Goal: Task Accomplishment & Management: Manage account settings

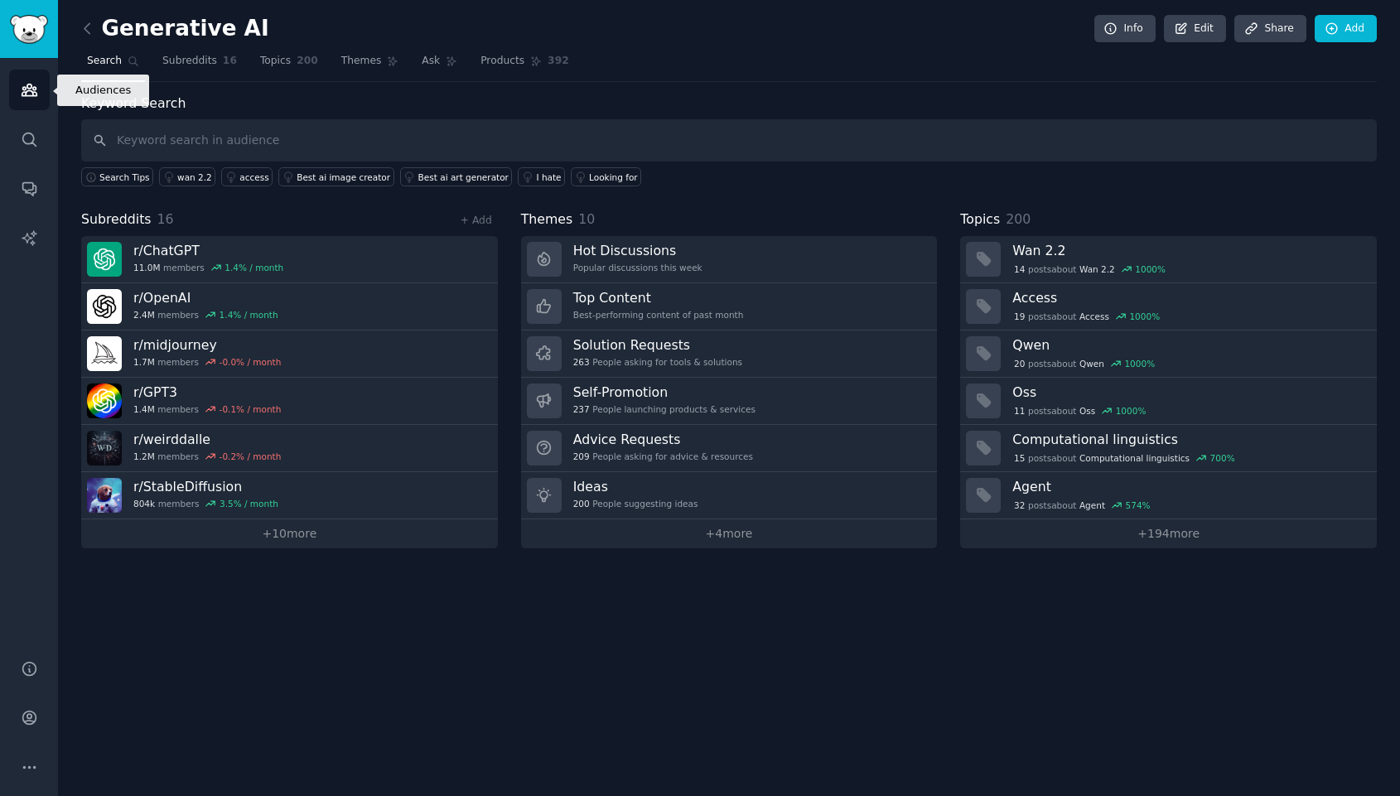
click at [32, 95] on icon "Sidebar" at bounding box center [29, 91] width 15 height 12
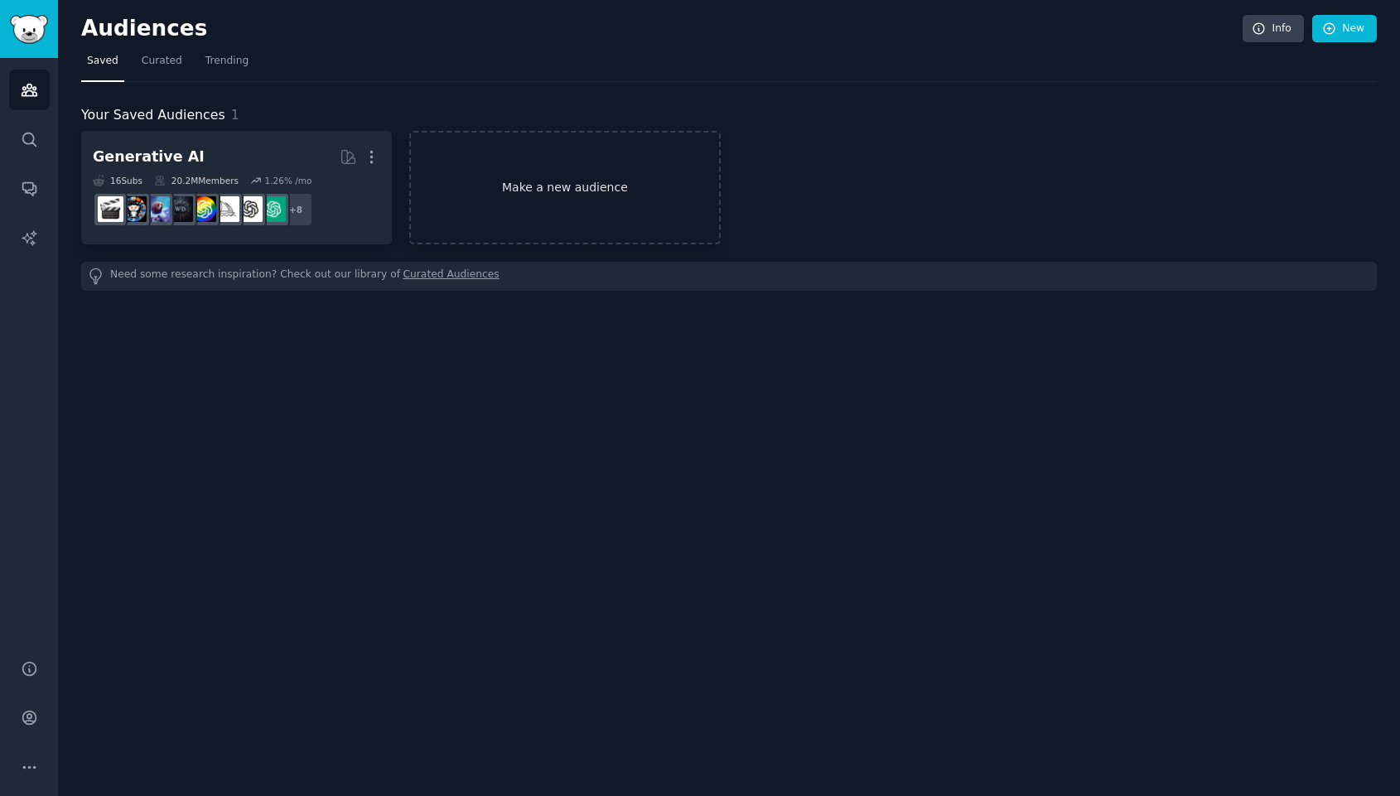
click at [694, 201] on link "Make a new audience" at bounding box center [564, 188] width 311 height 114
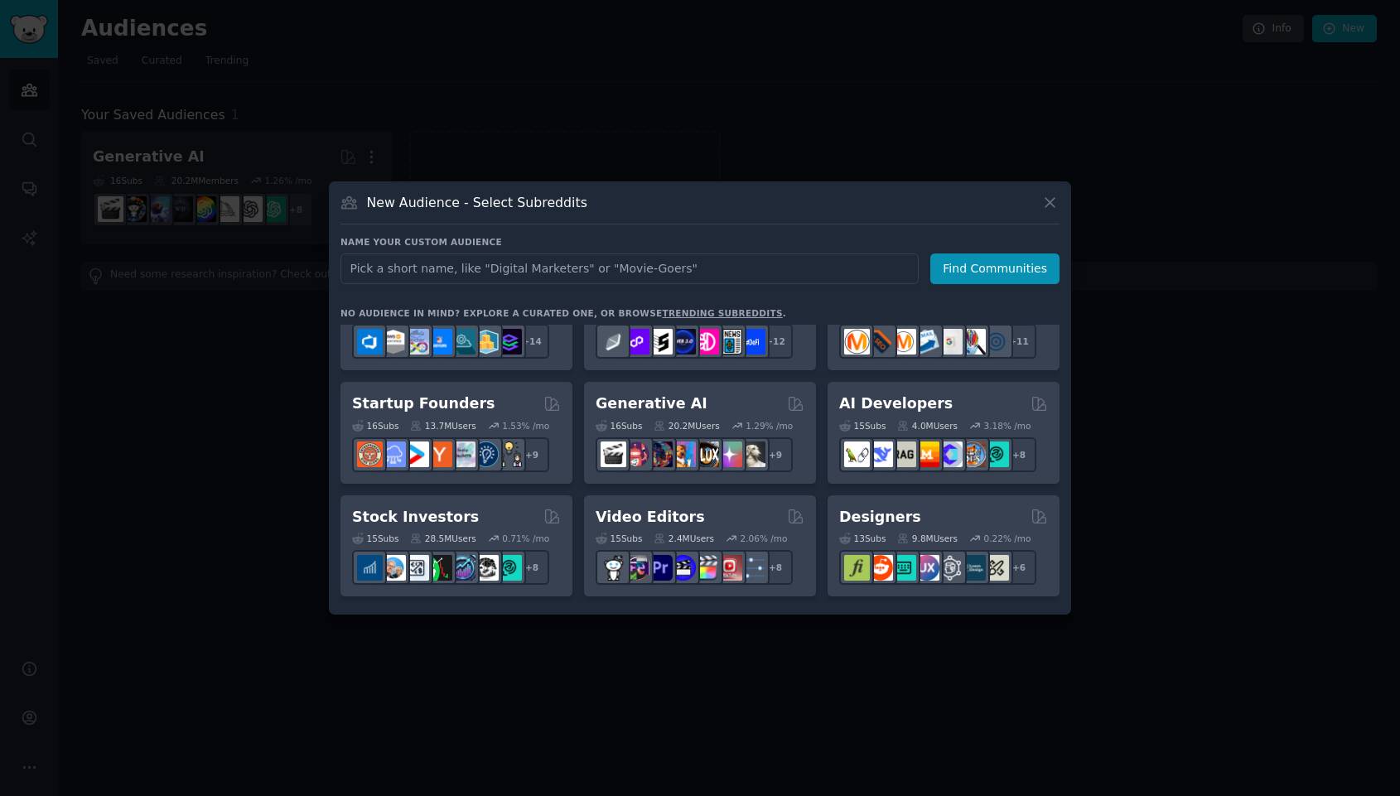
scroll to position [172, 0]
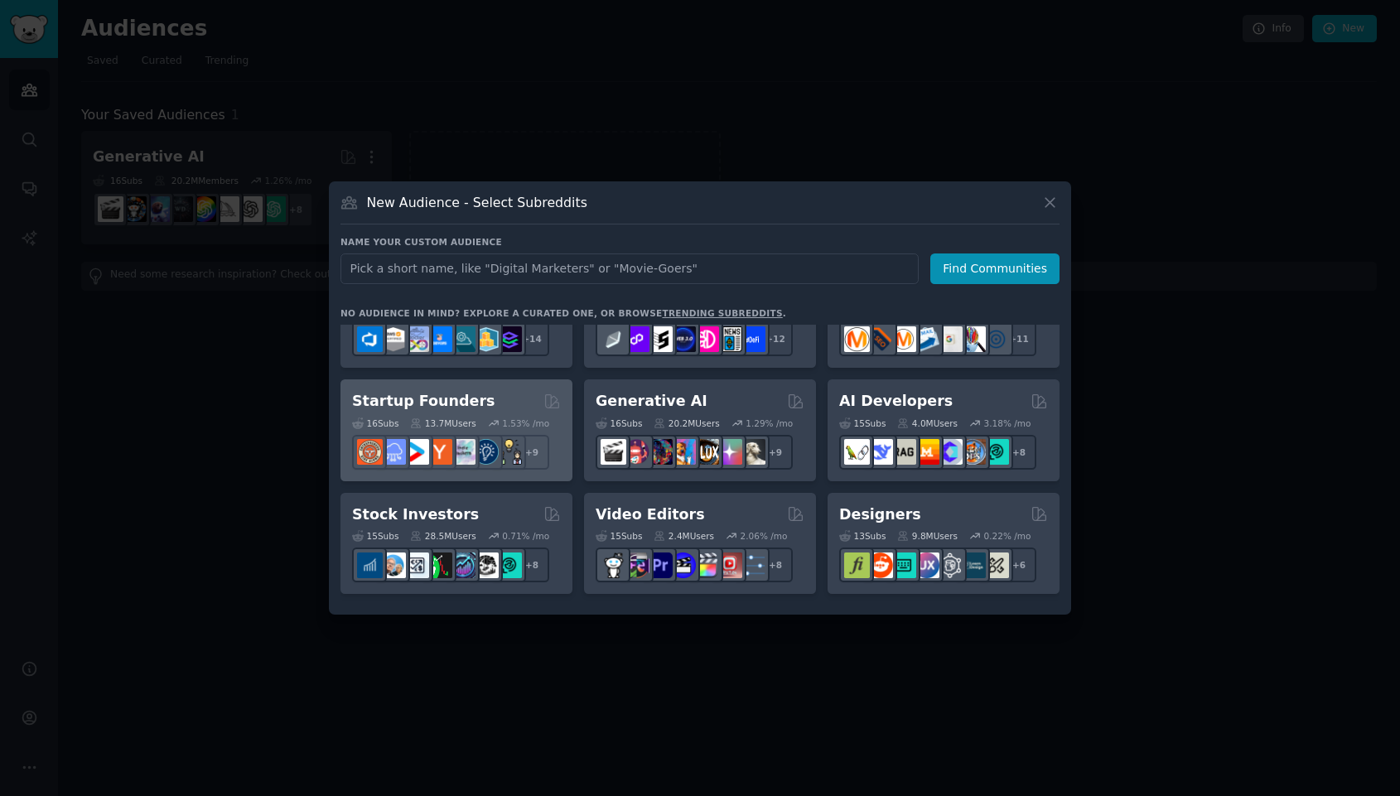
click at [407, 400] on h2 "Startup Founders" at bounding box center [423, 401] width 143 height 21
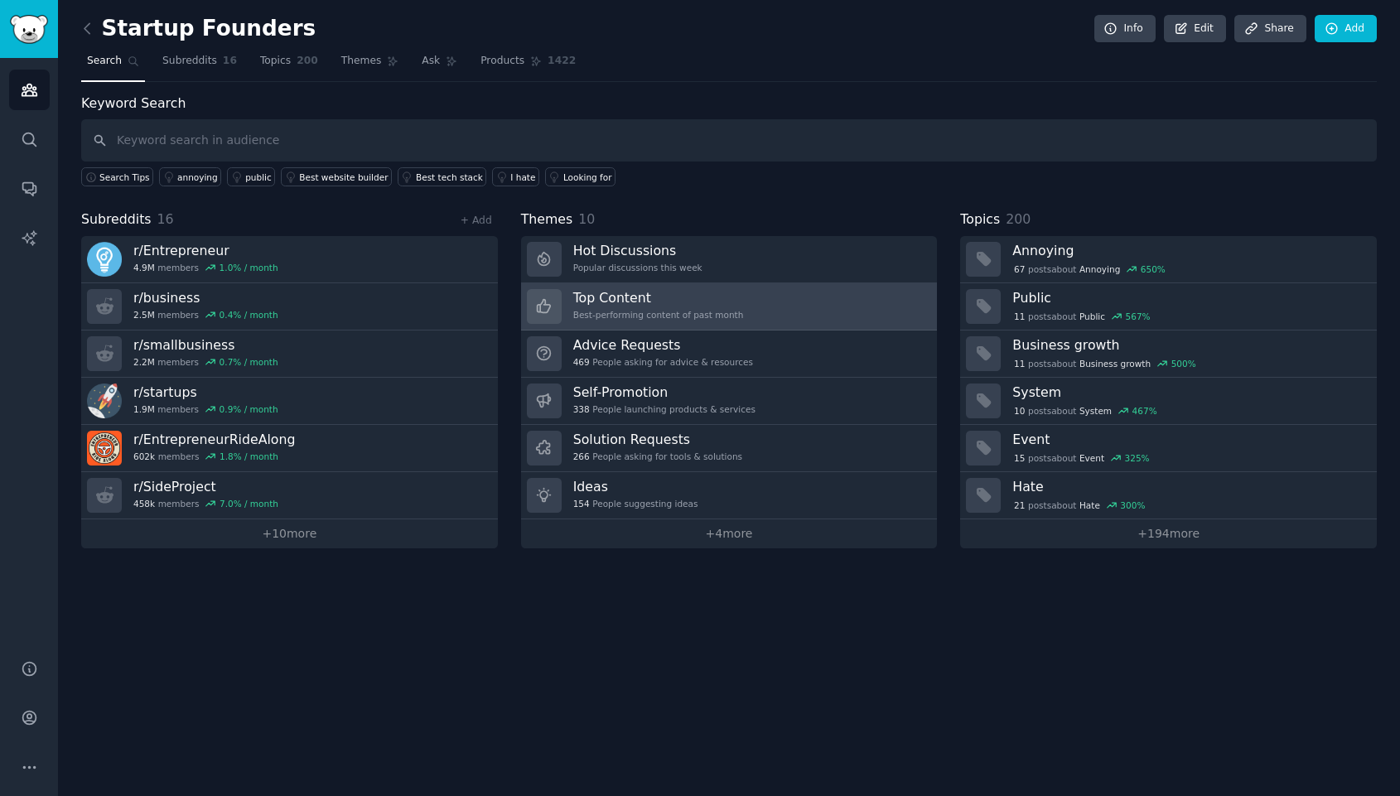
click at [752, 305] on link "Top Content Best-performing content of past month" at bounding box center [729, 306] width 417 height 47
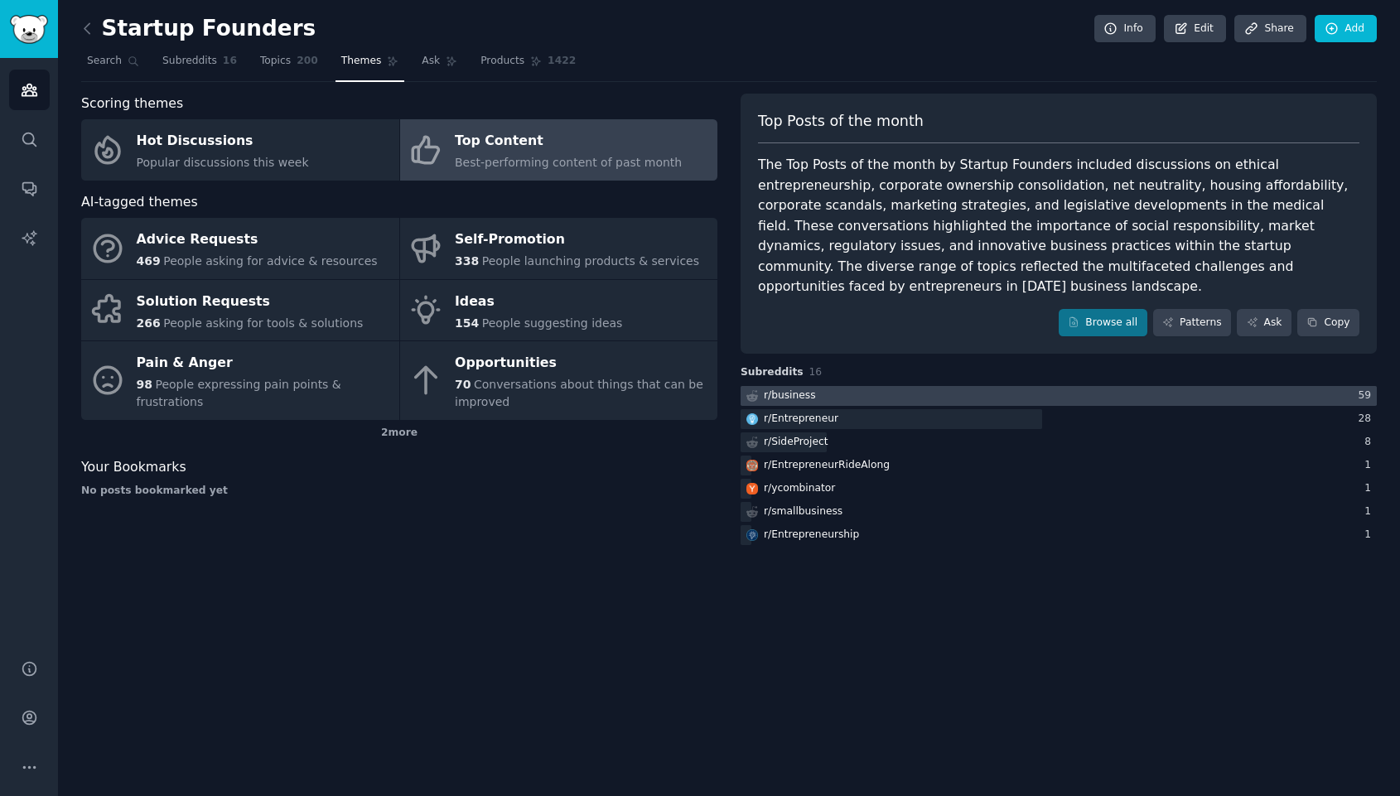
click at [796, 389] on div "r/ business" at bounding box center [790, 396] width 52 height 15
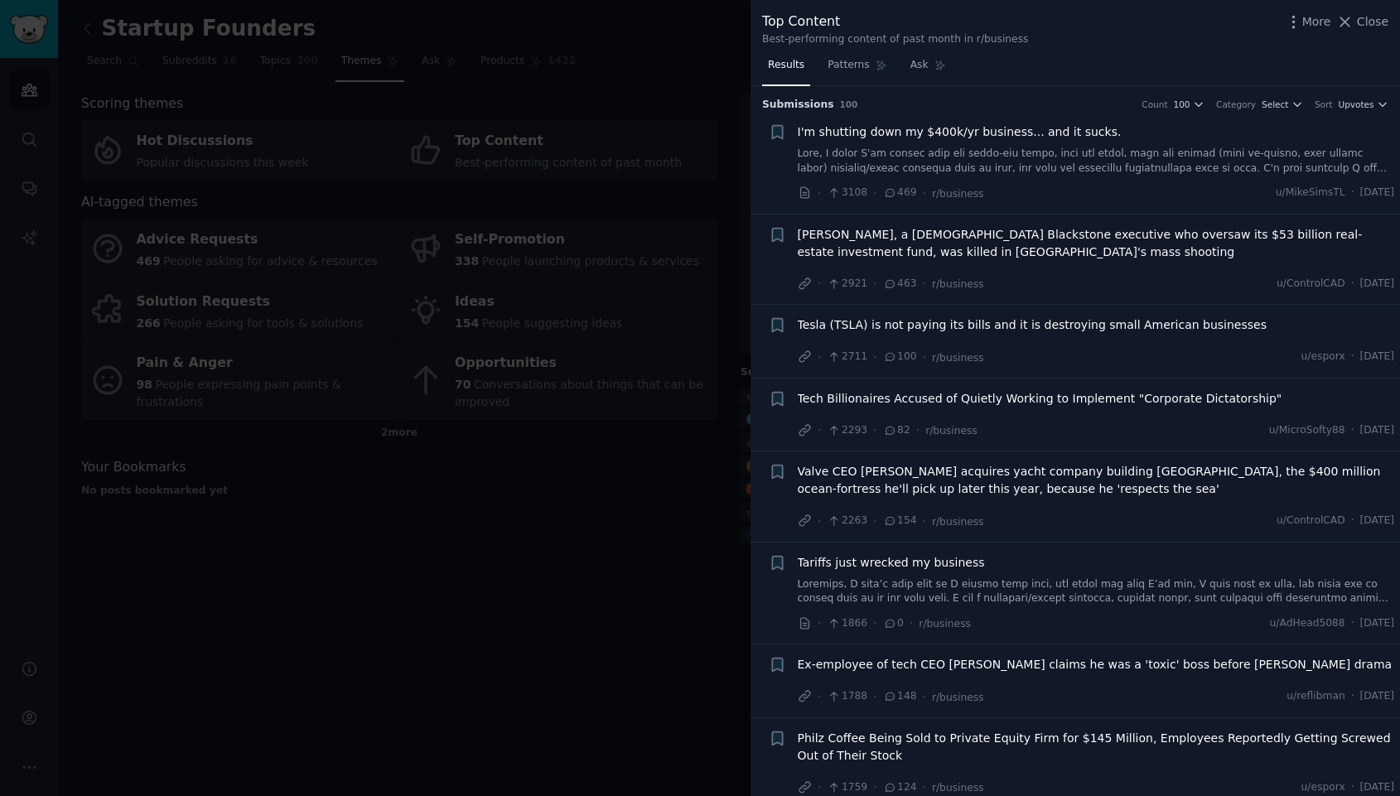
click at [931, 135] on span "I'm shutting down my $400k/yr business... and it sucks." at bounding box center [960, 131] width 324 height 17
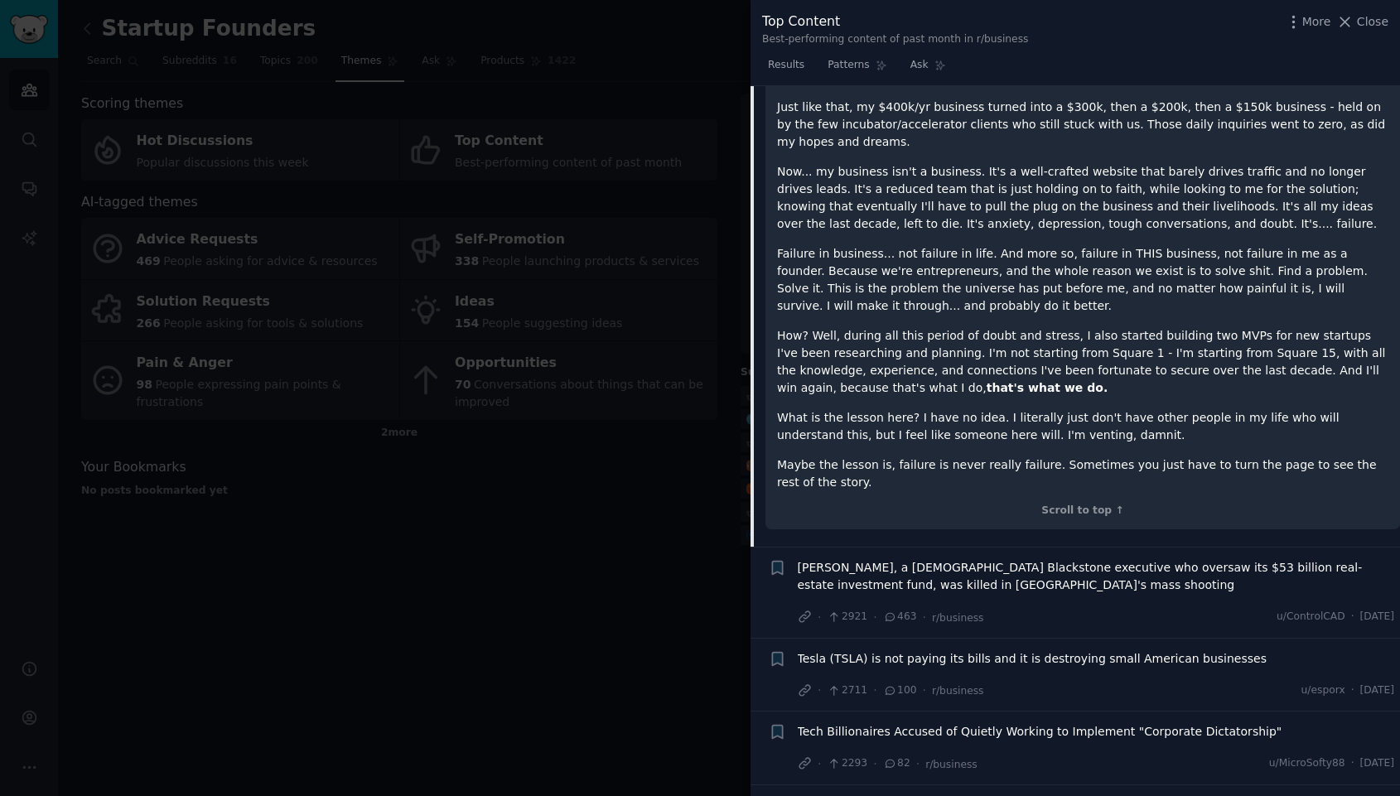
scroll to position [727, 0]
click at [998, 558] on span "Wesley LePatner, a 44-year-old Blackstone executive who oversaw its $53 billion…" at bounding box center [1096, 575] width 597 height 35
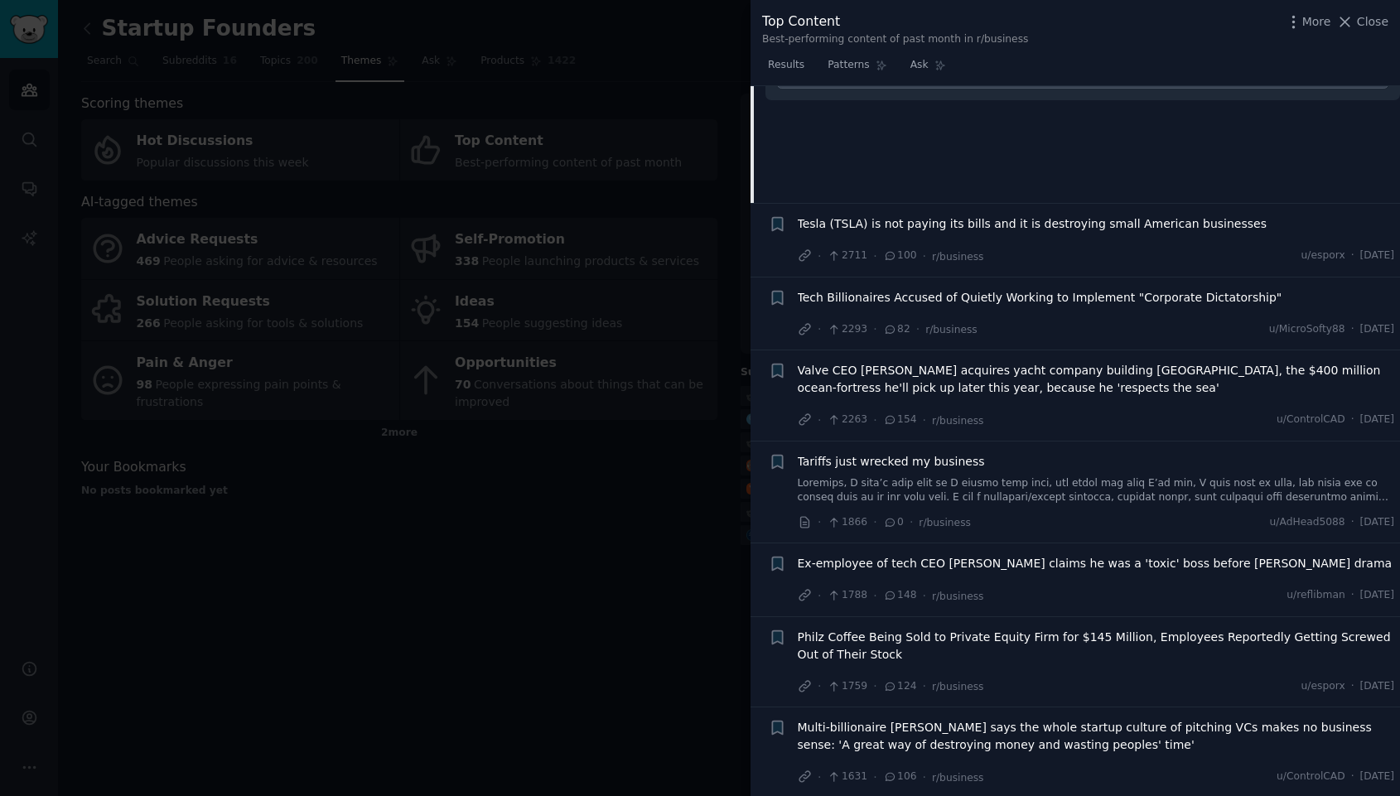
scroll to position [362, 0]
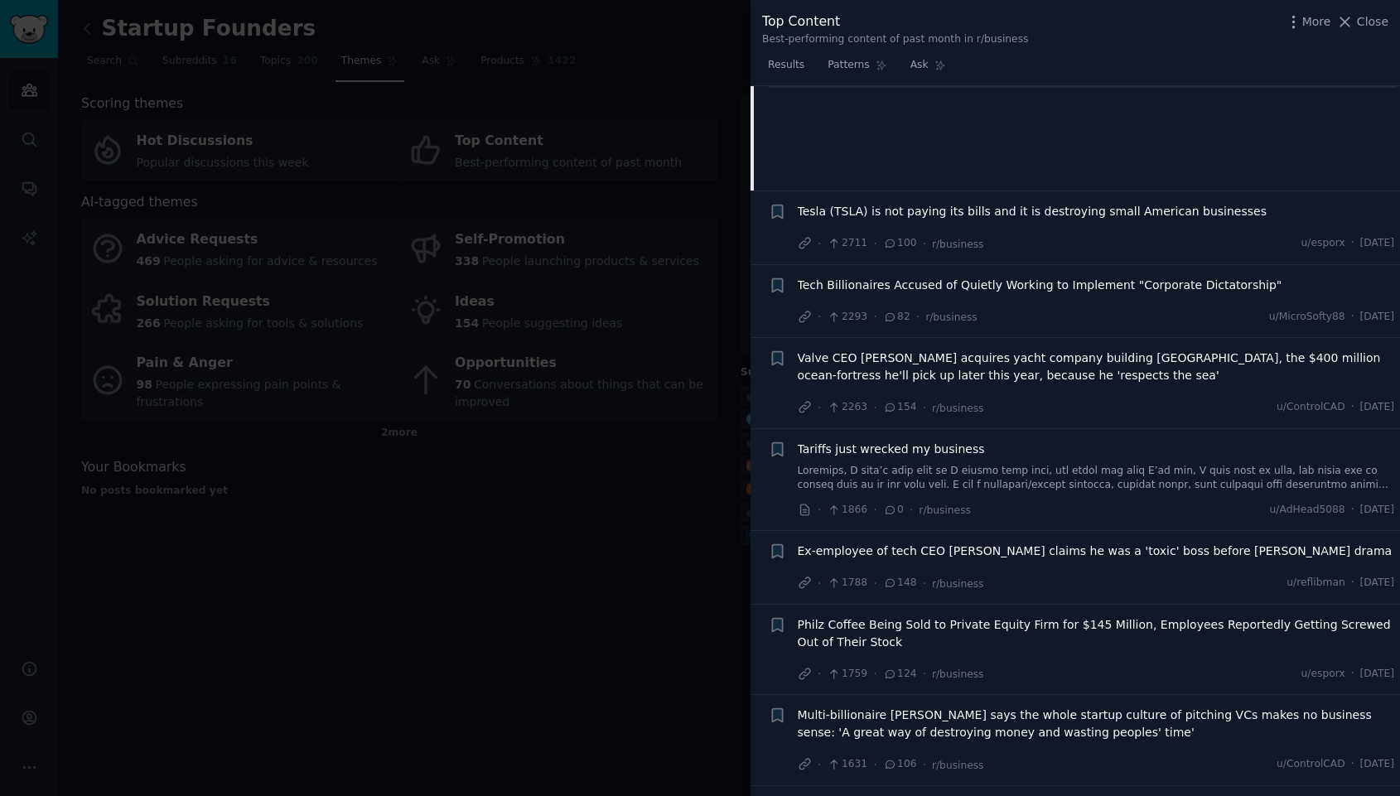
click at [988, 290] on span "Tech Billionaires Accused of Quietly Working to Implement "Corporate Dictatorsh…" at bounding box center [1040, 285] width 485 height 17
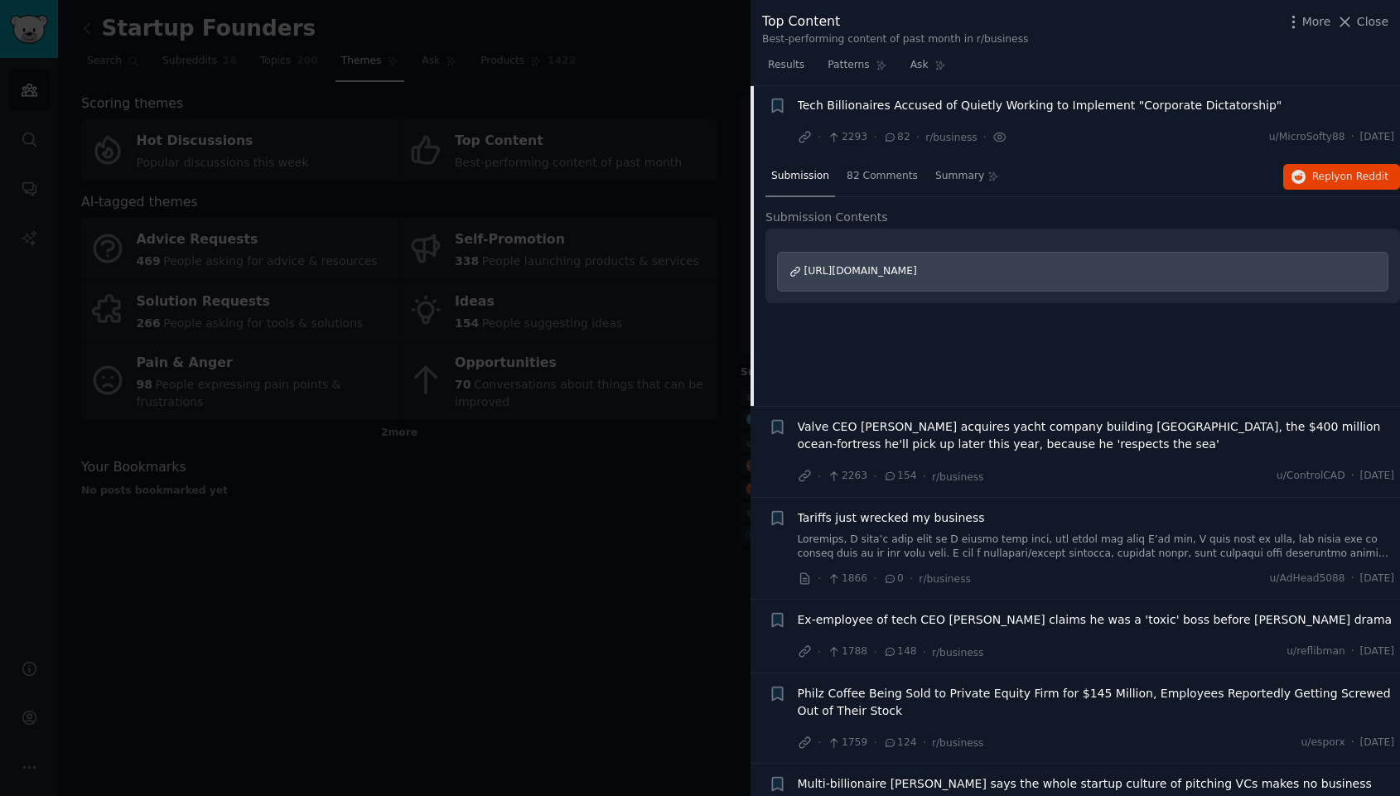
scroll to position [293, 0]
click at [917, 276] on span "https://futurism.com/billionaires-corporate-dictatorship" at bounding box center [861, 272] width 113 height 12
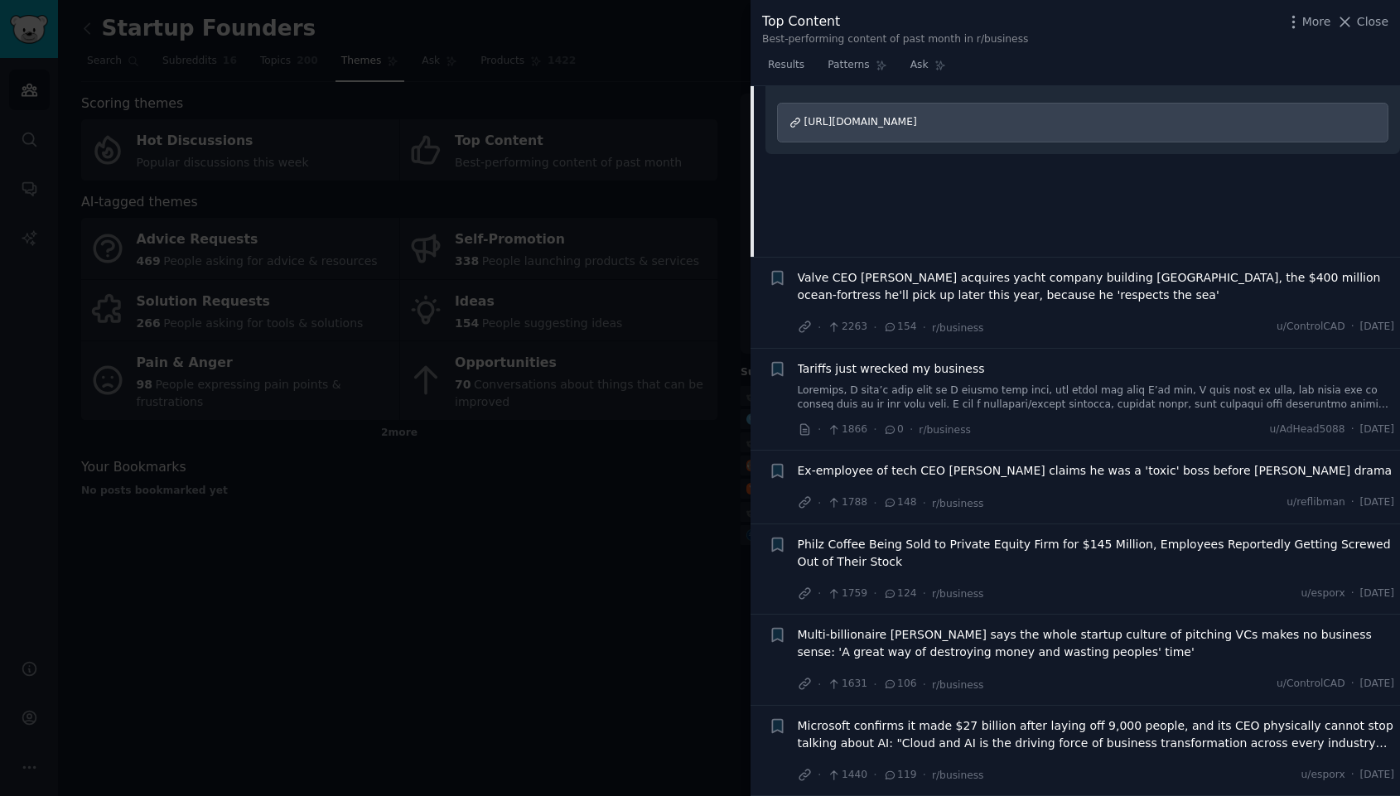
scroll to position [528, 0]
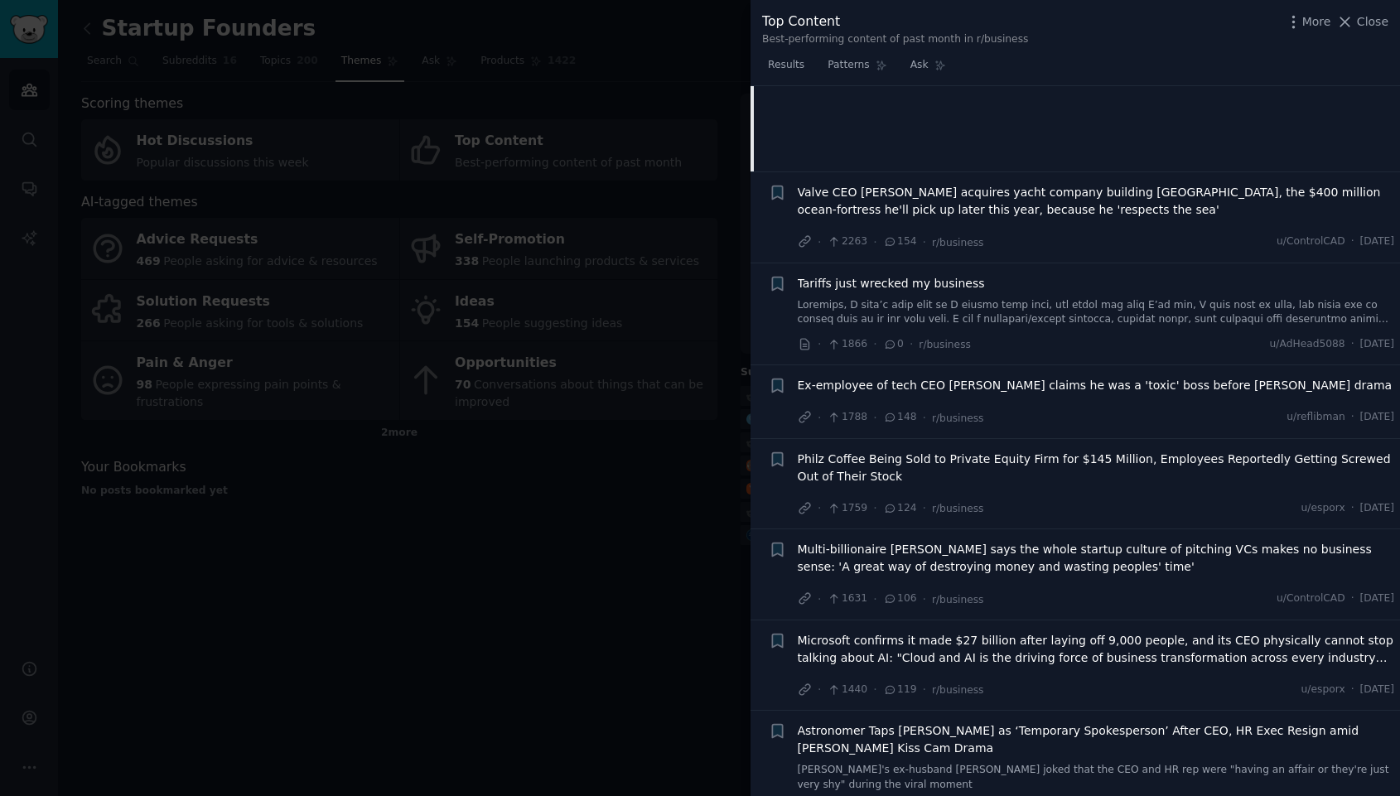
click at [921, 283] on span "Tariffs just wrecked my business" at bounding box center [891, 283] width 187 height 17
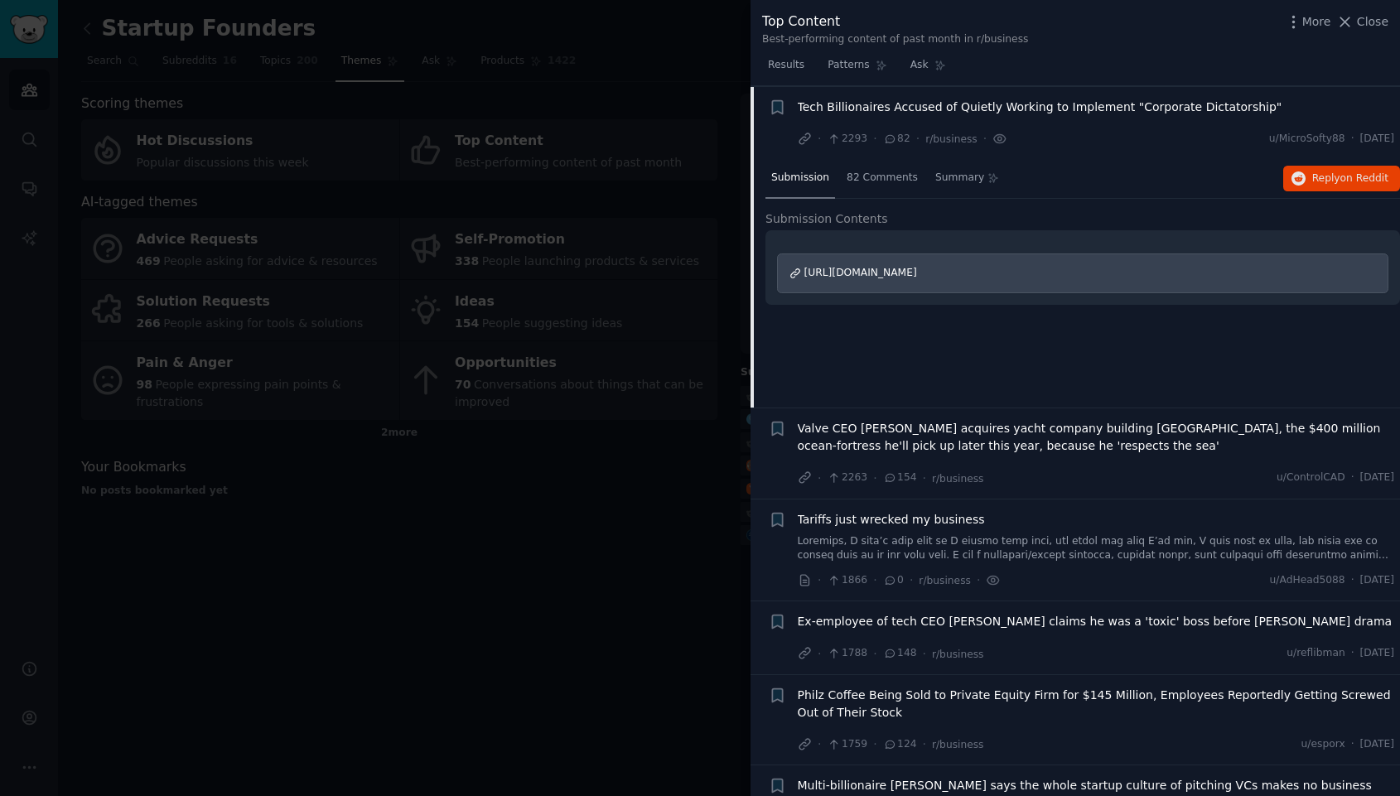
scroll to position [296, 0]
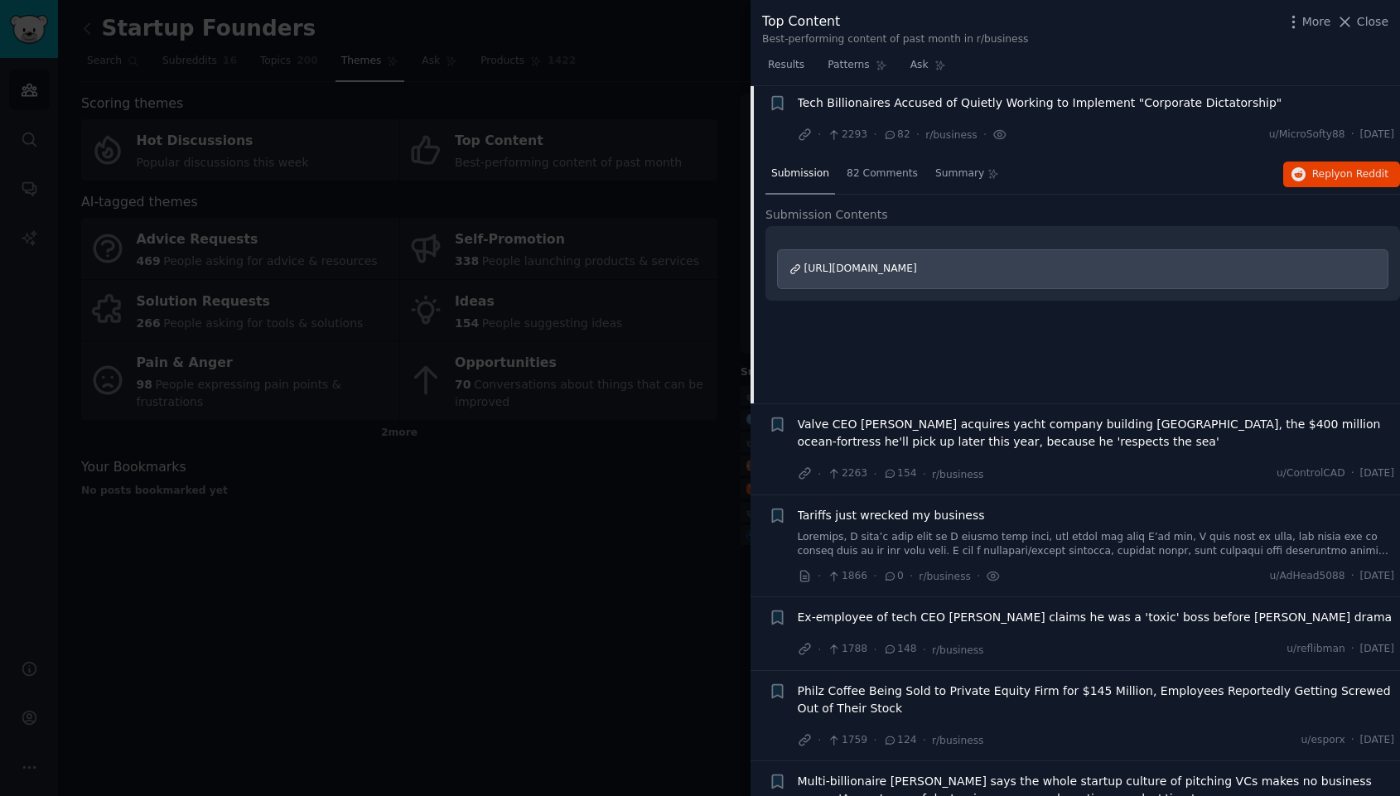
click at [901, 520] on span "Tariffs just wrecked my business" at bounding box center [891, 515] width 187 height 17
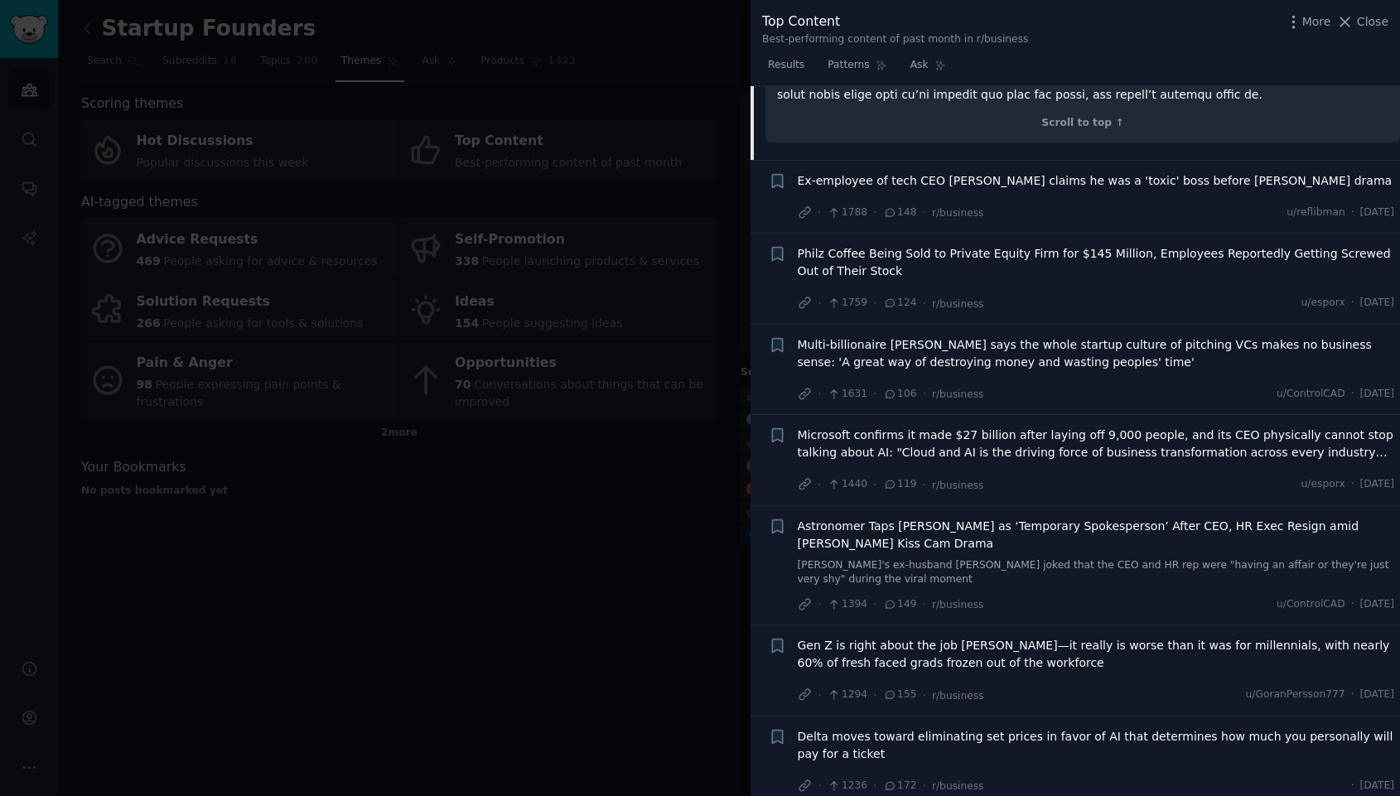
scroll to position [916, 0]
click at [968, 345] on span "Multi-billionaire Gabe Newell says the whole startup culture of pitching VCs ma…" at bounding box center [1096, 352] width 597 height 35
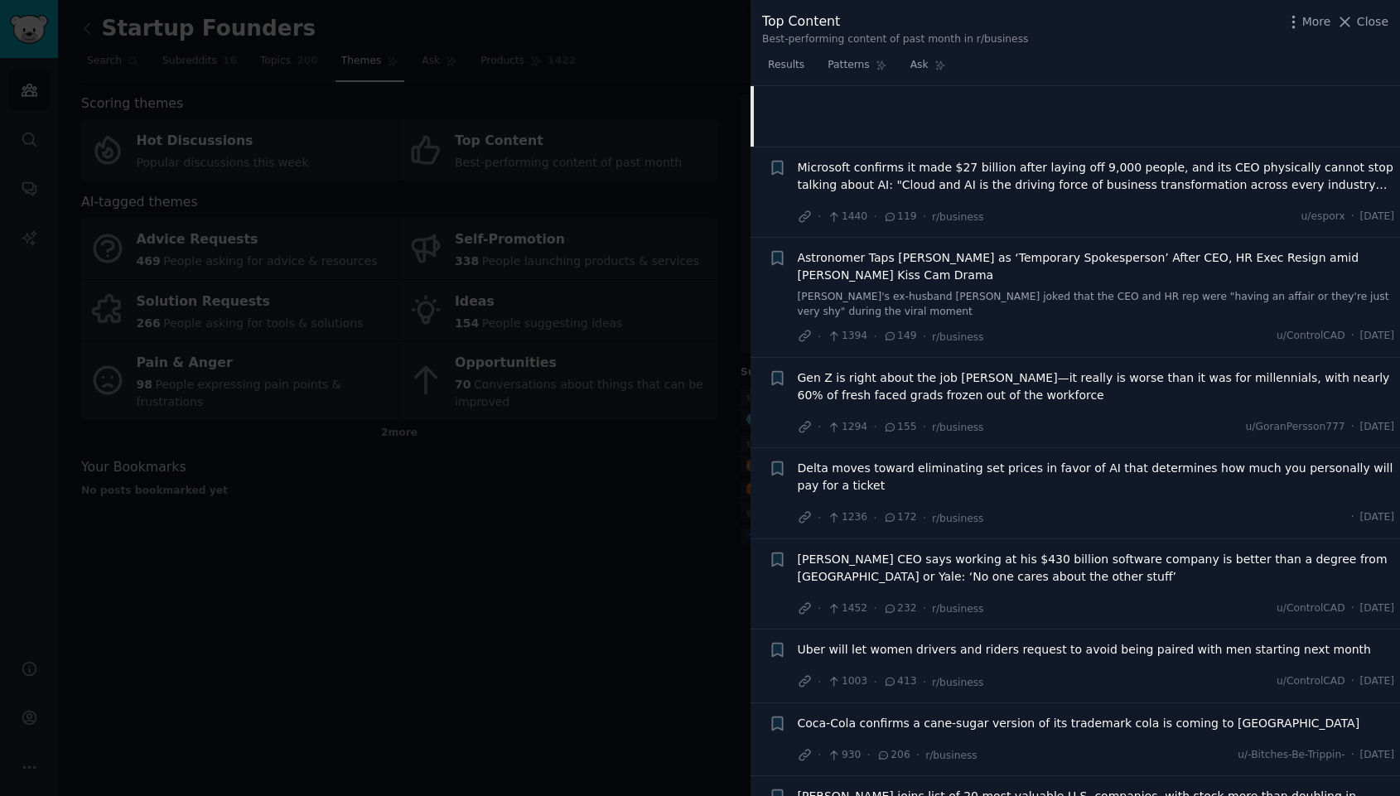
scroll to position [1004, 0]
click at [689, 461] on div at bounding box center [700, 398] width 1400 height 796
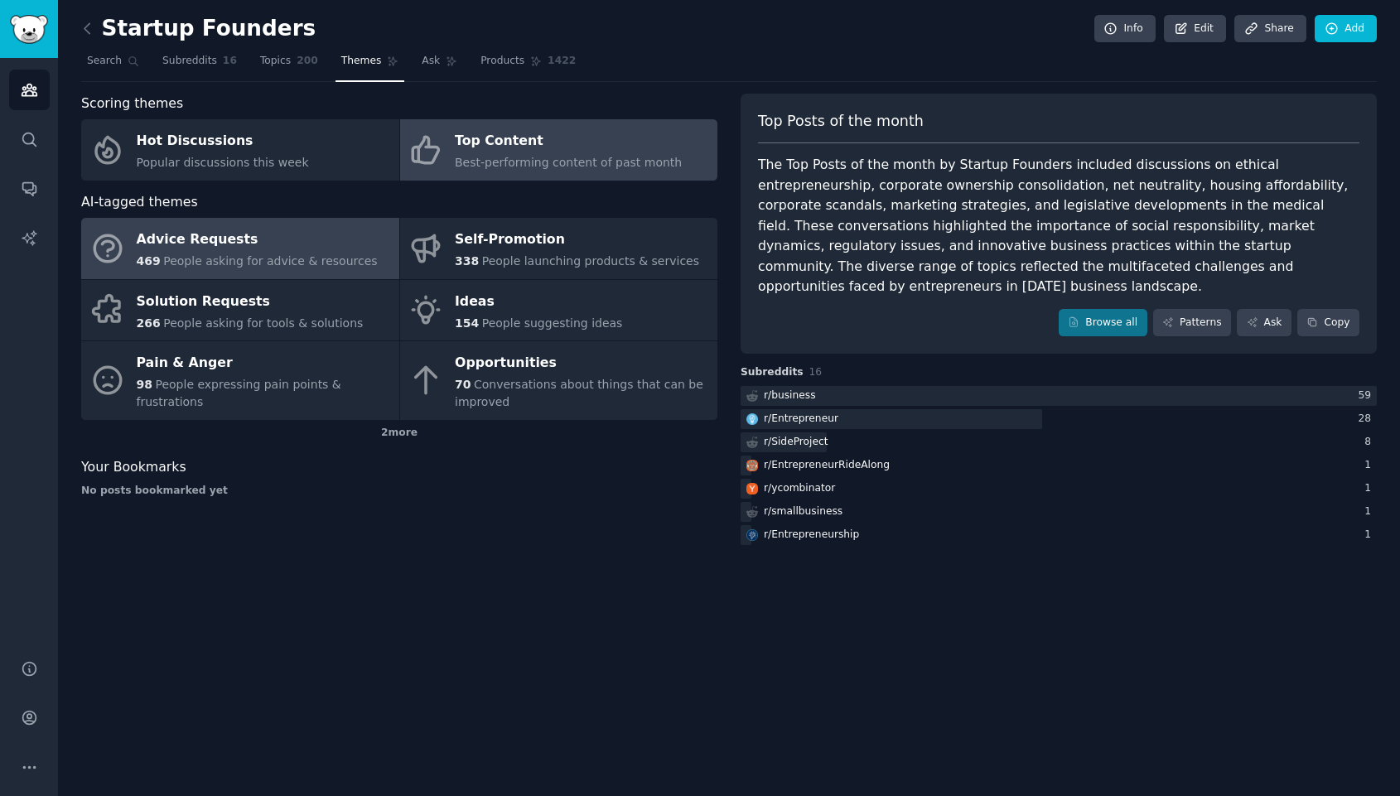
click at [314, 235] on div "Advice Requests" at bounding box center [257, 240] width 241 height 27
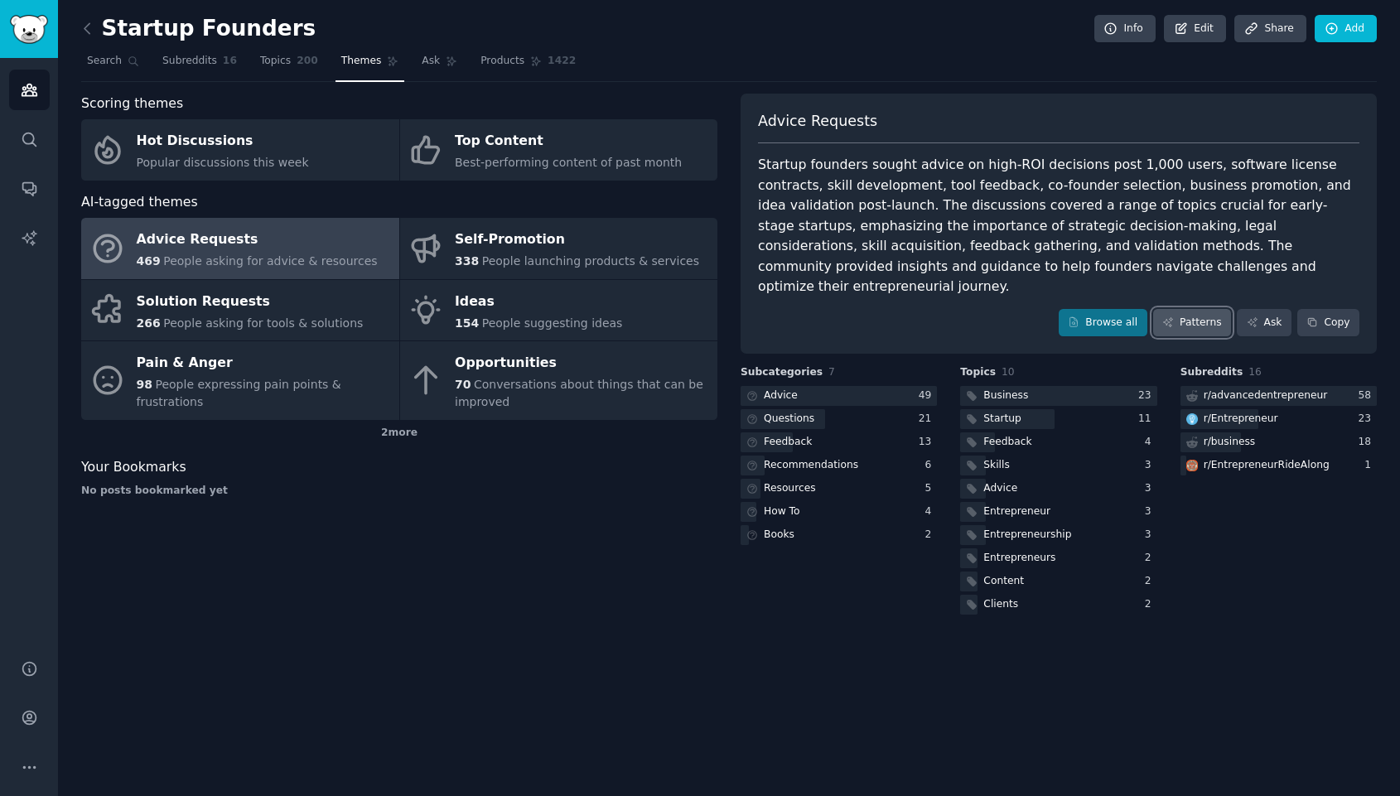
click at [1169, 317] on icon at bounding box center [1169, 323] width 12 height 12
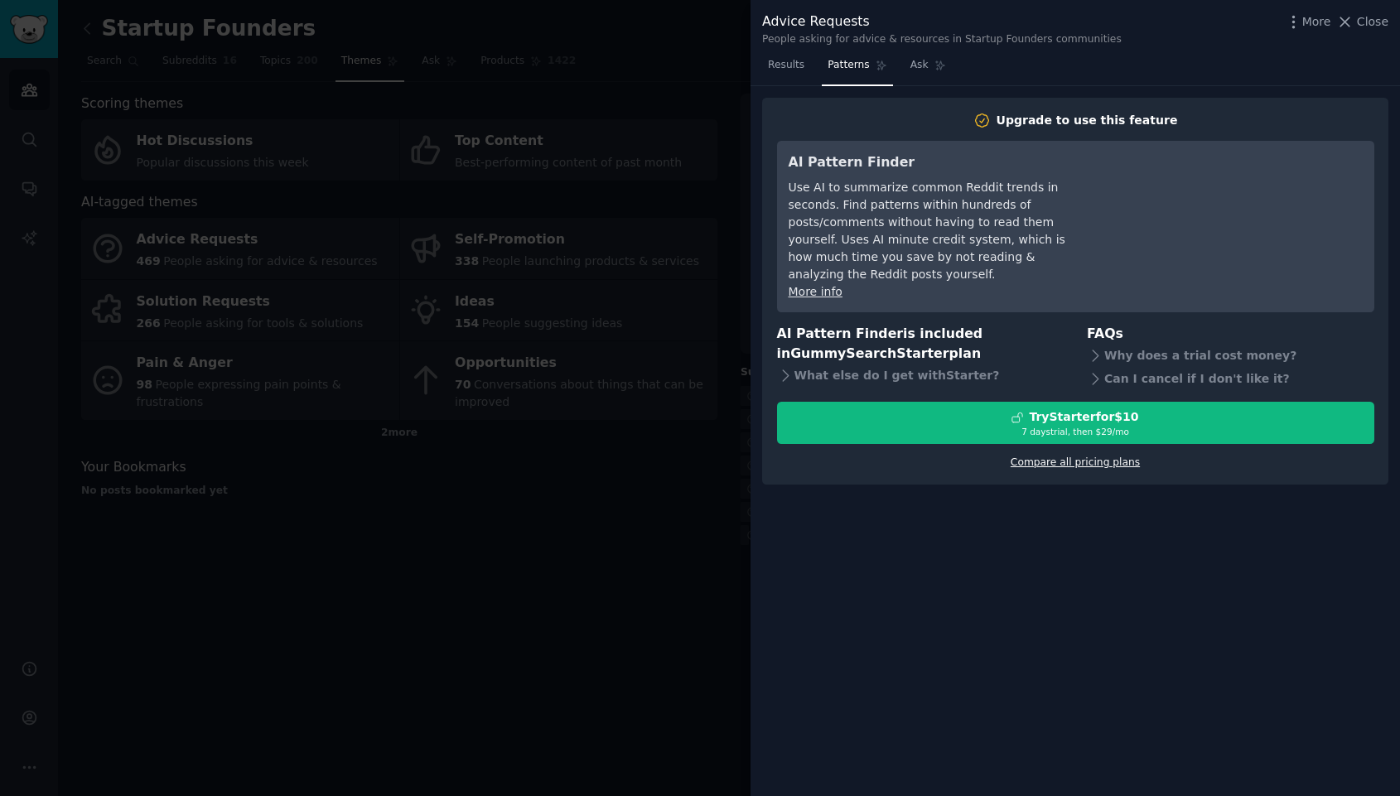
click at [1064, 457] on link "Compare all pricing plans" at bounding box center [1075, 463] width 129 height 12
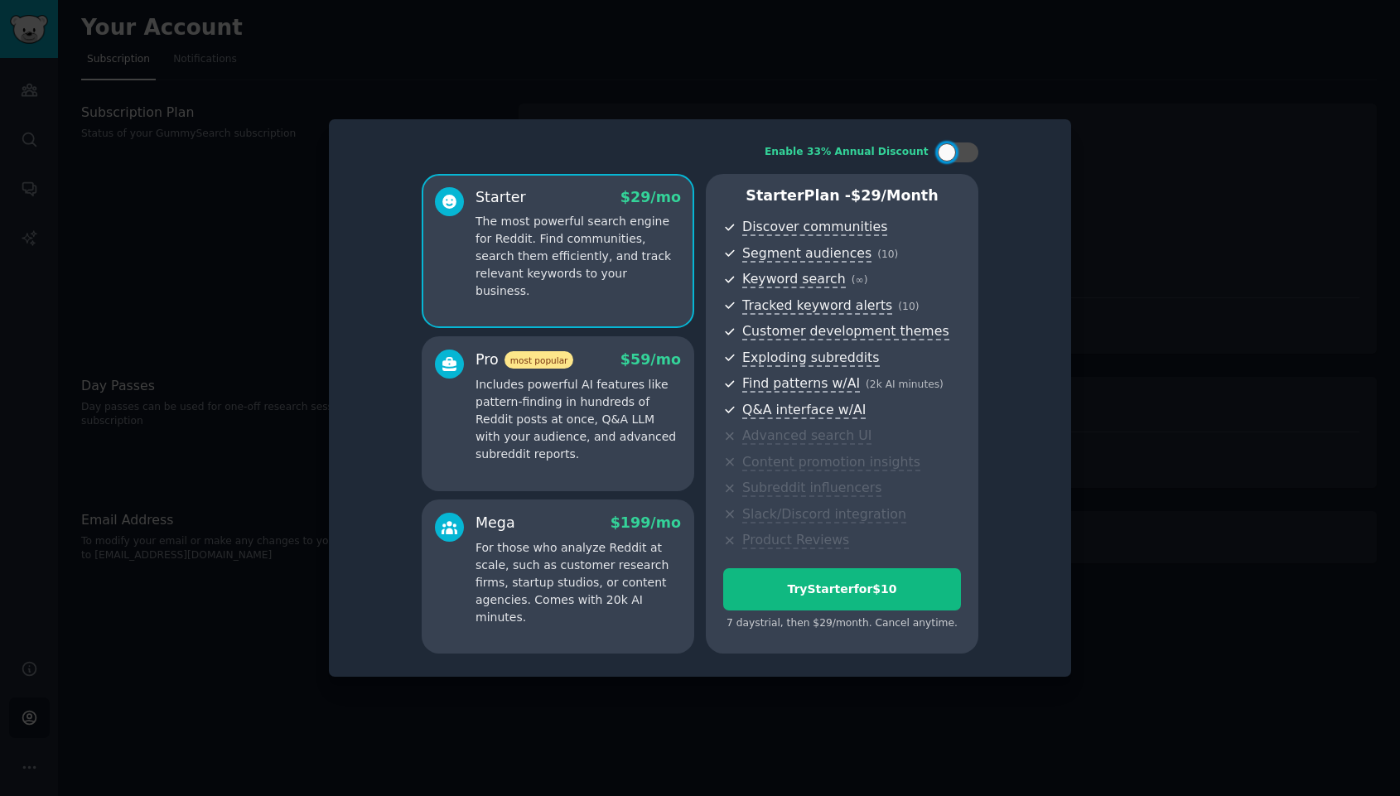
click at [441, 415] on div at bounding box center [449, 407] width 29 height 114
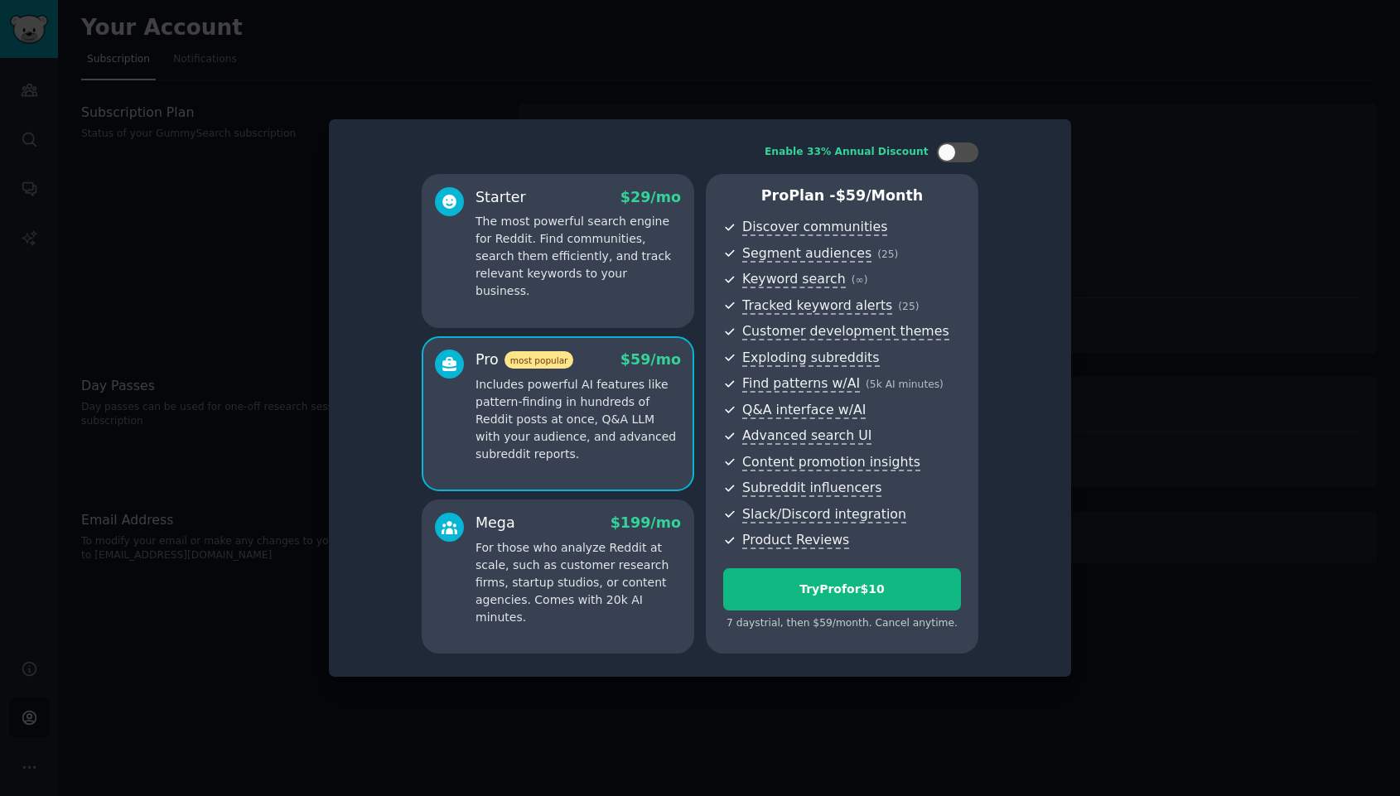
click at [456, 549] on div at bounding box center [449, 570] width 29 height 114
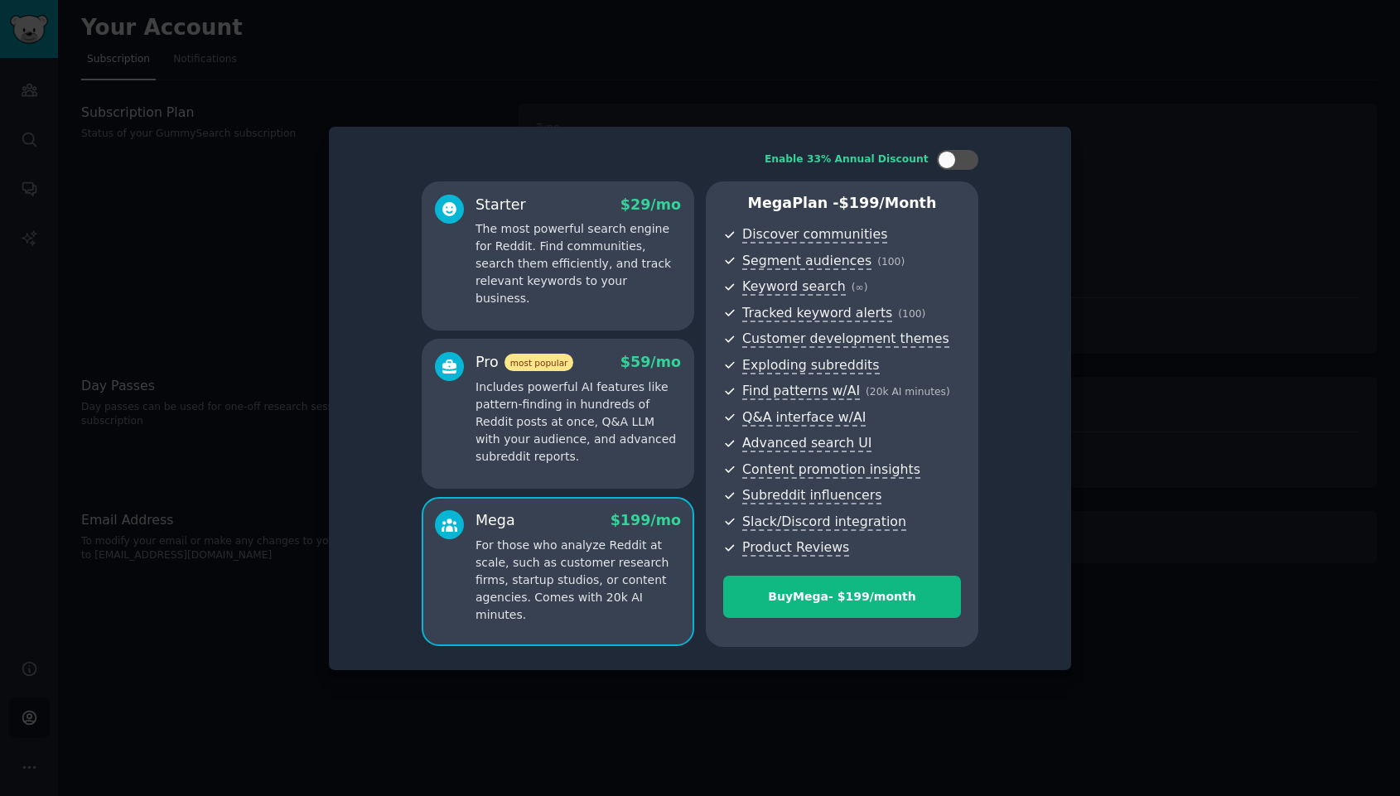
click at [462, 433] on div at bounding box center [449, 409] width 29 height 114
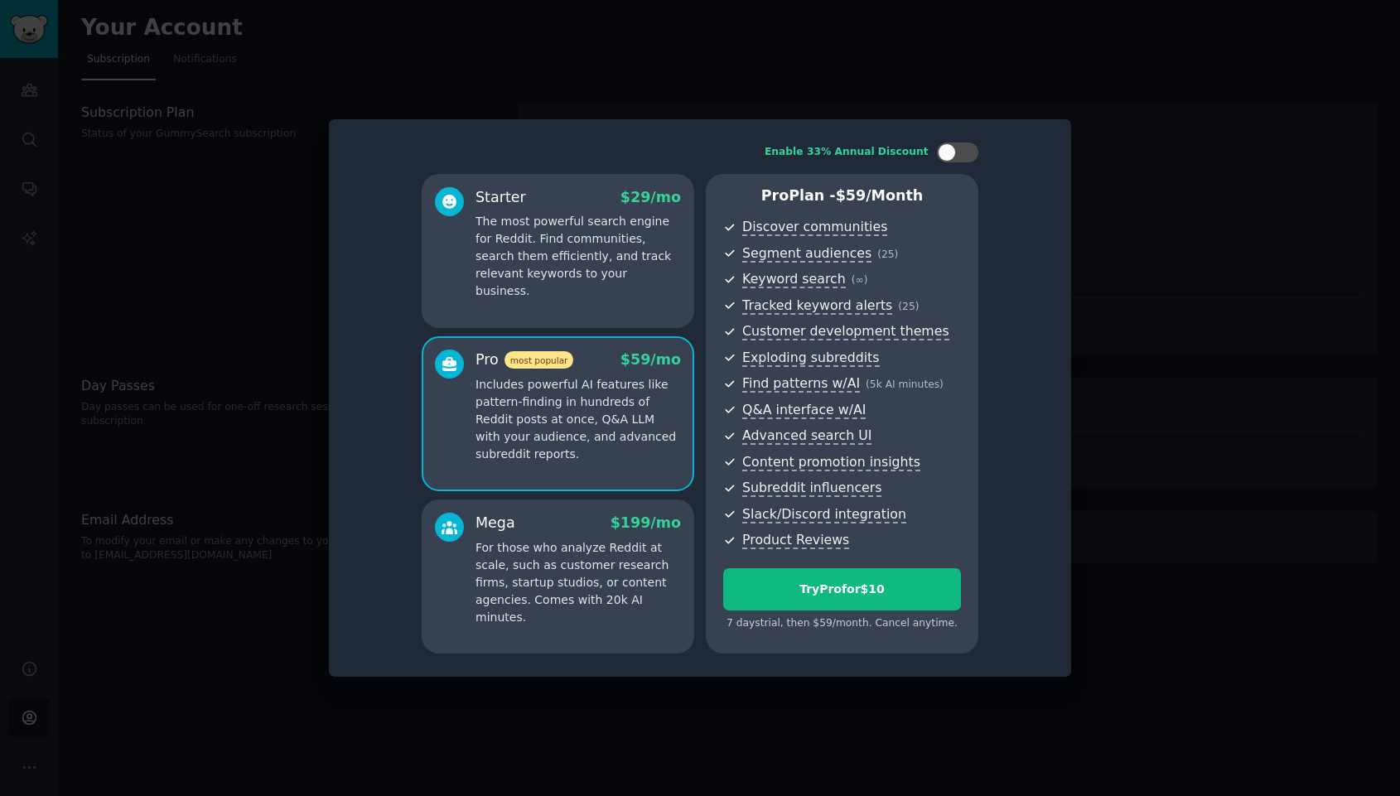
click at [461, 290] on div "Starter $ 29 /mo The most powerful search engine for Reddit. Find communities, …" at bounding box center [558, 251] width 273 height 154
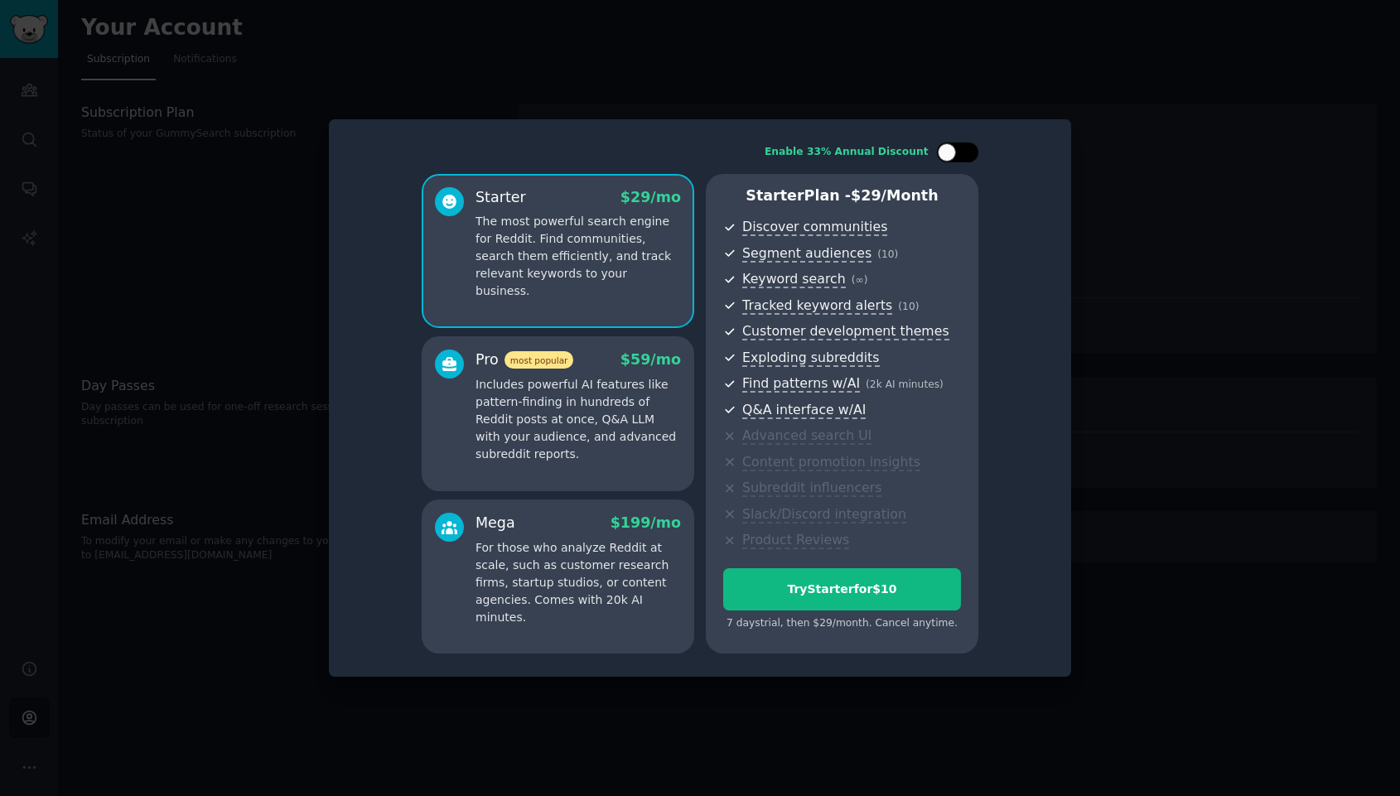
click at [965, 151] on div at bounding box center [966, 152] width 8 height 8
click at [435, 447] on div at bounding box center [449, 407] width 29 height 114
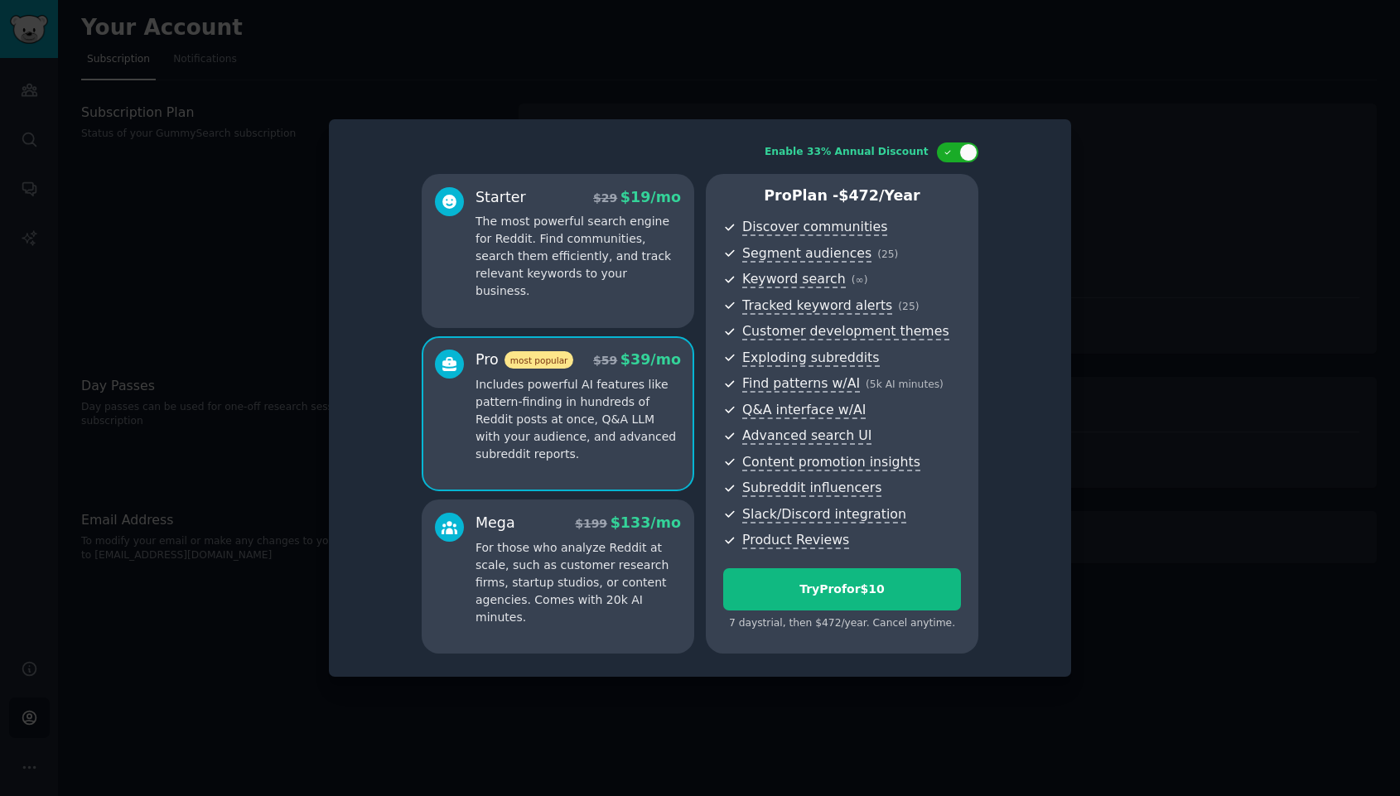
click at [439, 280] on div at bounding box center [449, 244] width 29 height 114
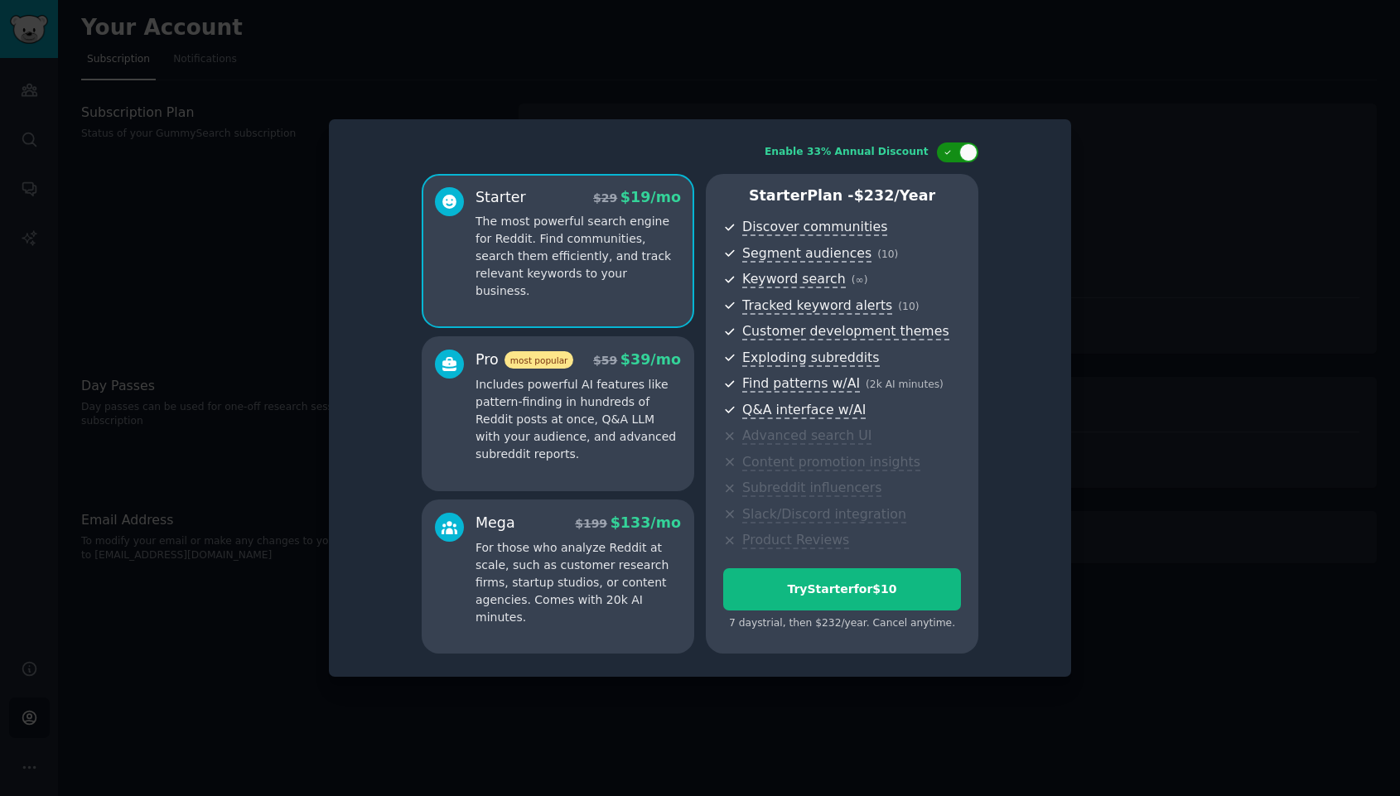
click at [961, 155] on div at bounding box center [969, 152] width 18 height 18
checkbox input "false"
click at [1158, 264] on div at bounding box center [700, 398] width 1400 height 796
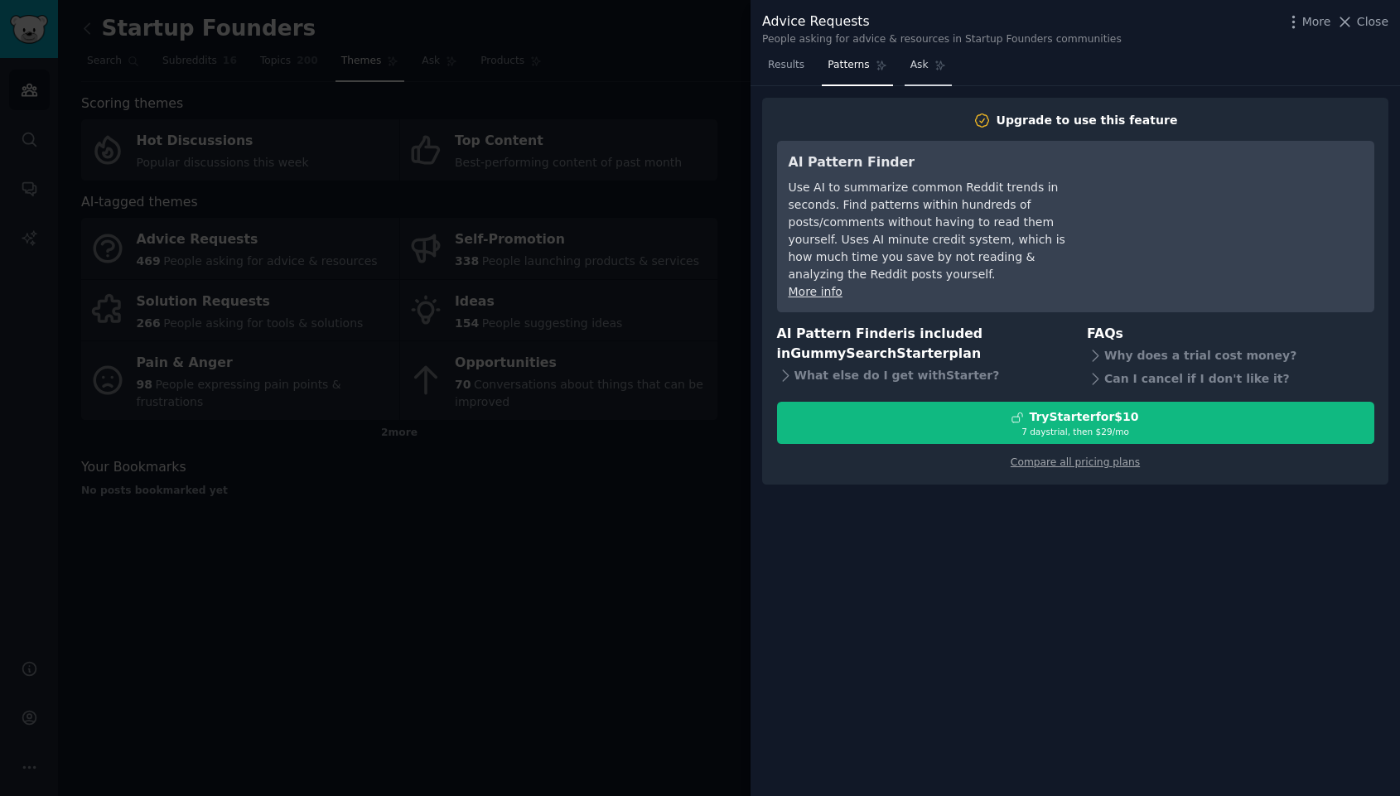
click at [915, 68] on span "Ask" at bounding box center [920, 65] width 18 height 15
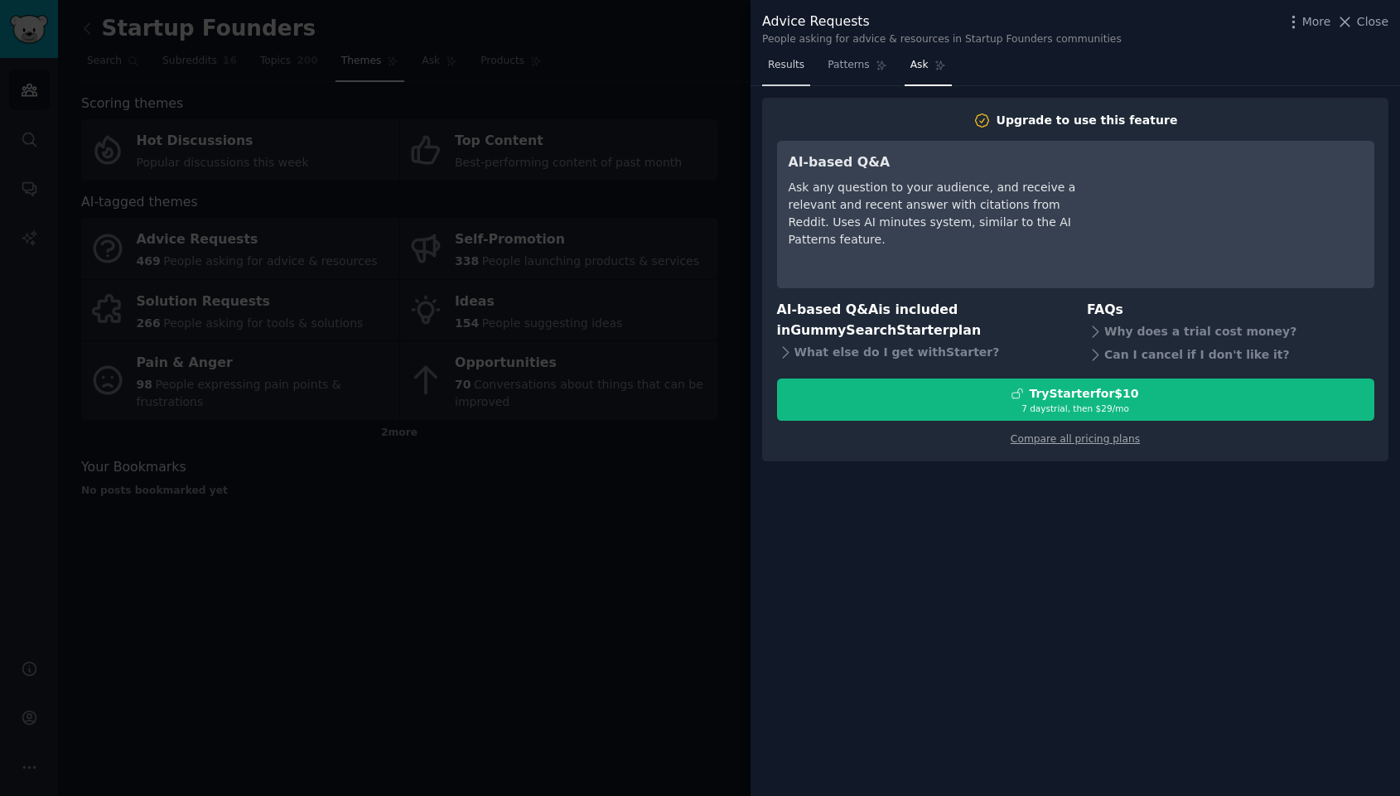
click at [794, 74] on link "Results" at bounding box center [786, 69] width 48 height 34
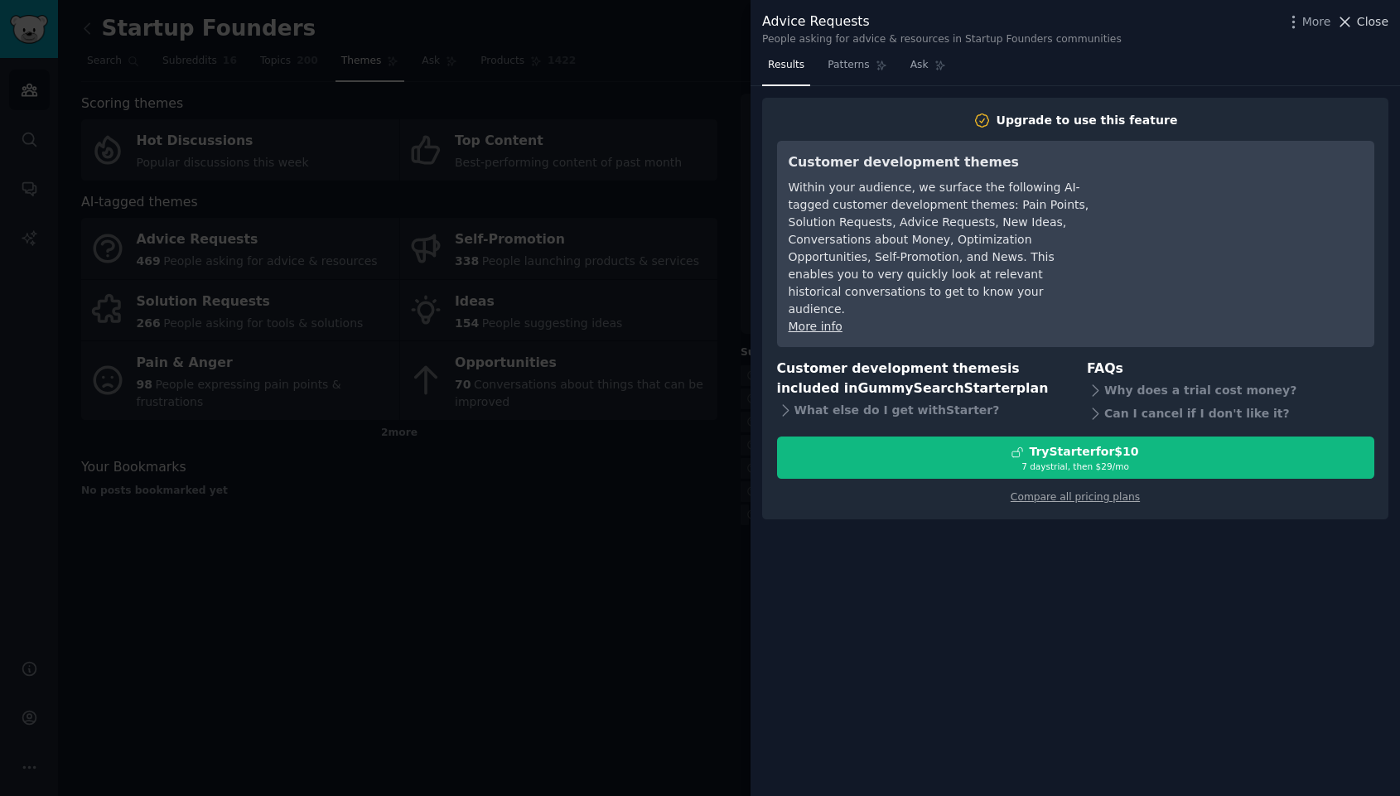
click at [1367, 22] on span "Close" at bounding box center [1372, 21] width 31 height 17
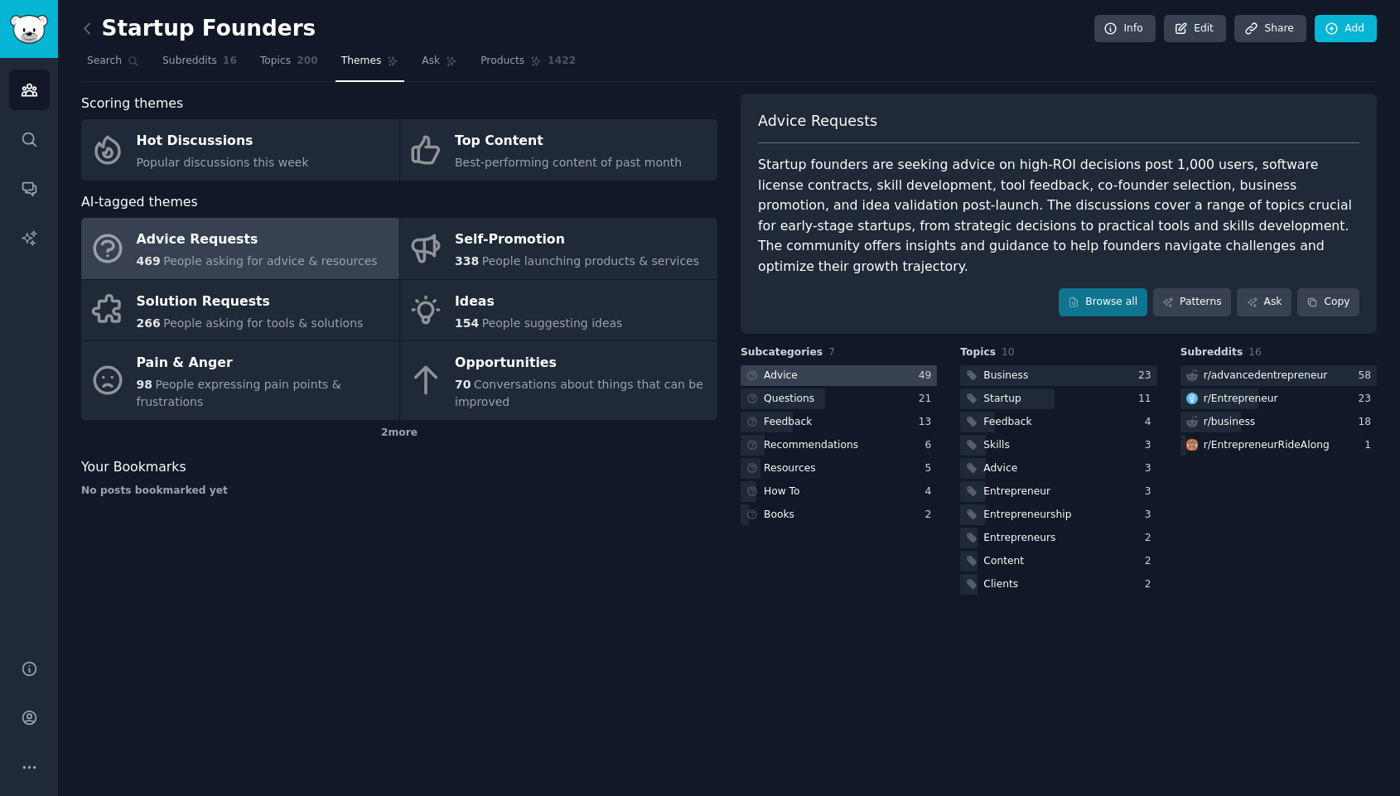
click at [850, 365] on div at bounding box center [839, 375] width 196 height 21
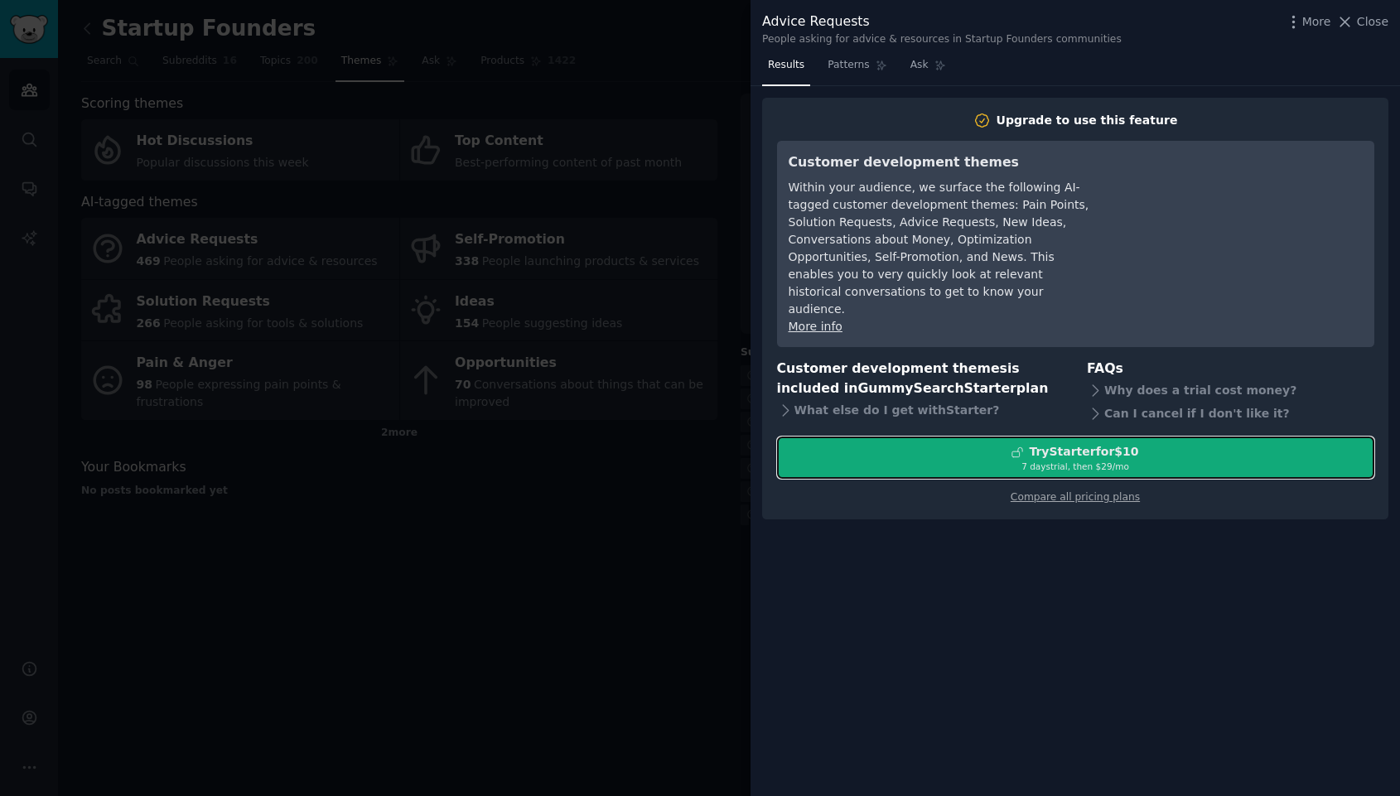
click at [1039, 461] on div "7 days trial, then $ 29 /mo" at bounding box center [1076, 467] width 596 height 12
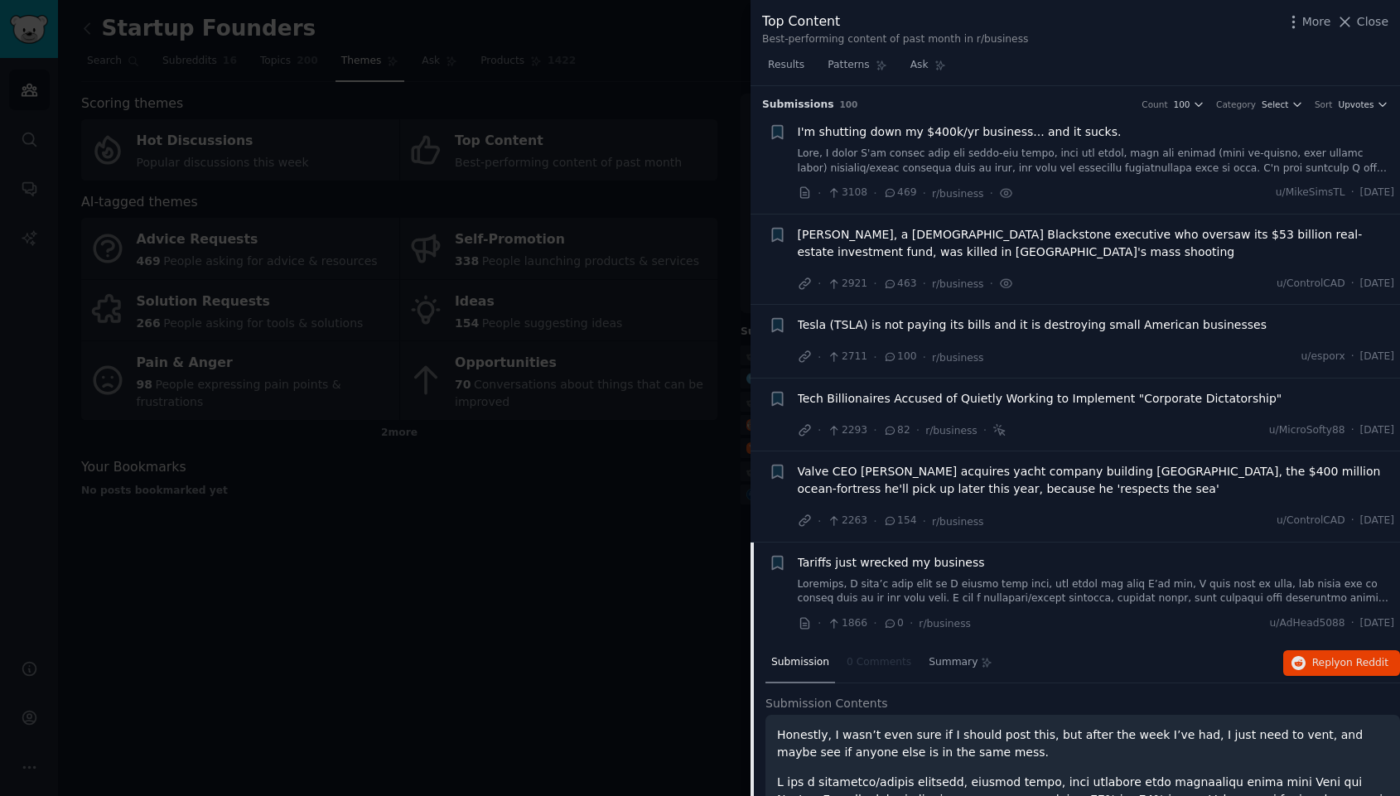
click at [688, 160] on div at bounding box center [700, 398] width 1400 height 796
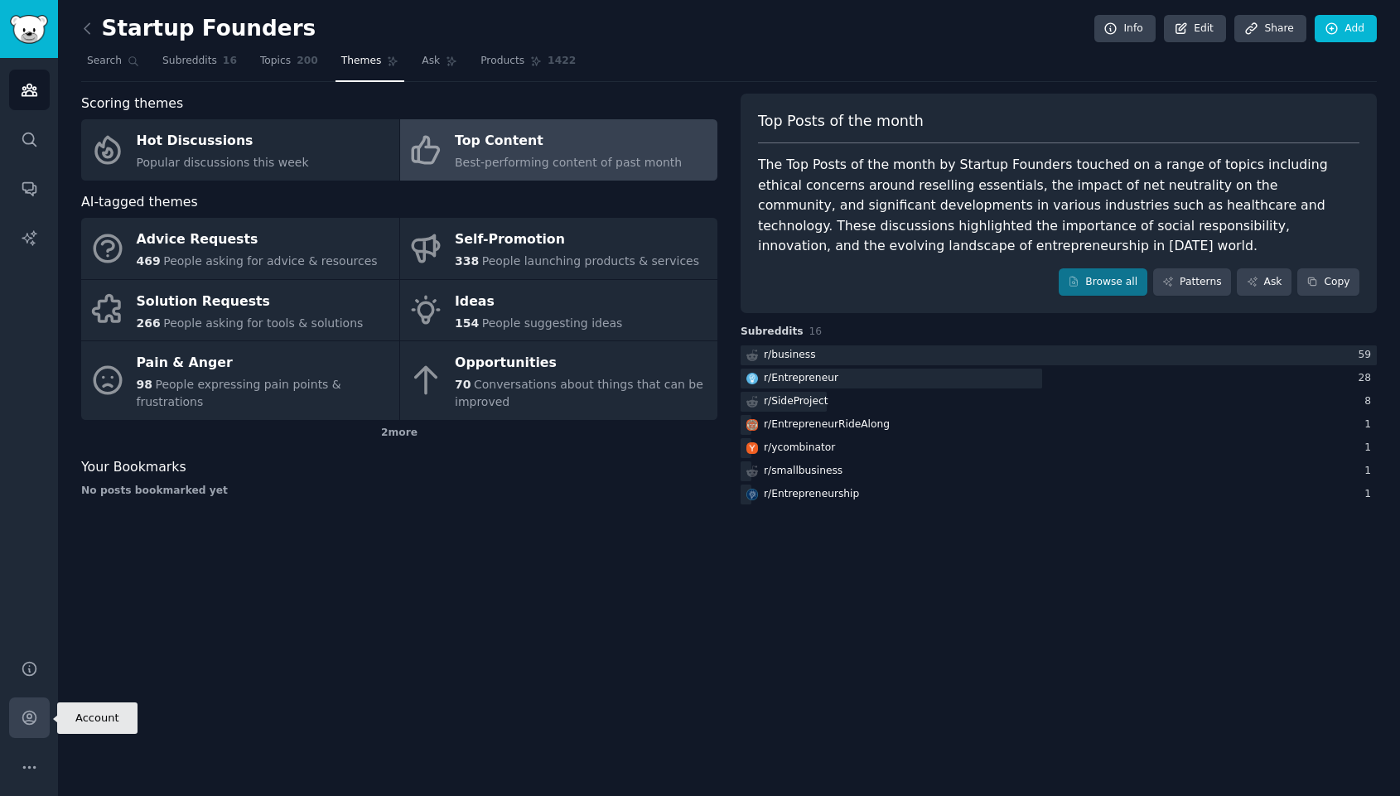
click at [27, 717] on icon "Sidebar" at bounding box center [28, 718] width 13 height 13
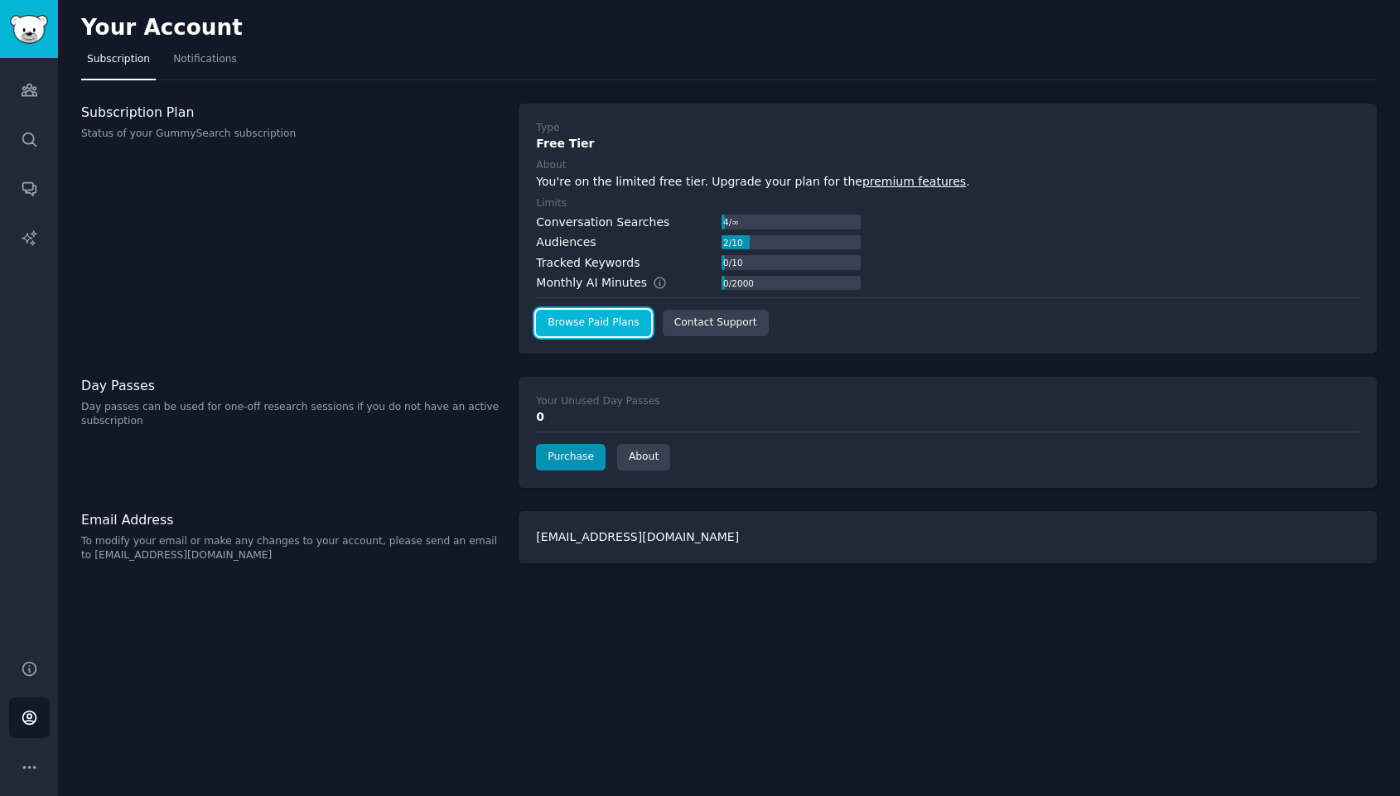
click at [619, 330] on link "Browse Paid Plans" at bounding box center [593, 323] width 114 height 27
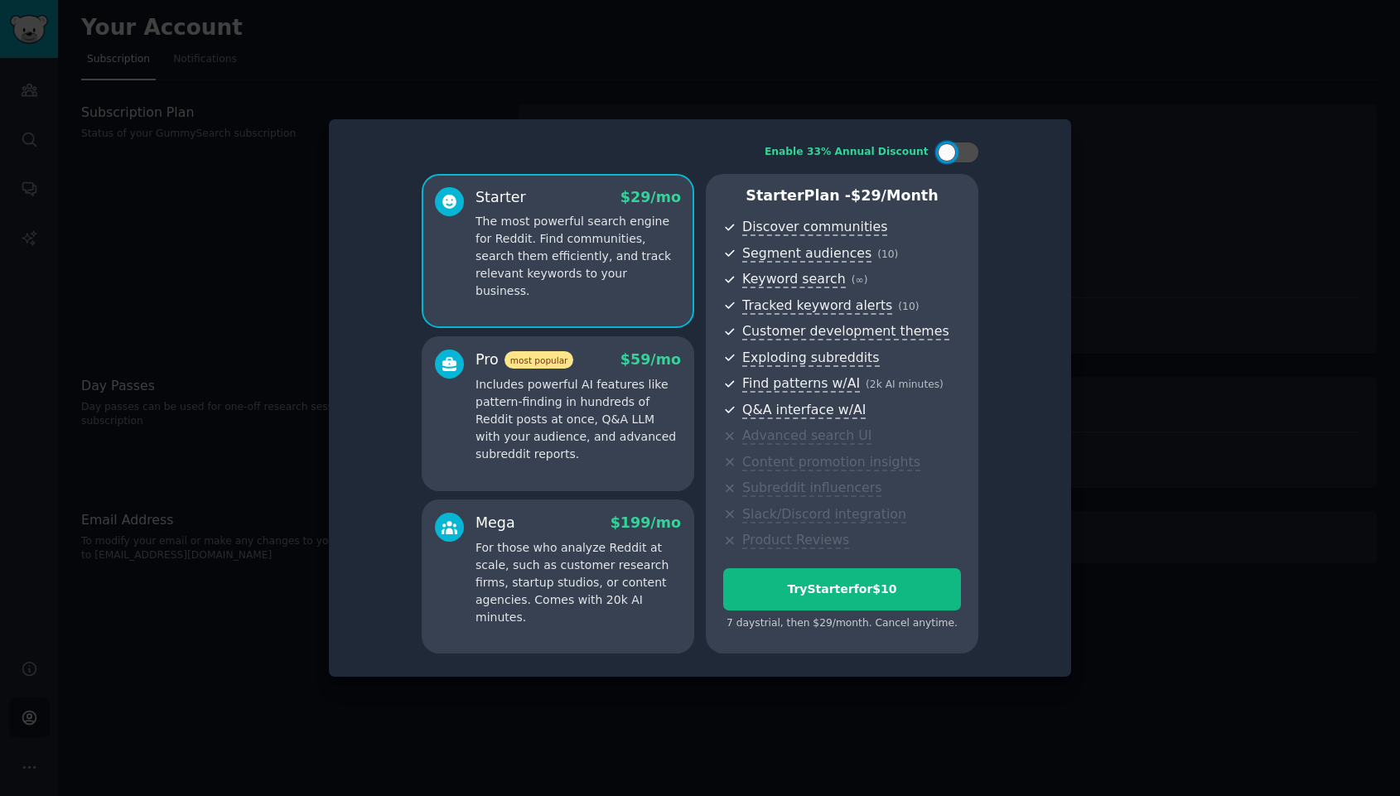
click at [576, 391] on p "Includes powerful AI features like pattern-finding in hundreds of Reddit posts …" at bounding box center [579, 419] width 206 height 87
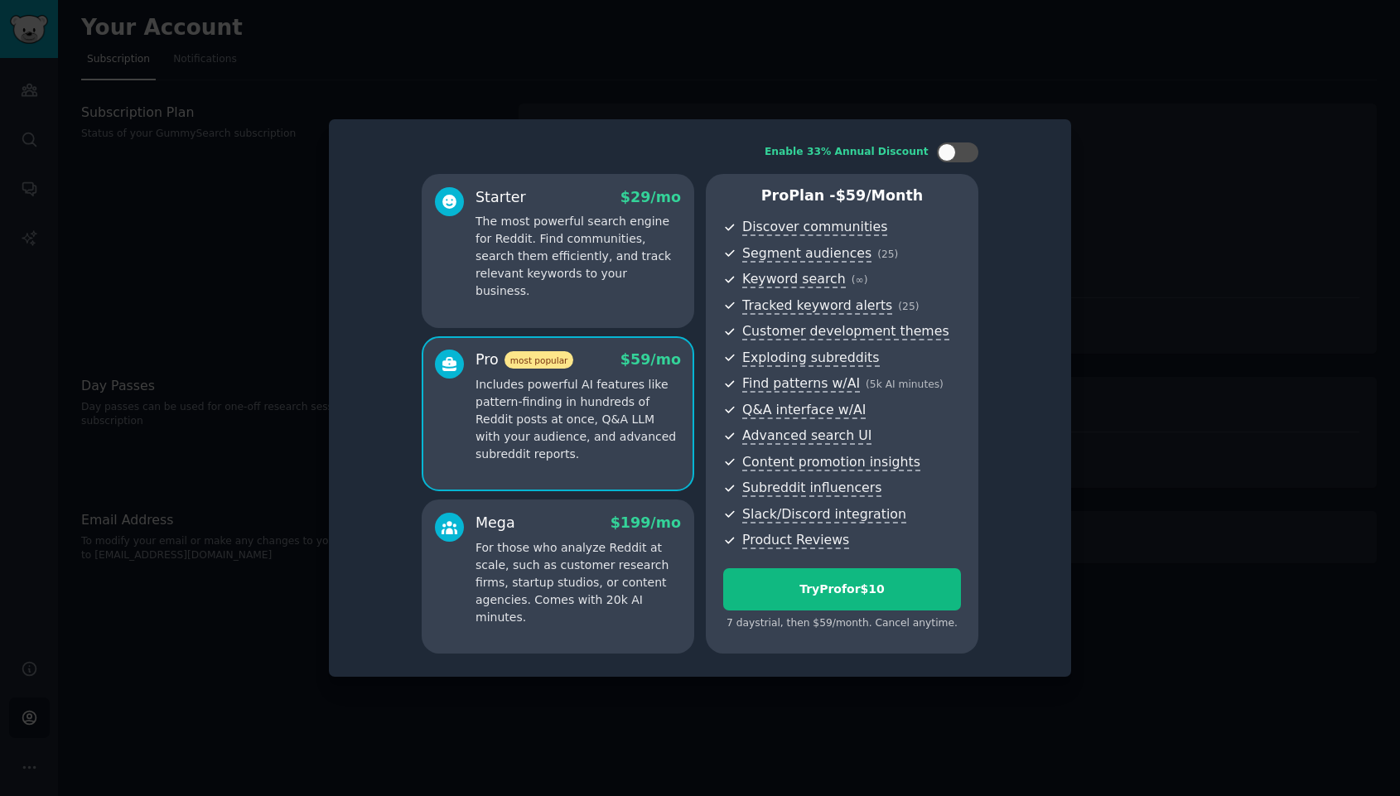
click at [624, 288] on div "Starter $ 29 /mo The most powerful search engine for Reddit. Find communities, …" at bounding box center [558, 251] width 273 height 154
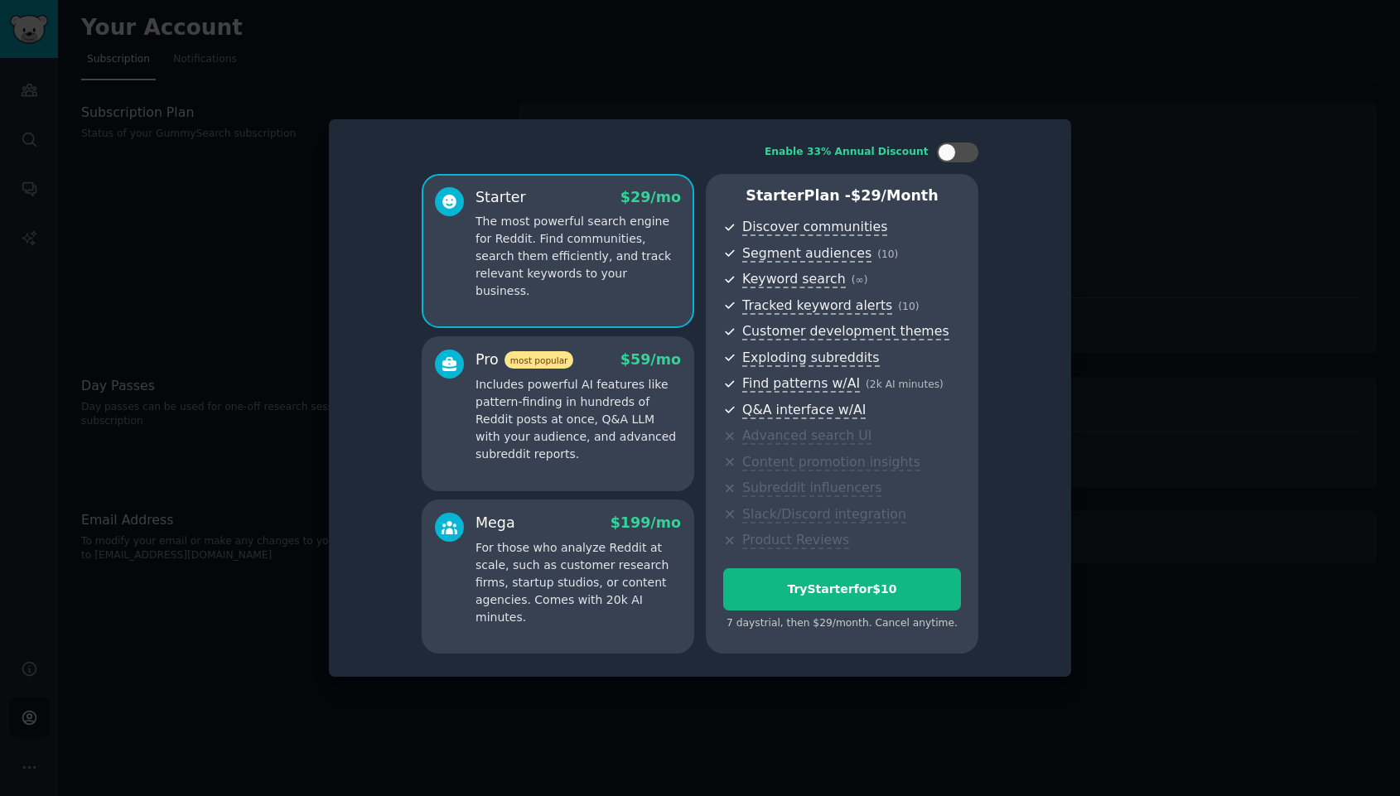
click at [570, 394] on p "Includes powerful AI features like pattern-finding in hundreds of Reddit posts …" at bounding box center [579, 419] width 206 height 87
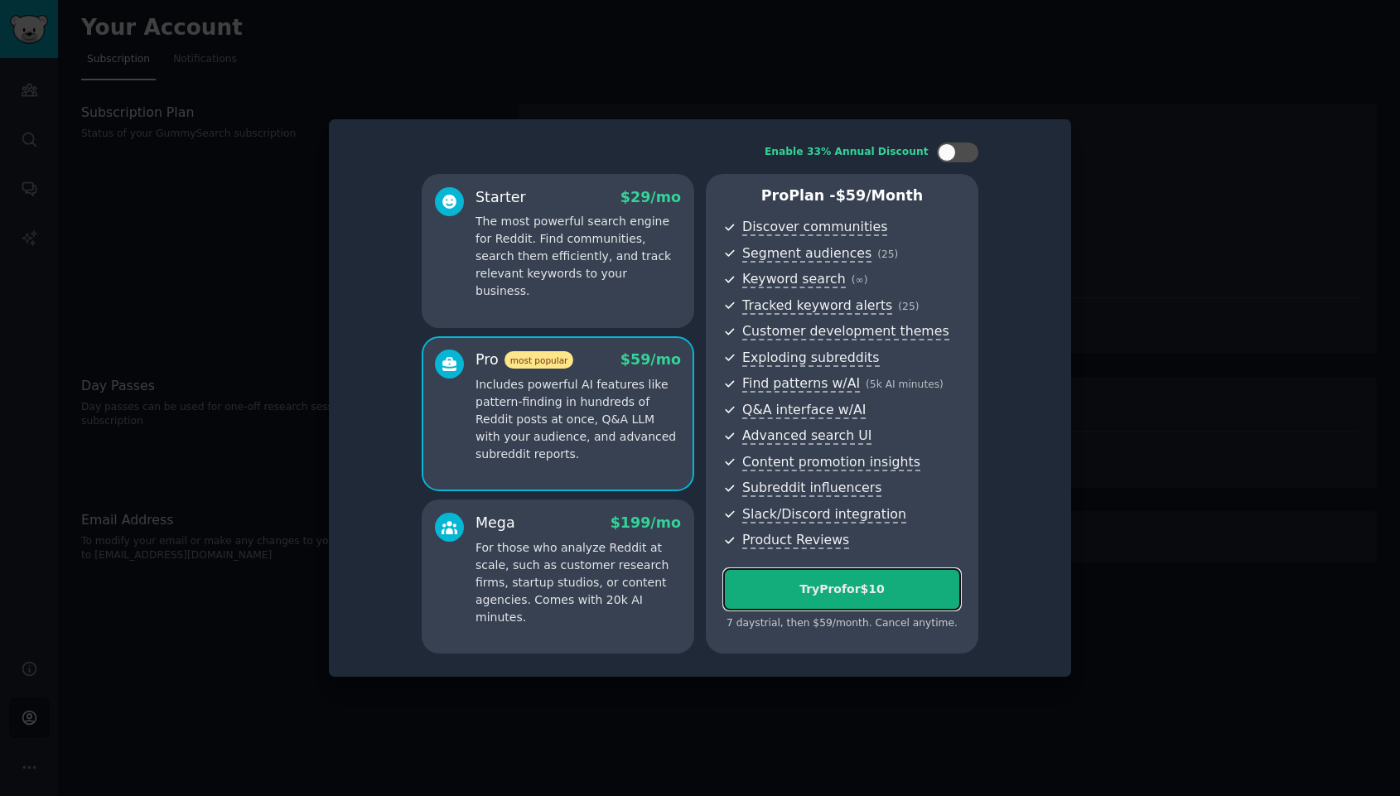
click at [808, 582] on div "Try Pro for $10" at bounding box center [842, 589] width 236 height 17
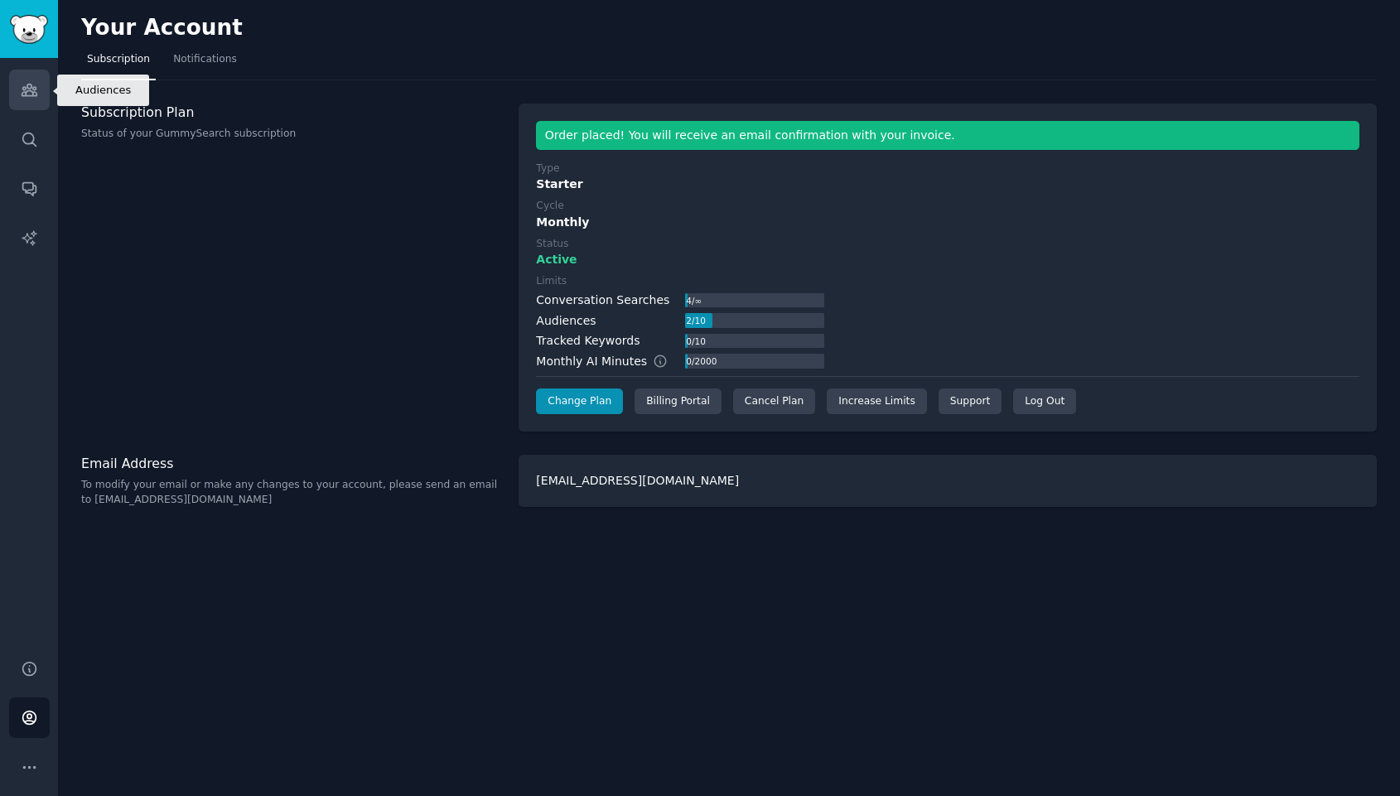
click at [29, 98] on icon "Sidebar" at bounding box center [29, 89] width 17 height 17
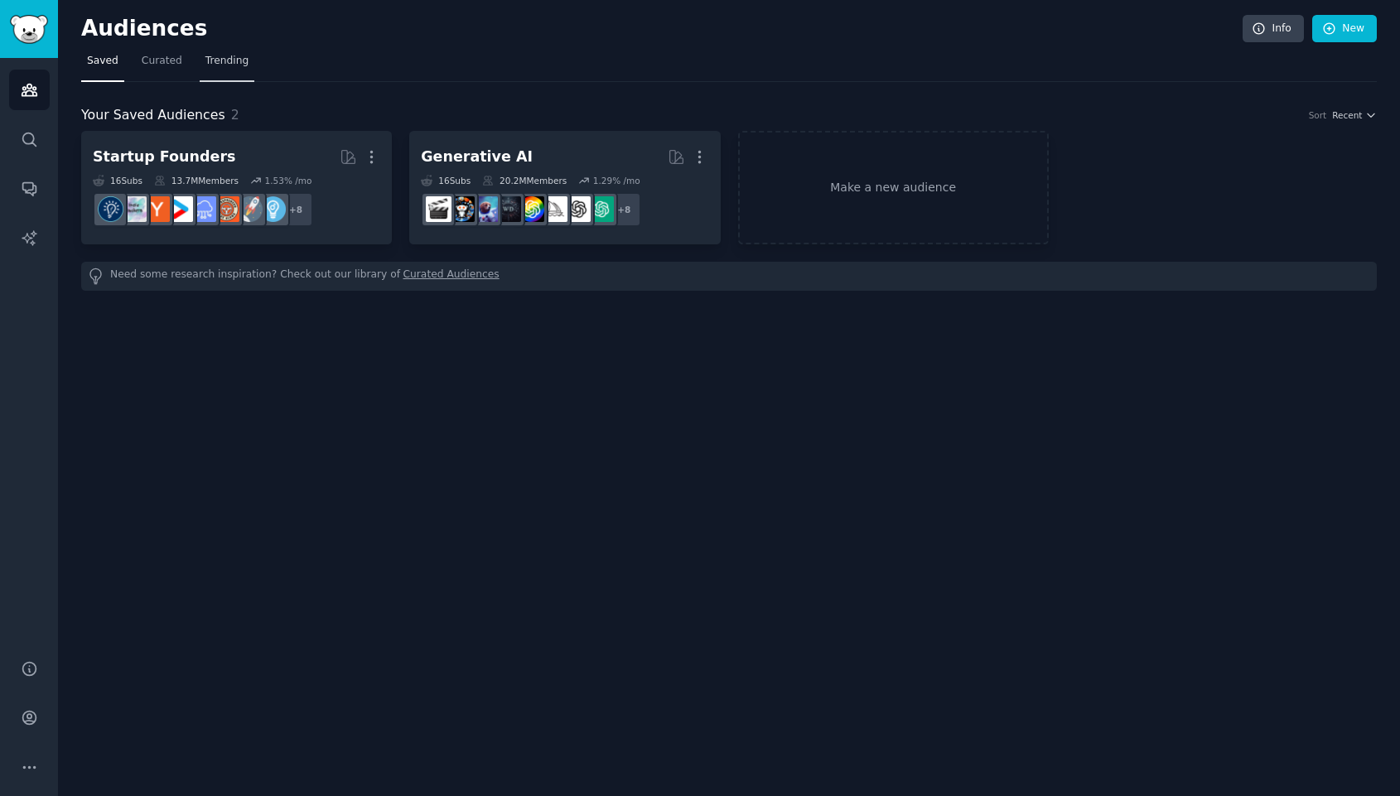
click at [234, 56] on span "Trending" at bounding box center [227, 61] width 43 height 15
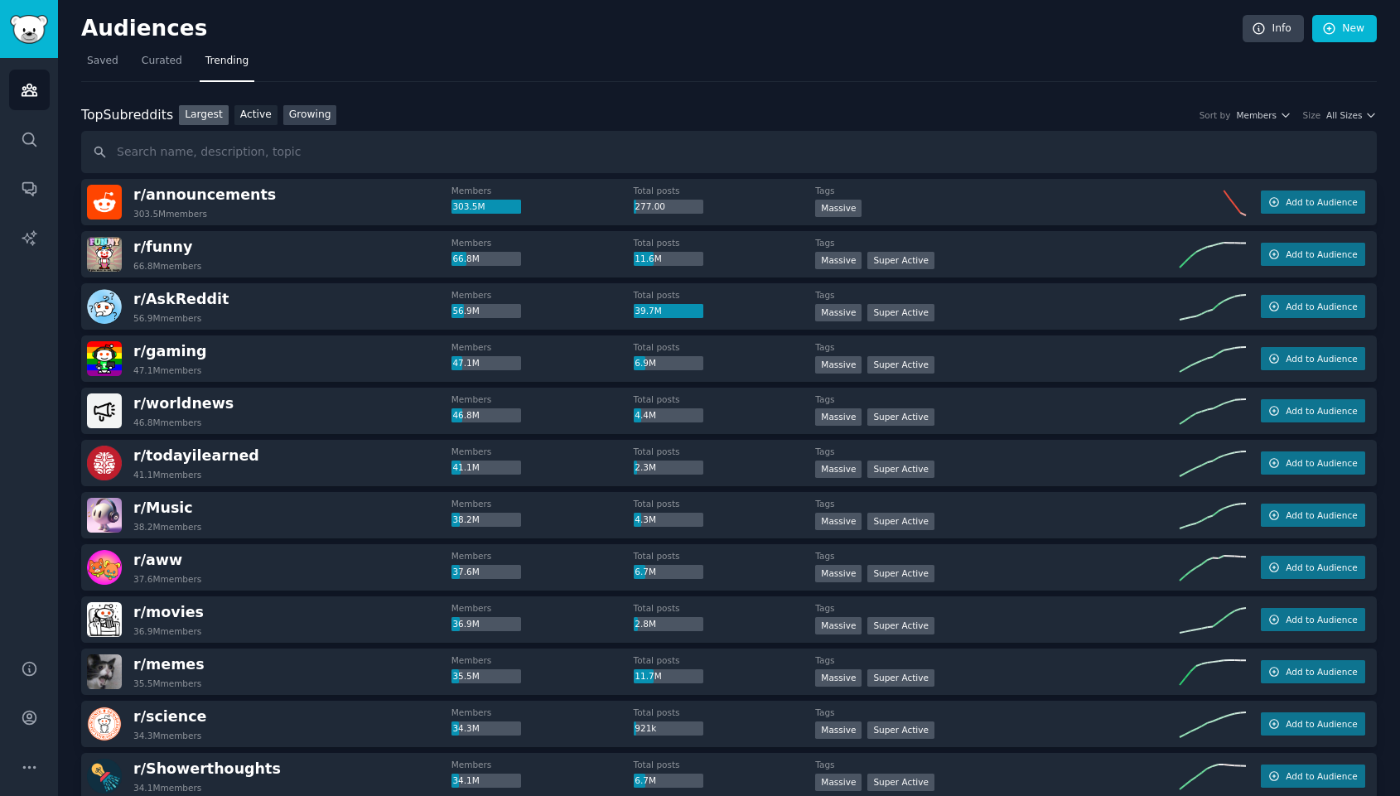
click at [324, 115] on link "Growing" at bounding box center [310, 115] width 54 height 21
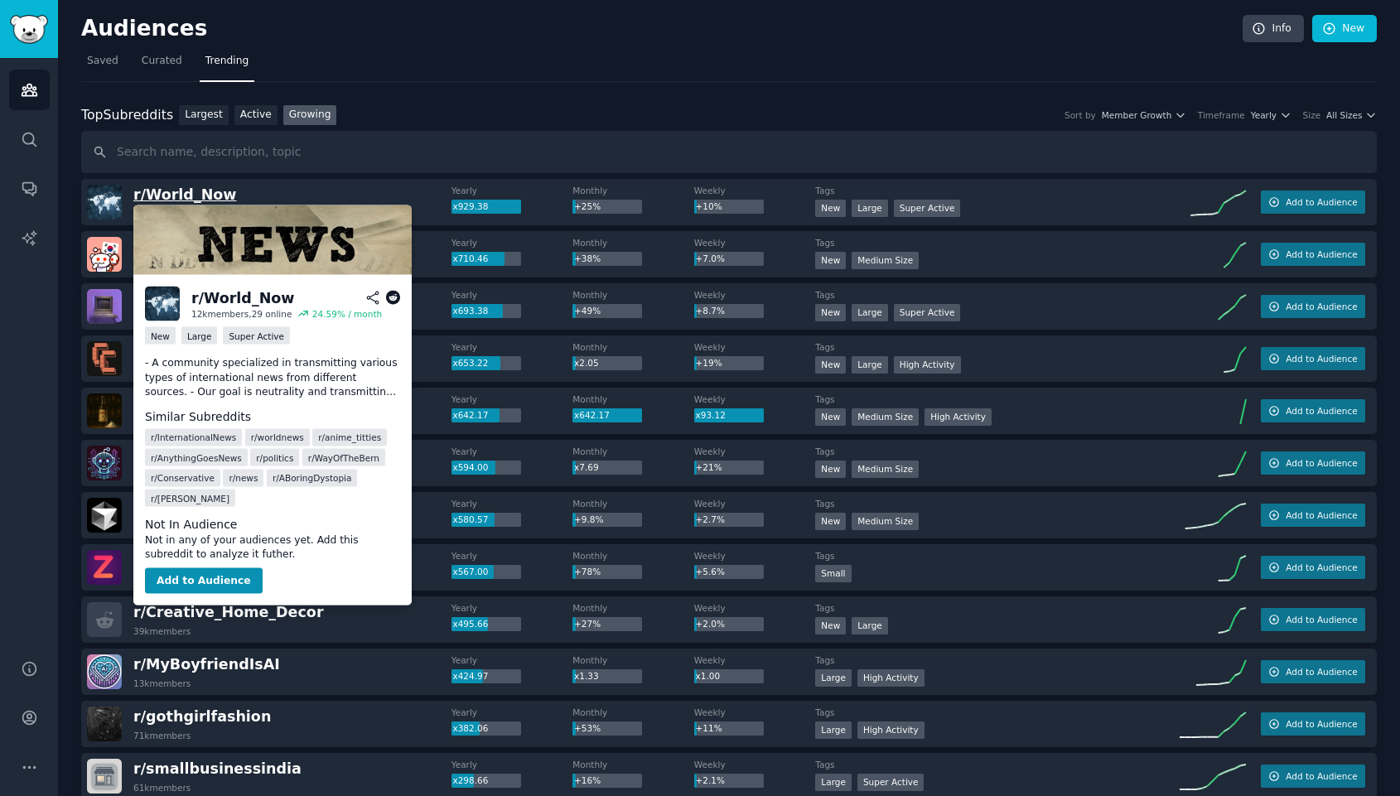
click at [182, 196] on span "r/ World_Now" at bounding box center [184, 194] width 103 height 17
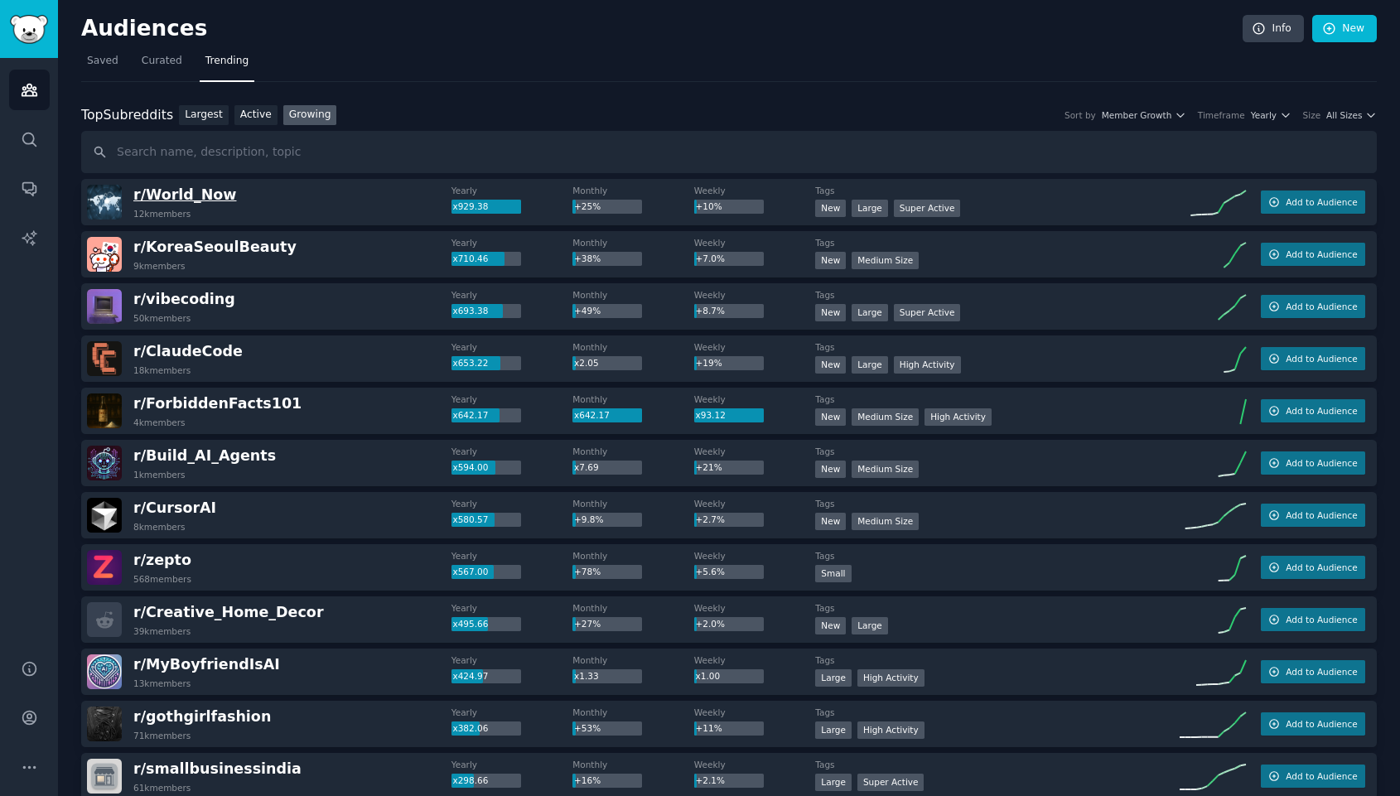
click at [194, 199] on span "r/ World_Now" at bounding box center [184, 194] width 103 height 17
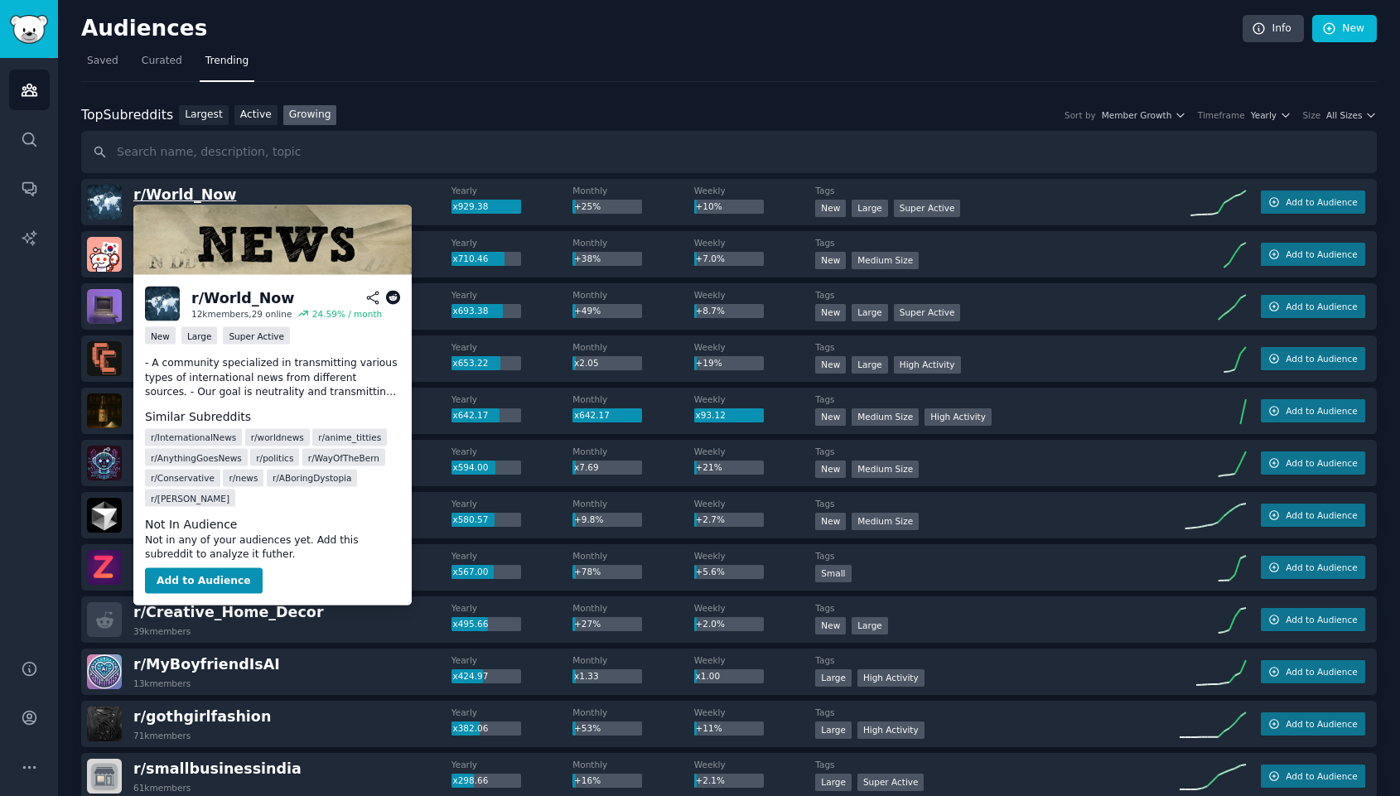
click at [194, 199] on span "r/ World_Now" at bounding box center [184, 194] width 103 height 17
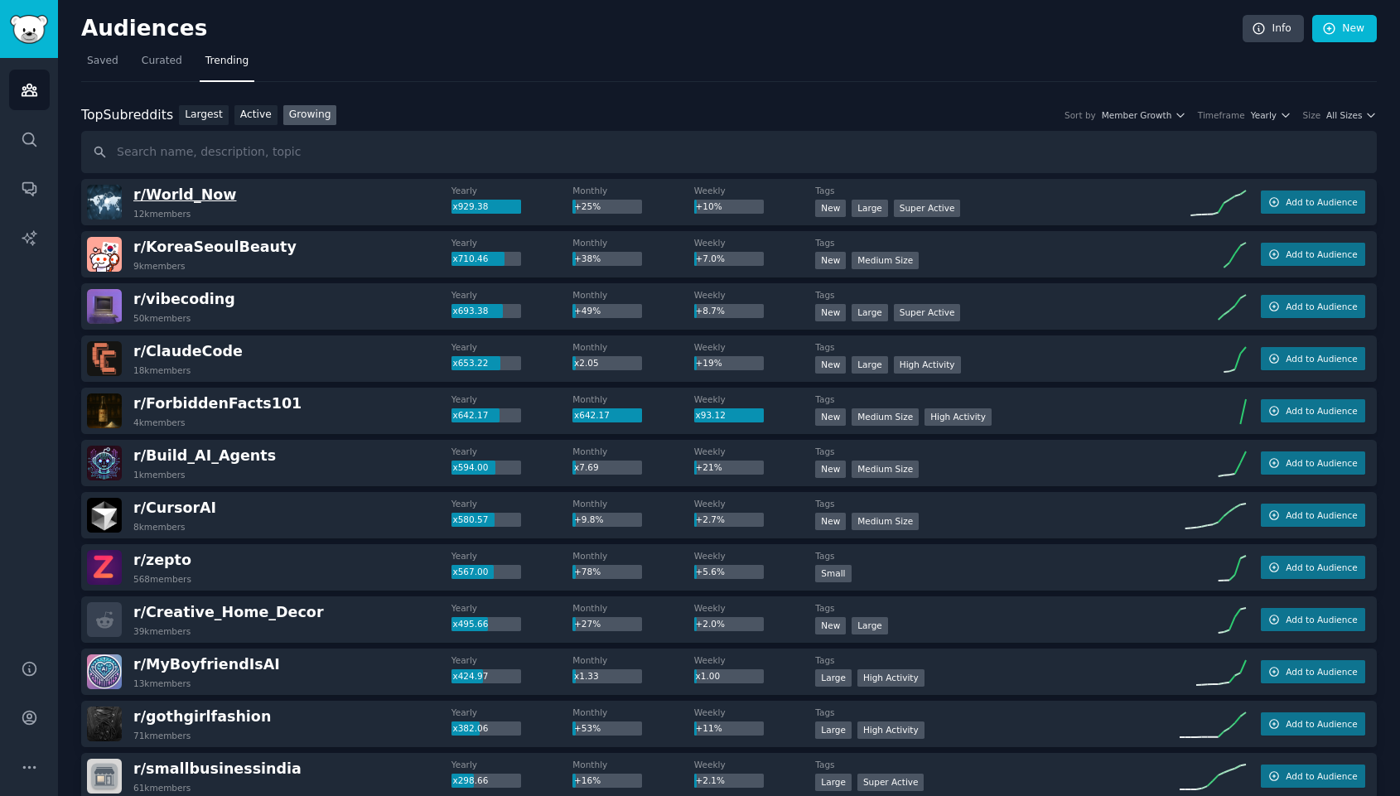
click at [186, 197] on span "r/ World_Now" at bounding box center [184, 194] width 103 height 17
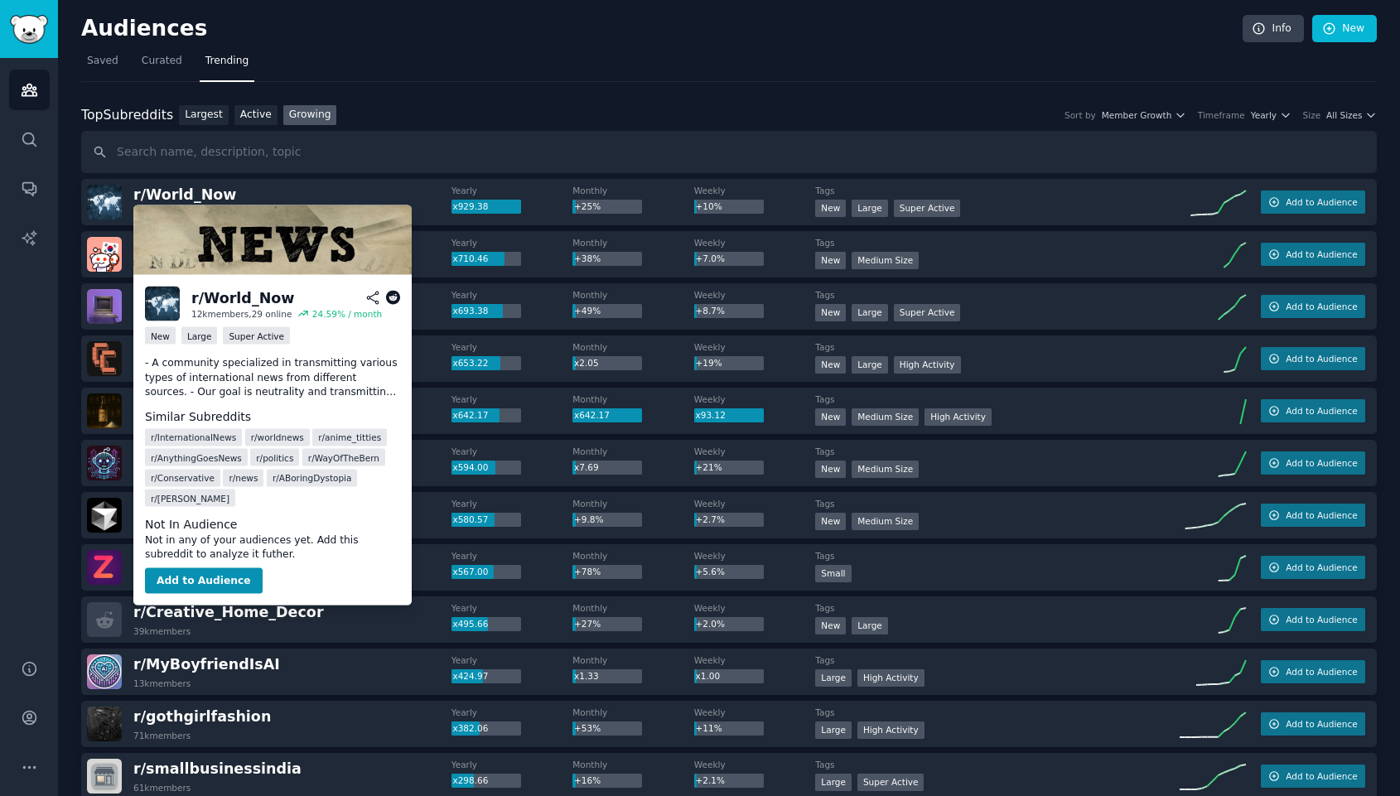
click at [220, 303] on div "r/ World_Now" at bounding box center [242, 298] width 103 height 21
click at [210, 327] on div "Large" at bounding box center [199, 335] width 36 height 17
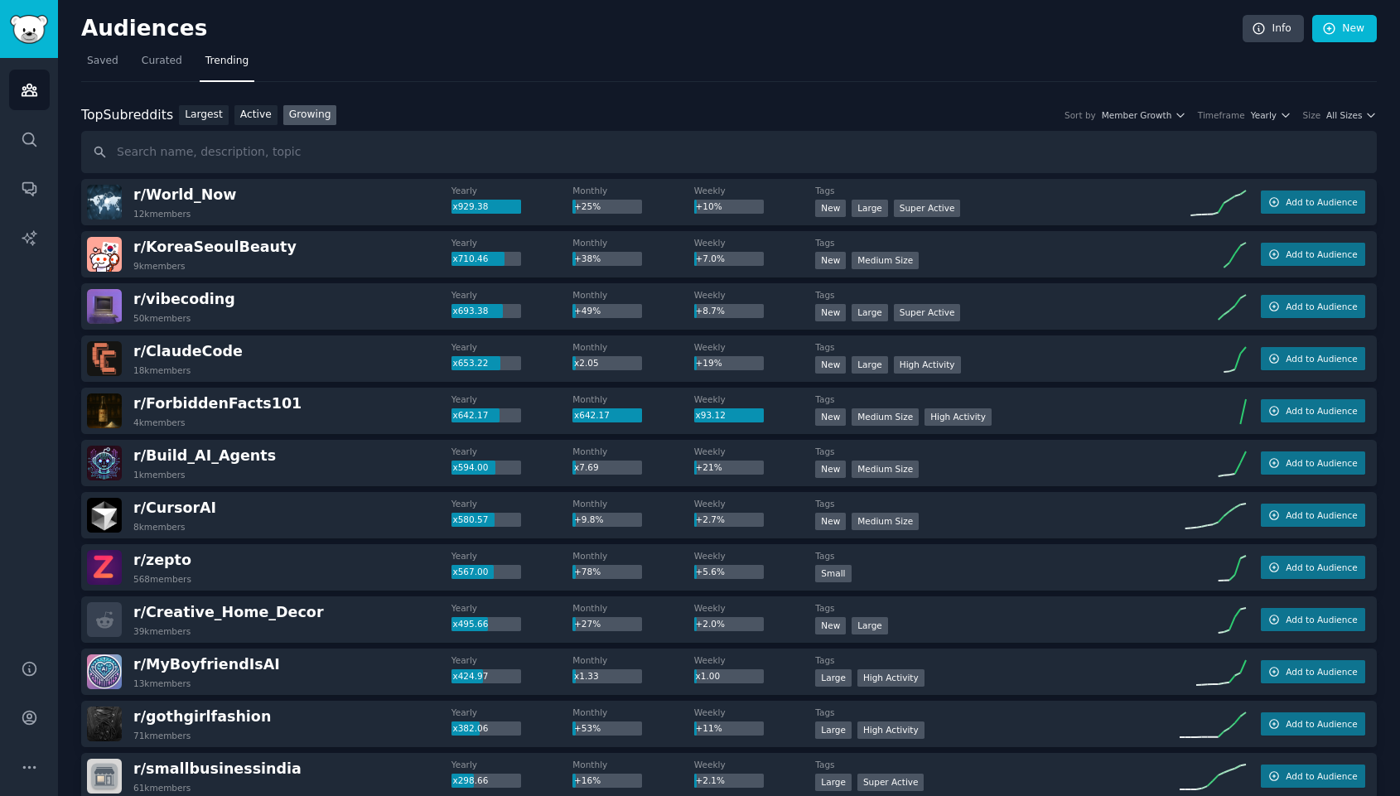
click at [1279, 207] on button "Add to Audience" at bounding box center [1313, 202] width 104 height 23
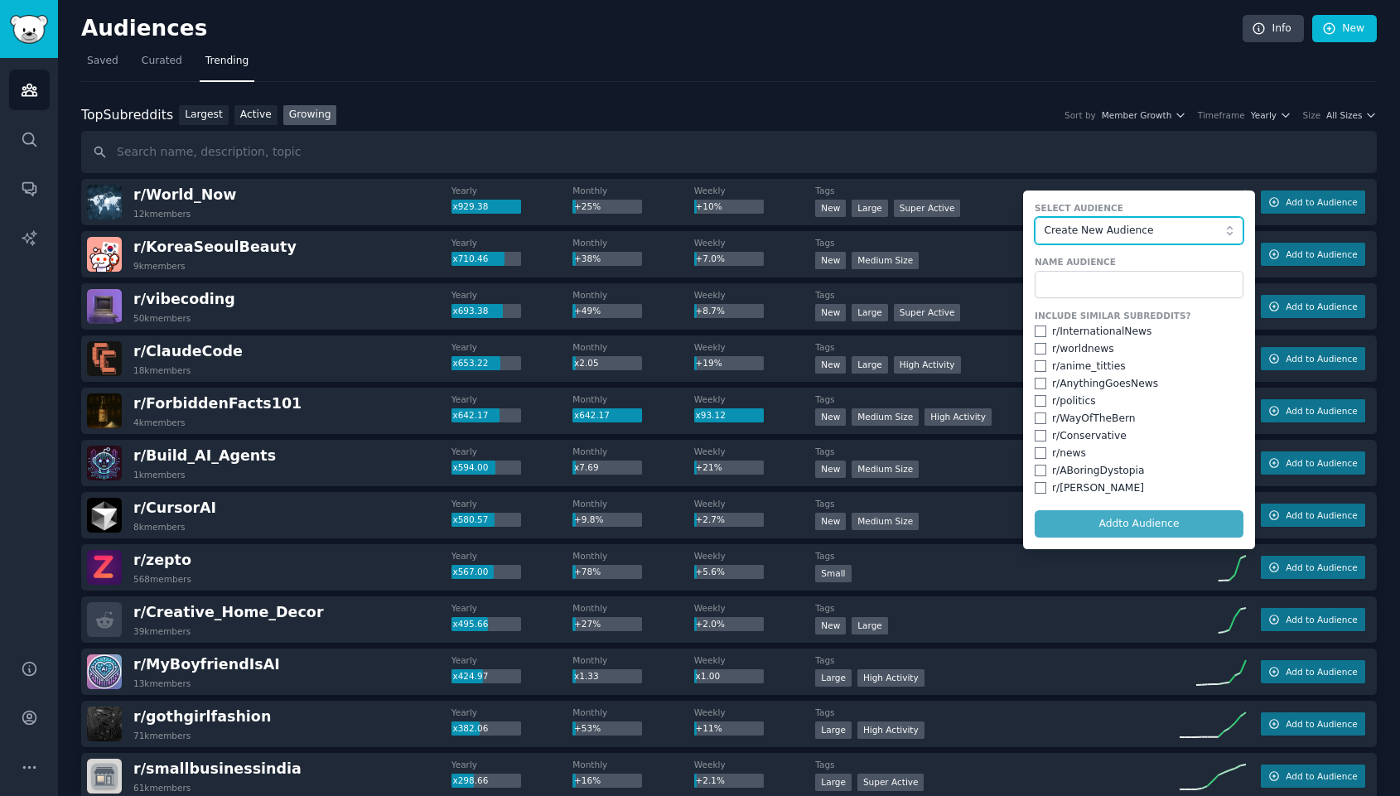
click at [1156, 220] on button "Create New Audience" at bounding box center [1139, 231] width 209 height 28
click at [1120, 233] on span "Create New Audience" at bounding box center [1135, 231] width 181 height 15
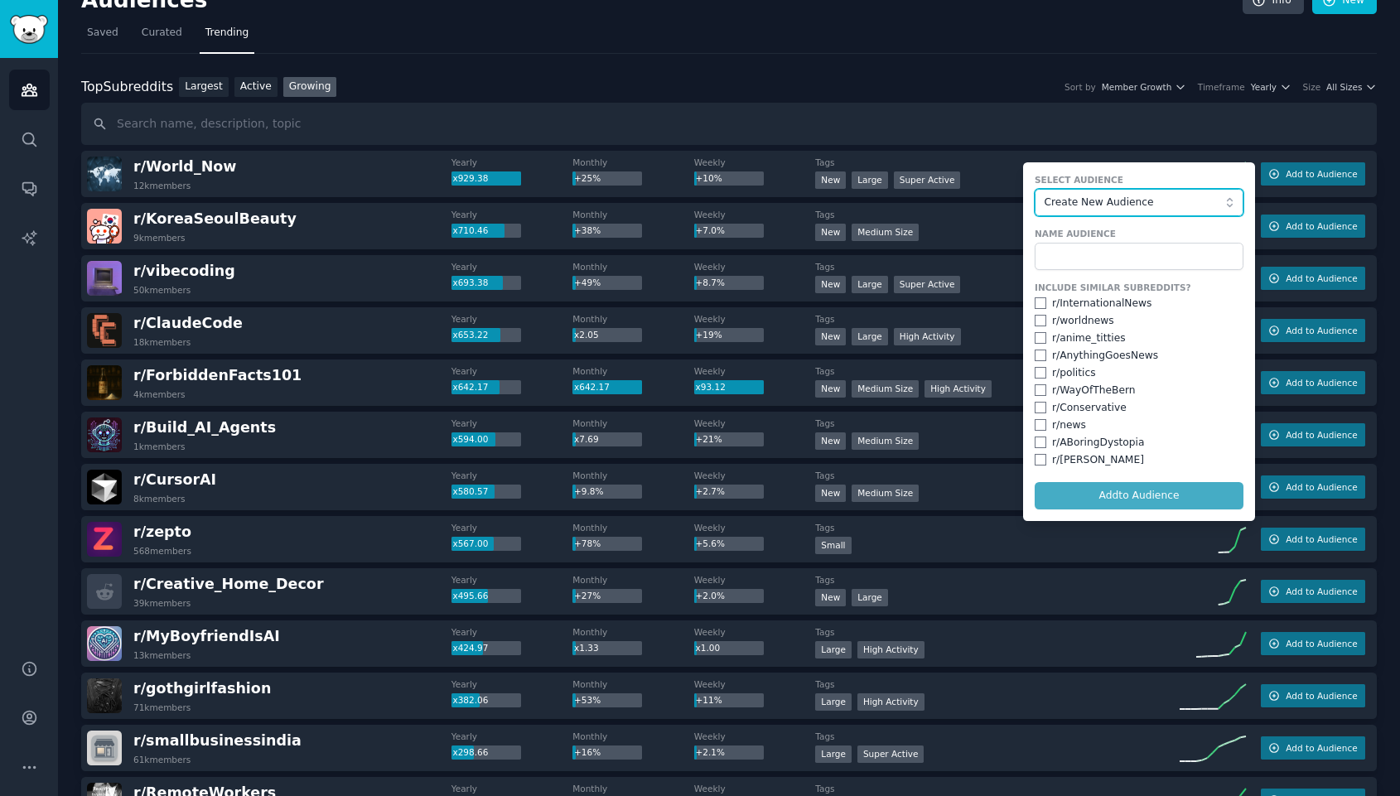
scroll to position [31, 0]
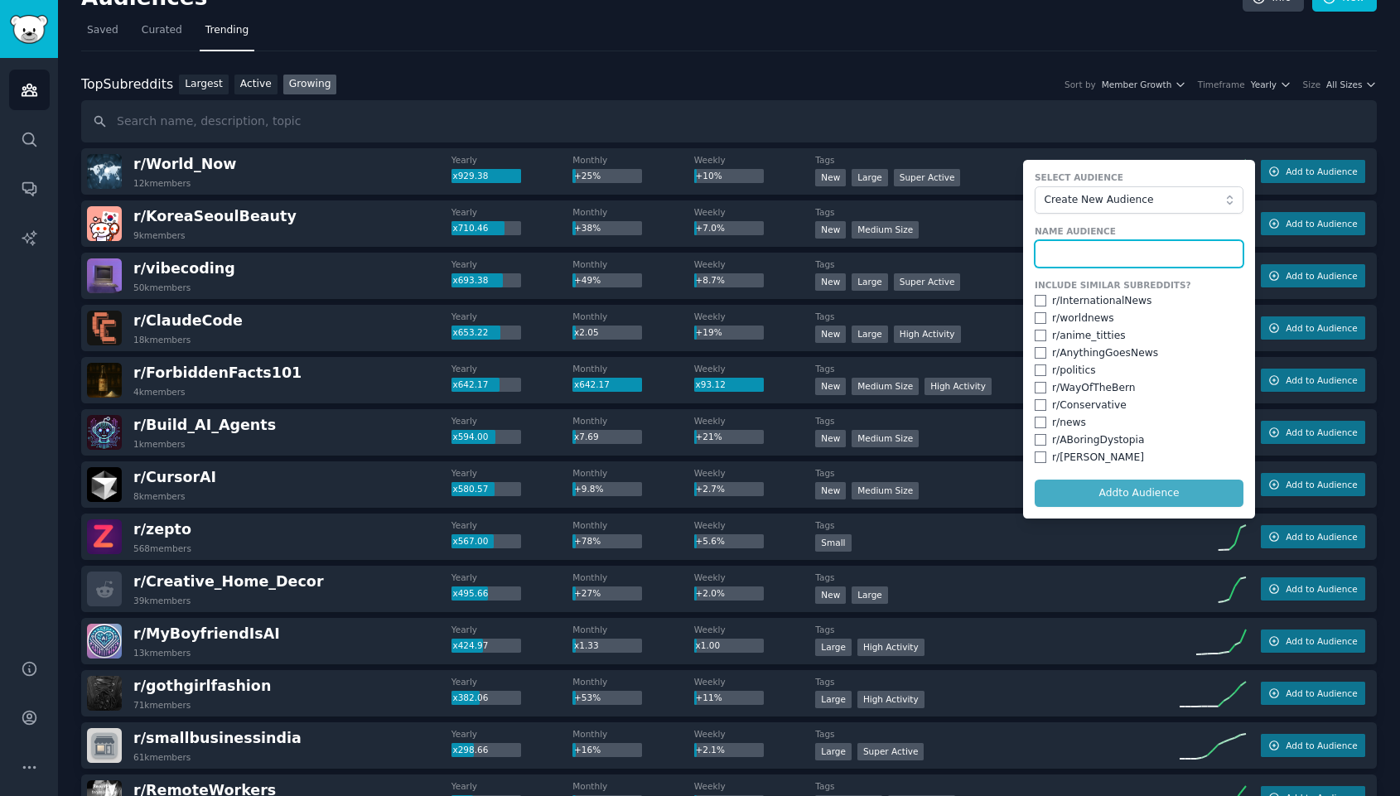
click at [1102, 249] on input "text" at bounding box center [1139, 254] width 209 height 28
type input "News"
click at [1098, 509] on form "Select Audience Create New Audience Name Audience News Include Similar Subreddi…" at bounding box center [1139, 339] width 232 height 359
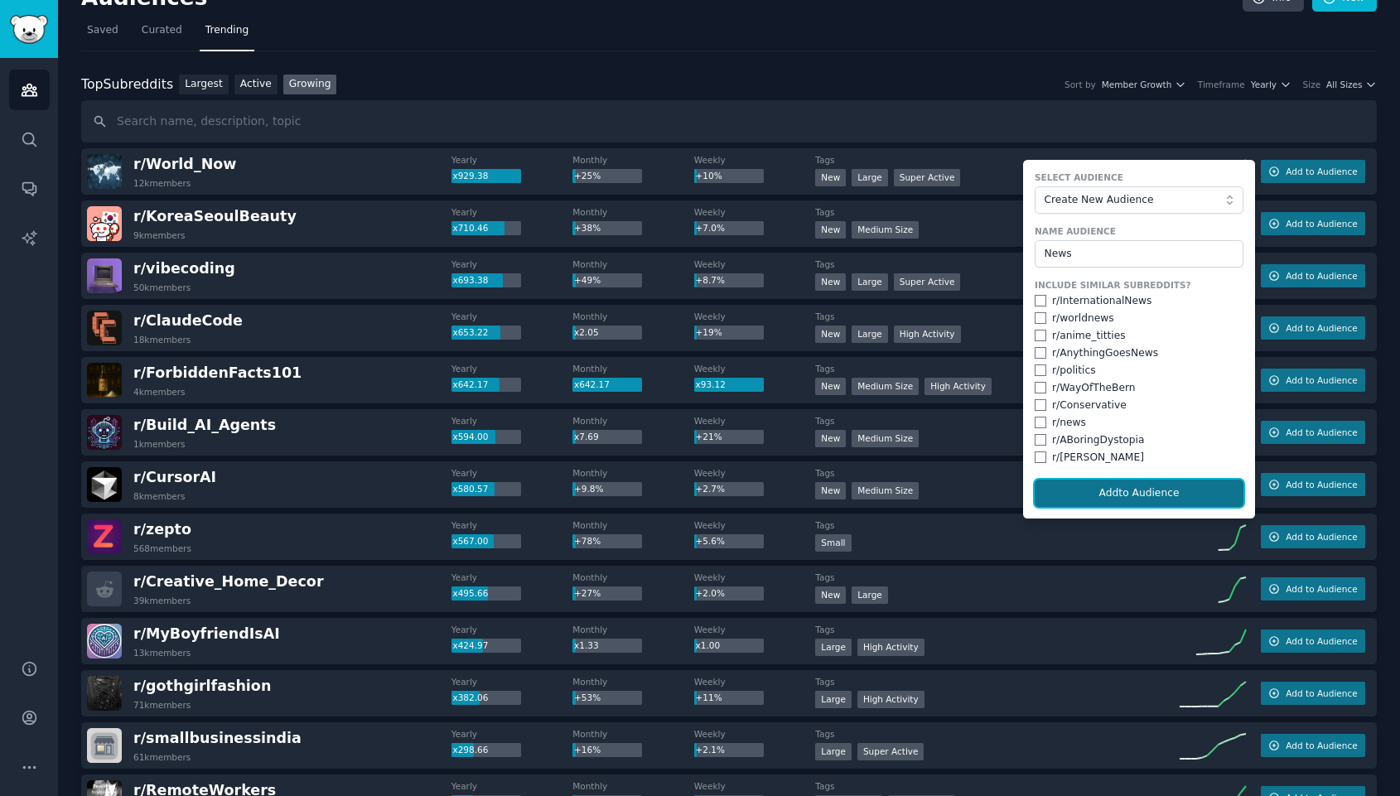
click at [1120, 495] on button "Add to Audience" at bounding box center [1139, 494] width 209 height 28
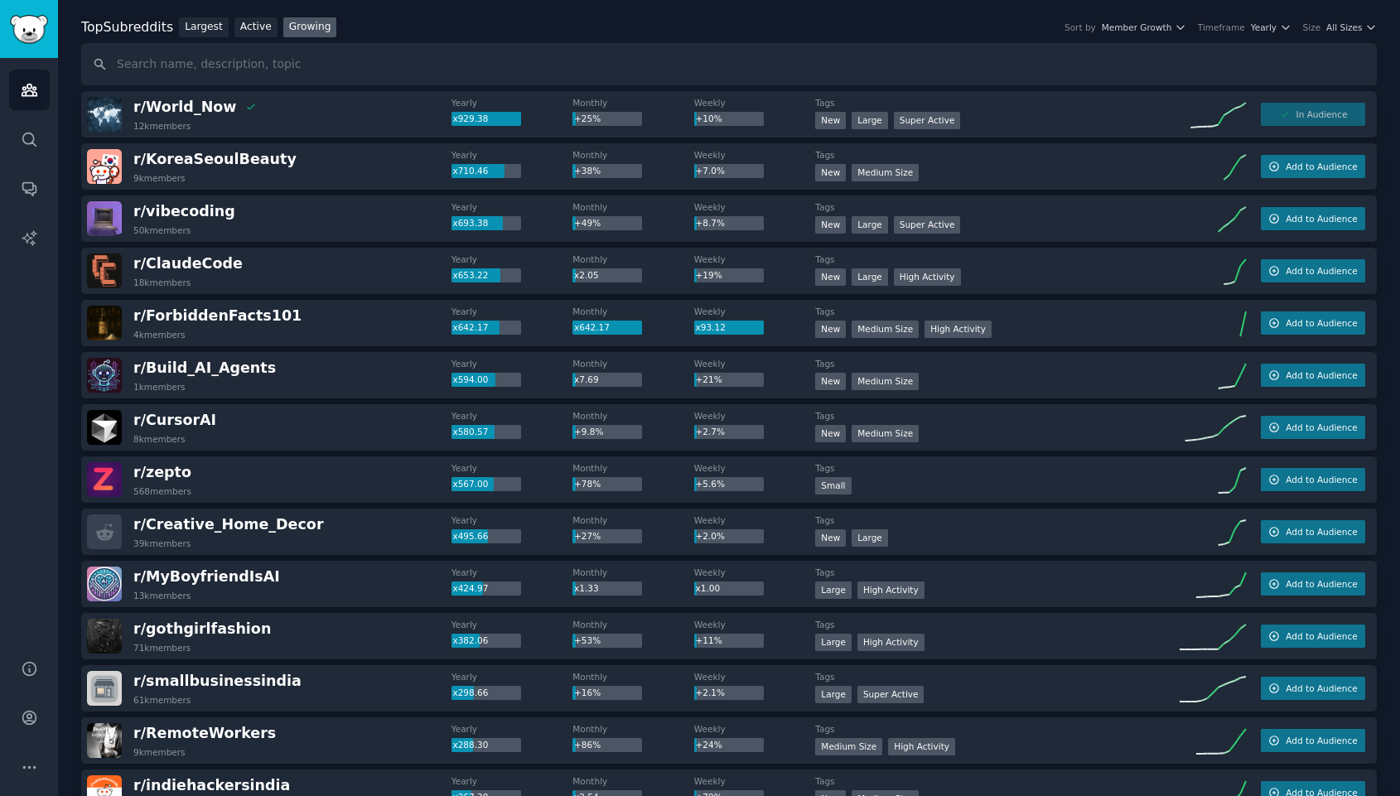
scroll to position [94, 0]
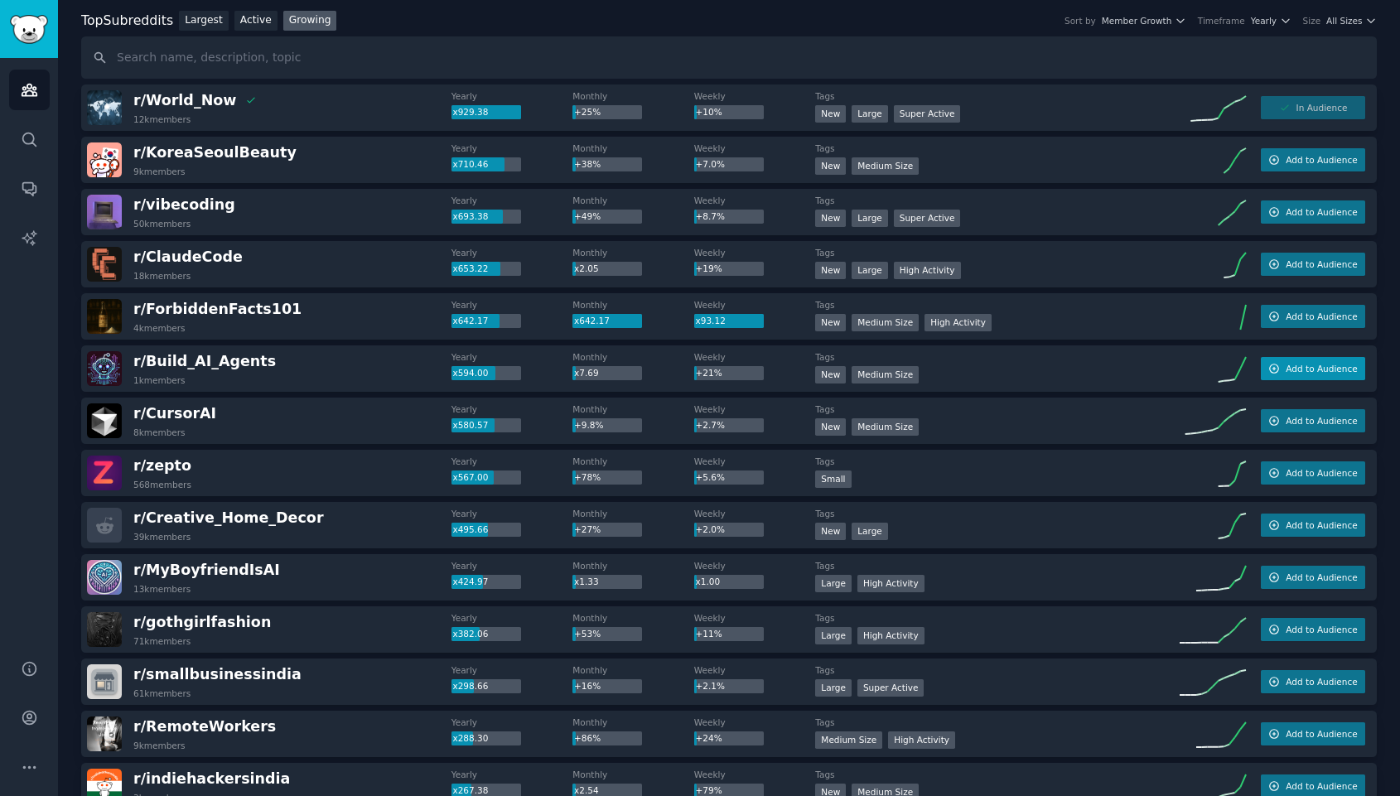
click at [1305, 368] on span "Add to Audience" at bounding box center [1321, 369] width 71 height 12
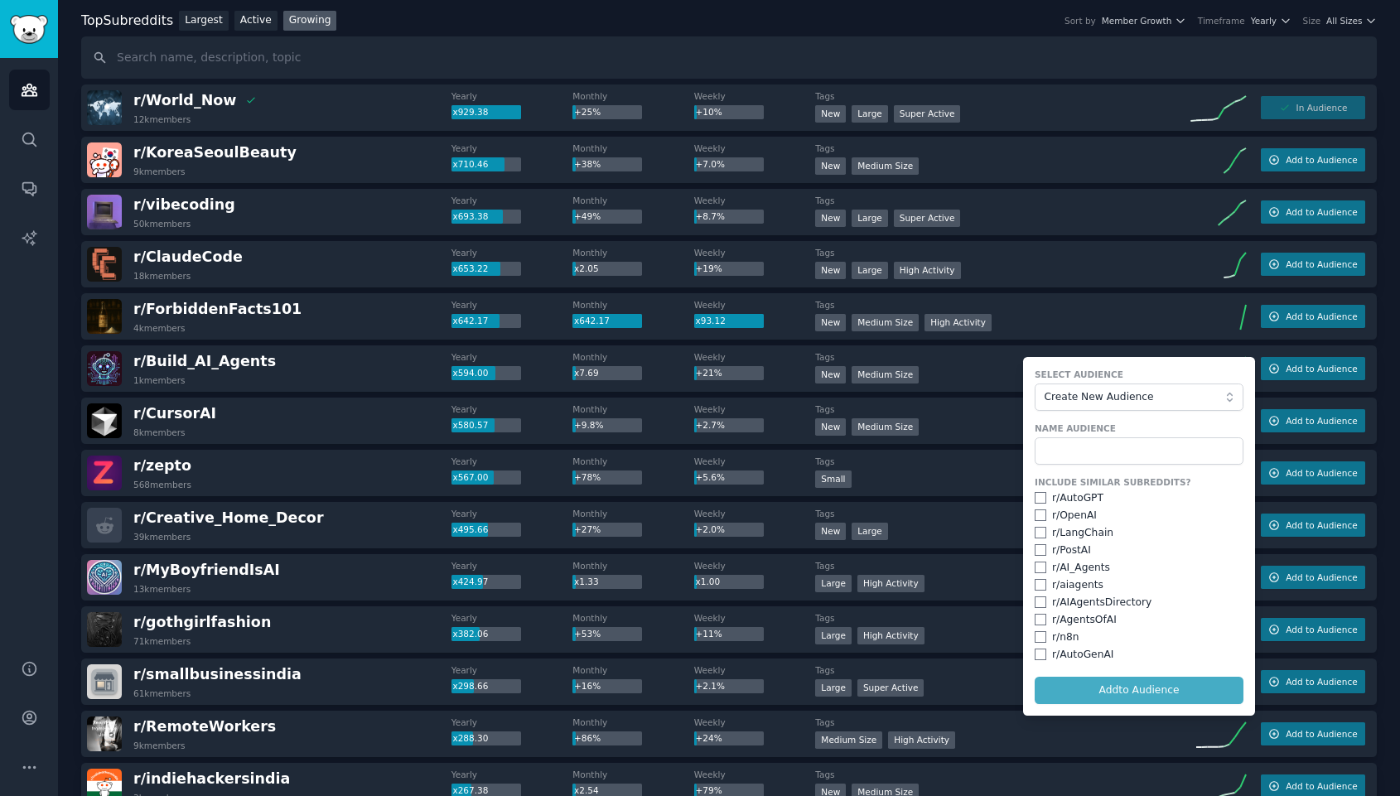
scroll to position [120, 0]
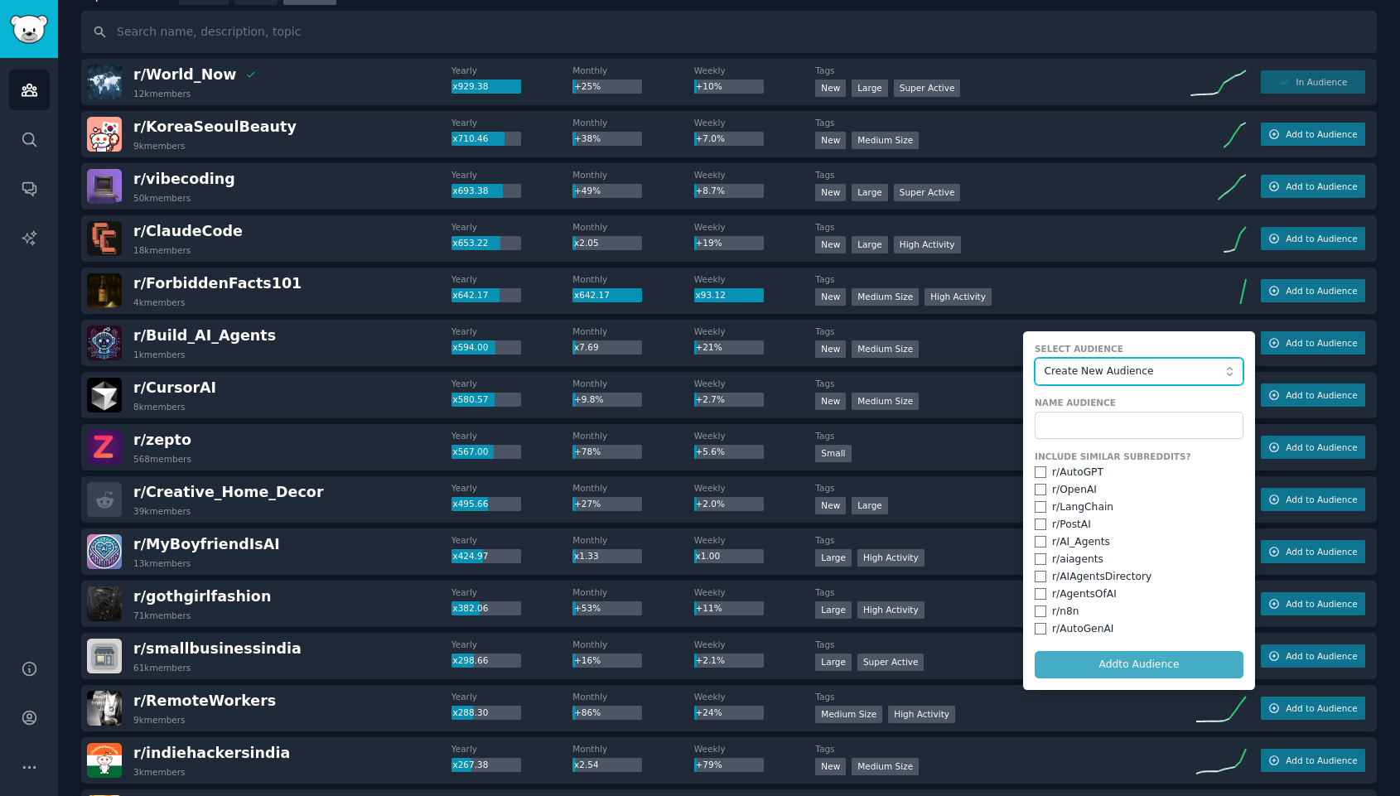
click at [1088, 370] on span "Create New Audience" at bounding box center [1135, 372] width 181 height 15
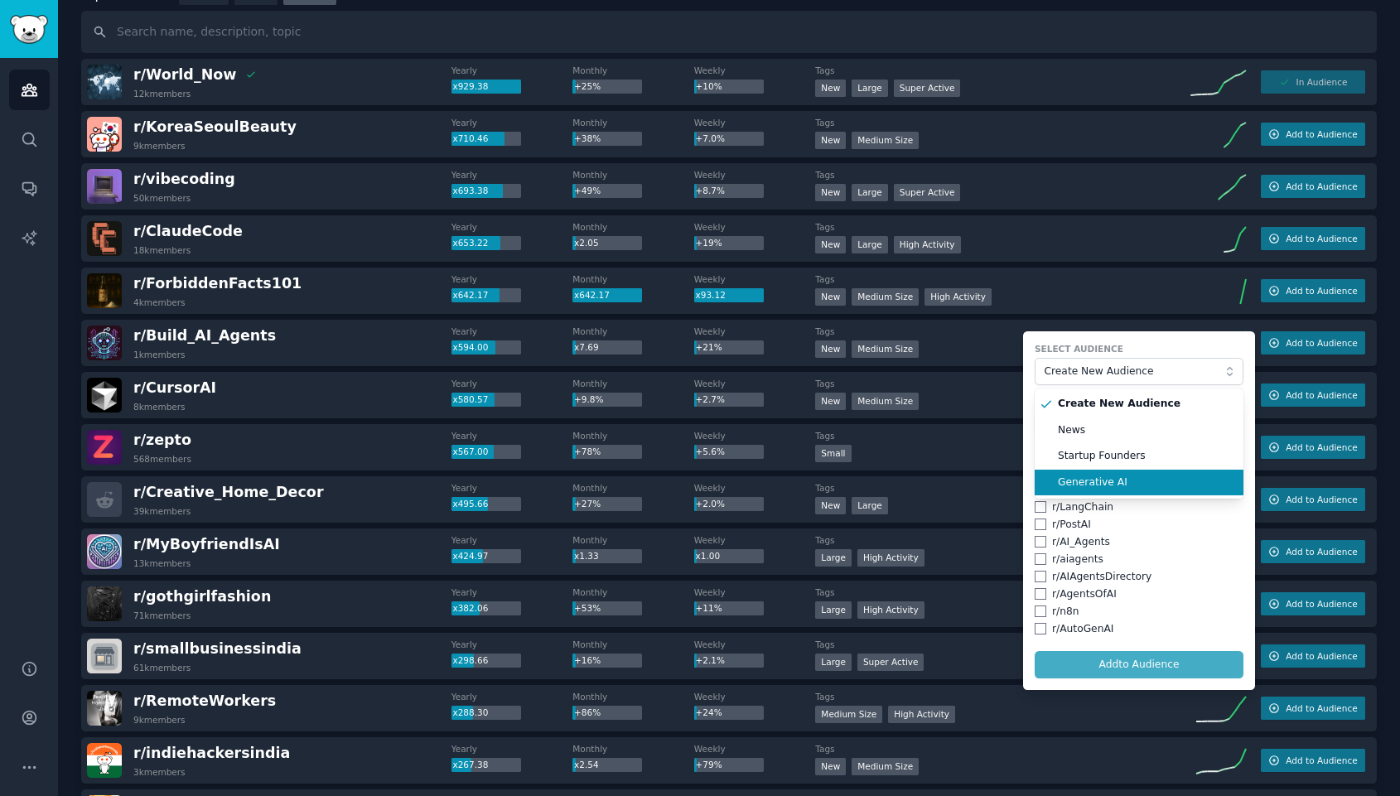
click at [1093, 484] on span "Generative AI" at bounding box center [1145, 483] width 174 height 15
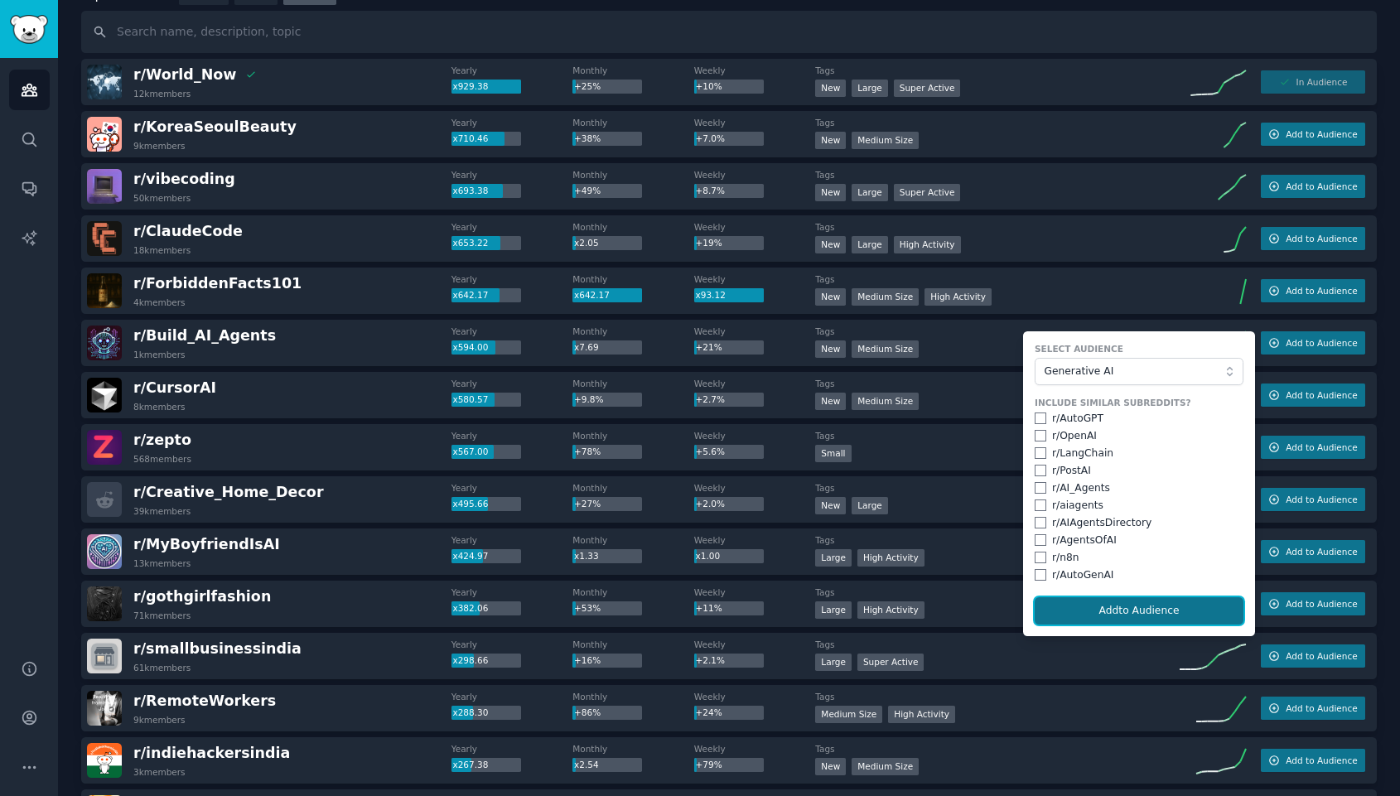
click at [1113, 609] on button "Add to Audience" at bounding box center [1139, 611] width 209 height 28
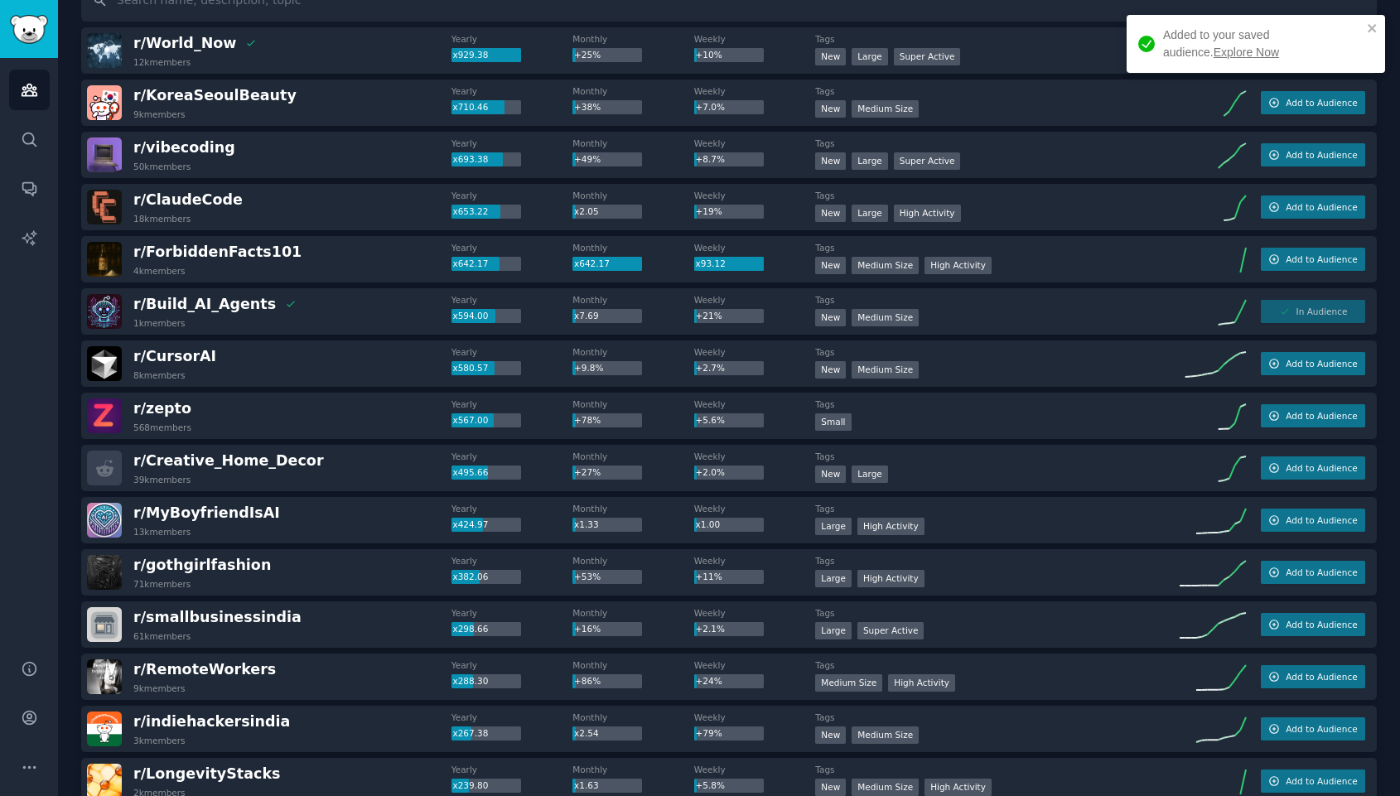
scroll to position [153, 0]
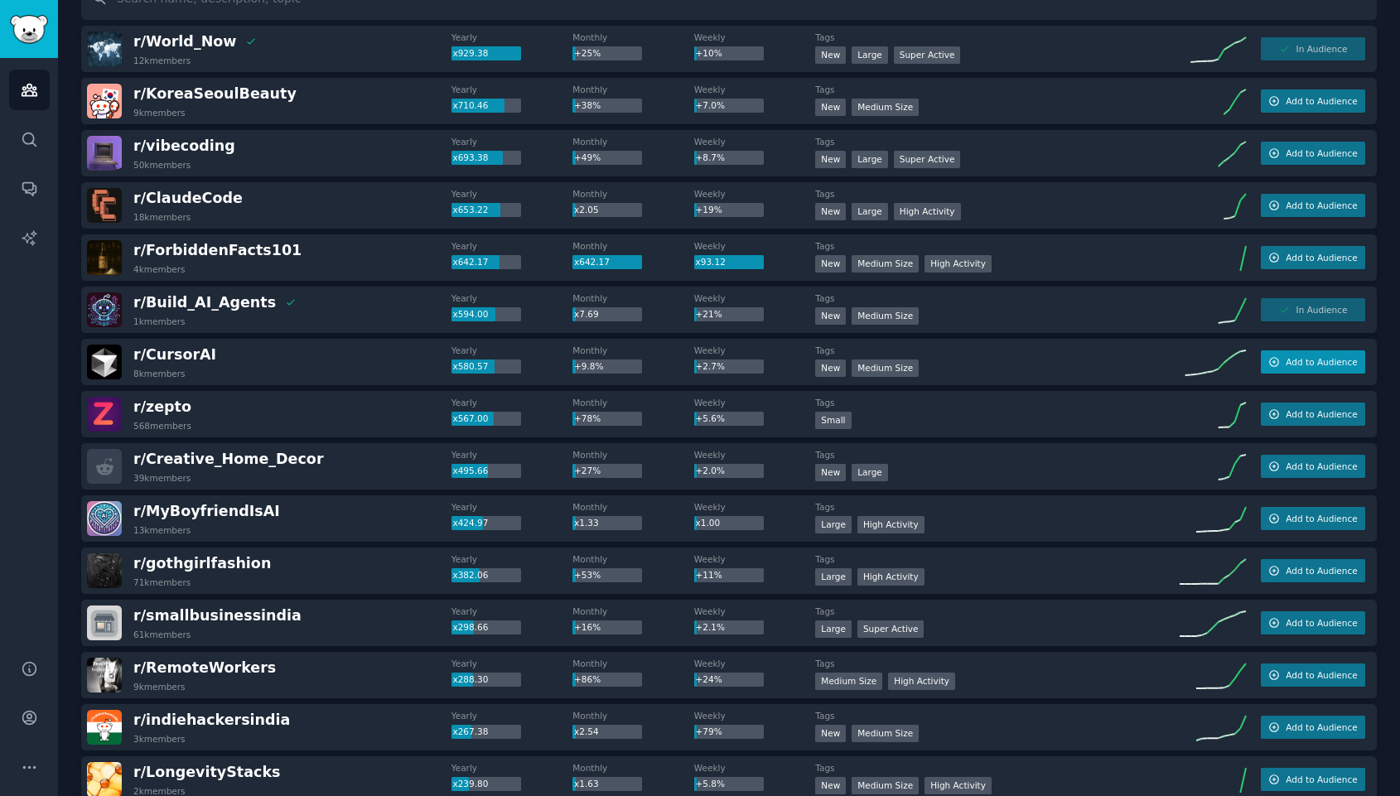
click at [1295, 357] on span "Add to Audience" at bounding box center [1321, 362] width 71 height 12
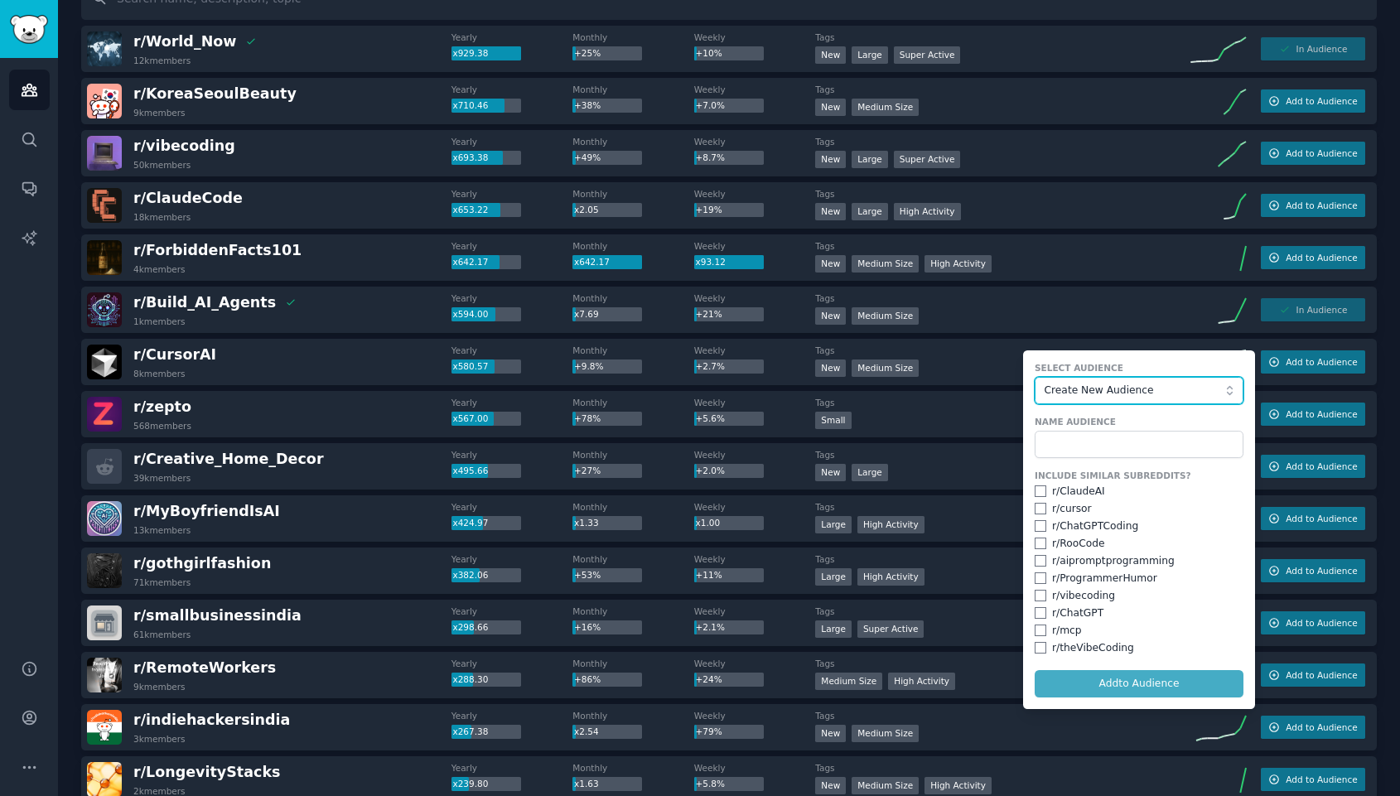
click at [1121, 395] on span "Create New Audience" at bounding box center [1135, 391] width 181 height 15
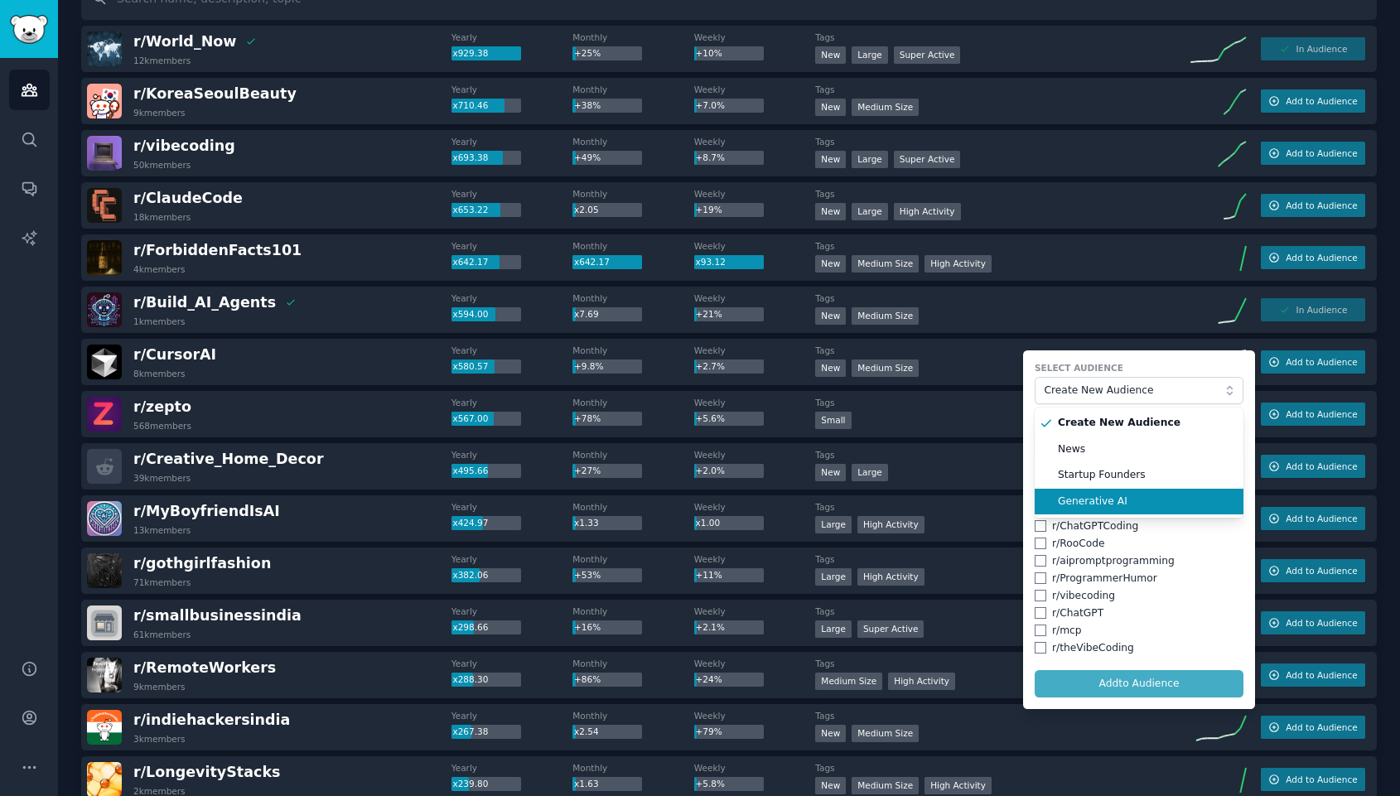
click at [1100, 501] on span "Generative AI" at bounding box center [1145, 502] width 174 height 15
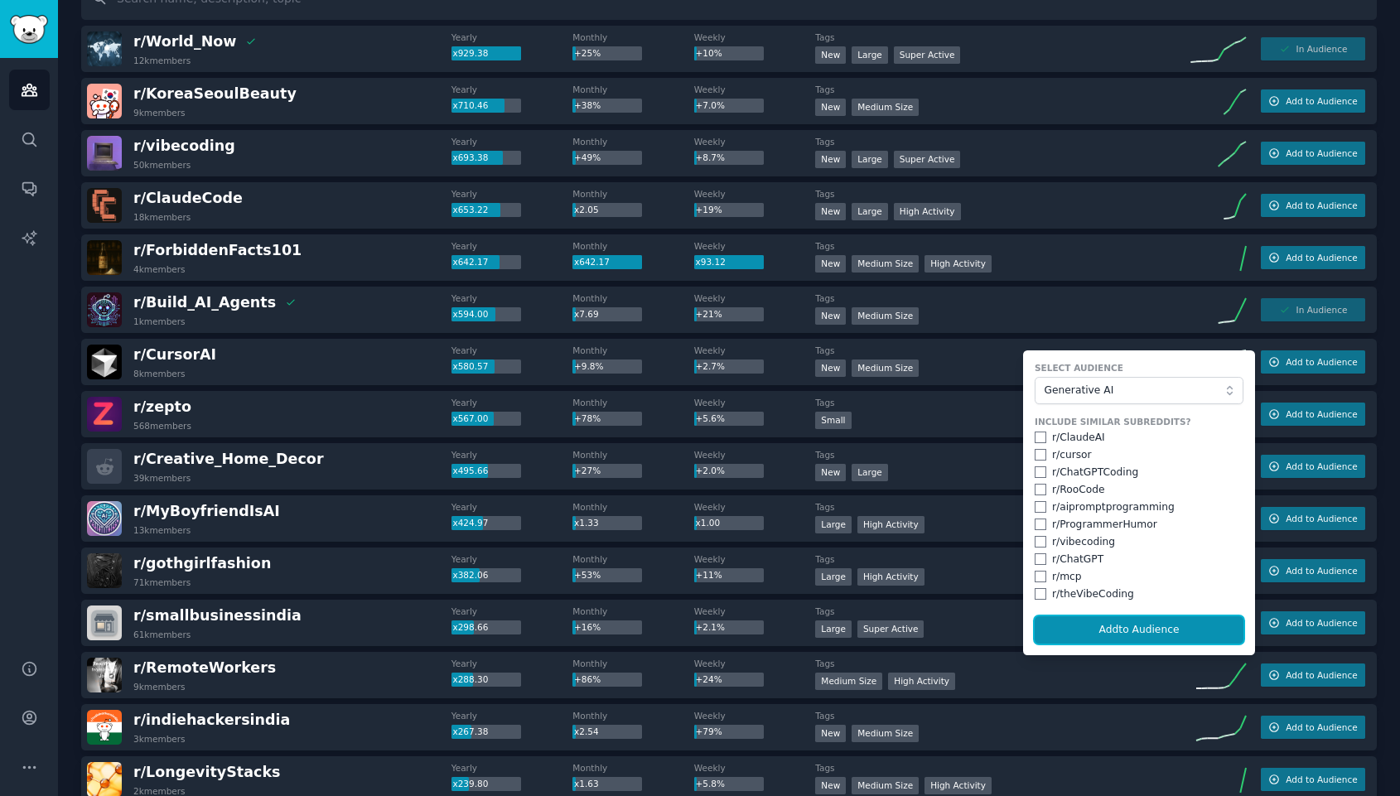
click at [1093, 628] on button "Add to Audience" at bounding box center [1139, 631] width 209 height 28
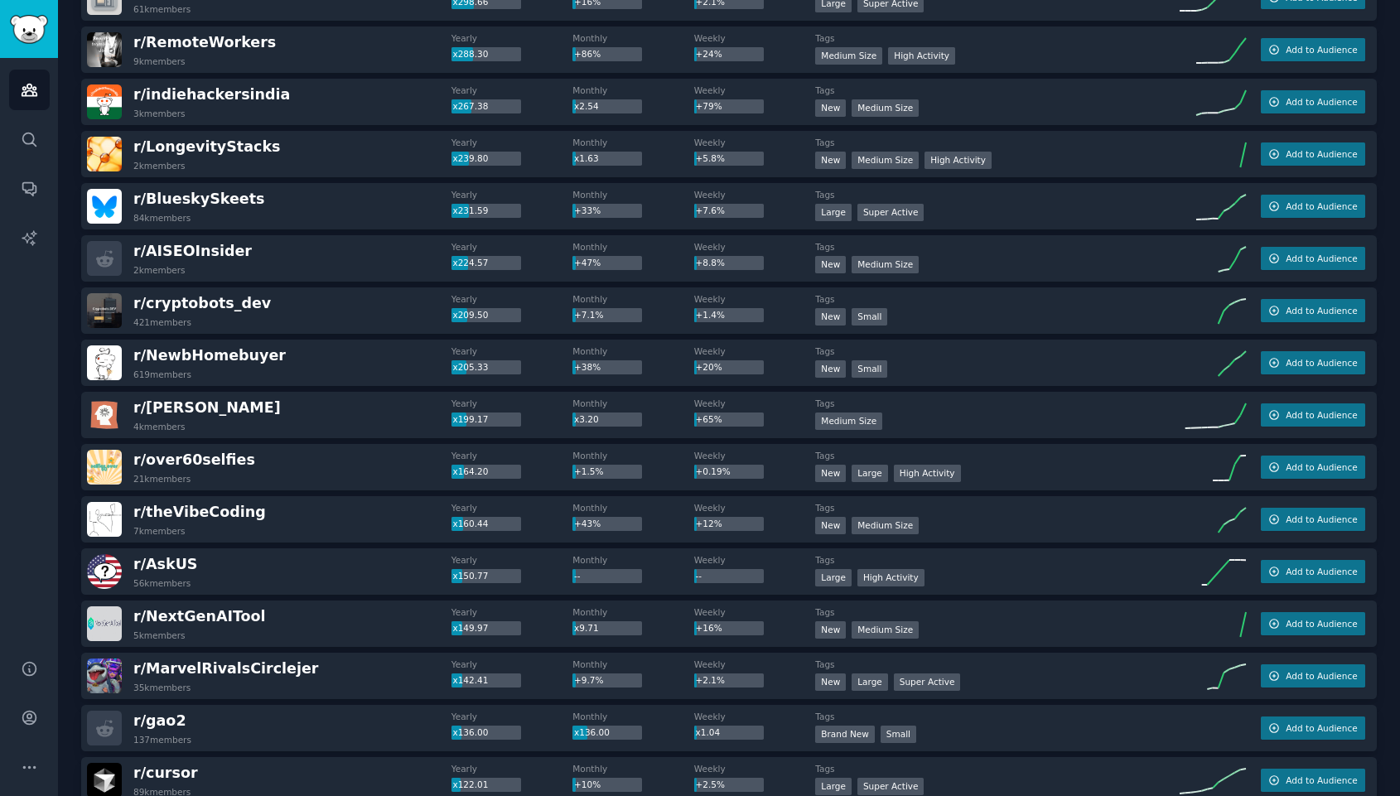
scroll to position [785, 0]
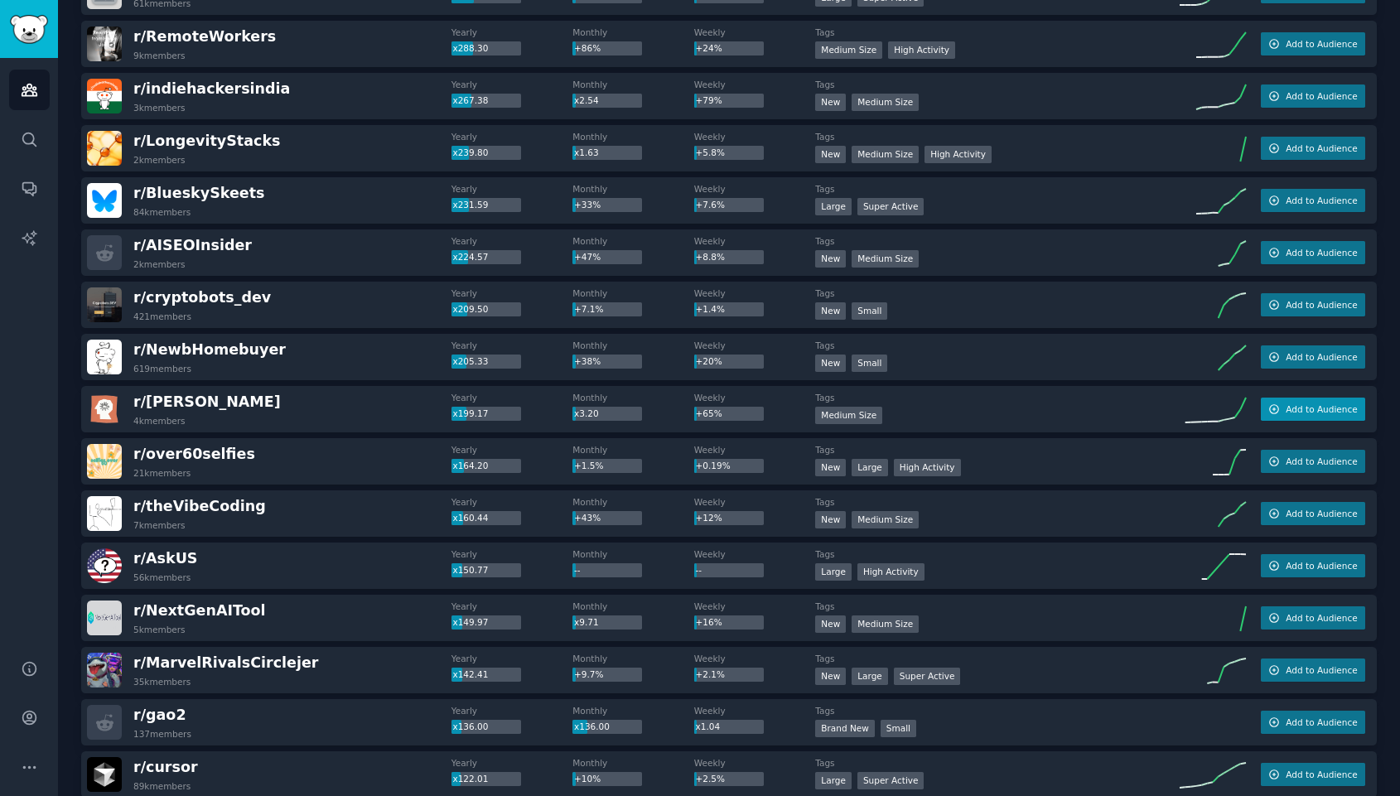
click at [1314, 409] on span "Add to Audience" at bounding box center [1321, 410] width 71 height 12
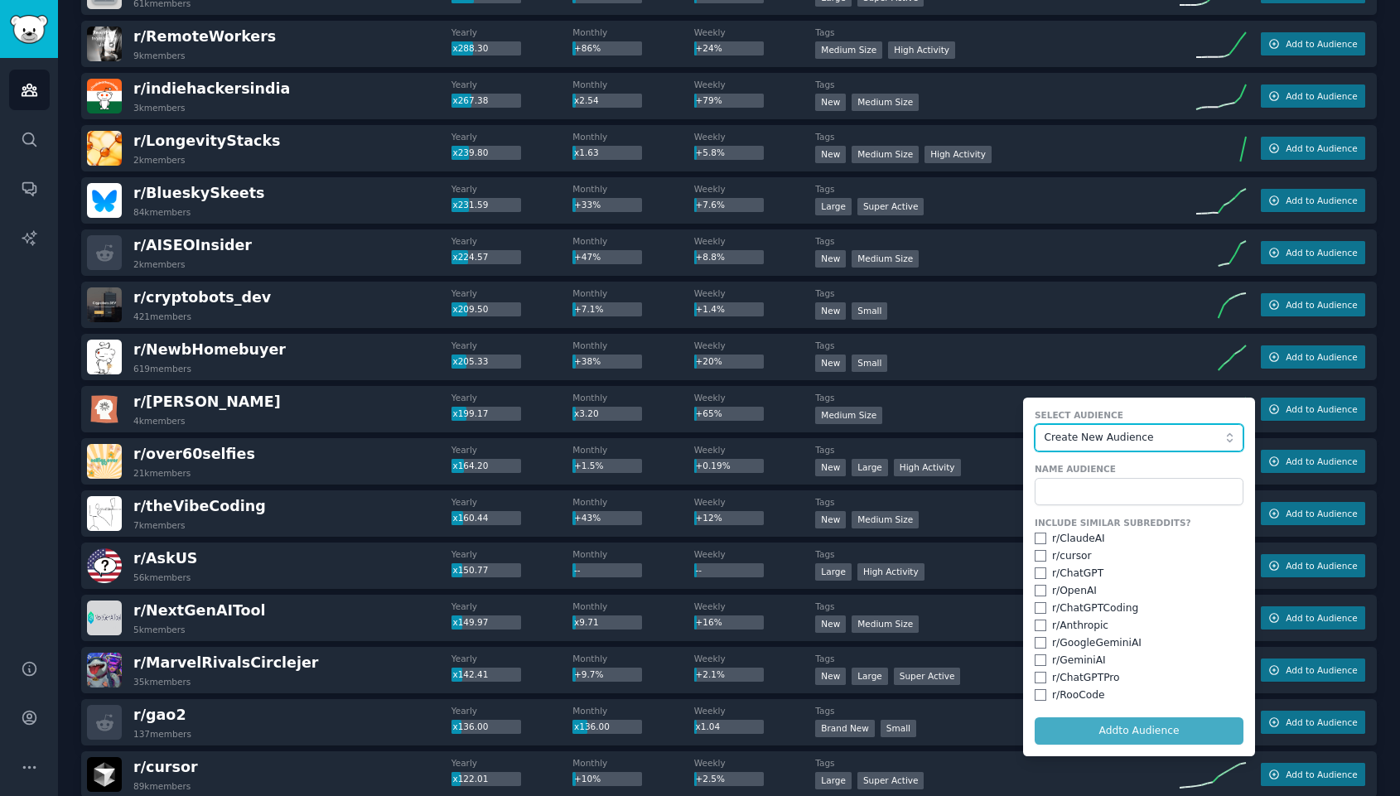
click at [1090, 435] on span "Create New Audience" at bounding box center [1135, 438] width 181 height 15
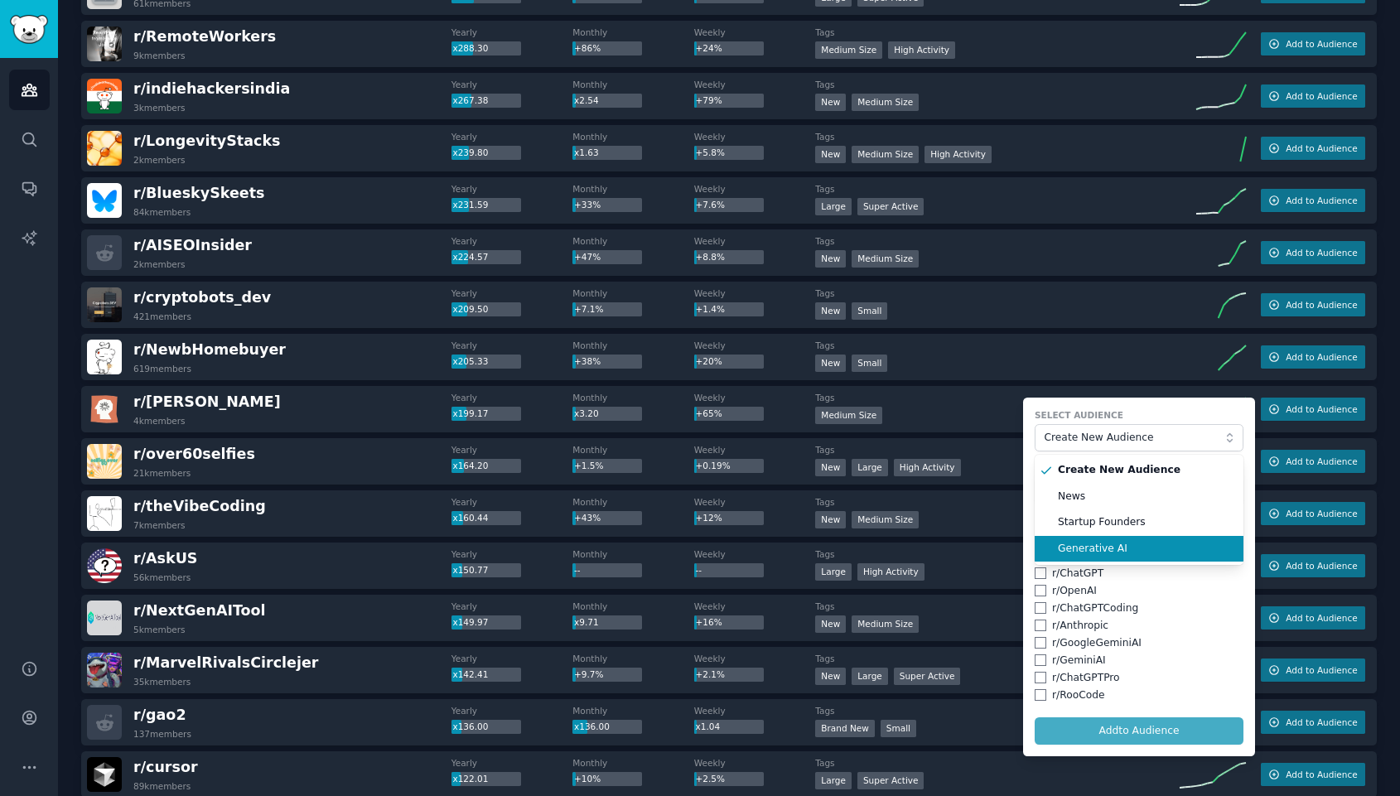
click at [1089, 539] on li "Generative AI" at bounding box center [1139, 549] width 209 height 27
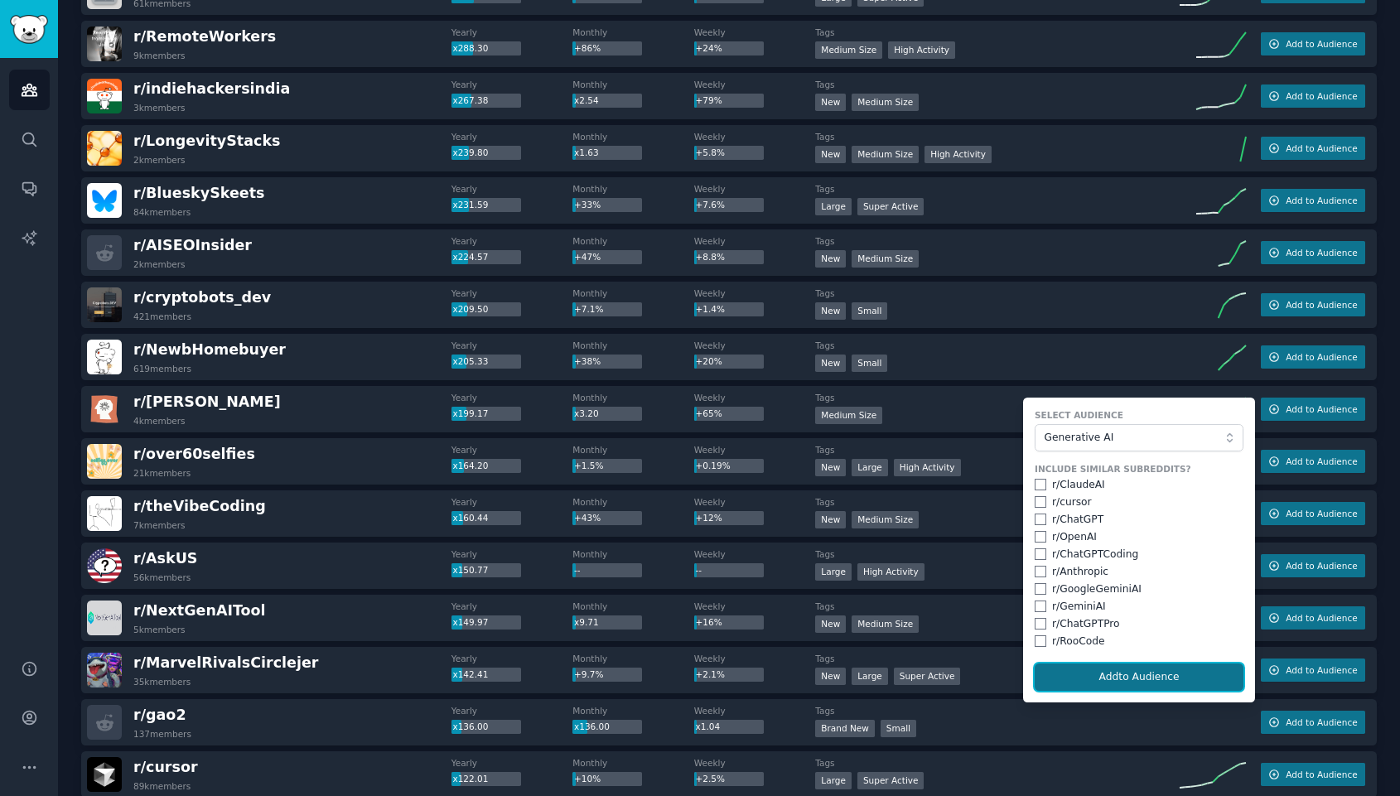
click at [1093, 681] on button "Add to Audience" at bounding box center [1139, 678] width 209 height 28
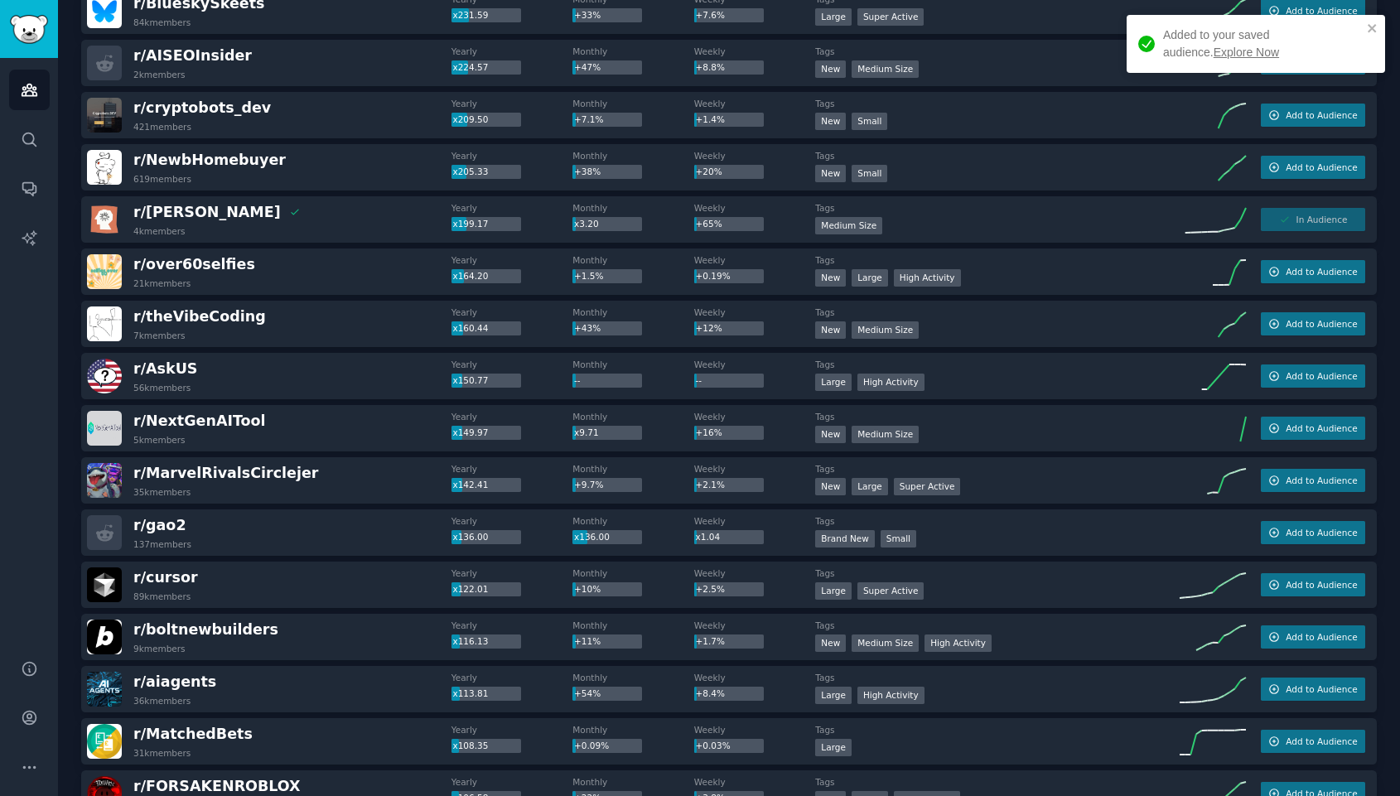
scroll to position [976, 0]
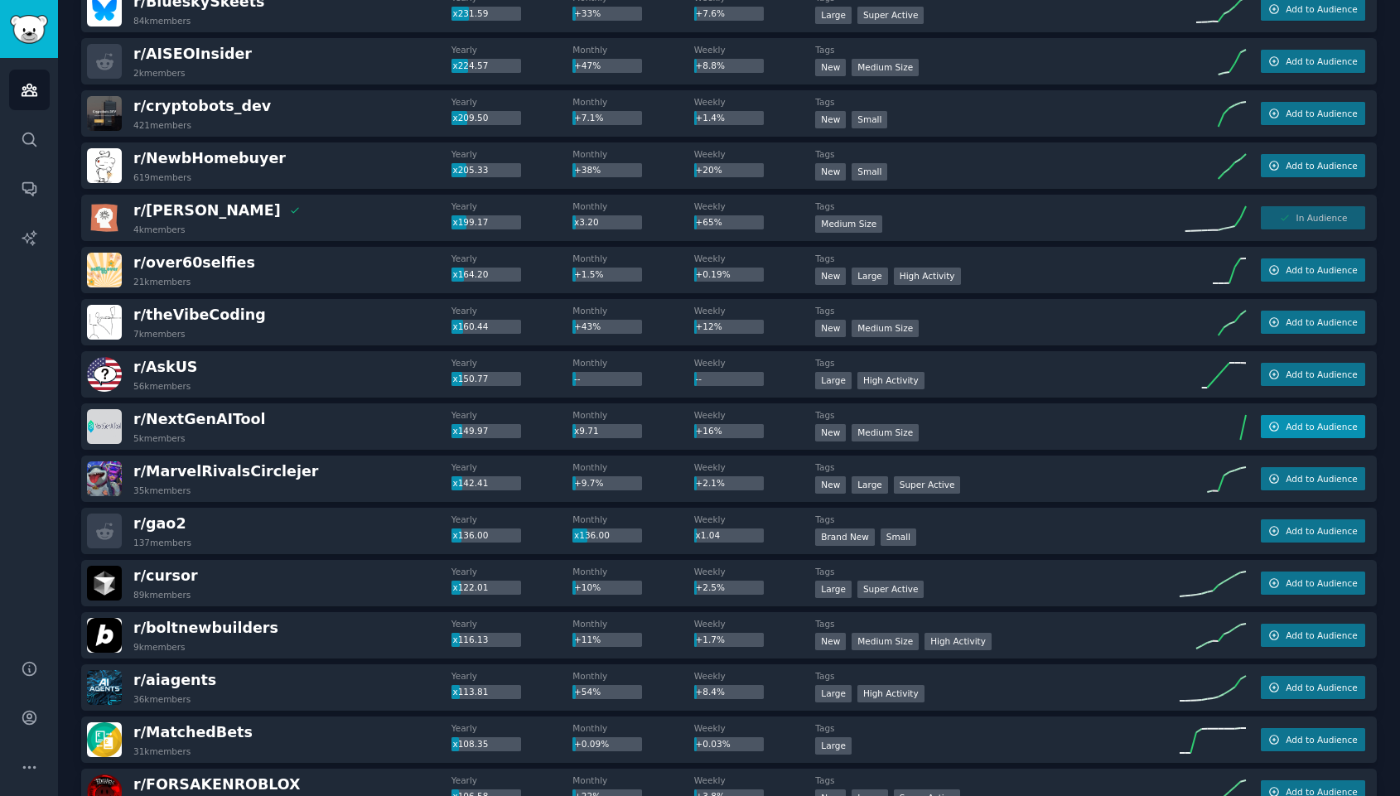
click at [1317, 425] on span "Add to Audience" at bounding box center [1321, 427] width 71 height 12
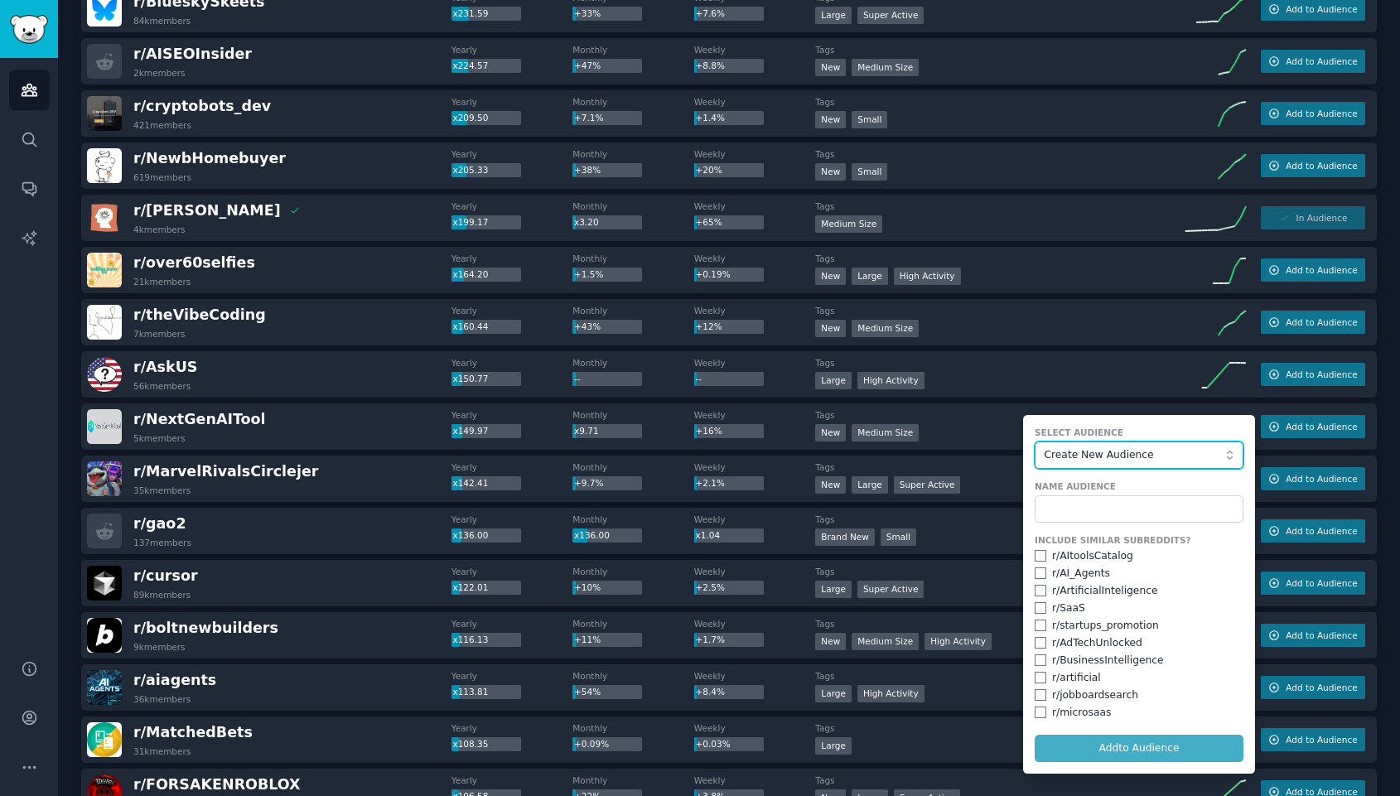
click at [1144, 462] on button "Create New Audience" at bounding box center [1139, 456] width 209 height 28
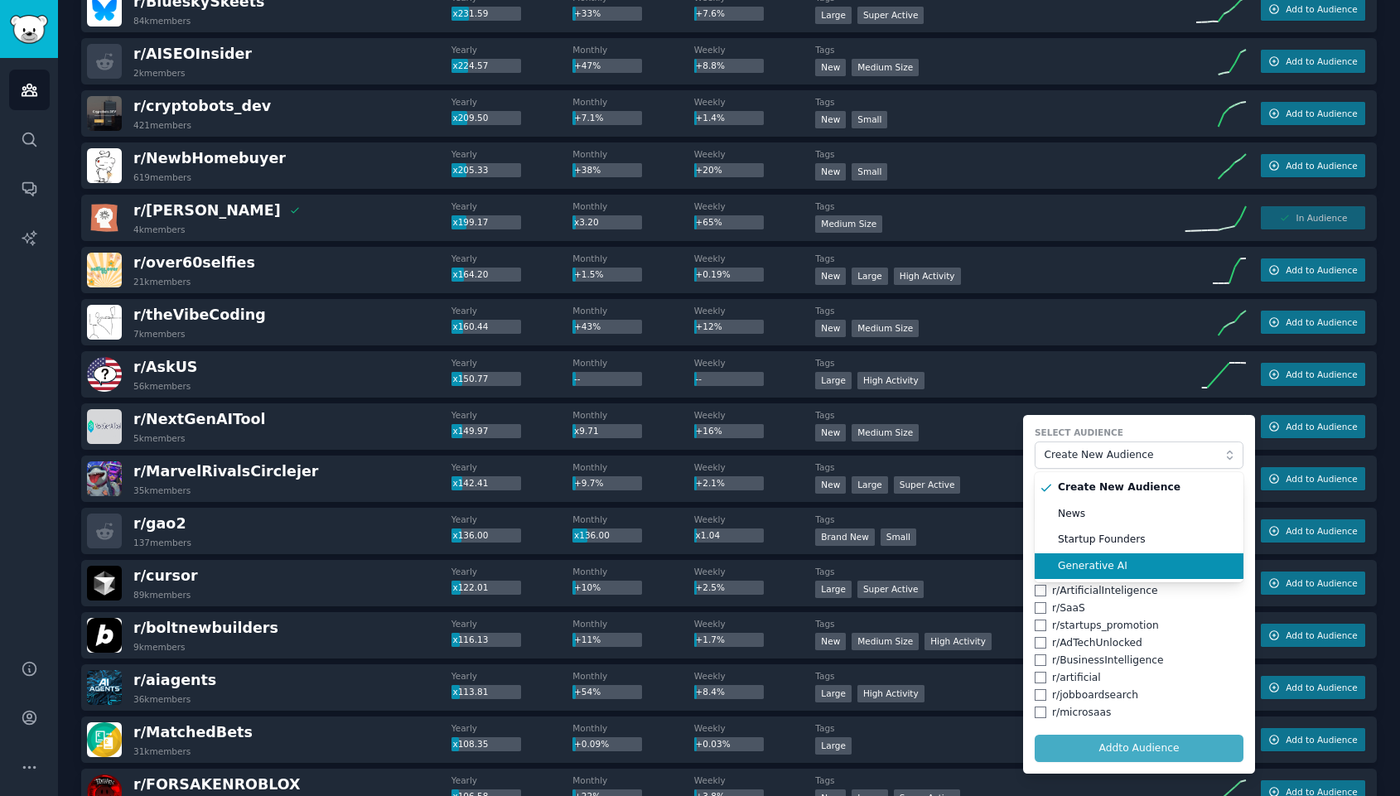
click at [1119, 559] on span "Generative AI" at bounding box center [1145, 566] width 174 height 15
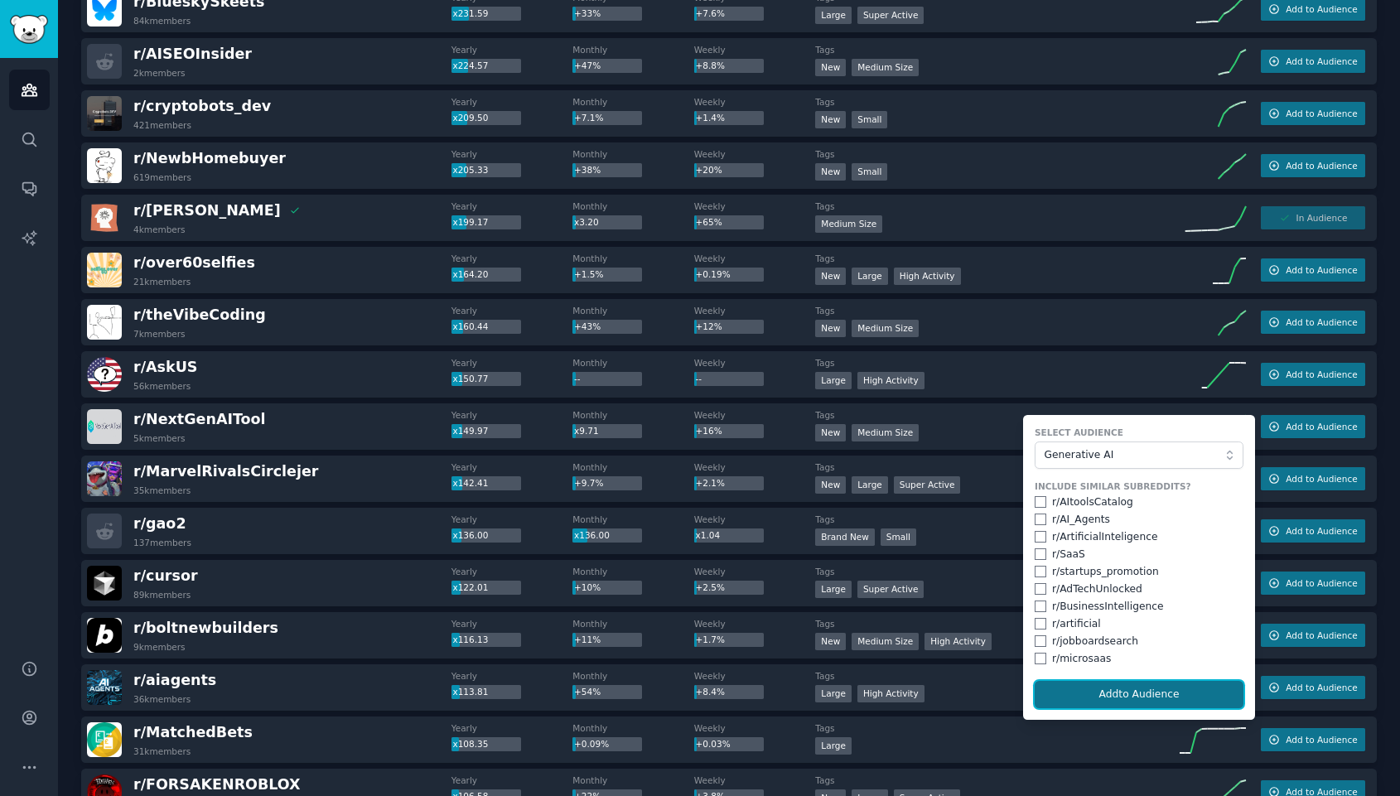
click at [1115, 705] on button "Add to Audience" at bounding box center [1139, 695] width 209 height 28
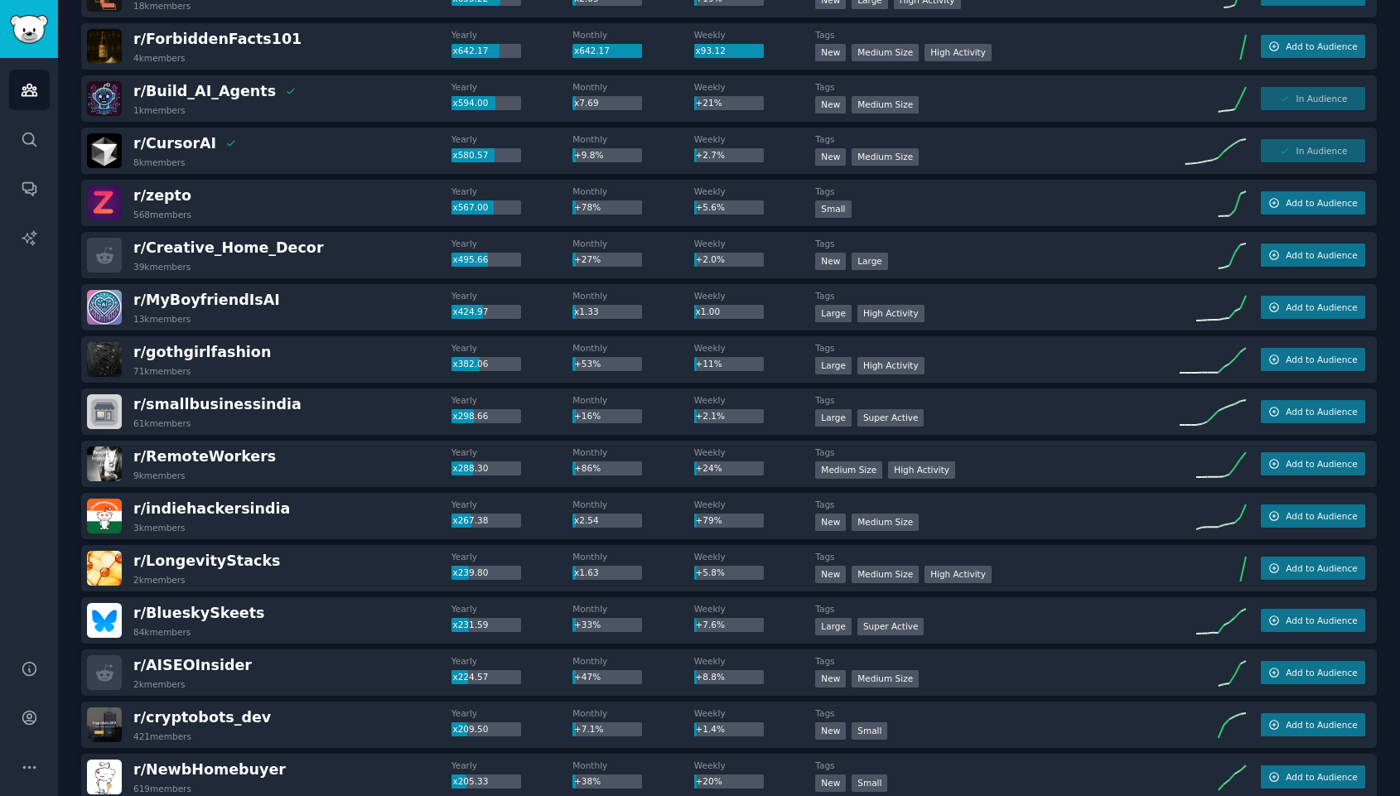
scroll to position [0, 0]
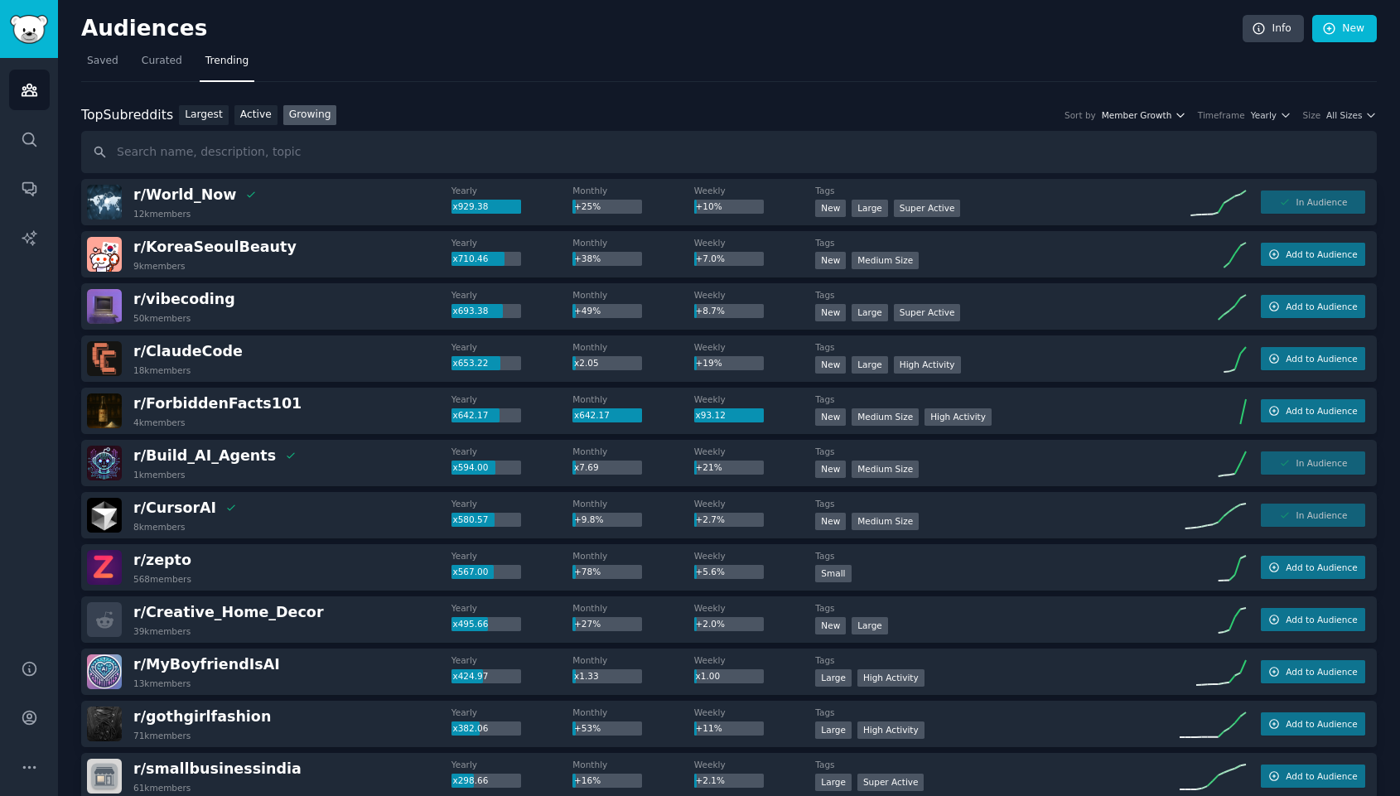
click at [1129, 113] on span "Member Growth" at bounding box center [1137, 115] width 70 height 12
click at [156, 64] on span "Curated" at bounding box center [162, 61] width 41 height 15
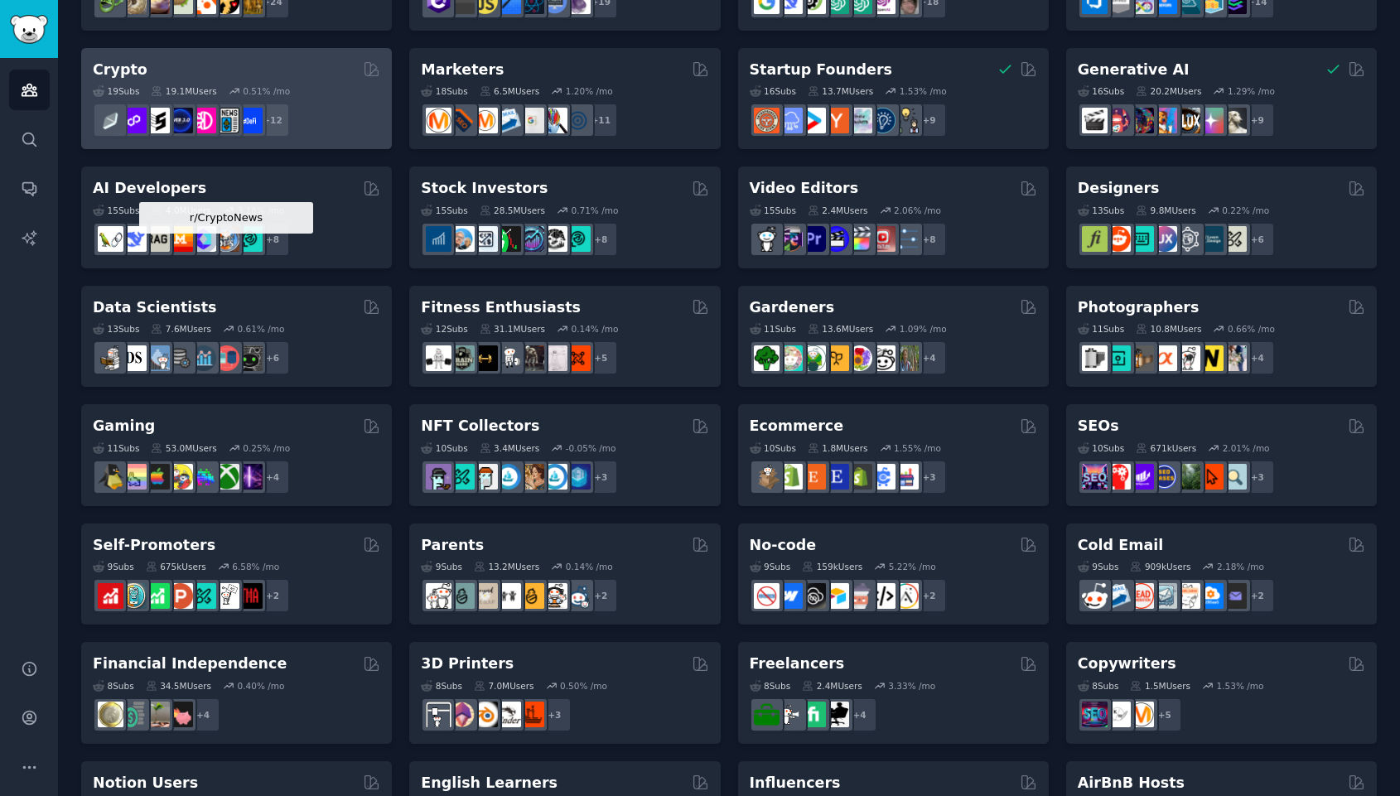
scroll to position [206, 0]
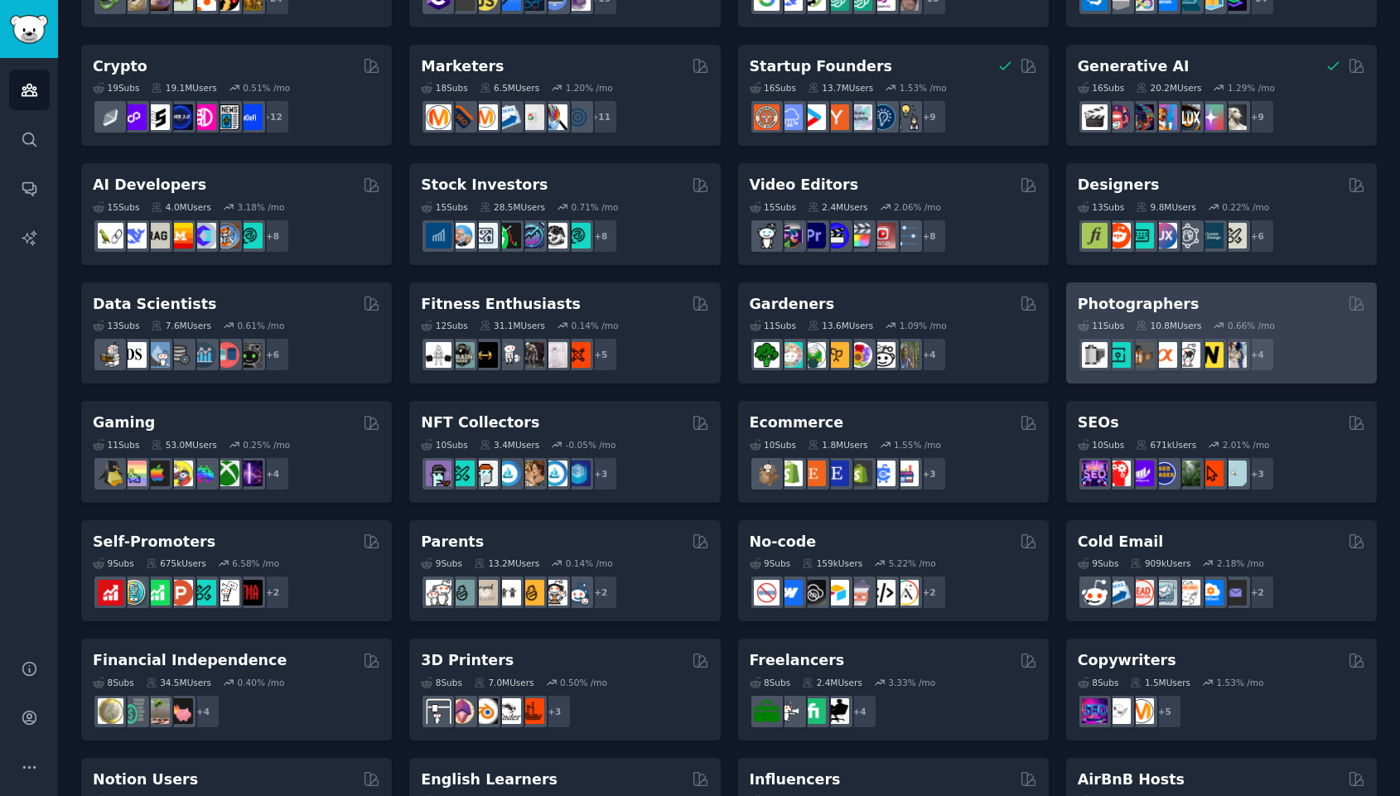
click at [1134, 298] on h2 "Photographers" at bounding box center [1139, 304] width 122 height 21
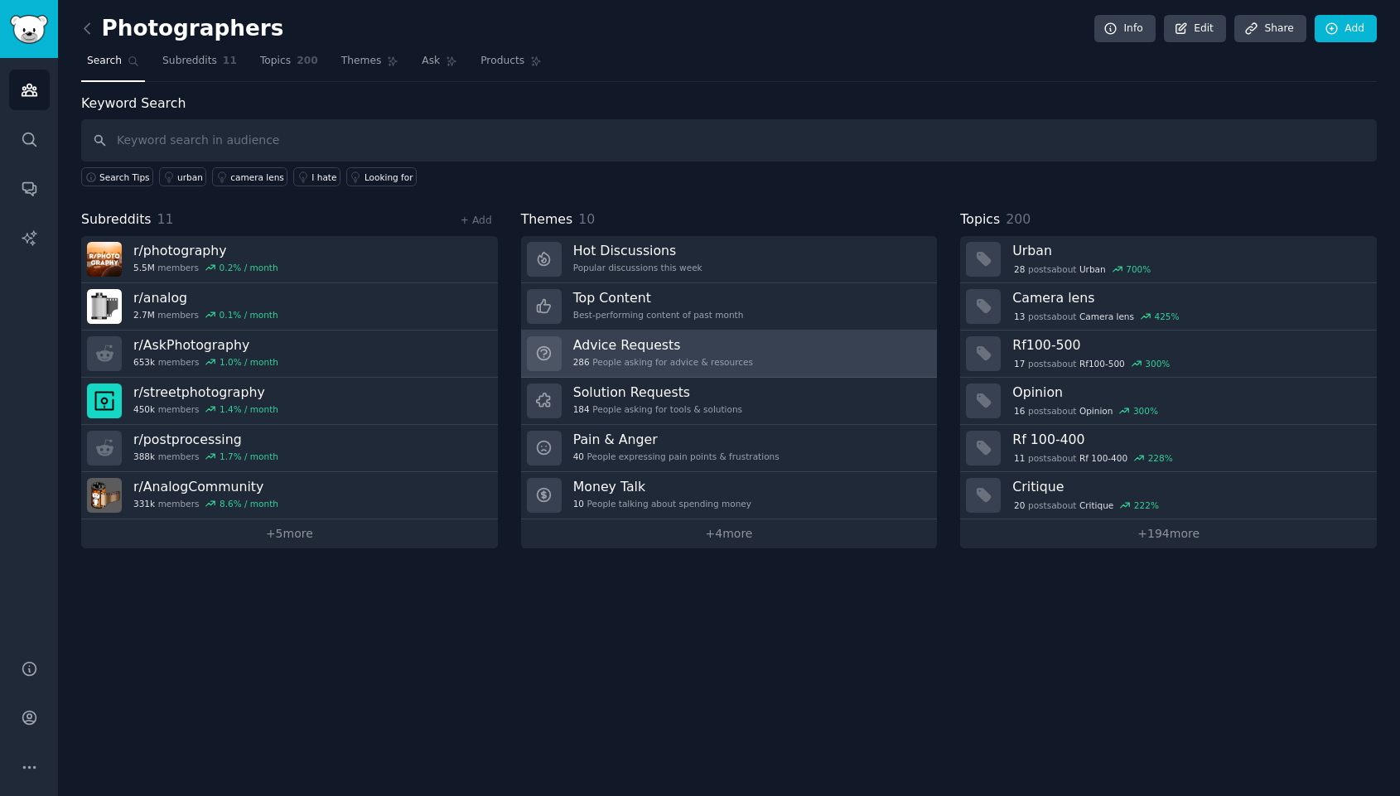
click at [785, 355] on link "Advice Requests 286 People asking for advice & resources" at bounding box center [729, 354] width 417 height 47
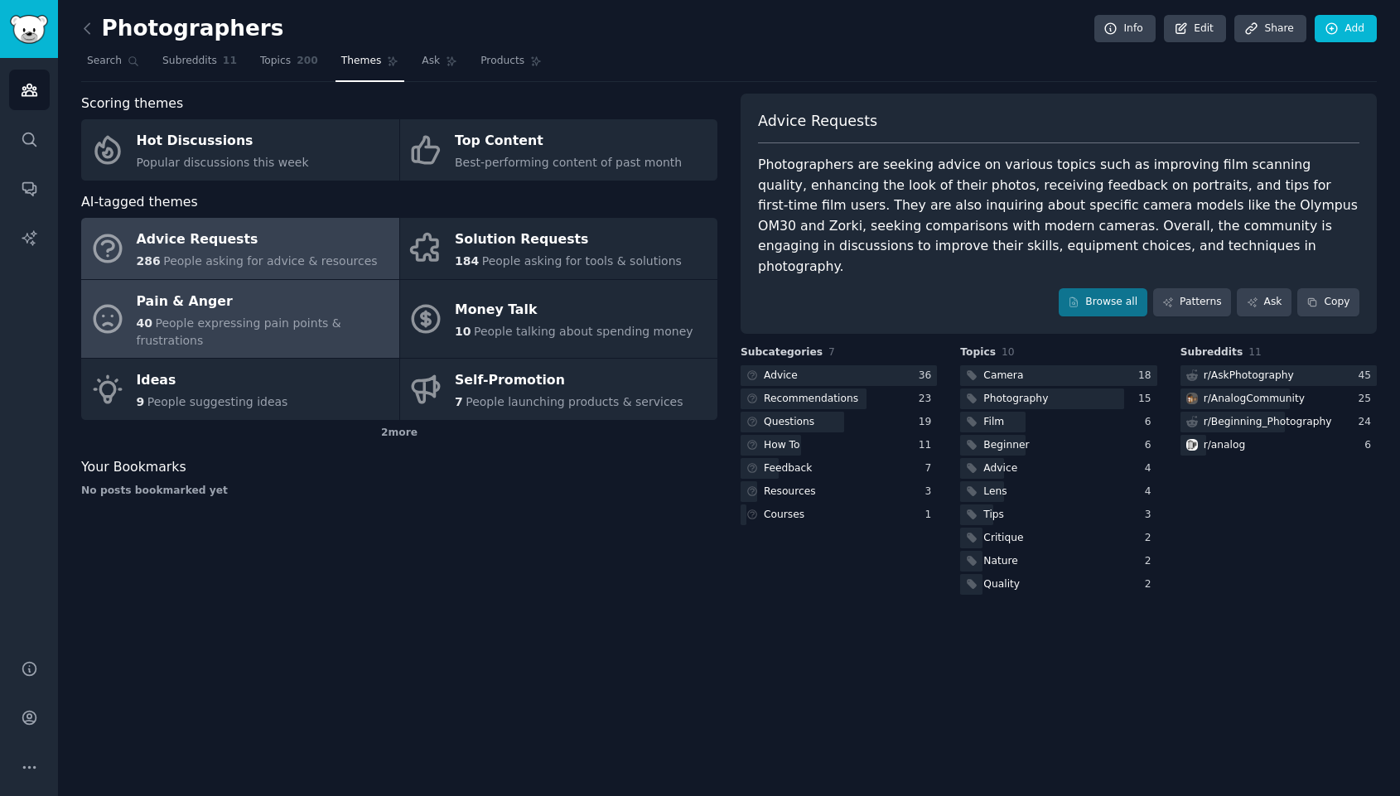
click at [285, 318] on span "People expressing pain points & frustrations" at bounding box center [239, 332] width 205 height 31
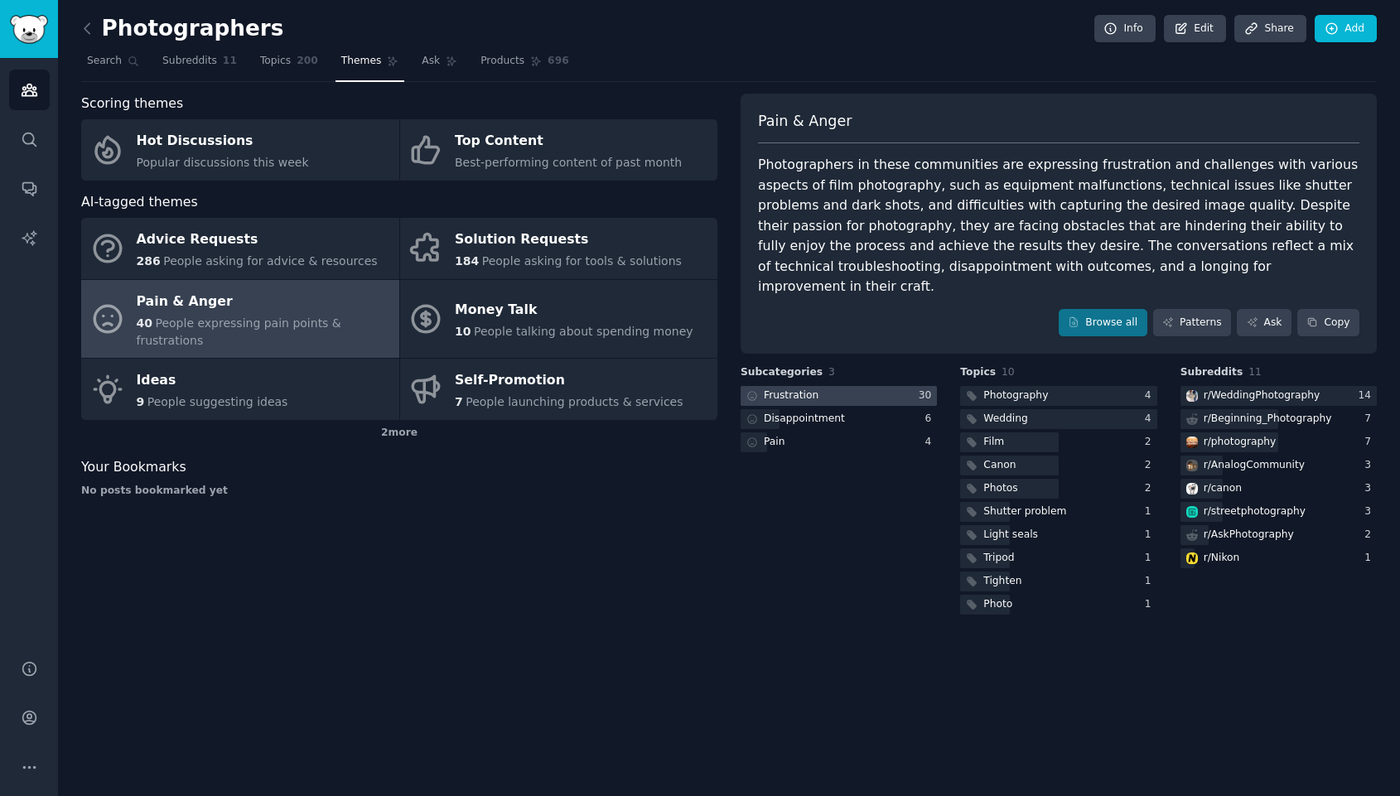
click at [825, 386] on div at bounding box center [839, 396] width 196 height 21
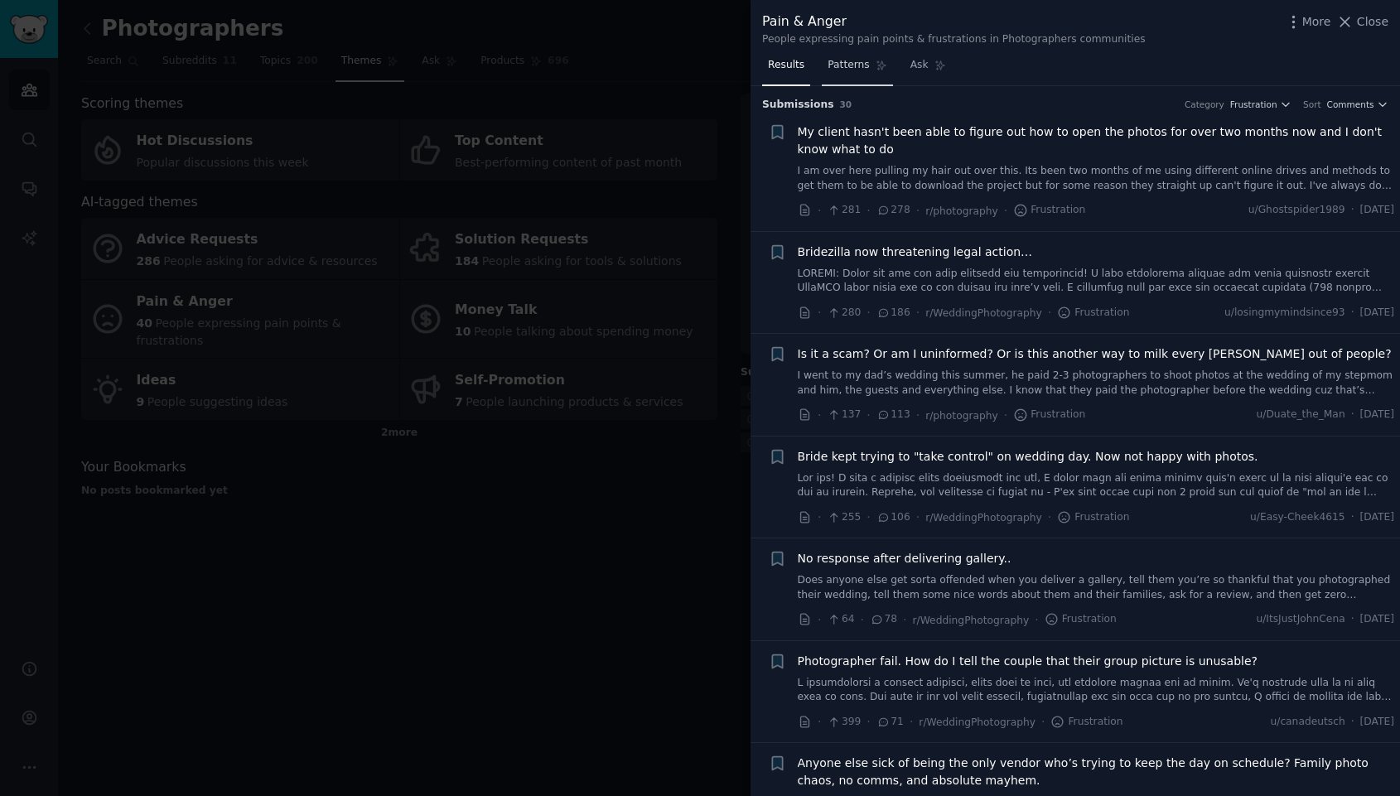
click at [848, 69] on span "Patterns" at bounding box center [848, 65] width 41 height 15
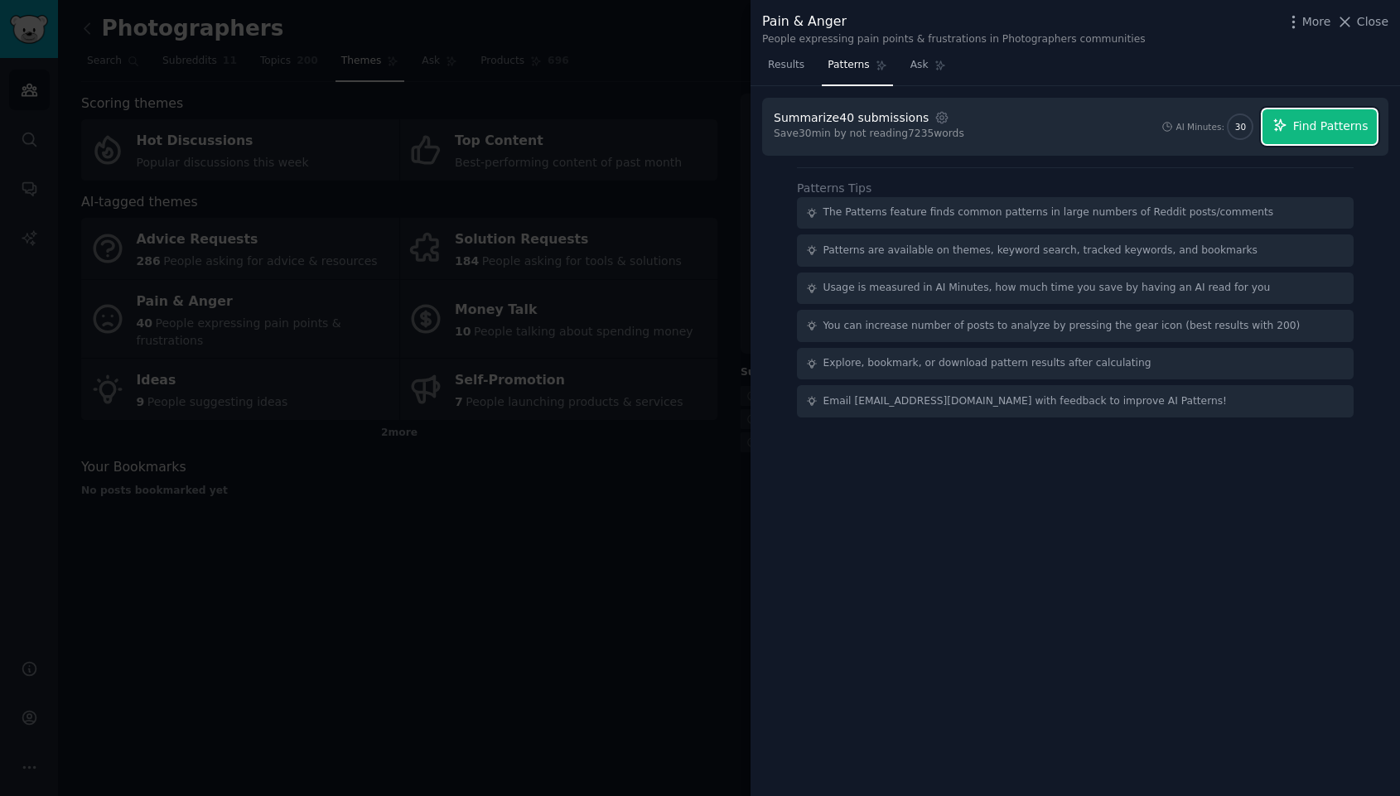
click at [1320, 126] on span "Find Patterns" at bounding box center [1331, 126] width 75 height 17
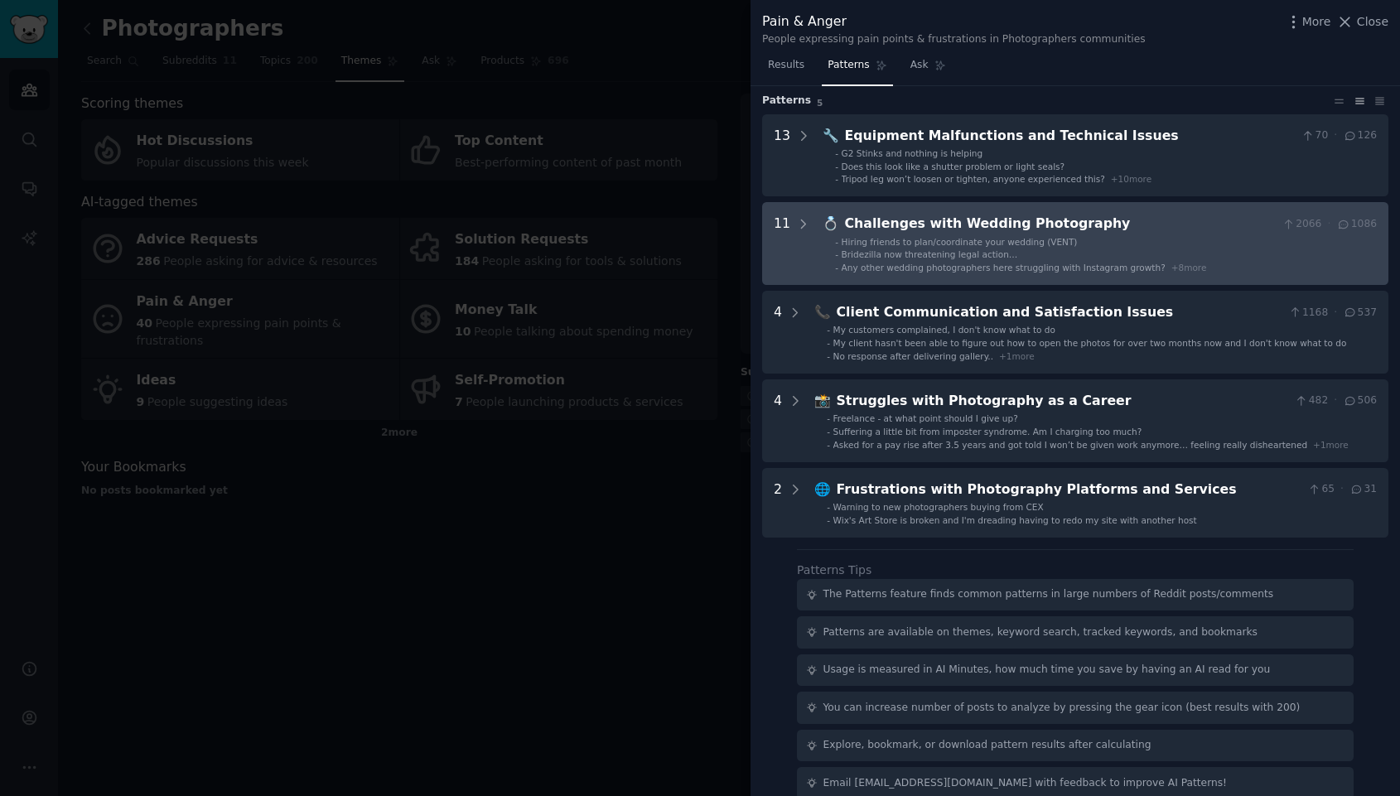
scroll to position [67, 0]
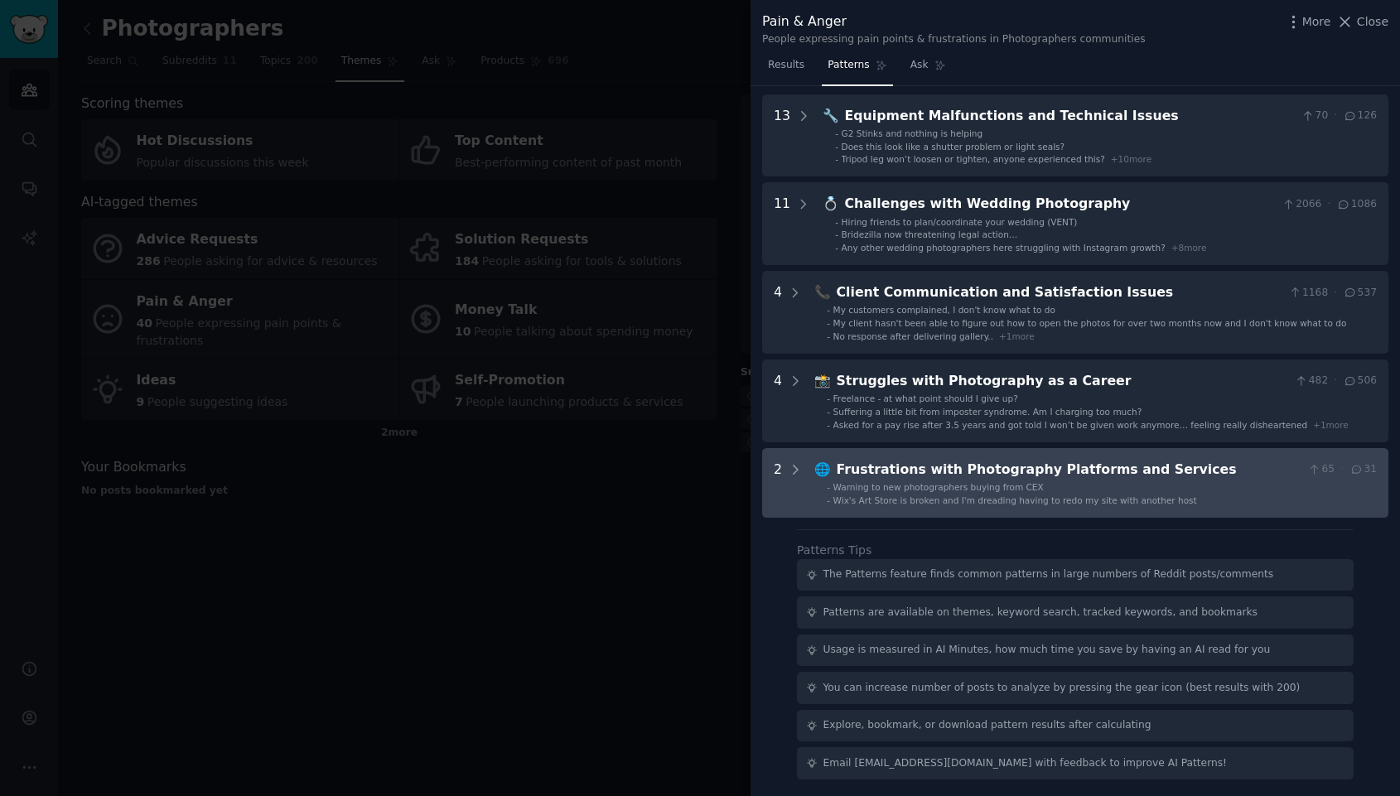
click at [1206, 476] on div "Frustrations with Photography Platforms and Services" at bounding box center [1069, 470] width 465 height 21
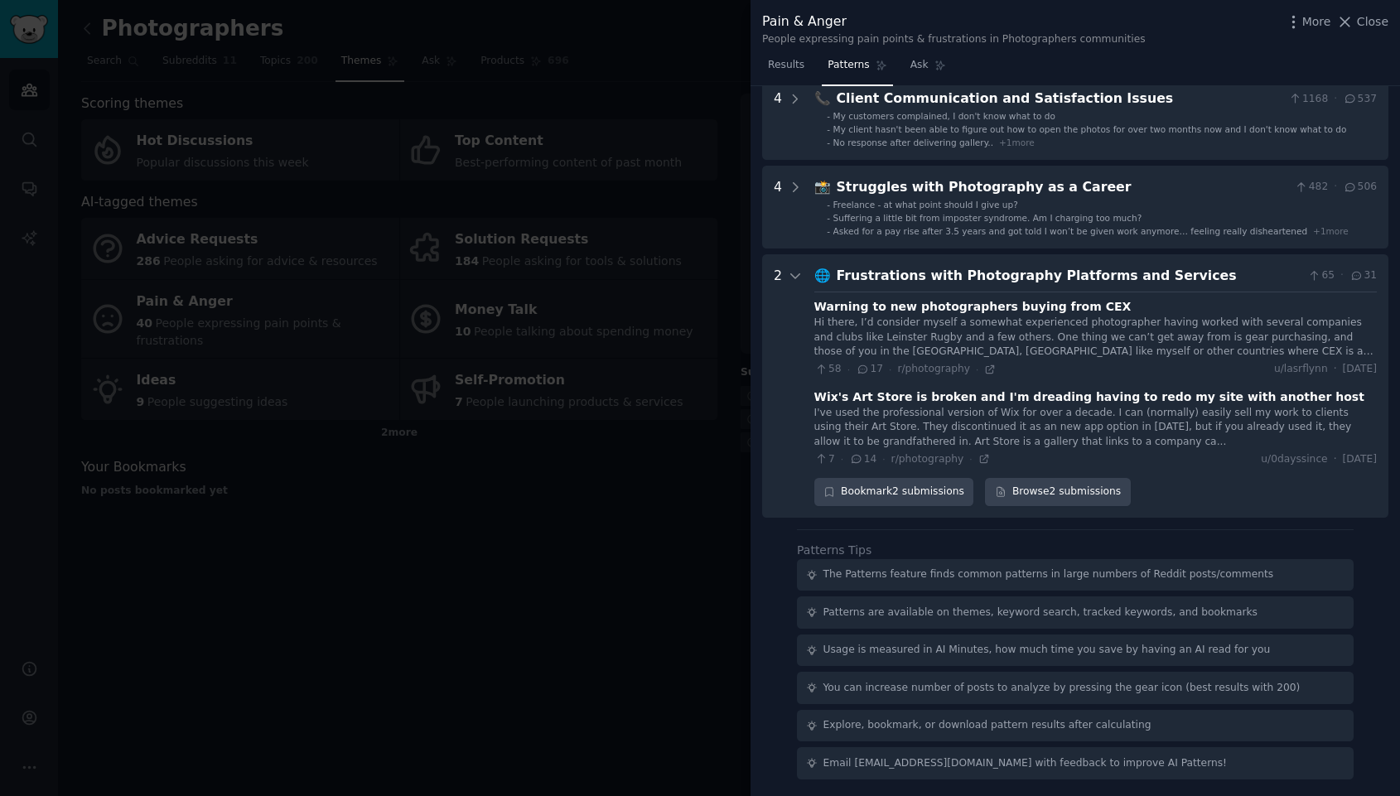
scroll to position [0, 0]
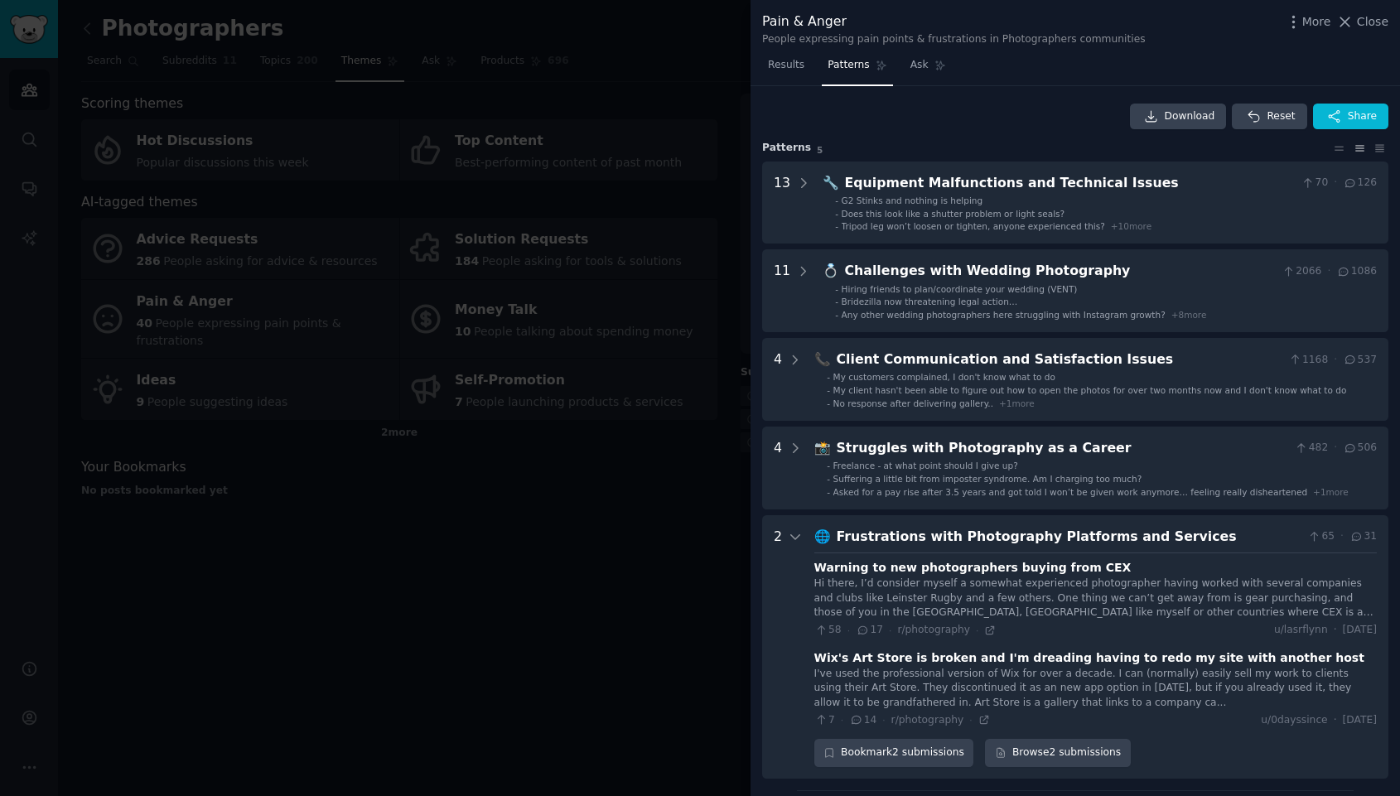
click at [304, 117] on div at bounding box center [700, 398] width 1400 height 796
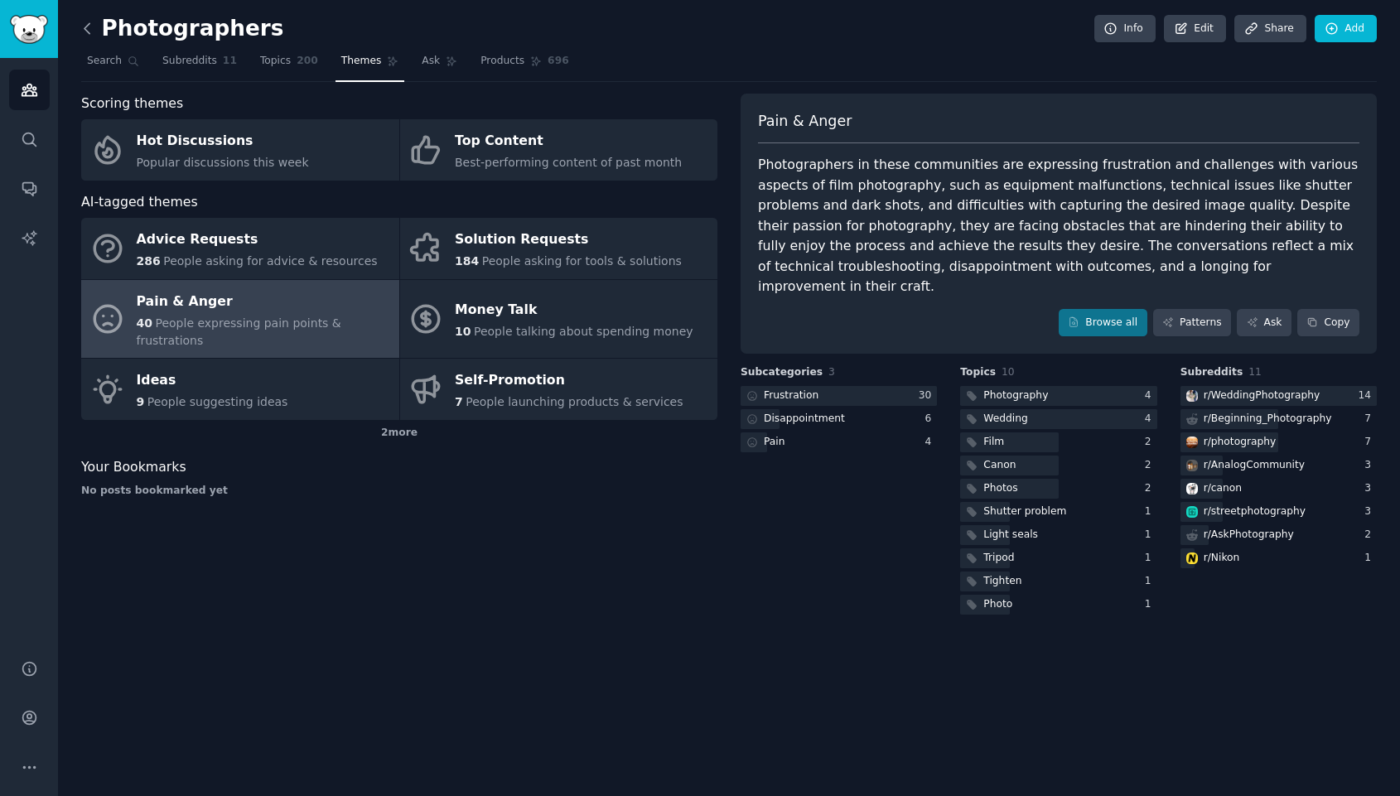
click at [87, 24] on icon at bounding box center [87, 28] width 5 height 10
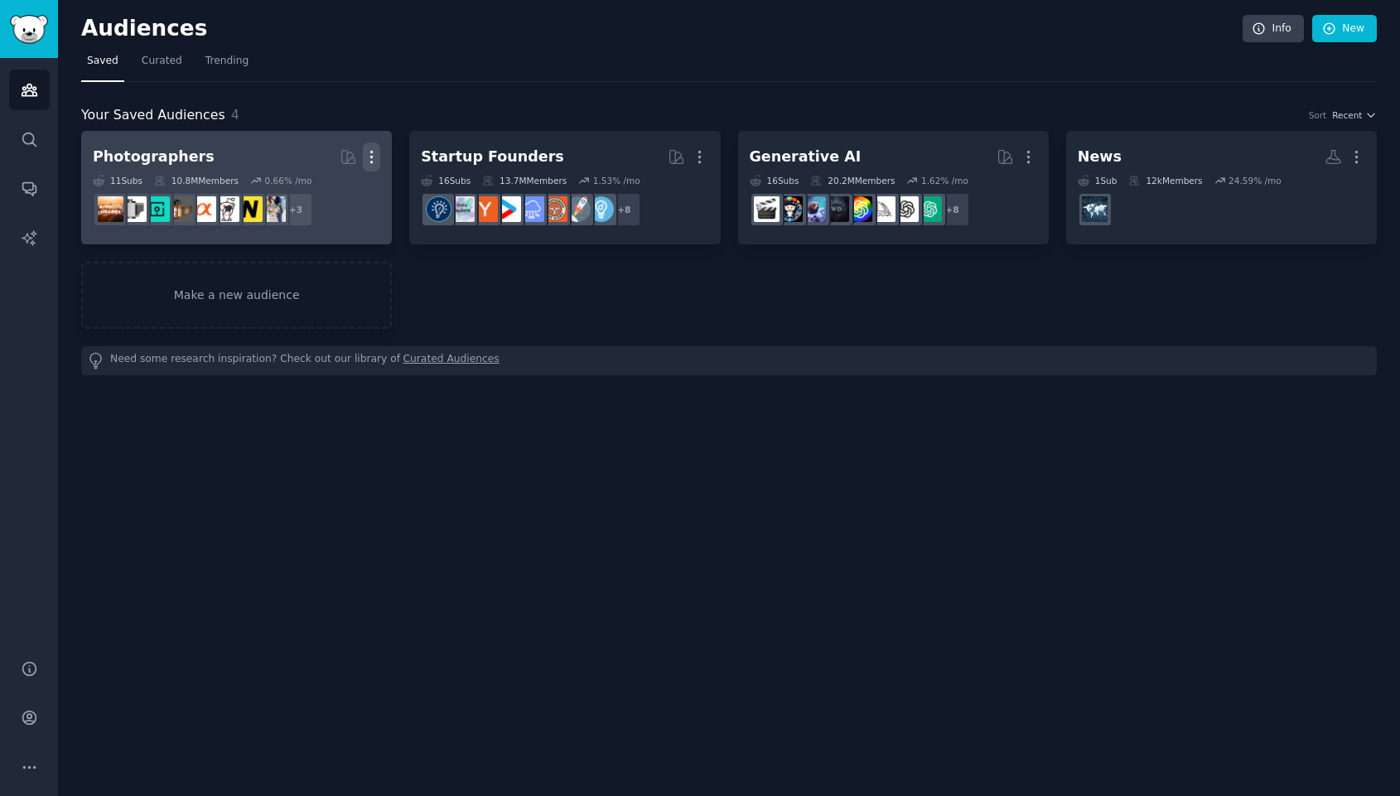
click at [369, 158] on icon "button" at bounding box center [371, 156] width 17 height 17
click at [335, 191] on p "Delete" at bounding box center [326, 191] width 38 height 17
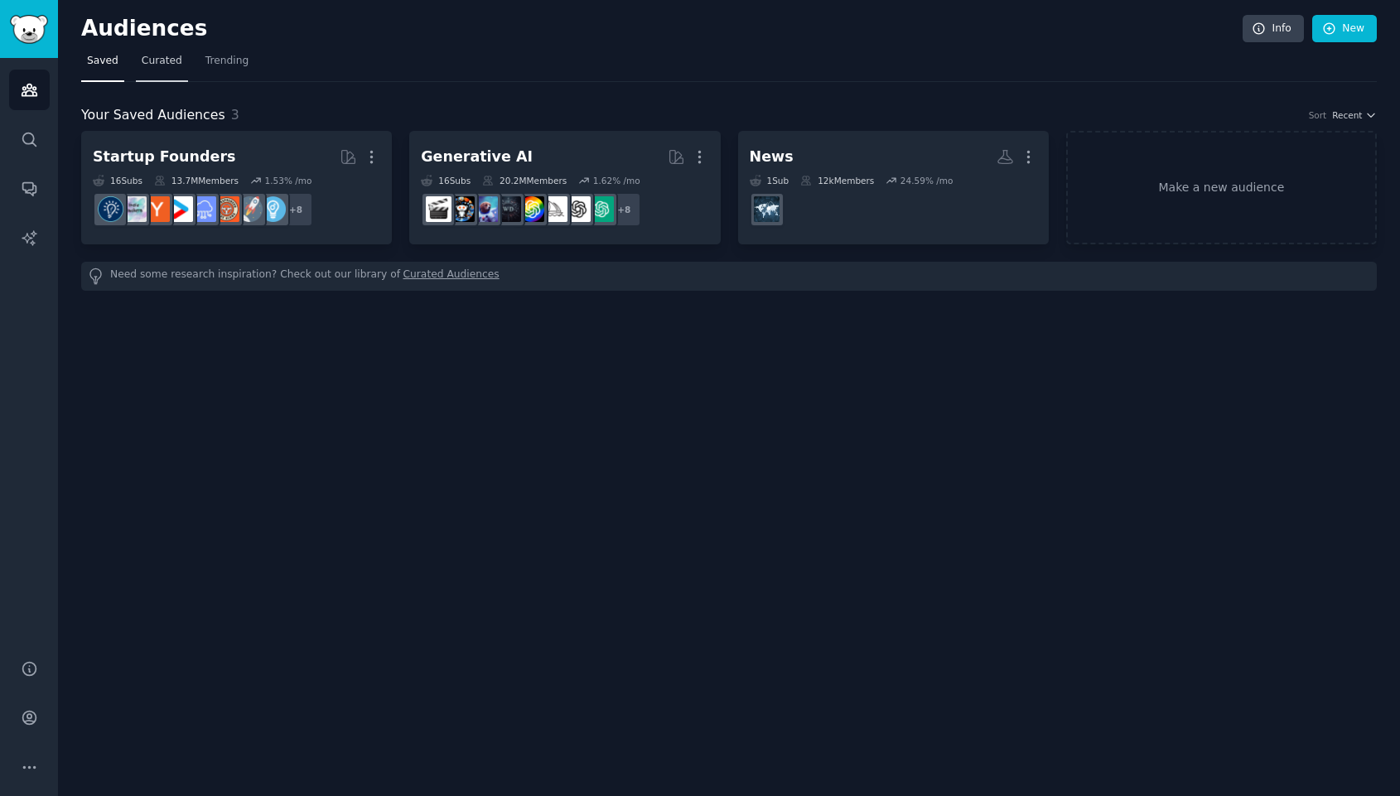
click at [136, 70] on link "Curated" at bounding box center [162, 65] width 52 height 34
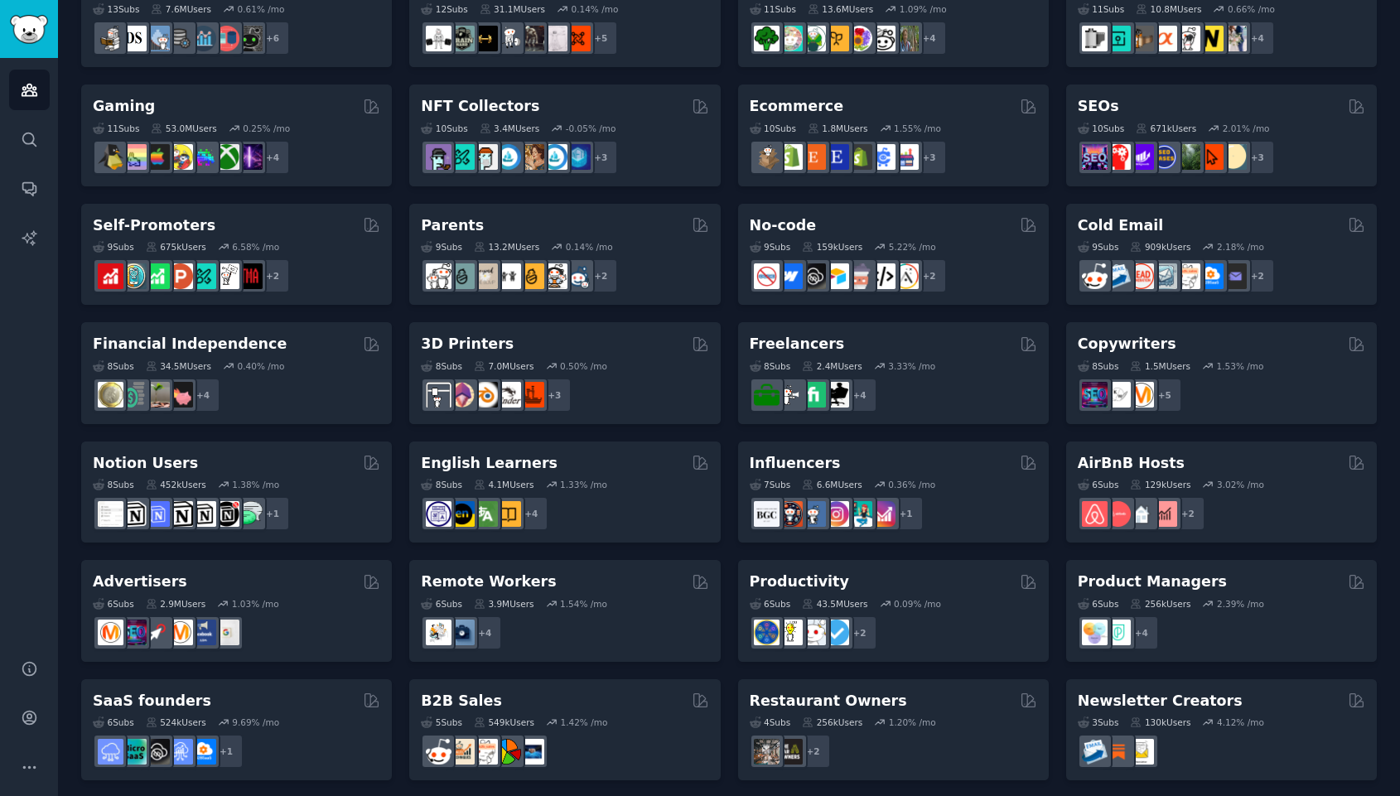
scroll to position [530, 0]
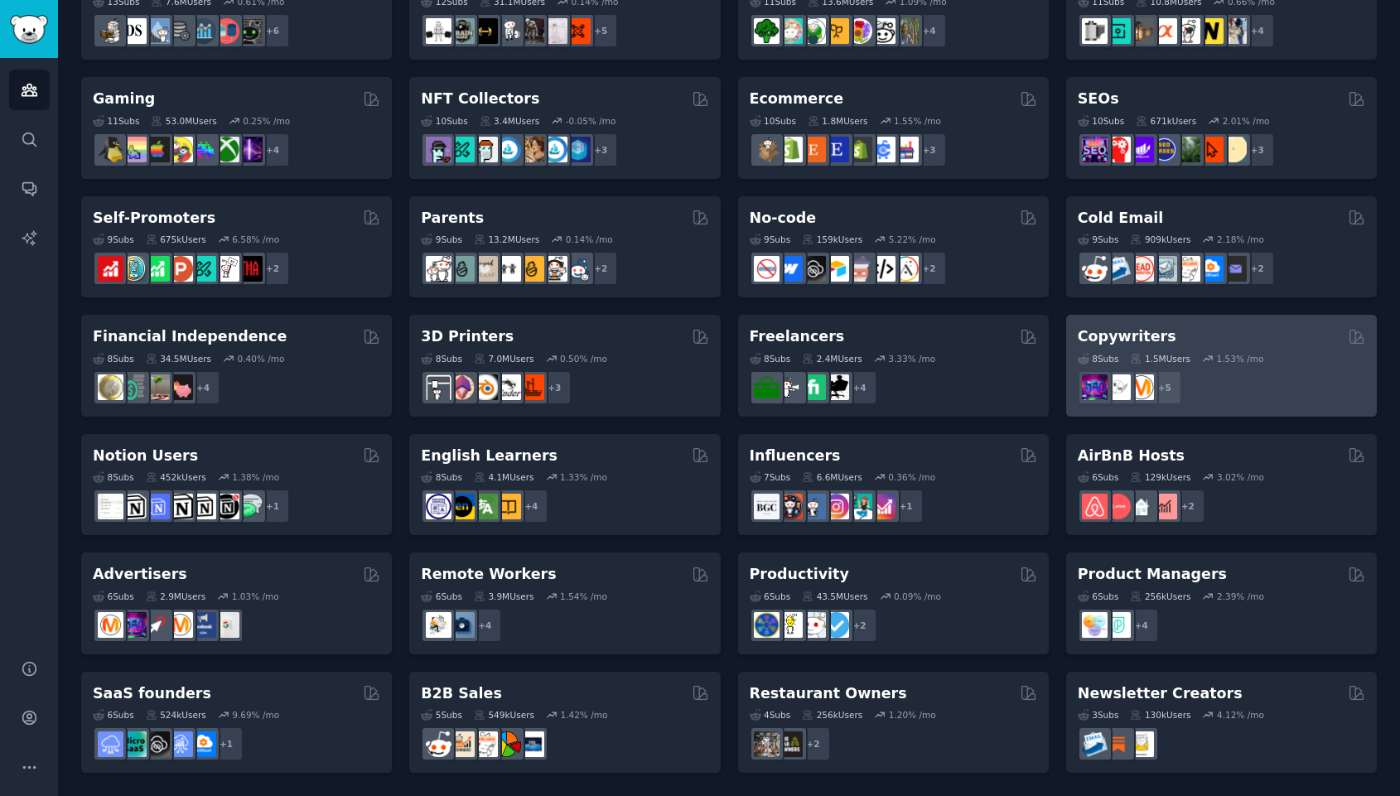
click at [1149, 333] on h2 "Copywriters" at bounding box center [1127, 336] width 99 height 21
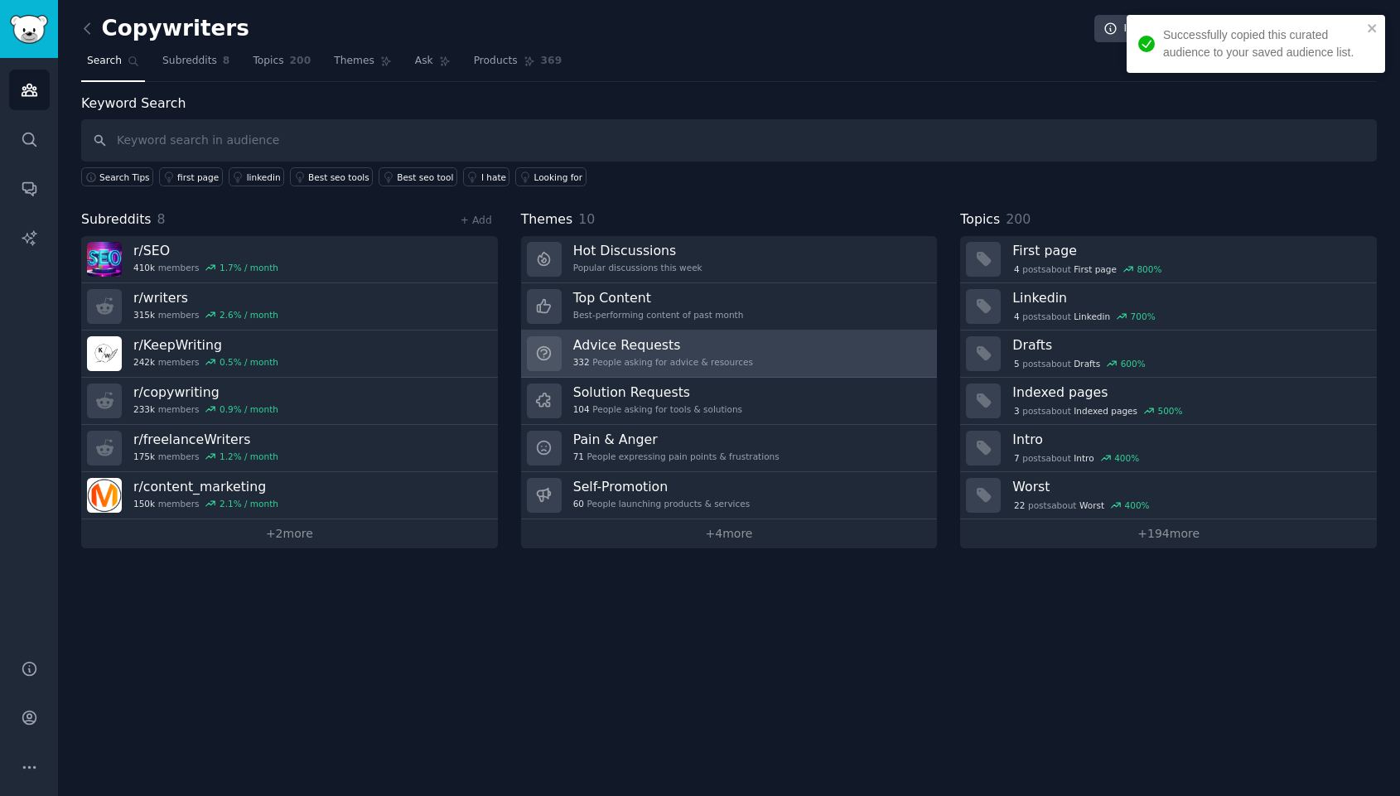
click at [651, 350] on h3 "Advice Requests" at bounding box center [663, 344] width 180 height 17
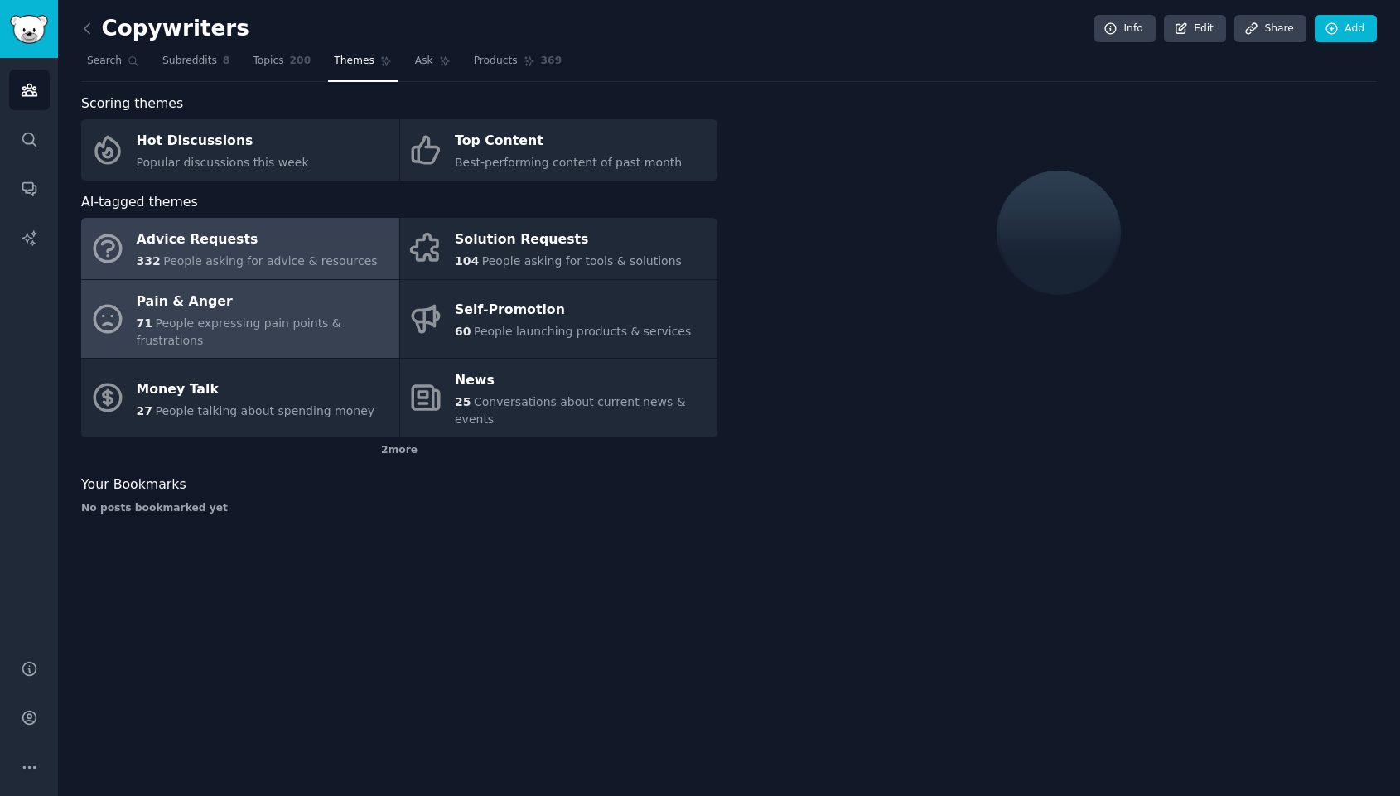
click at [291, 312] on div "Pain & Anger" at bounding box center [264, 301] width 254 height 27
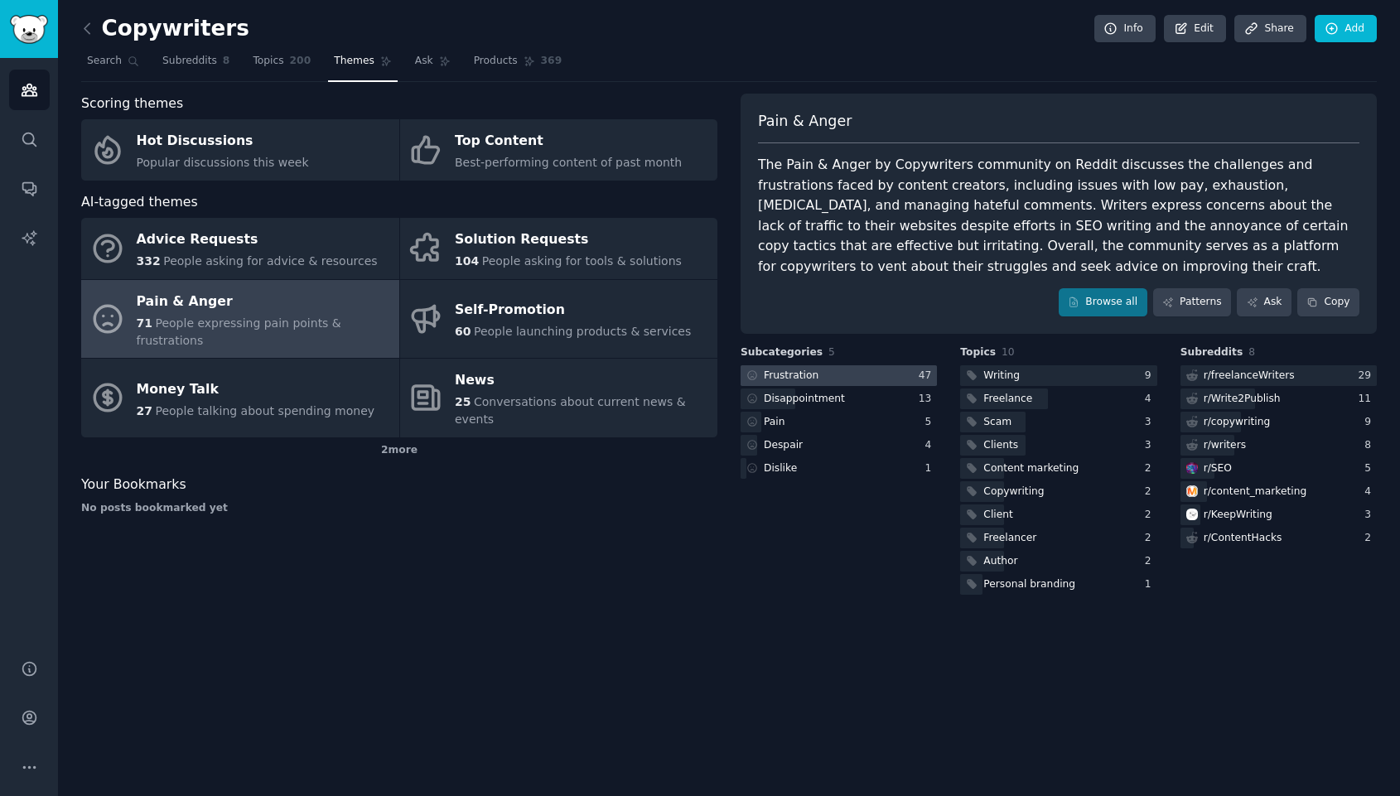
click at [866, 375] on div at bounding box center [839, 375] width 196 height 21
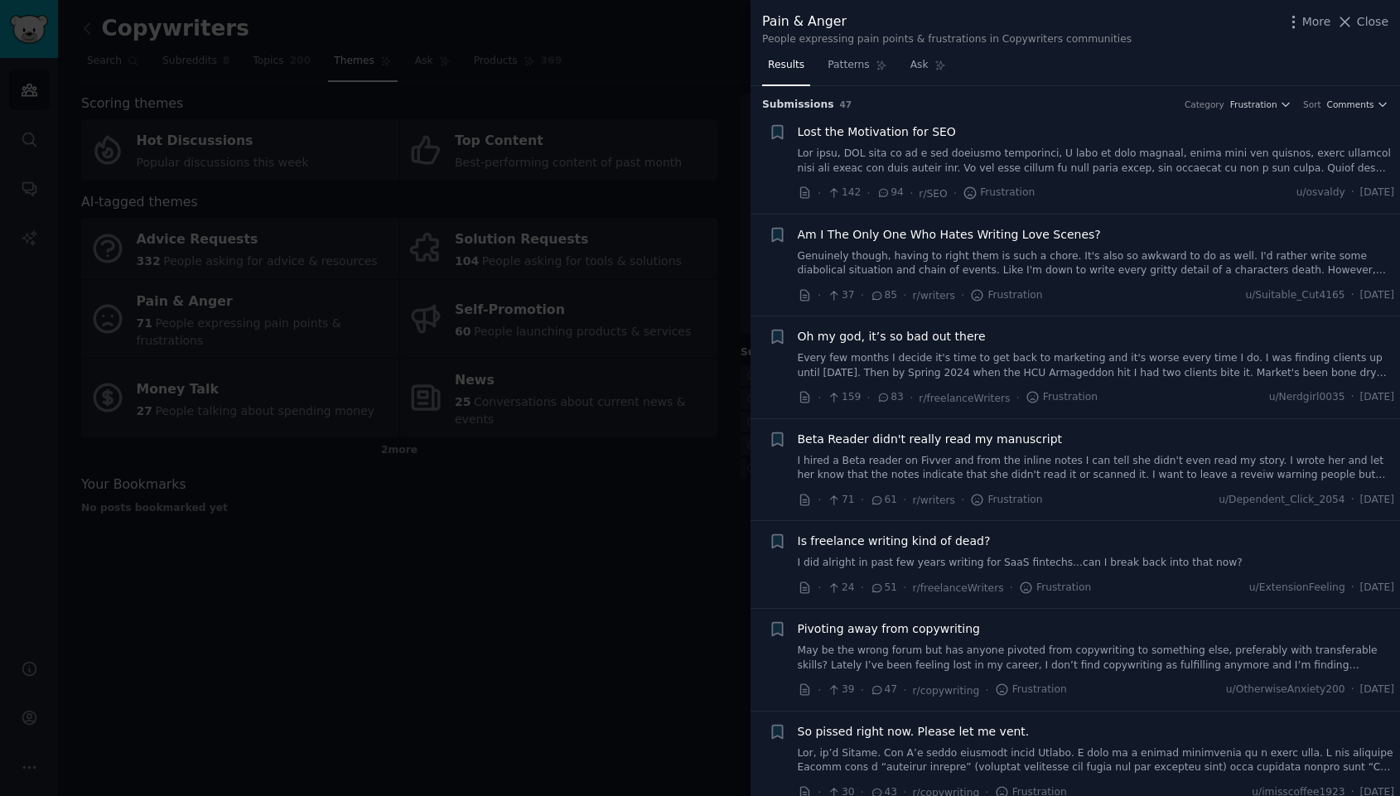
click at [917, 127] on span "Lost the Motivation for SEO" at bounding box center [877, 131] width 158 height 17
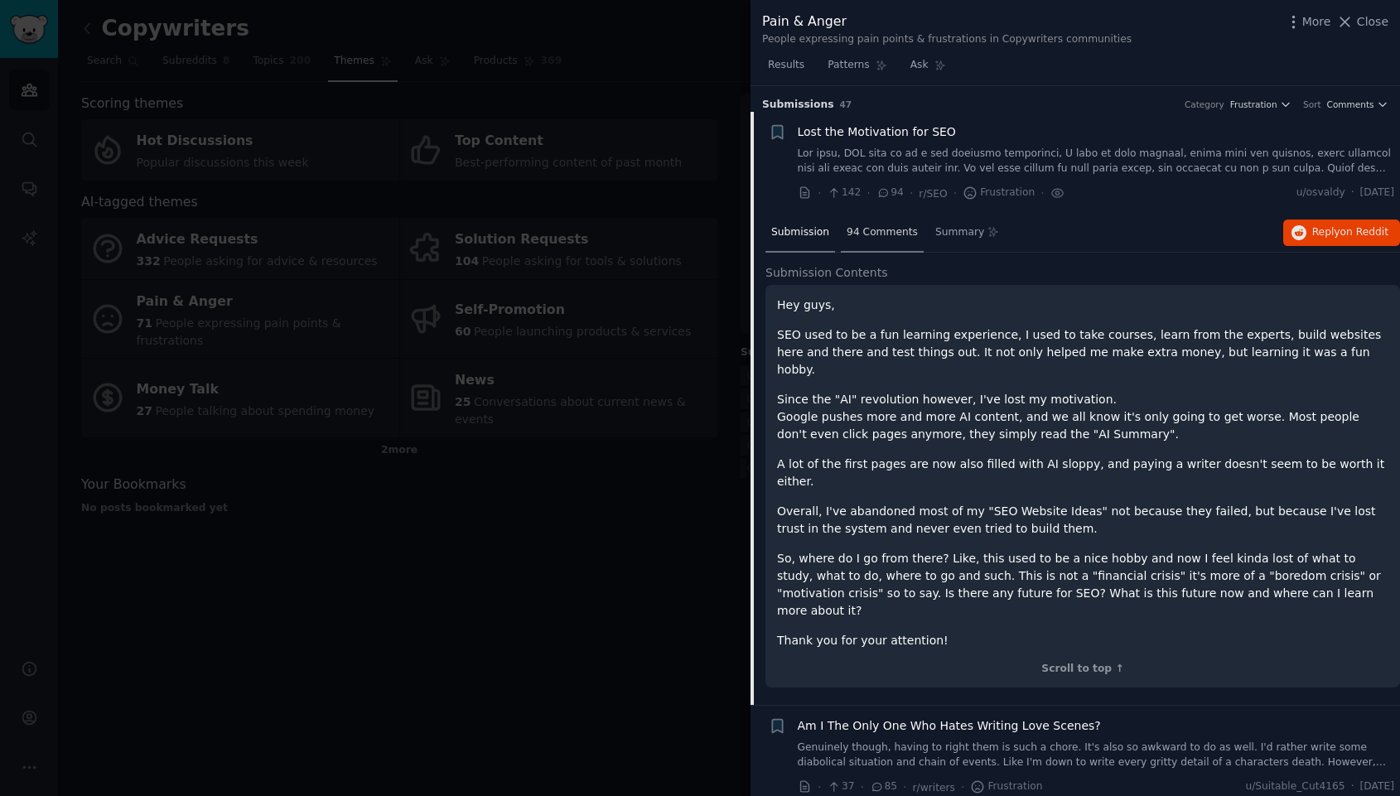
click at [864, 239] on span "94 Comments" at bounding box center [882, 232] width 71 height 15
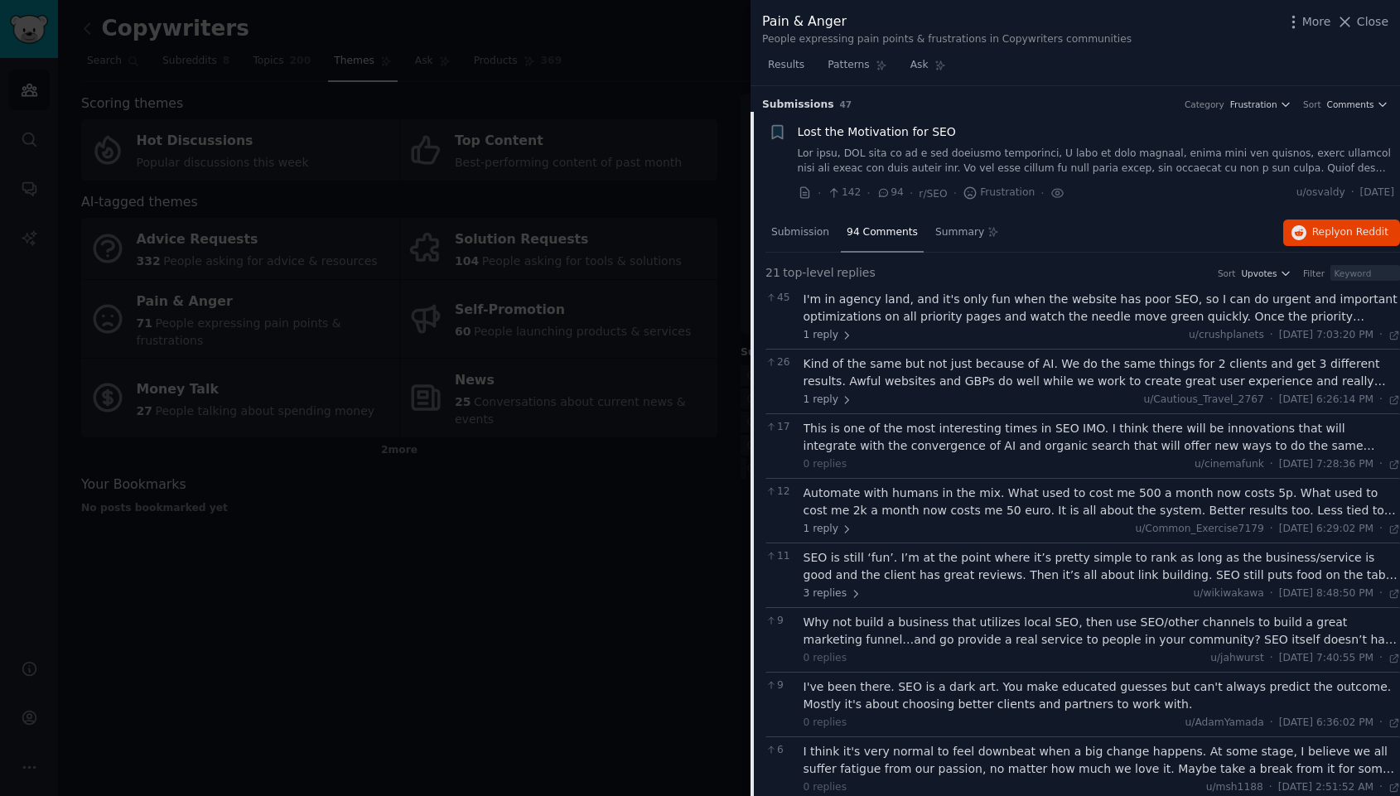
click at [1004, 293] on div "I'm in agency land, and it's only fun when the website has poor SEO, so I can d…" at bounding box center [1102, 308] width 597 height 35
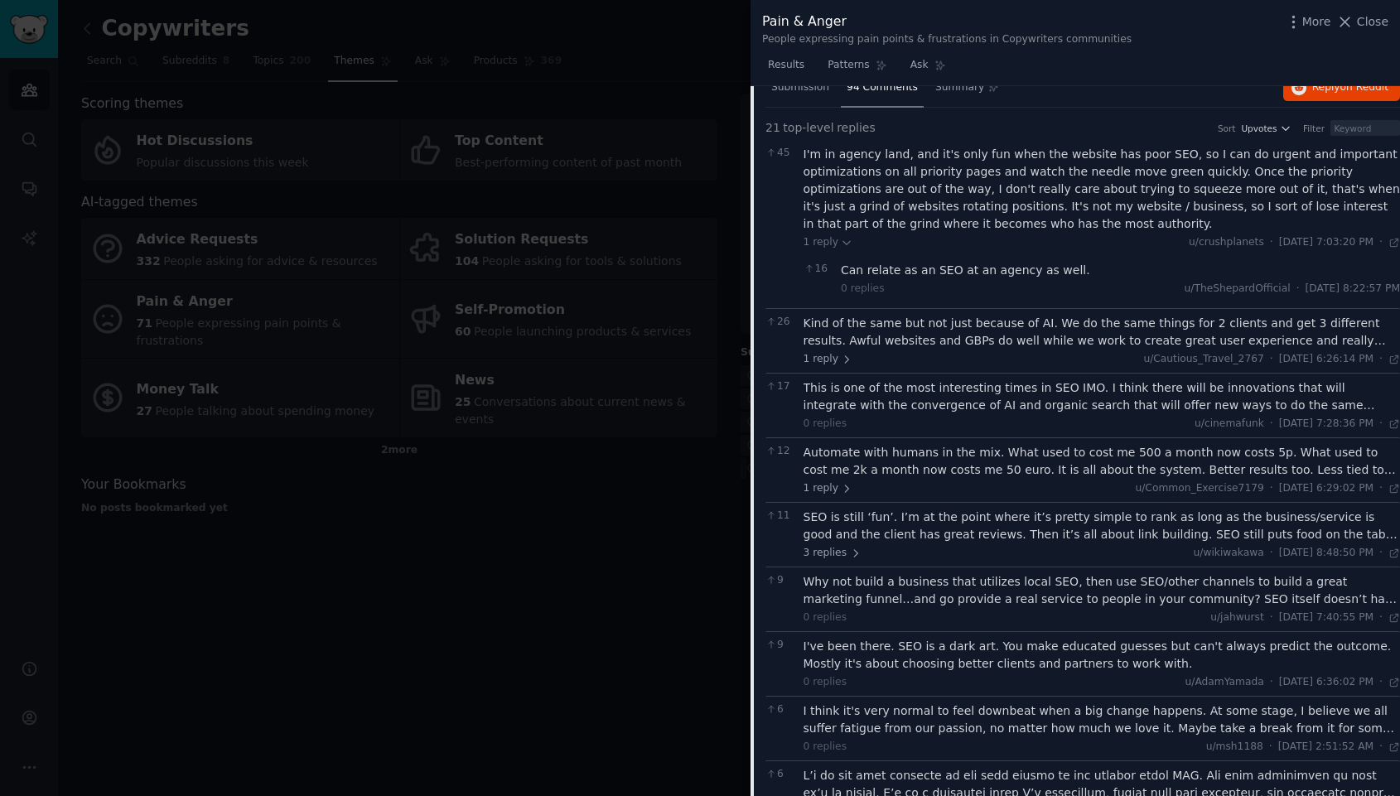
scroll to position [149, 0]
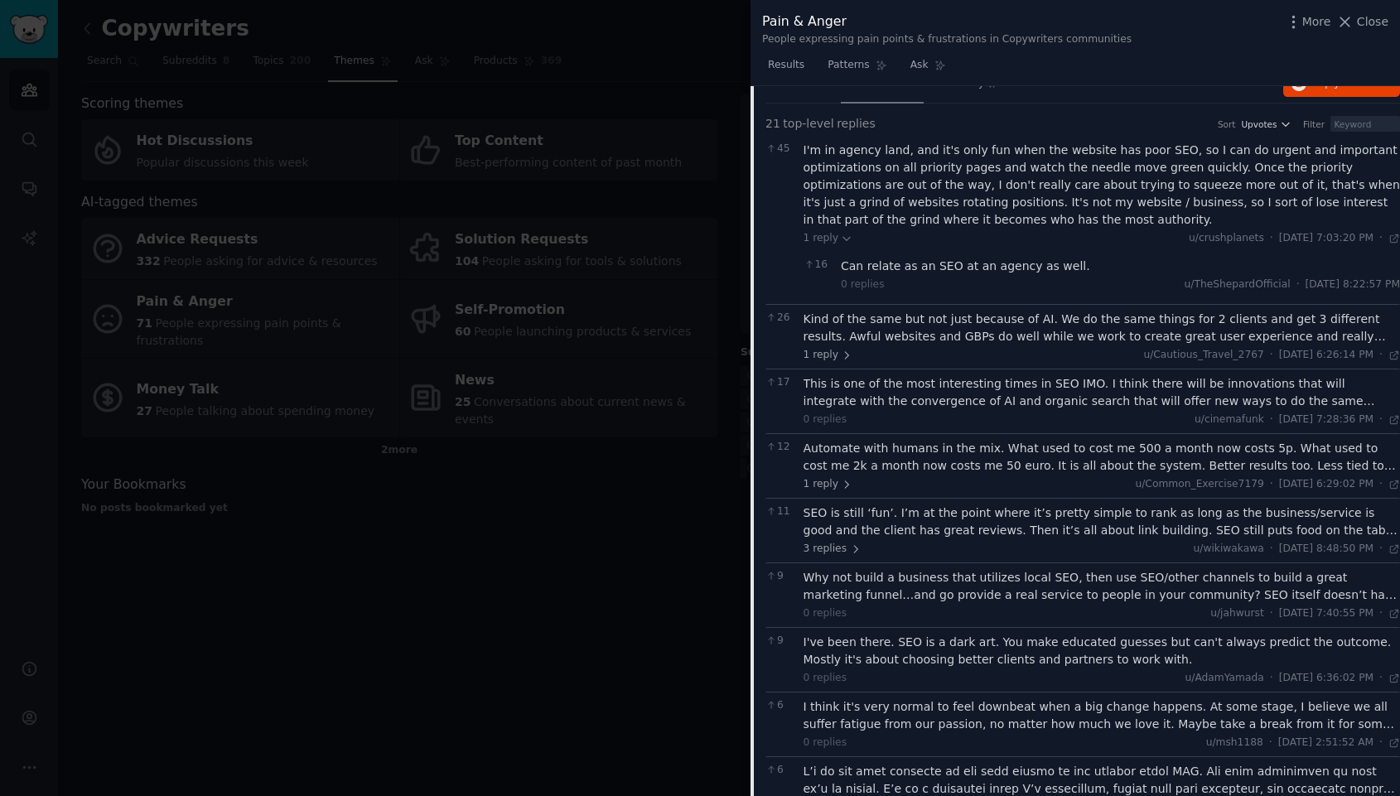
click at [989, 315] on div "Kind of the same but not just because of AI. We do the same things for 2 client…" at bounding box center [1102, 328] width 597 height 35
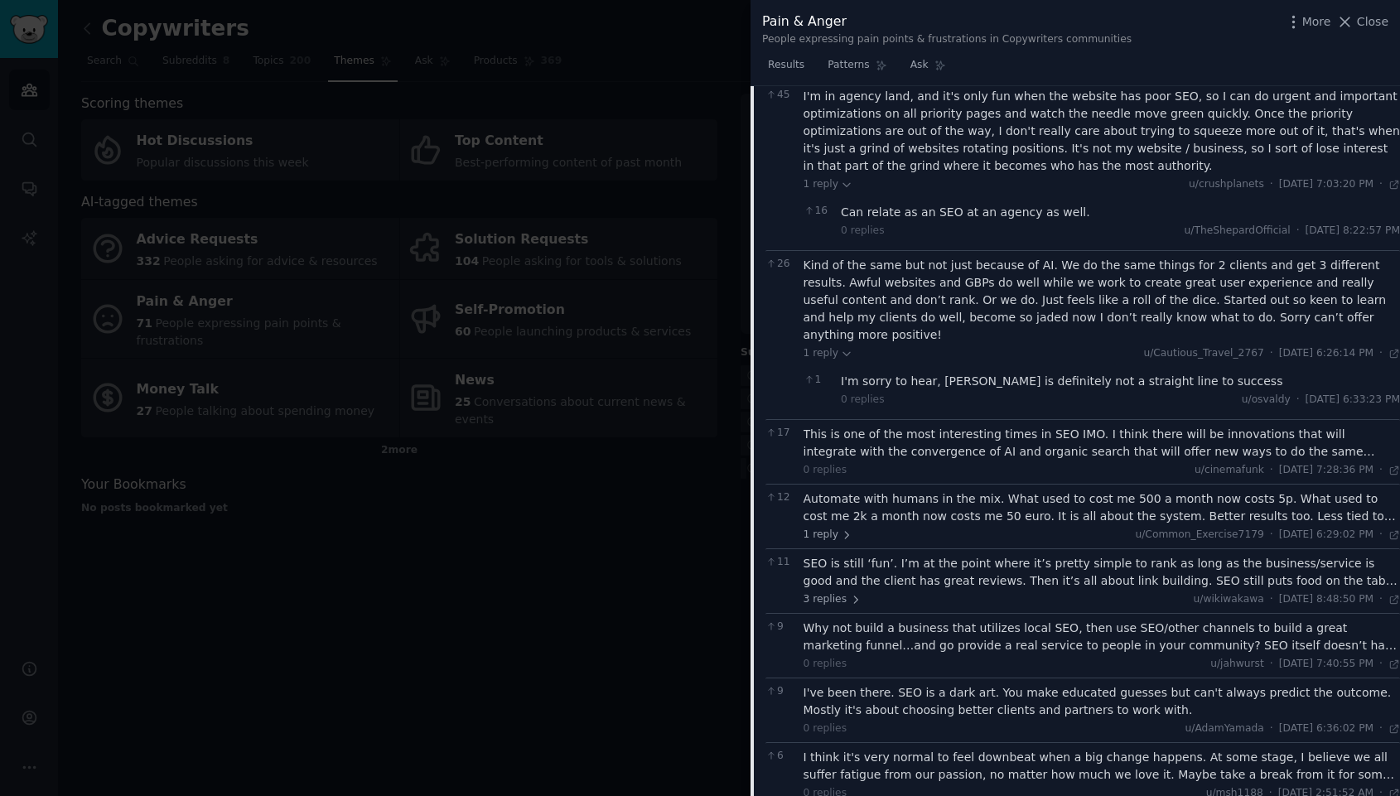
scroll to position [204, 0]
click at [1052, 425] on div "This is one of the most interesting times in SEO IMO. I think there will be inn…" at bounding box center [1102, 442] width 597 height 35
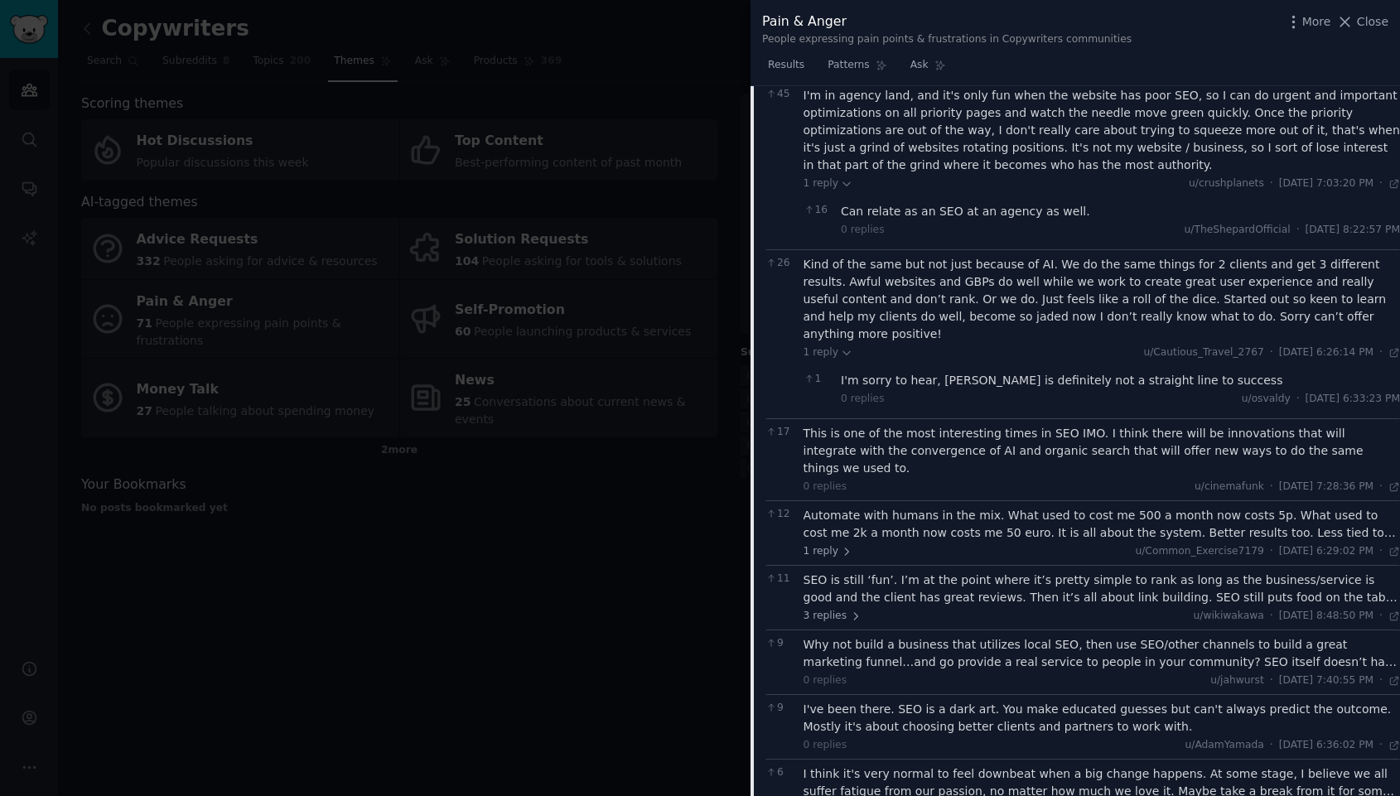
click at [1100, 480] on div "0 replies u/cinemafunk · Sun 8/3/2025, 7:28:36 PM Sun 8/3/2025 ·" at bounding box center [1102, 487] width 597 height 15
click at [1104, 427] on div "This is one of the most interesting times in SEO IMO. I think there will be inn…" at bounding box center [1102, 451] width 597 height 52
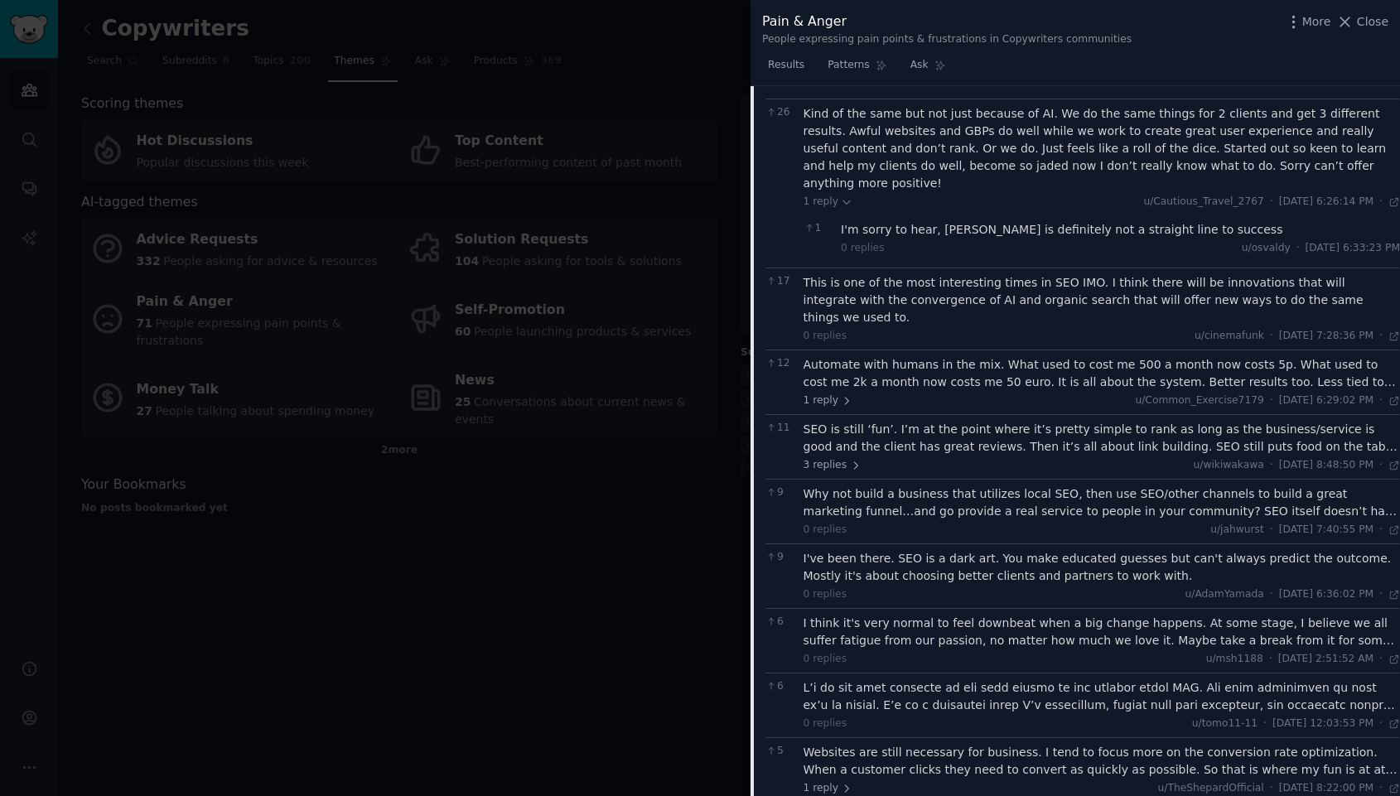
scroll to position [359, 0]
click at [1023, 352] on div "Automate with humans in the mix. What used to cost me 500 a month now costs 5p.…" at bounding box center [1102, 369] width 597 height 35
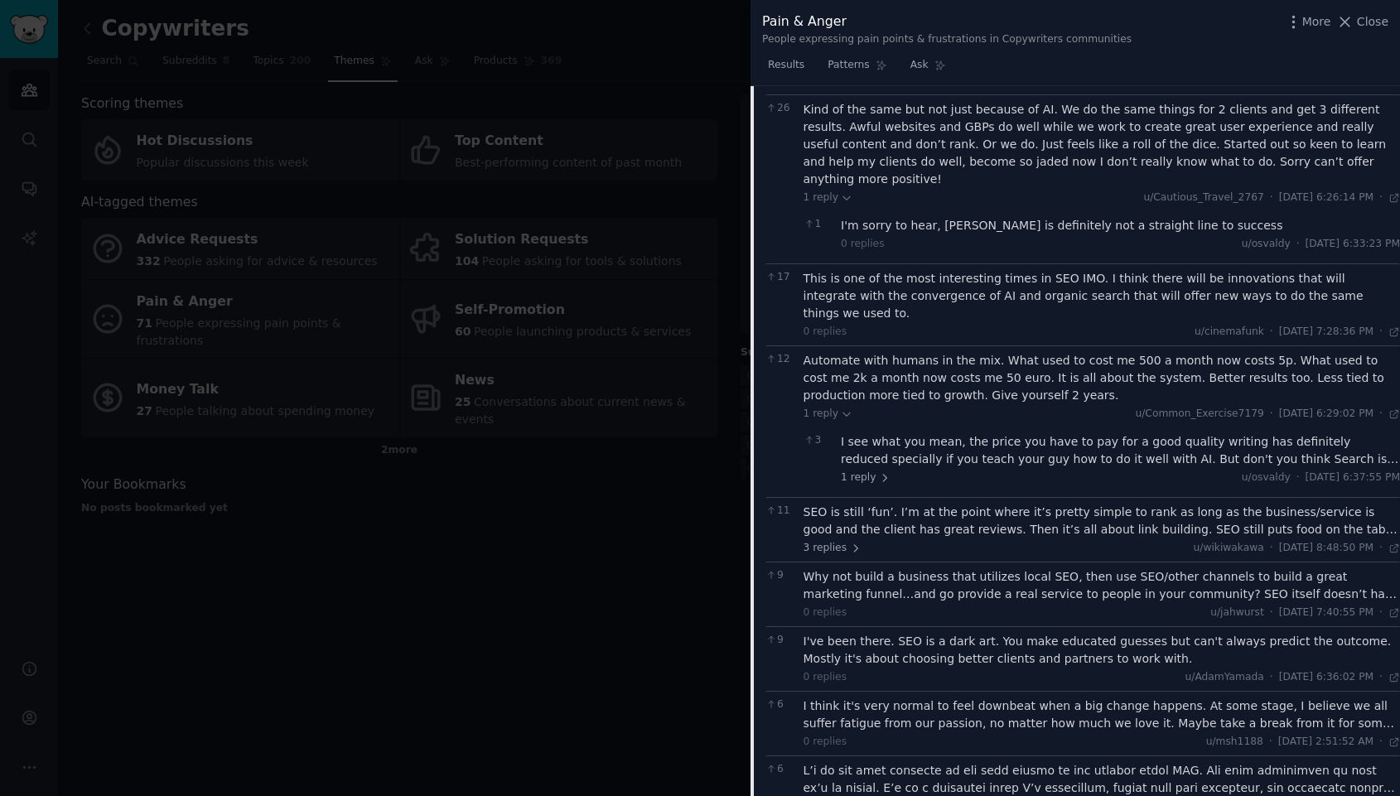
click at [982, 433] on div "I see what you mean, the price you have to pay for a good quality writing has d…" at bounding box center [1120, 450] width 559 height 35
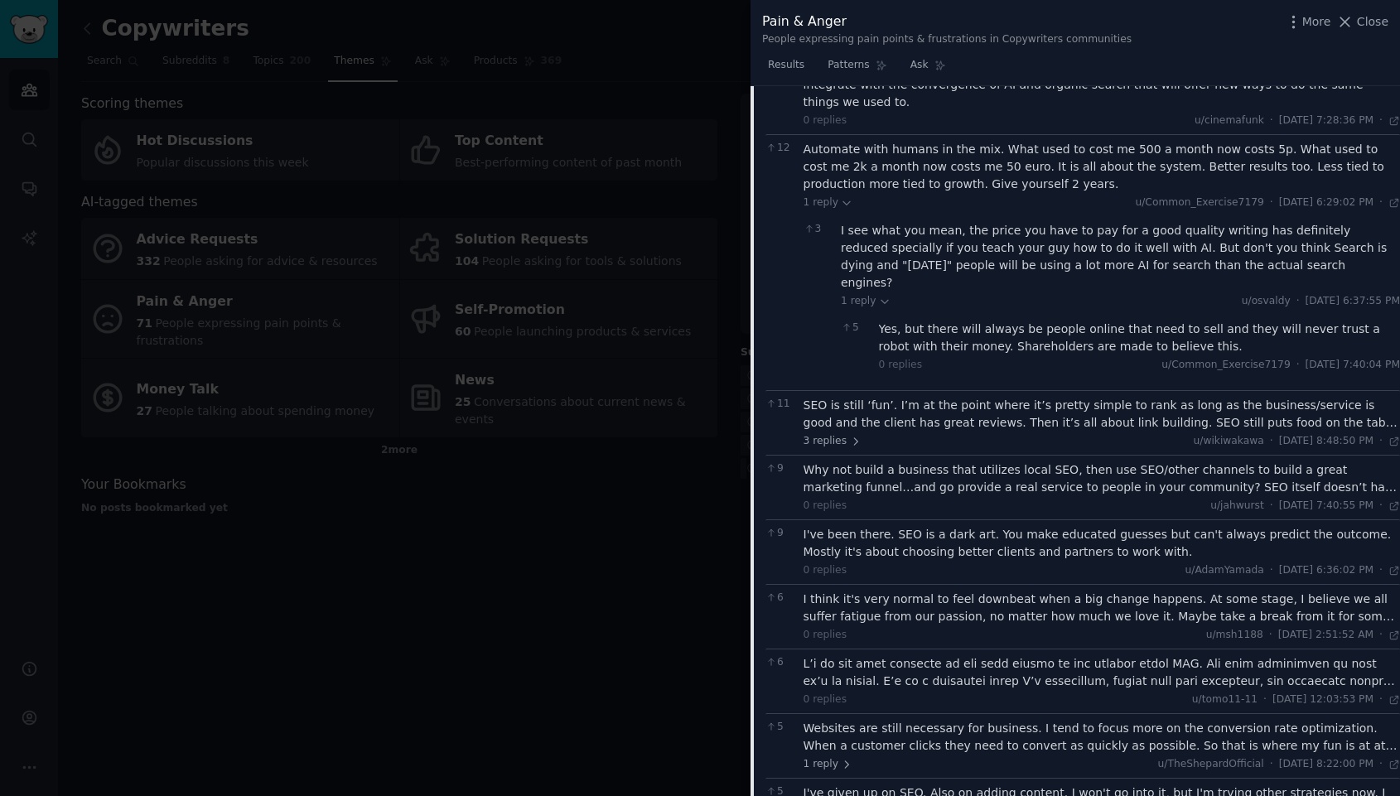
scroll to position [571, 0]
click at [972, 389] on div "11 SEO is still ‘fun’. I’m at the point where it’s pretty simple to rank as lon…" at bounding box center [1083, 421] width 635 height 65
click at [974, 396] on div "SEO is still ‘fun’. I’m at the point where it’s pretty simple to rank as long a…" at bounding box center [1102, 413] width 597 height 35
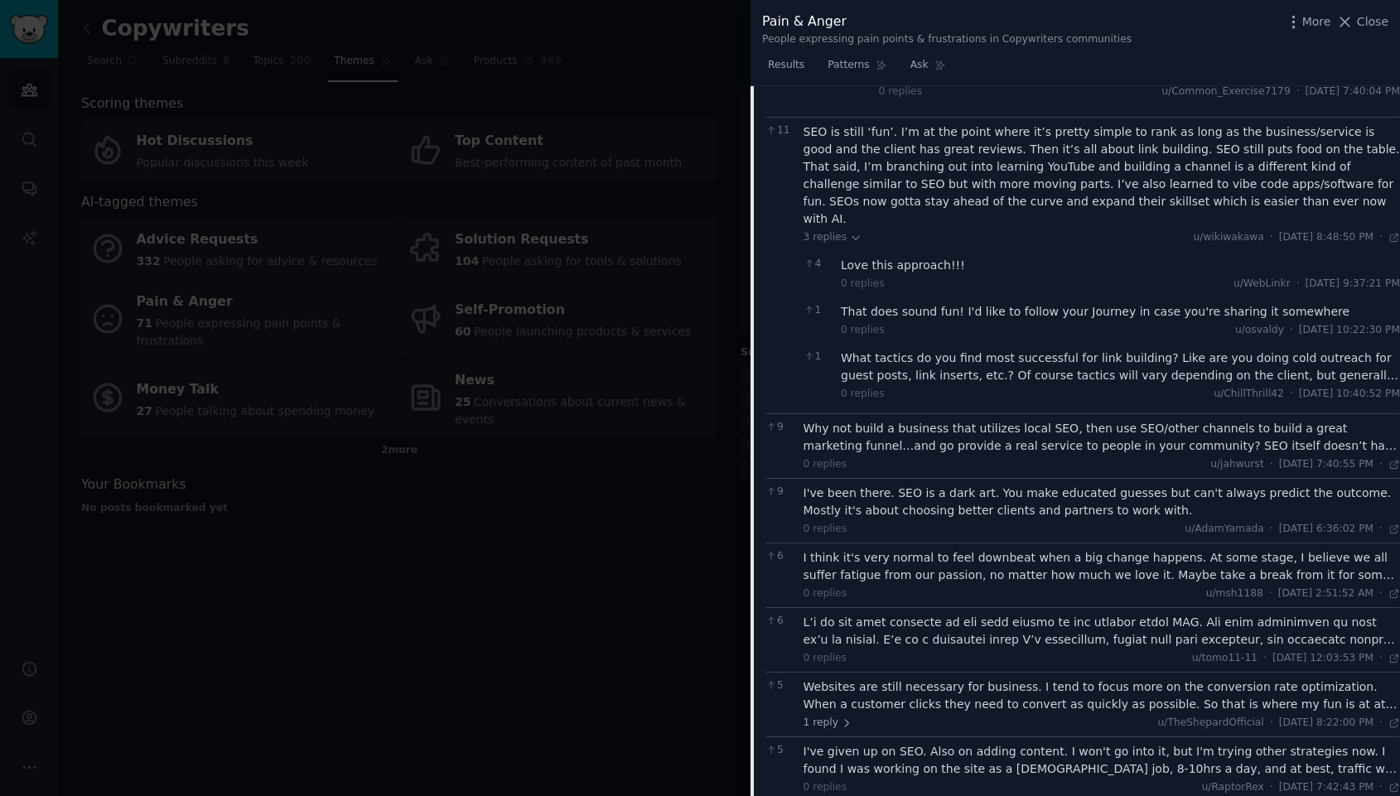
scroll to position [881, 0]
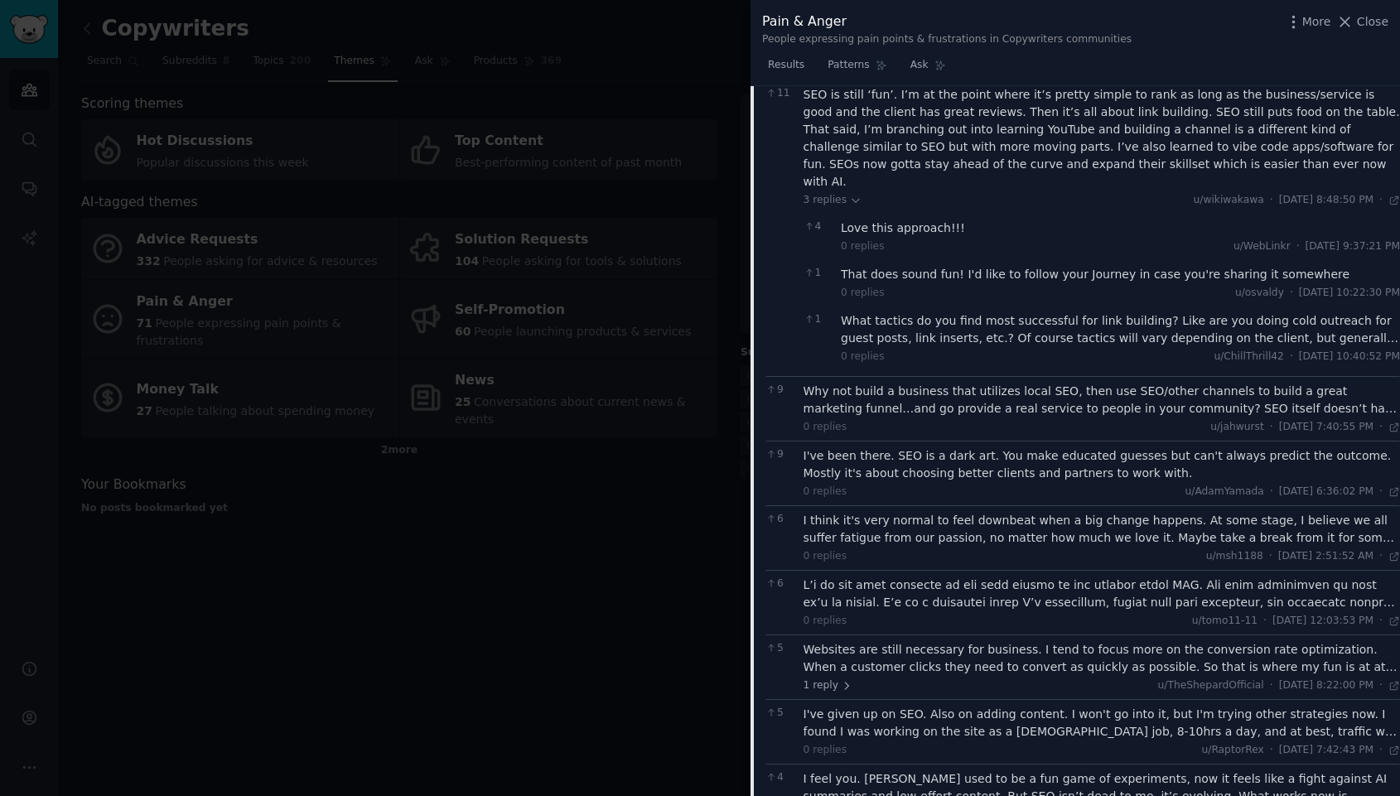
click at [993, 383] on div "Why not build a business that utilizes local SEO, then use SEO/other channels t…" at bounding box center [1102, 400] width 597 height 35
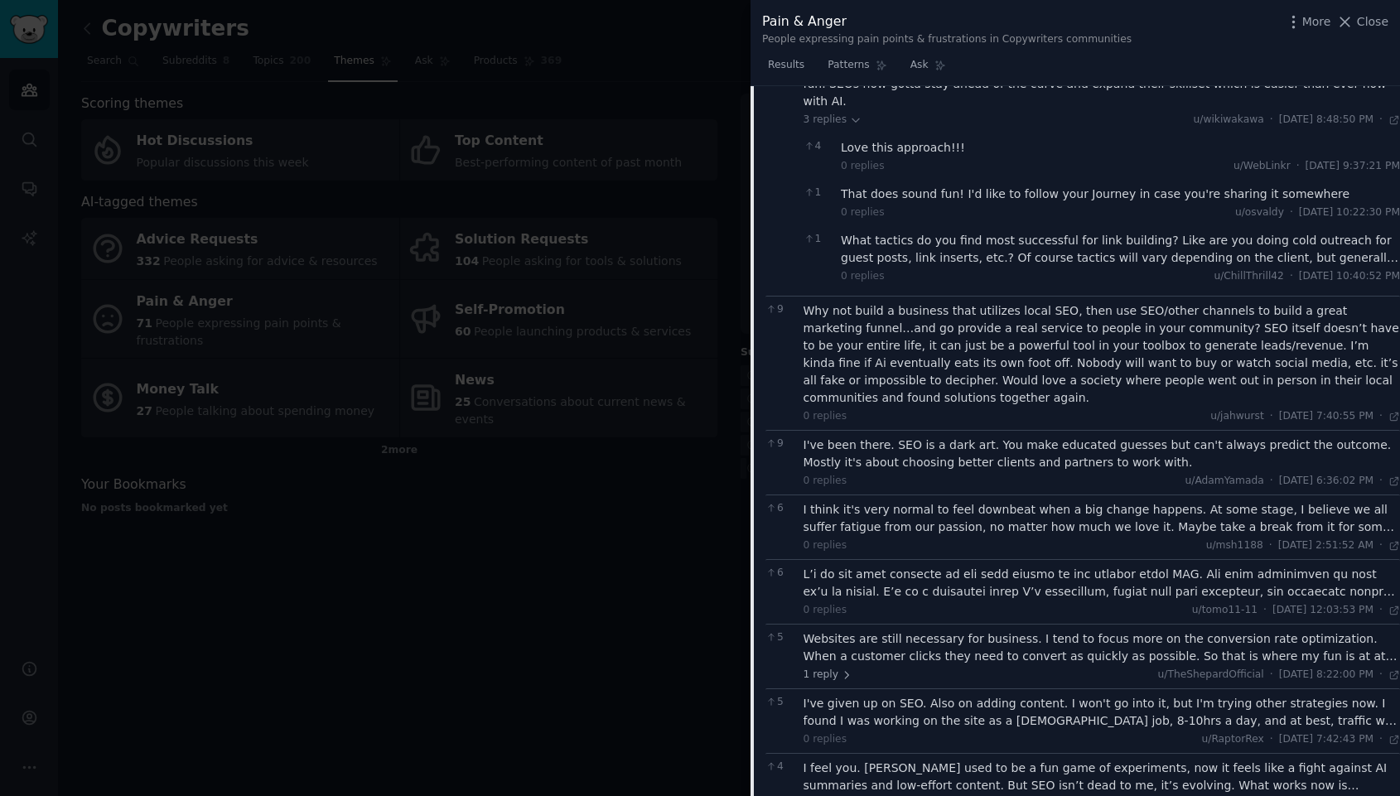
scroll to position [970, 0]
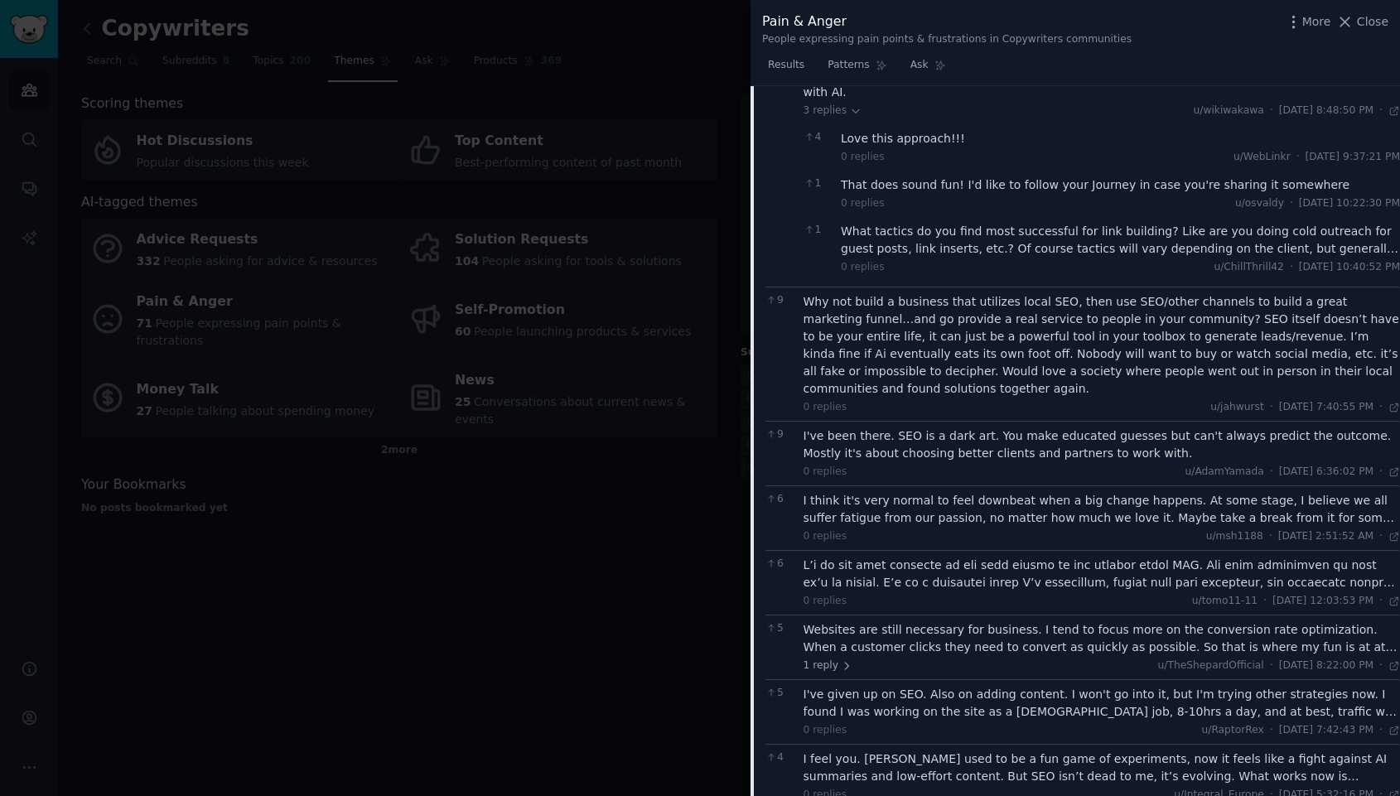
click at [982, 293] on div "Why not build a business that utilizes local SEO, then use SEO/other channels t…" at bounding box center [1102, 345] width 597 height 104
click at [979, 428] on div "I've been there. SEO is a dark art. You make educated guesses but can't always …" at bounding box center [1102, 445] width 597 height 35
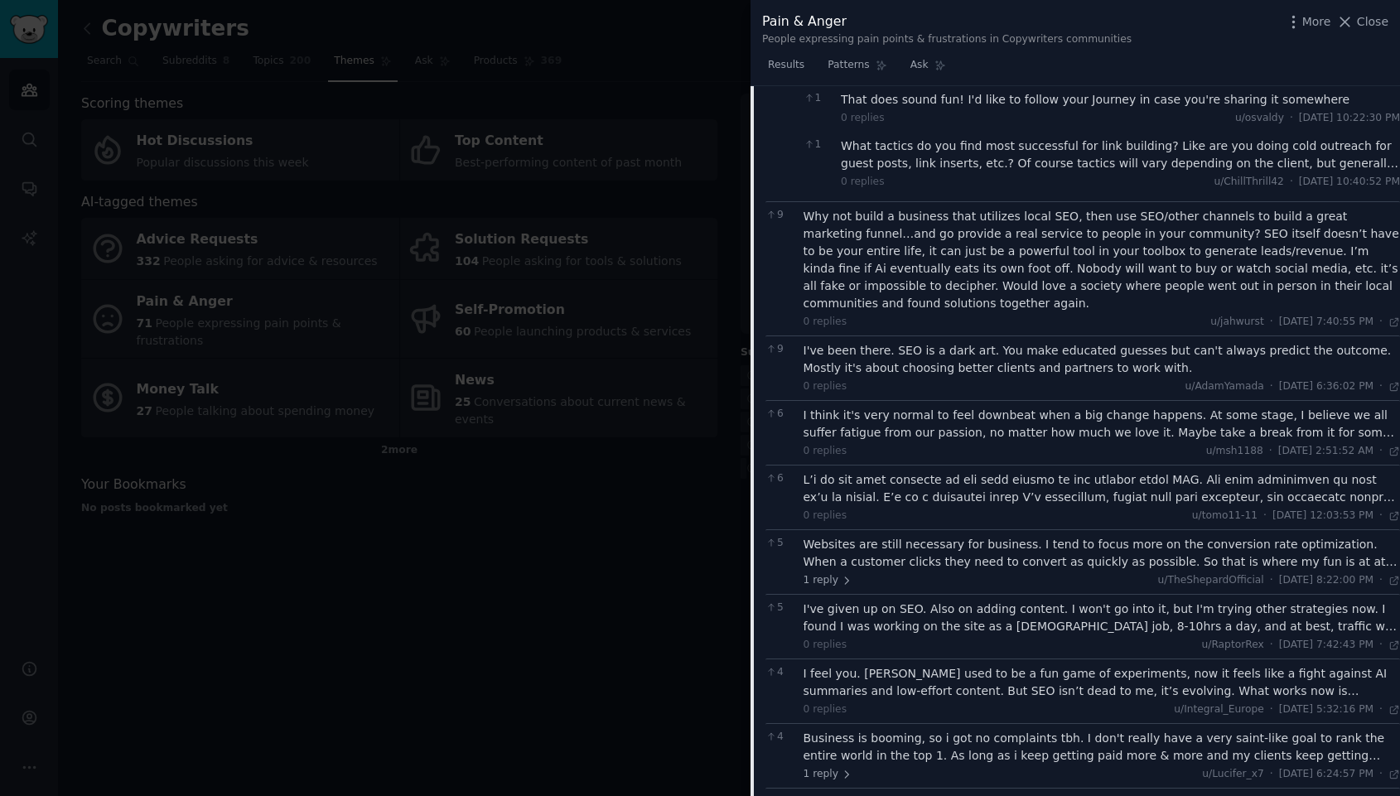
scroll to position [1083, 0]
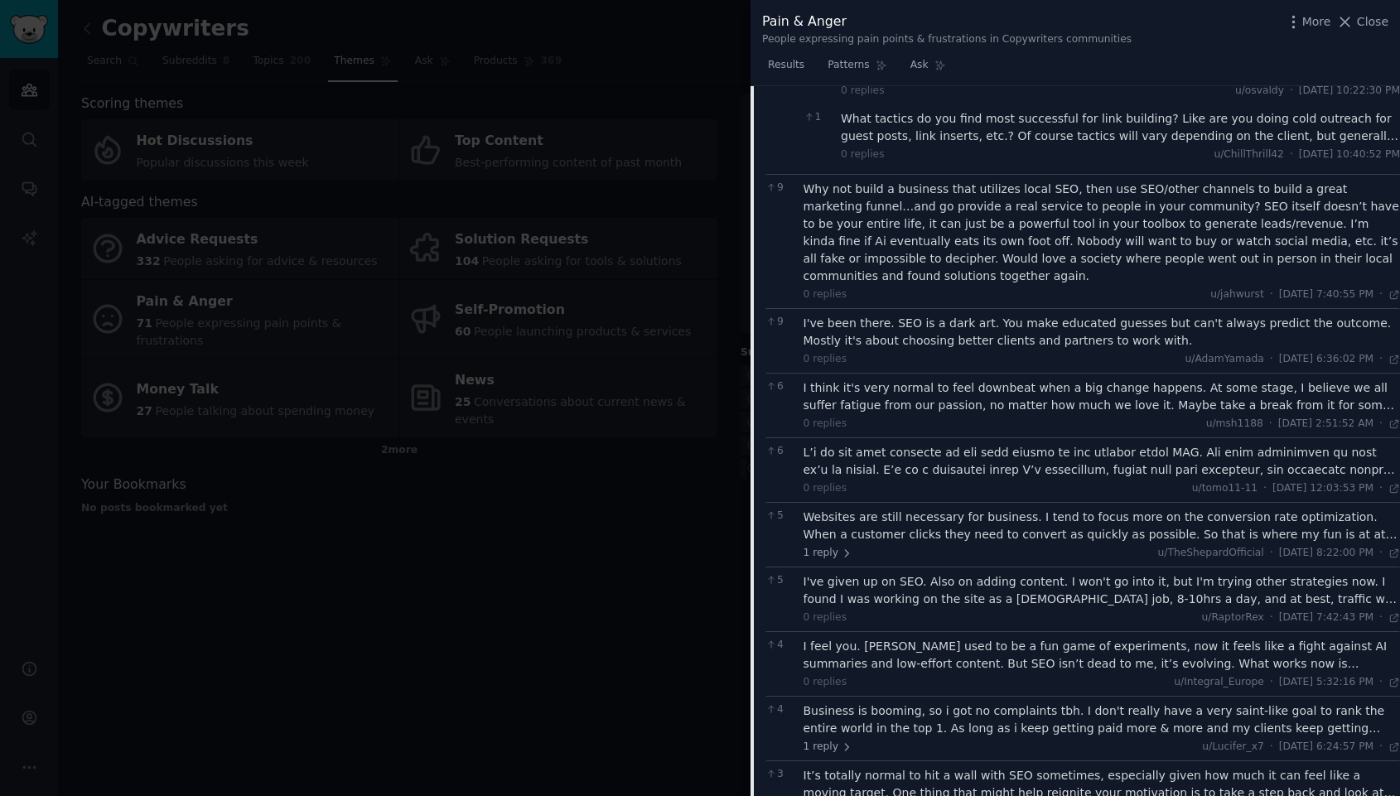
click at [1016, 380] on div "I think it's very normal to feel downbeat when a big change happens. At some st…" at bounding box center [1102, 397] width 597 height 35
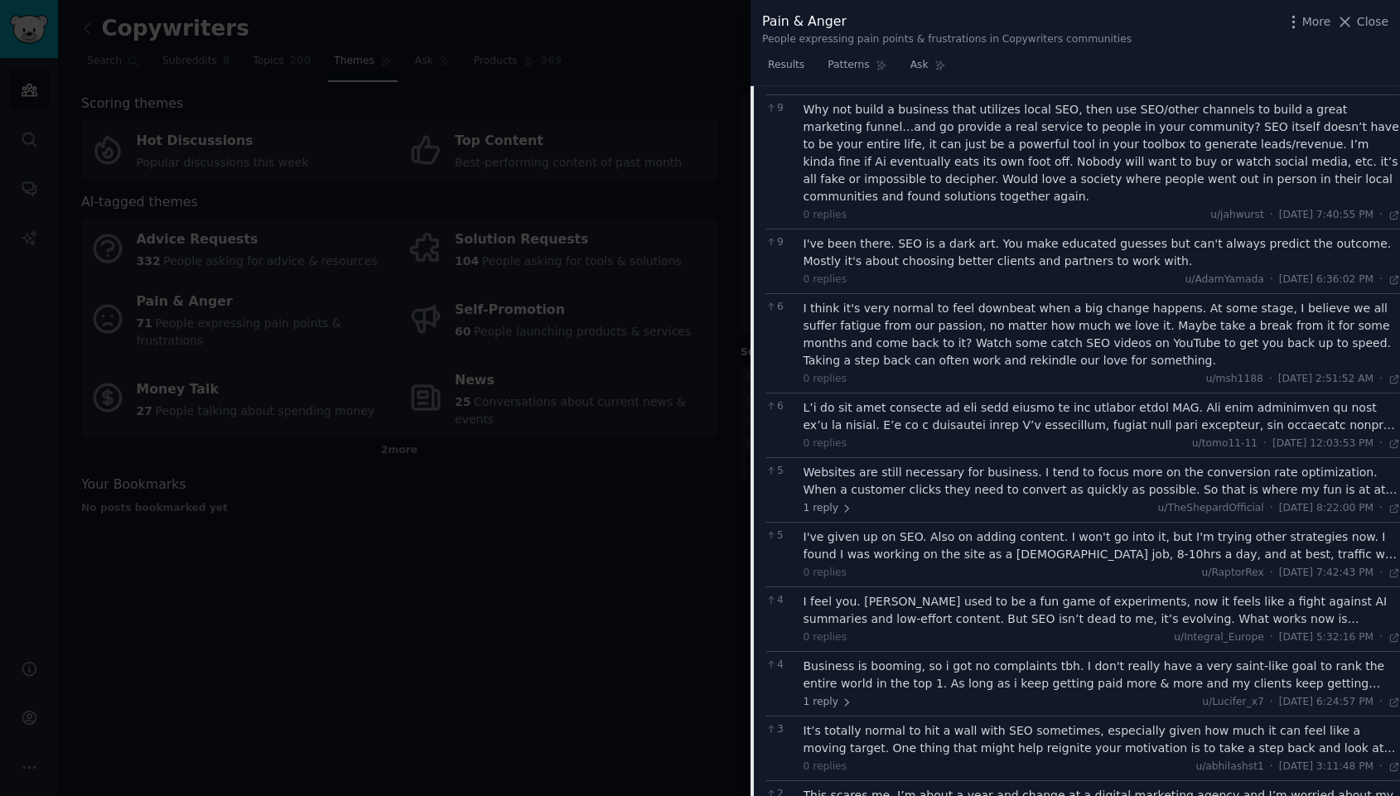
scroll to position [1165, 0]
click at [1035, 397] on div at bounding box center [1102, 414] width 597 height 35
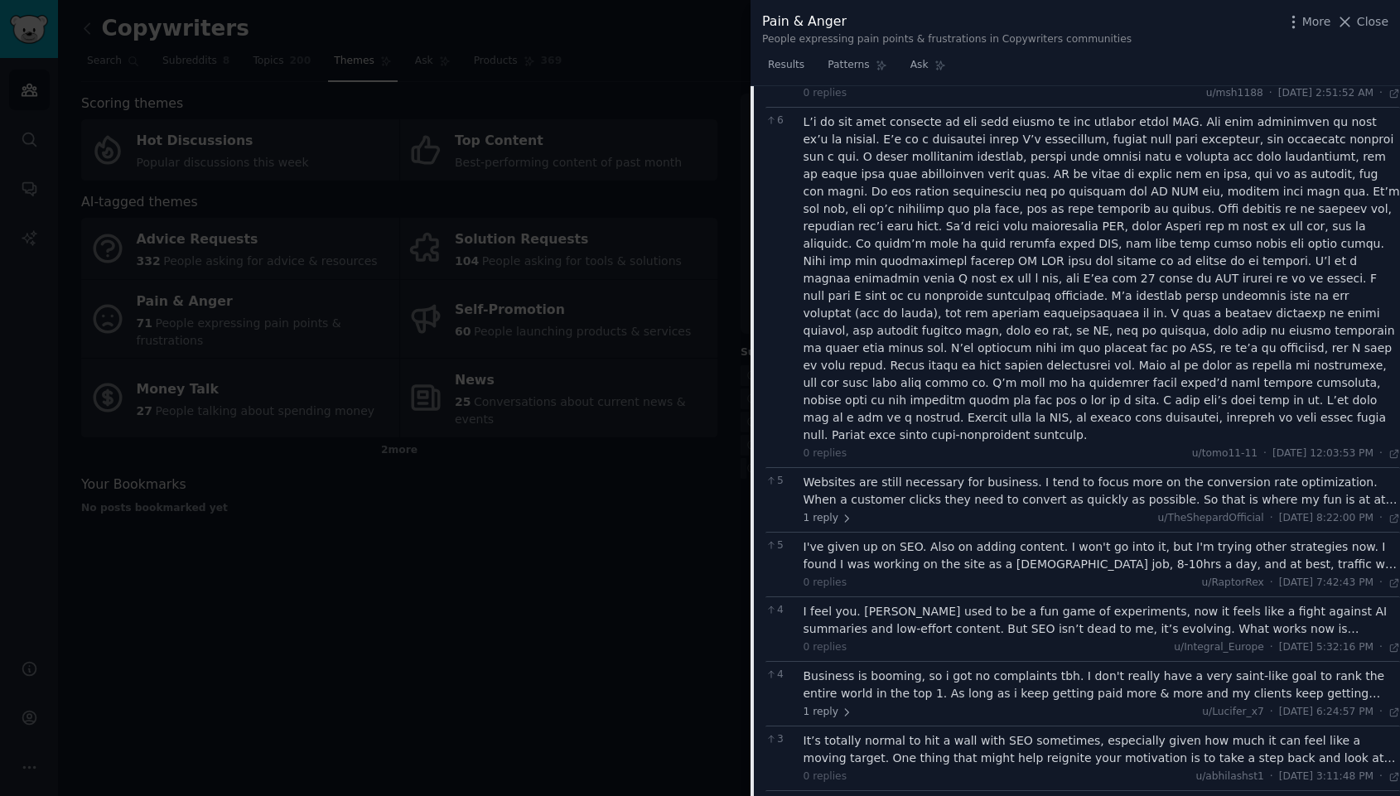
scroll to position [1454, 0]
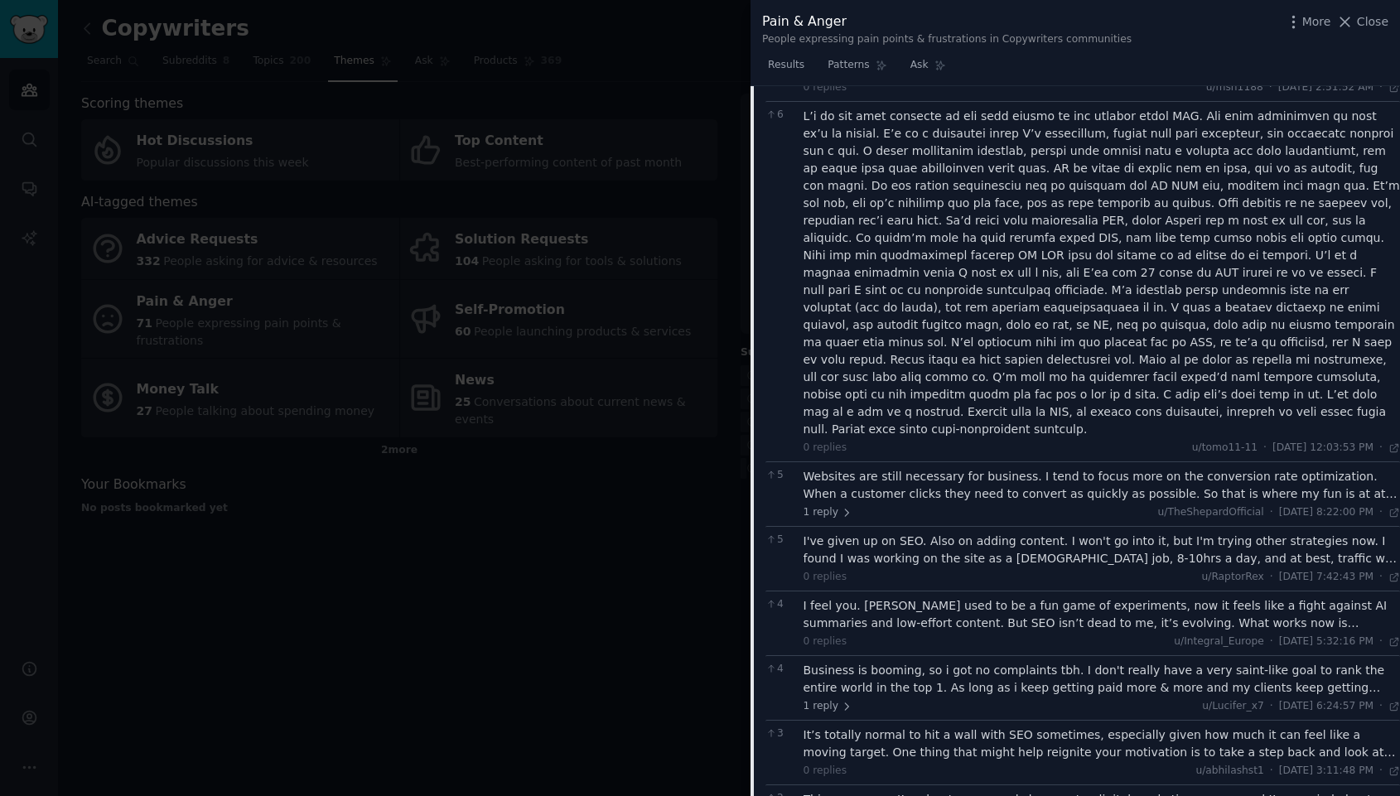
click at [1021, 468] on div "Websites are still necessary for business. I tend to focus more on the conversi…" at bounding box center [1102, 485] width 597 height 35
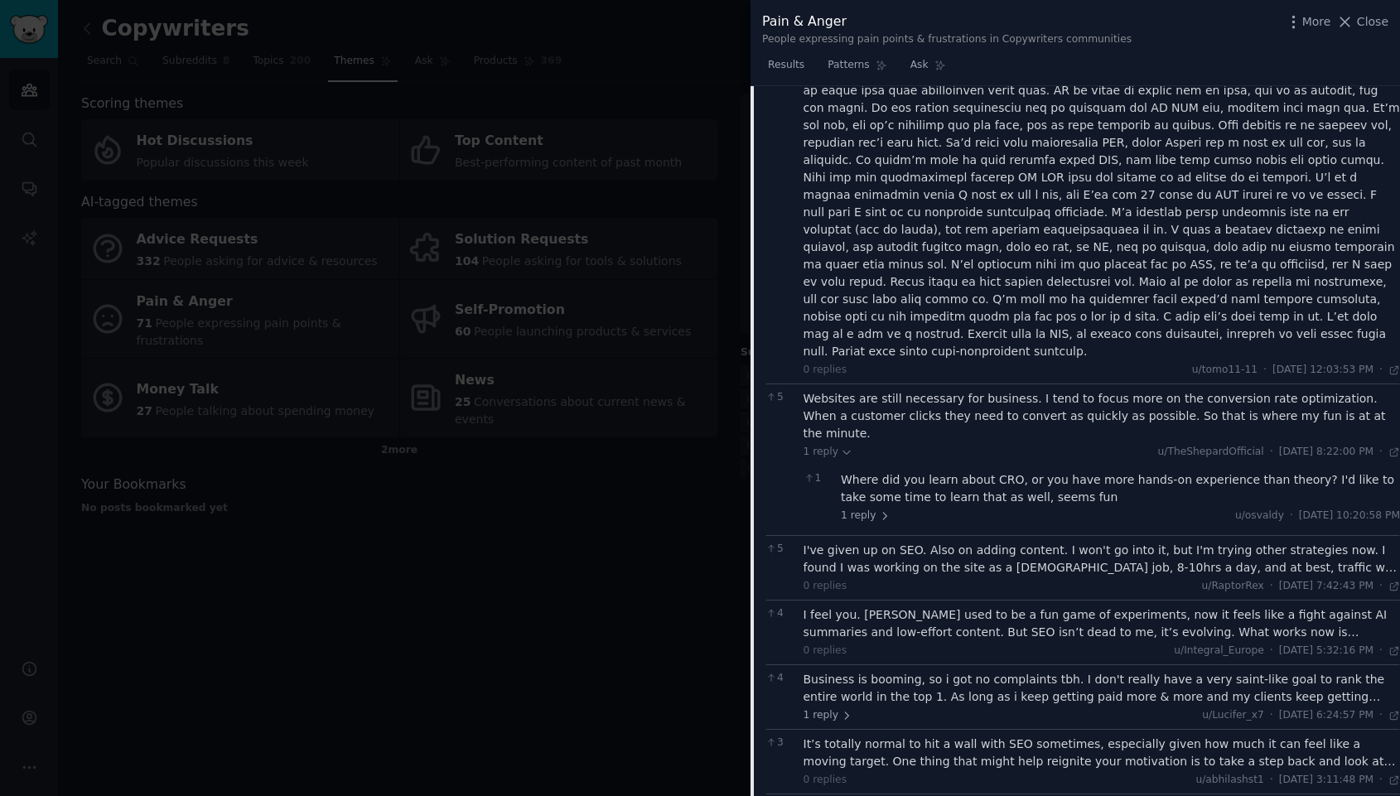
scroll to position [1533, 0]
click at [1053, 541] on div "I've given up on SEO. Also on adding content. I won't go into it, but I'm tryin…" at bounding box center [1102, 558] width 597 height 35
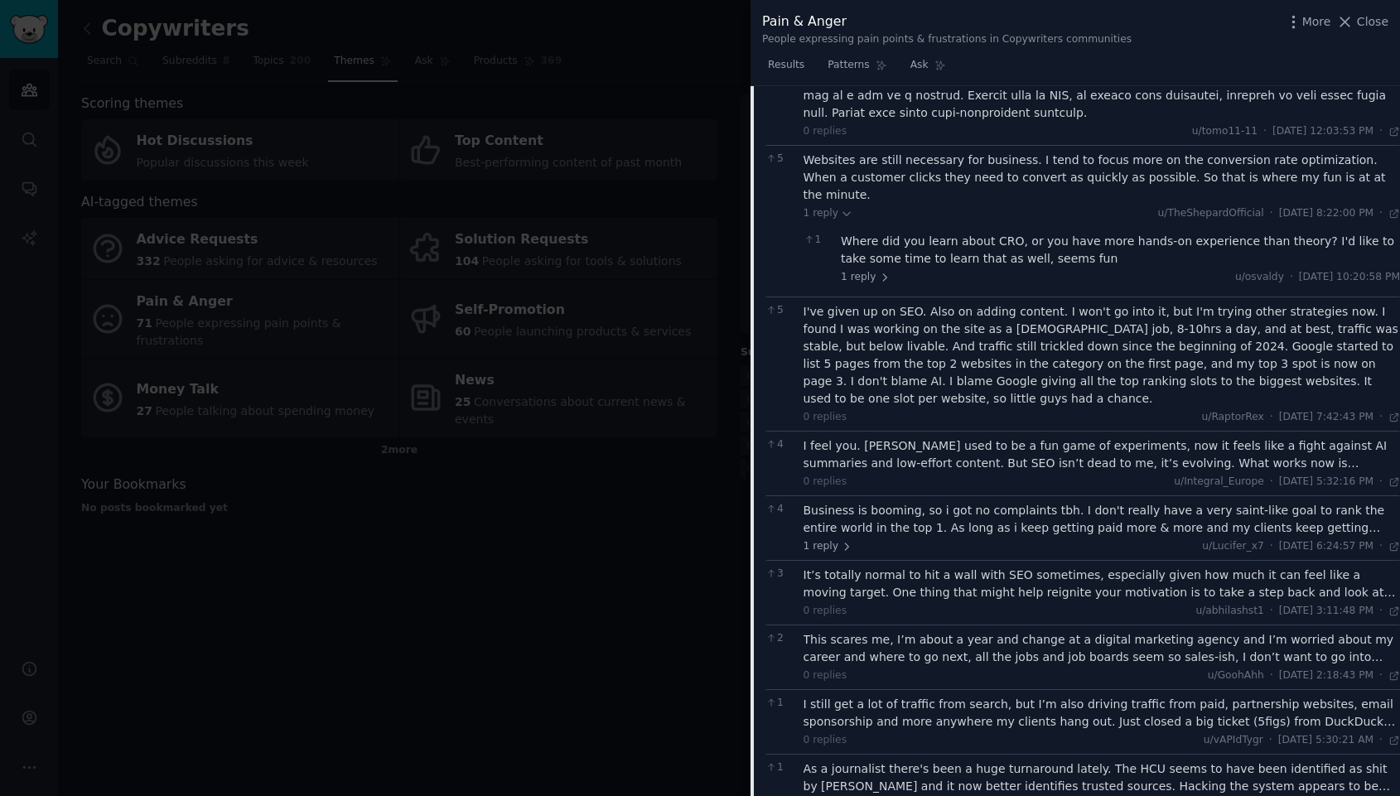
scroll to position [1772, 0]
click at [1028, 437] on div "I feel you. SEO used to be a fun game of experiments, now it feels like a fight…" at bounding box center [1102, 454] width 597 height 35
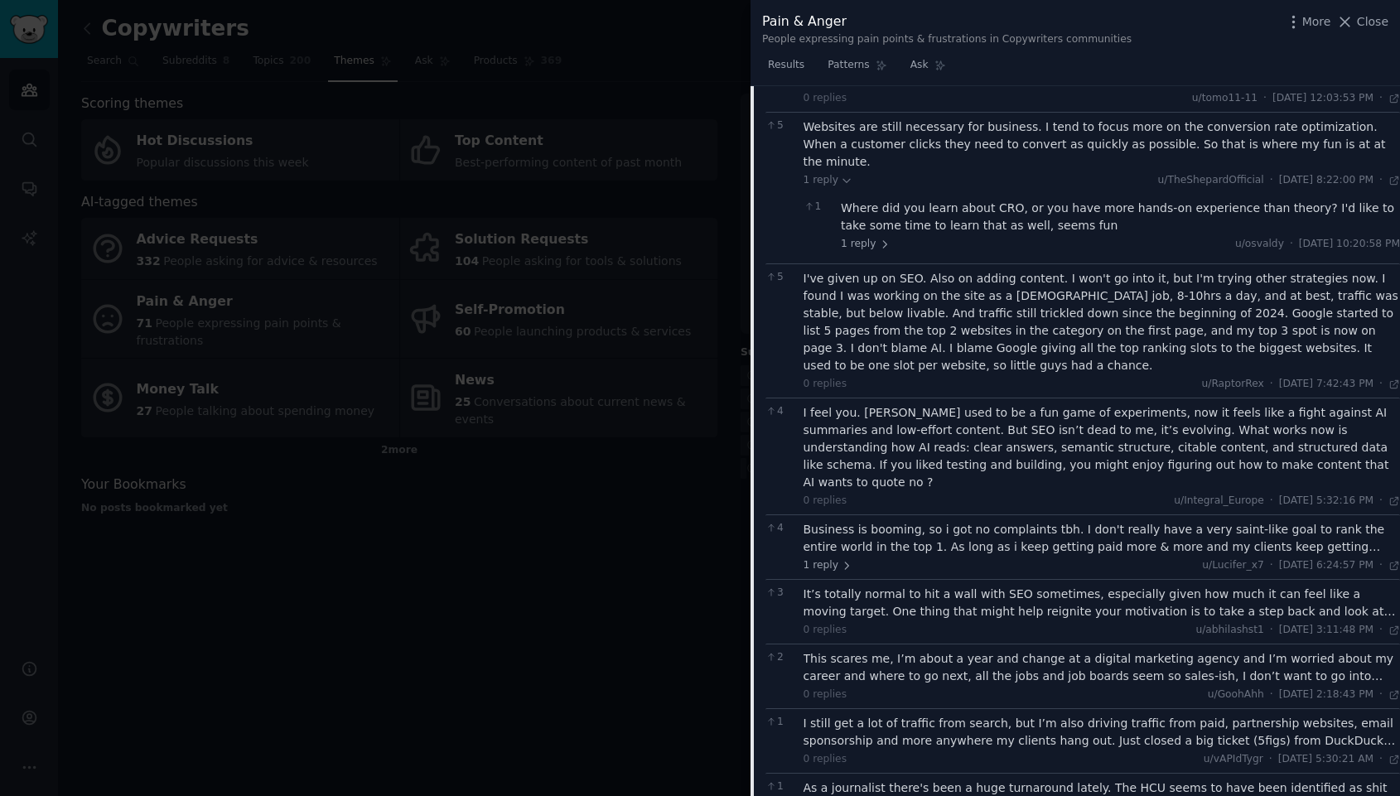
scroll to position [1805, 0]
click at [515, 545] on div at bounding box center [700, 398] width 1400 height 796
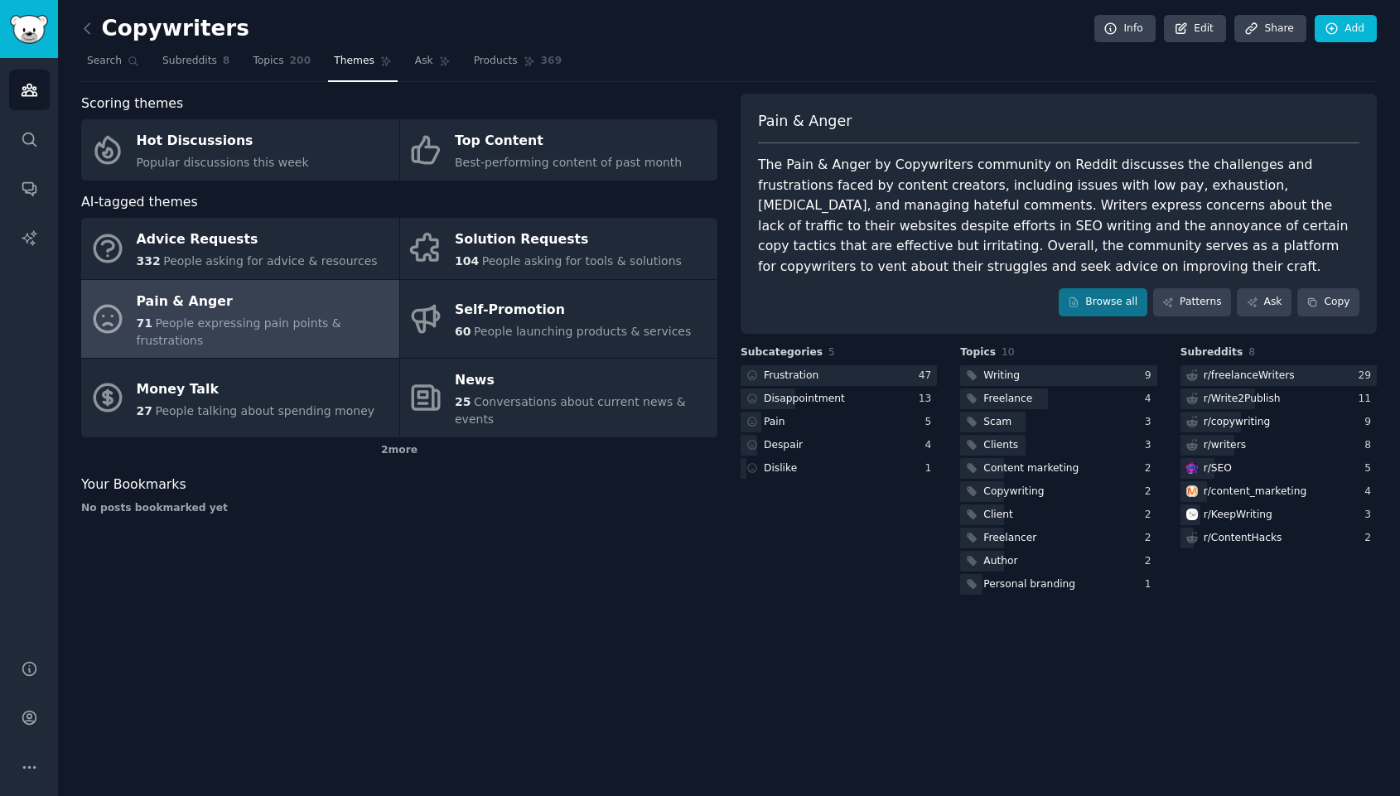
click at [96, 17] on link at bounding box center [91, 29] width 21 height 27
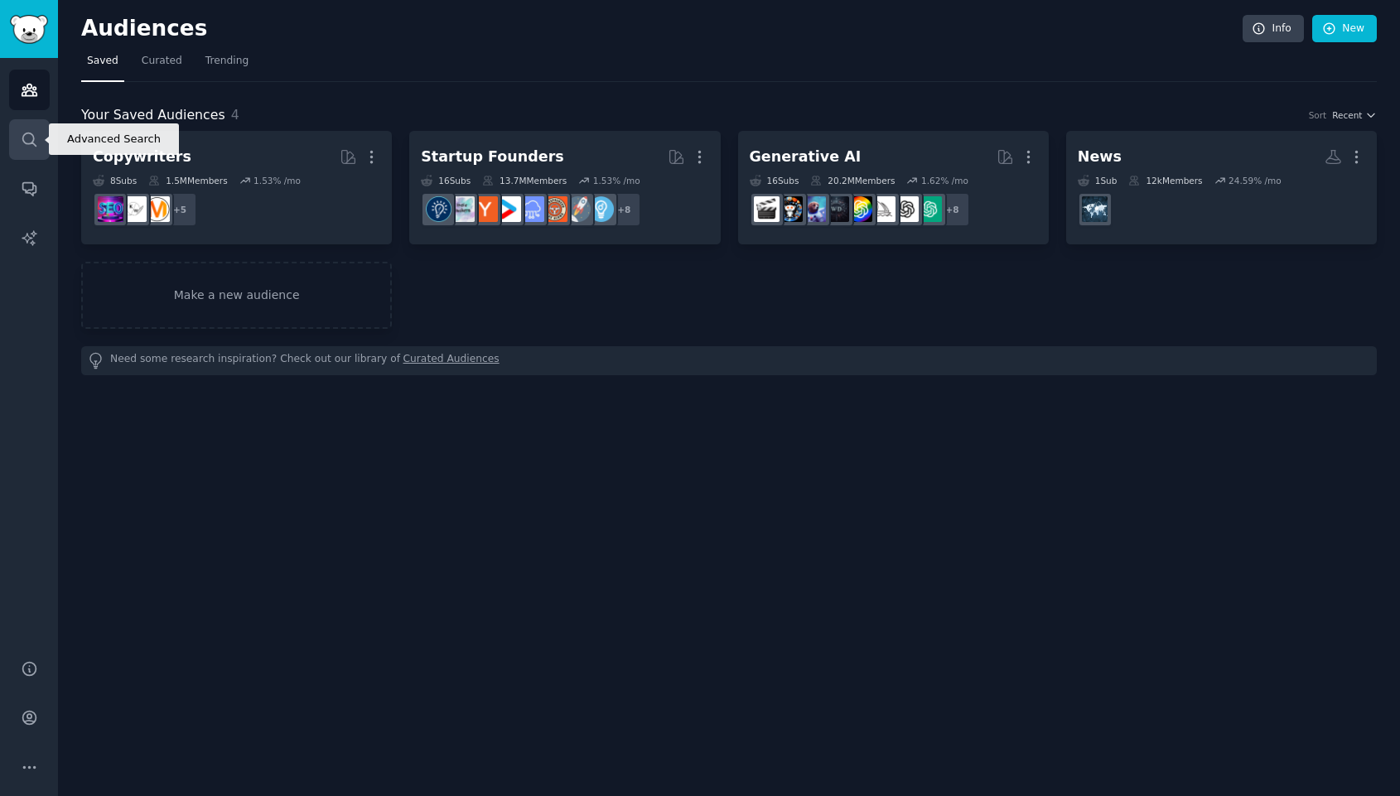
click at [13, 137] on link "Search" at bounding box center [29, 139] width 41 height 41
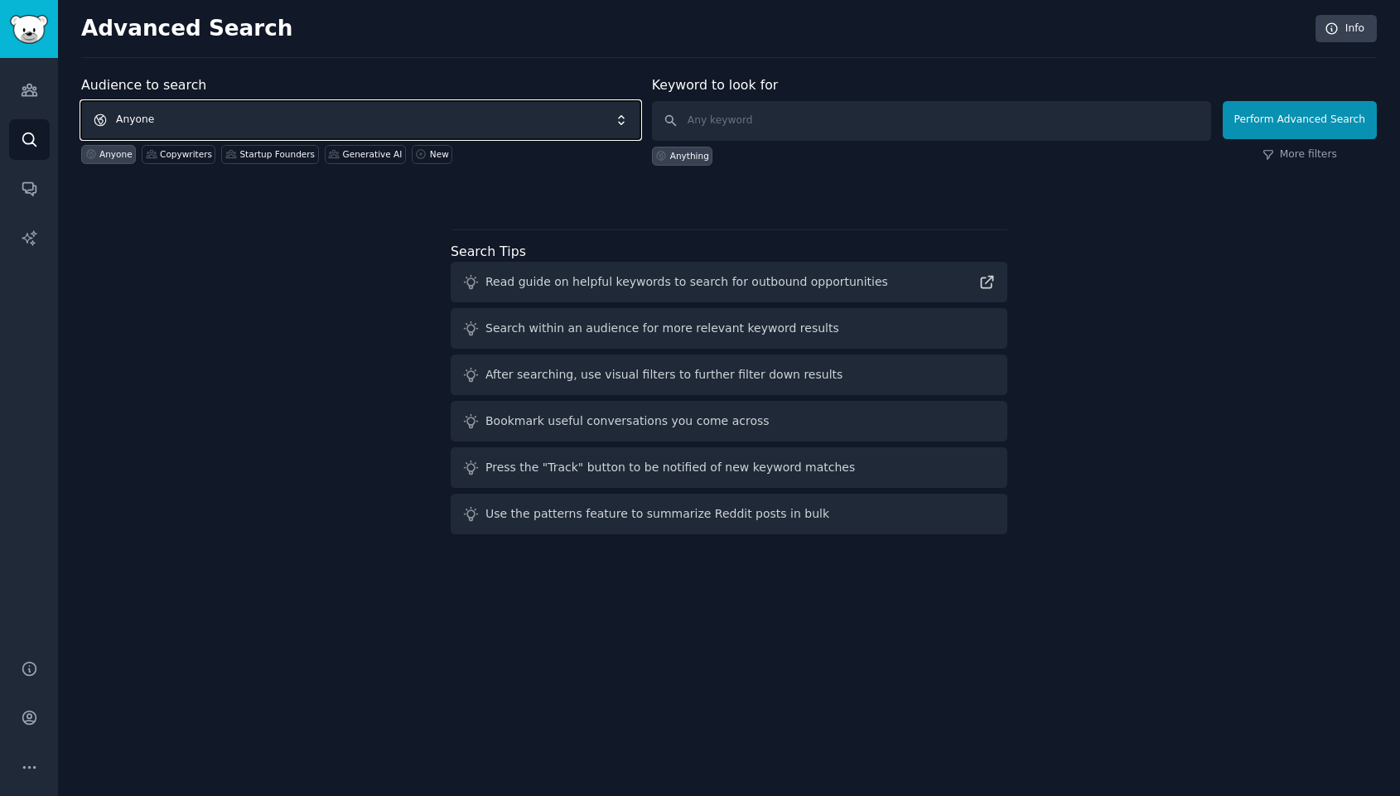
click at [249, 115] on span "Anyone" at bounding box center [360, 120] width 559 height 38
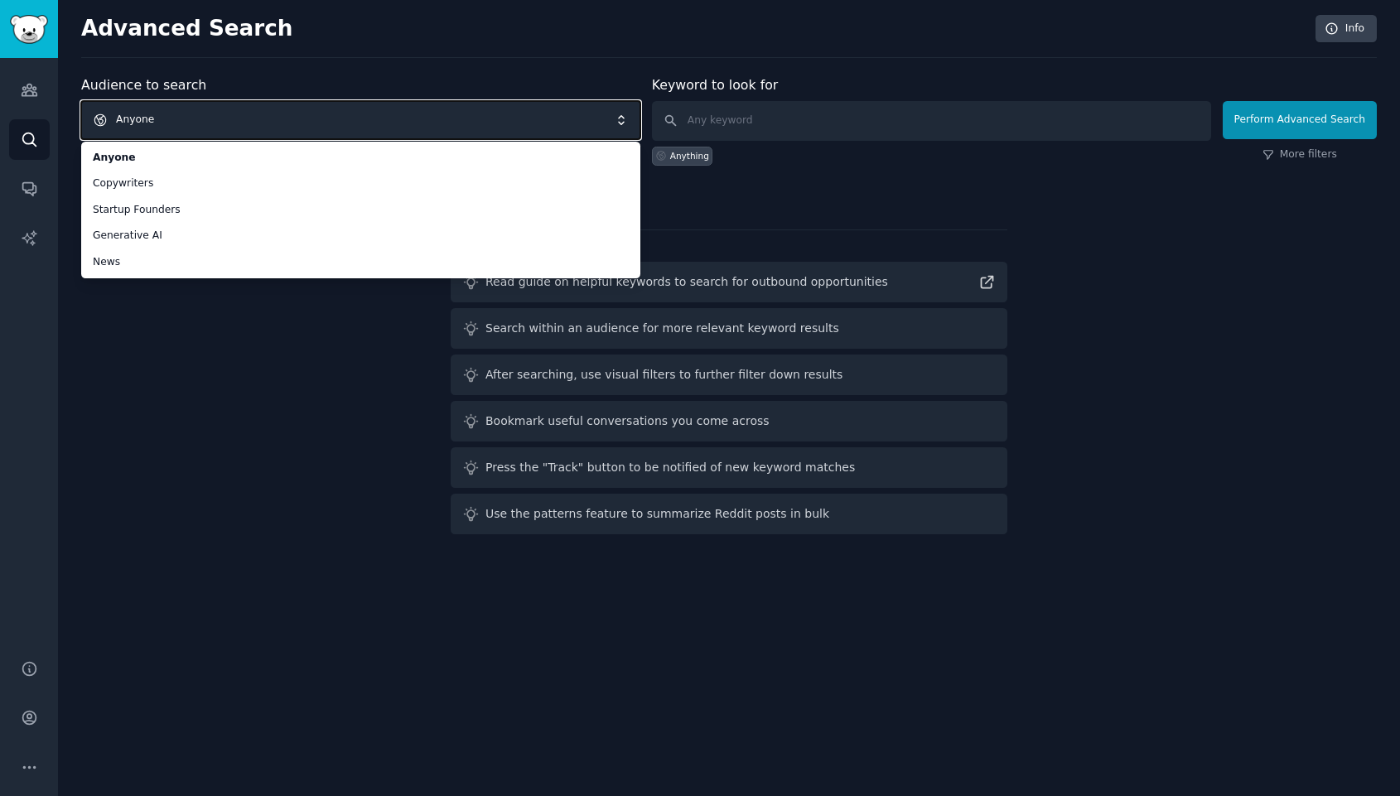
click at [192, 118] on span "Anyone" at bounding box center [360, 120] width 559 height 38
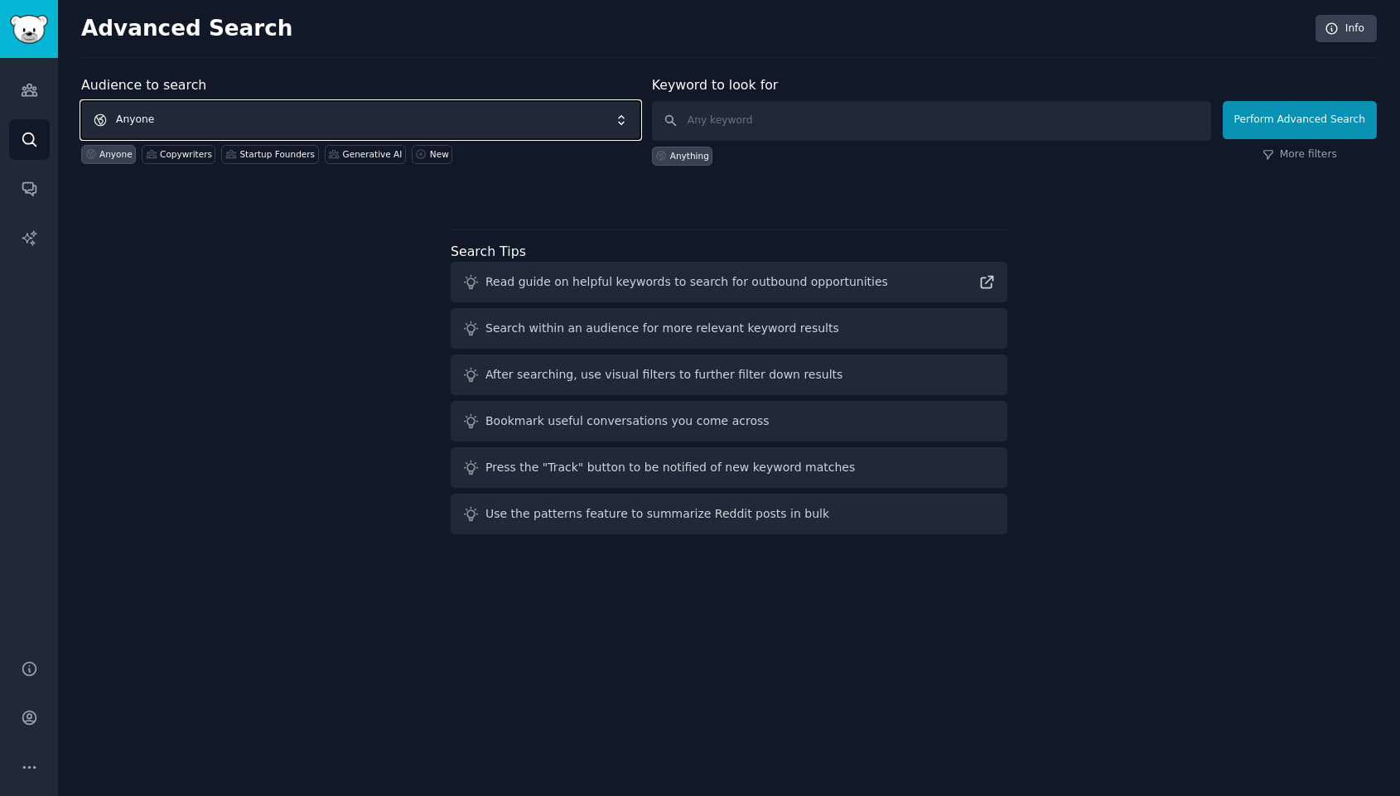
click at [192, 118] on span "Anyone" at bounding box center [360, 120] width 559 height 38
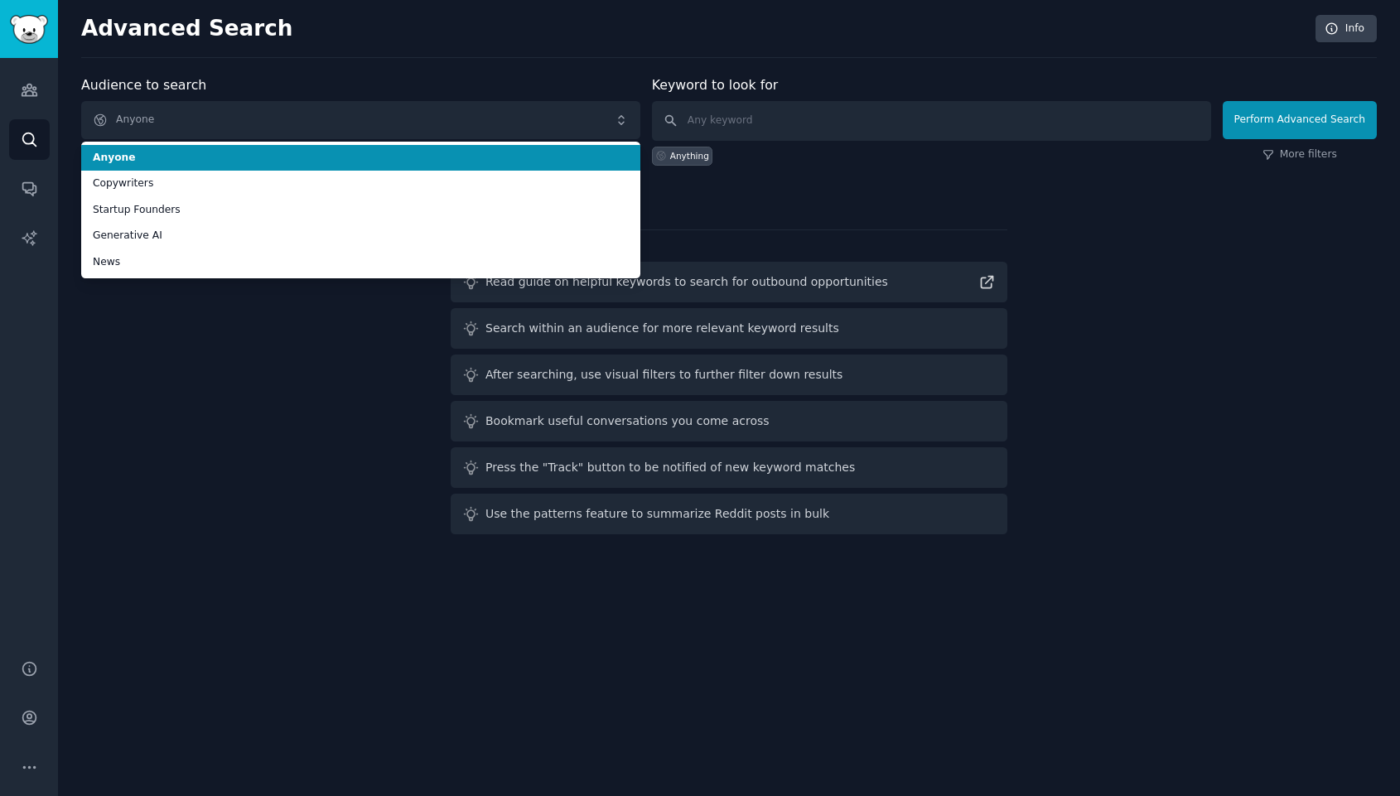
click at [147, 154] on span "Anyone" at bounding box center [361, 158] width 536 height 15
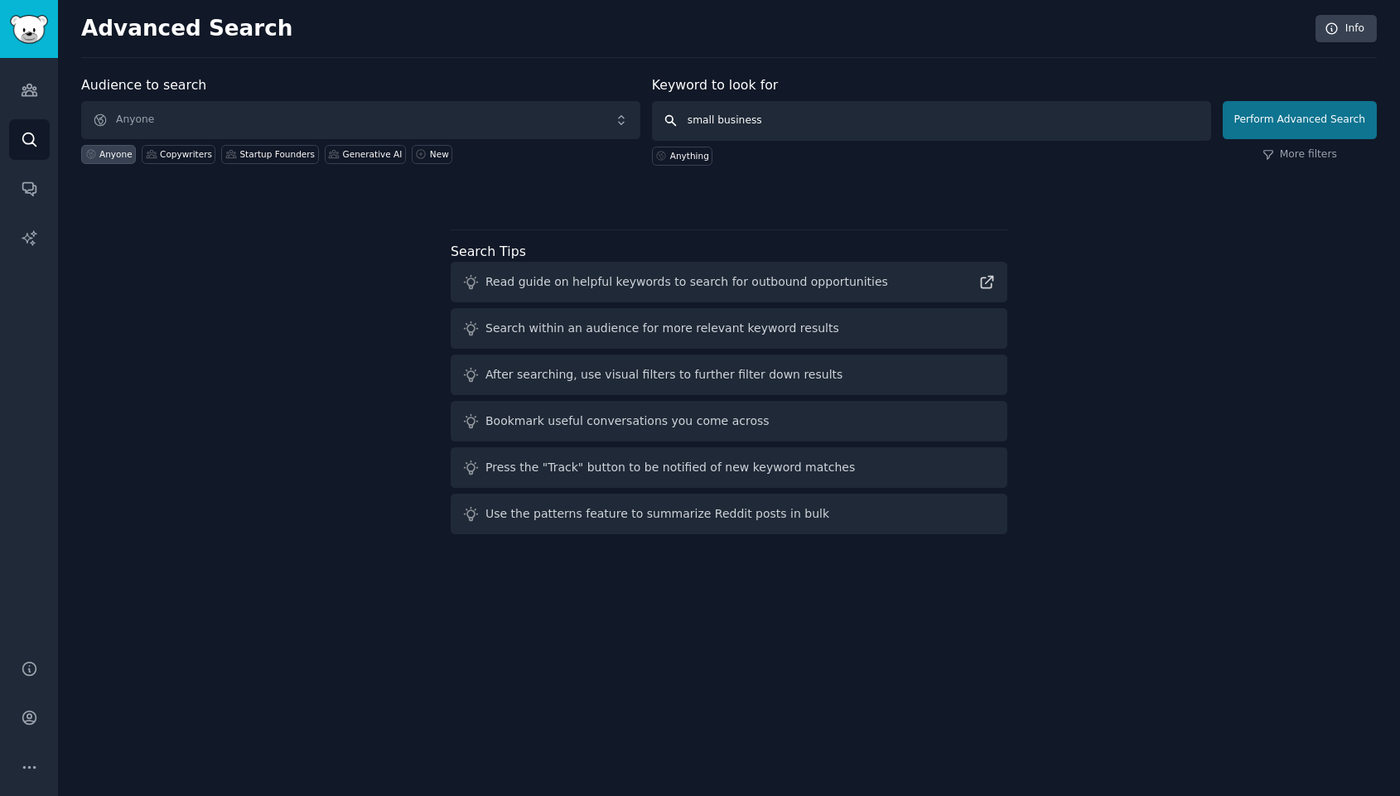
type input "small business"
click at [1325, 114] on button "Perform Advanced Search" at bounding box center [1300, 120] width 154 height 38
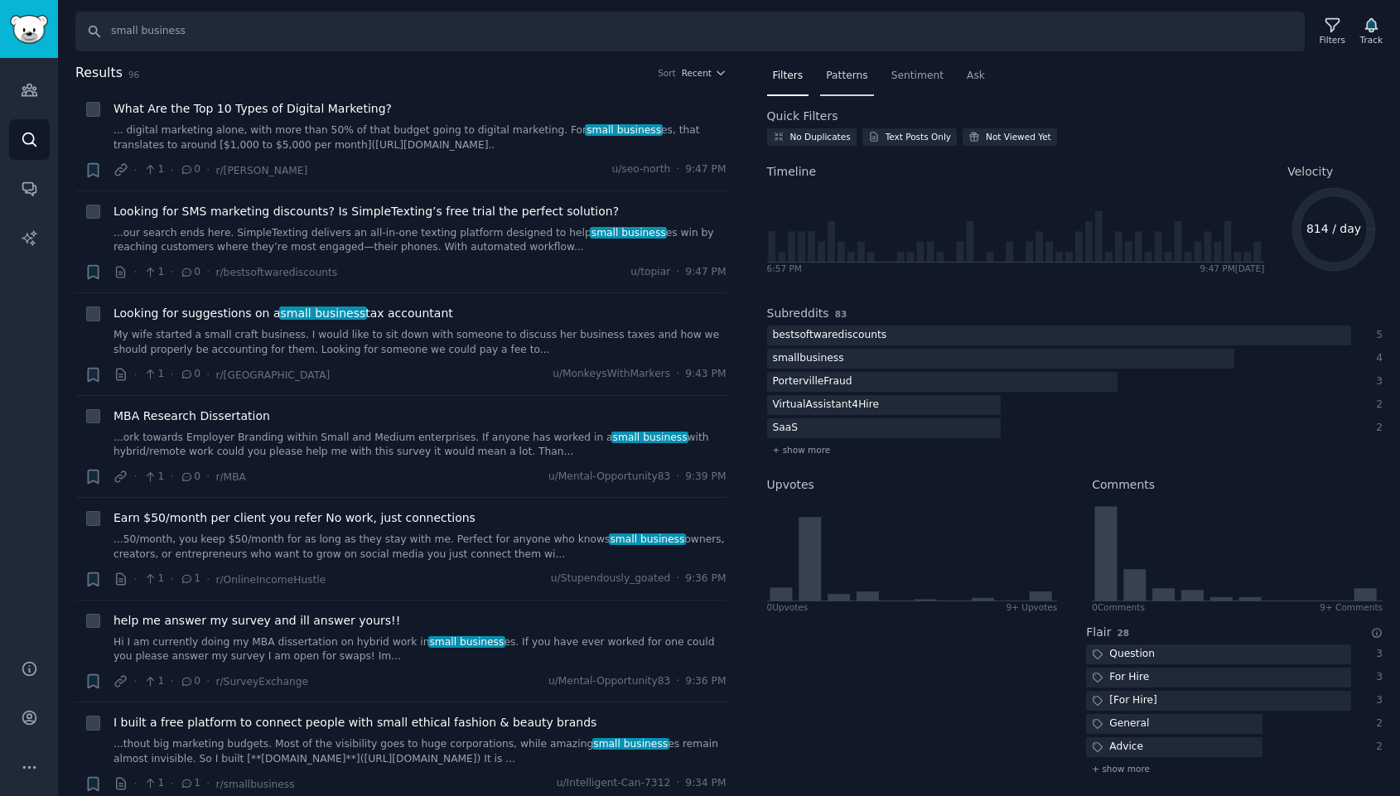
click at [841, 74] on span "Patterns" at bounding box center [846, 76] width 41 height 15
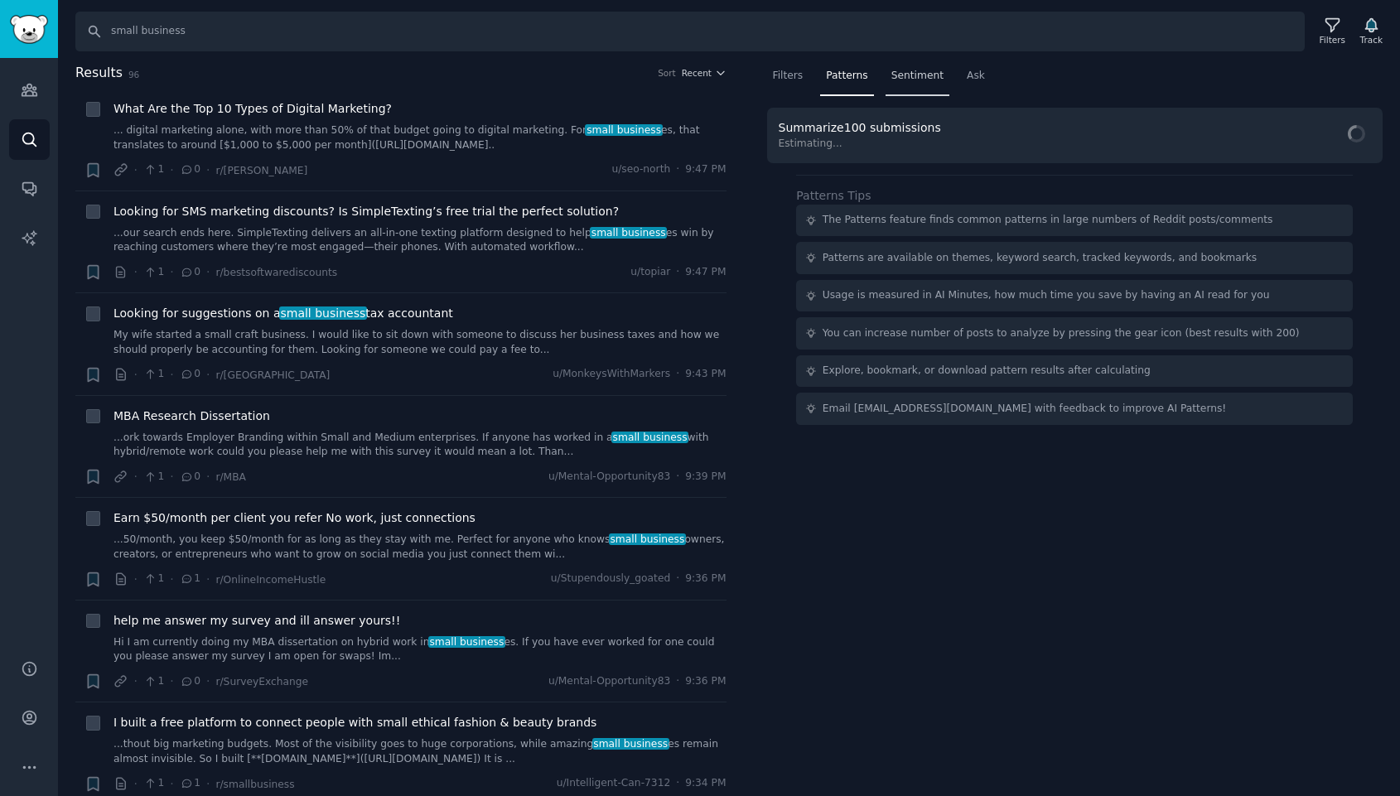
click at [908, 70] on span "Sentiment" at bounding box center [918, 76] width 52 height 15
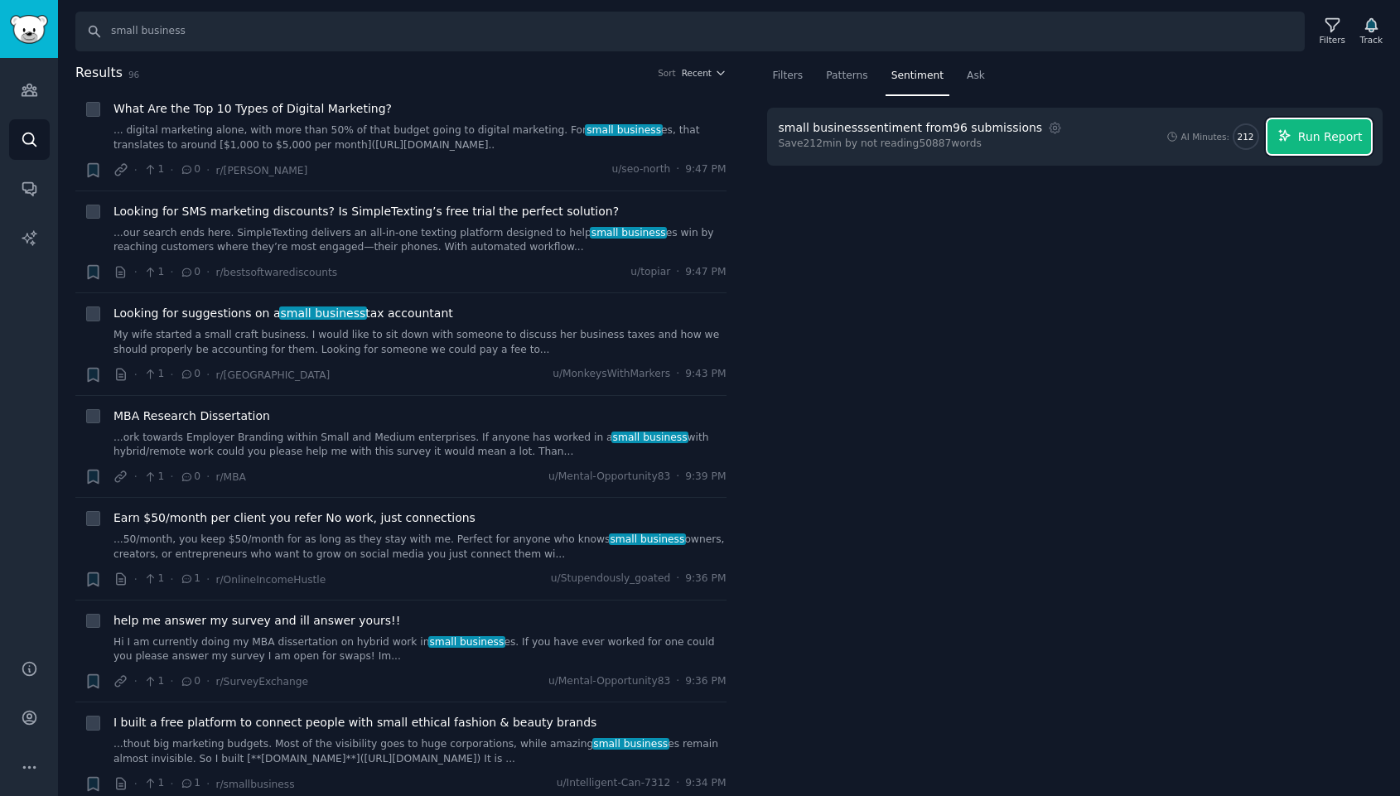
click at [1324, 141] on span "Run Report" at bounding box center [1331, 136] width 65 height 17
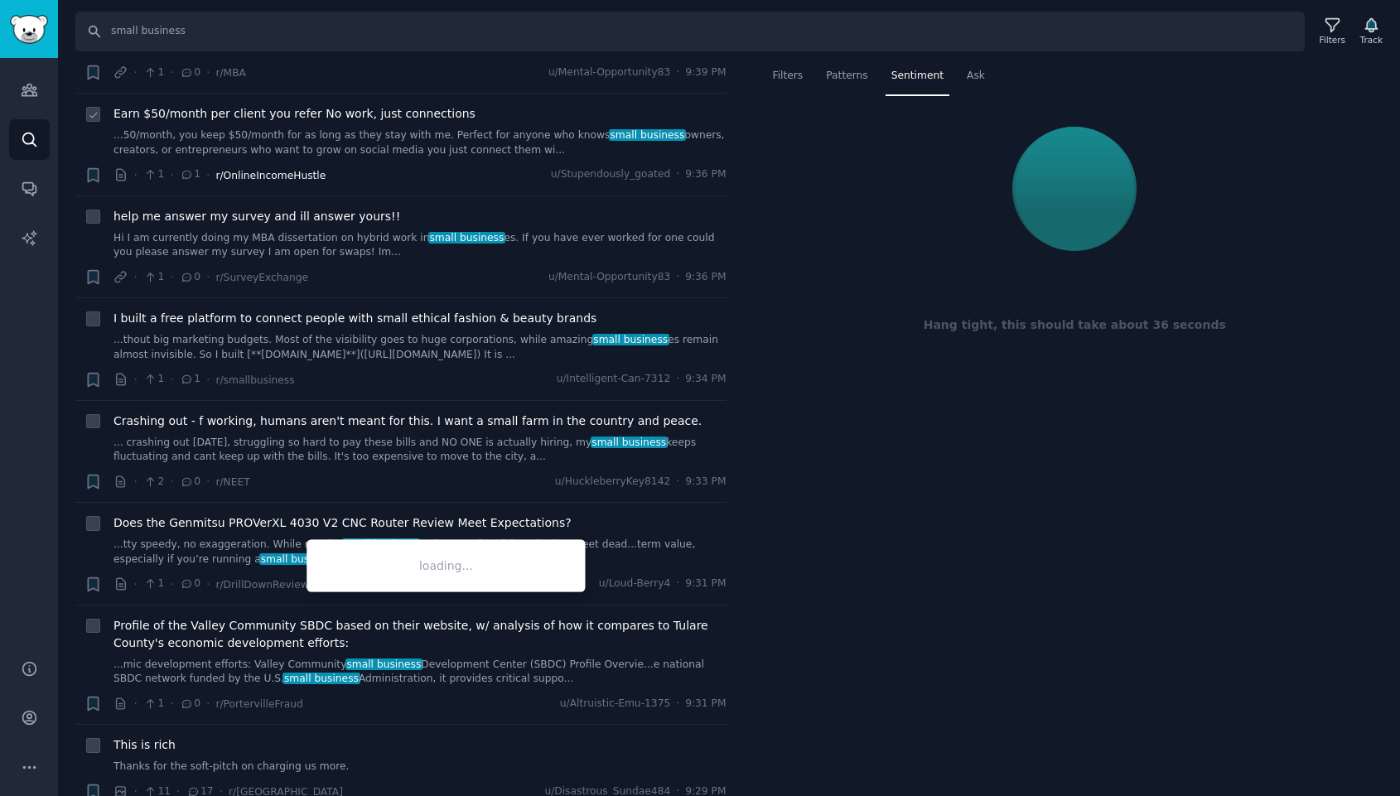
scroll to position [457, 0]
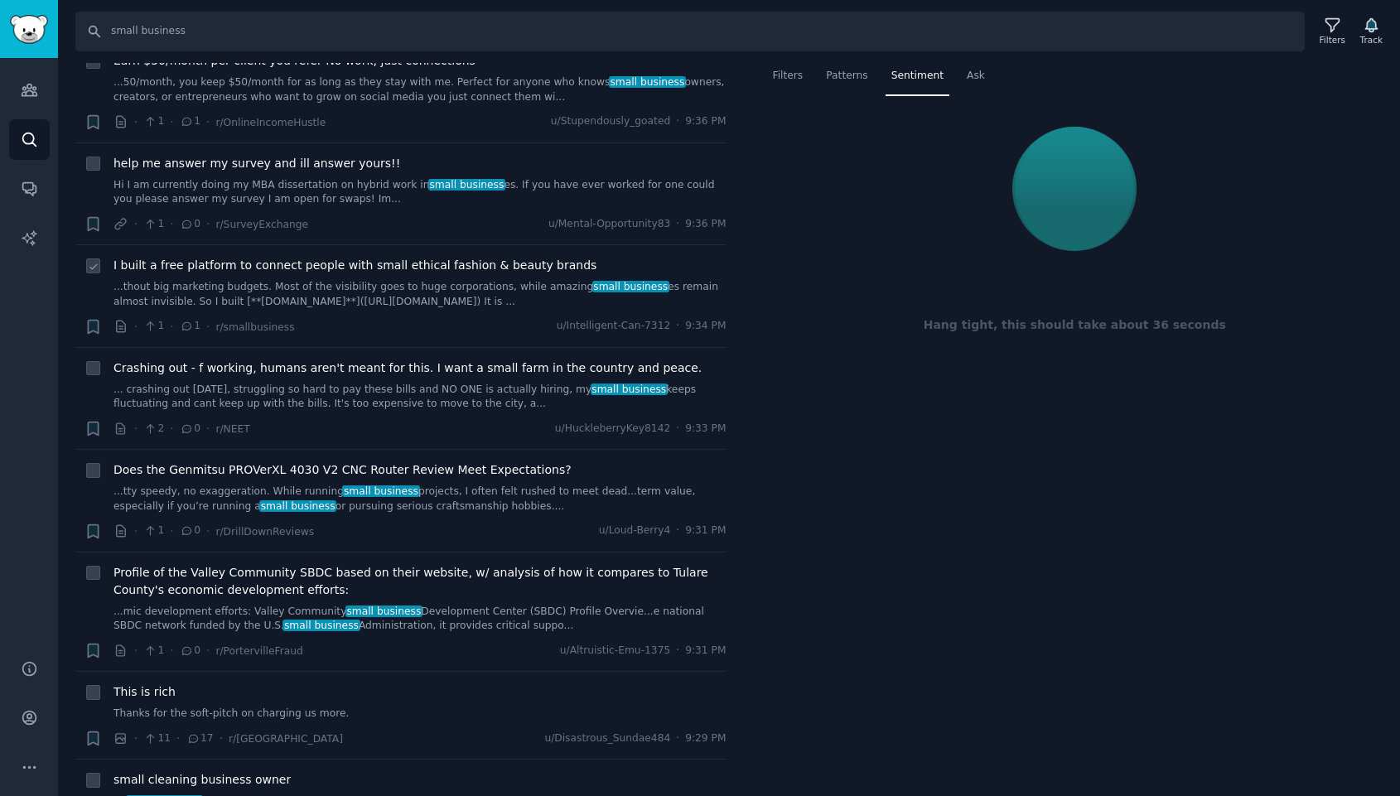
click at [300, 267] on span "I built a free platform to connect people with small ethical fashion & beauty b…" at bounding box center [355, 265] width 483 height 17
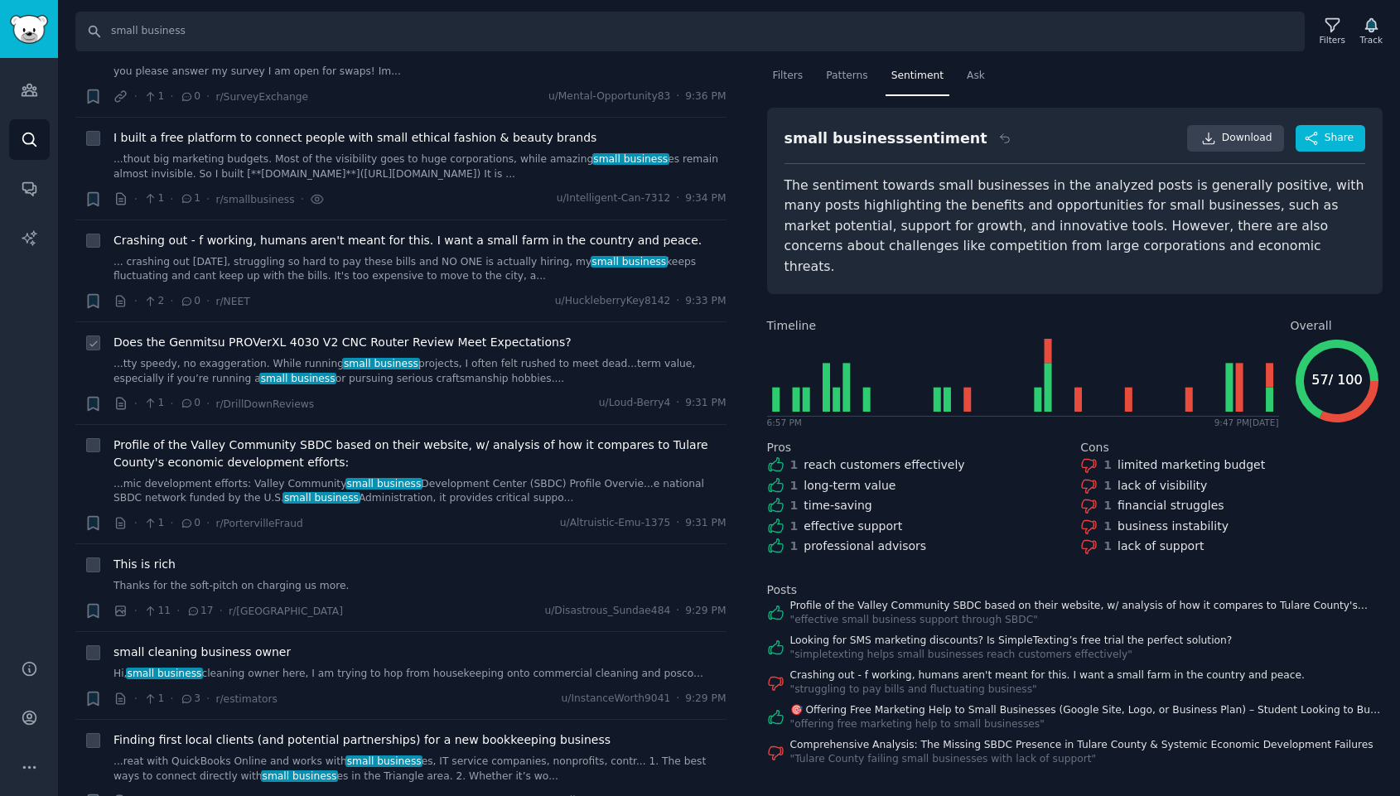
scroll to position [569, 0]
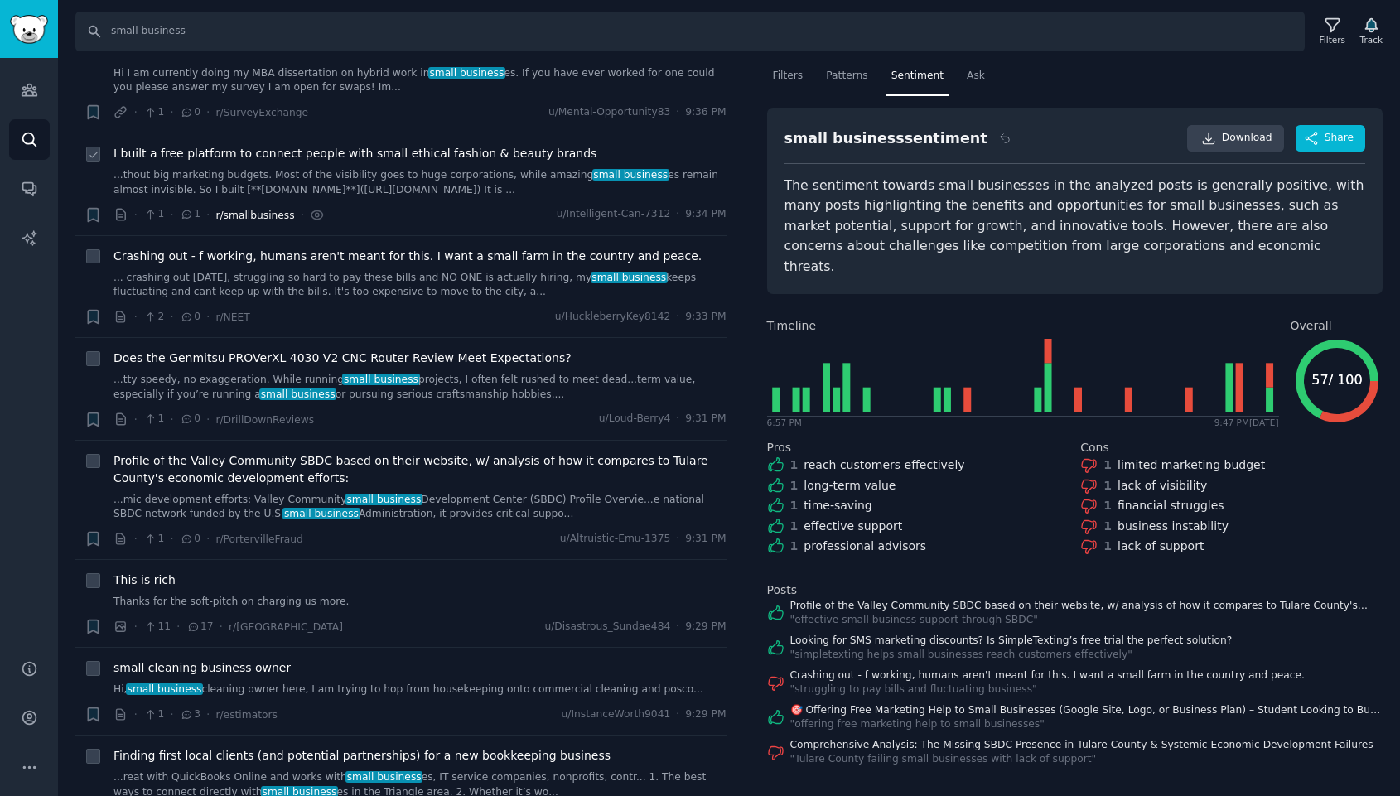
click at [246, 216] on span "r/smallbusiness" at bounding box center [254, 216] width 79 height 12
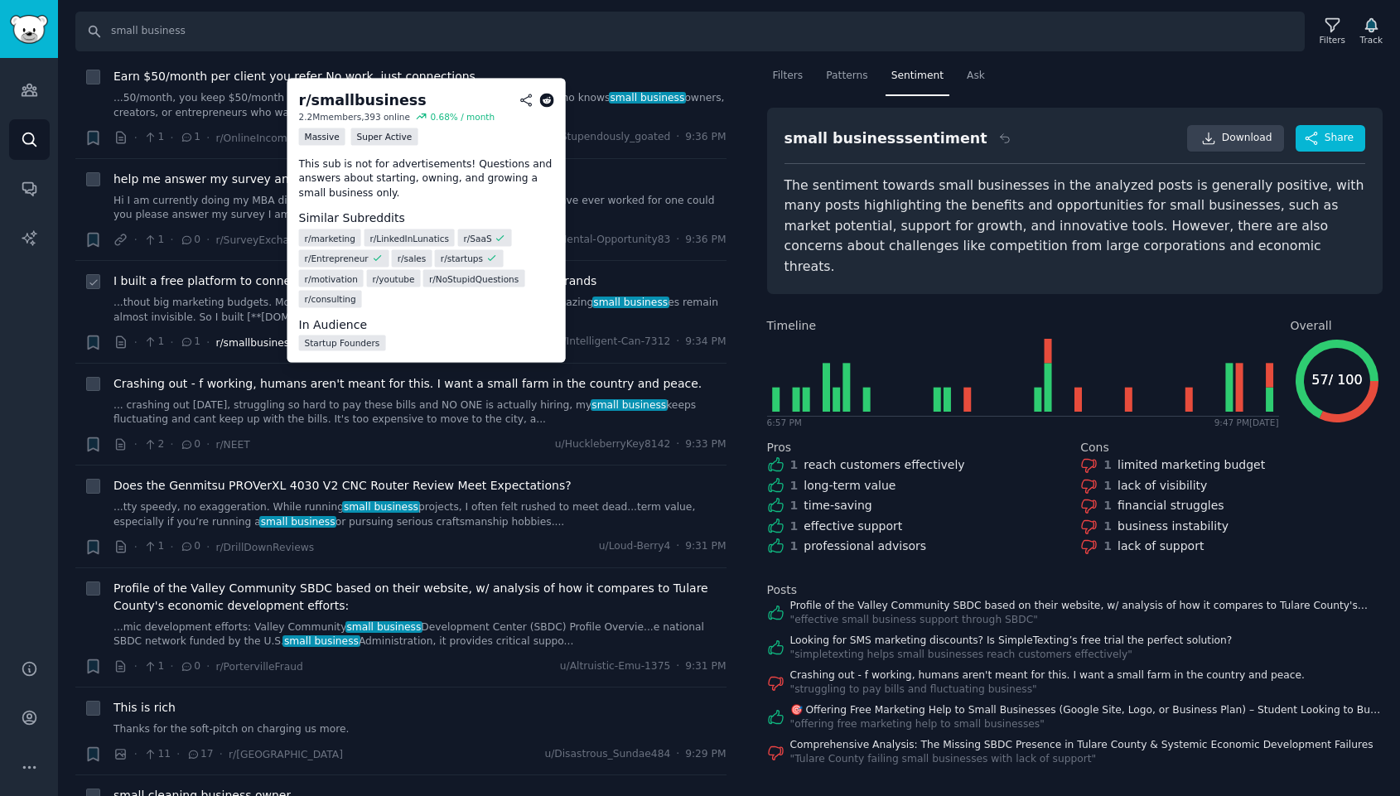
scroll to position [442, 0]
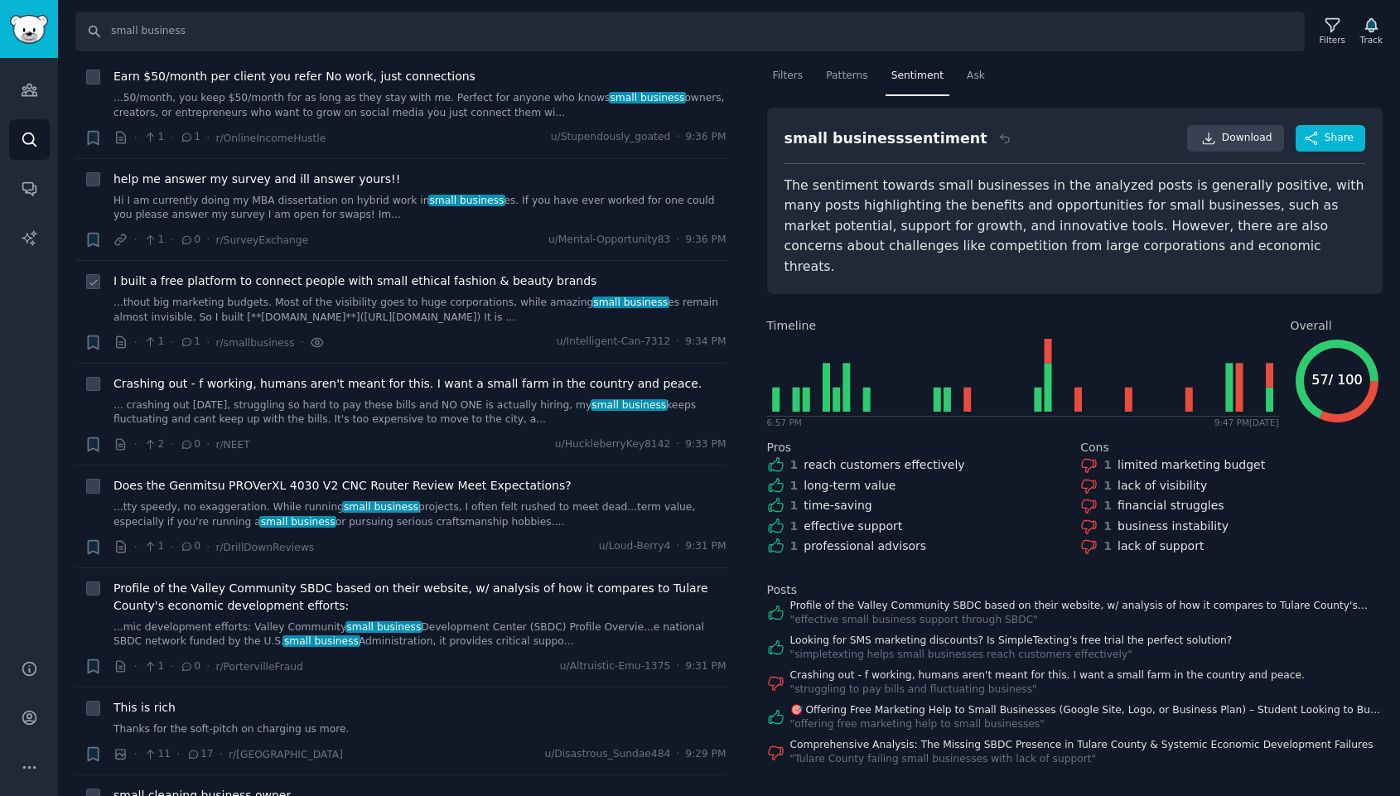
click at [310, 341] on icon at bounding box center [317, 342] width 15 height 17
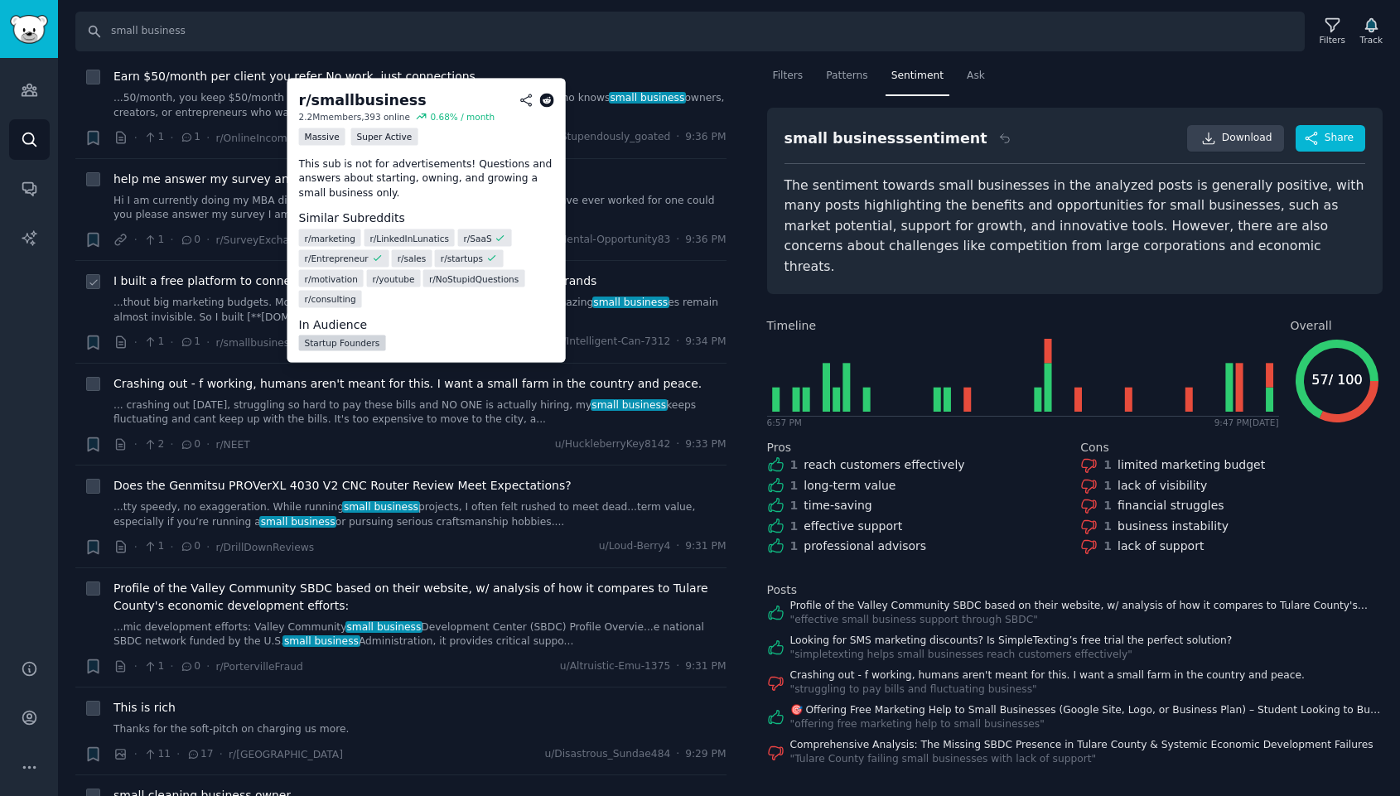
click at [355, 344] on link "Startup Founders" at bounding box center [342, 343] width 87 height 16
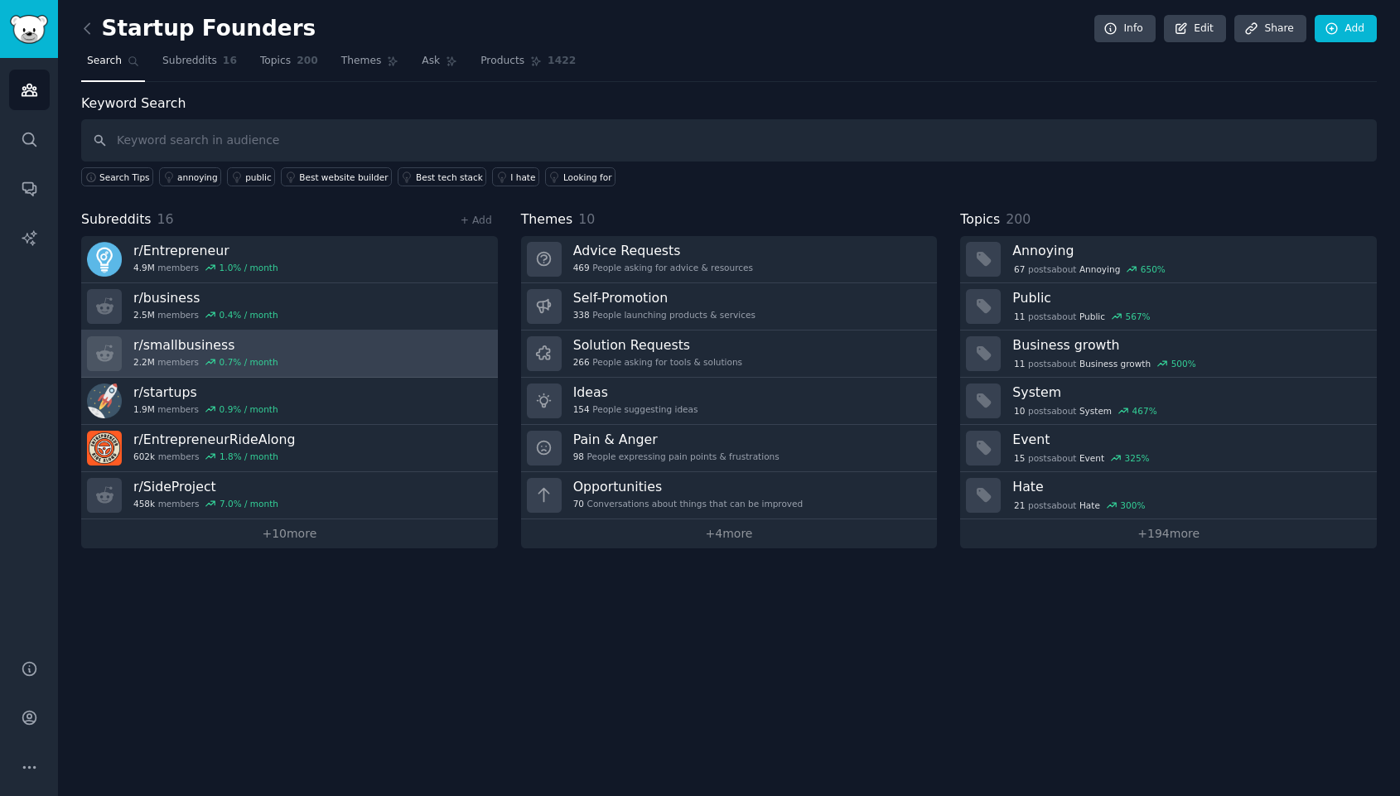
click at [177, 339] on h3 "r/ smallbusiness" at bounding box center [205, 344] width 145 height 17
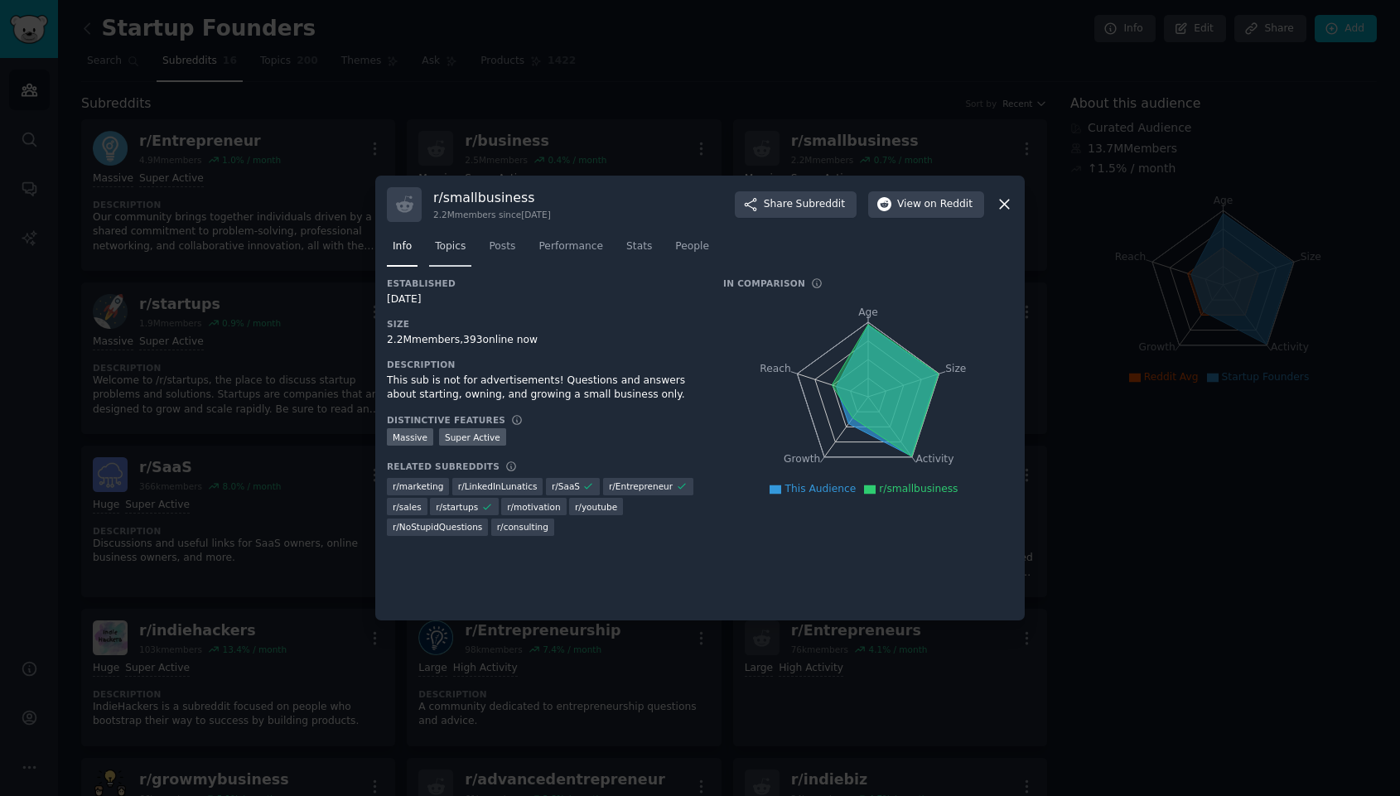
click at [459, 243] on span "Topics" at bounding box center [450, 246] width 31 height 15
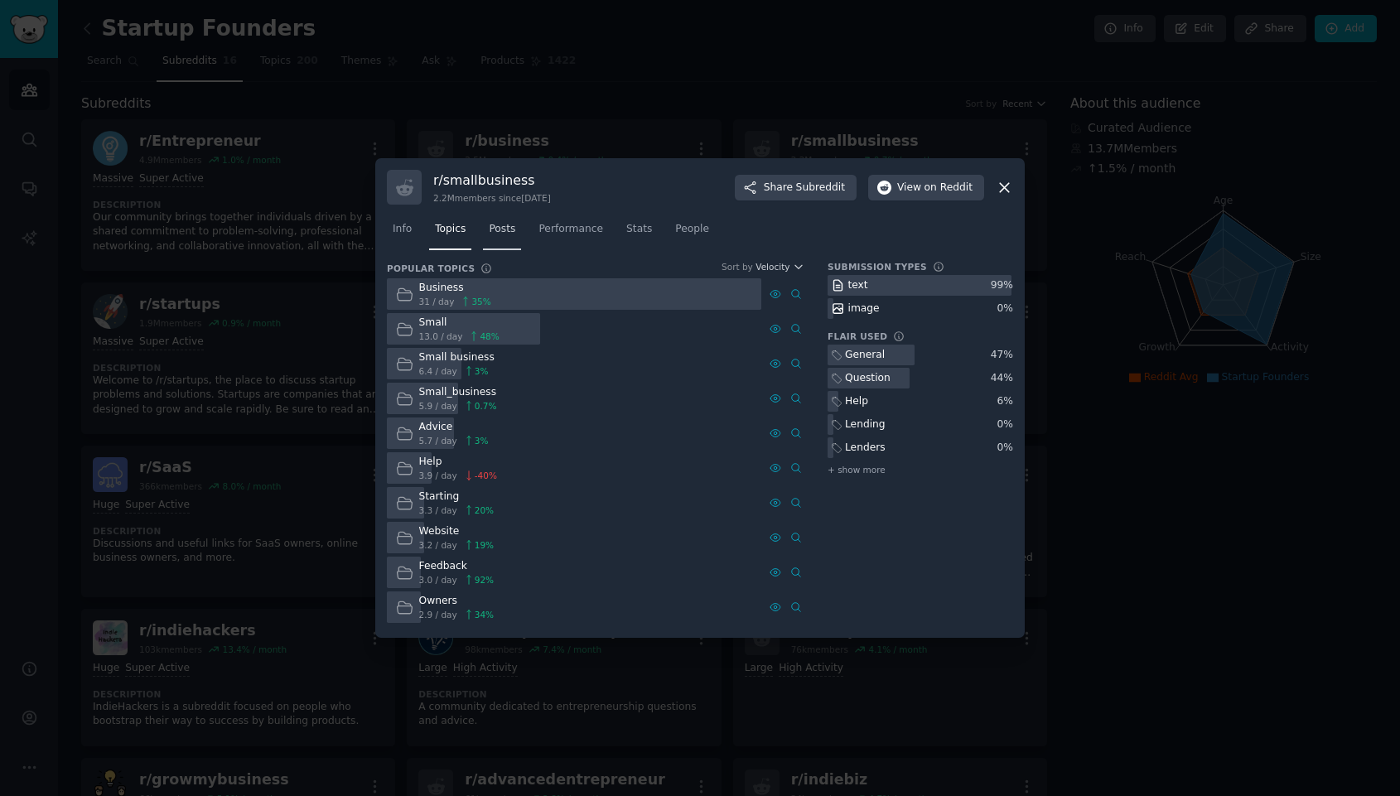
click at [505, 225] on span "Posts" at bounding box center [502, 229] width 27 height 15
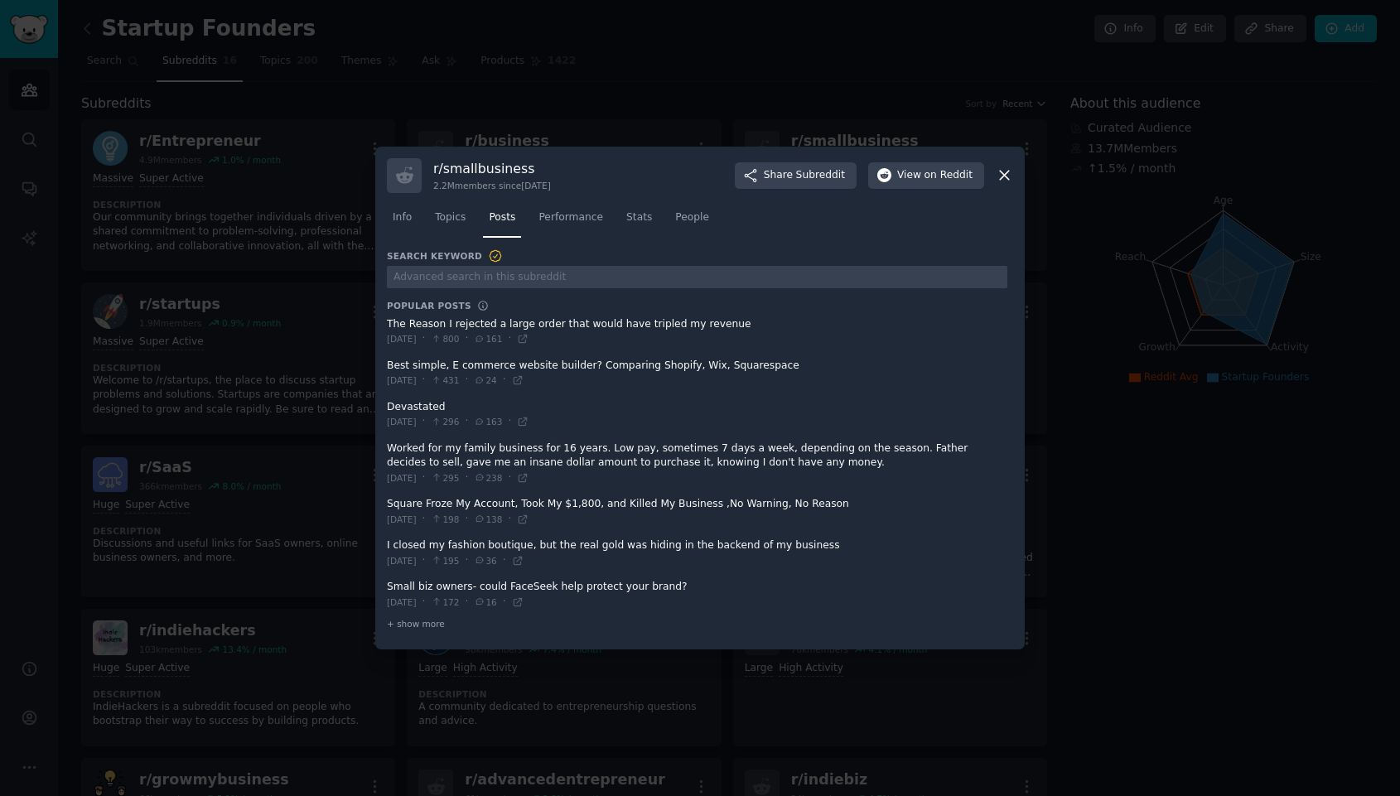
click at [546, 545] on span at bounding box center [697, 553] width 621 height 41
click at [524, 567] on div "Fri 8/8/2025 · 195 · 36 ·" at bounding box center [455, 561] width 137 height 15
click at [524, 556] on icon at bounding box center [518, 561] width 12 height 12
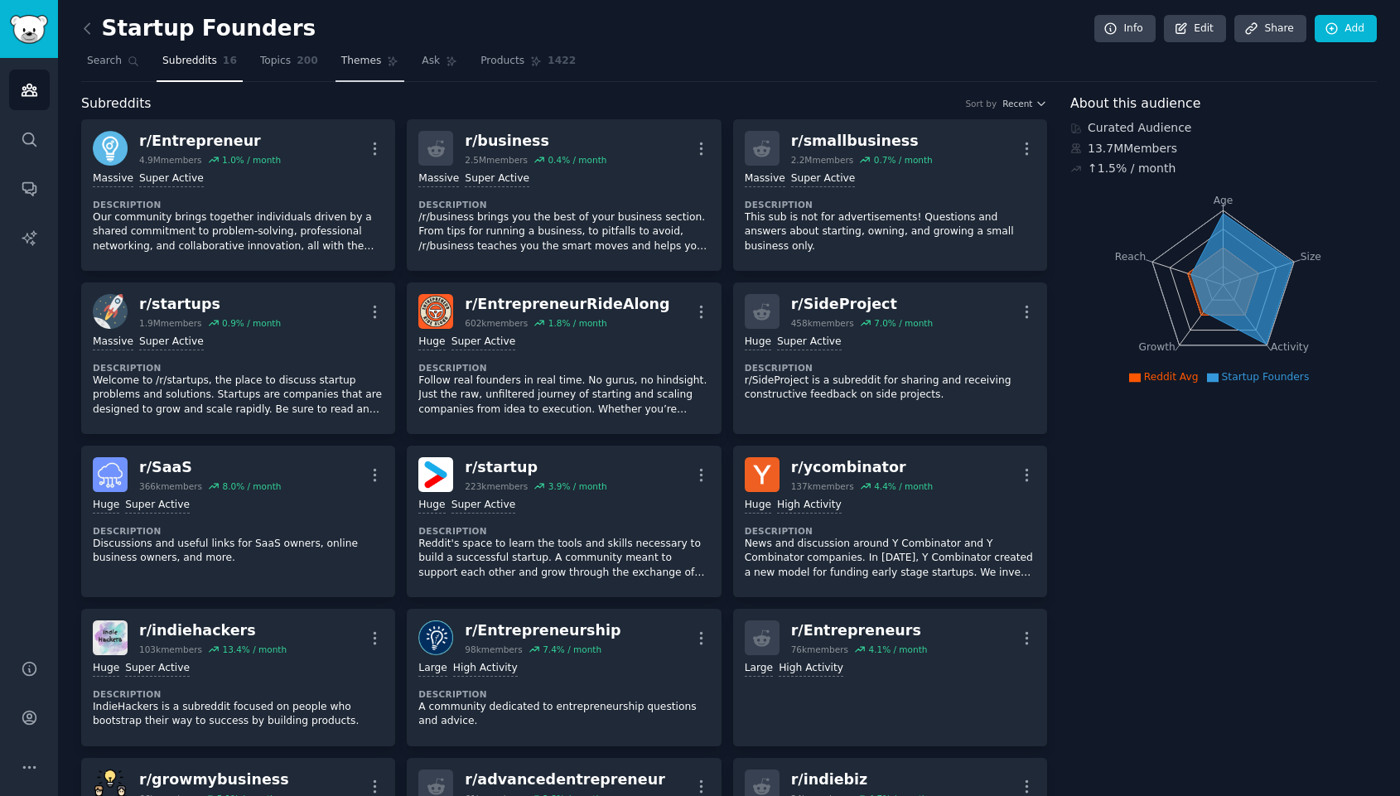
click at [366, 61] on span "Themes" at bounding box center [361, 61] width 41 height 15
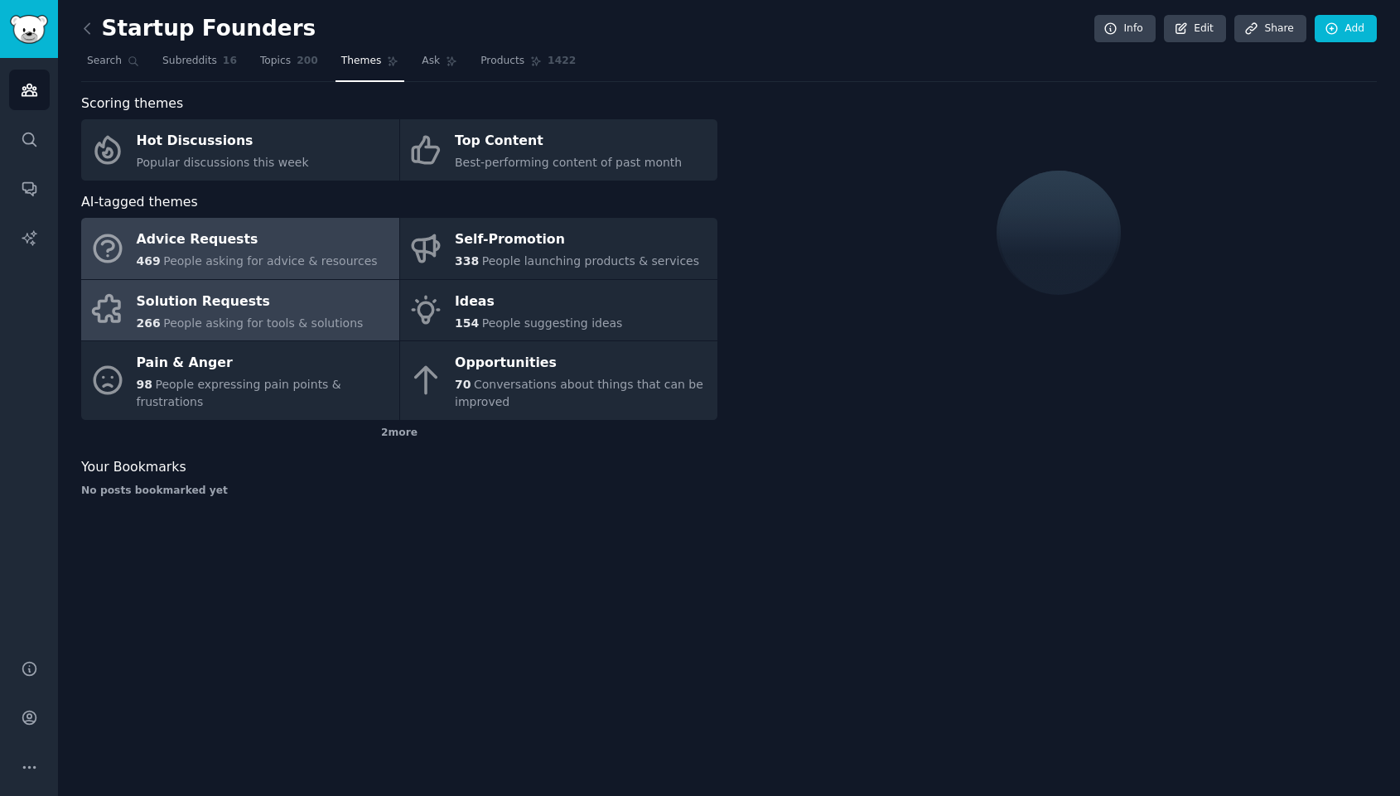
click at [233, 293] on div "Solution Requests" at bounding box center [250, 301] width 227 height 27
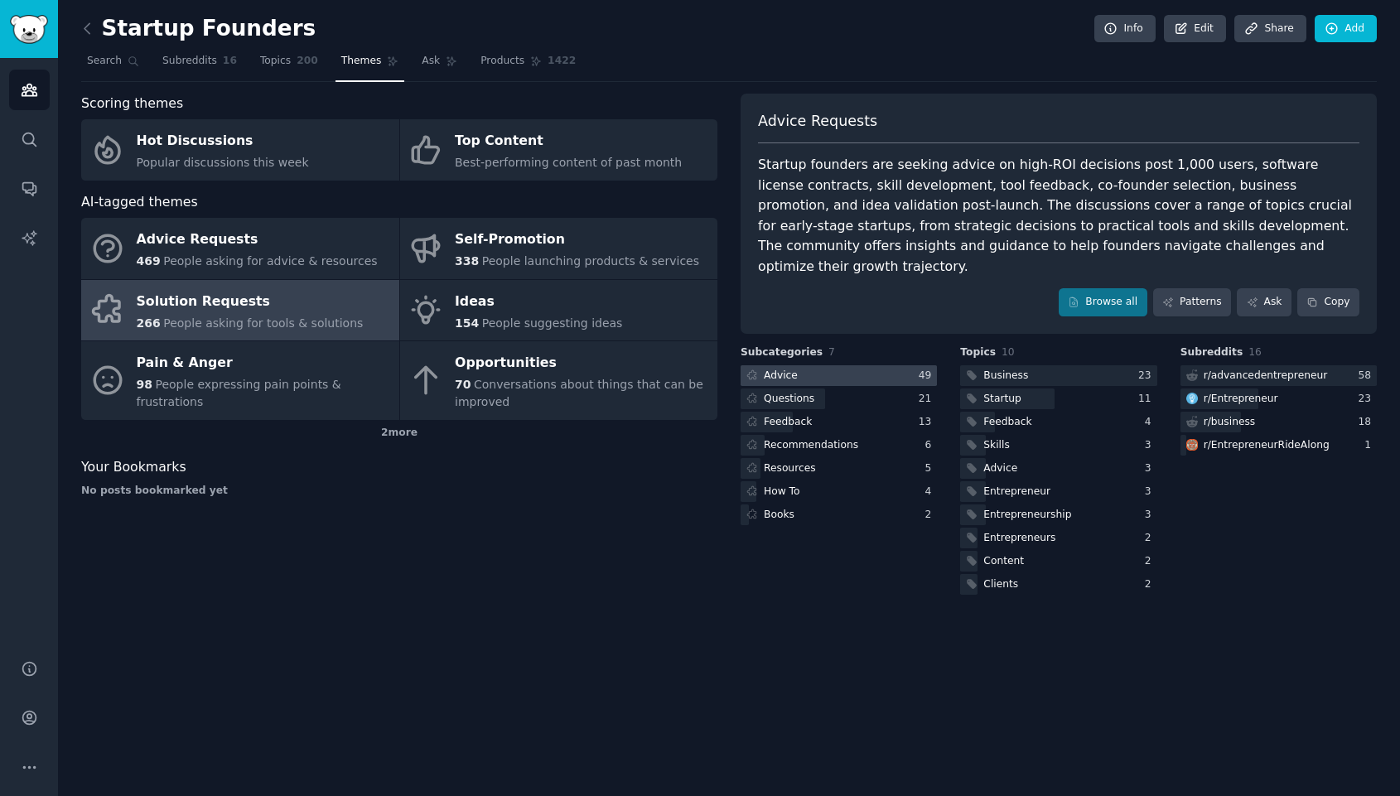
click at [825, 365] on div at bounding box center [839, 375] width 196 height 21
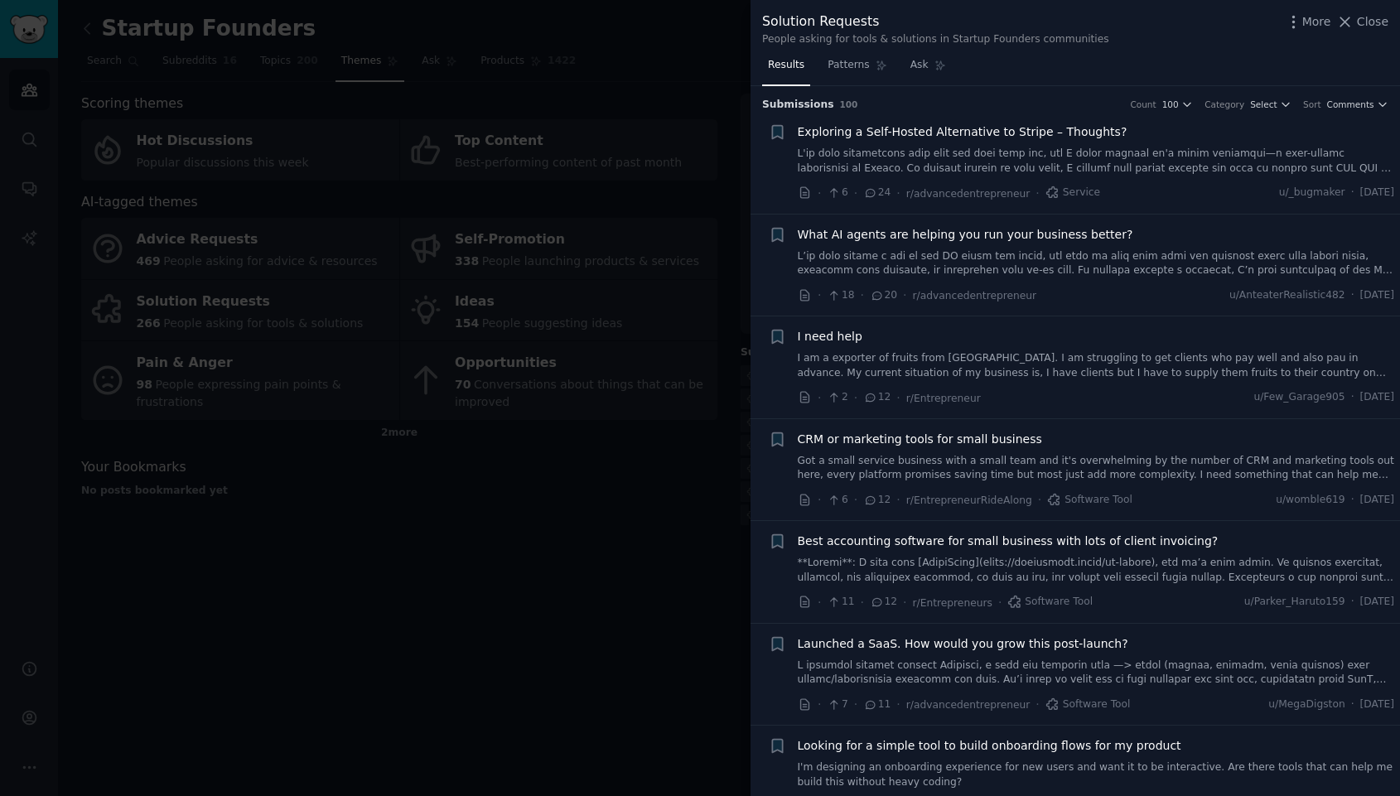
click at [1013, 133] on span "Exploring a Self-Hosted Alternative to Stripe – Thoughts?" at bounding box center [963, 131] width 330 height 17
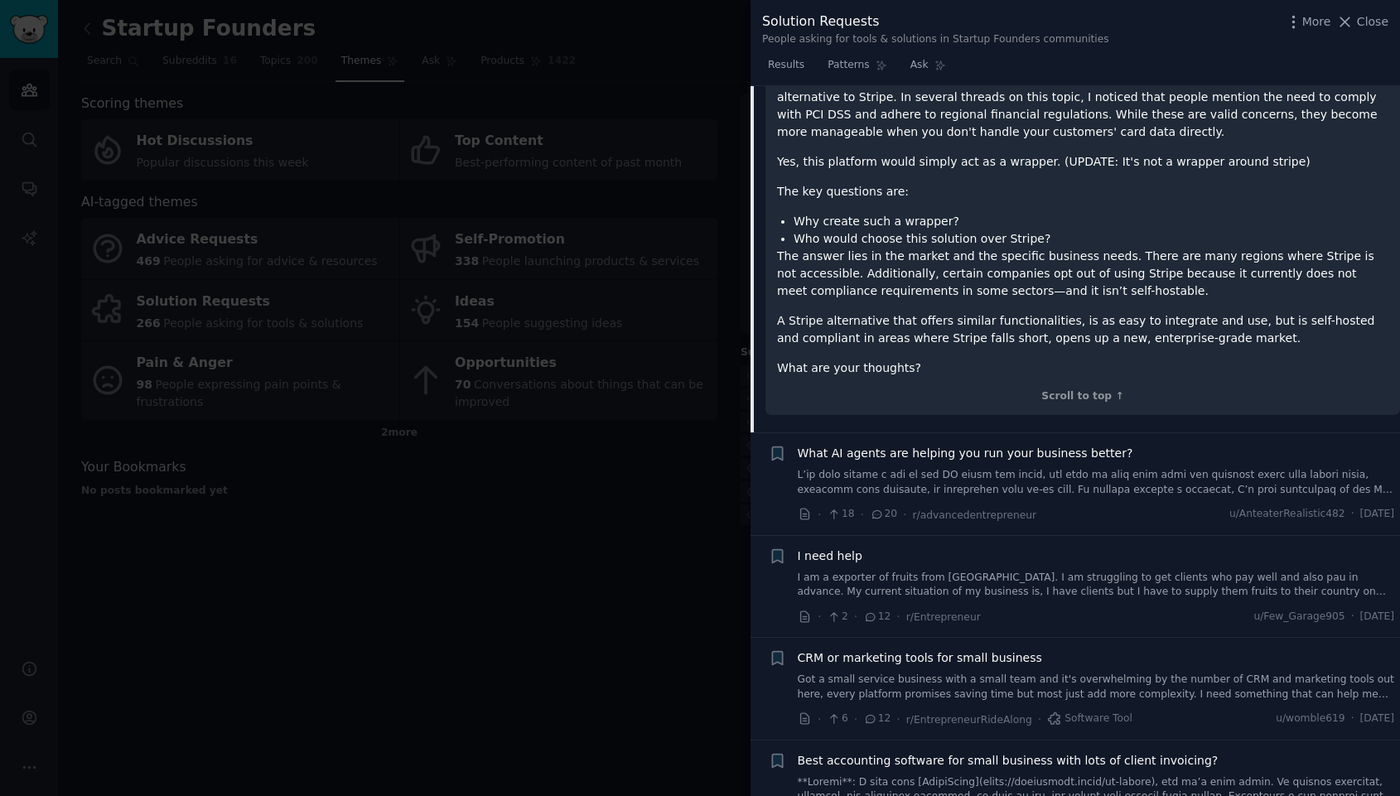
scroll to position [226, 0]
click at [955, 448] on span "What AI agents are helping you run your business better?" at bounding box center [966, 452] width 336 height 17
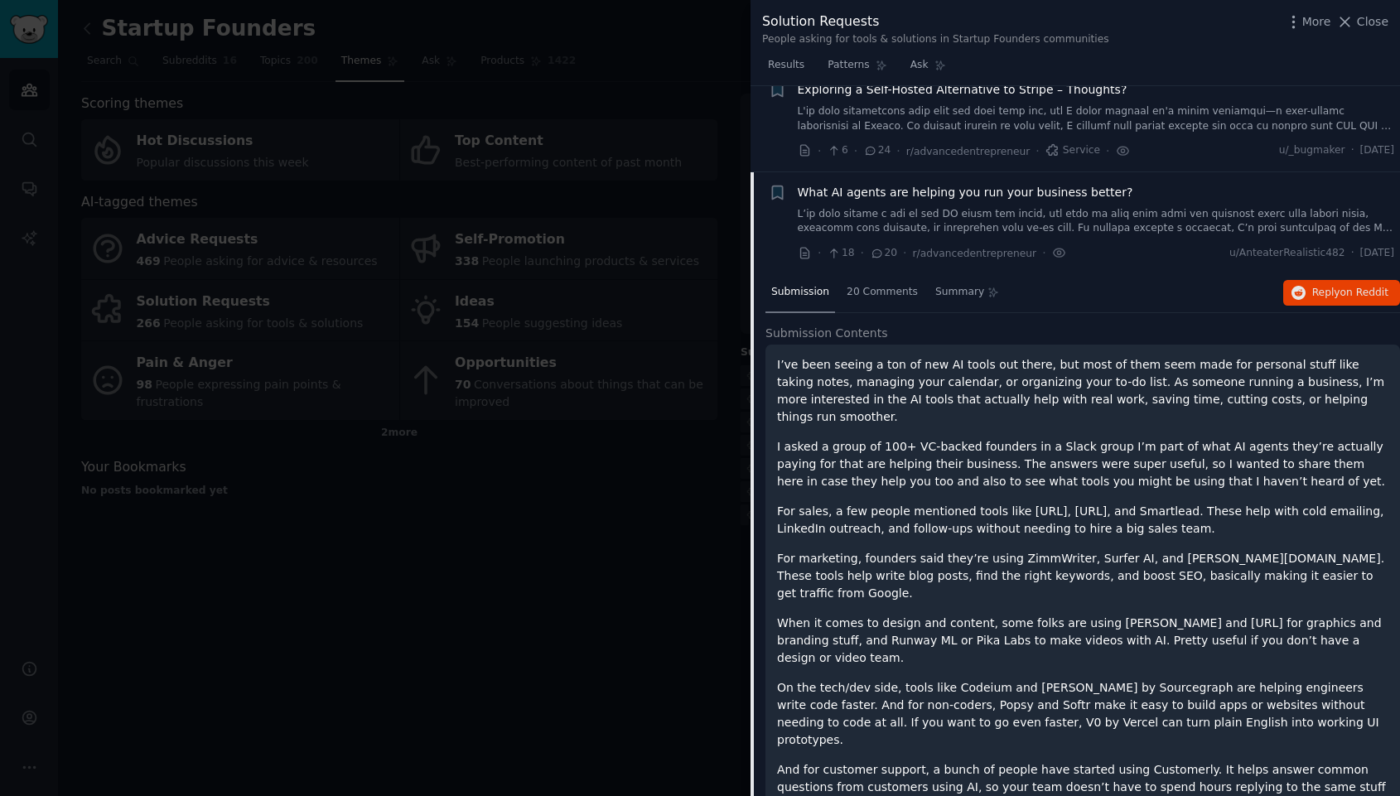
scroll to position [41, 0]
click at [1330, 295] on span "Reply on Reddit" at bounding box center [1351, 295] width 76 height 15
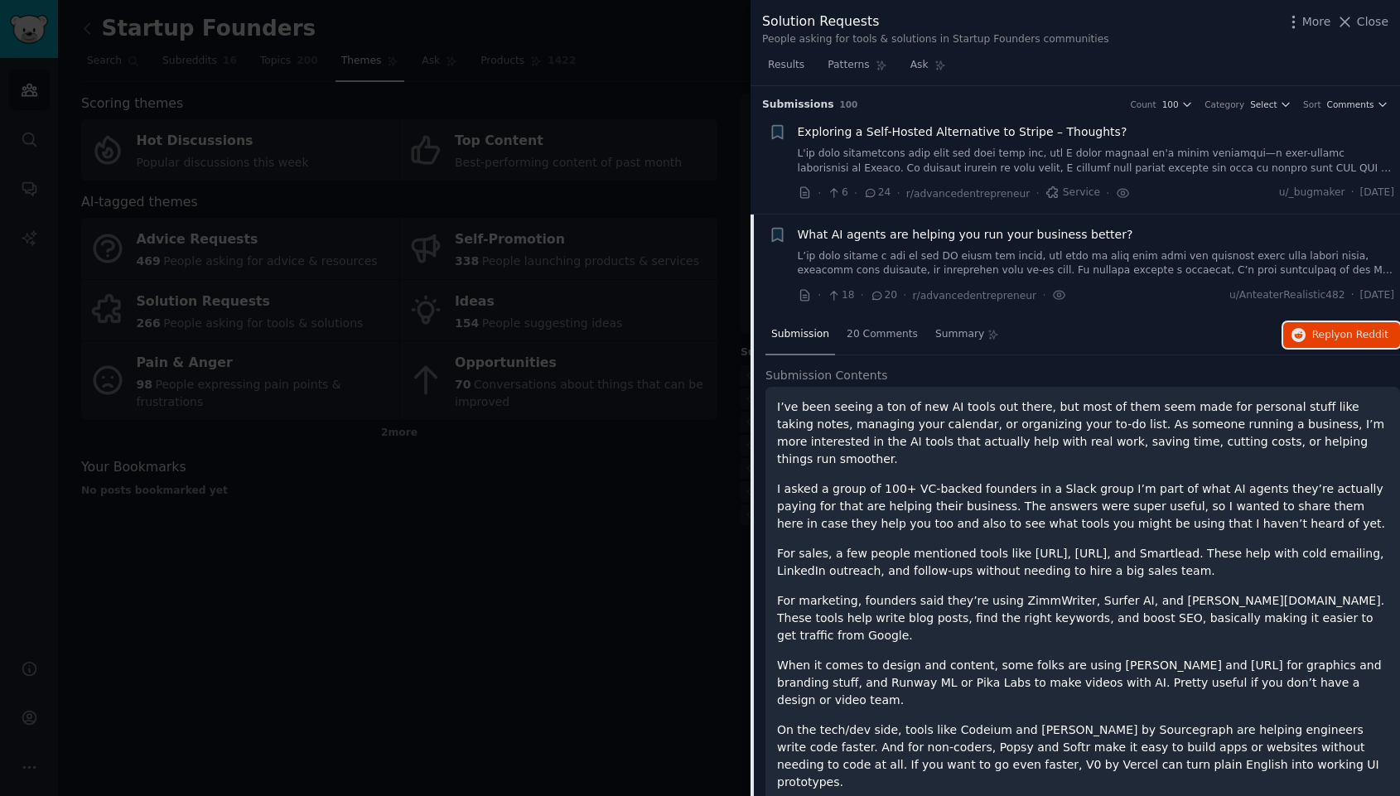
scroll to position [0, 0]
click at [773, 229] on icon "button" at bounding box center [777, 234] width 10 height 13
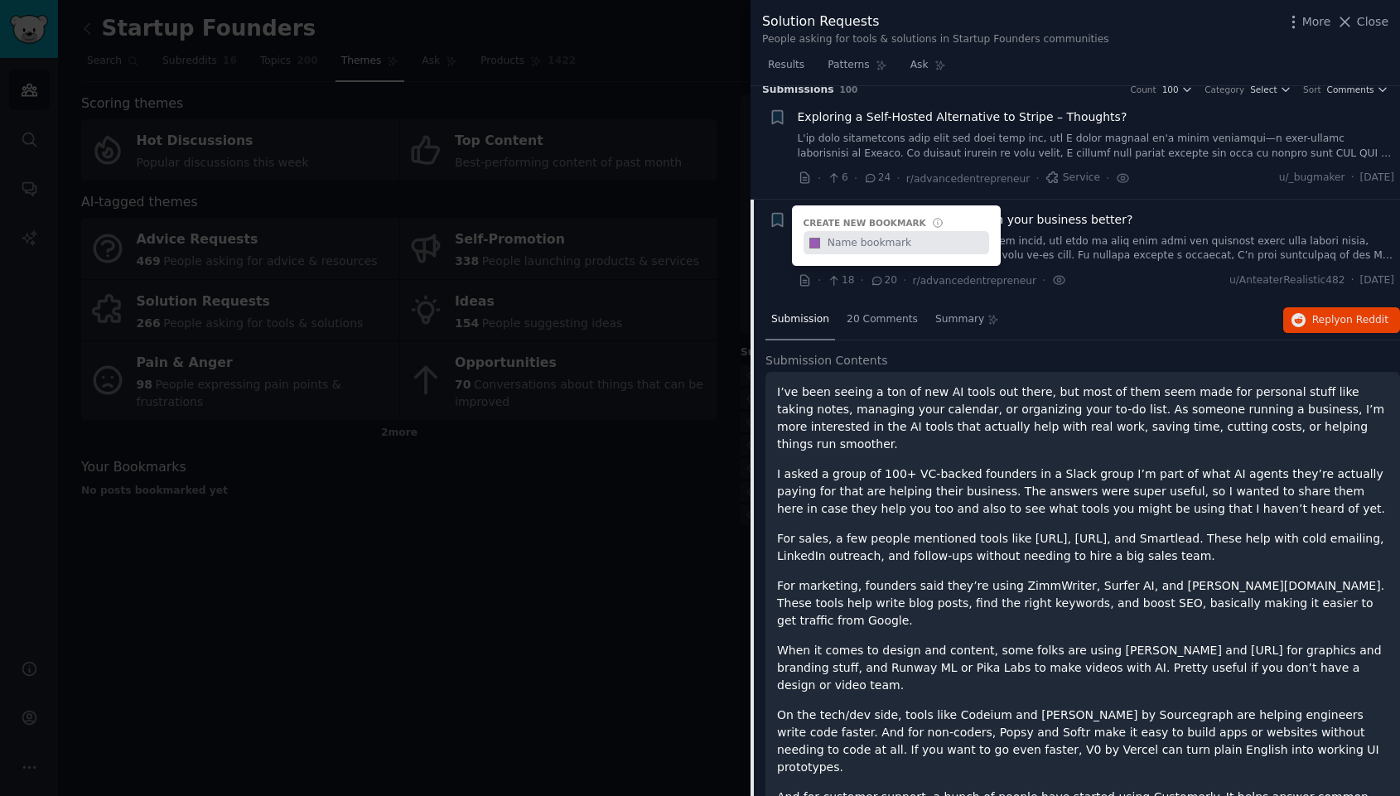
scroll to position [17, 0]
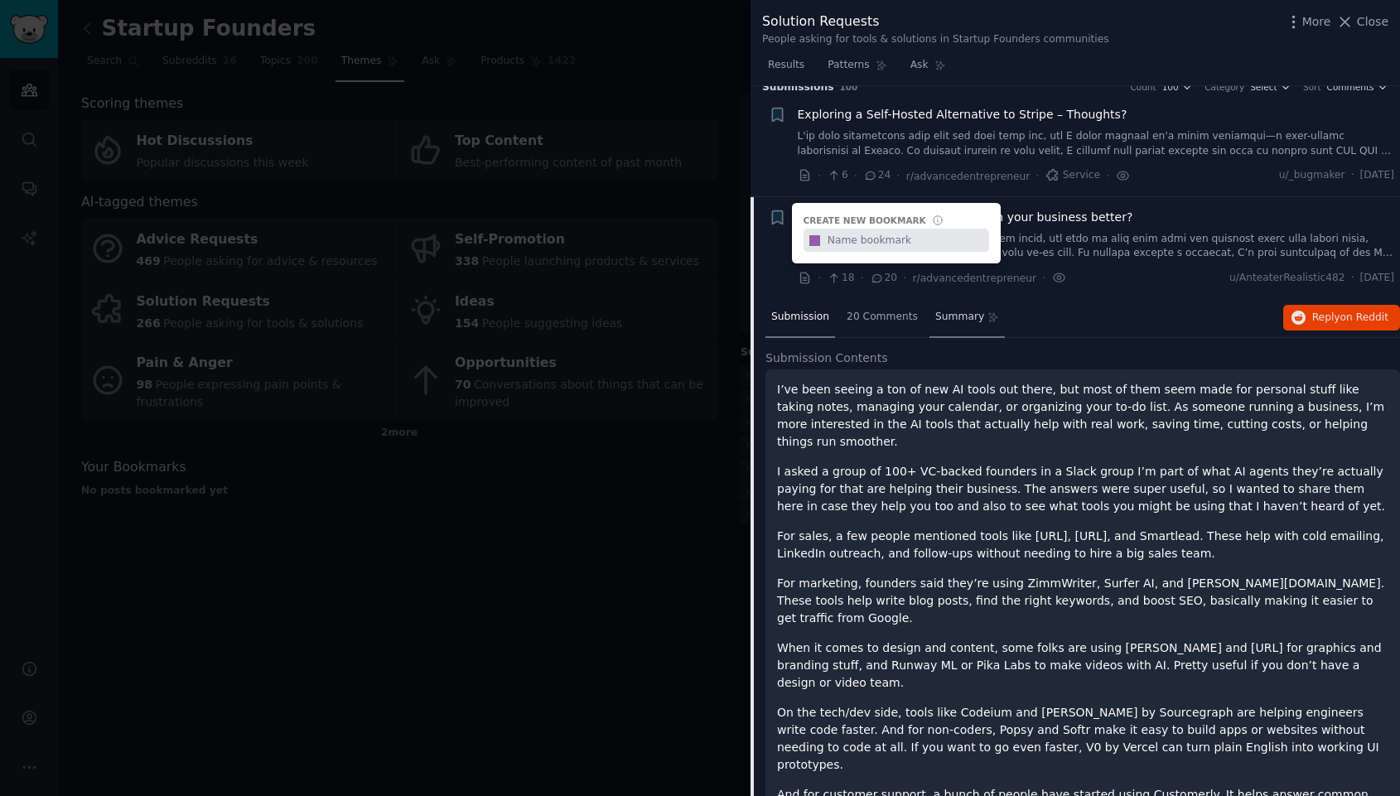
click at [996, 304] on div "Summary" at bounding box center [967, 318] width 75 height 40
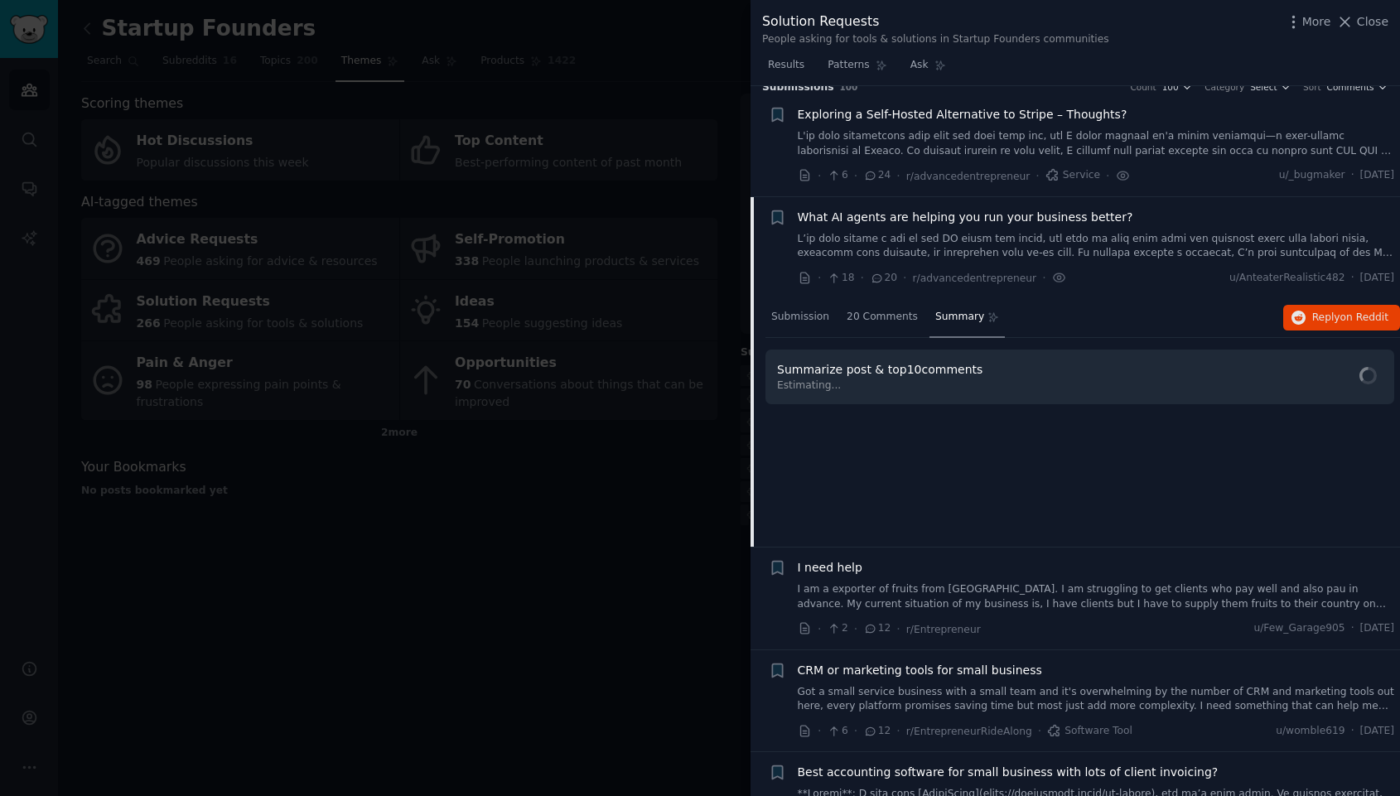
click at [963, 379] on span "Estimating..." at bounding box center [882, 386] width 211 height 15
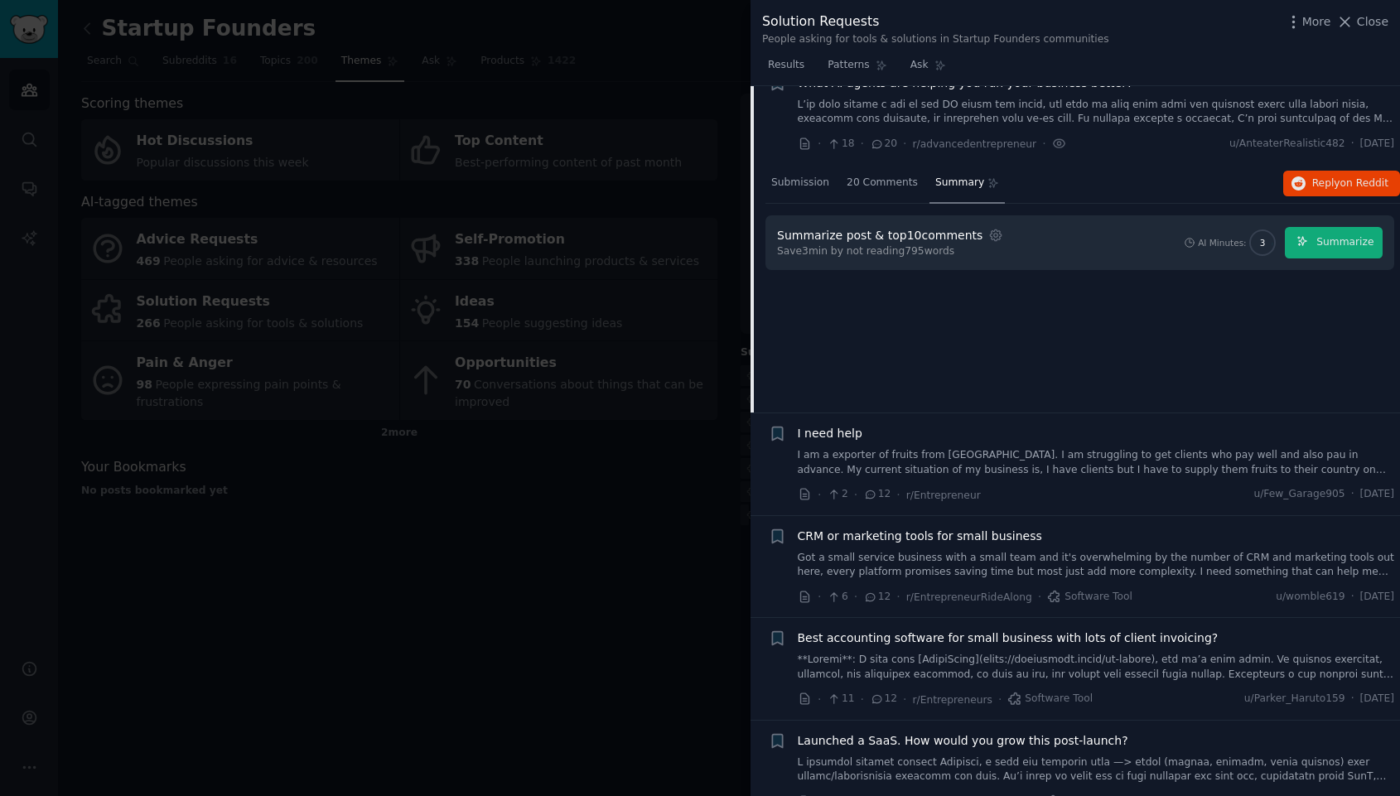
scroll to position [152, 0]
click at [1328, 244] on span "Summarize" at bounding box center [1345, 242] width 57 height 15
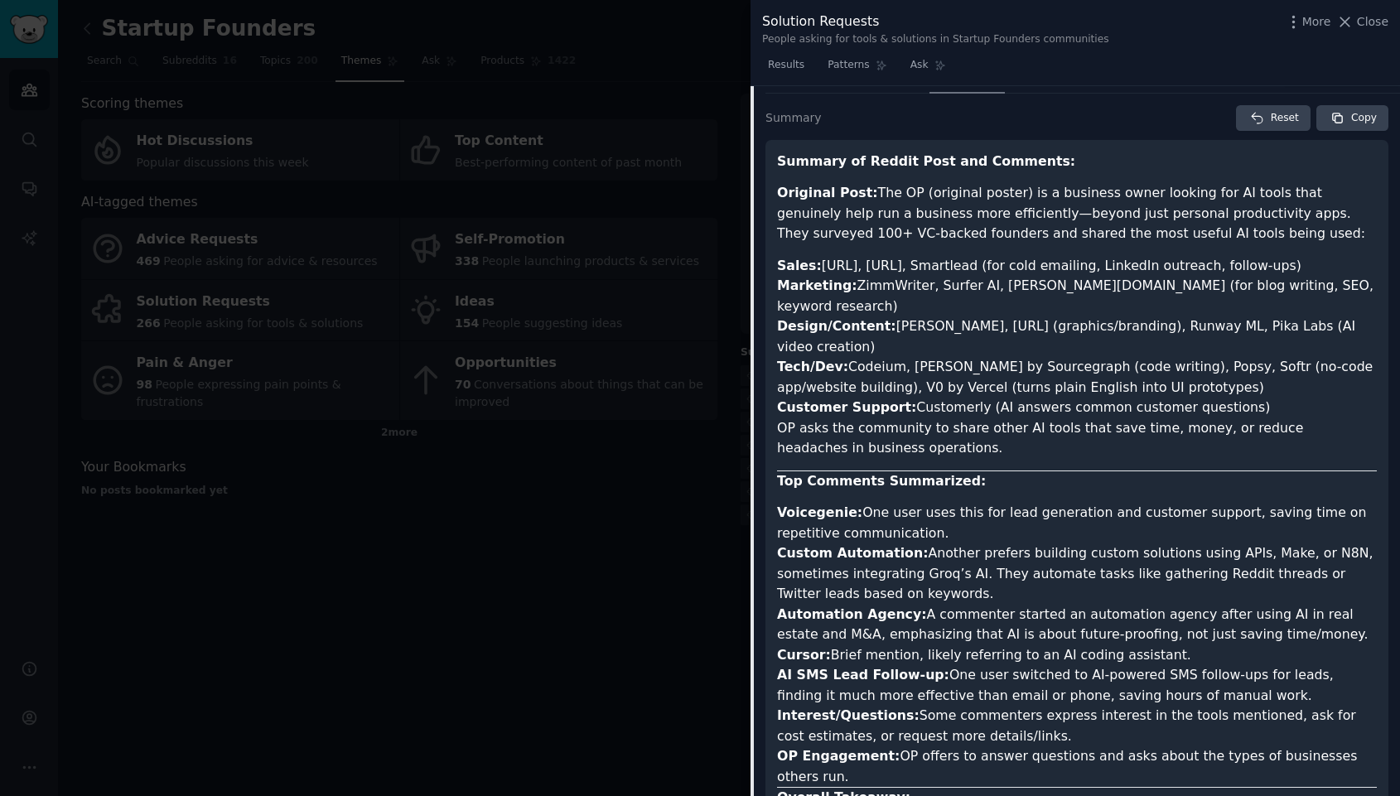
scroll to position [258, 0]
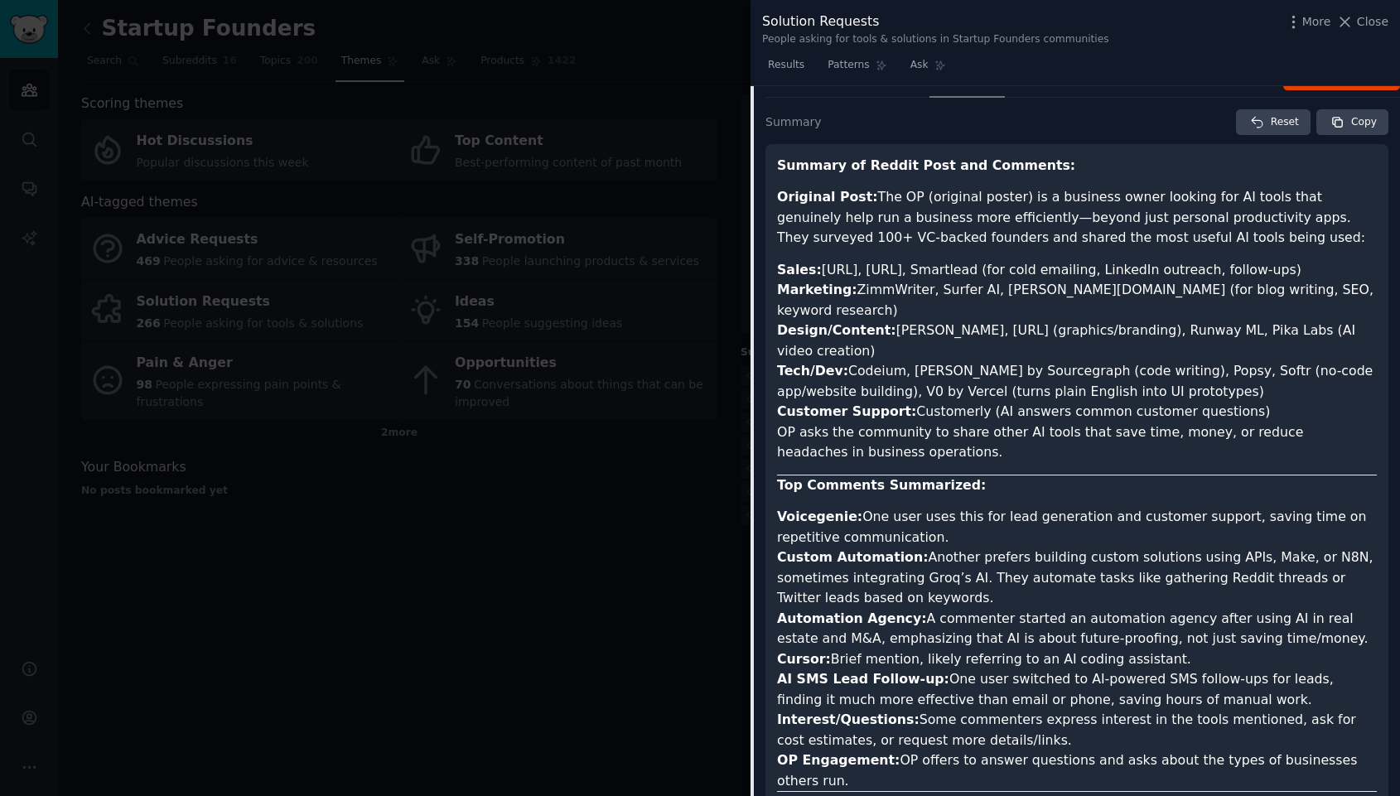
drag, startPoint x: 778, startPoint y: 270, endPoint x: 1265, endPoint y: 364, distance: 495.4
click at [1265, 364] on ul "Sales: Regie.ai, Instantly.ai, Smartlead (for cold emailing, LinkedIn outreach,…" at bounding box center [1077, 341] width 600 height 162
copy ul "Sales: Regie.ai, Instantly.ai, Smartlead (for cold emailing, LinkedIn outreach,…"
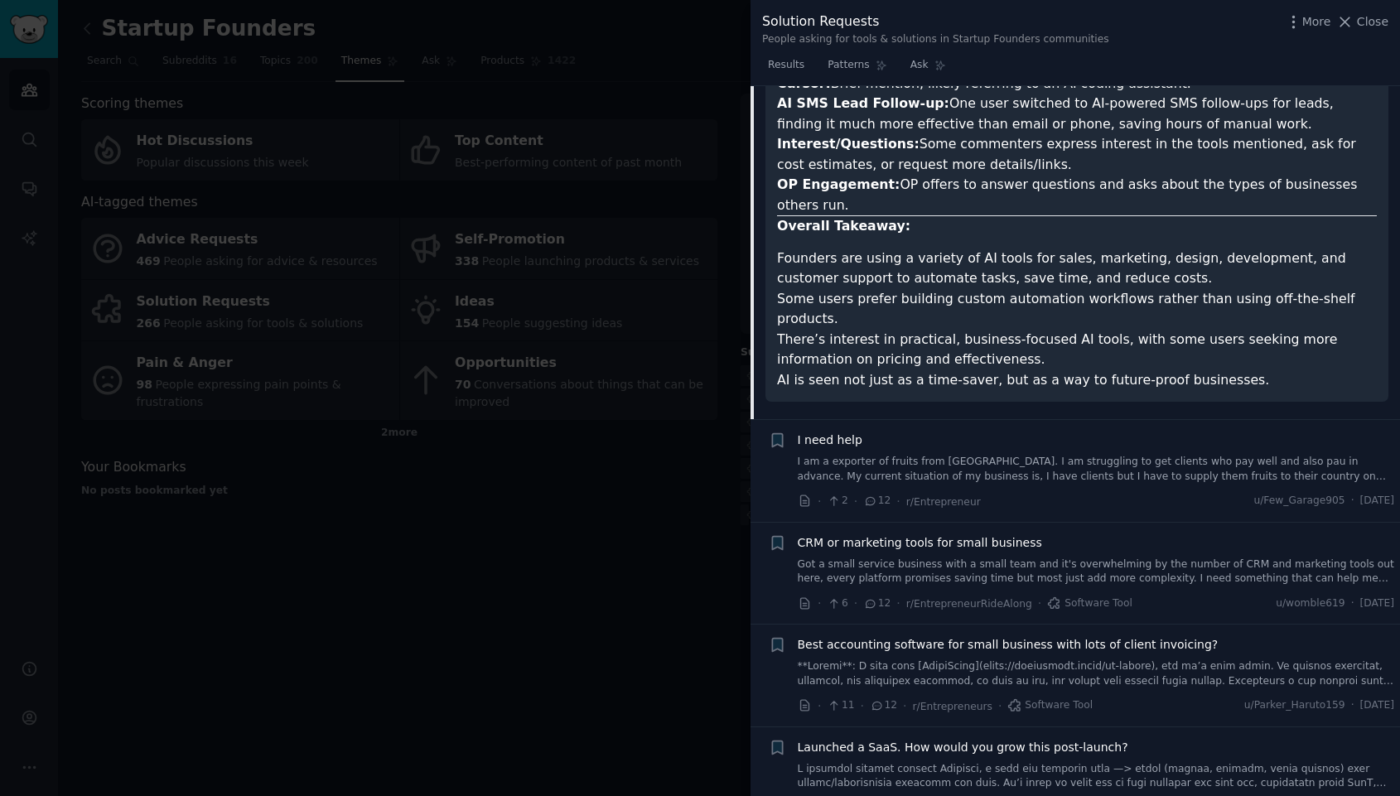
scroll to position [835, 0]
click at [883, 453] on link "I am a exporter of fruits from India. I am struggling to get clients who pay we…" at bounding box center [1096, 467] width 597 height 29
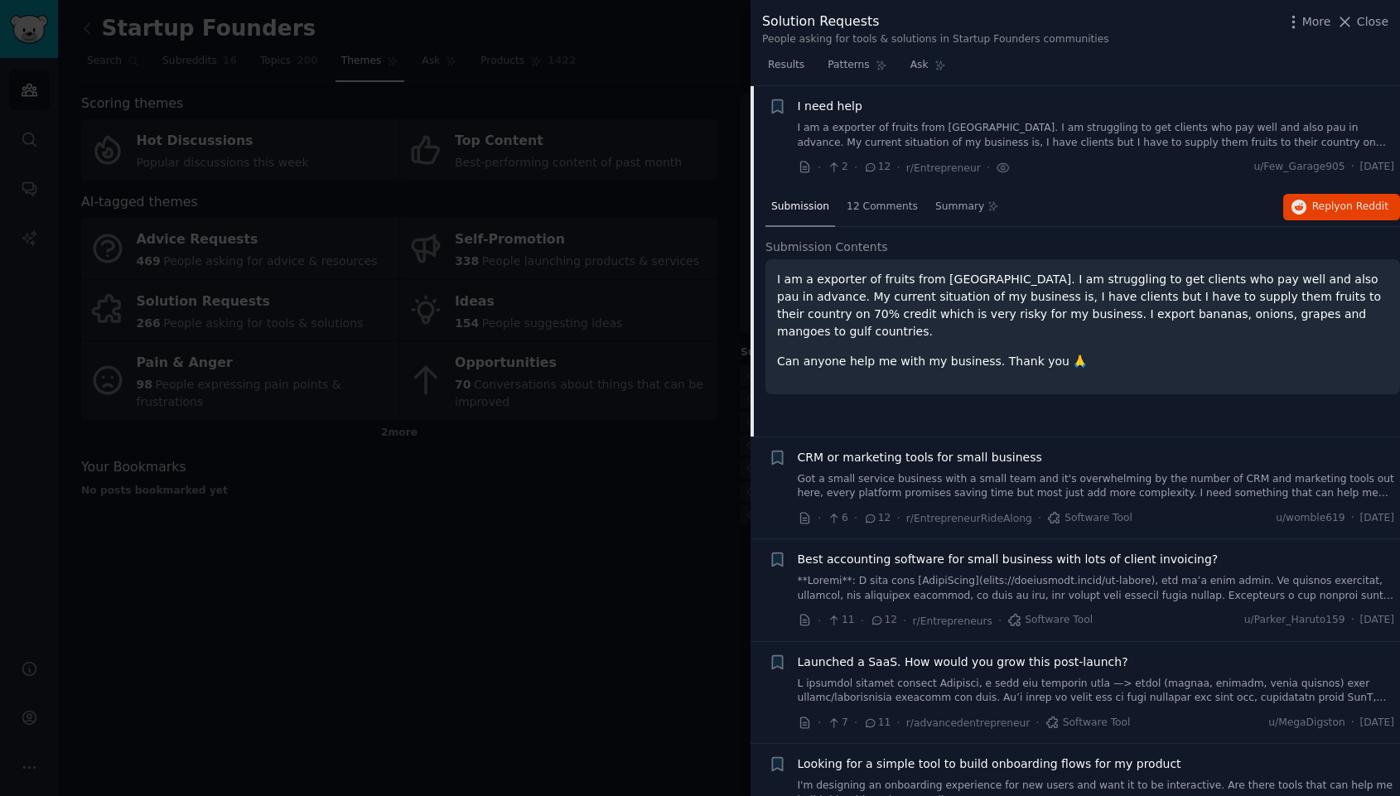
scroll to position [237, 0]
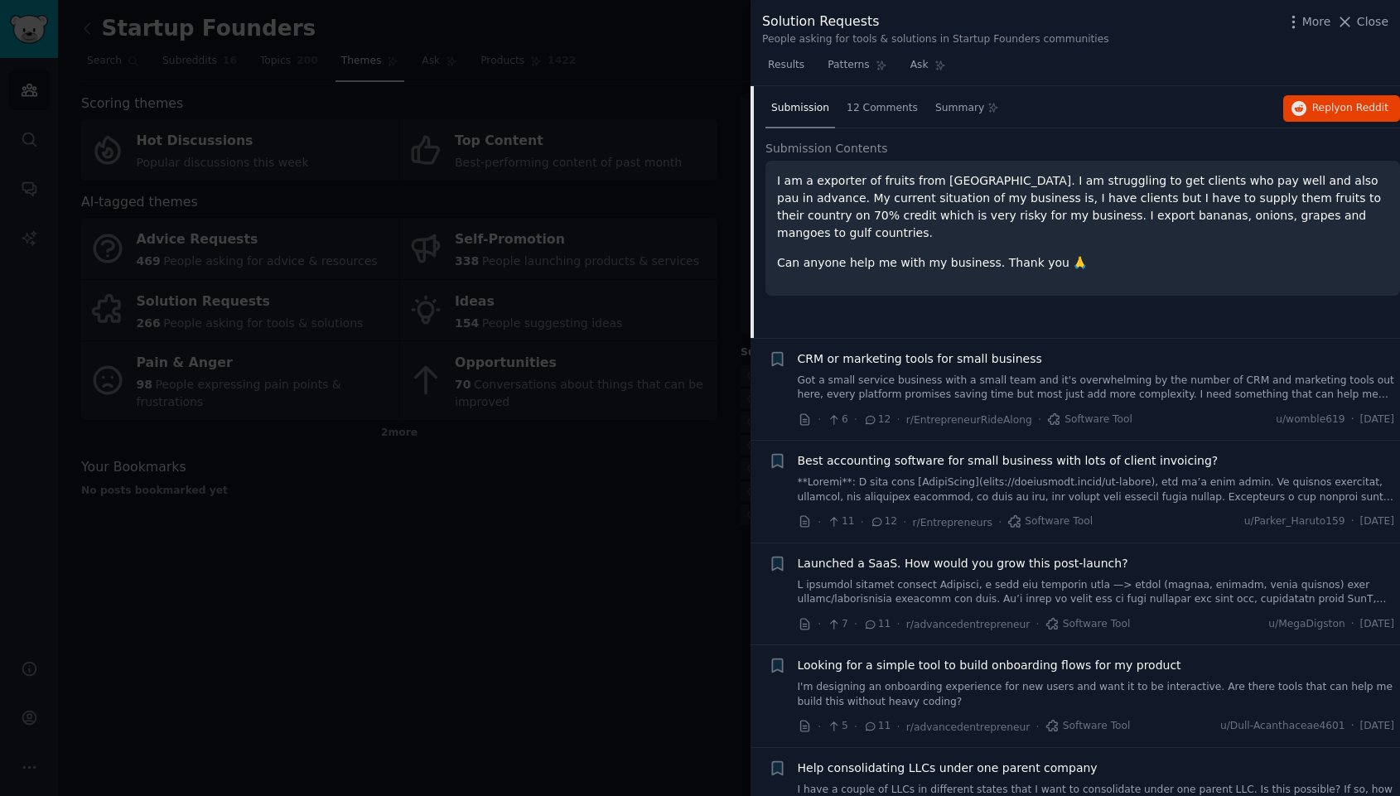
click at [955, 387] on link "Got a small service business with a small team and it's overwhelming by the num…" at bounding box center [1096, 388] width 597 height 29
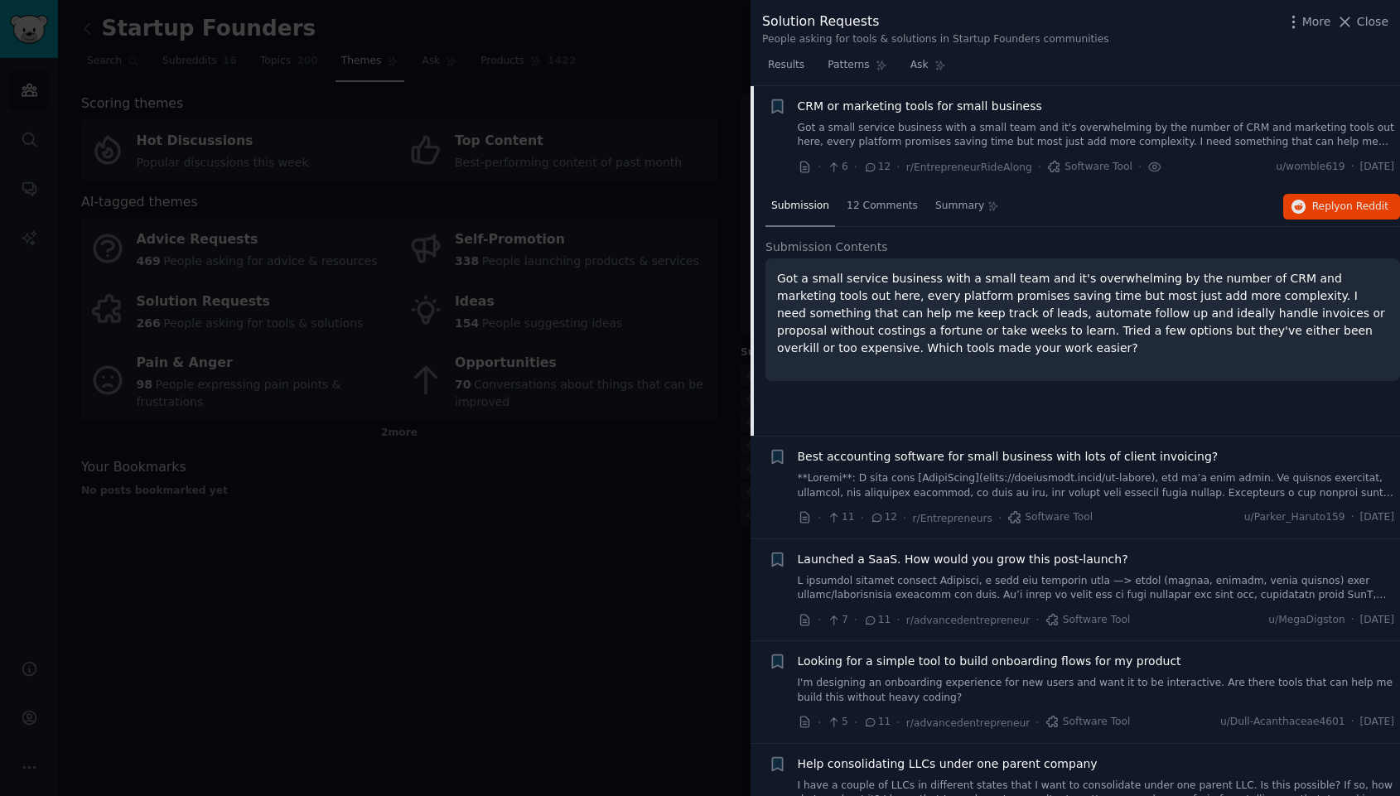
scroll to position [318, 0]
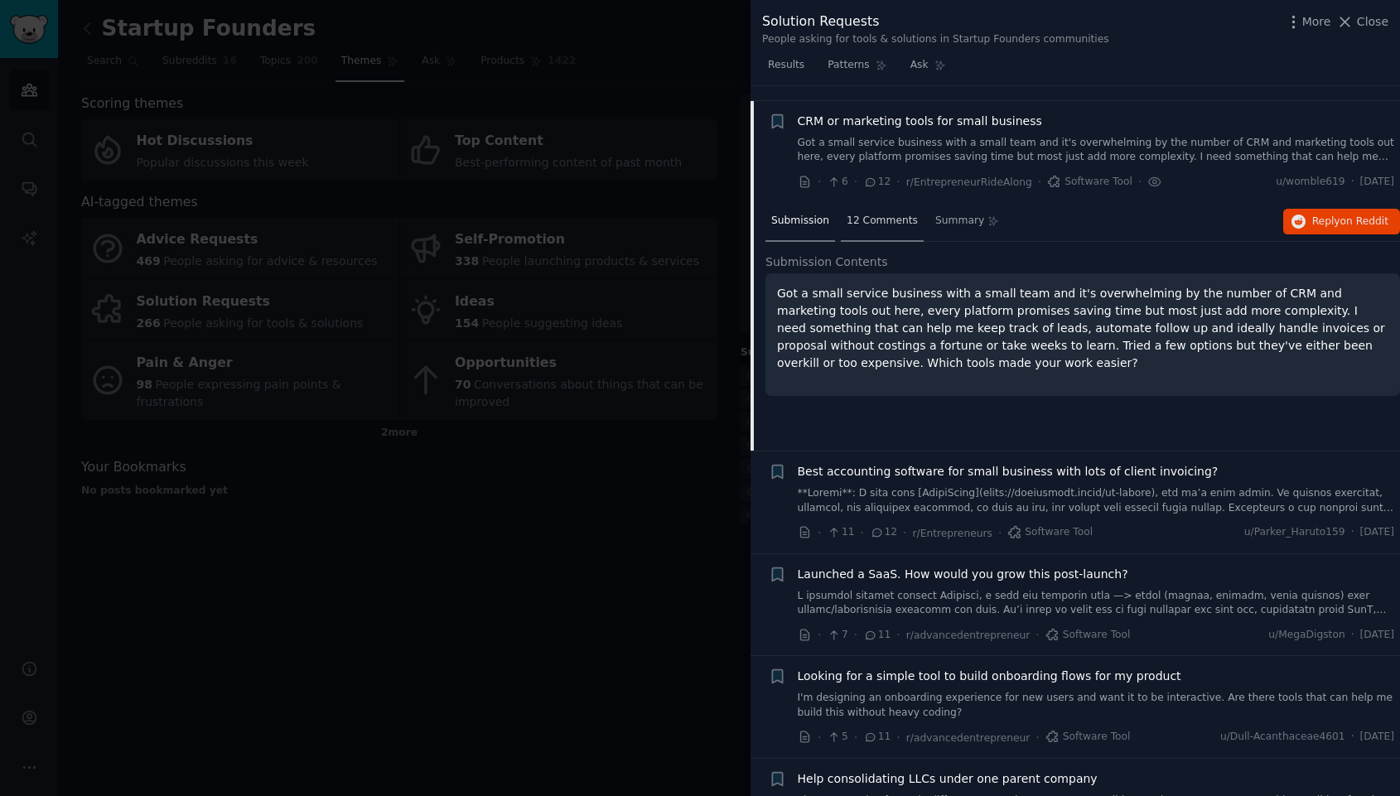
click at [862, 229] on div "12 Comments" at bounding box center [882, 222] width 83 height 40
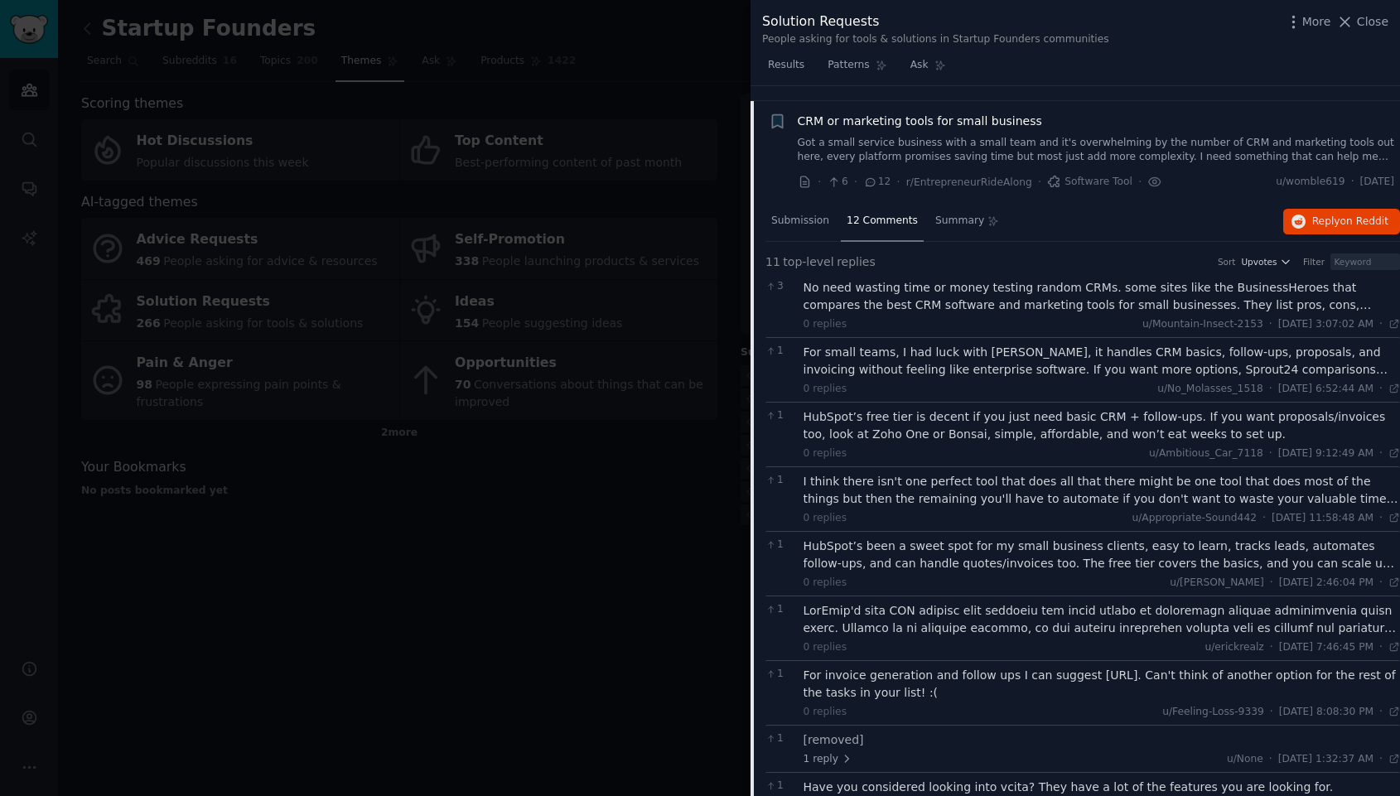
click at [944, 300] on div "No need wasting time or money testing random CRMs. some sites like the Business…" at bounding box center [1102, 296] width 597 height 35
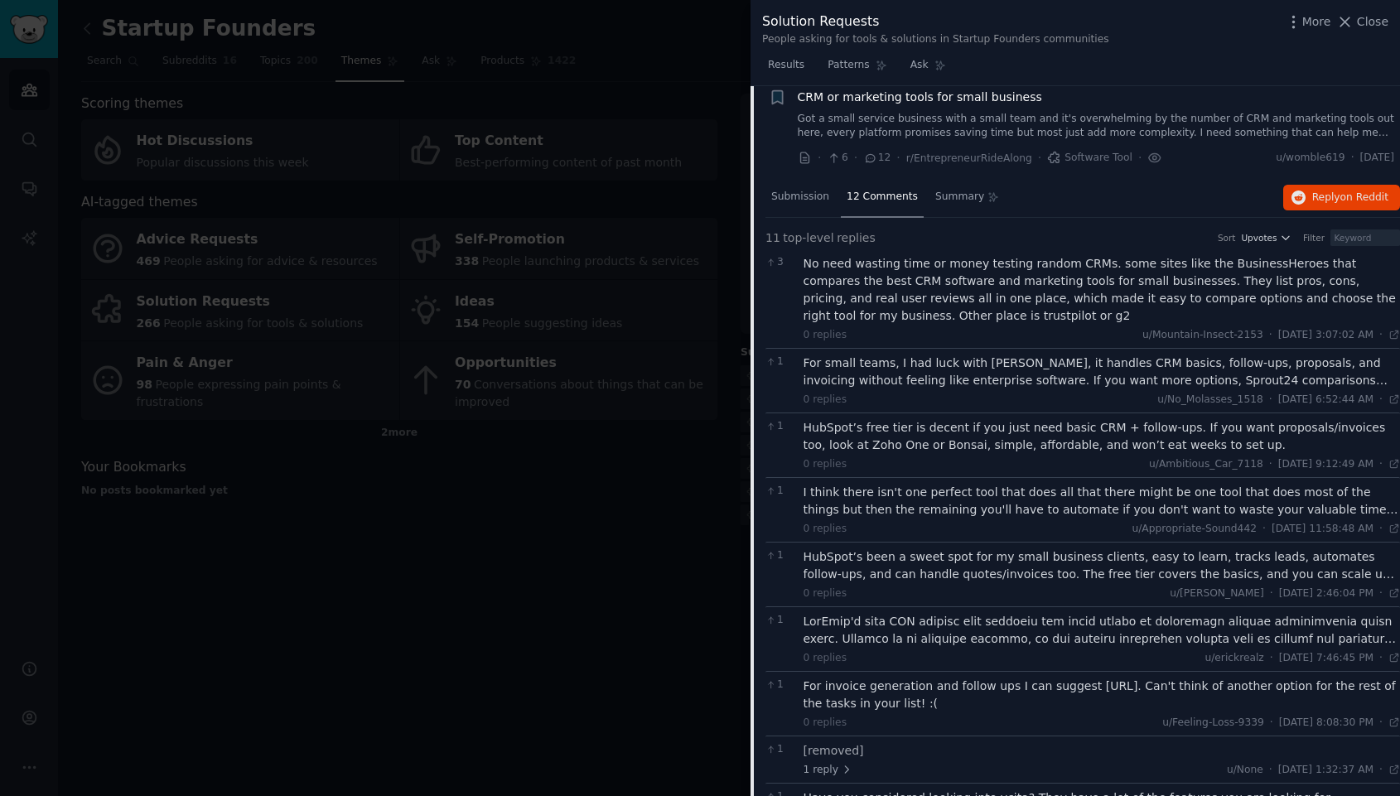
scroll to position [344, 0]
click at [1043, 365] on div "For small teams, I had luck with Bonsai, it handles CRM basics, follow-ups, pro…" at bounding box center [1102, 370] width 597 height 35
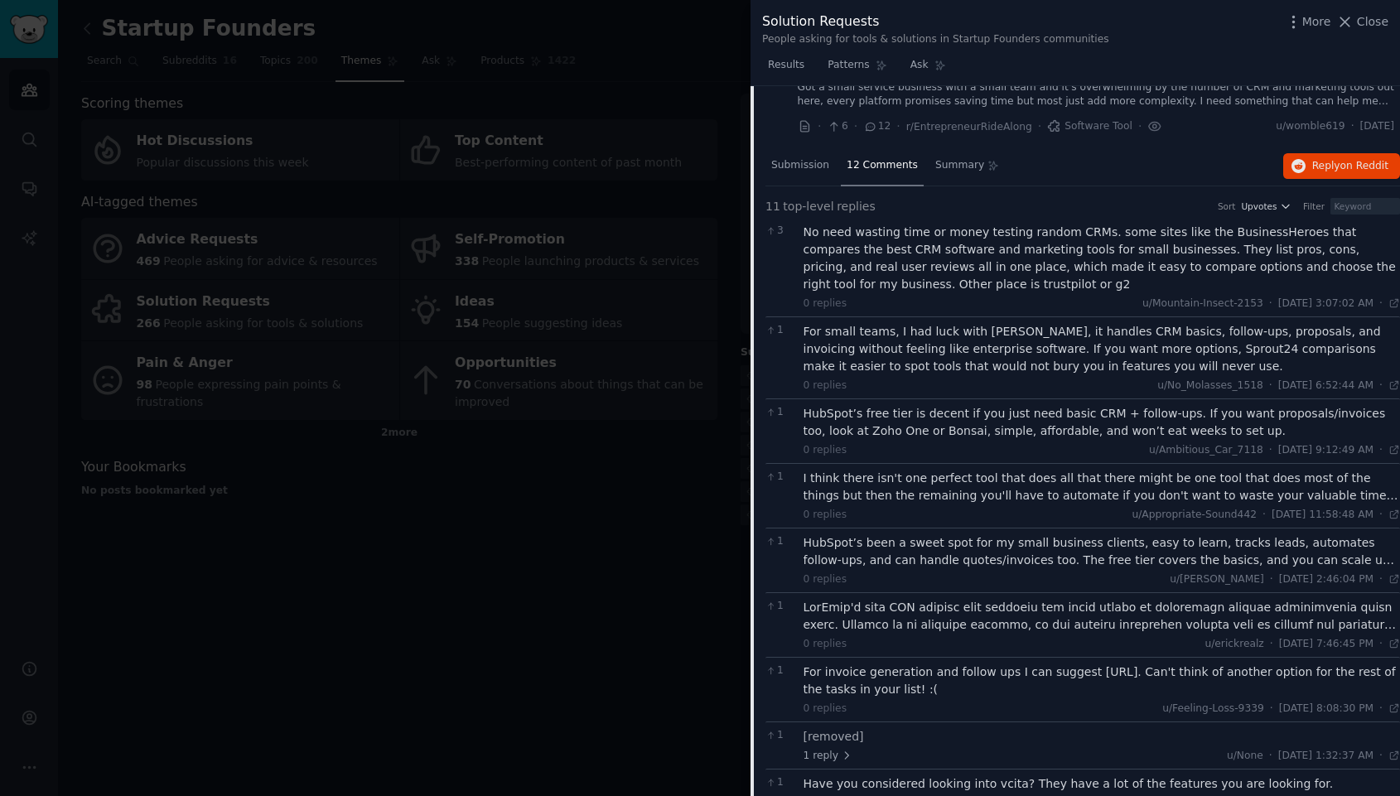
scroll to position [375, 0]
click at [1007, 427] on div "HubSpot’s free tier is decent if you just need basic CRM + follow-ups. If you w…" at bounding box center [1102, 421] width 597 height 35
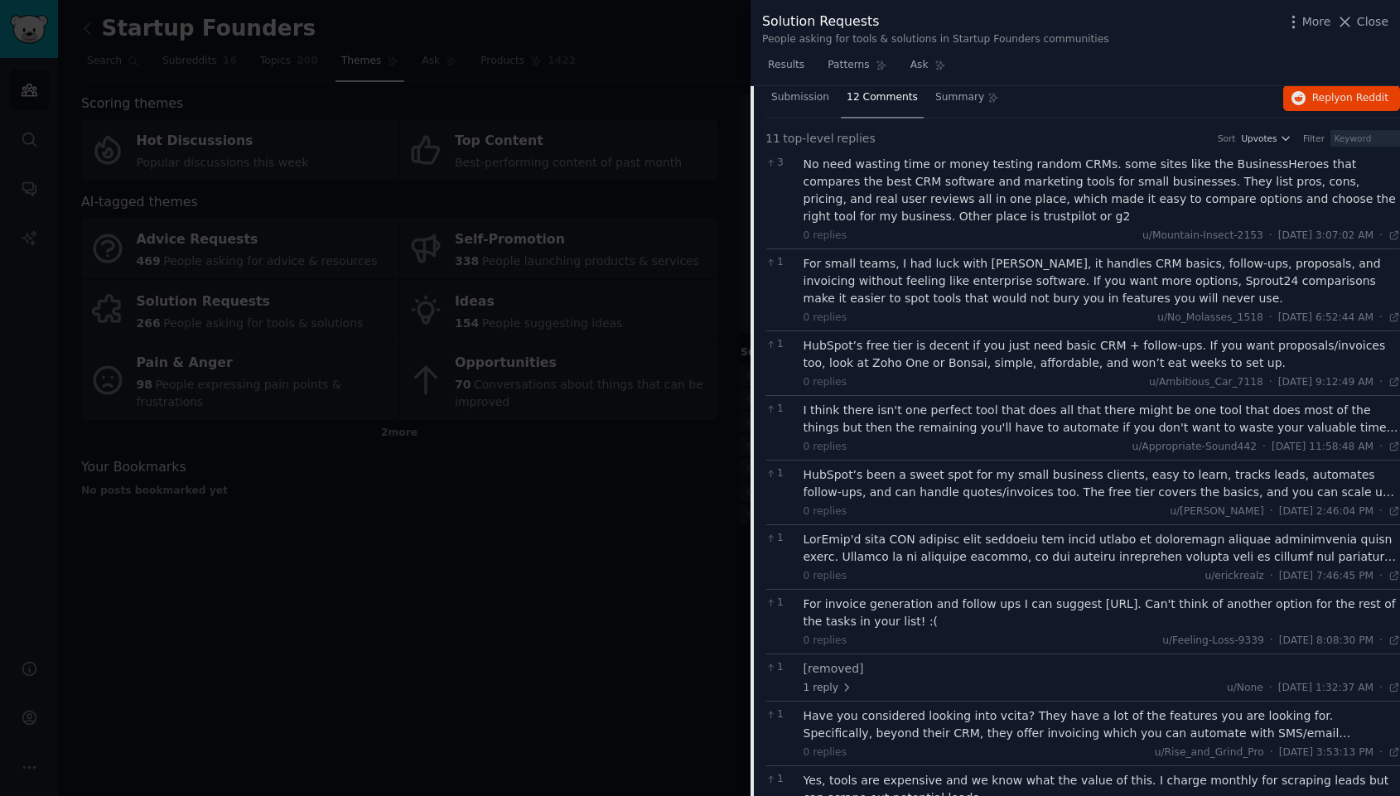
scroll to position [446, 0]
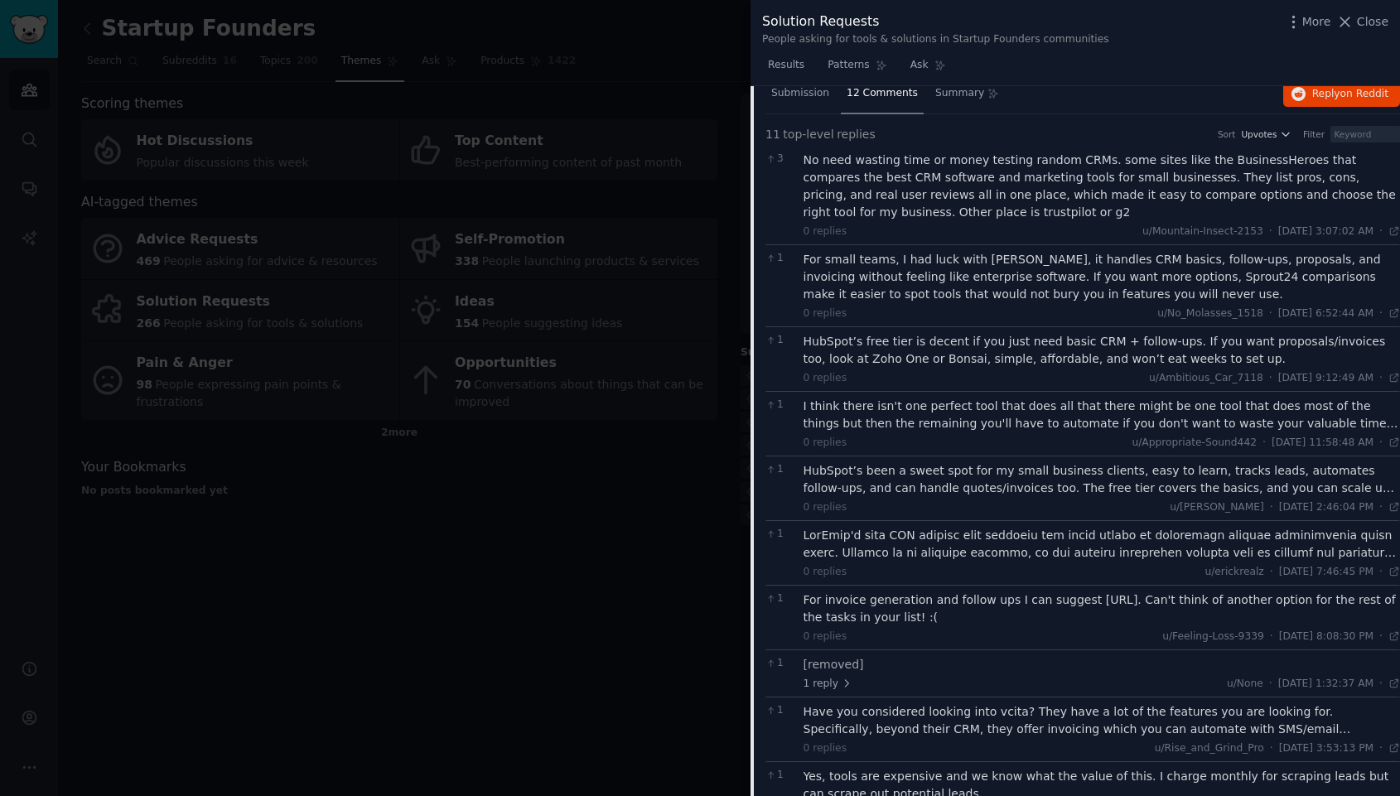
click at [990, 258] on div "For small teams, I had luck with Bonsai, it handles CRM basics, follow-ups, pro…" at bounding box center [1102, 277] width 597 height 52
copy div "Bonsai"
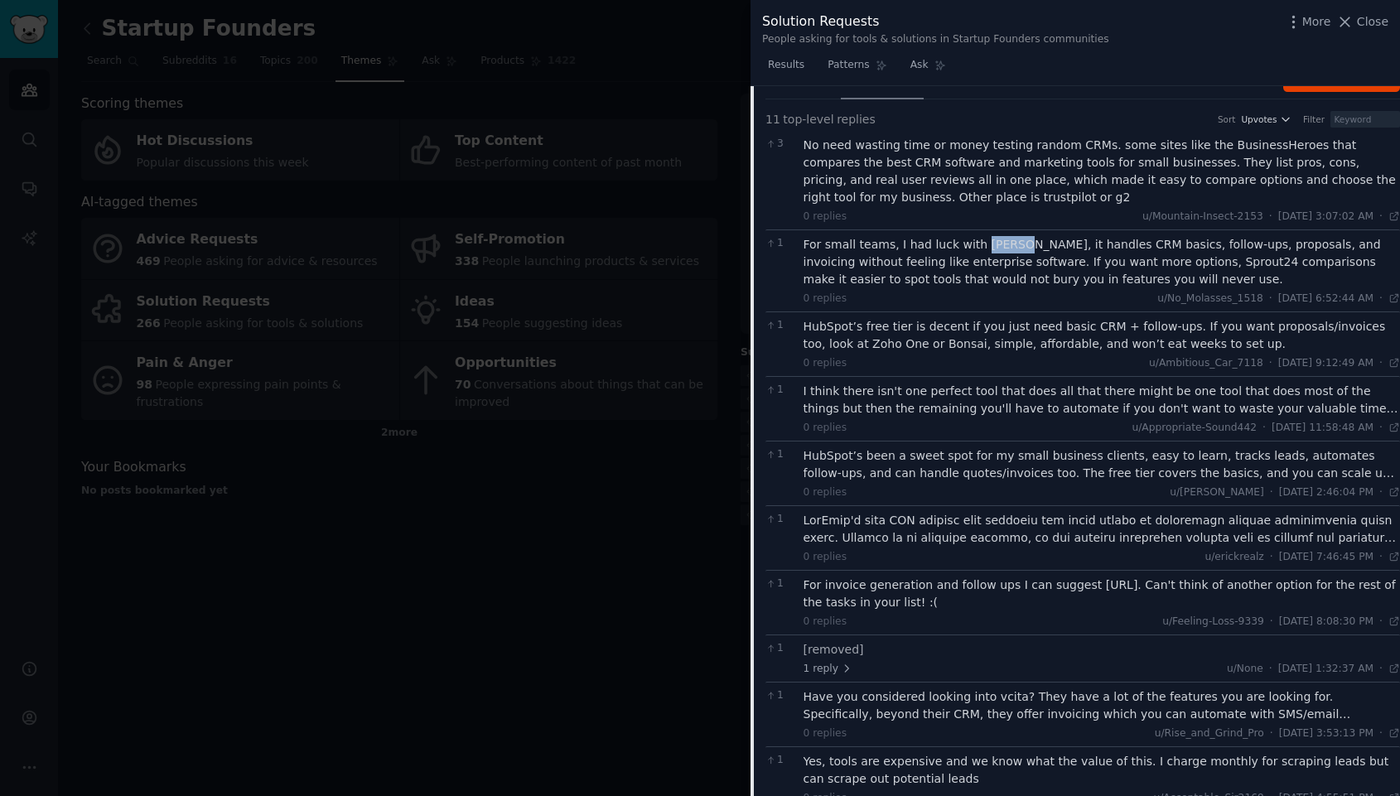
scroll to position [462, 0]
click at [933, 389] on div "I think there isn't one perfect tool that does all that there might be one tool…" at bounding box center [1102, 399] width 597 height 35
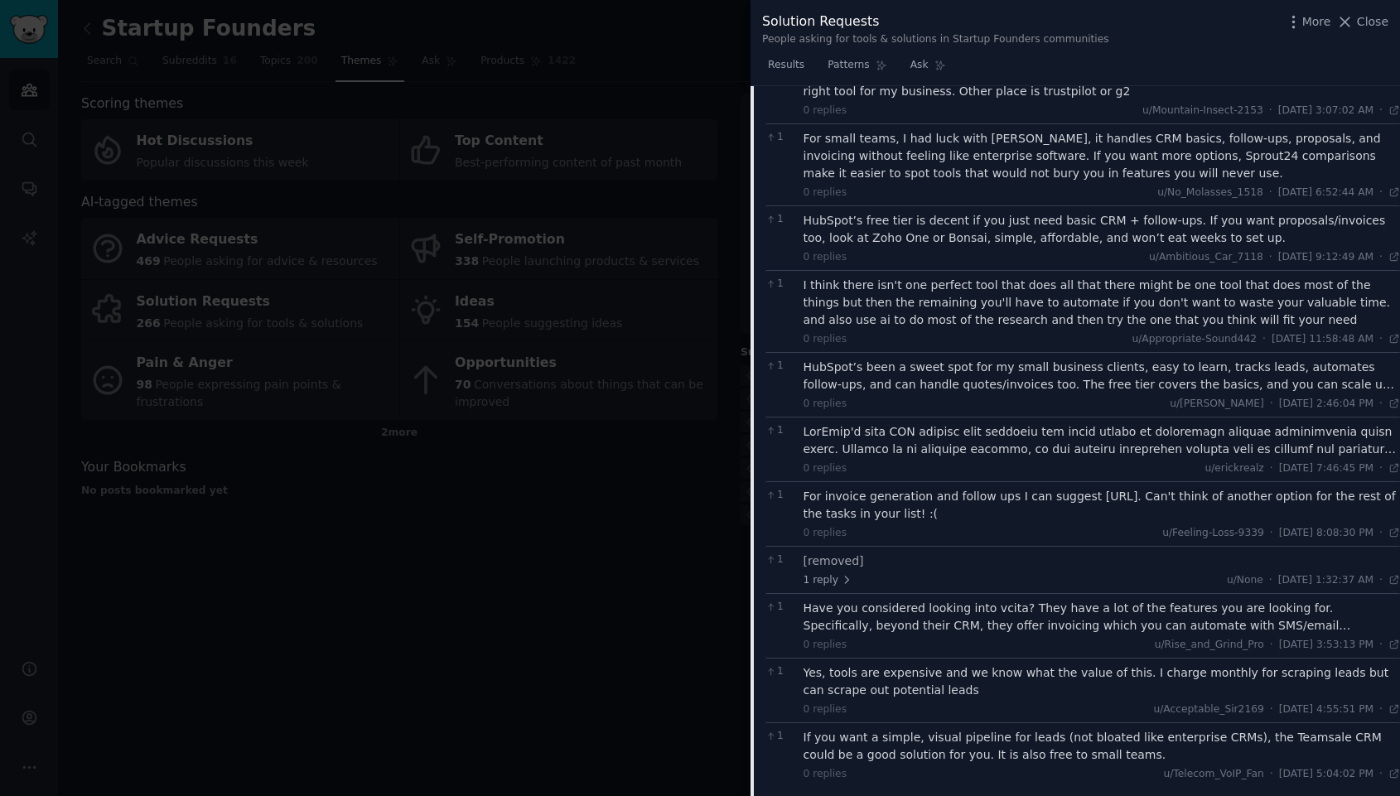
scroll to position [568, 0]
click at [1011, 373] on div "HubSpot’s been a sweet spot for my small business clients, easy to learn, track…" at bounding box center [1102, 374] width 597 height 35
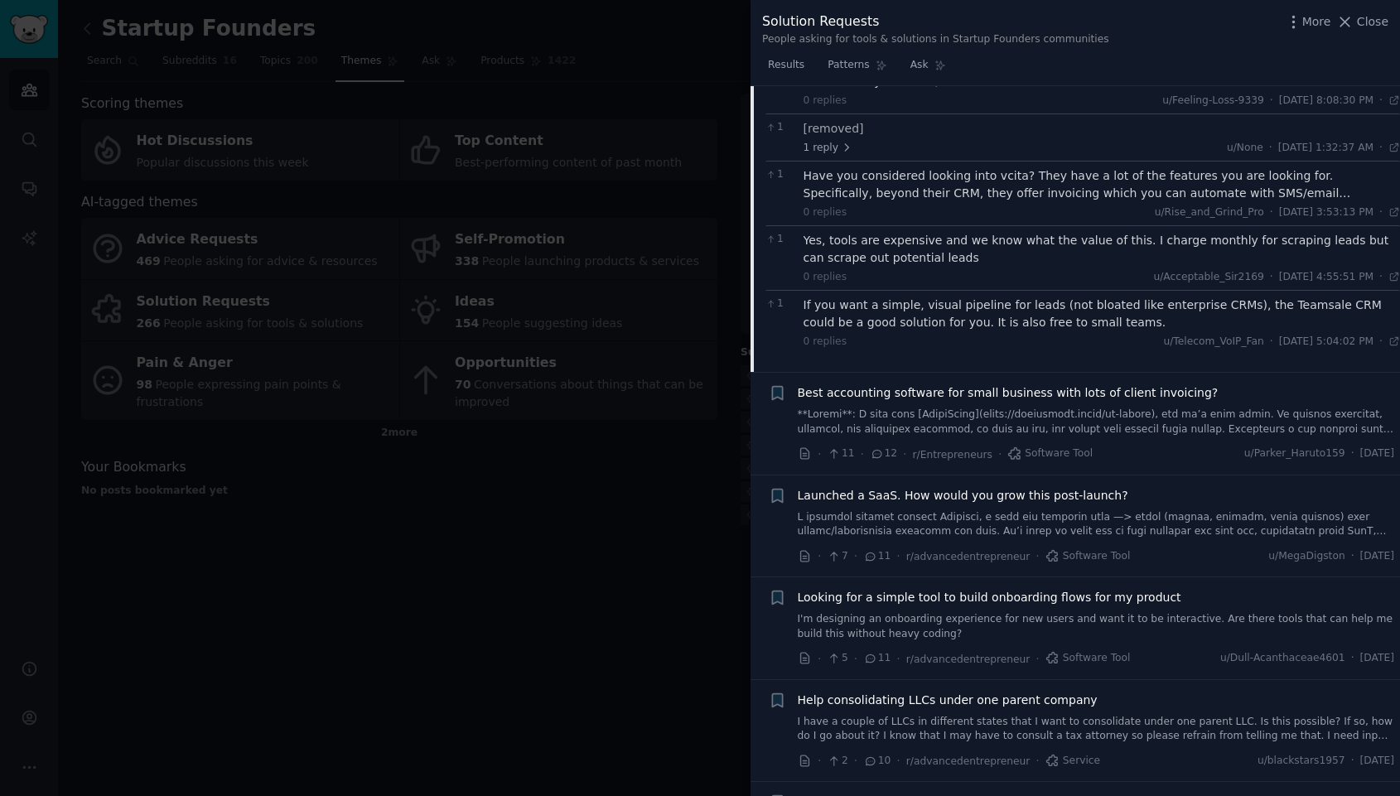
scroll to position [1092, 0]
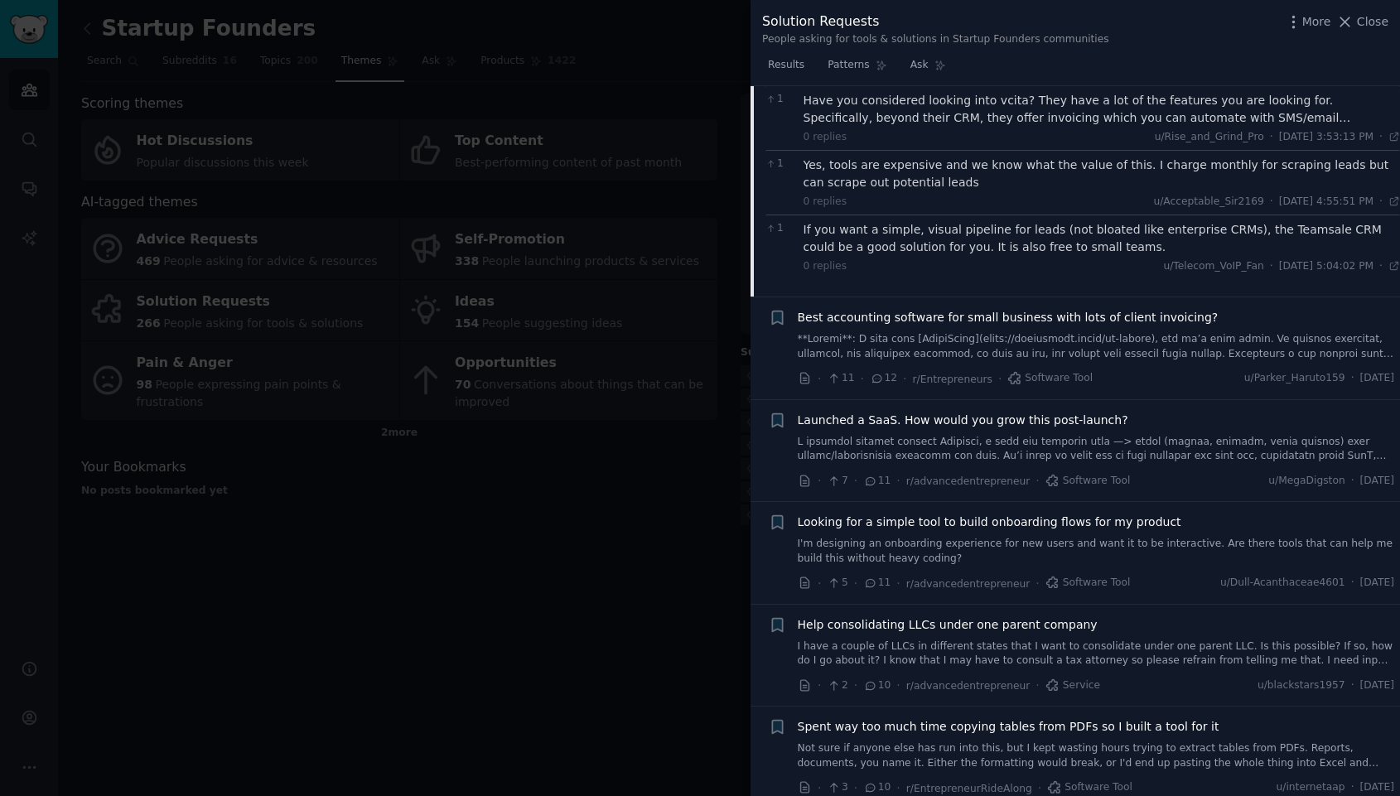
click at [999, 351] on link at bounding box center [1096, 346] width 597 height 29
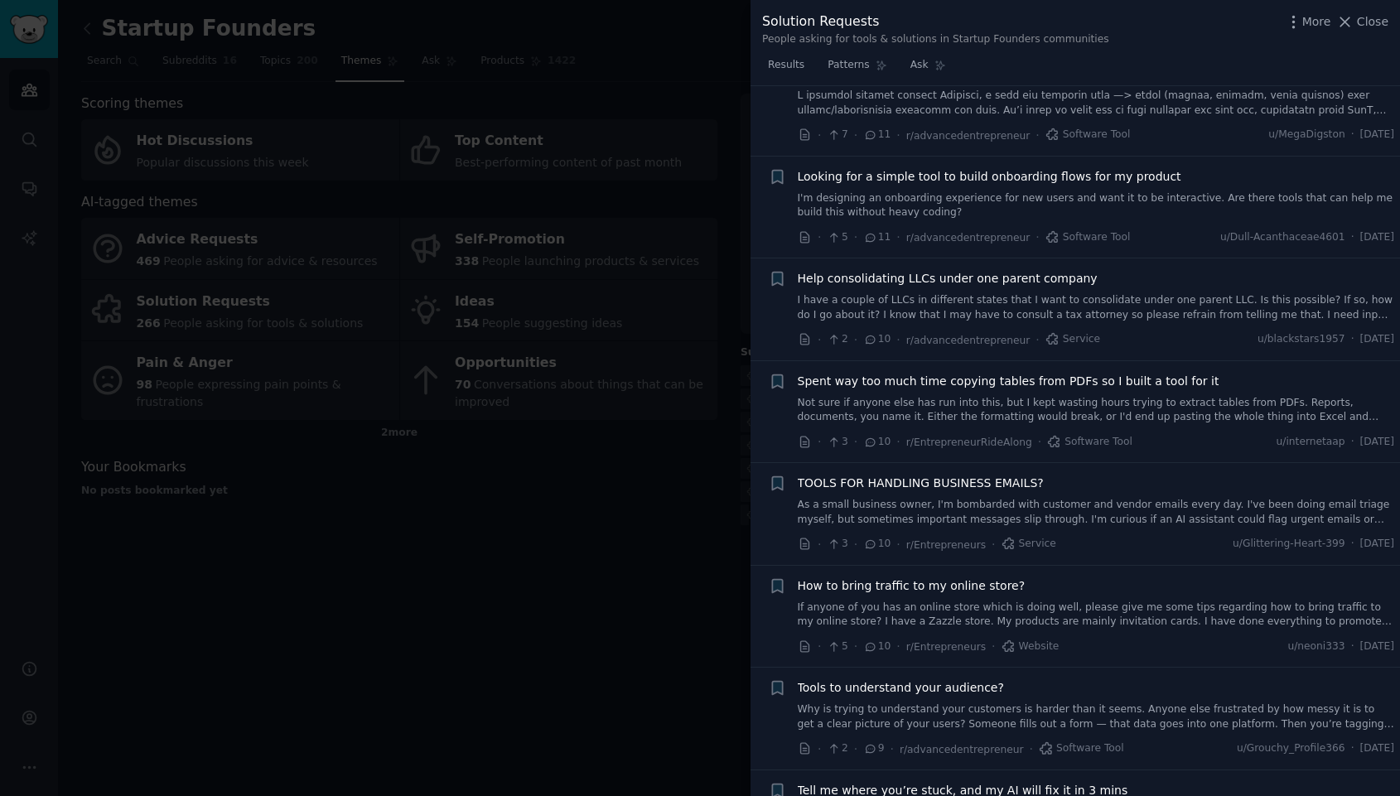
scroll to position [1042, 0]
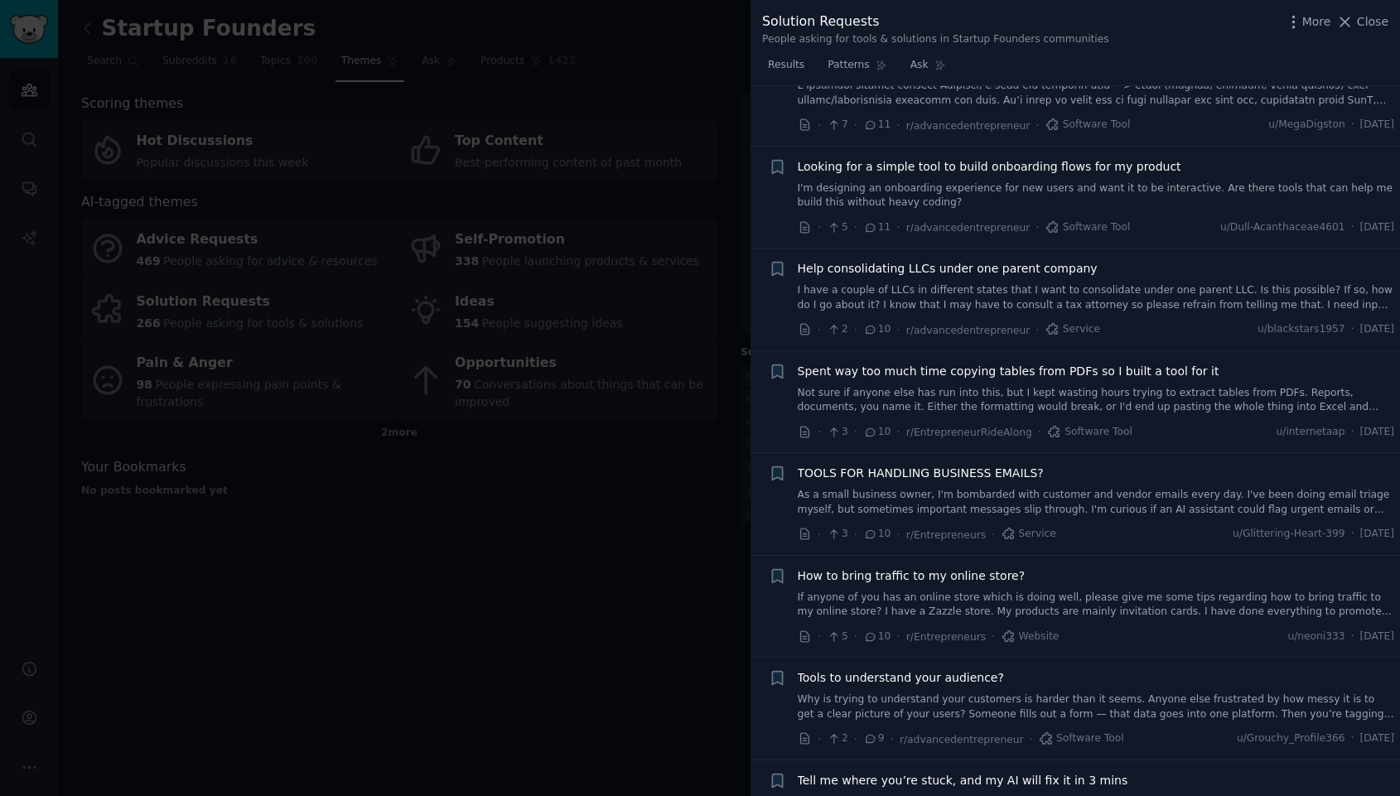
click at [1216, 386] on link "Not sure if anyone else has run into this, but I kept wasting hours trying to e…" at bounding box center [1096, 400] width 597 height 29
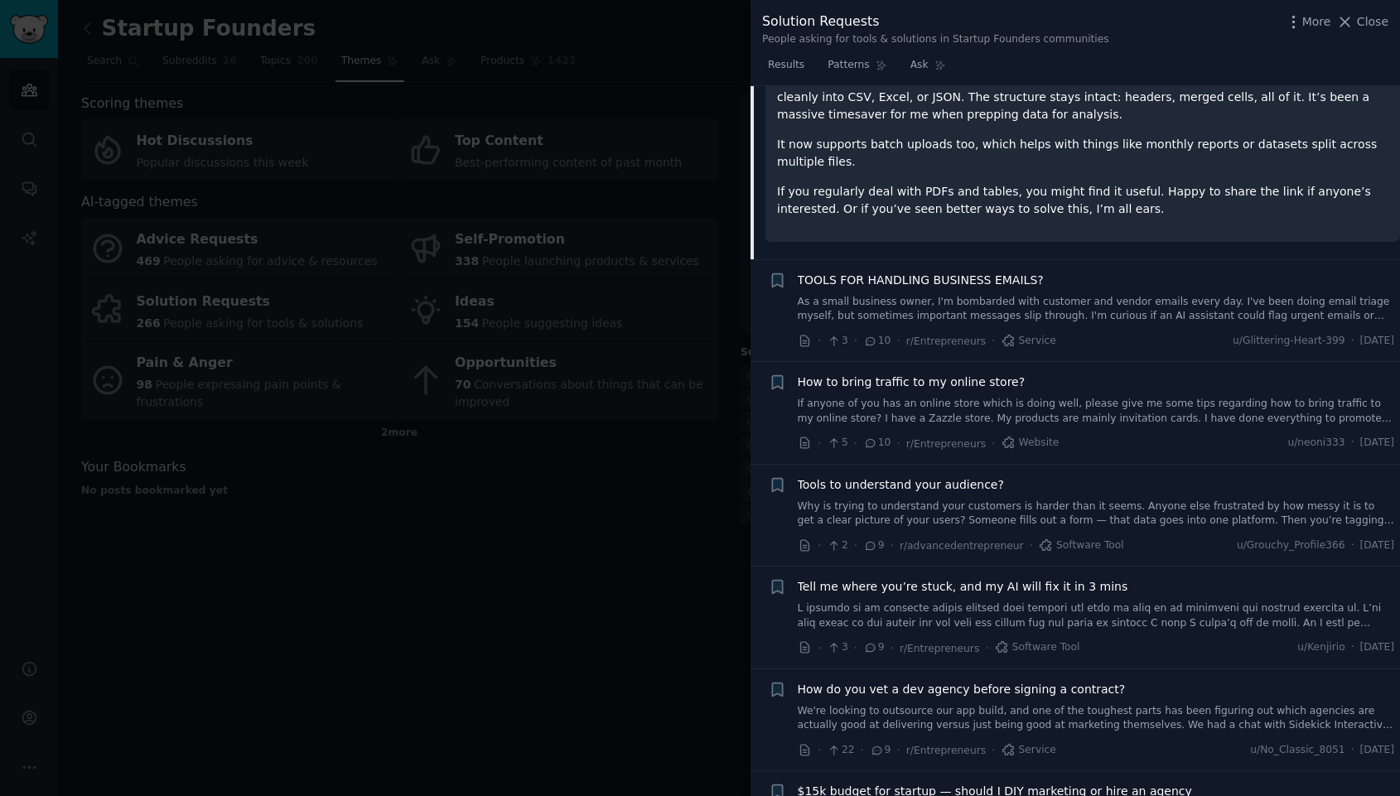
scroll to position [1110, 0]
click at [1179, 300] on link "As a small business owner, I'm bombarded with customer and vendor emails every …" at bounding box center [1096, 308] width 597 height 29
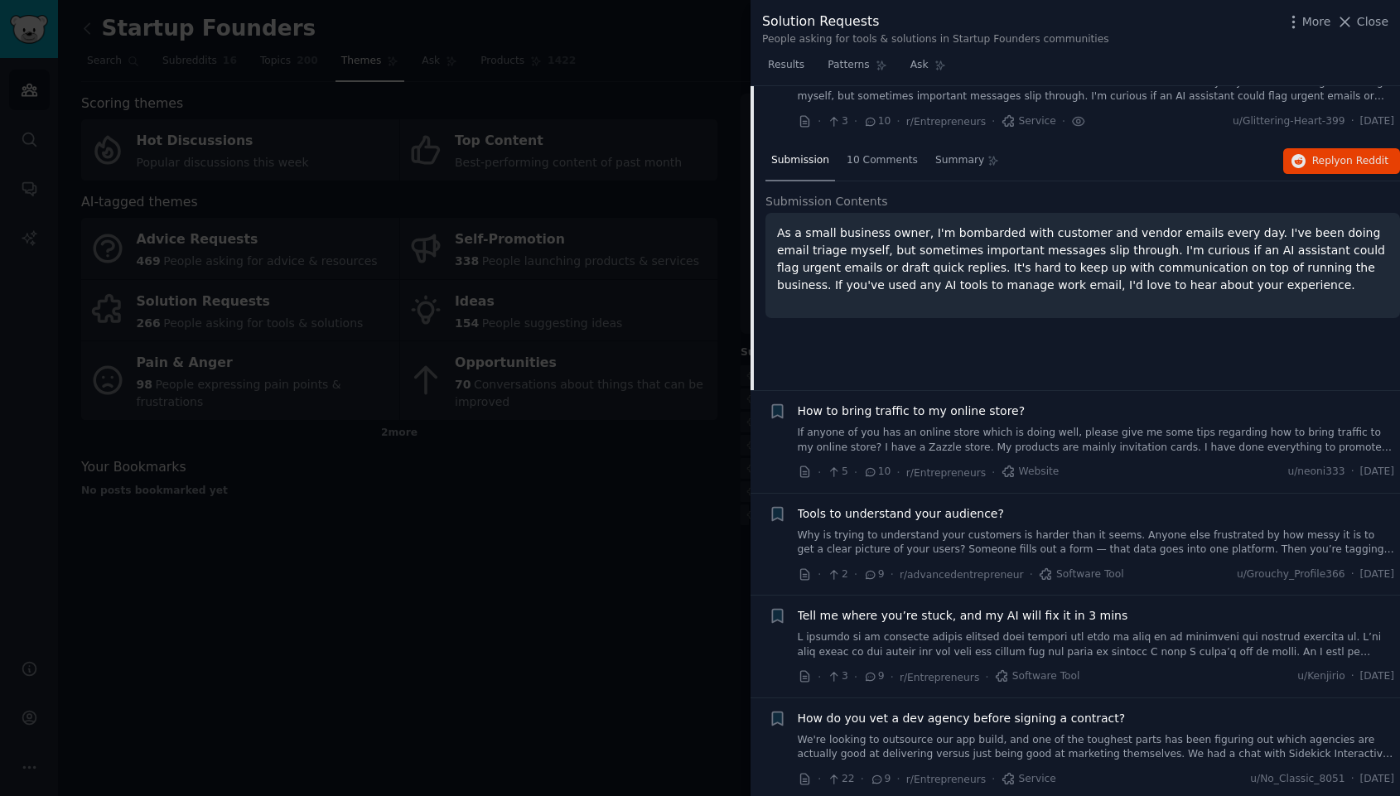
scroll to position [994, 0]
click at [868, 157] on span "10 Comments" at bounding box center [882, 159] width 71 height 15
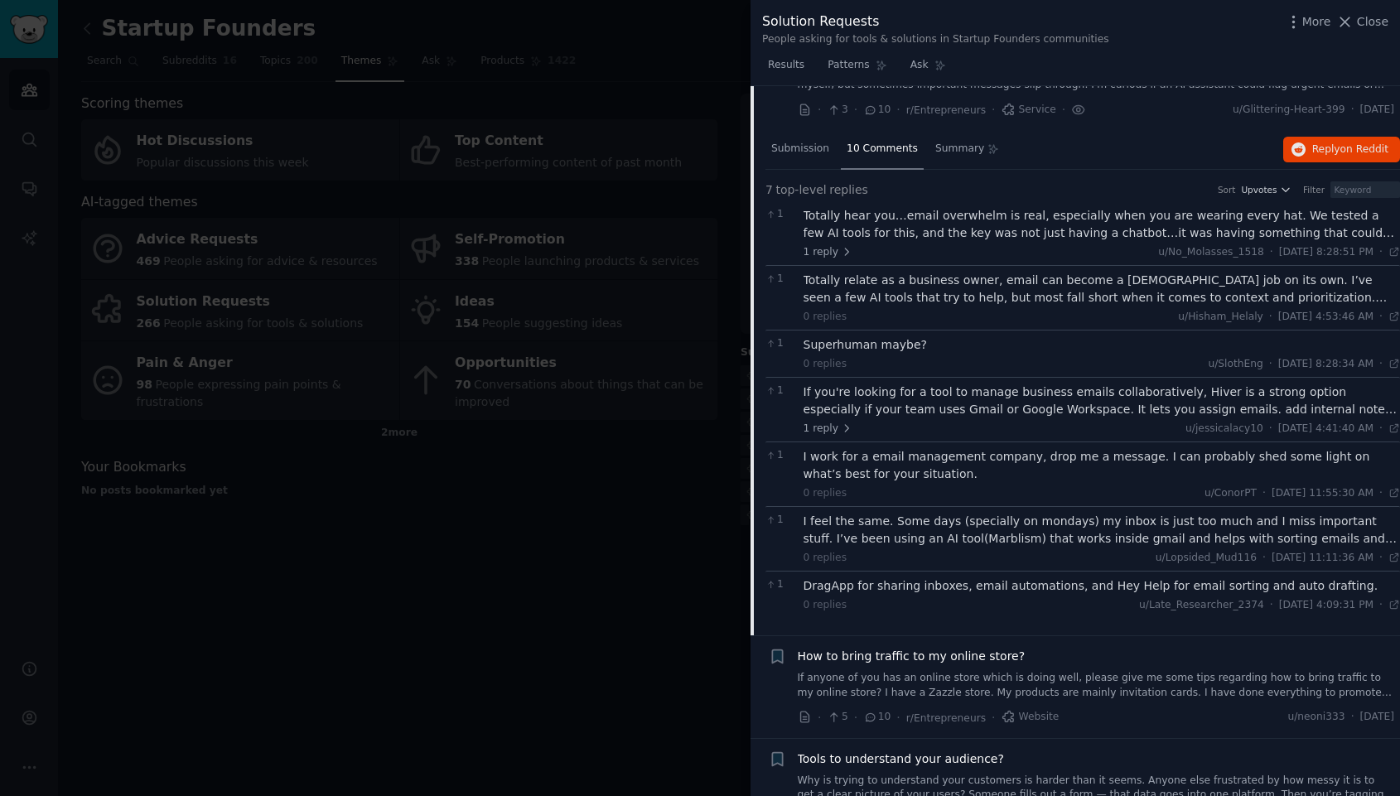
scroll to position [1008, 0]
click at [961, 236] on div "Totally hear you…email overwhelm is real, especially when you are wearing every…" at bounding box center [1102, 221] width 597 height 35
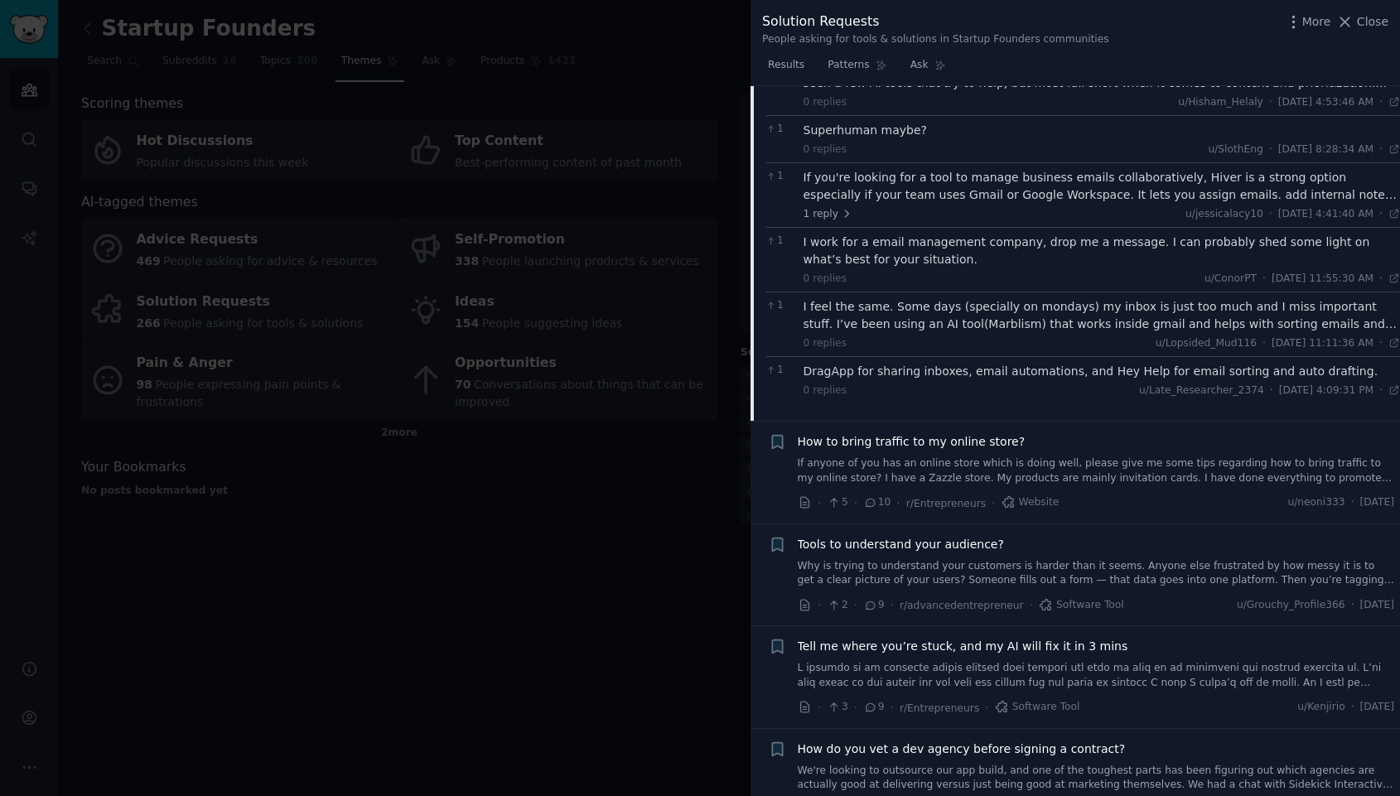
scroll to position [1364, 0]
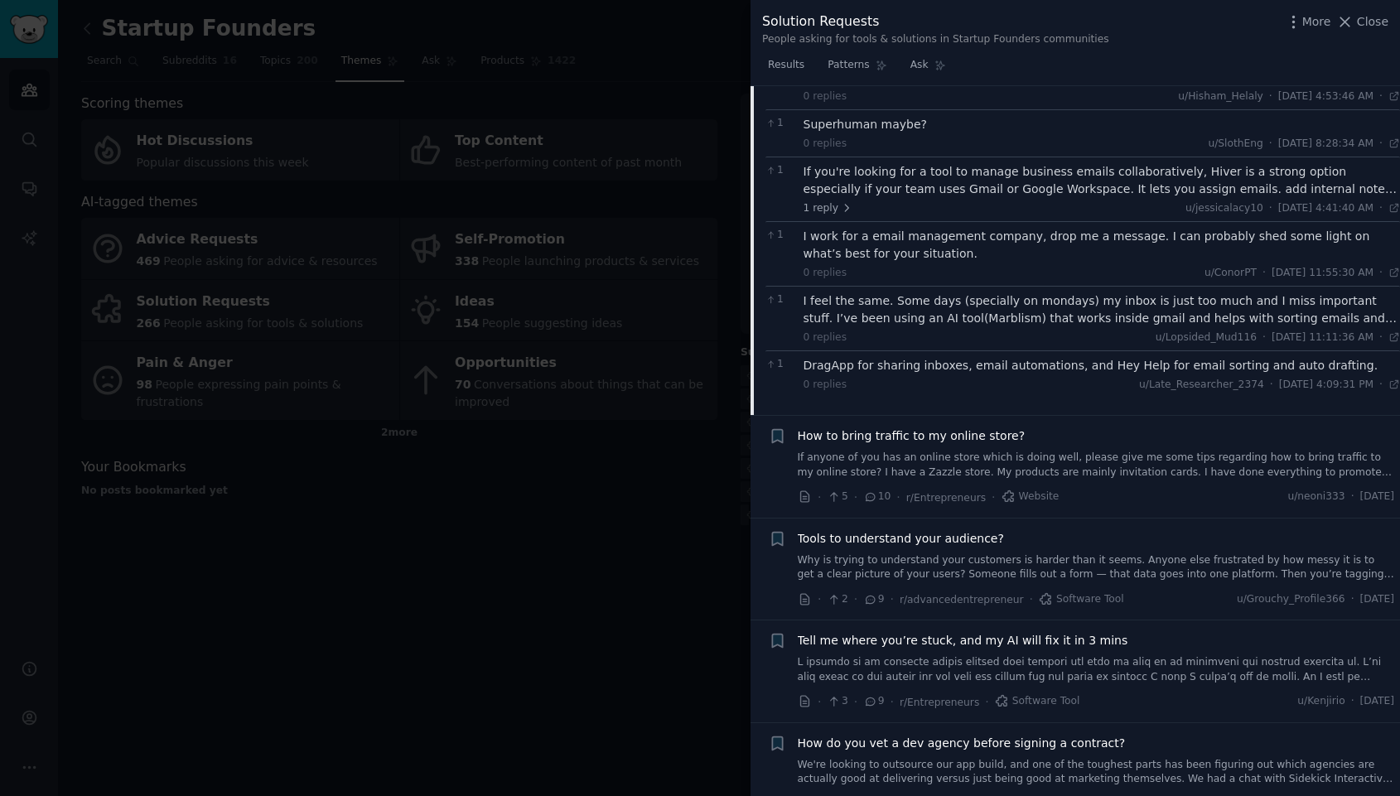
click at [981, 430] on div "How to bring traffic to my online store? If anyone of you has an online store w…" at bounding box center [1096, 454] width 597 height 52
click at [982, 428] on span "How to bring traffic to my online store?" at bounding box center [912, 436] width 228 height 17
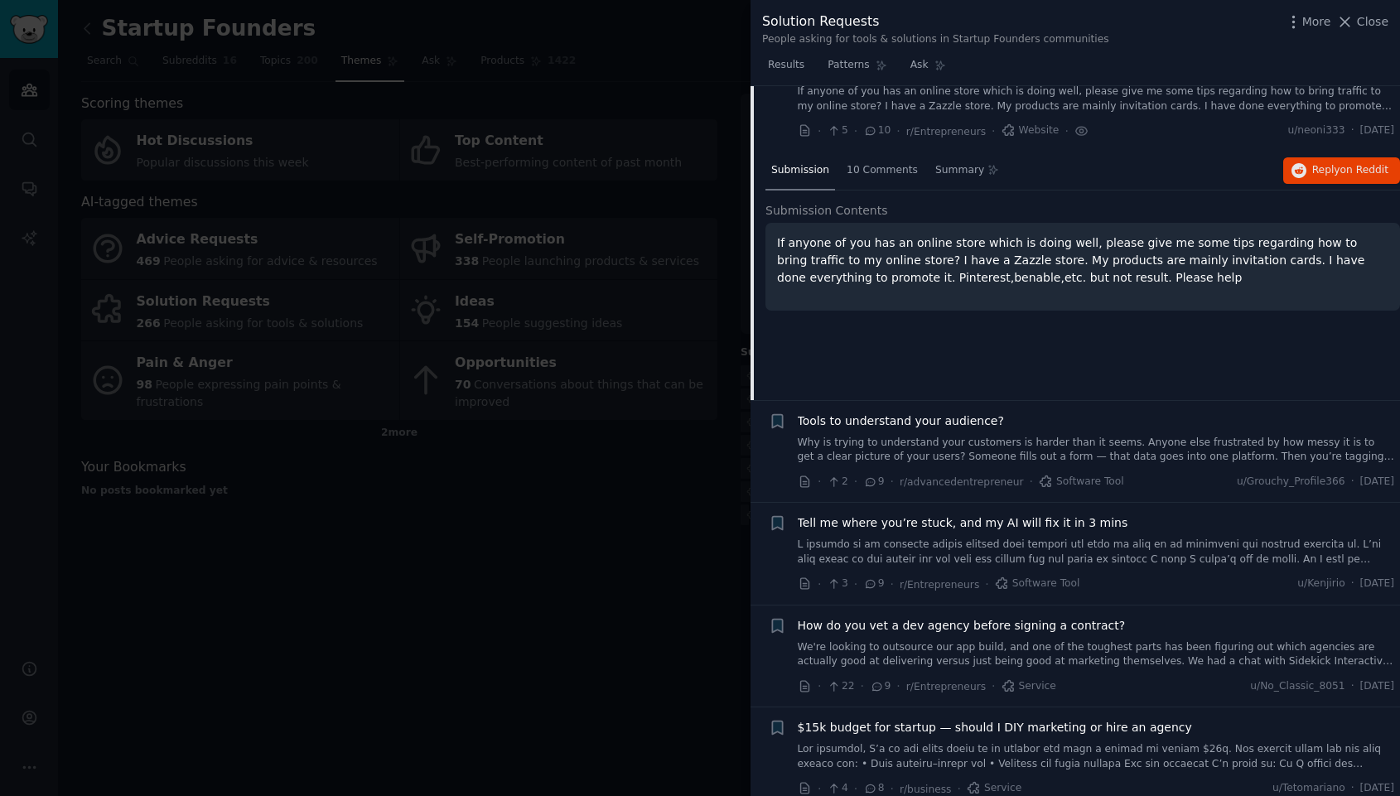
scroll to position [1049, 0]
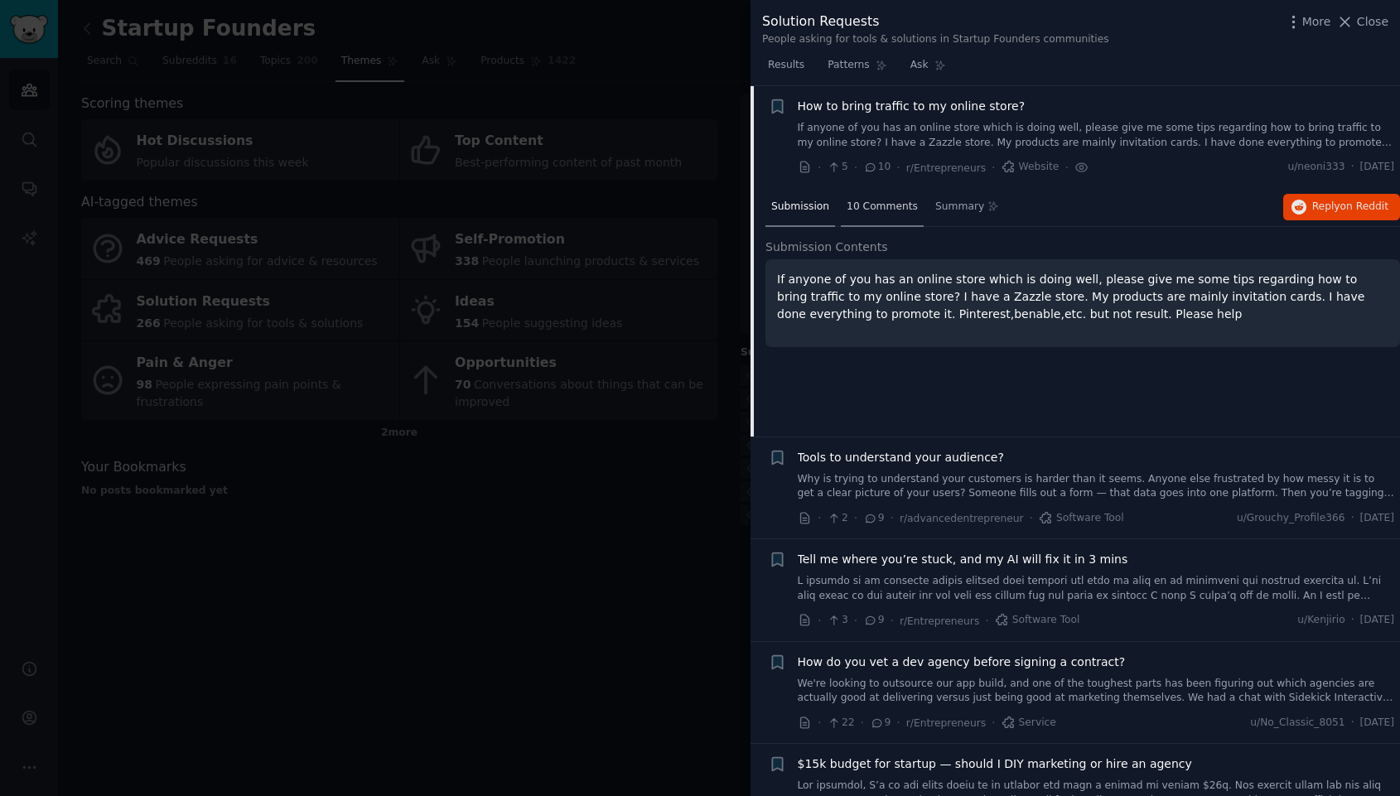
click at [885, 204] on span "10 Comments" at bounding box center [882, 207] width 71 height 15
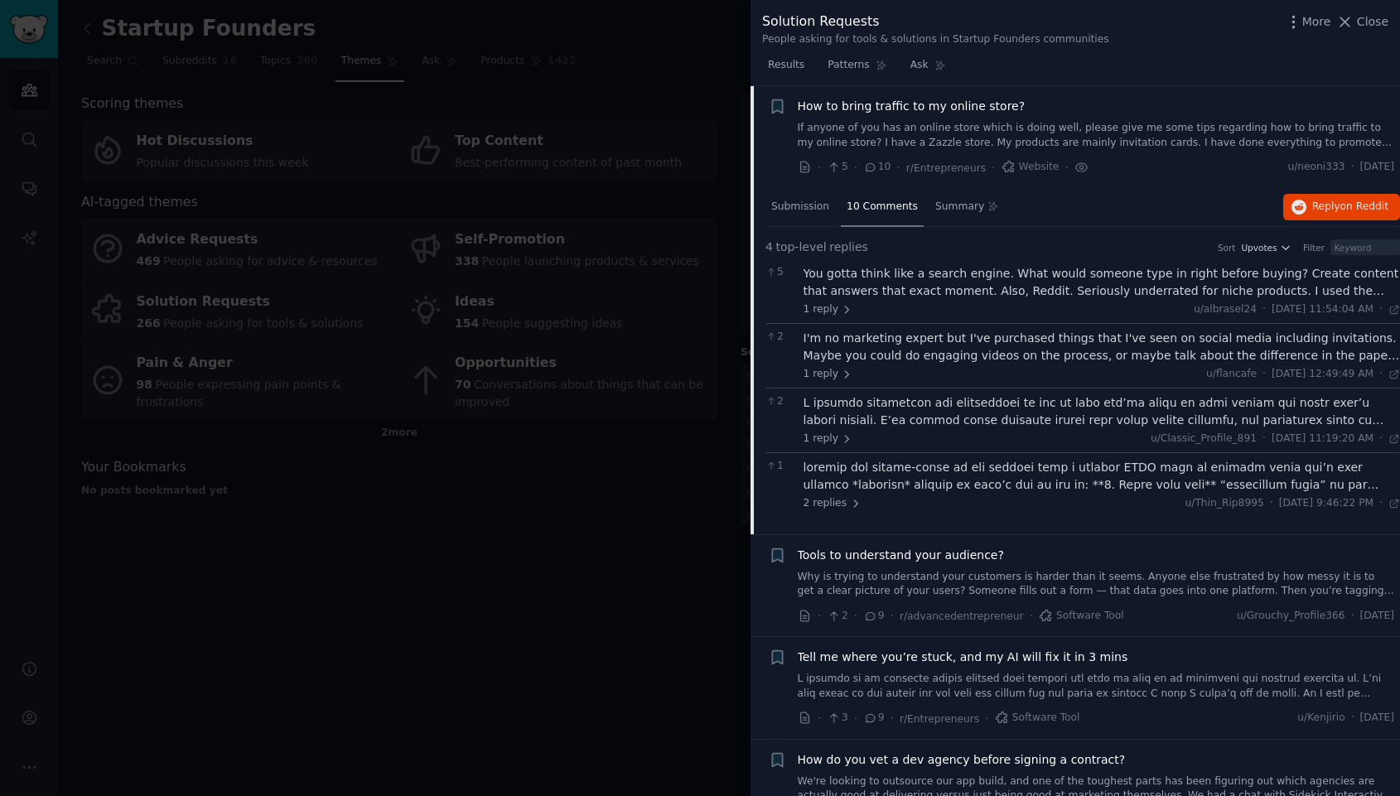
click at [924, 285] on div "You gotta think like a search engine. What would someone type in right before b…" at bounding box center [1102, 282] width 597 height 35
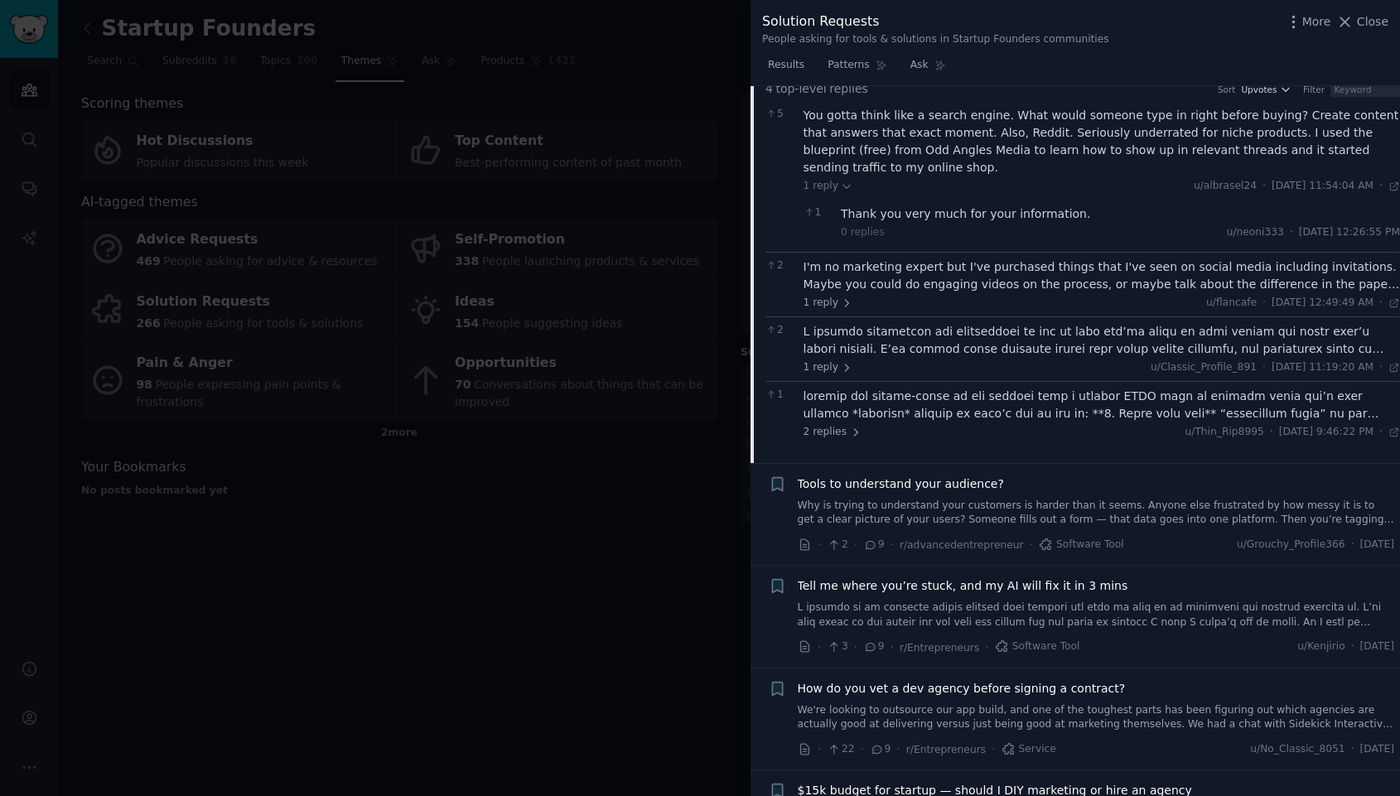
scroll to position [1212, 0]
click at [1057, 389] on div at bounding box center [1102, 401] width 597 height 35
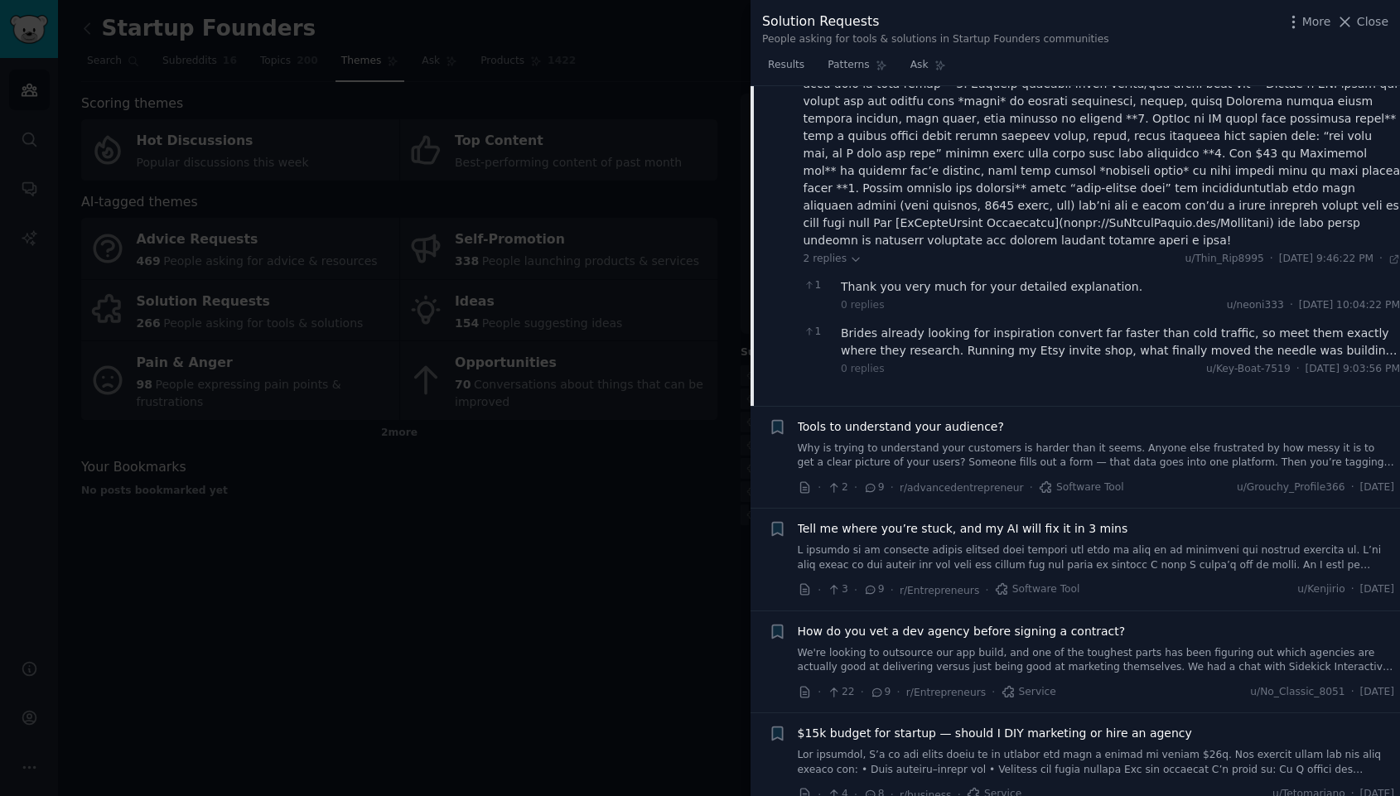
scroll to position [1595, 0]
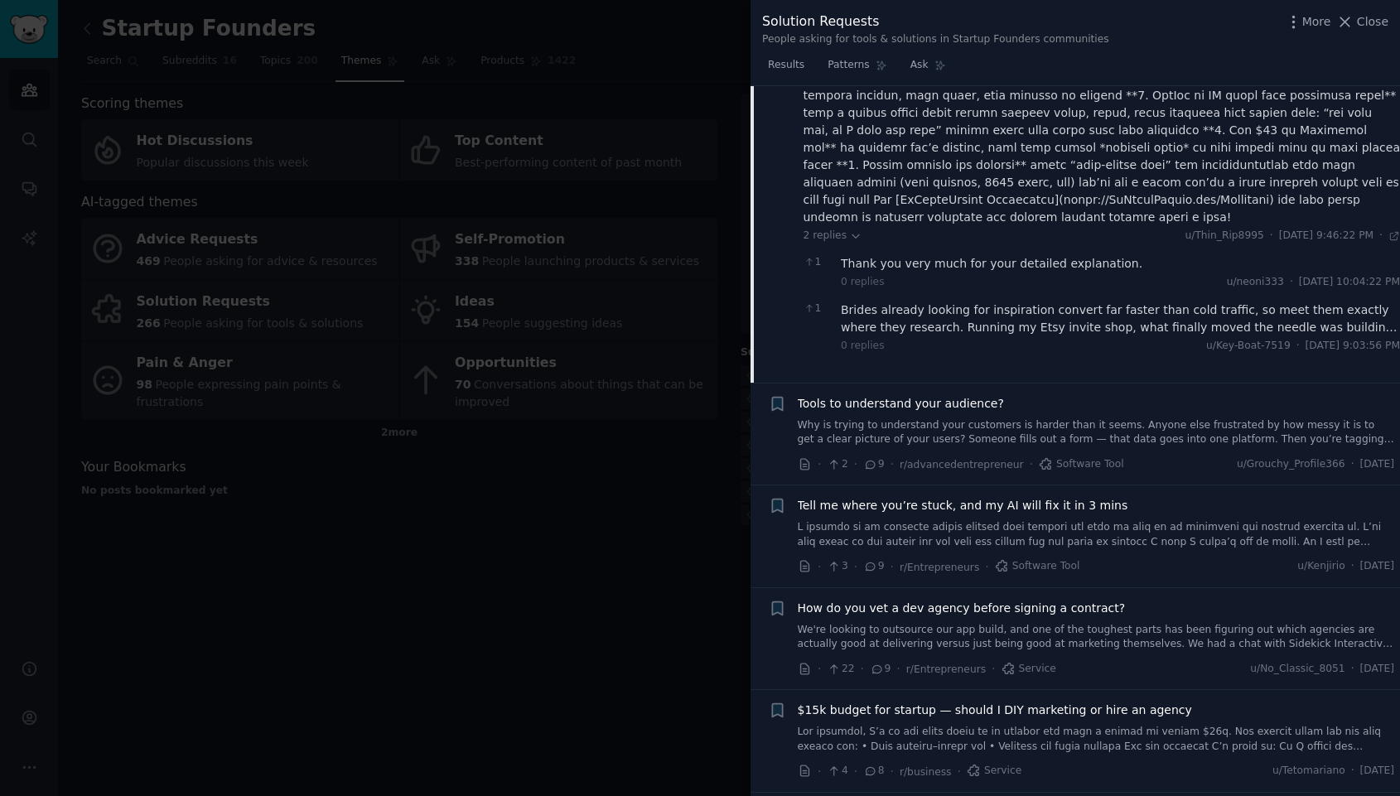
click at [994, 497] on span "Tell me where you’re stuck, and my AI will fix it in 3 mins" at bounding box center [963, 505] width 331 height 17
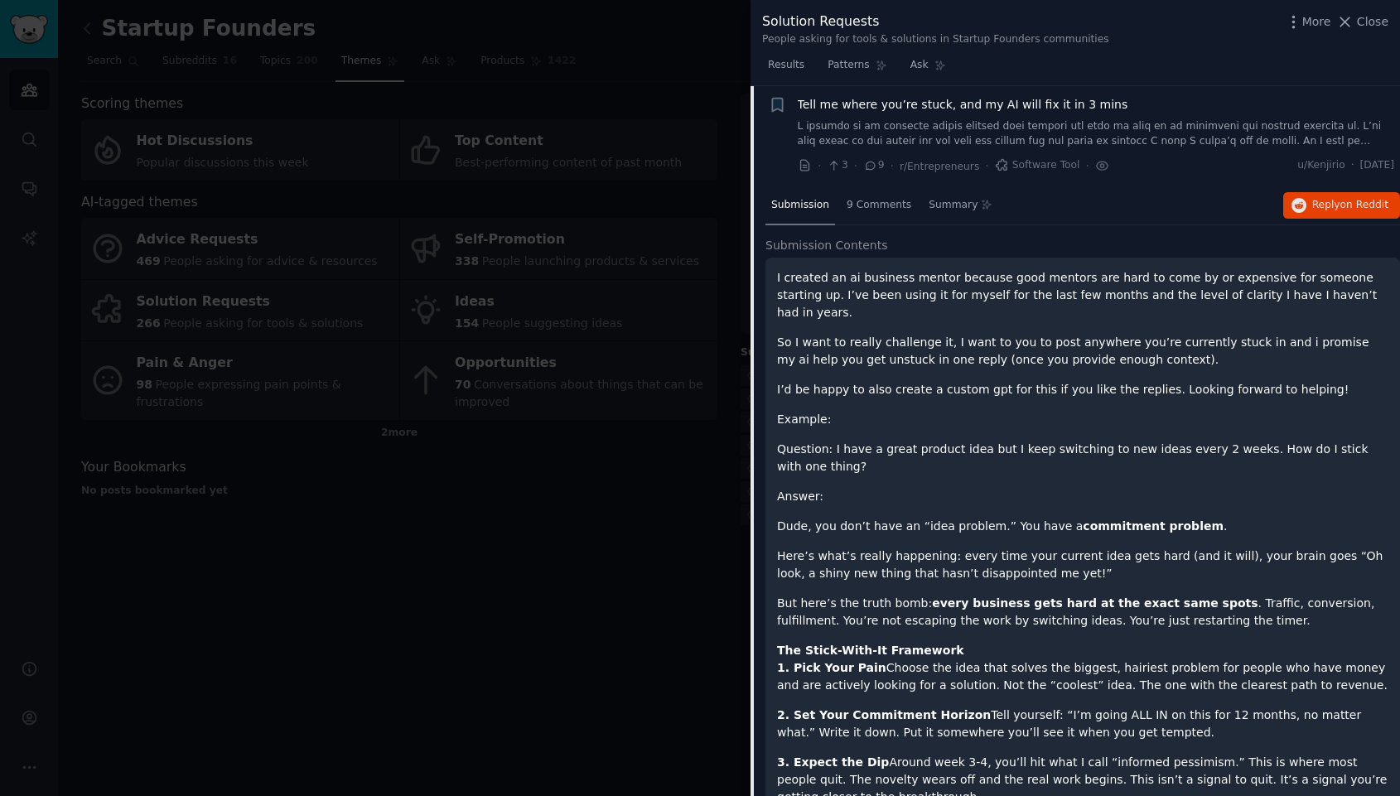
scroll to position [1245, 0]
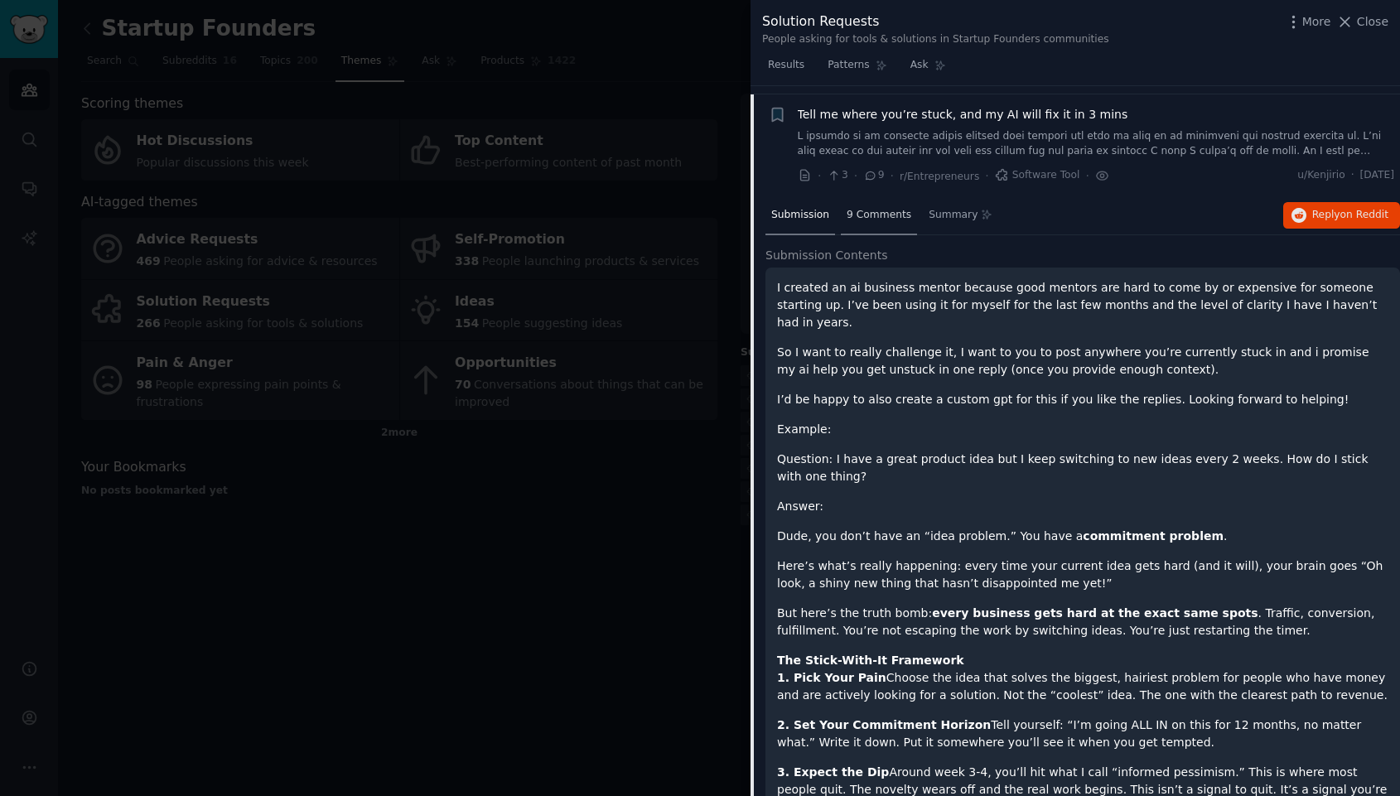
click at [863, 210] on span "9 Comments" at bounding box center [879, 215] width 65 height 15
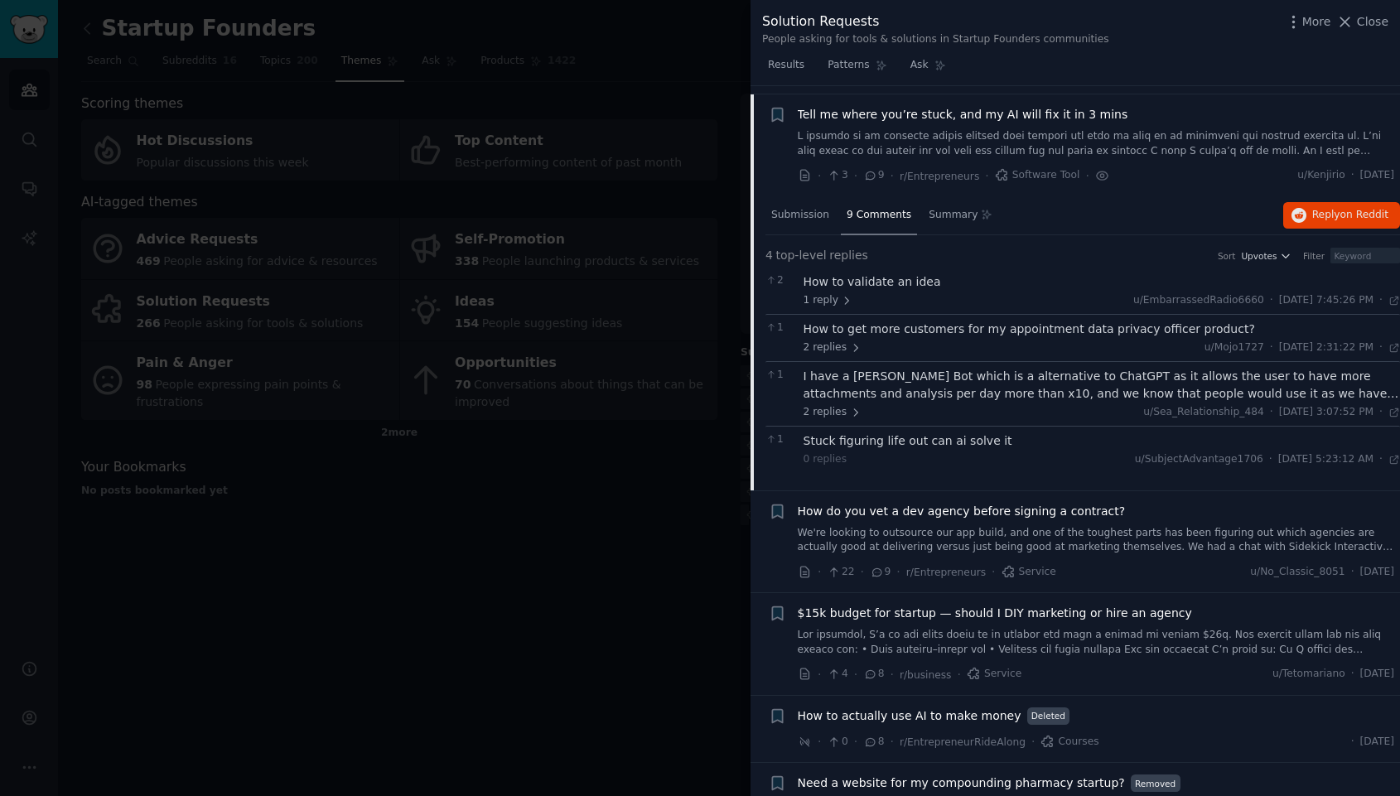
click at [879, 283] on div "How to validate an idea" at bounding box center [1102, 281] width 597 height 17
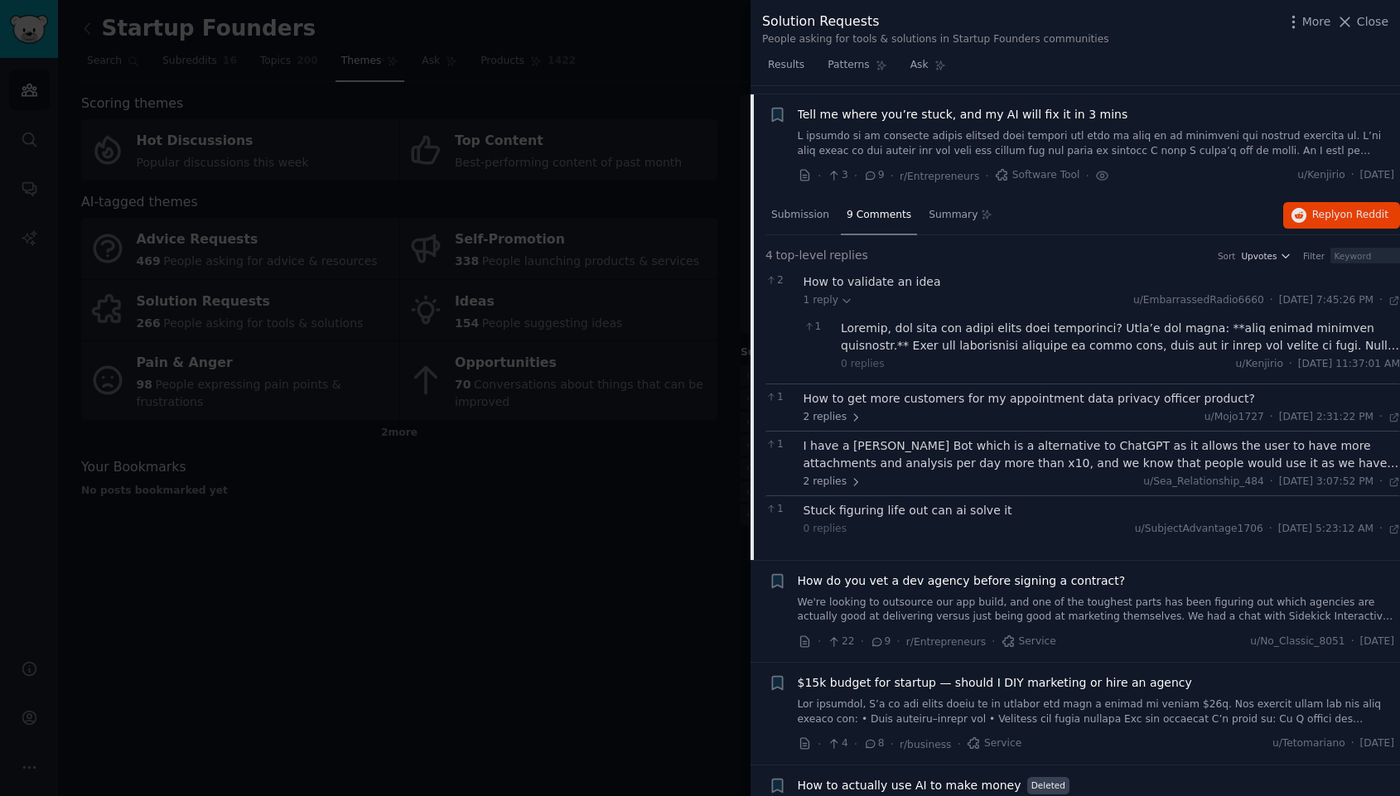
click at [921, 342] on div at bounding box center [1120, 337] width 559 height 35
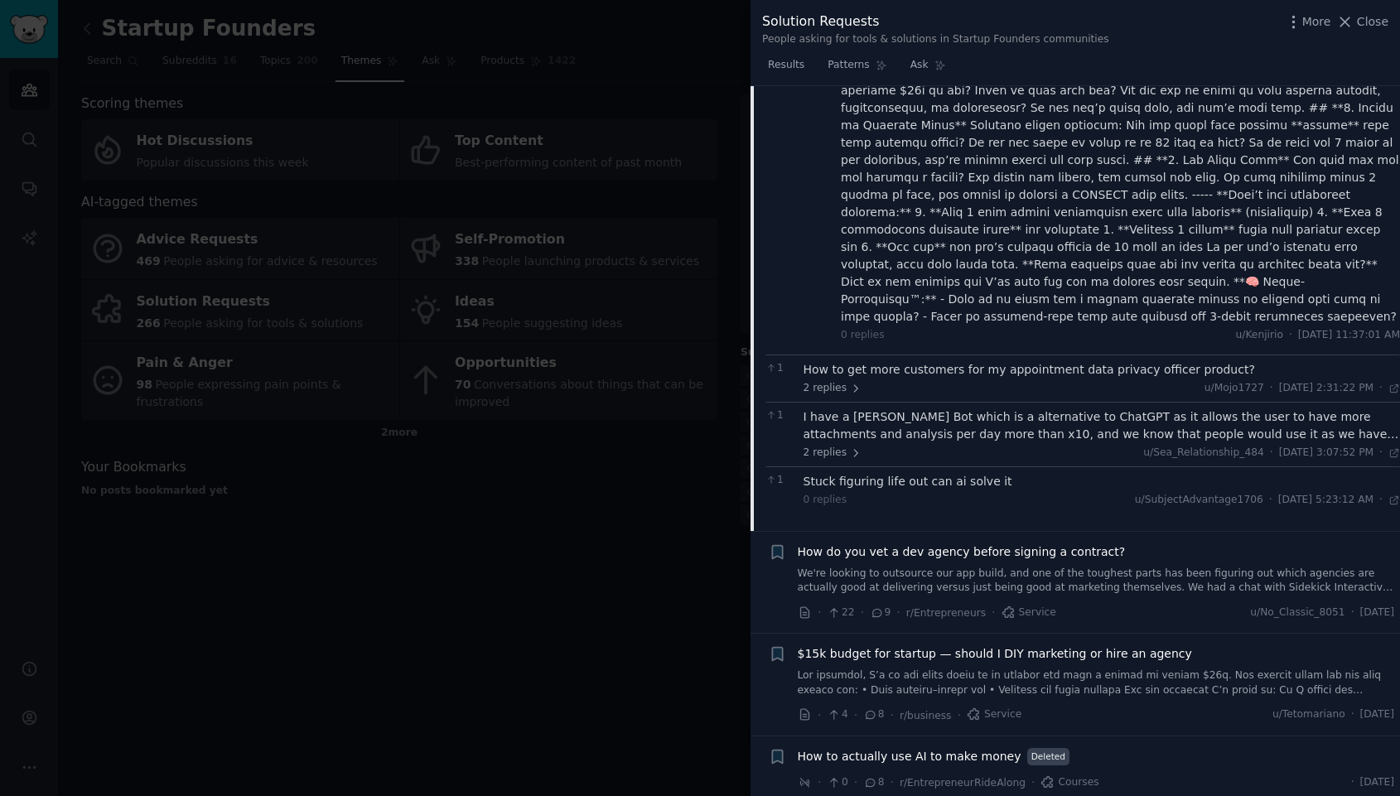
scroll to position [1728, 0]
click at [975, 360] on div "How to get more customers for my appointment data privacy officer product?" at bounding box center [1102, 368] width 597 height 17
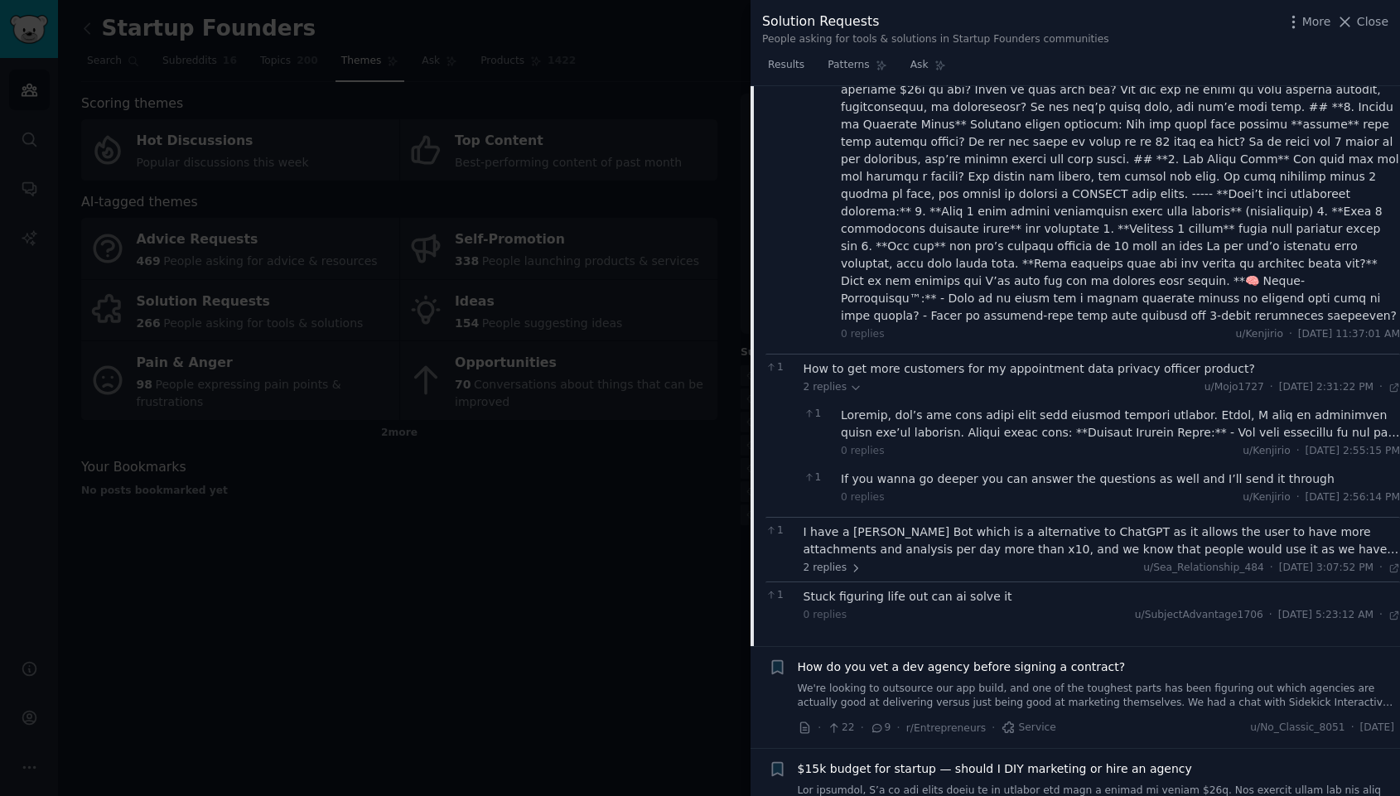
click at [1012, 407] on div at bounding box center [1120, 424] width 559 height 35
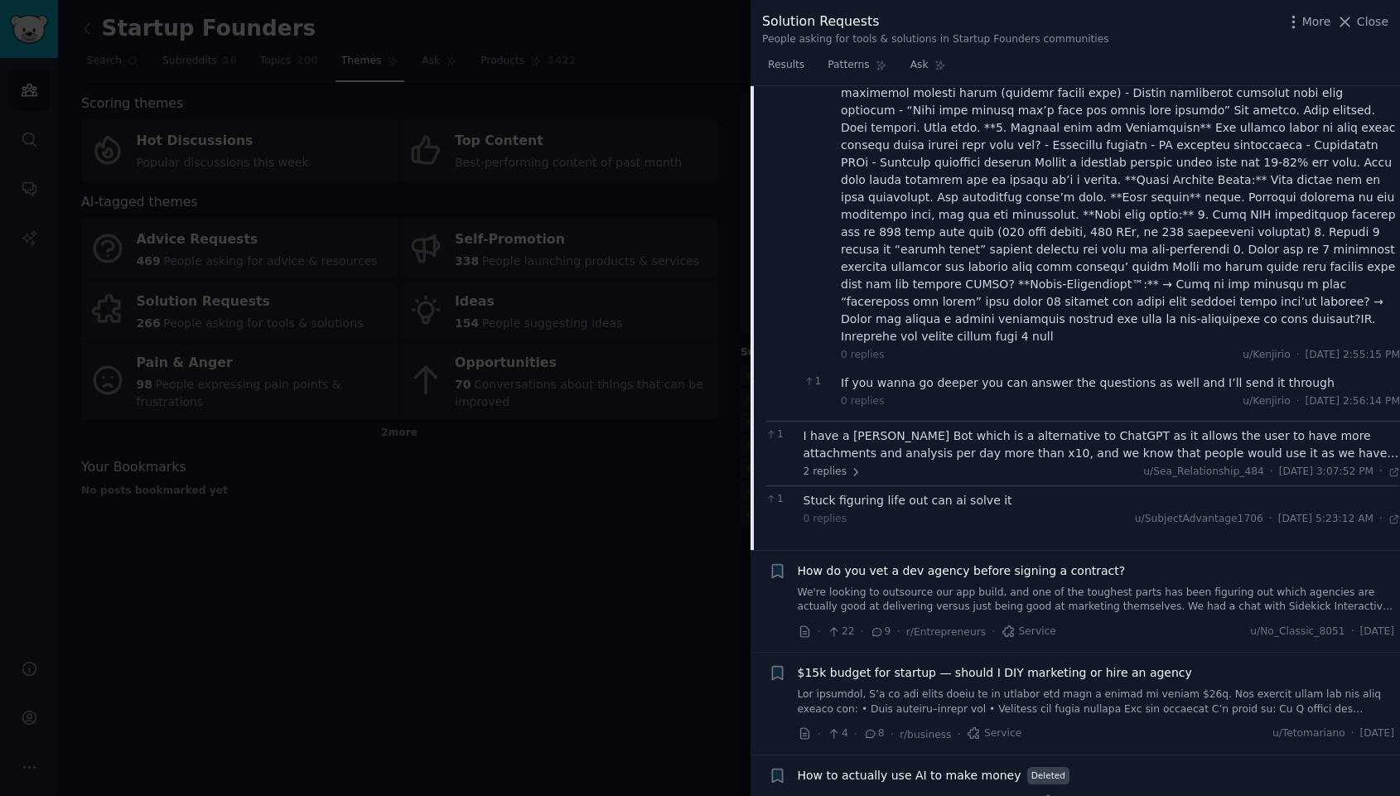
scroll to position [2382, 0]
click at [994, 427] on div "I have a AI Poe Bot which is a alternative to ChatGPT as it allows the user to …" at bounding box center [1102, 444] width 597 height 35
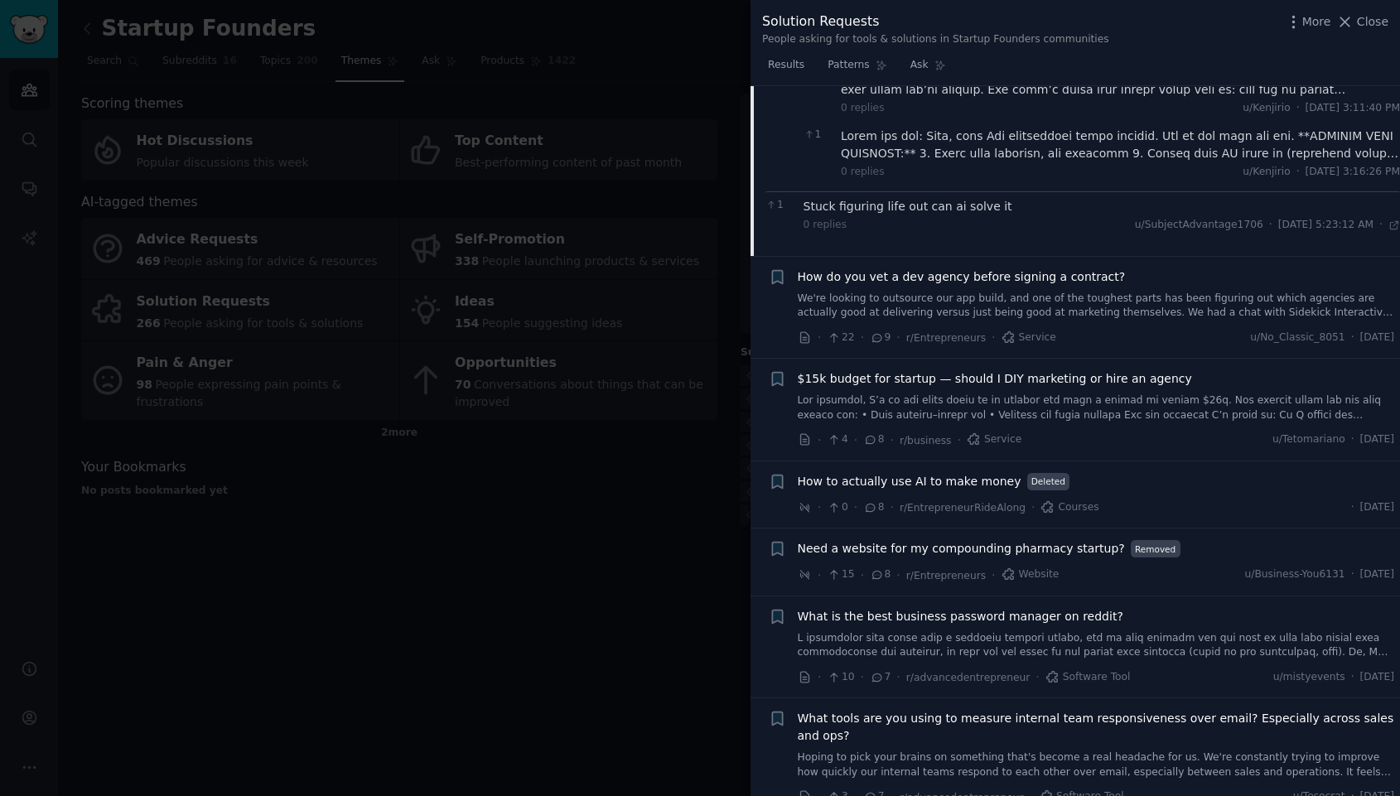
scroll to position [2877, 0]
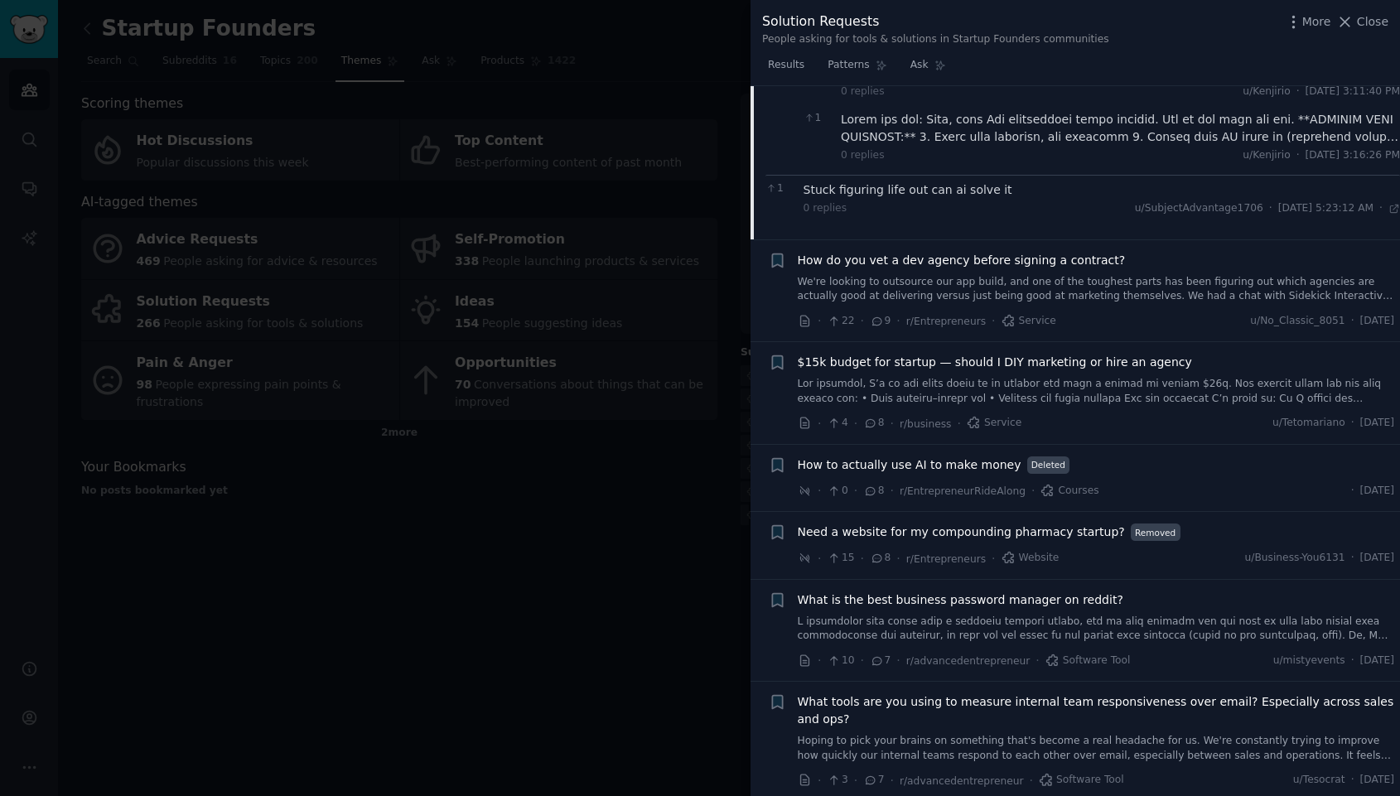
click at [1016, 377] on link at bounding box center [1096, 391] width 597 height 29
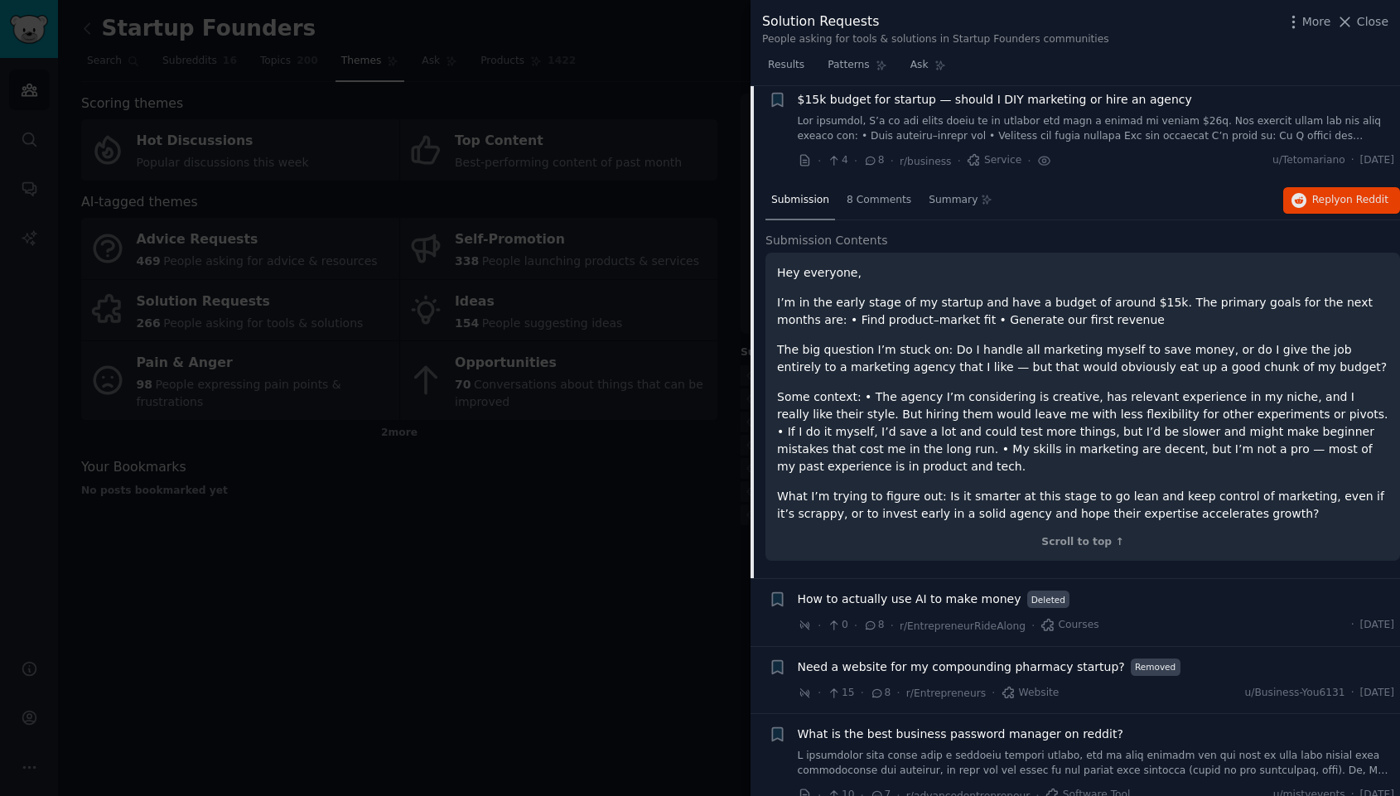
scroll to position [1458, 0]
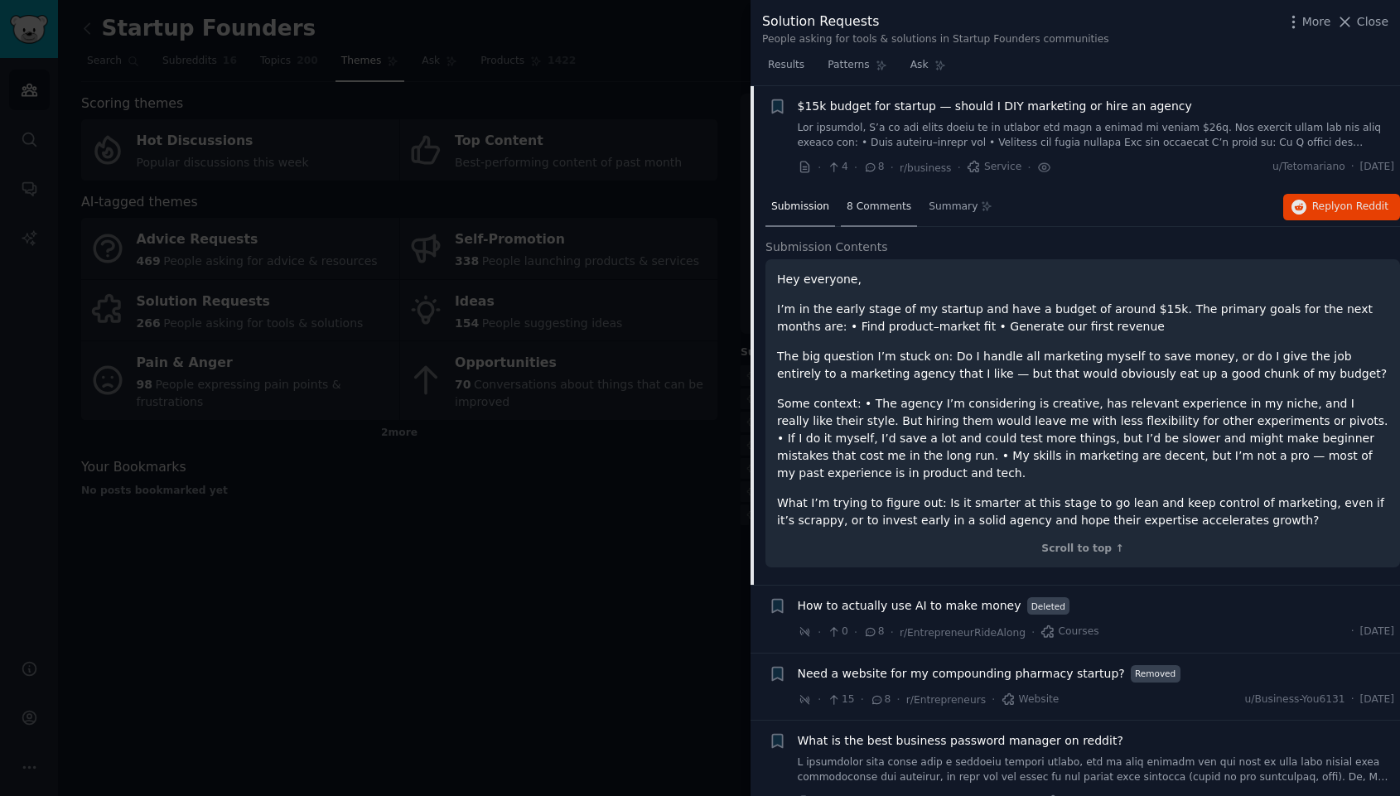
click at [870, 209] on span "8 Comments" at bounding box center [879, 207] width 65 height 15
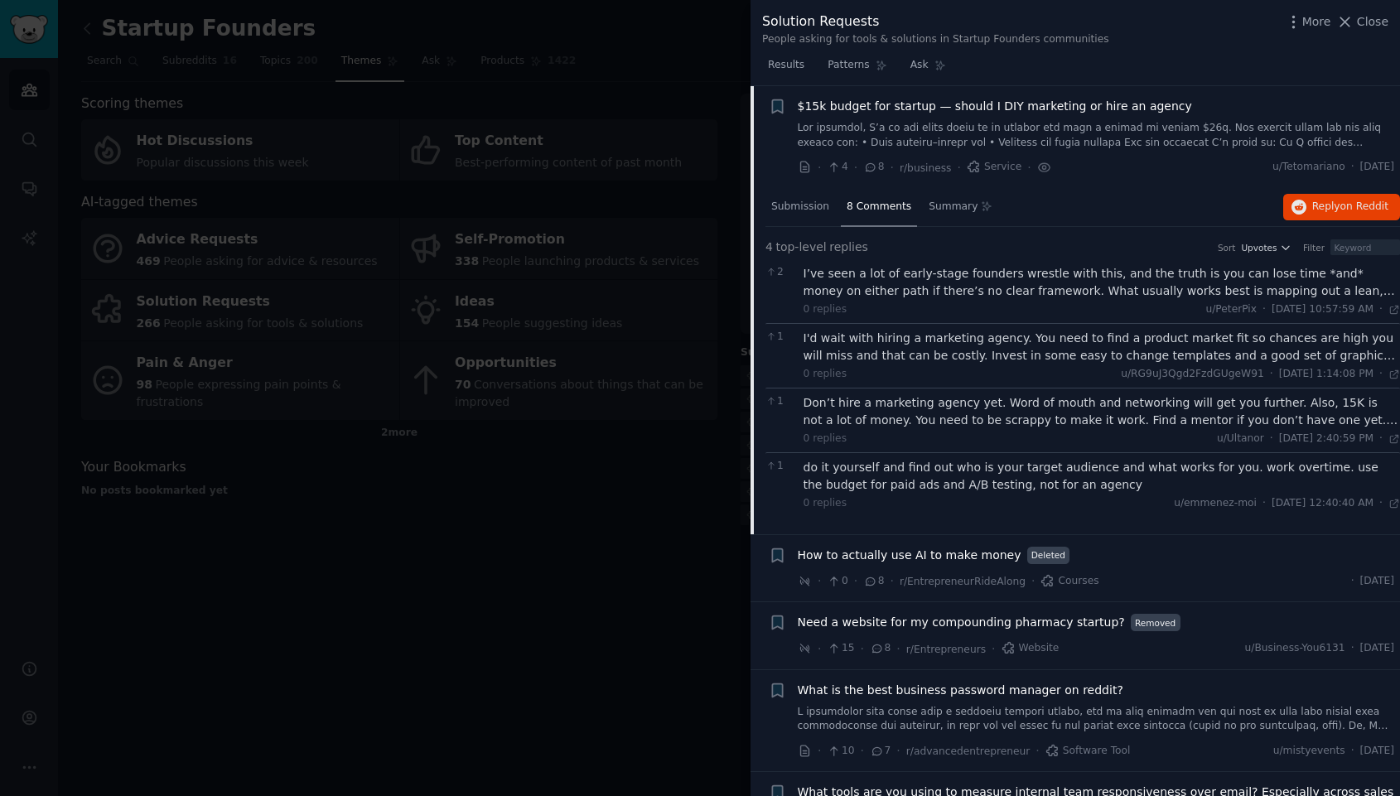
click at [1008, 282] on div "I’ve seen a lot of early-stage founders wrestle with this, and the truth is you…" at bounding box center [1102, 282] width 597 height 35
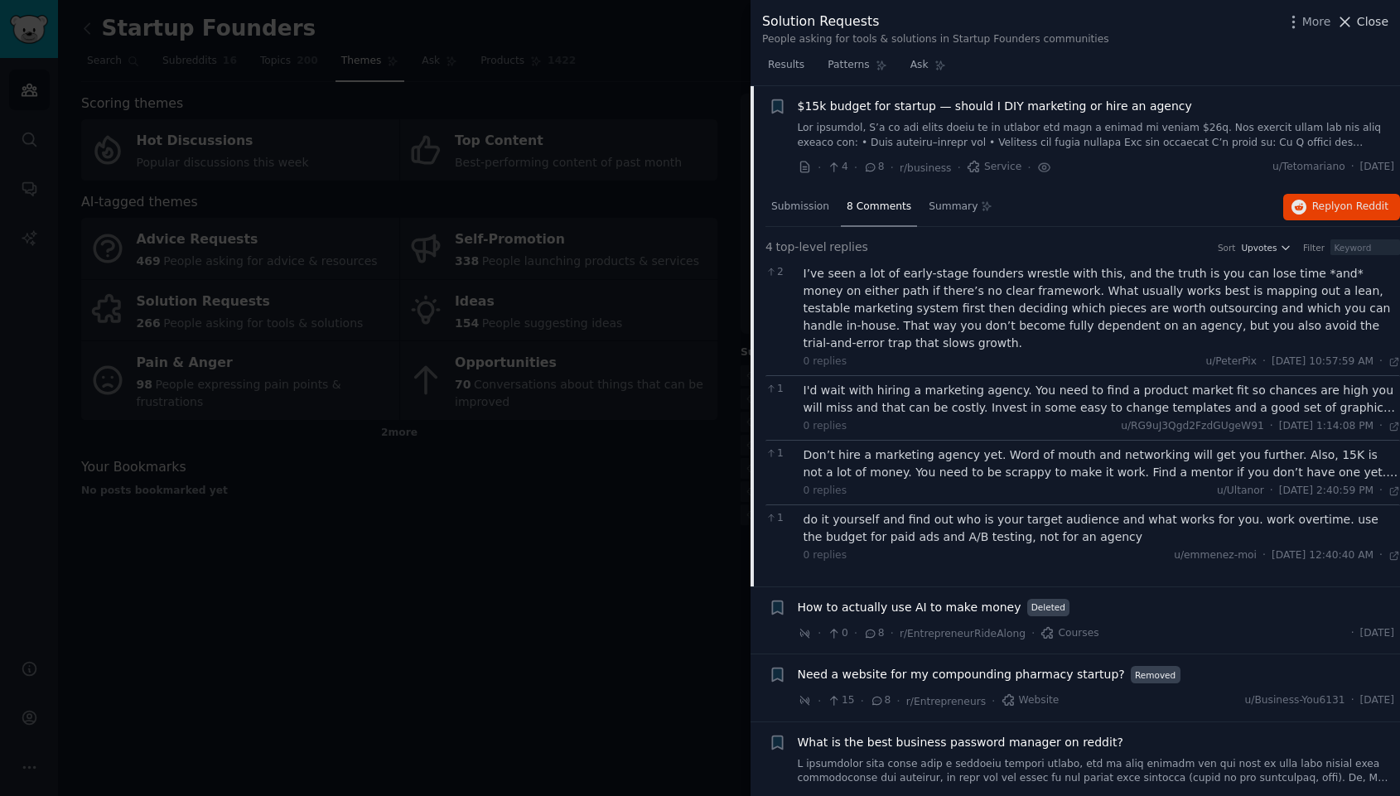
click at [1374, 18] on span "Close" at bounding box center [1372, 21] width 31 height 17
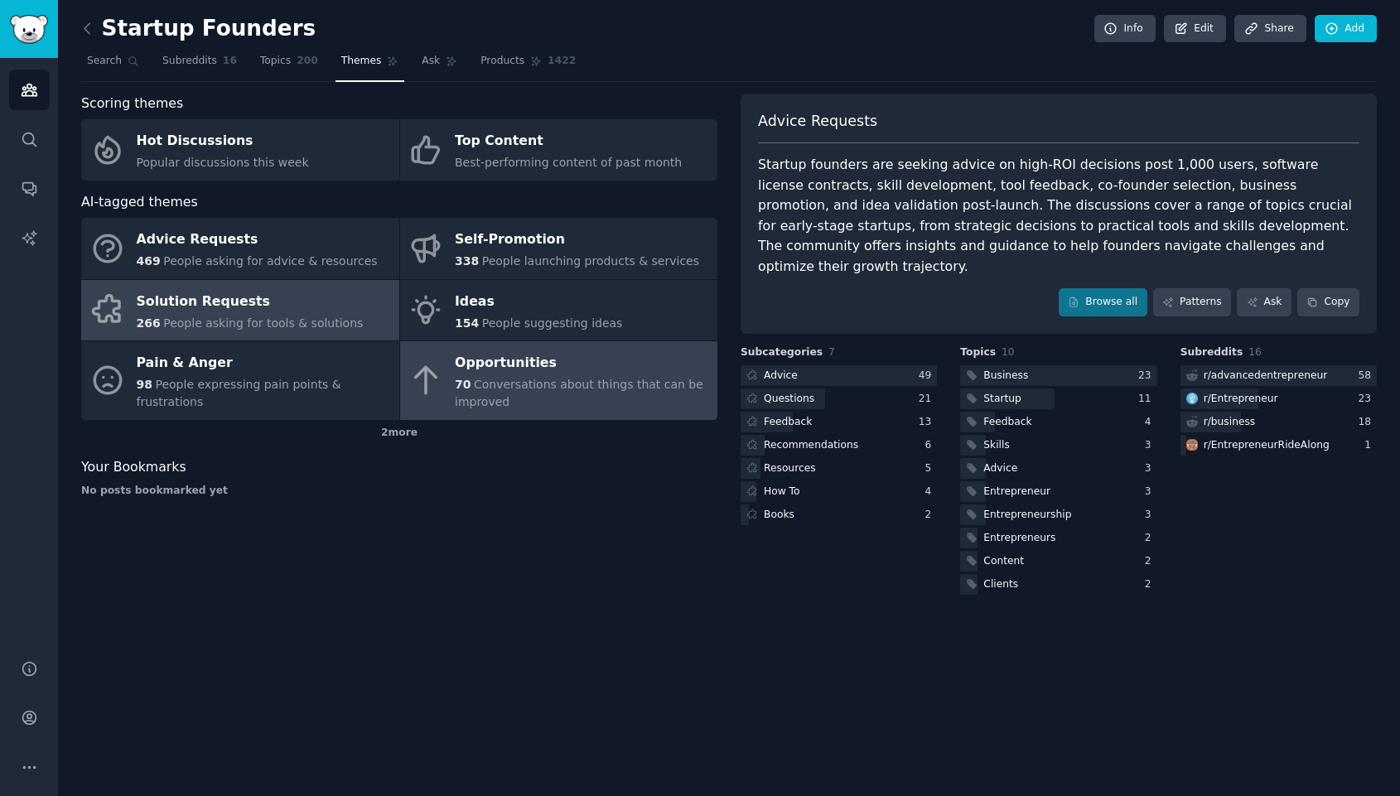
click at [610, 403] on div "70 Conversations about things that can be improved" at bounding box center [582, 393] width 254 height 35
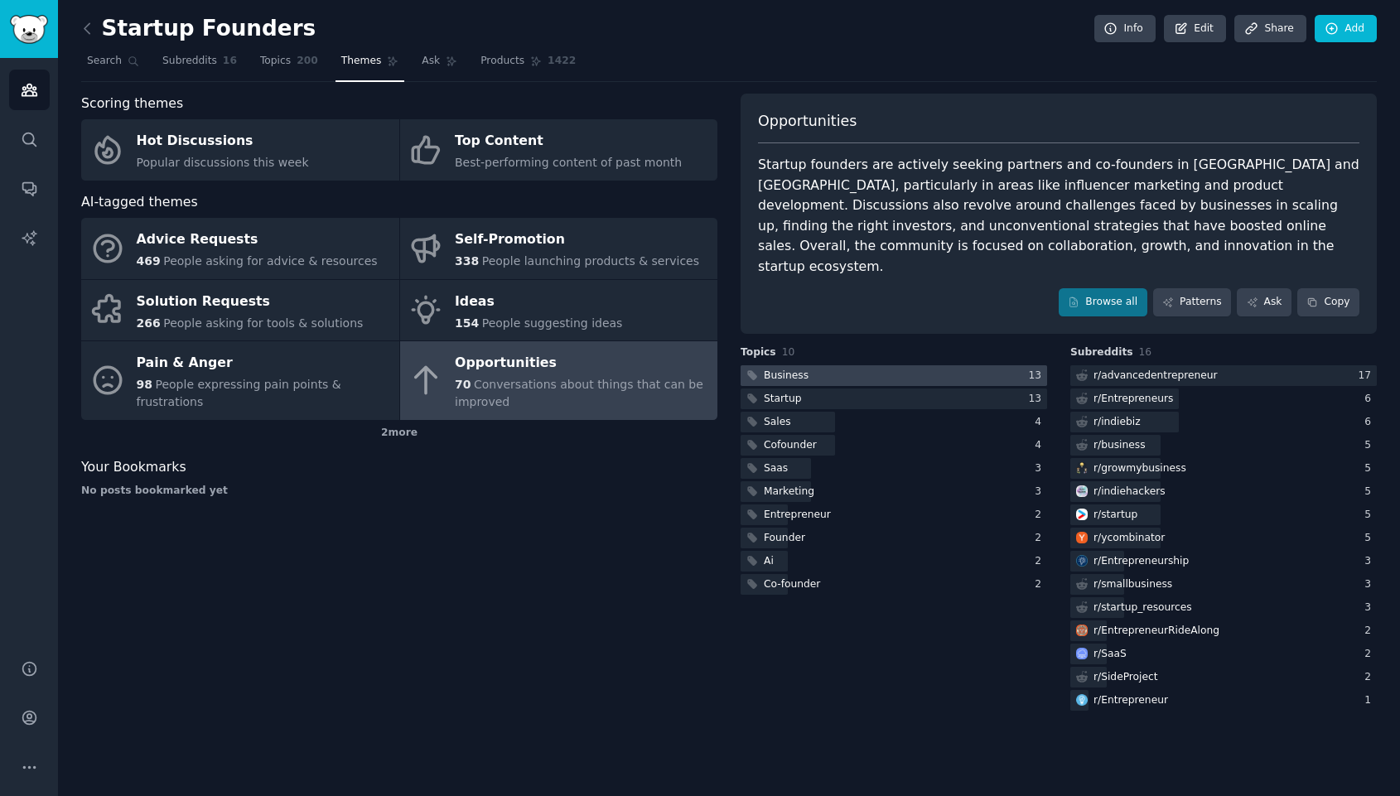
click at [1003, 365] on div at bounding box center [894, 375] width 307 height 21
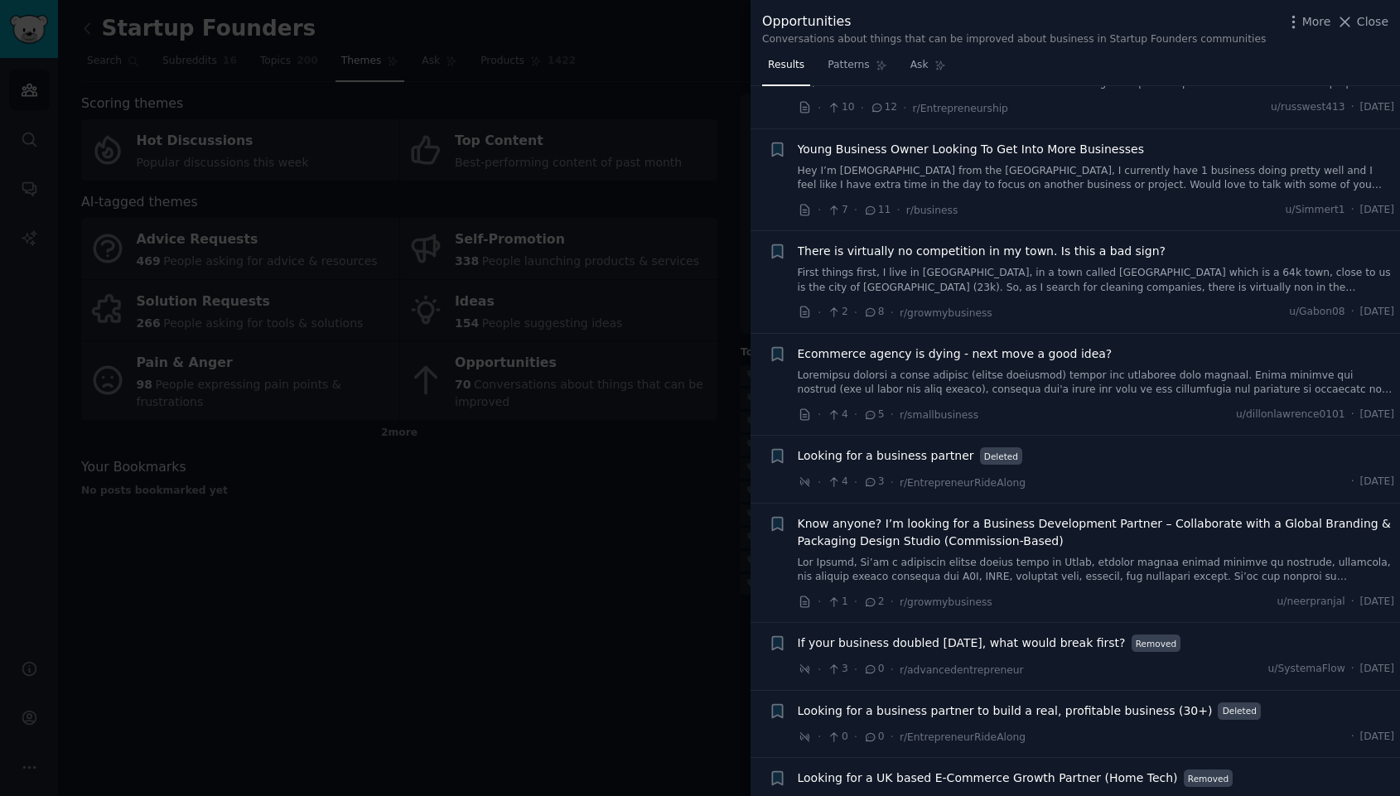
scroll to position [524, 0]
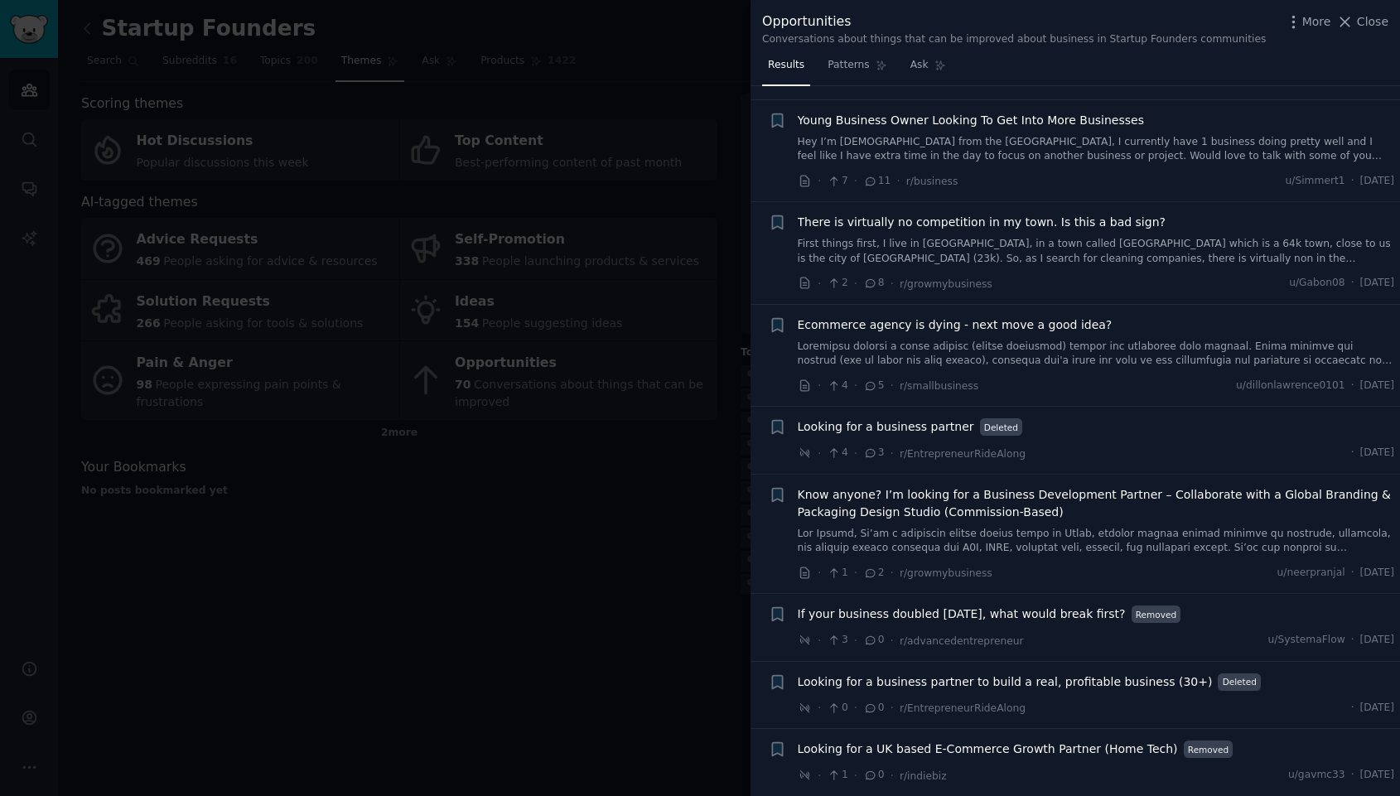
click at [1164, 360] on link at bounding box center [1096, 354] width 597 height 29
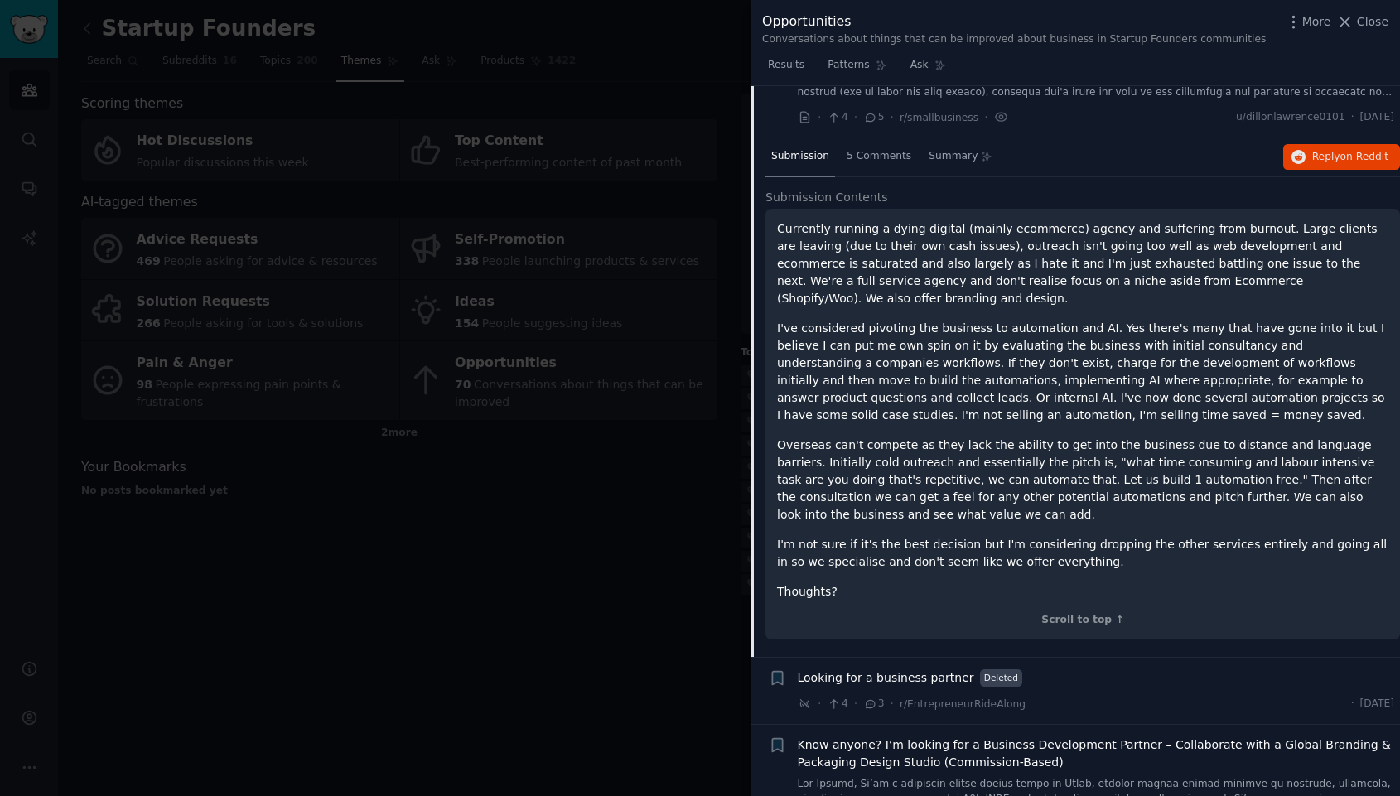
scroll to position [790, 0]
click at [853, 159] on span "5 Comments" at bounding box center [879, 159] width 65 height 15
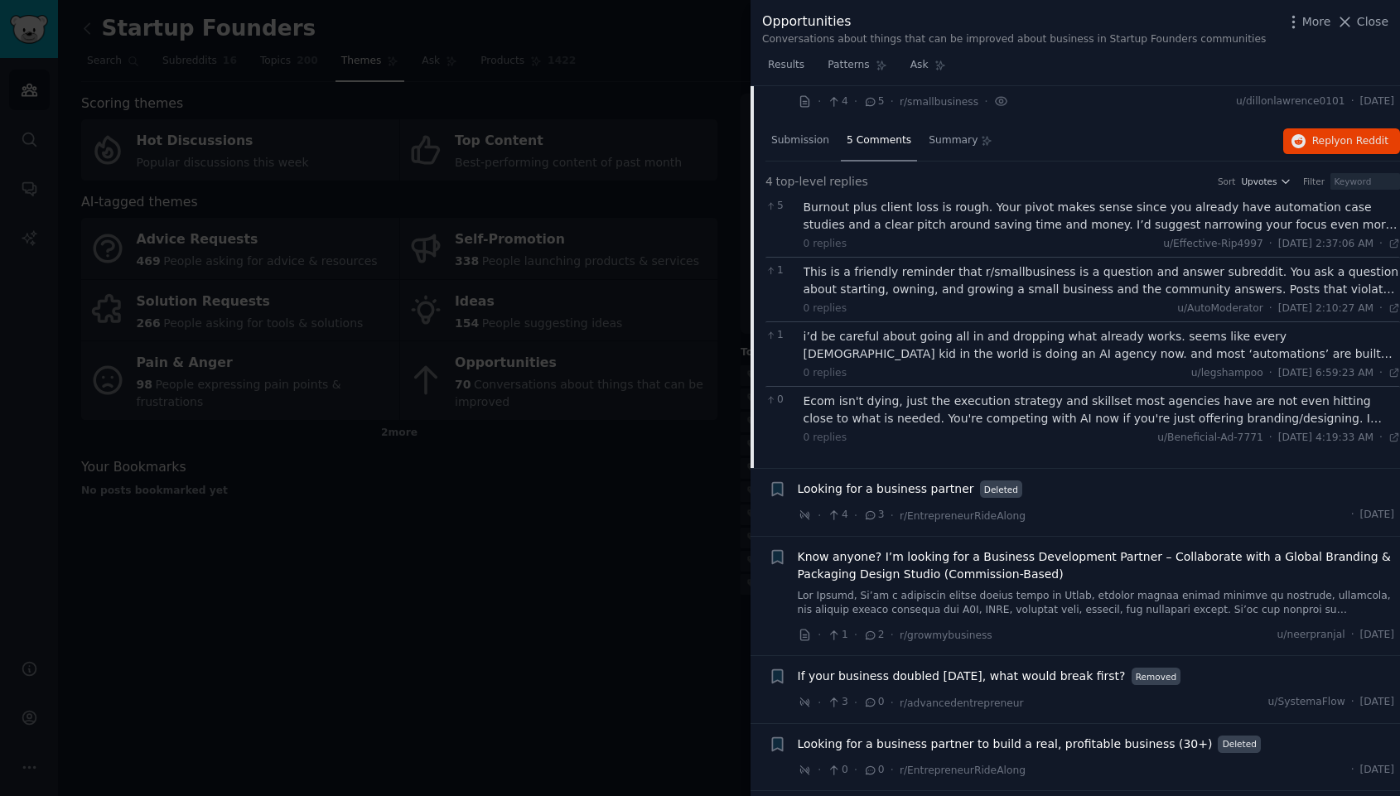
scroll to position [809, 0]
click at [1044, 355] on div "i’d be careful about going all in and dropping what already works. seems like e…" at bounding box center [1102, 344] width 597 height 35
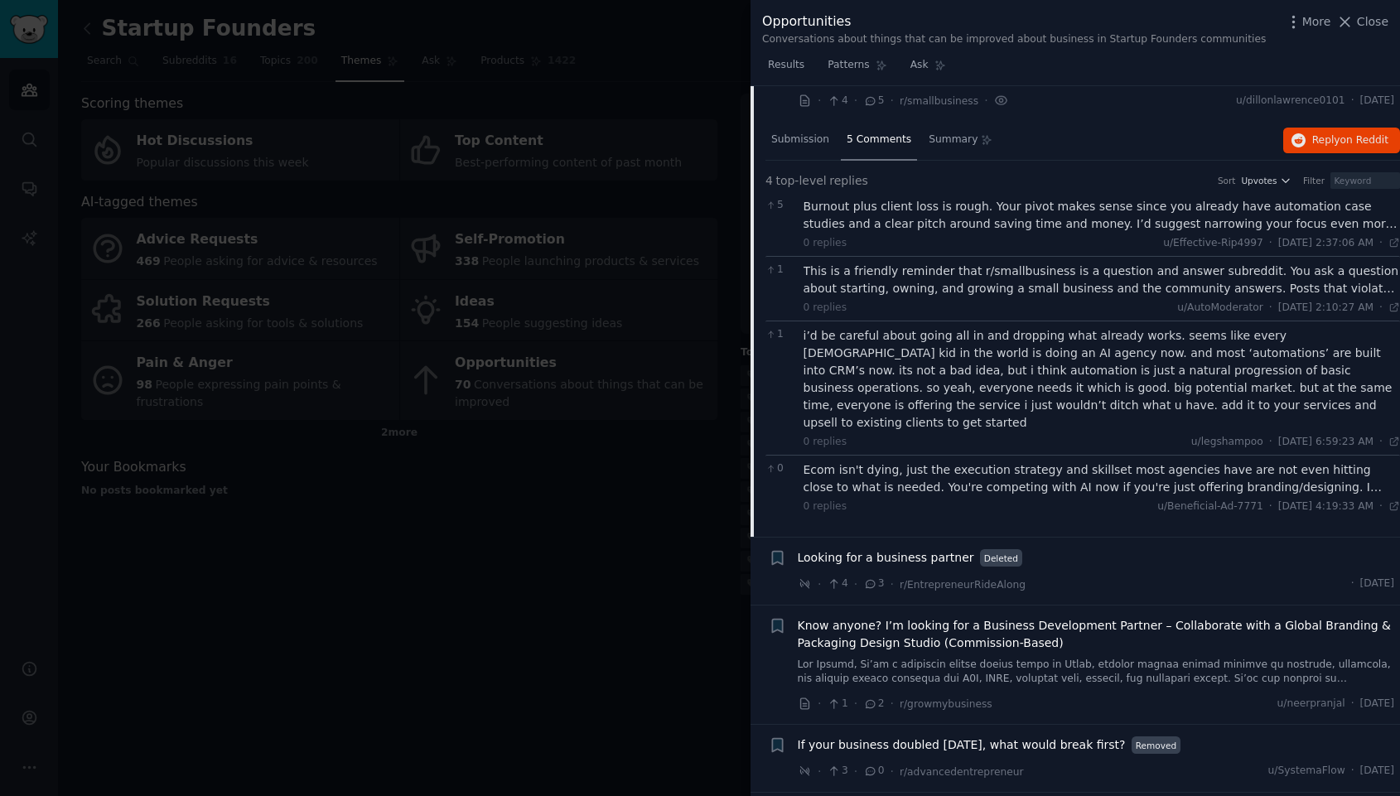
click at [1053, 462] on div "Ecom isn't dying, just the execution strategy and skillset most agencies have a…" at bounding box center [1102, 479] width 597 height 35
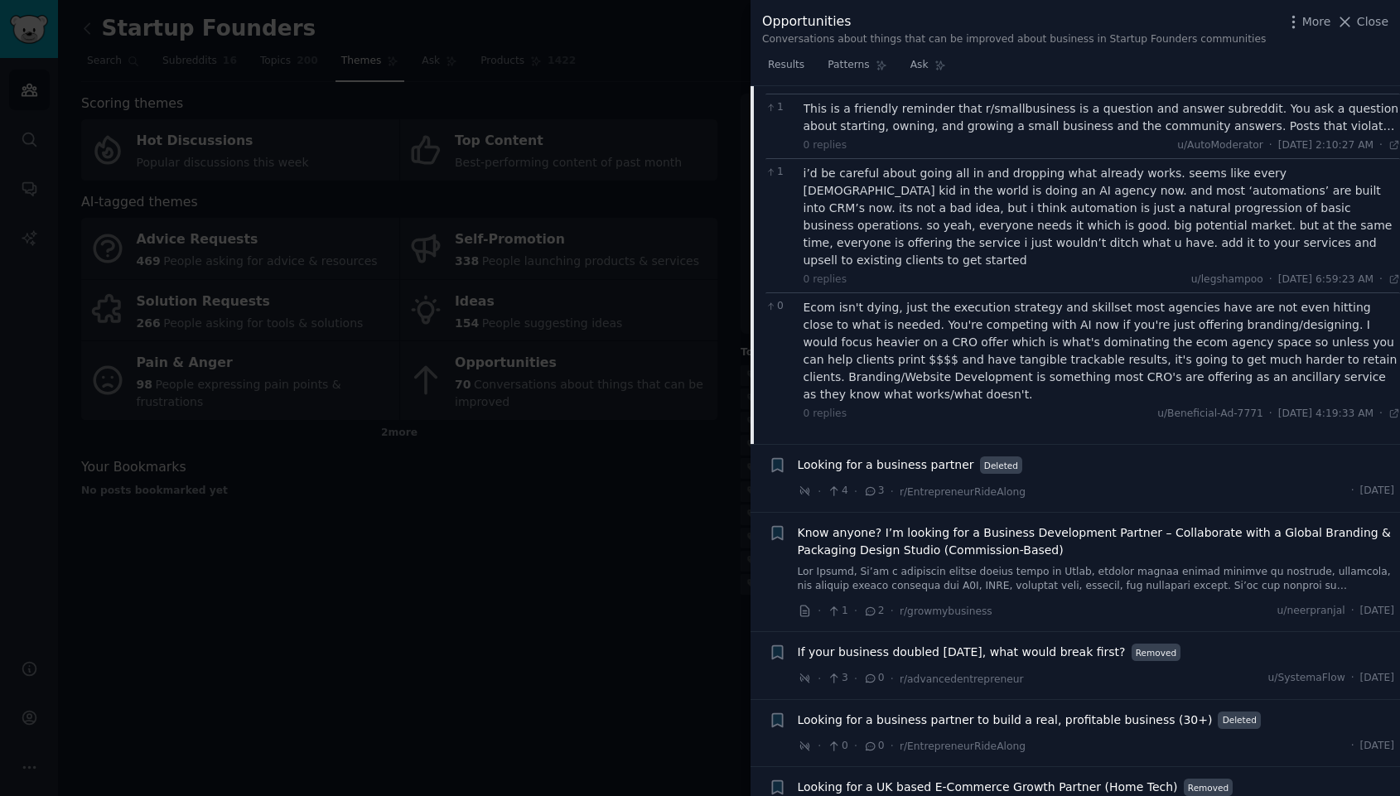
scroll to position [975, 0]
click at [698, 568] on div at bounding box center [700, 398] width 1400 height 796
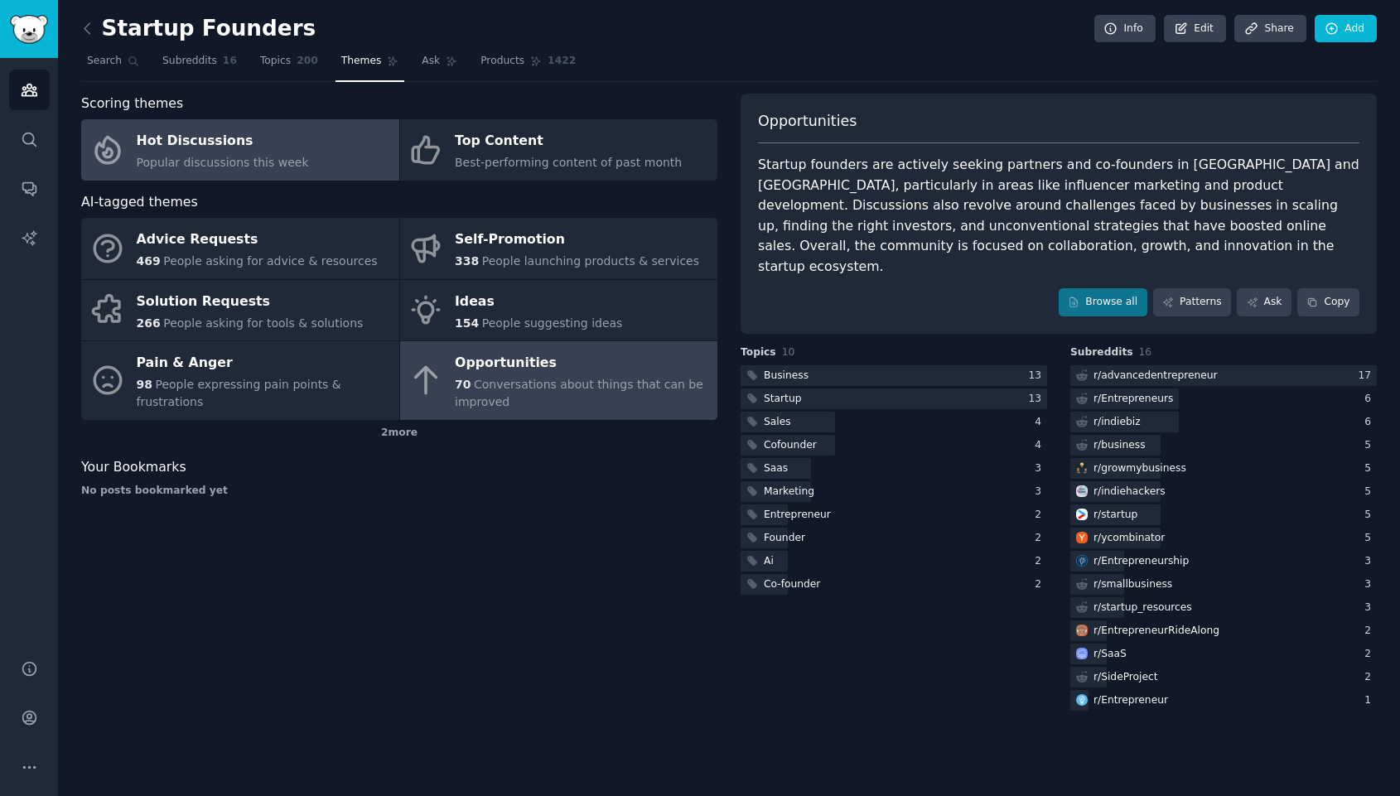
click at [326, 163] on link "Hot Discussions Popular discussions this week" at bounding box center [240, 149] width 318 height 61
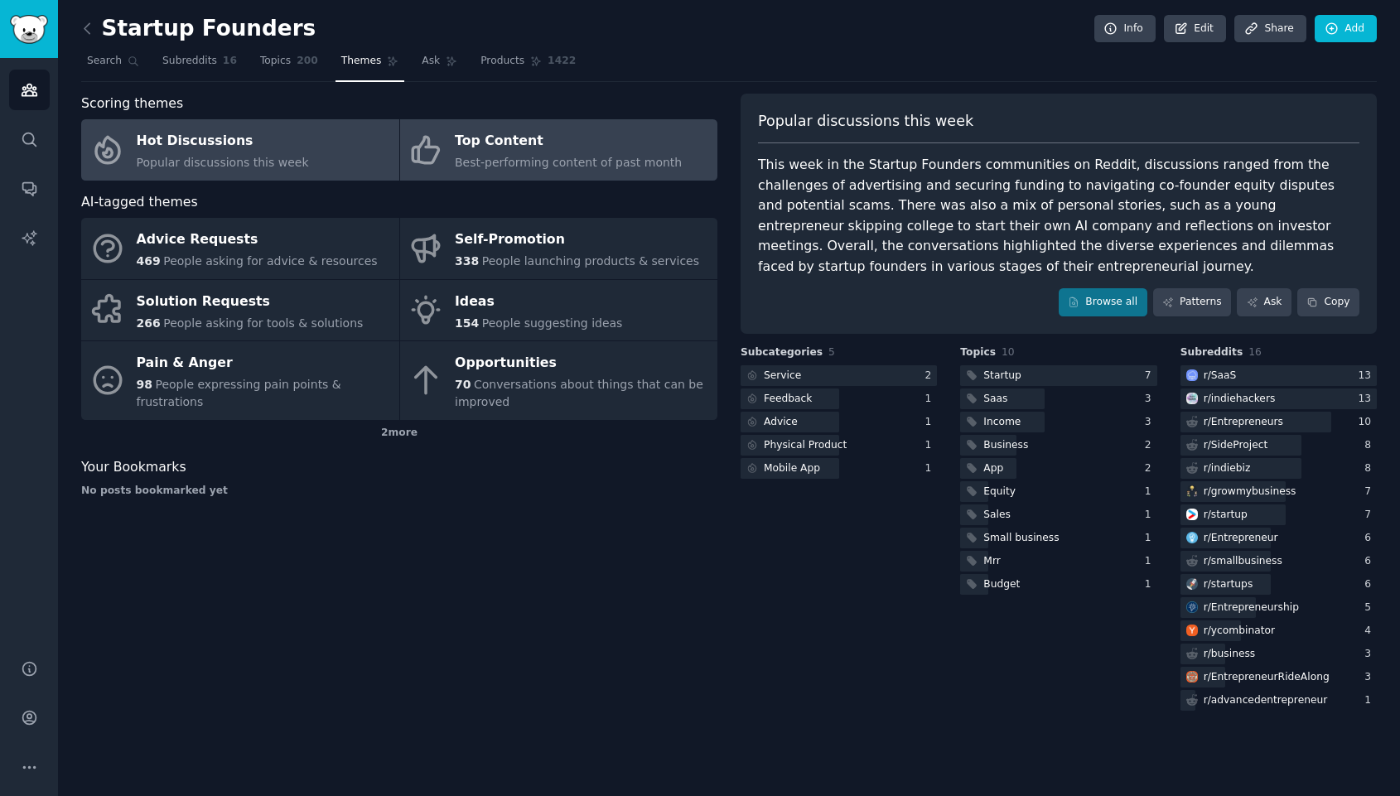
click at [491, 162] on span "Best-performing content of past month" at bounding box center [568, 162] width 227 height 13
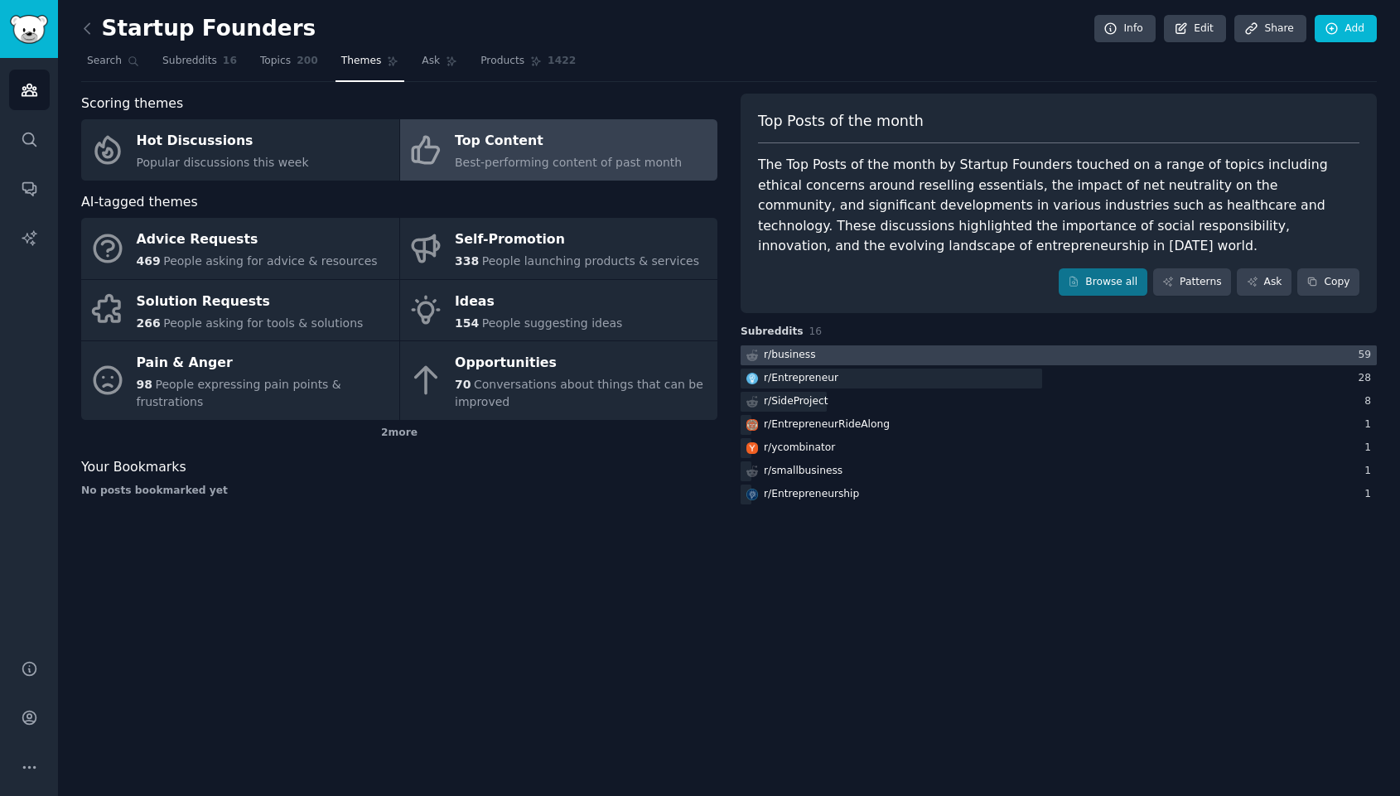
click at [888, 353] on div at bounding box center [1059, 356] width 636 height 21
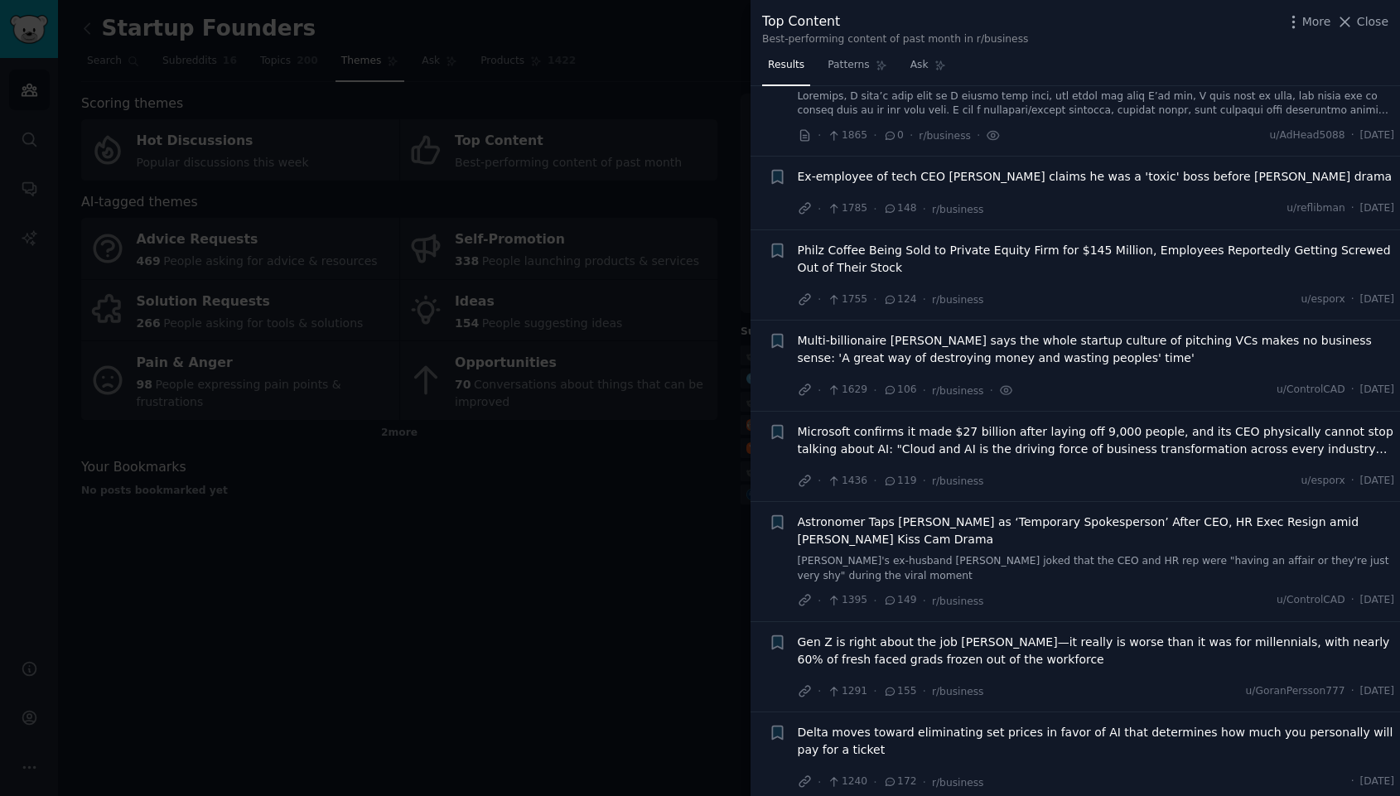
scroll to position [493, 0]
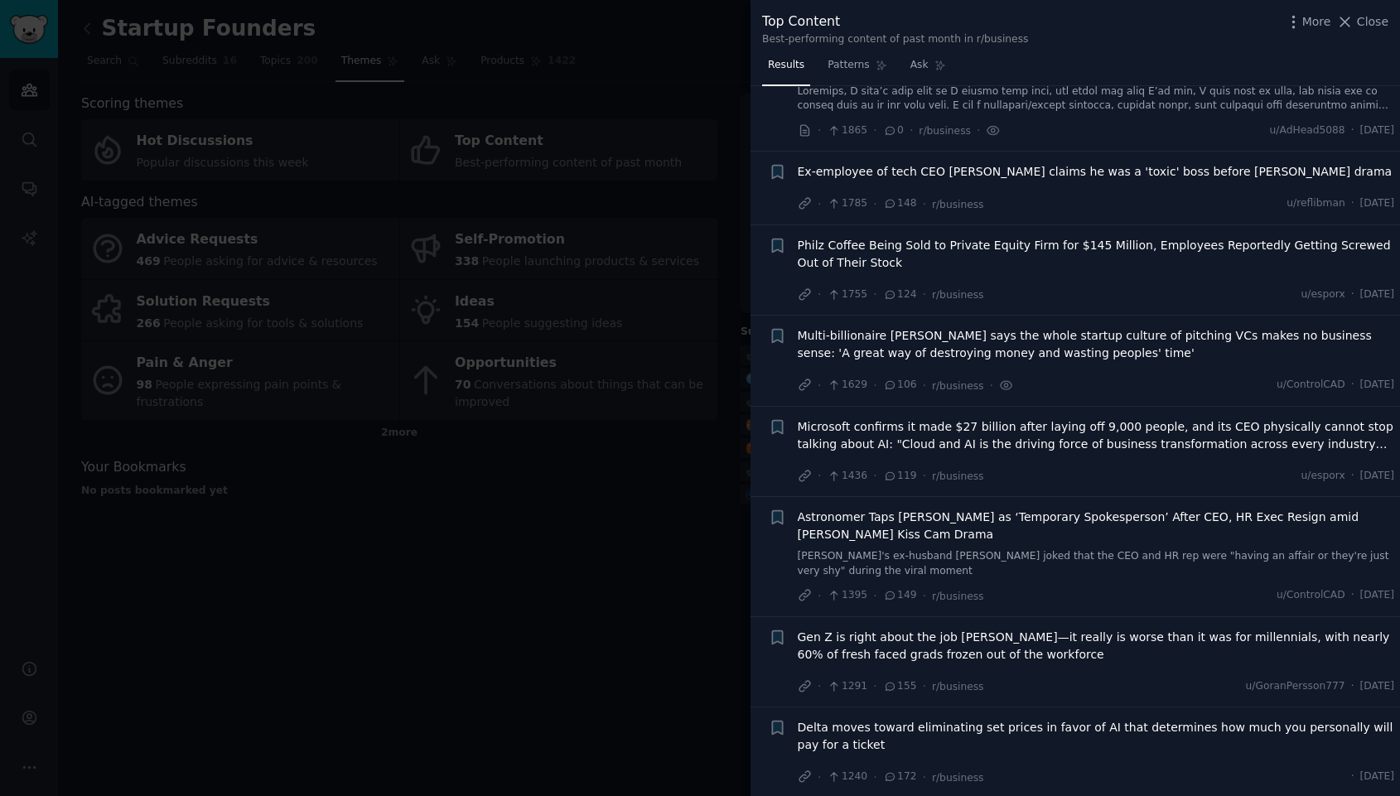
click at [1030, 445] on span "Microsoft confirms it made $27 billion after laying off 9,000 people, and its C…" at bounding box center [1096, 435] width 597 height 35
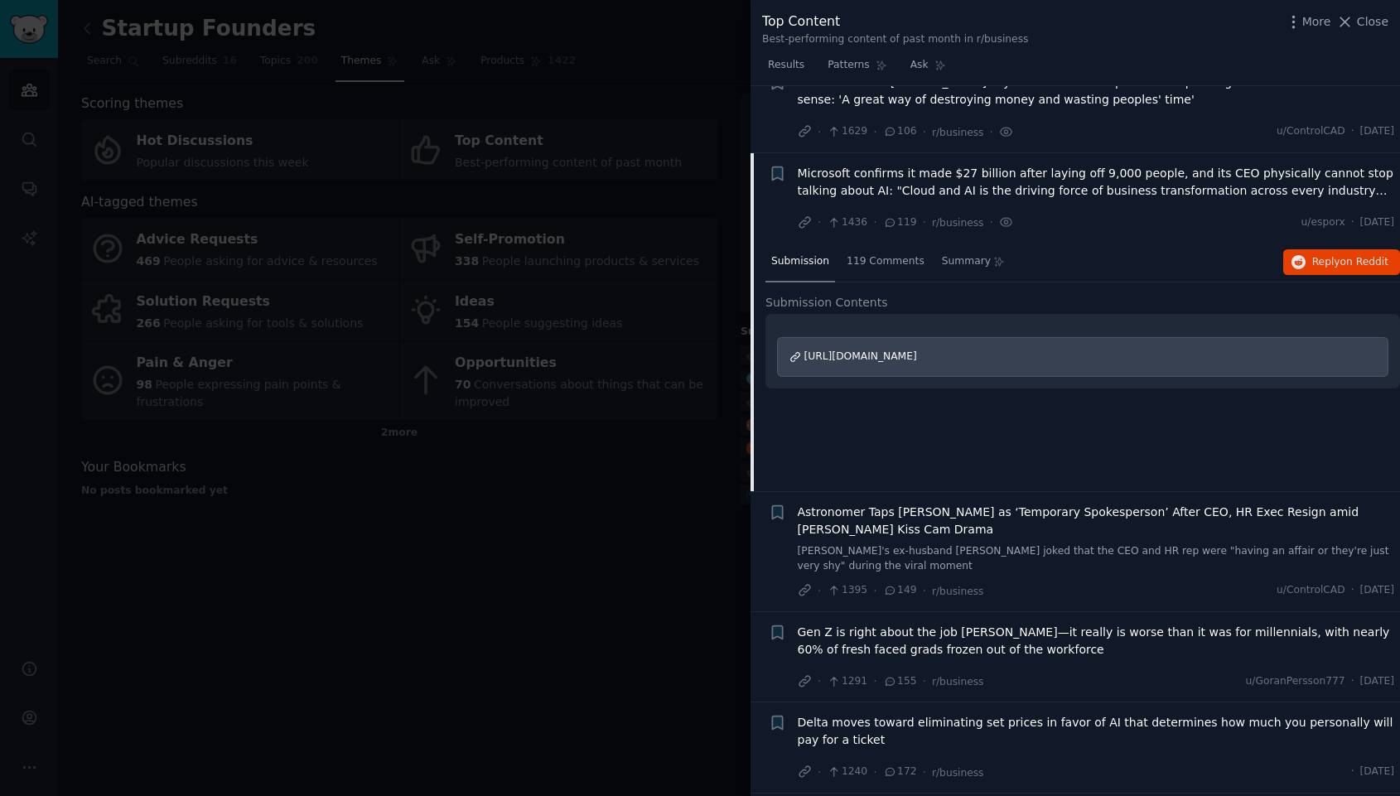
scroll to position [814, 0]
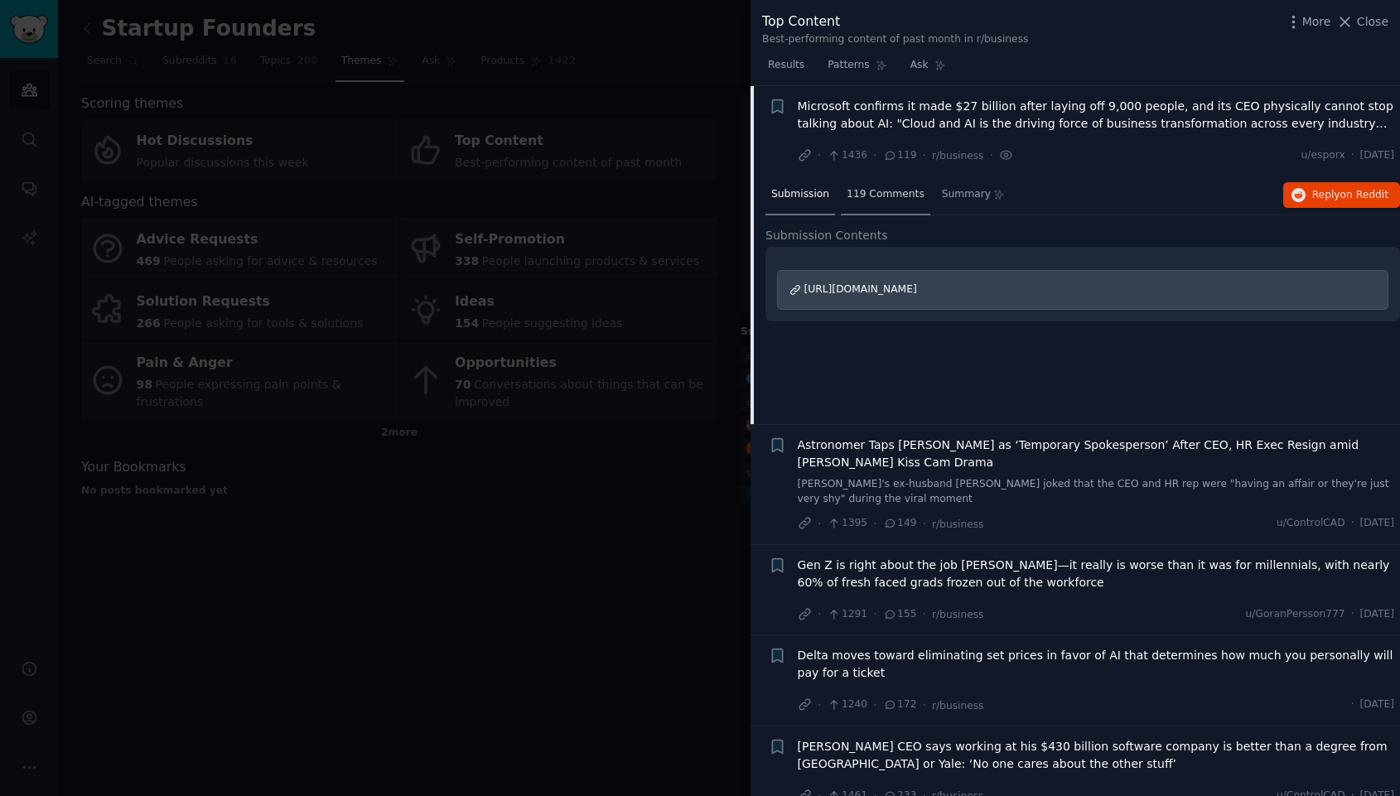
click at [885, 193] on span "119 Comments" at bounding box center [886, 194] width 78 height 15
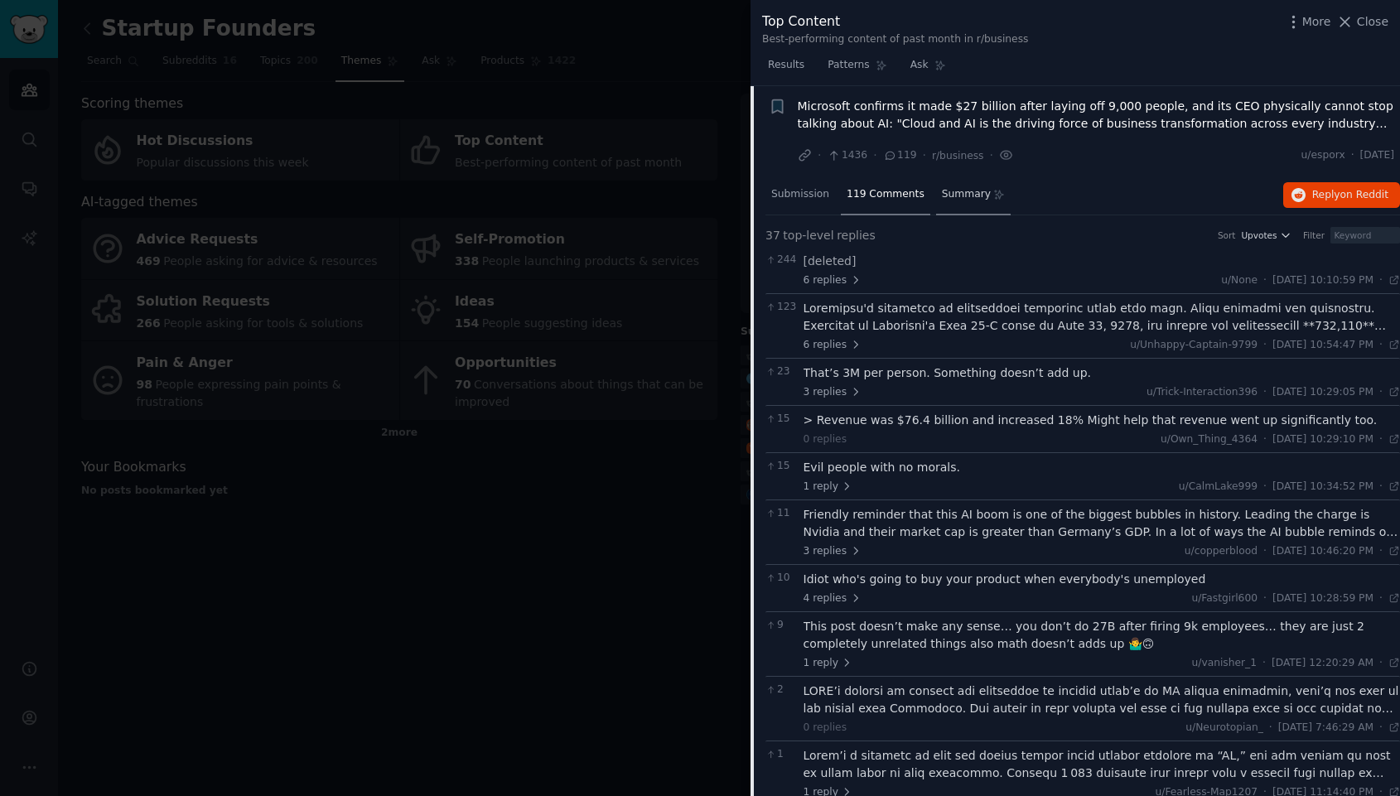
click at [955, 186] on div "Summary" at bounding box center [973, 196] width 75 height 40
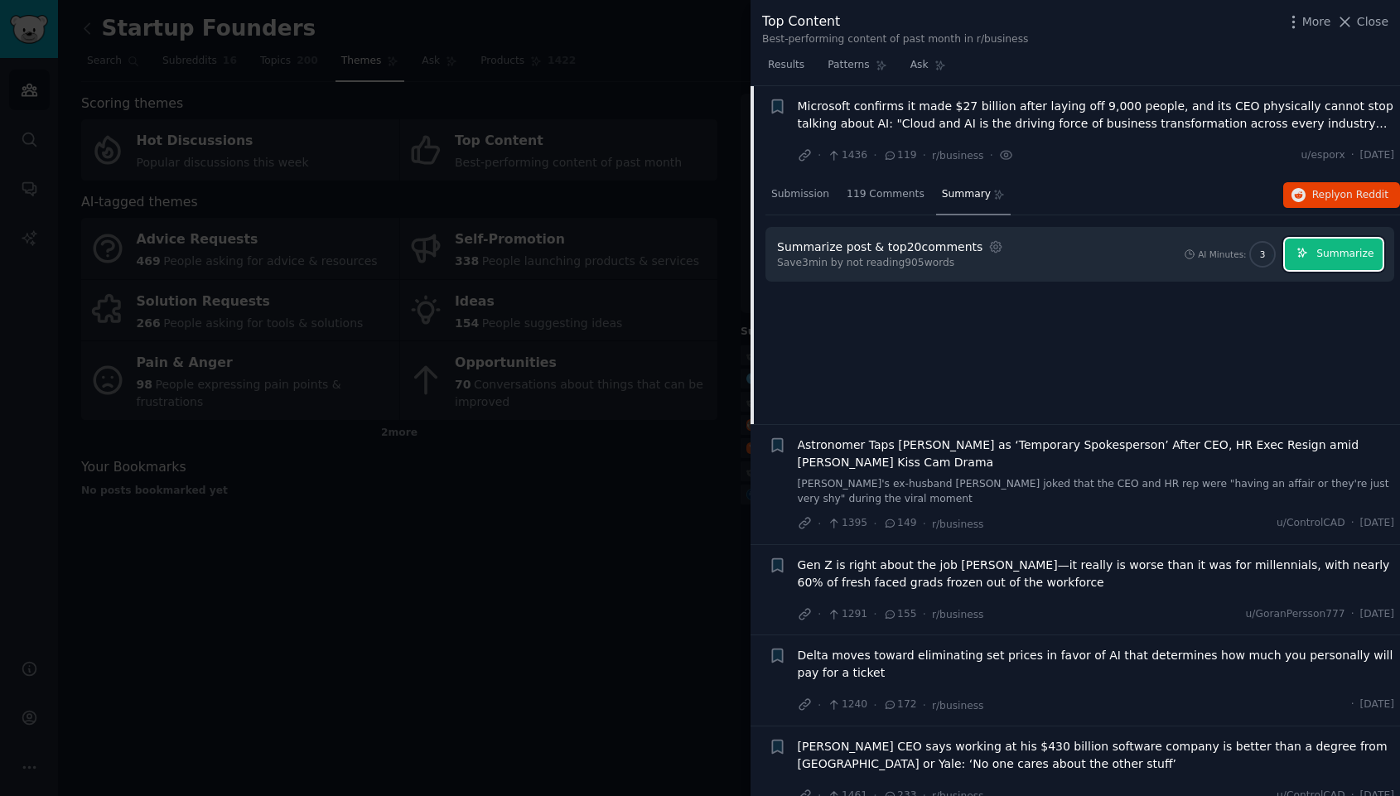
click at [1357, 252] on span "Summarize" at bounding box center [1345, 254] width 57 height 15
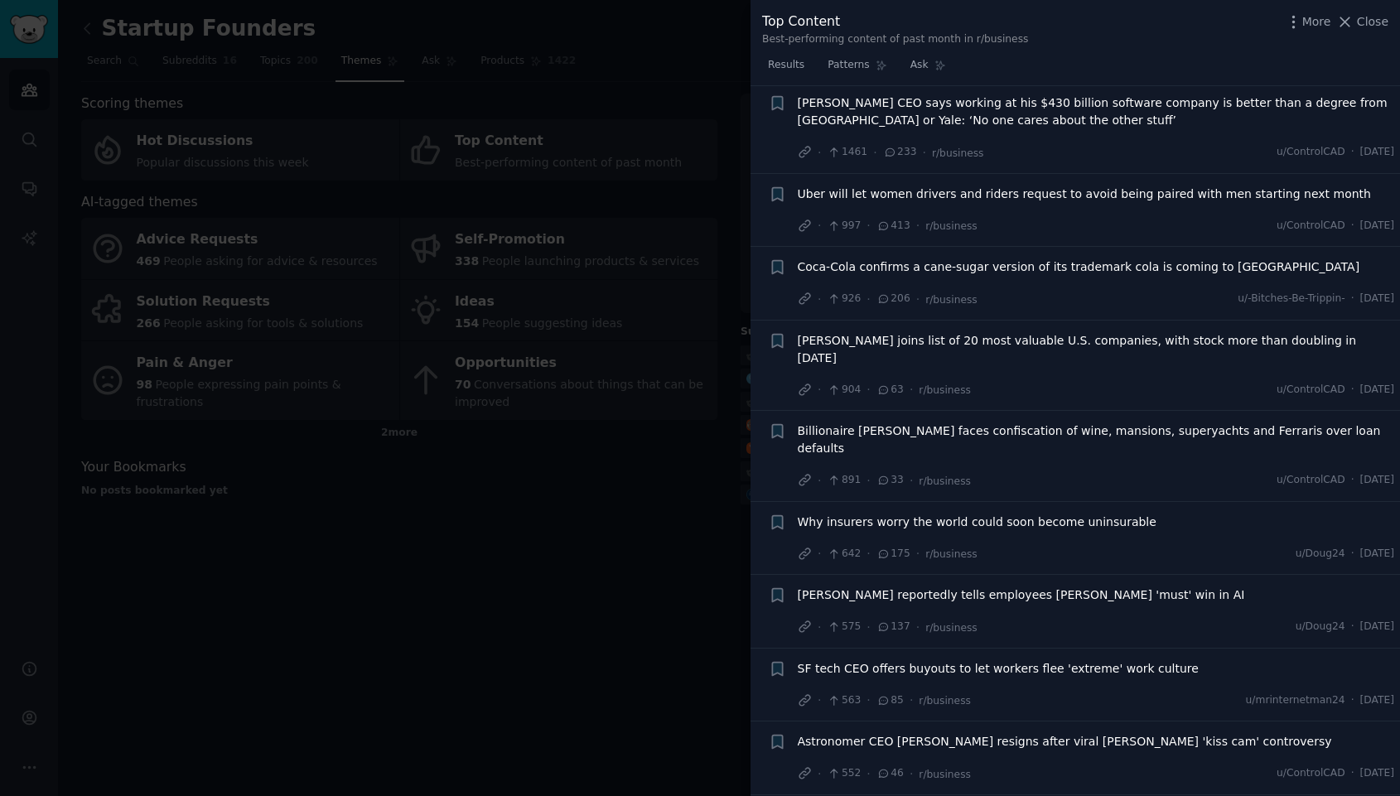
scroll to position [2316, 0]
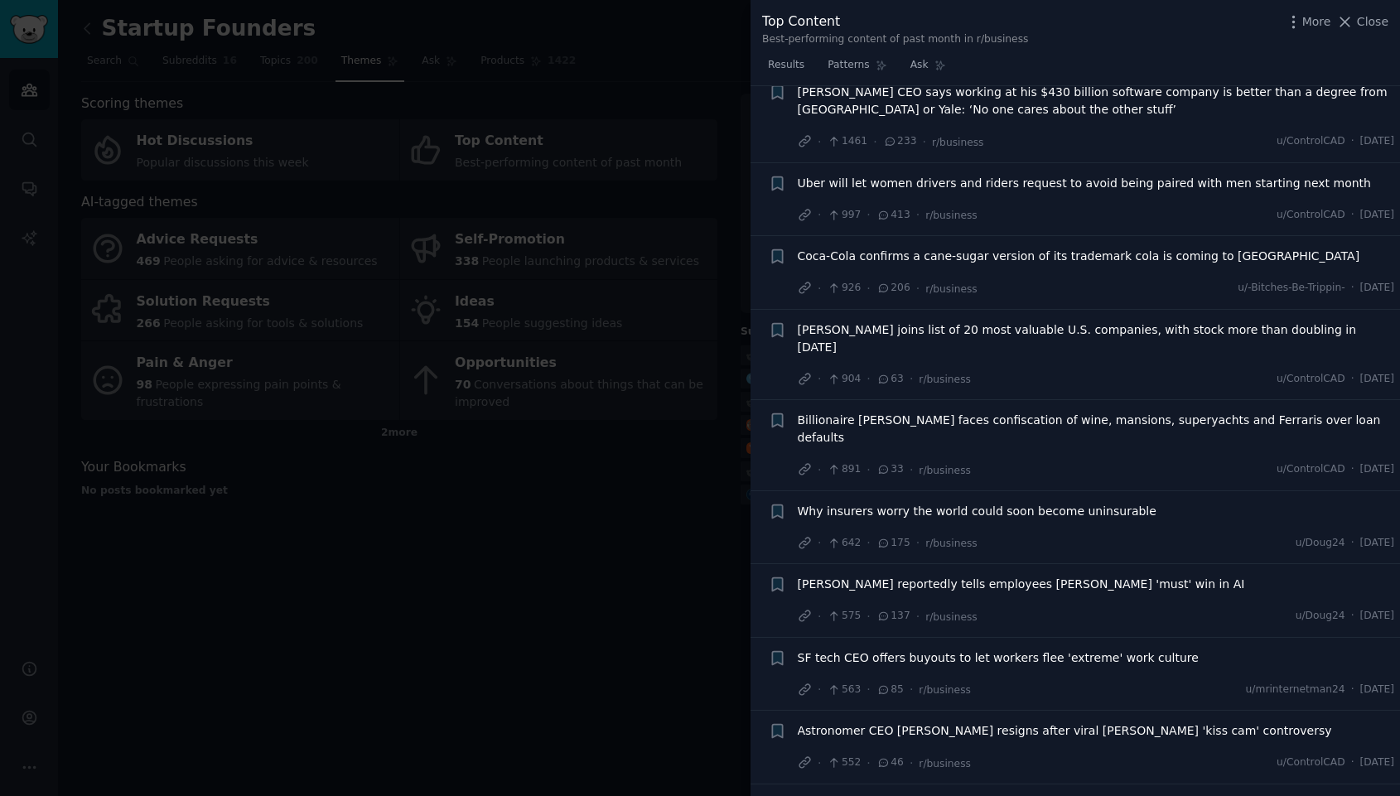
click at [1056, 503] on span "Why insurers worry the world could soon become uninsurable" at bounding box center [977, 511] width 359 height 17
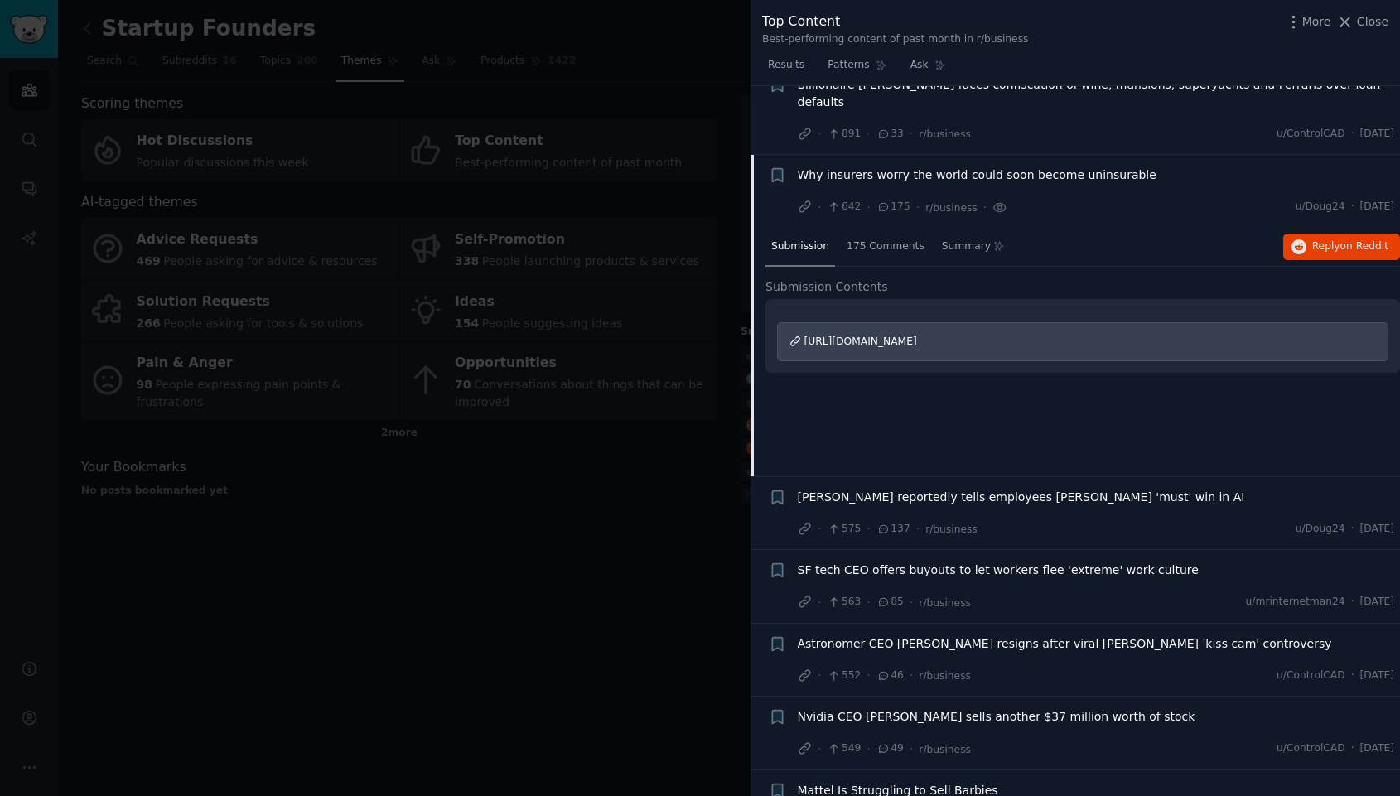
scroll to position [1589, 0]
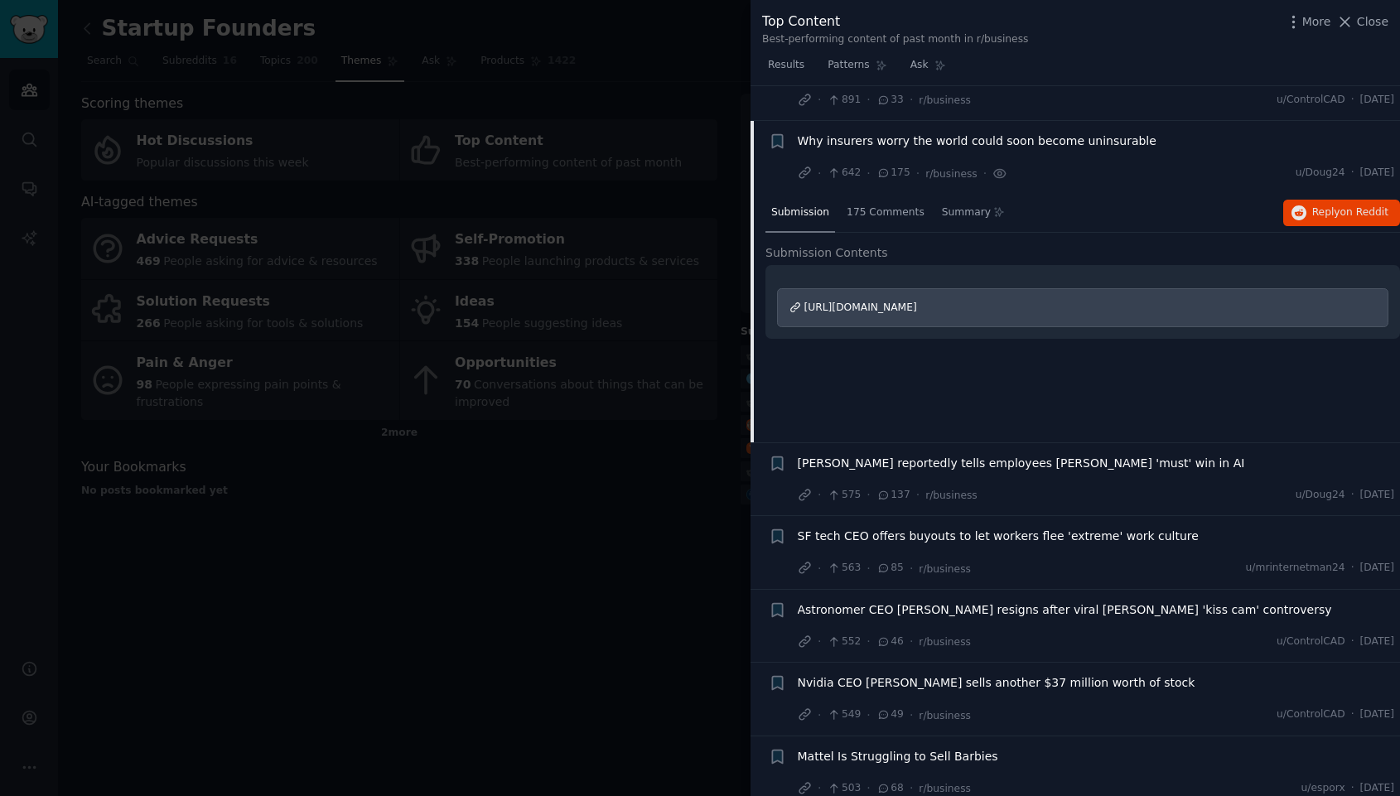
click at [917, 302] on span "https://www.cnbc.com/2025/08/08/climate-insurers-are-worried-the-world-could-so…" at bounding box center [861, 308] width 113 height 12
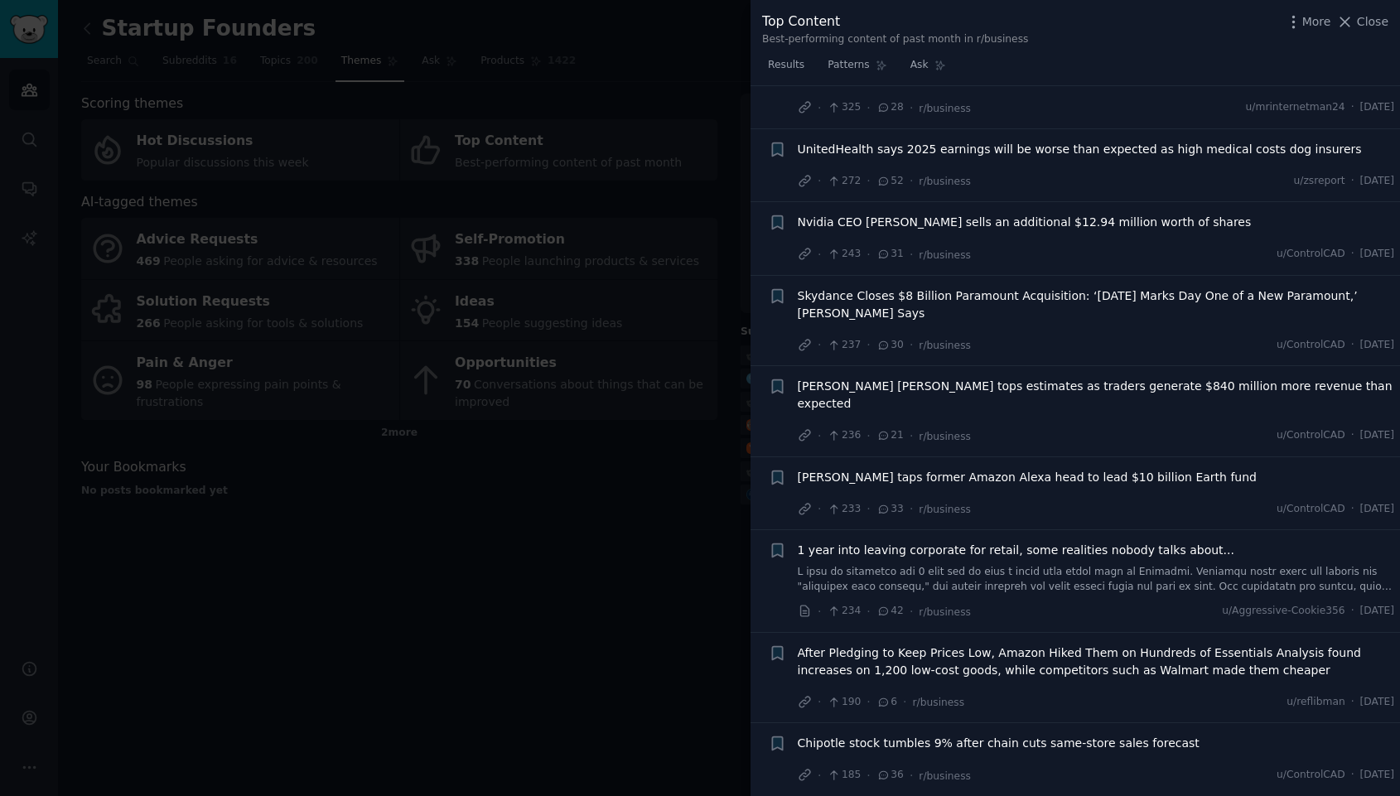
scroll to position [2996, 0]
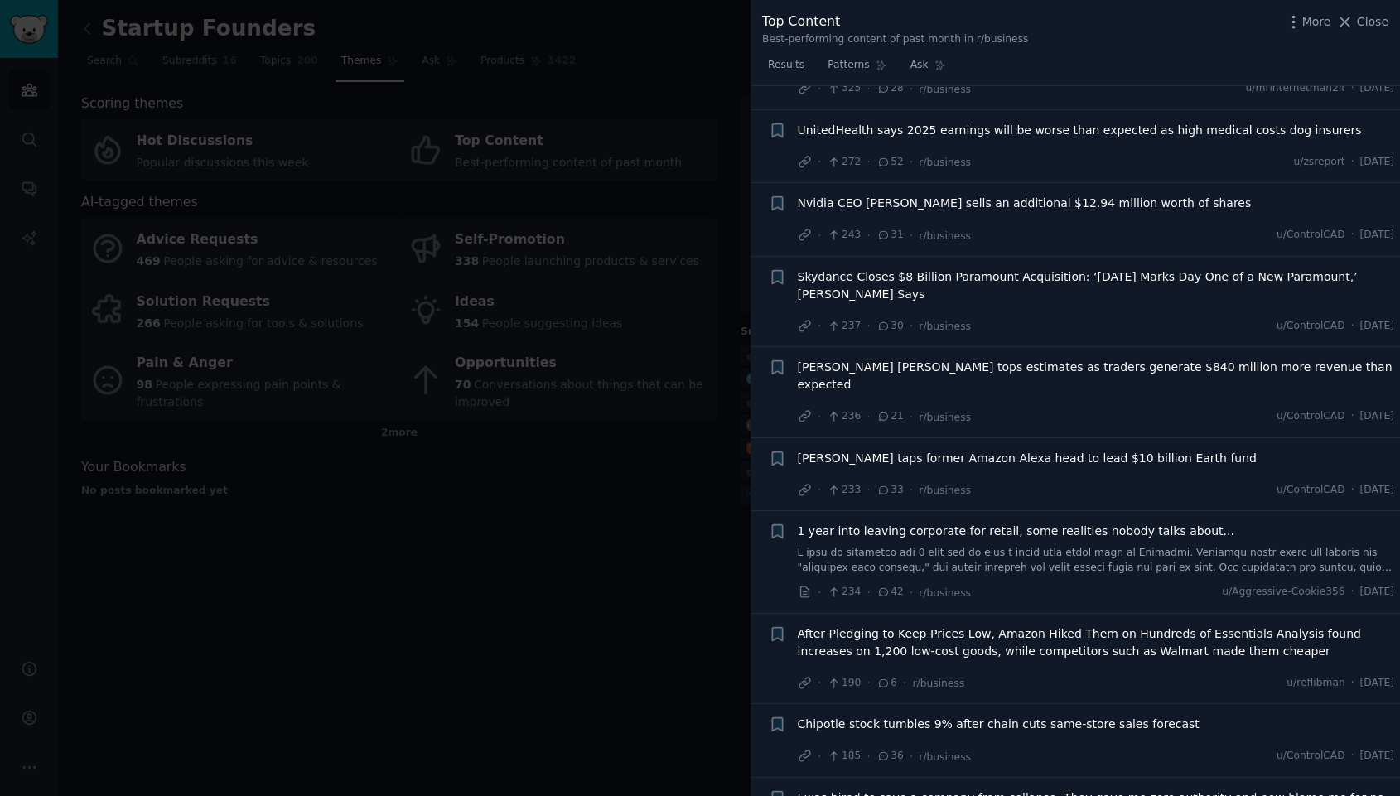
click at [593, 476] on div at bounding box center [700, 398] width 1400 height 796
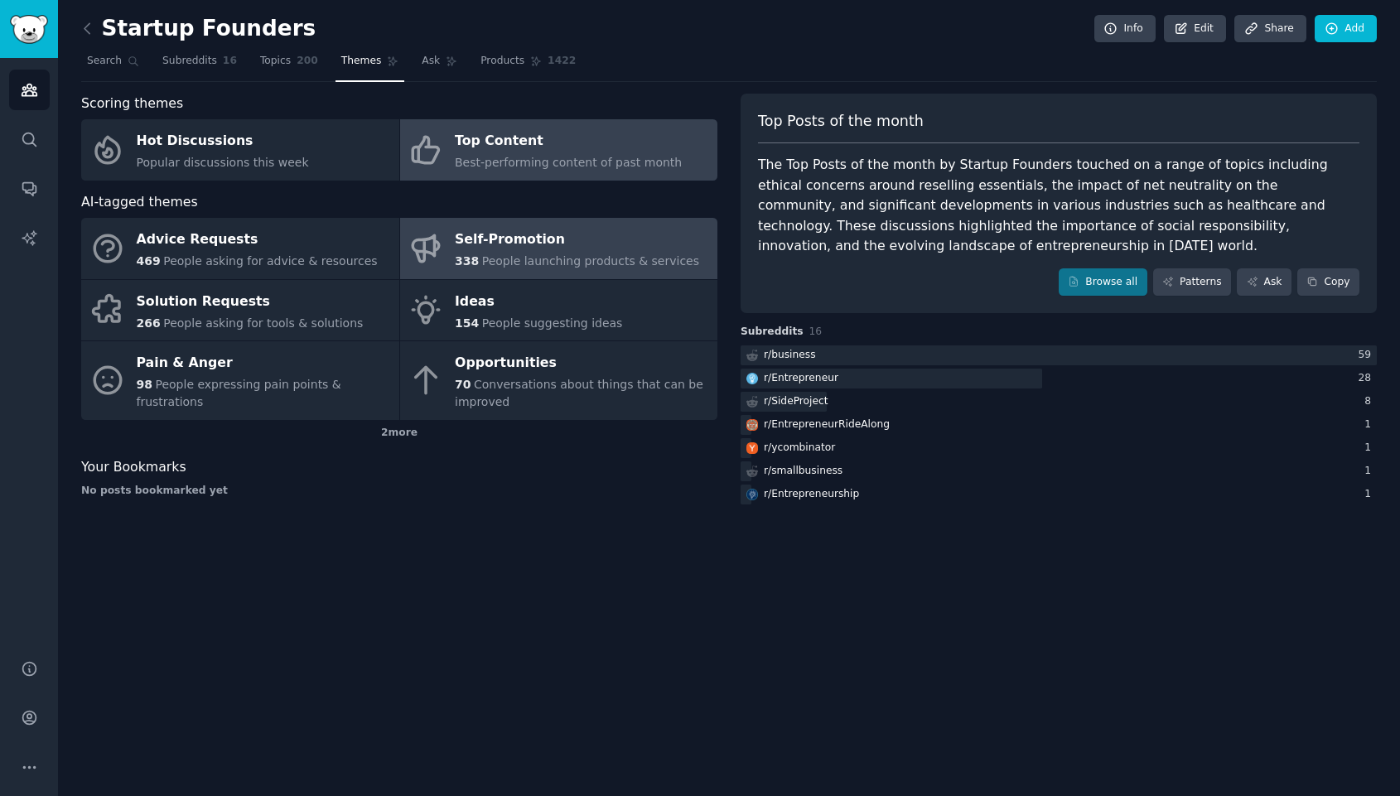
click at [530, 239] on div "Self-Promotion" at bounding box center [577, 240] width 244 height 27
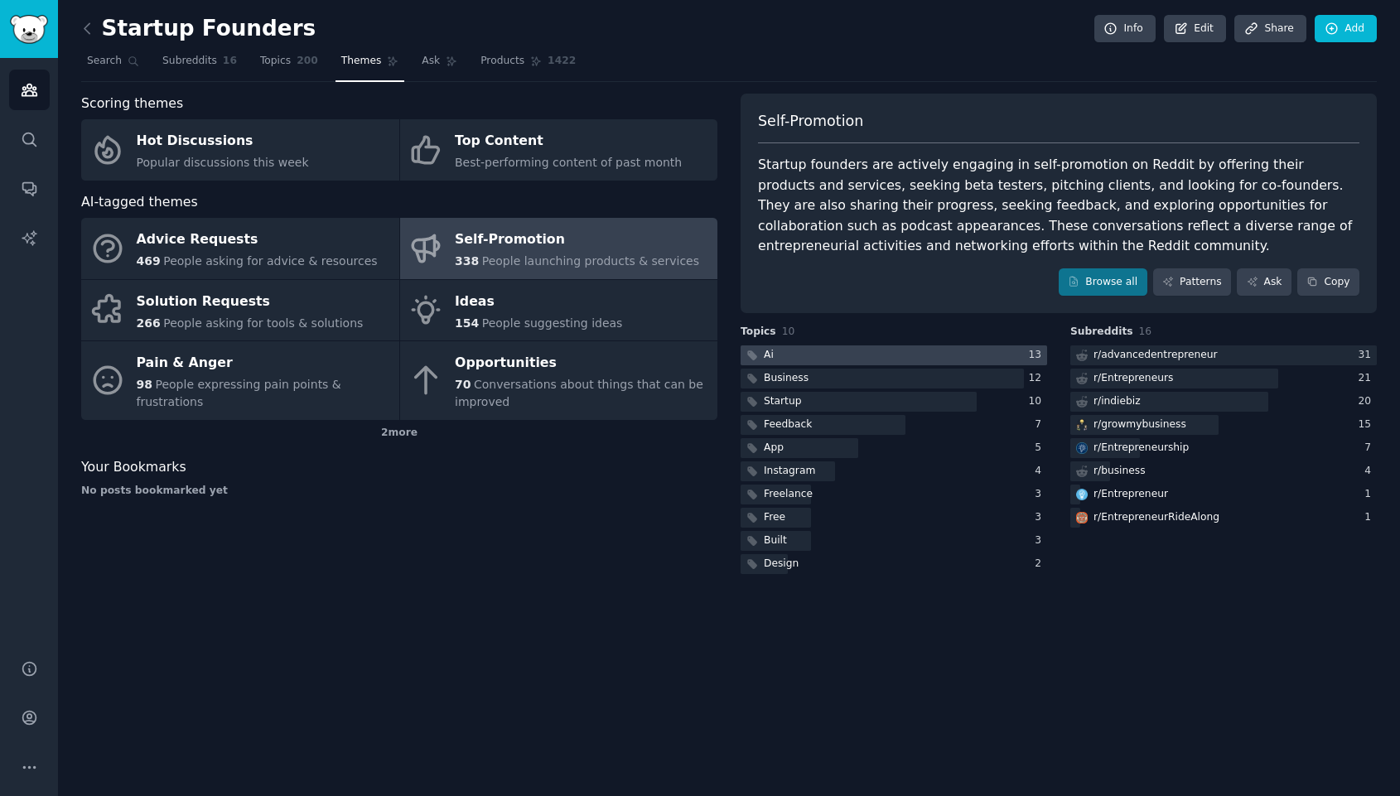
click at [823, 352] on div at bounding box center [894, 356] width 307 height 21
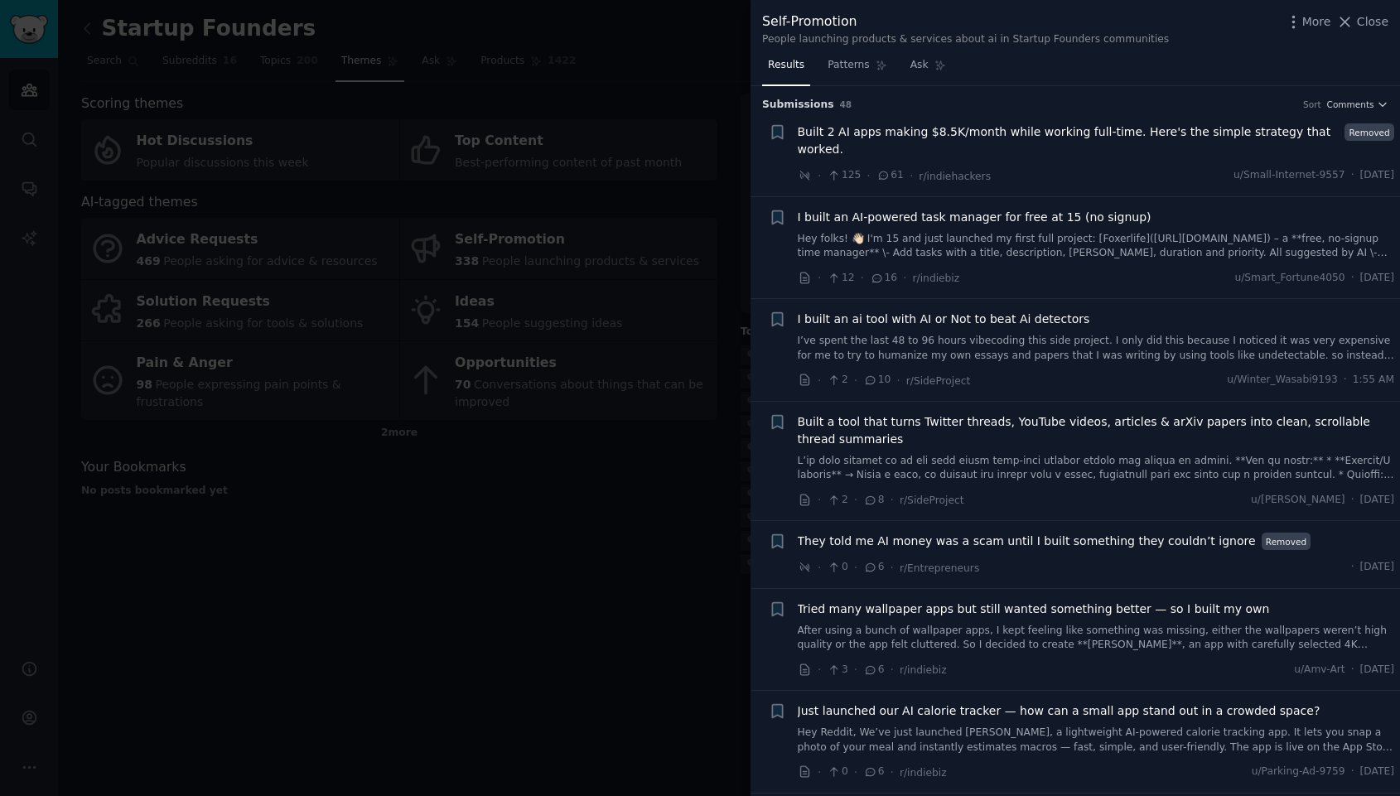
click at [850, 134] on span "Built 2 AI apps making $8.5K/month while working full-time. Here's the simple s…" at bounding box center [1069, 140] width 542 height 35
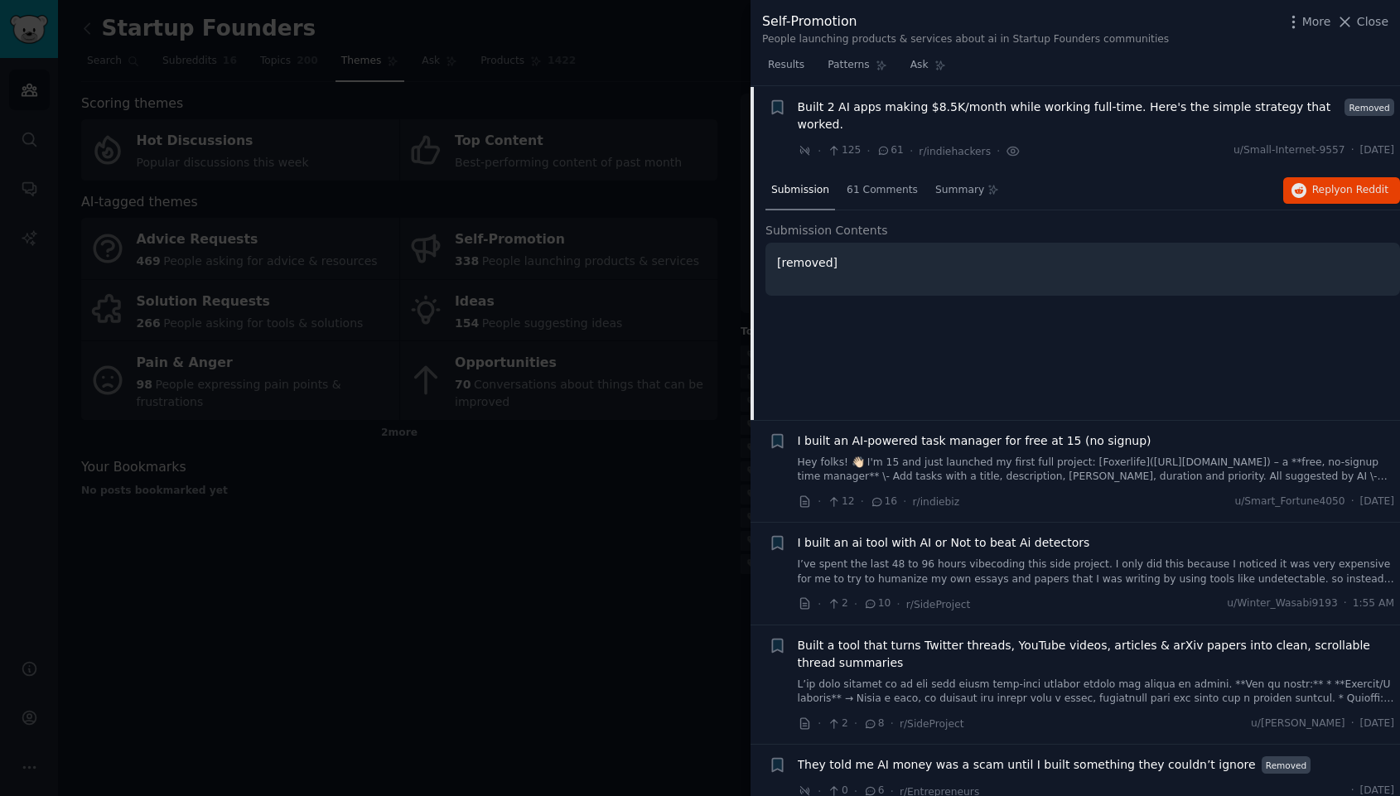
scroll to position [26, 0]
click at [883, 194] on span "61 Comments" at bounding box center [882, 189] width 71 height 15
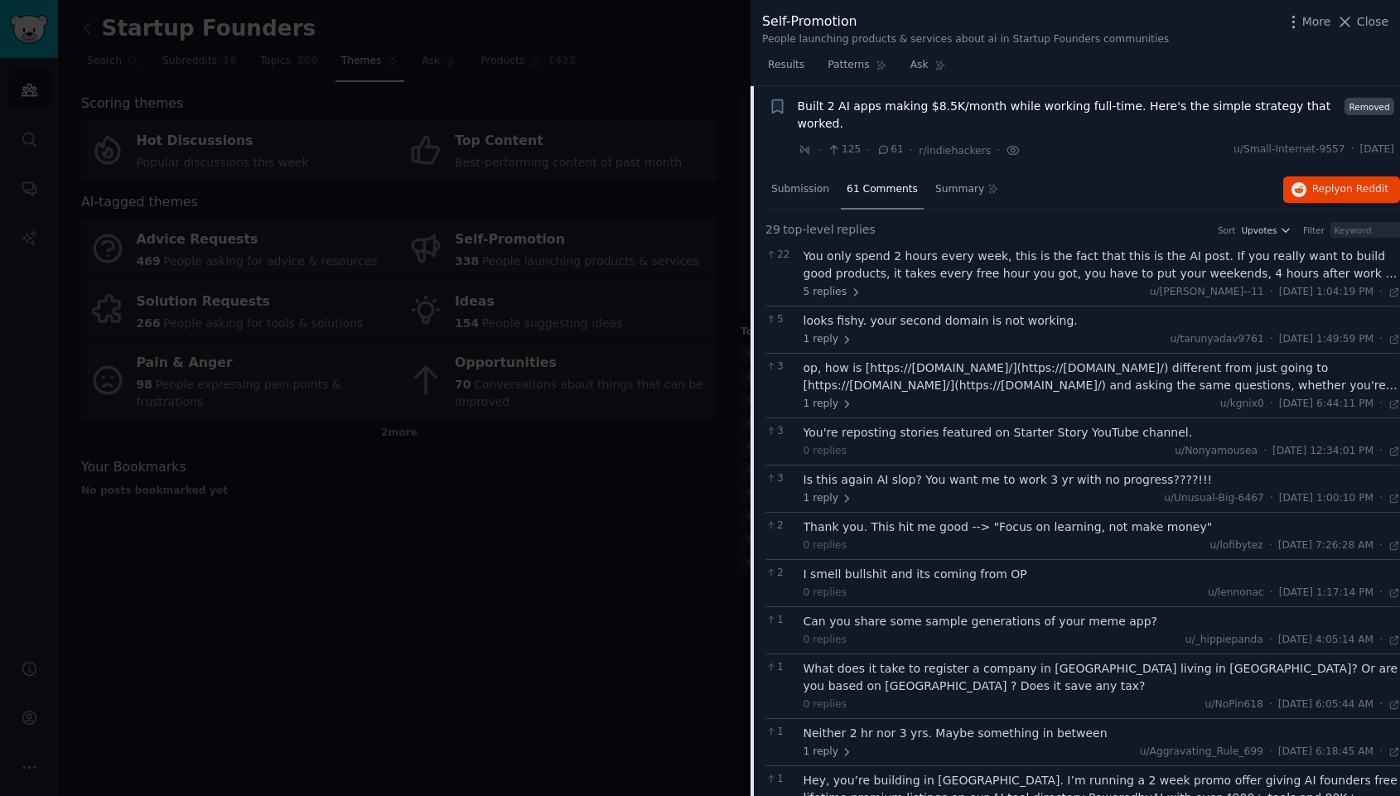
click at [968, 263] on div "You only spend 2 hours every week, this is the fact that this is the AI post. I…" at bounding box center [1102, 265] width 597 height 35
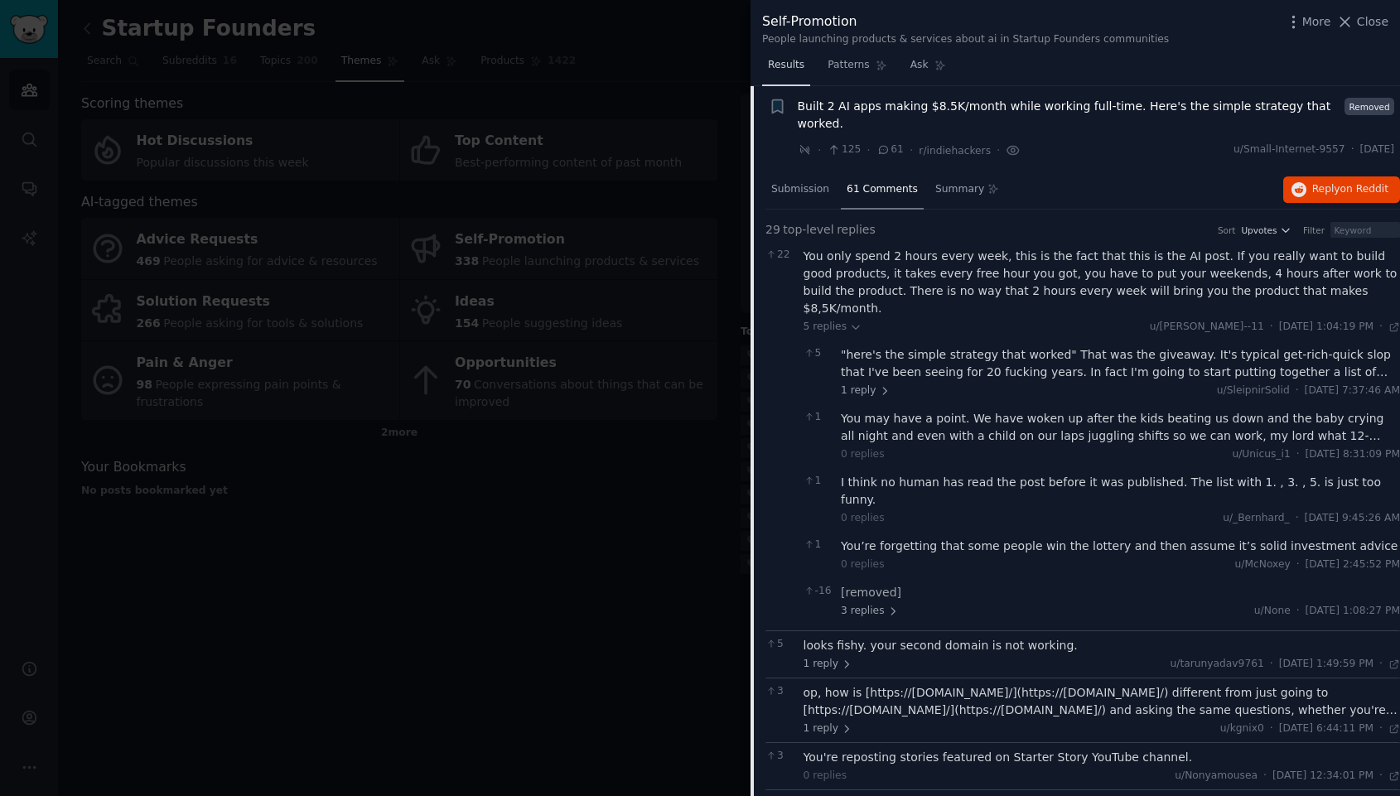
click at [789, 63] on span "Results" at bounding box center [786, 65] width 36 height 15
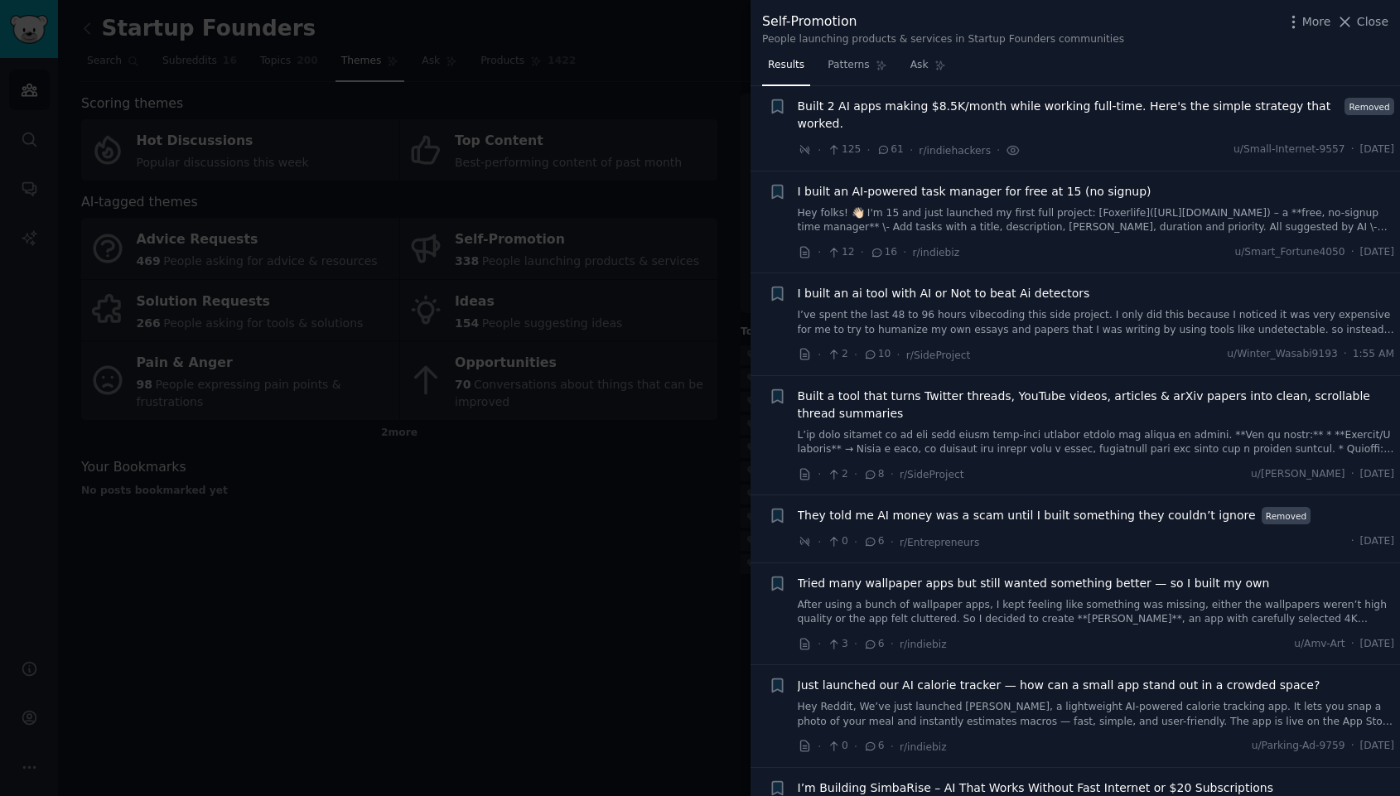
click at [1000, 225] on link "Hey folks! 👋🏻 I'm 15 and just launched my first full project: [Foxerlife]([URL]…" at bounding box center [1096, 220] width 597 height 29
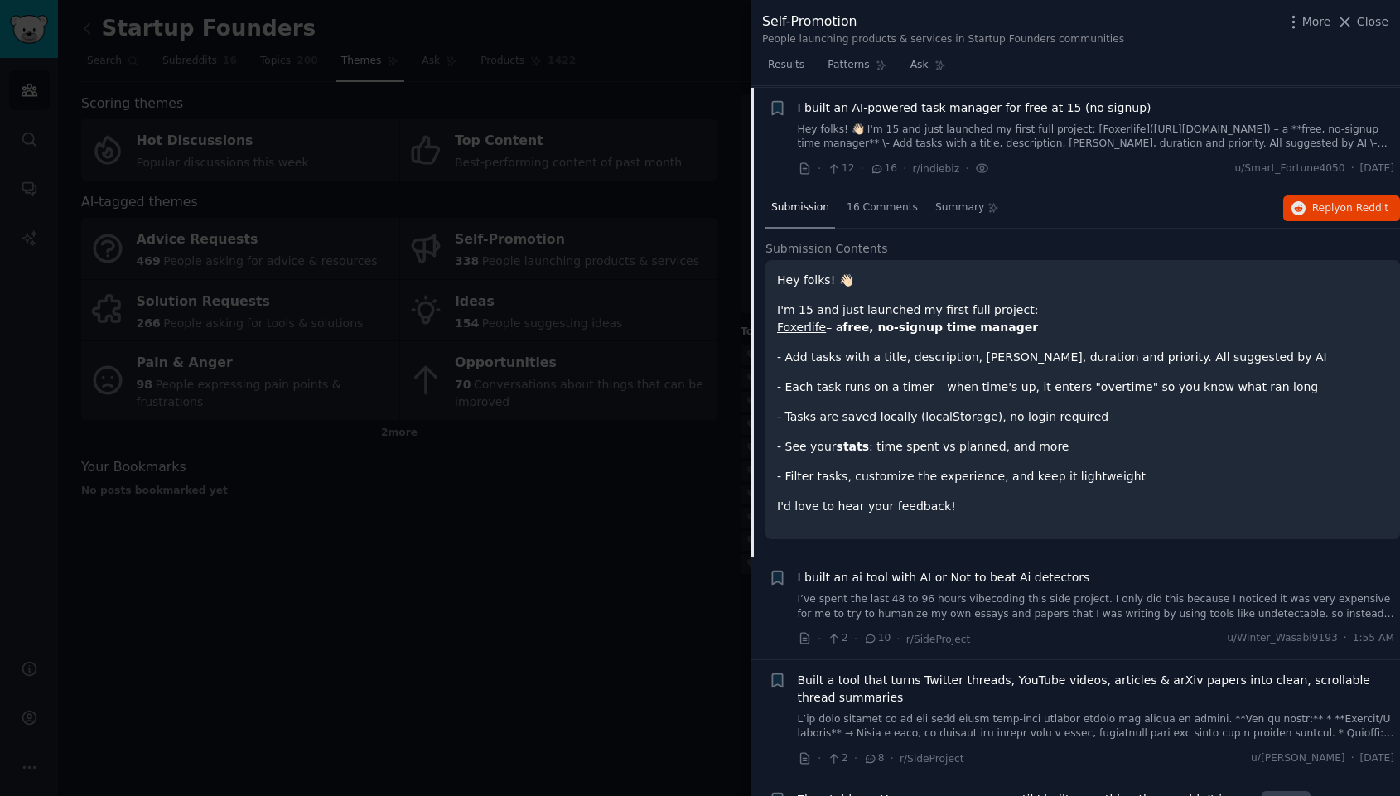
scroll to position [111, 0]
click at [868, 197] on div "16 Comments" at bounding box center [882, 207] width 83 height 40
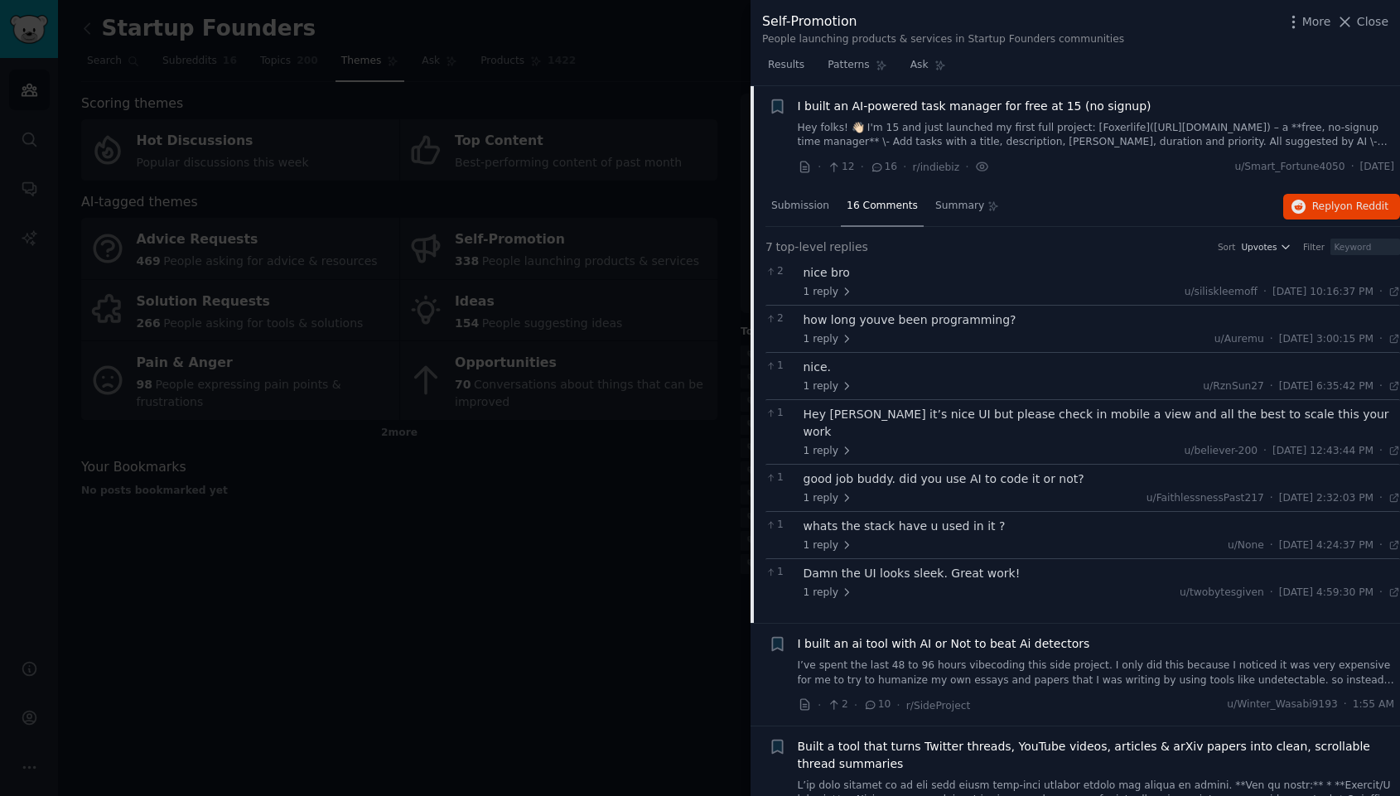
click at [869, 316] on div "how long youve been programming?" at bounding box center [1102, 320] width 597 height 17
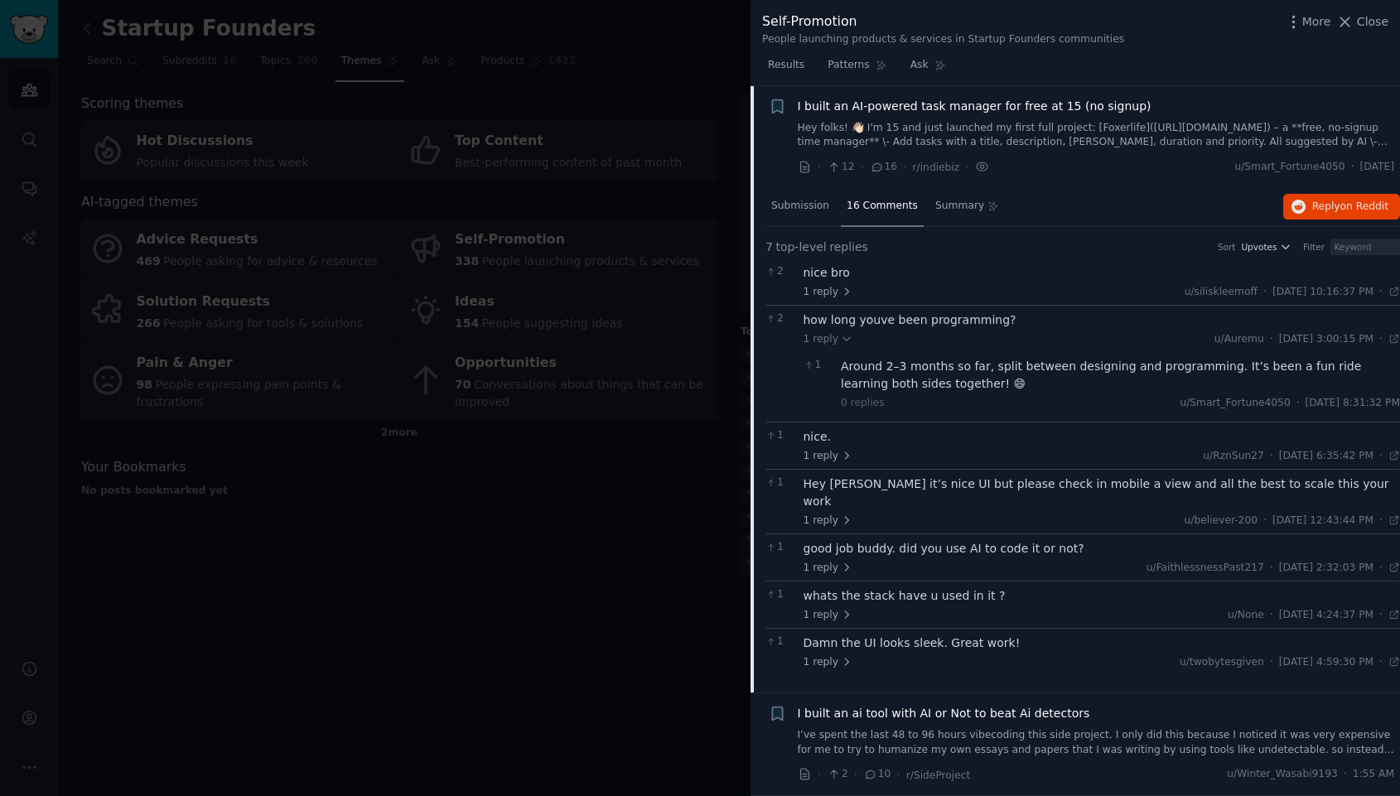
click at [1010, 118] on div "I built an AI-powered task manager for free at 15 (no signup) Hey folks! 👋🏻 I'm…" at bounding box center [1096, 124] width 597 height 52
click at [798, 206] on span "Submission" at bounding box center [800, 206] width 58 height 15
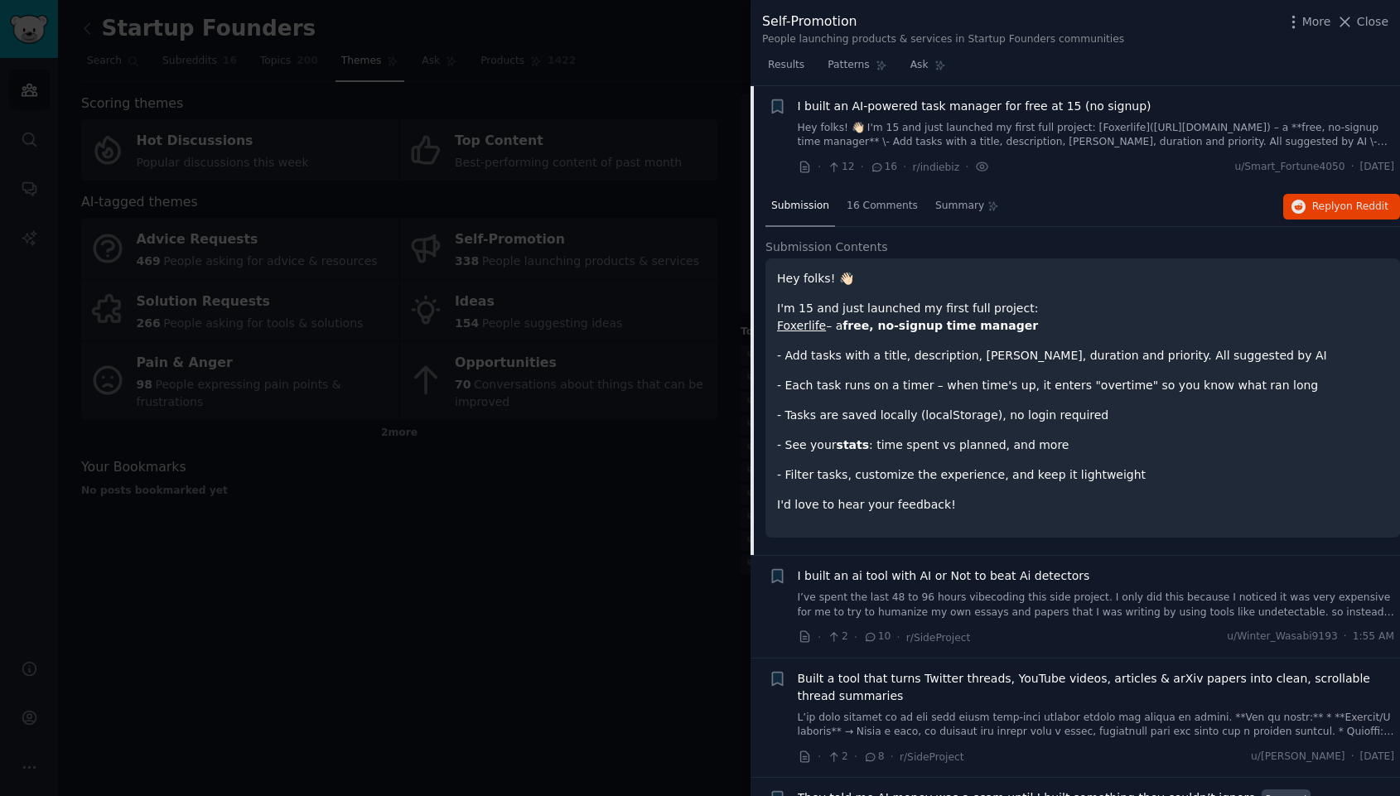
click at [791, 324] on link "Foxerlife" at bounding box center [801, 325] width 49 height 13
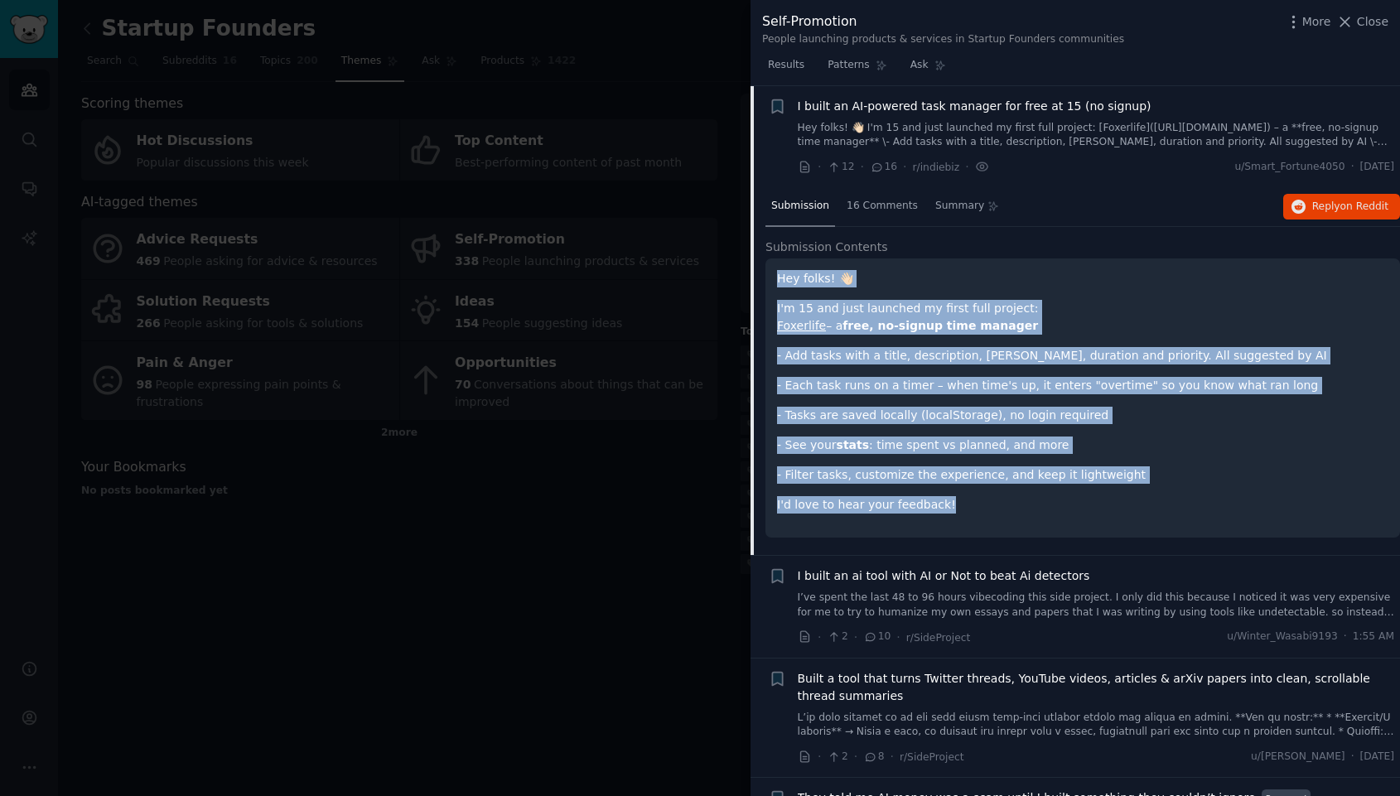
drag, startPoint x: 776, startPoint y: 273, endPoint x: 968, endPoint y: 513, distance: 307.1
click at [970, 513] on div "Hey folks! 👋🏻 I'm 15 and just launched my first full project: Foxerlife – a fre…" at bounding box center [1083, 398] width 635 height 279
copy div "Hey folks! 👋🏻 I'm 15 and just launched my first full project: Foxerlife – a fre…"
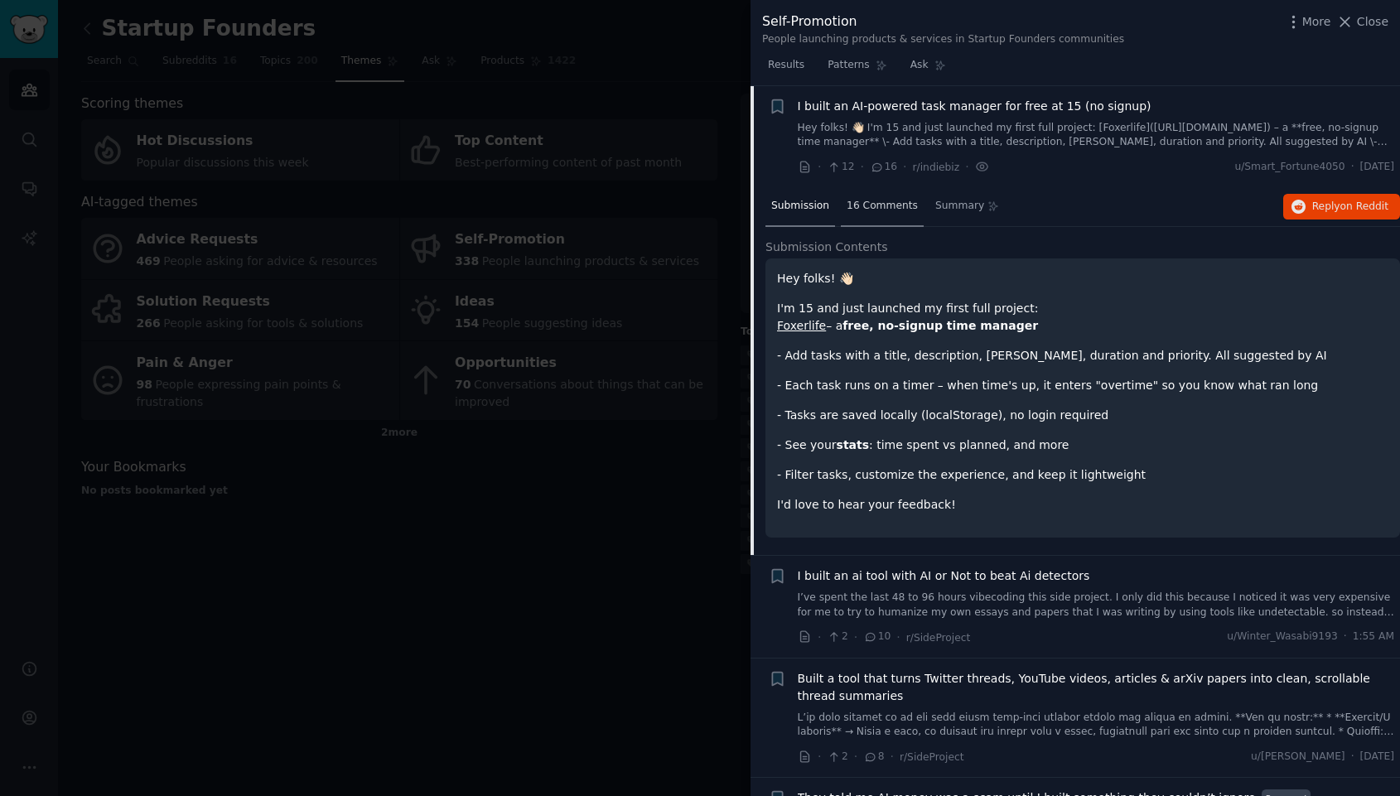
click at [893, 196] on div "16 Comments" at bounding box center [882, 207] width 83 height 40
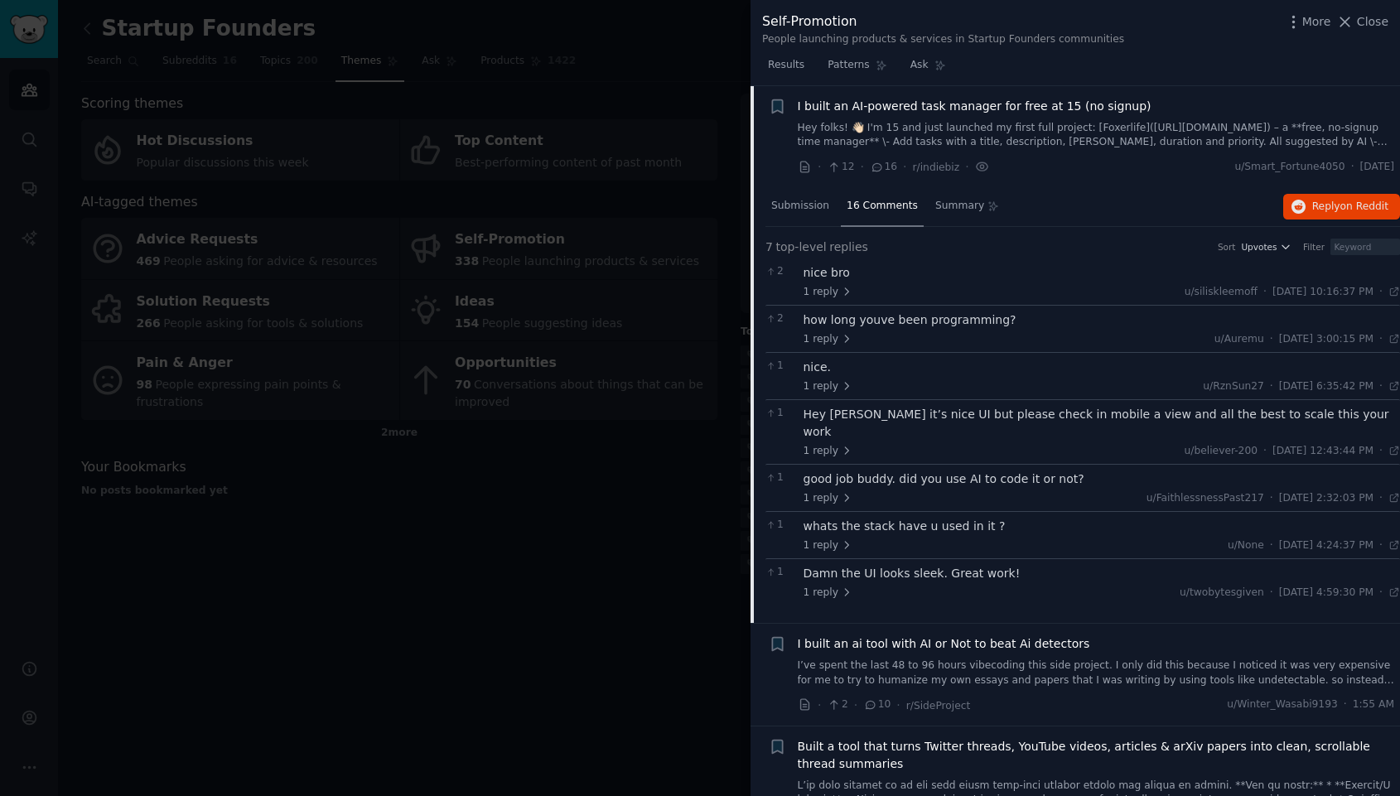
click at [833, 275] on div "nice bro" at bounding box center [1102, 272] width 597 height 17
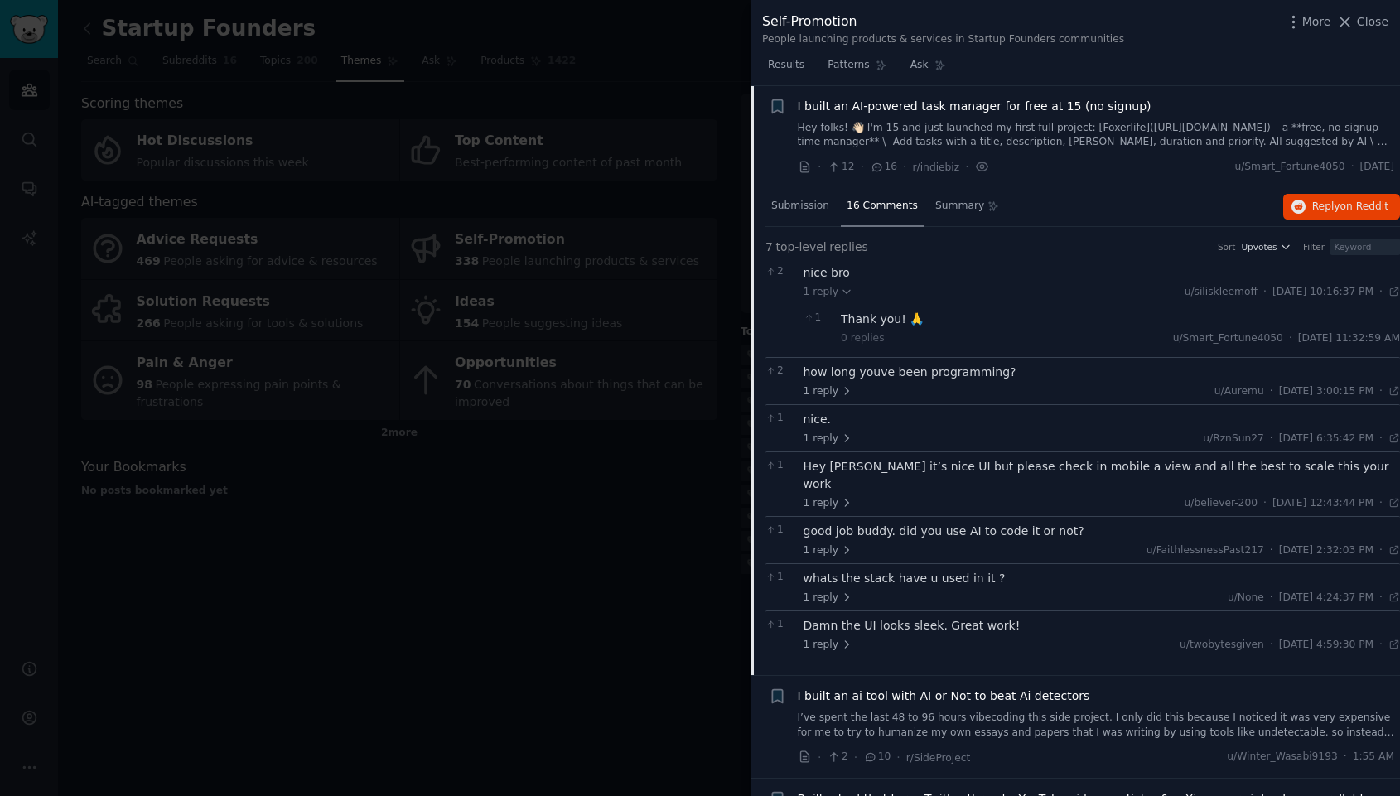
click at [902, 471] on div "Hey buddy it’s nice UI but please check in mobile a view and all the best to sc…" at bounding box center [1102, 475] width 597 height 35
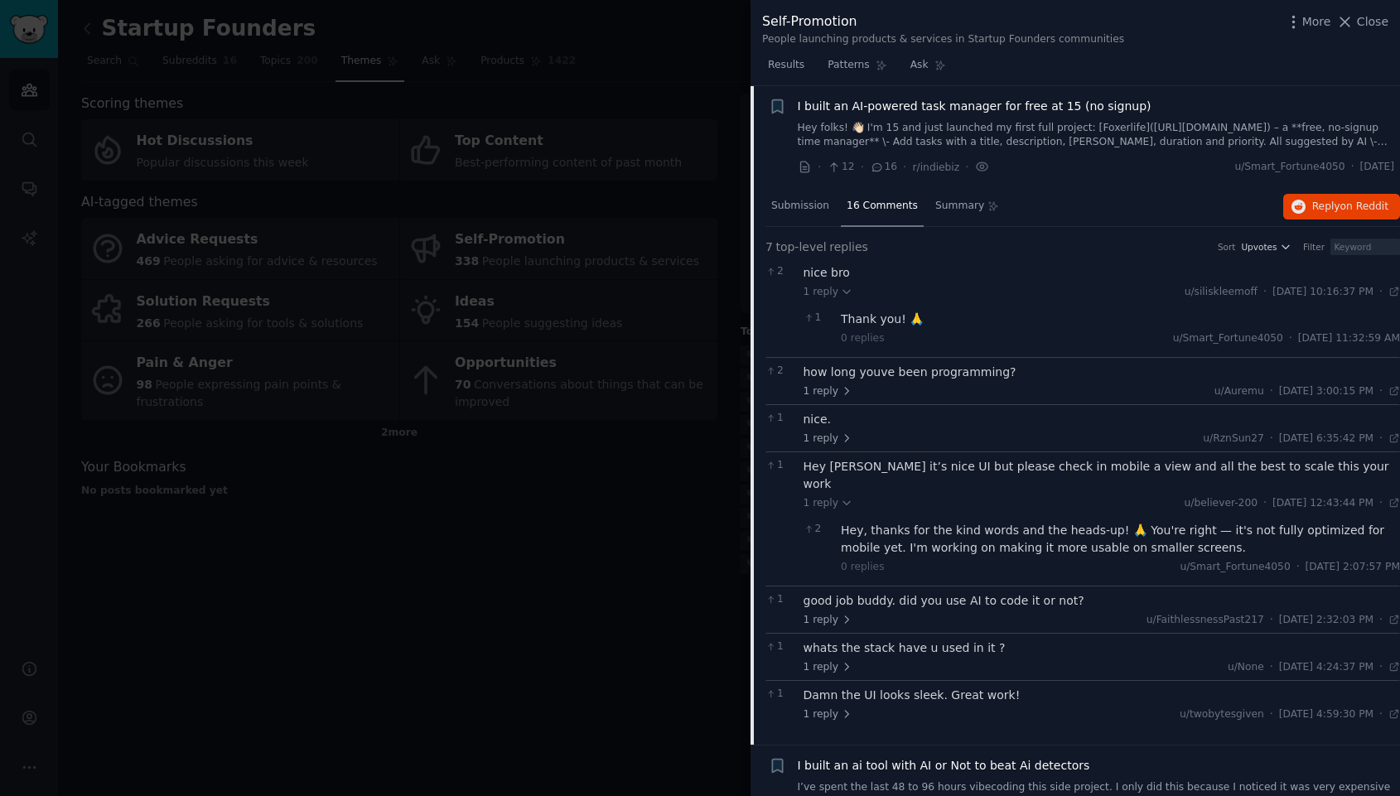
click at [950, 592] on div "good job buddy. did you use AI to code it or not?" at bounding box center [1102, 600] width 597 height 17
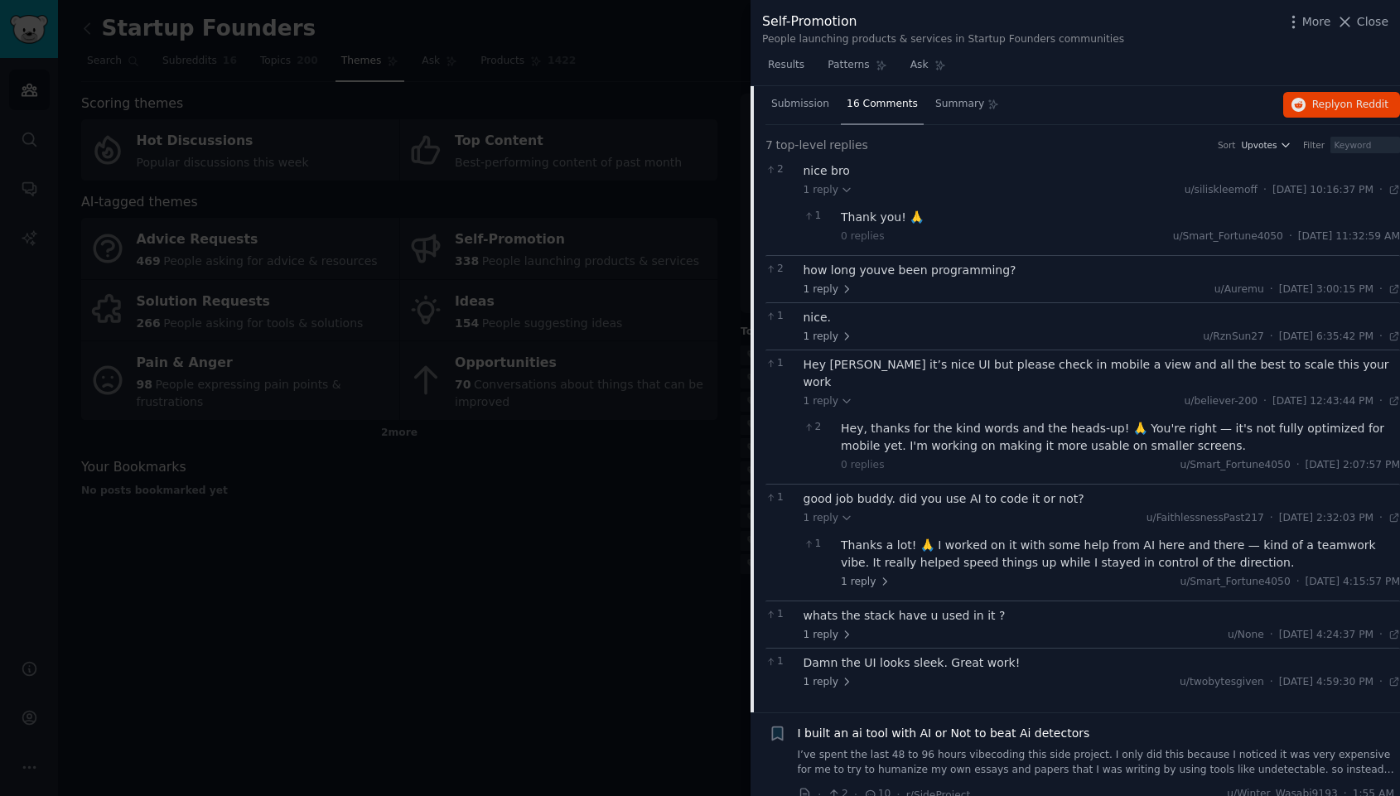
scroll to position [221, 0]
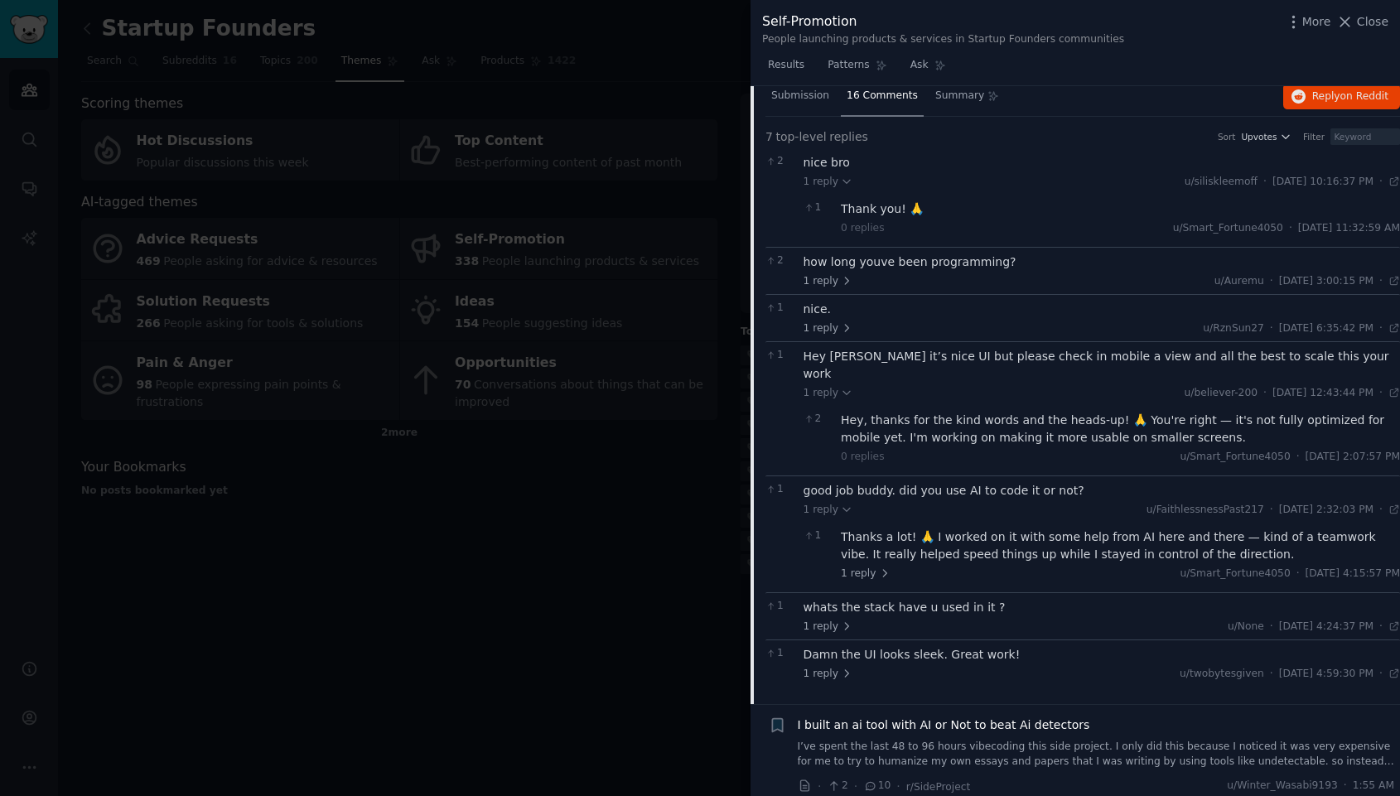
click at [942, 573] on div "1 good job buddy. did you use AI to code it or not? 1 reply u/FaithlessnessPast…" at bounding box center [1083, 534] width 635 height 117
click at [944, 599] on div "whats the stack have u used in it ?" at bounding box center [1102, 607] width 597 height 17
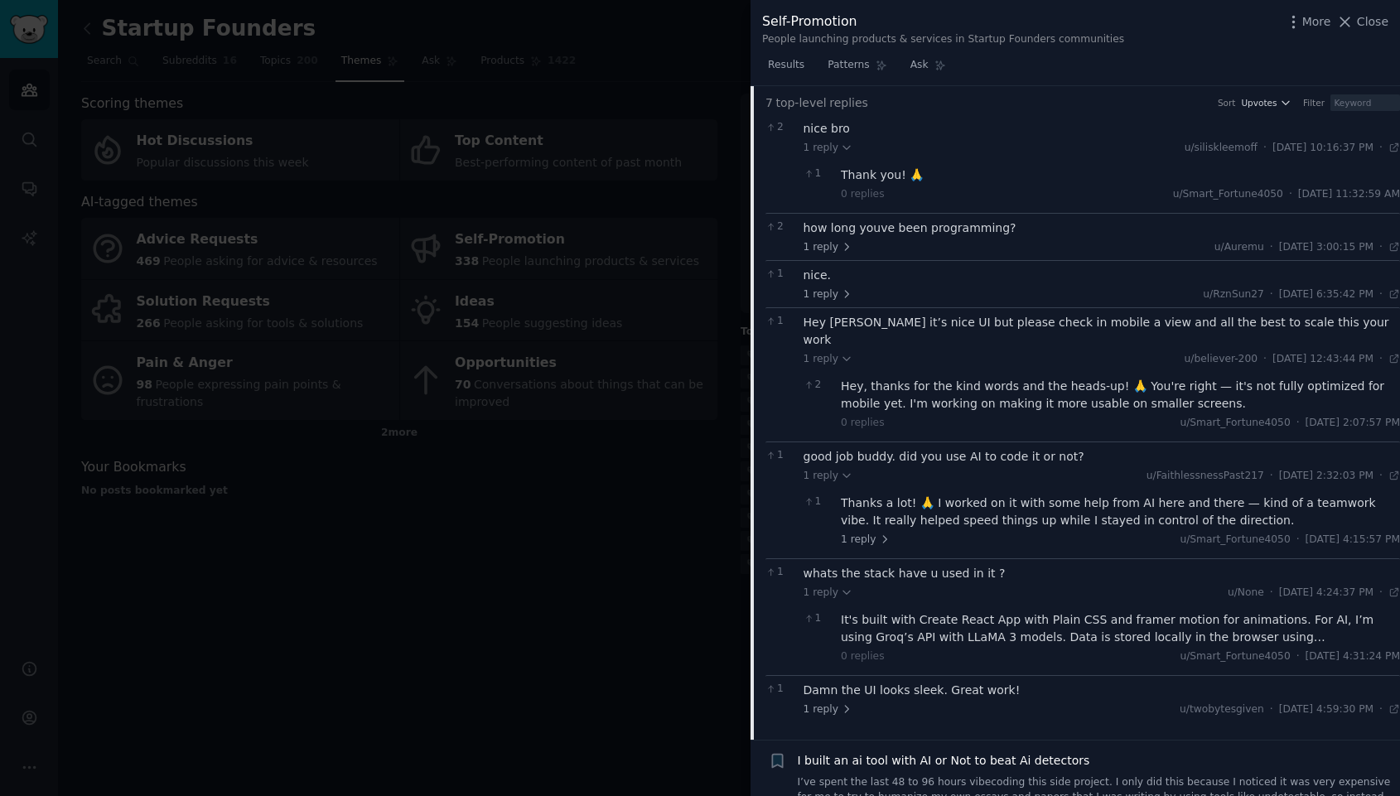
scroll to position [256, 0]
click at [1028, 649] on div "0 replies u/Smart_Fortune4050 · Thu 6/12/2025, 4:31:24 PM Thu 6/12/2025" at bounding box center [1120, 656] width 559 height 15
click at [1028, 617] on div "It's built with Create React App with Plain CSS and framer motion for animation…" at bounding box center [1120, 628] width 559 height 35
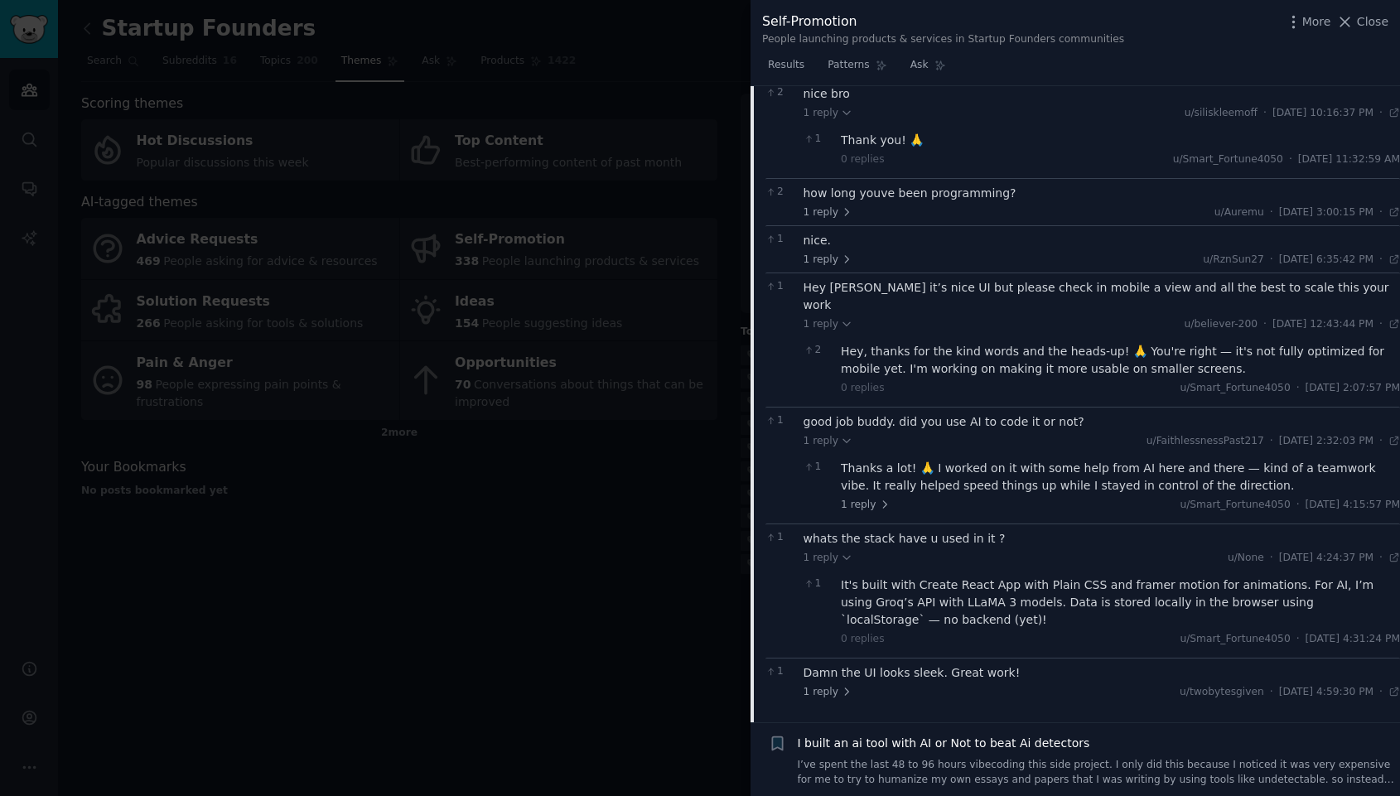
scroll to position [306, 0]
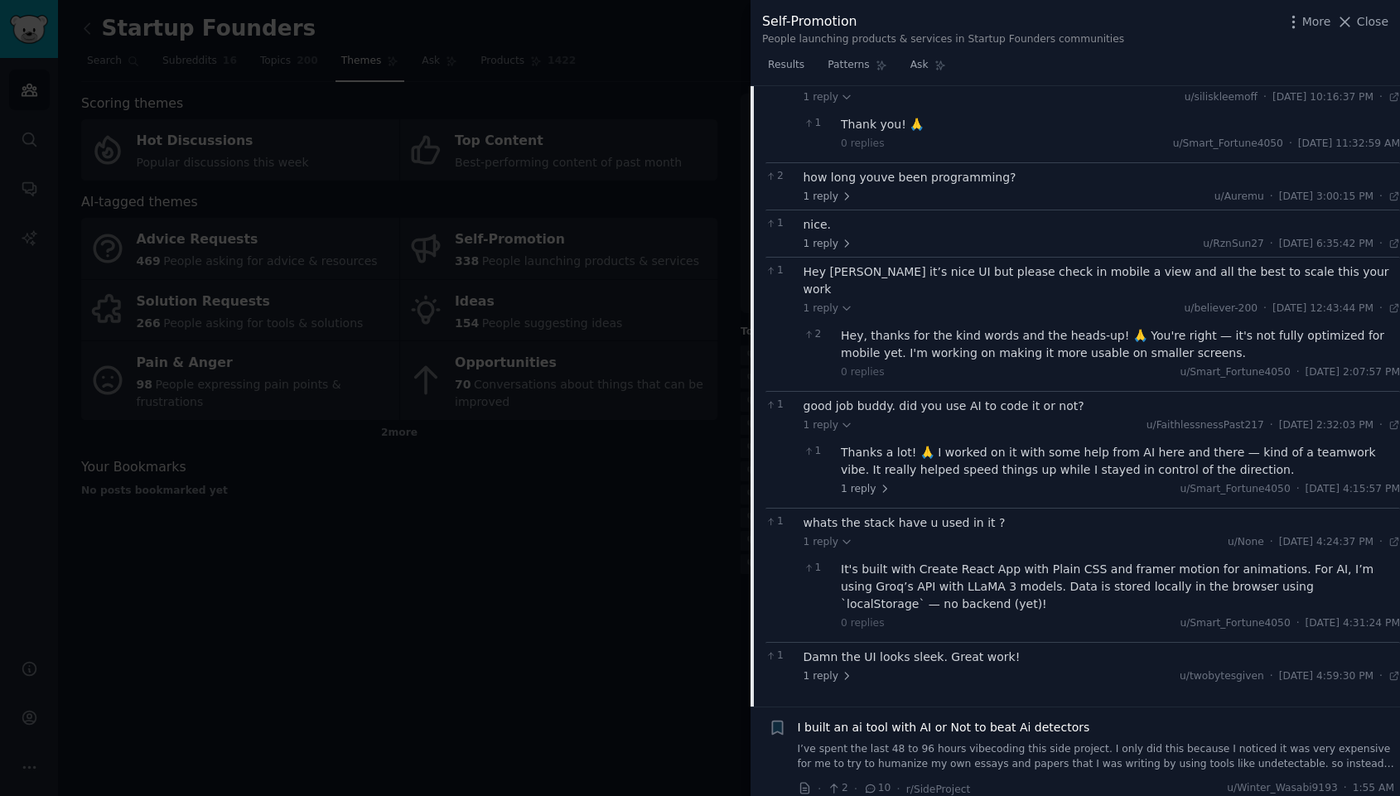
click at [955, 649] on div "Damn the UI looks sleek. Great work!" at bounding box center [1102, 657] width 597 height 17
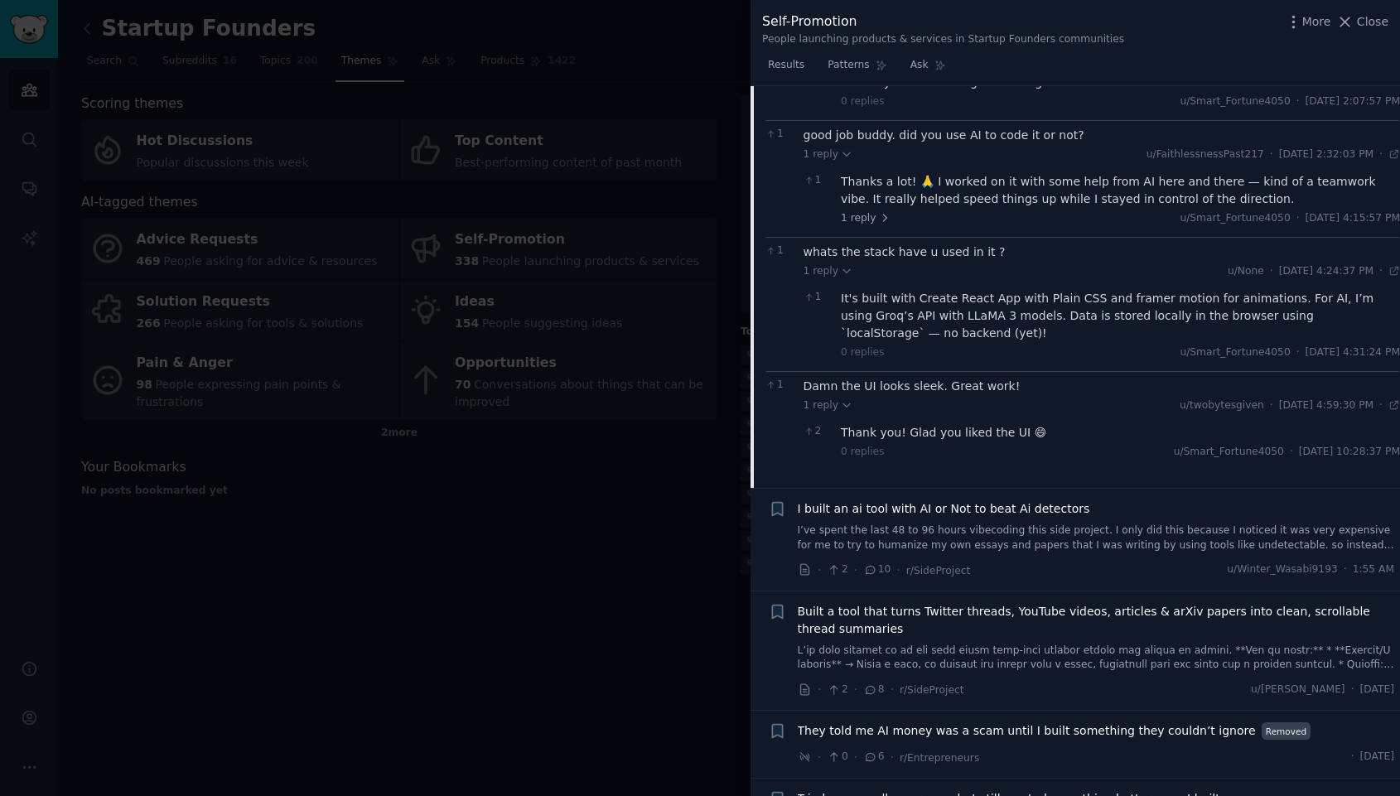
scroll to position [581, 0]
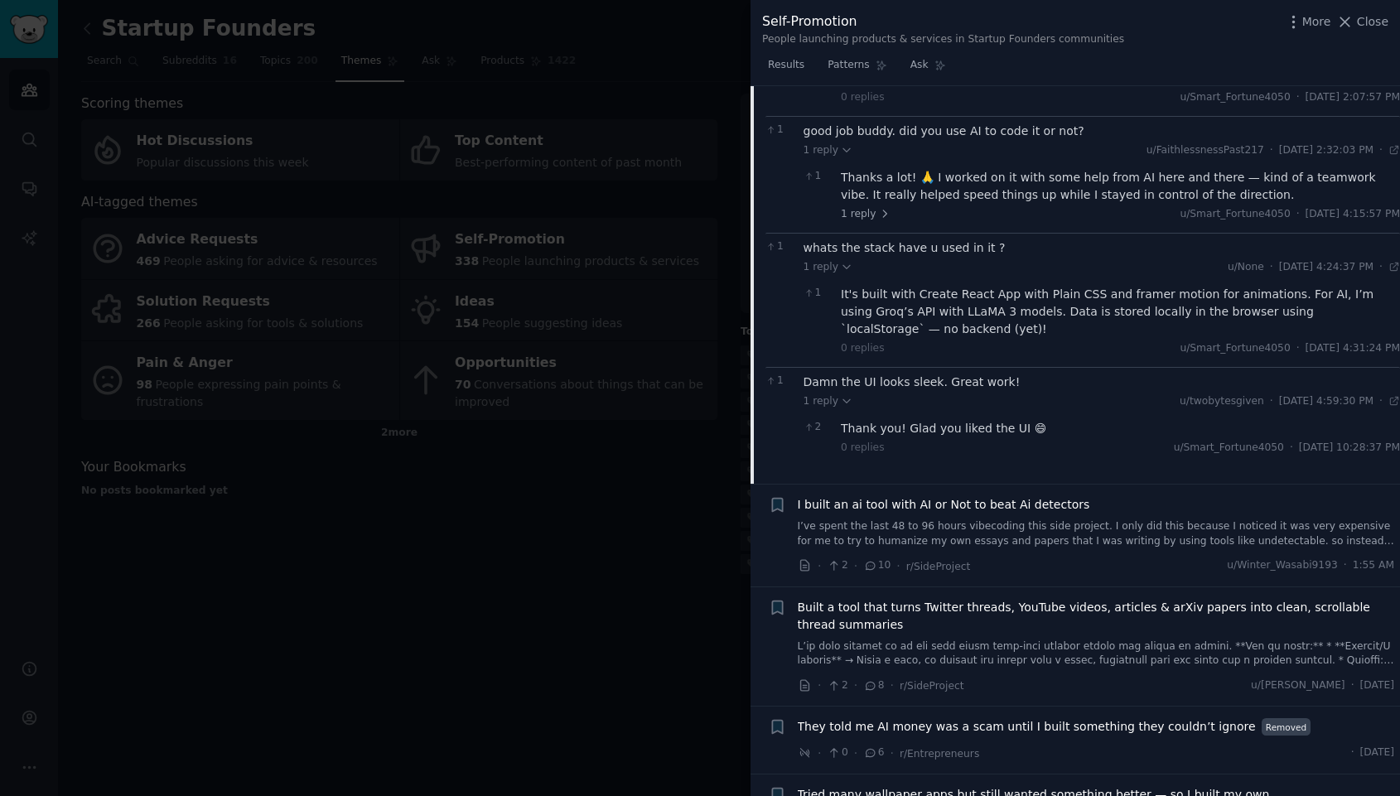
click at [942, 496] on span "I built an ai tool with AI or Not to beat Ai detectors" at bounding box center [944, 504] width 293 height 17
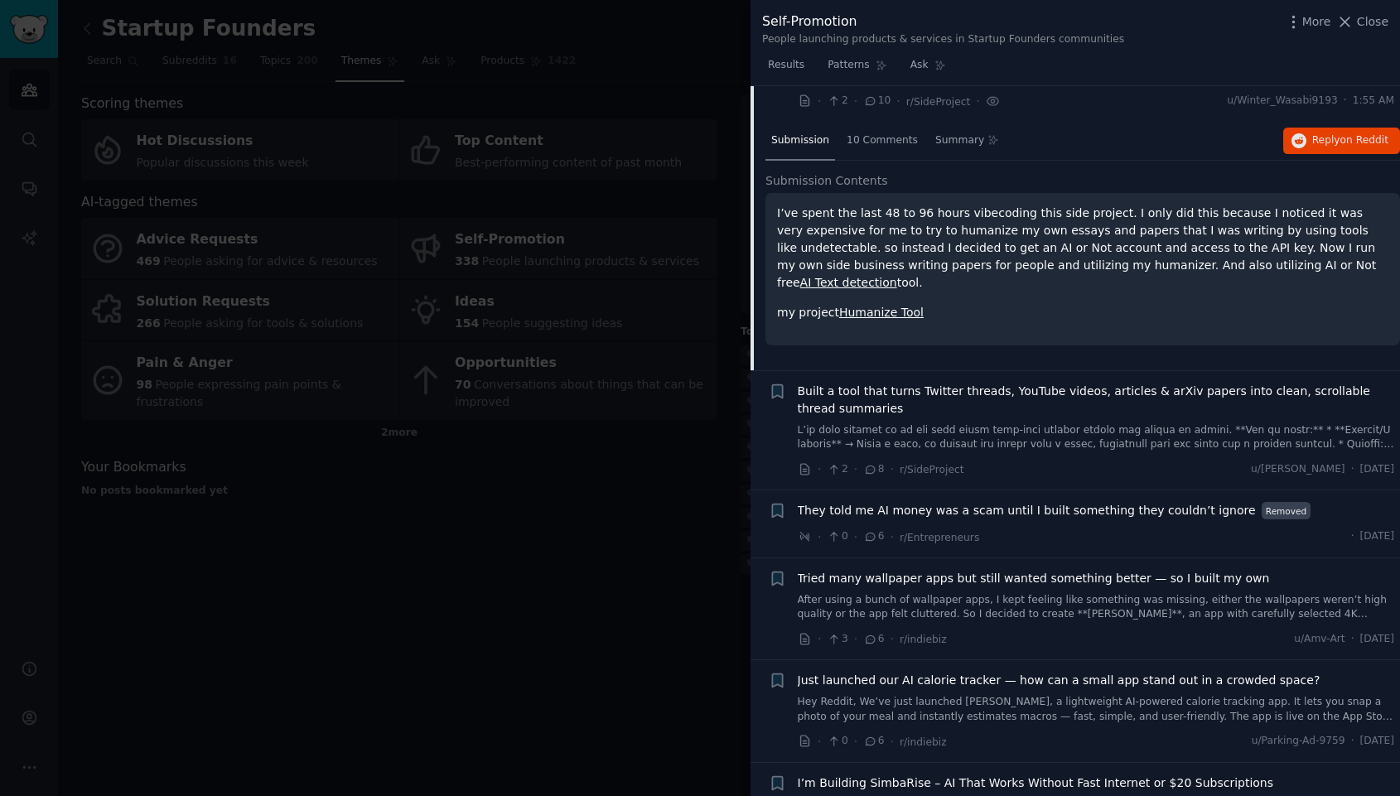
scroll to position [213, 0]
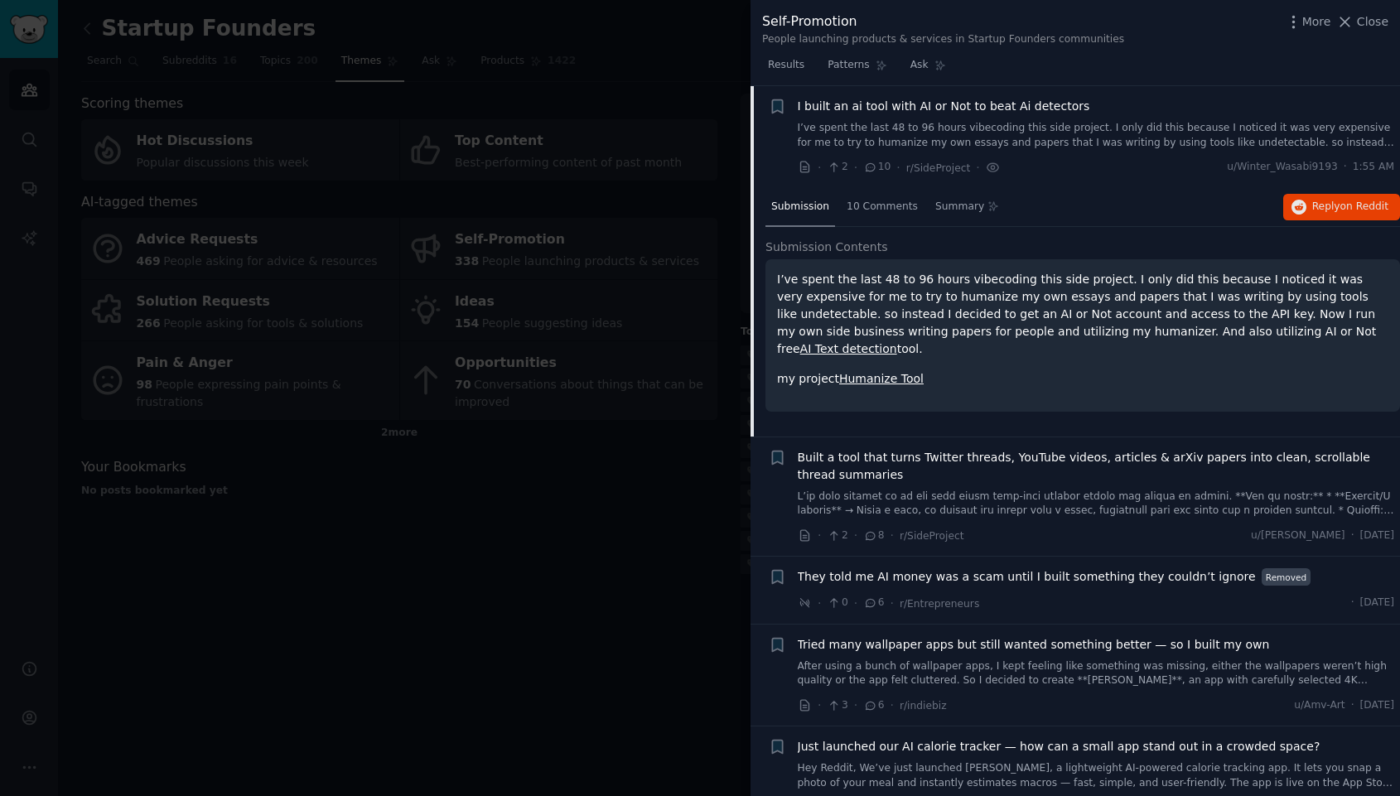
click at [898, 372] on link "Humanize Tool" at bounding box center [881, 378] width 85 height 13
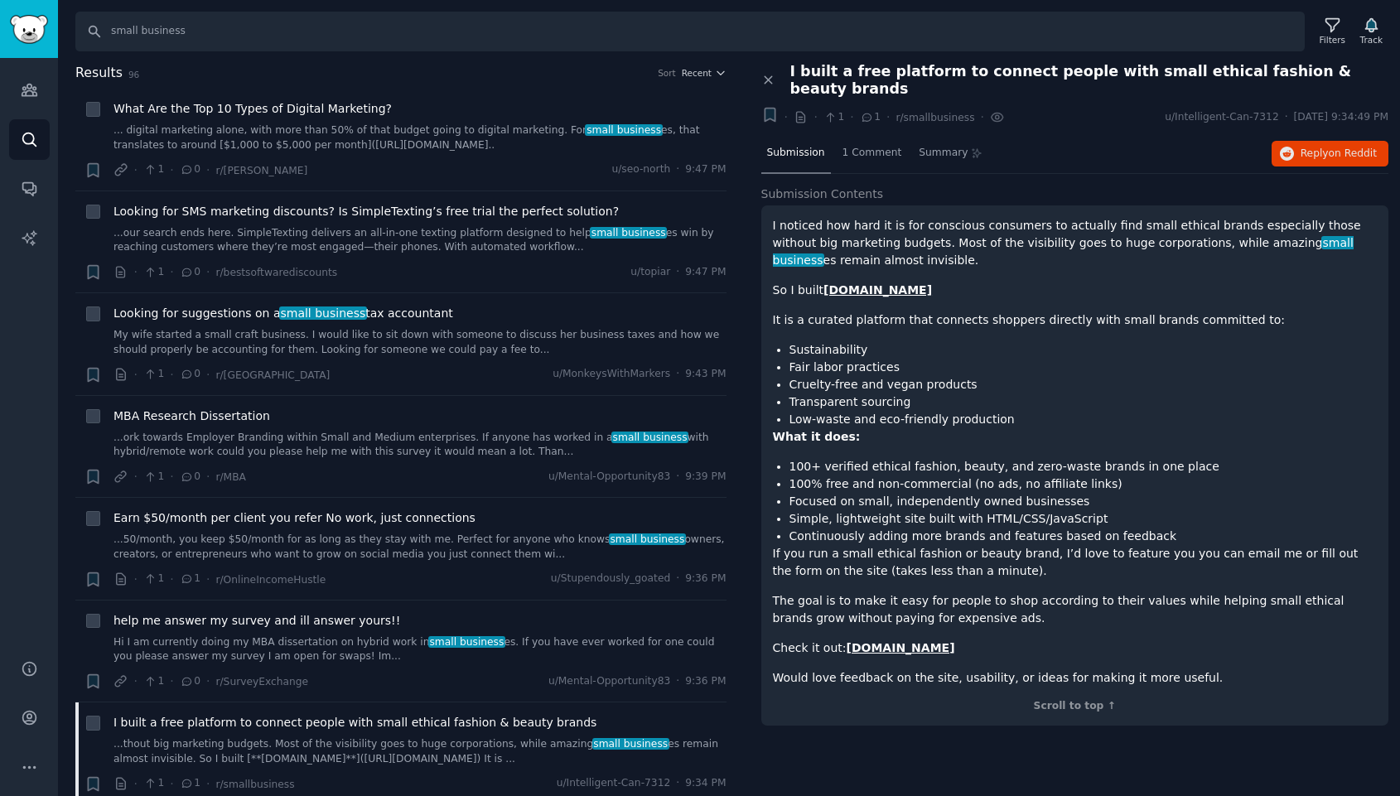
click at [1172, 312] on p "It is a curated platform that connects shoppers directly with small brands comm…" at bounding box center [1075, 320] width 605 height 17
click at [883, 283] on strong "[DOMAIN_NAME]" at bounding box center [878, 289] width 109 height 13
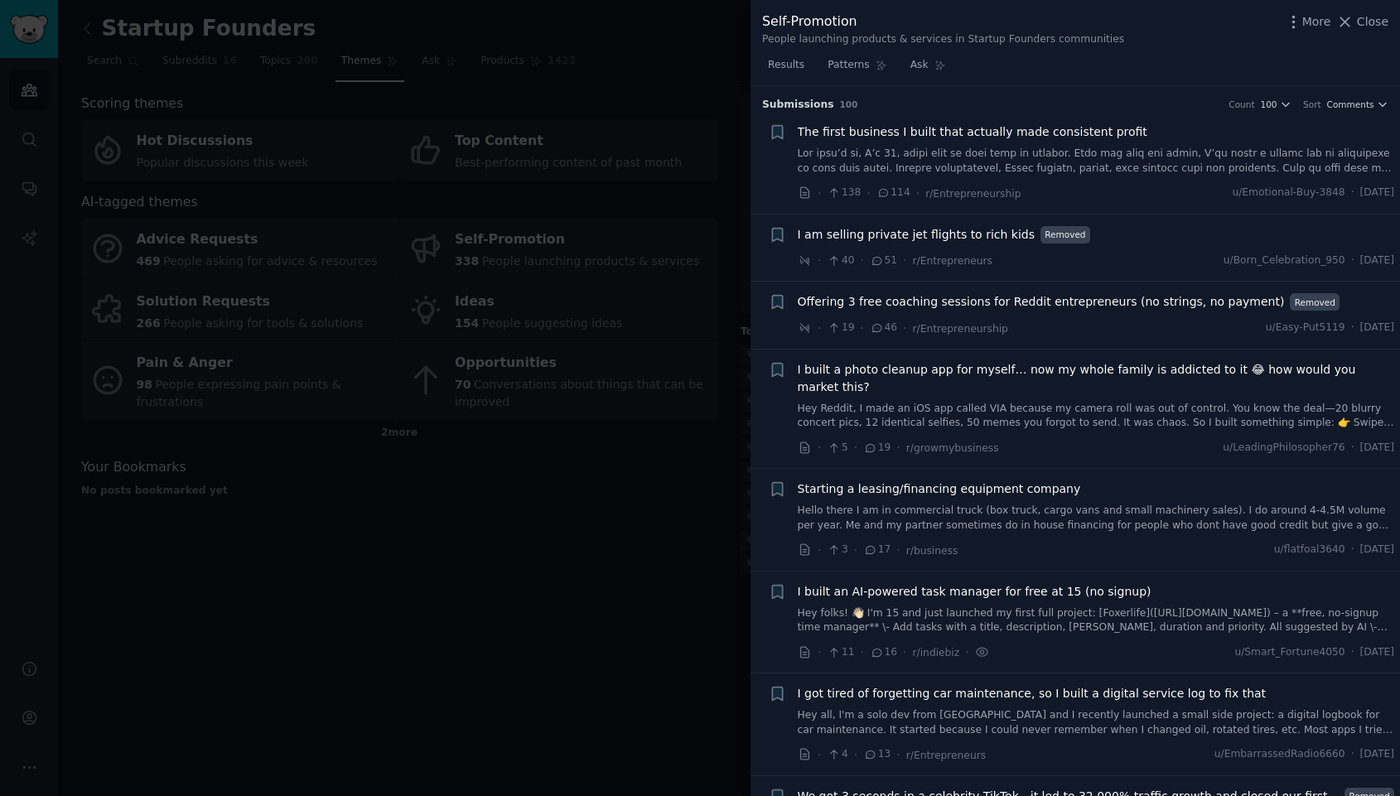
click at [964, 127] on span "The first business I built that actually made consistent profit" at bounding box center [973, 131] width 350 height 17
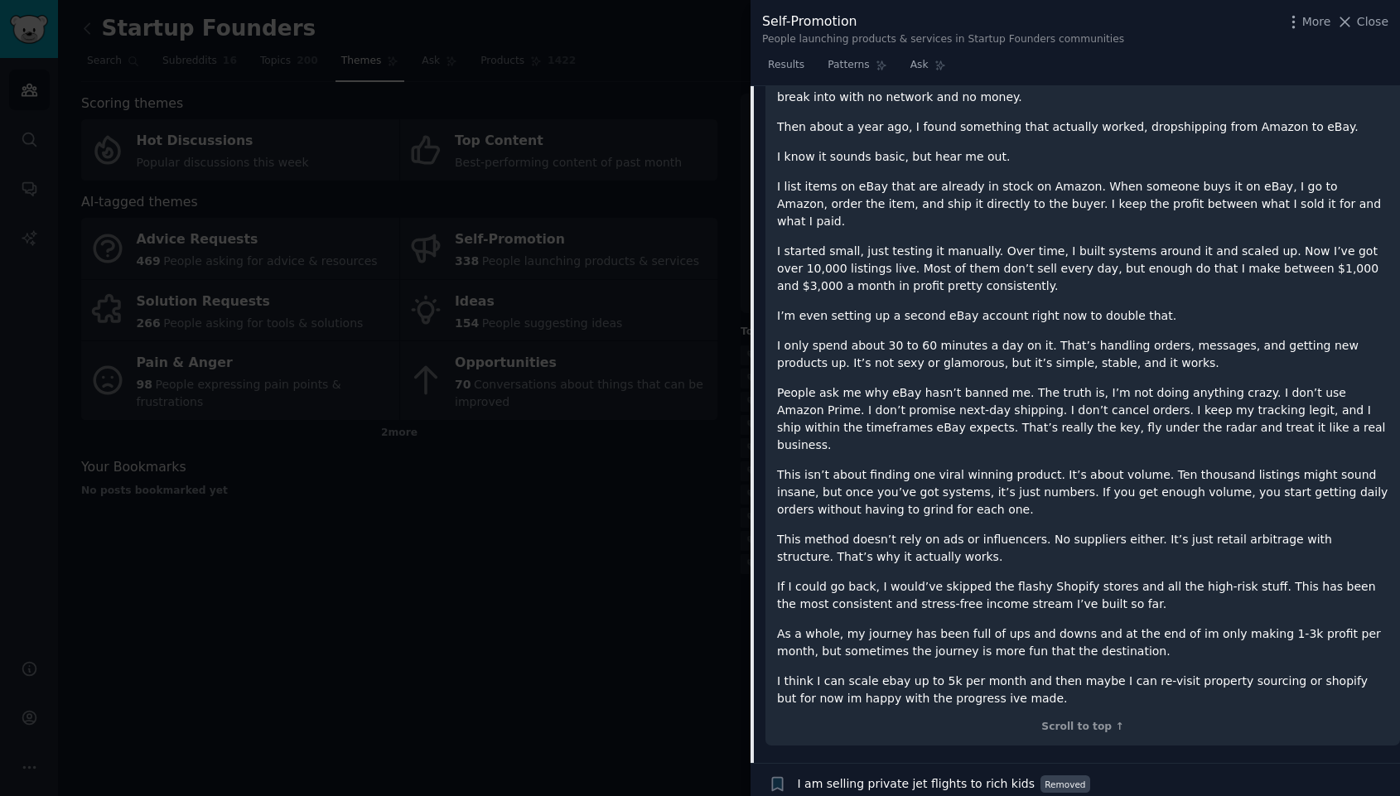
scroll to position [361, 0]
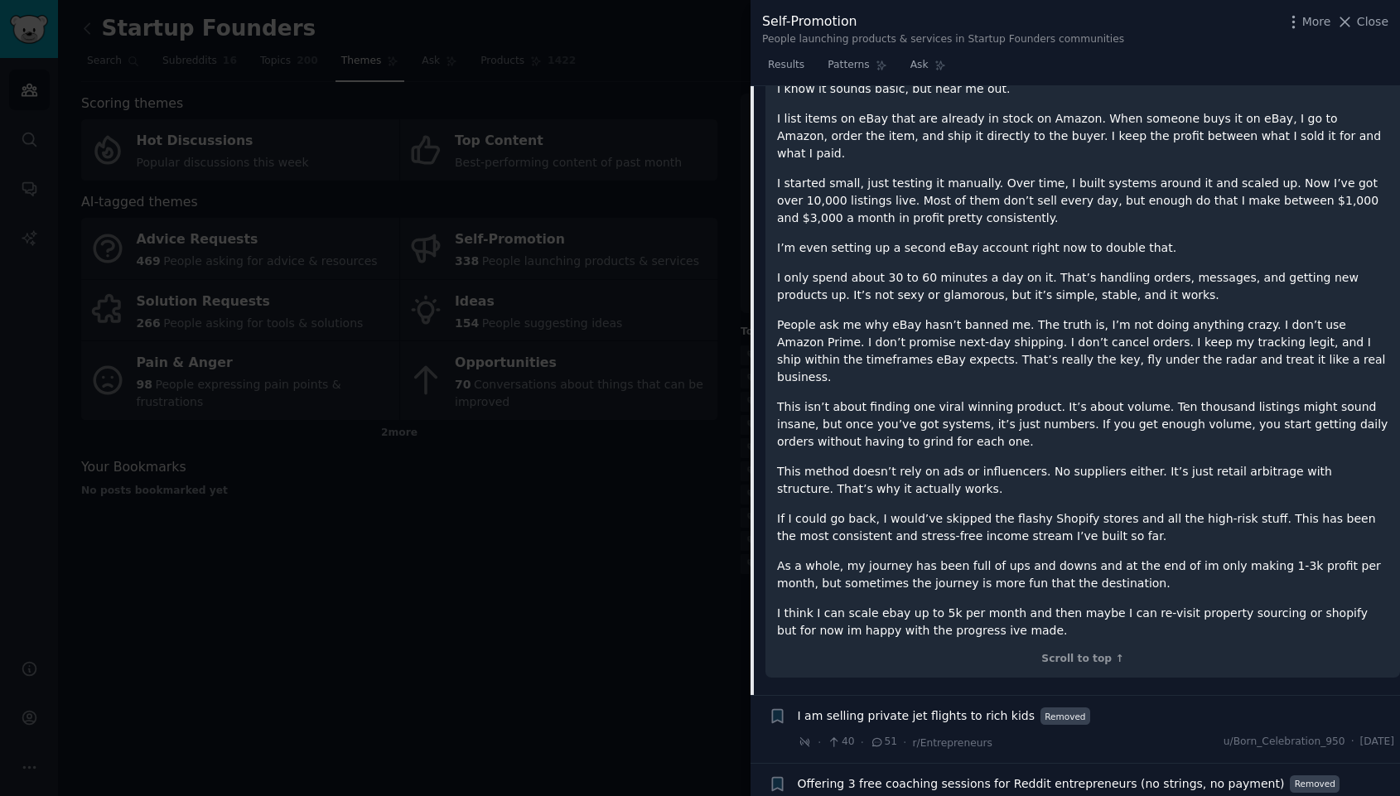
click at [1158, 776] on li "+ Offering 3 free coaching sessions for Reddit entrepreneurs (no strings, no pa…" at bounding box center [1076, 797] width 650 height 67
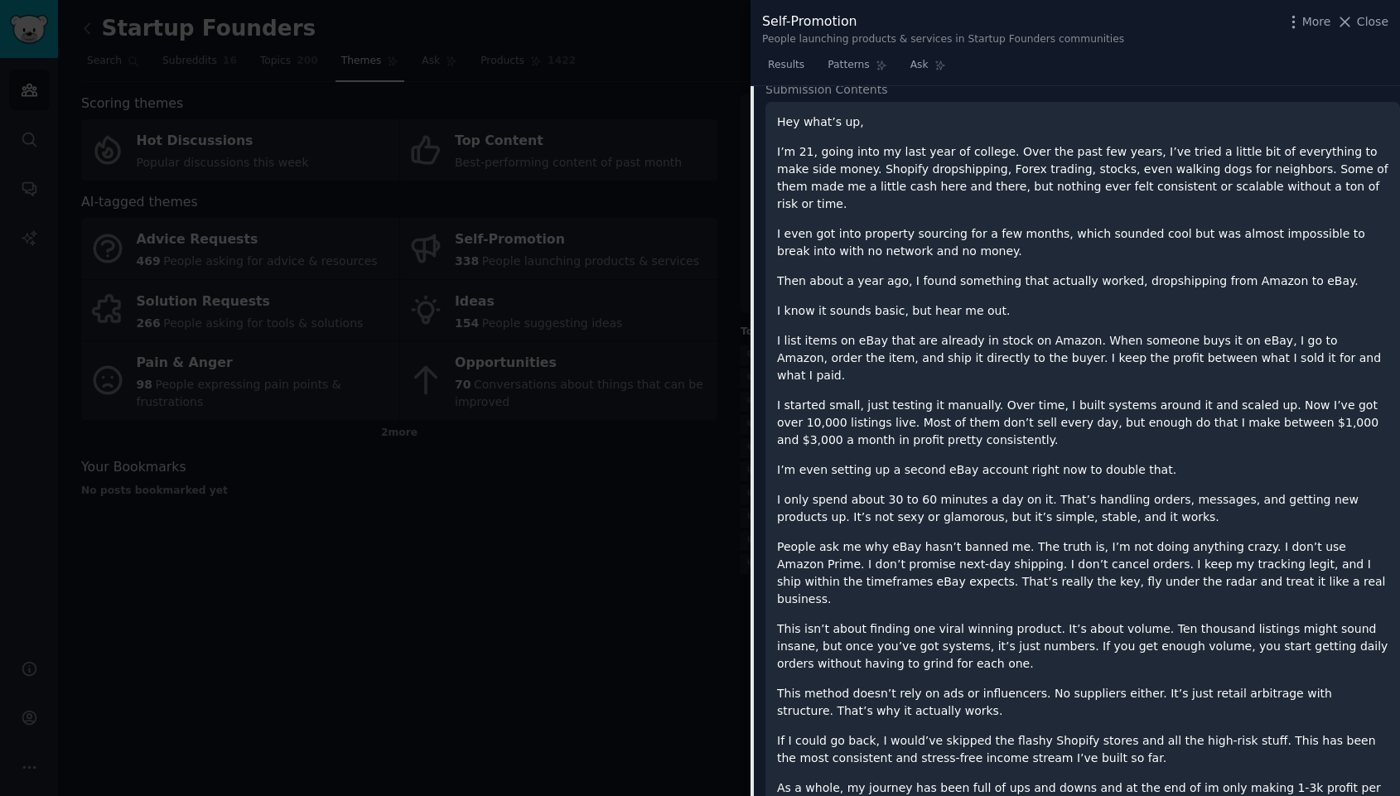
scroll to position [0, 0]
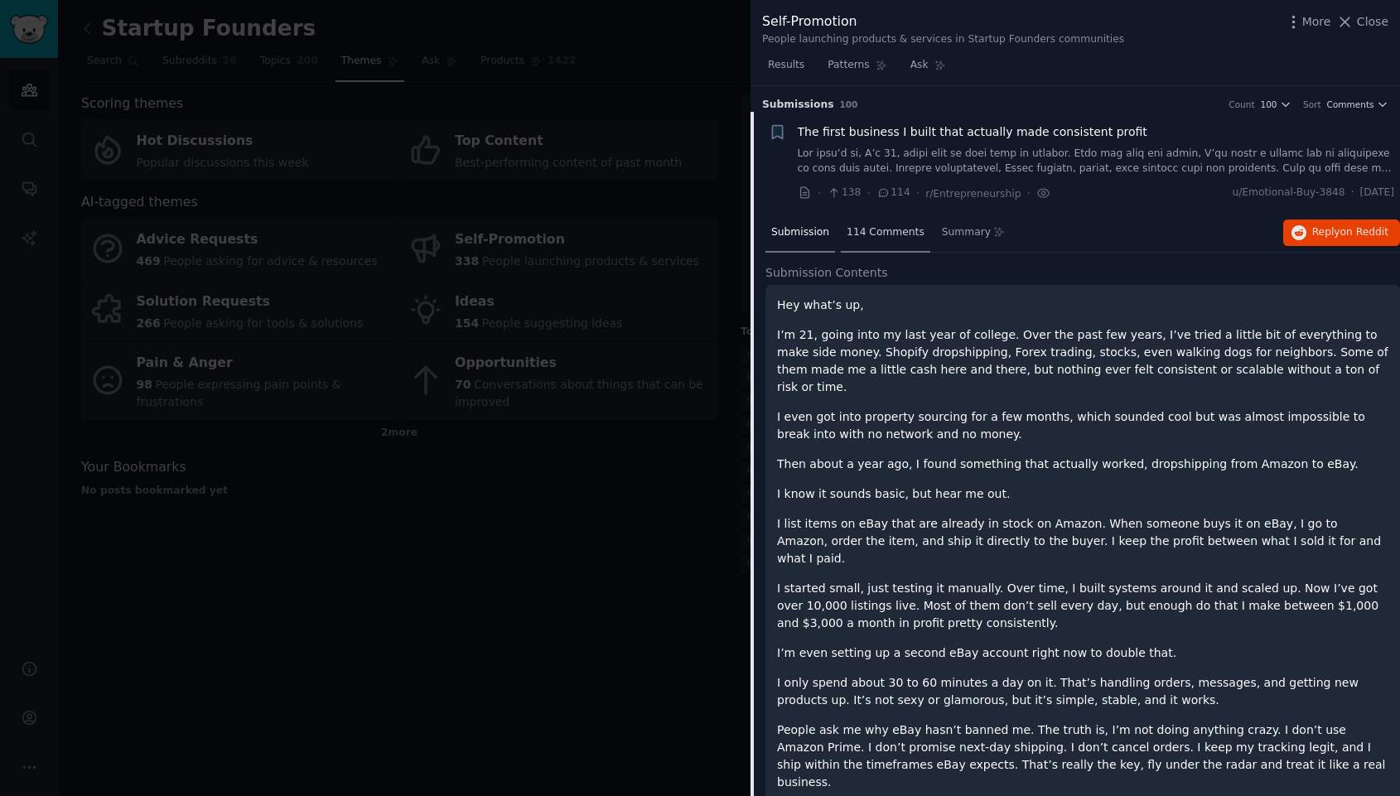
click at [854, 221] on div "114 Comments" at bounding box center [885, 234] width 89 height 40
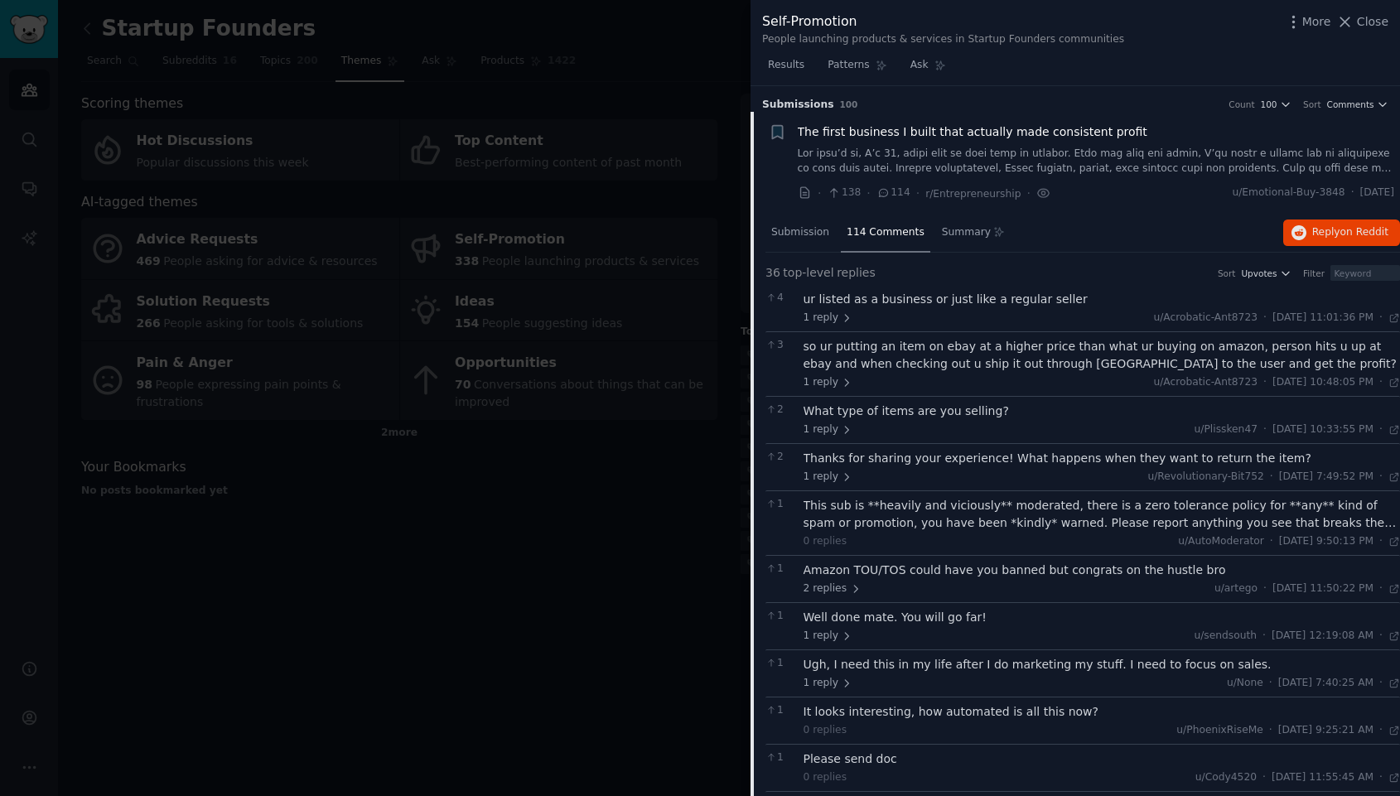
click at [902, 295] on div "ur listed as a business or just like a regular seller" at bounding box center [1102, 299] width 597 height 17
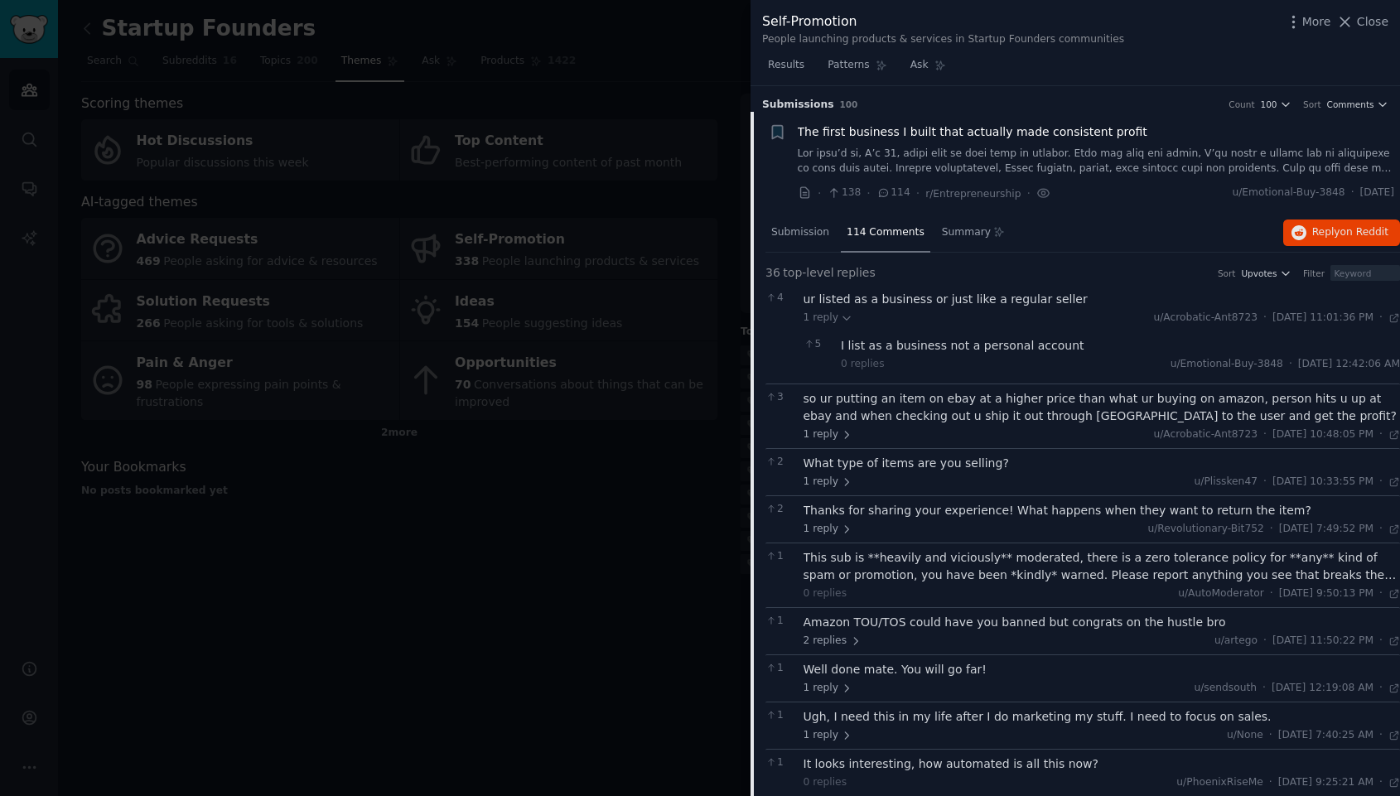
click at [936, 407] on div "so ur putting an item on ebay at a higher price than what ur buying on amazon, …" at bounding box center [1102, 407] width 597 height 35
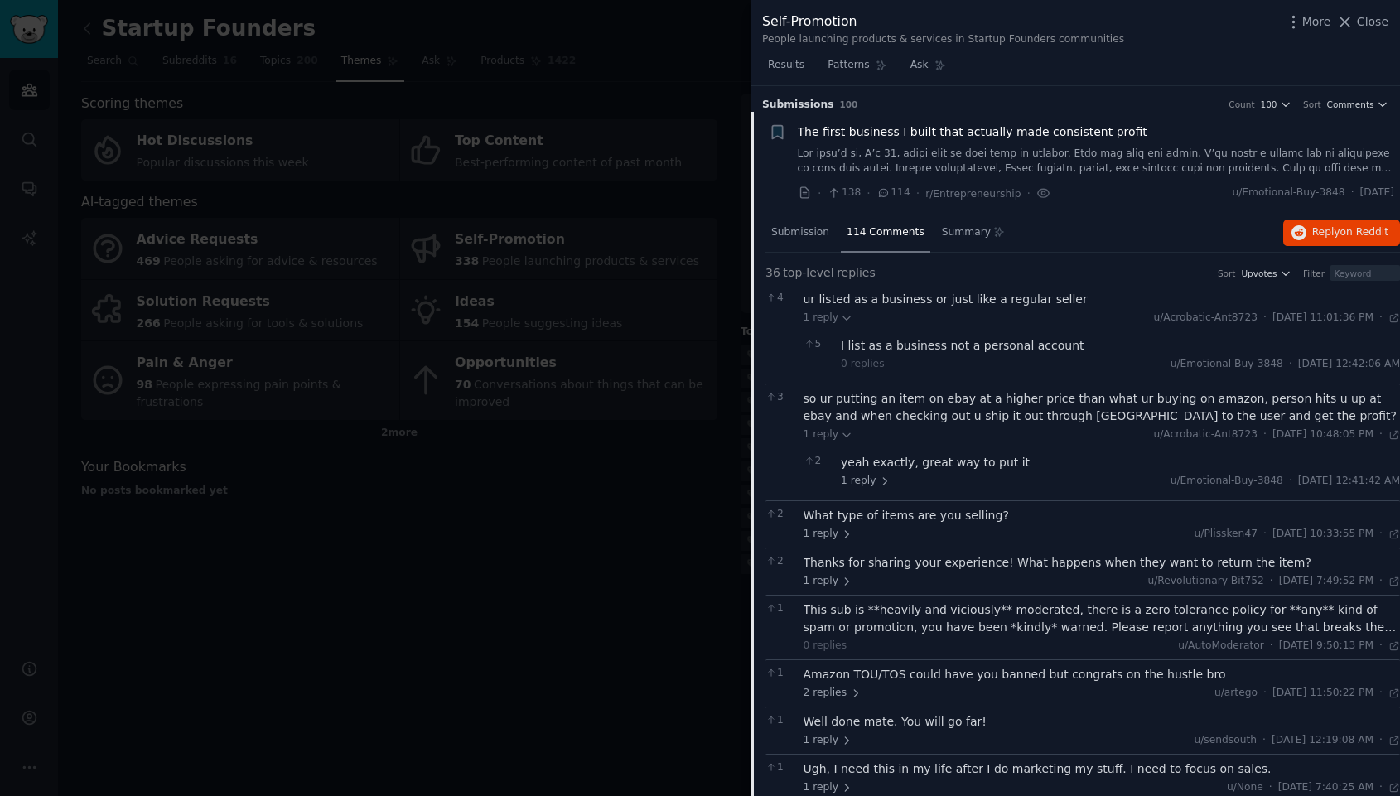
click at [915, 523] on div "What type of items are you selling?" at bounding box center [1102, 515] width 597 height 17
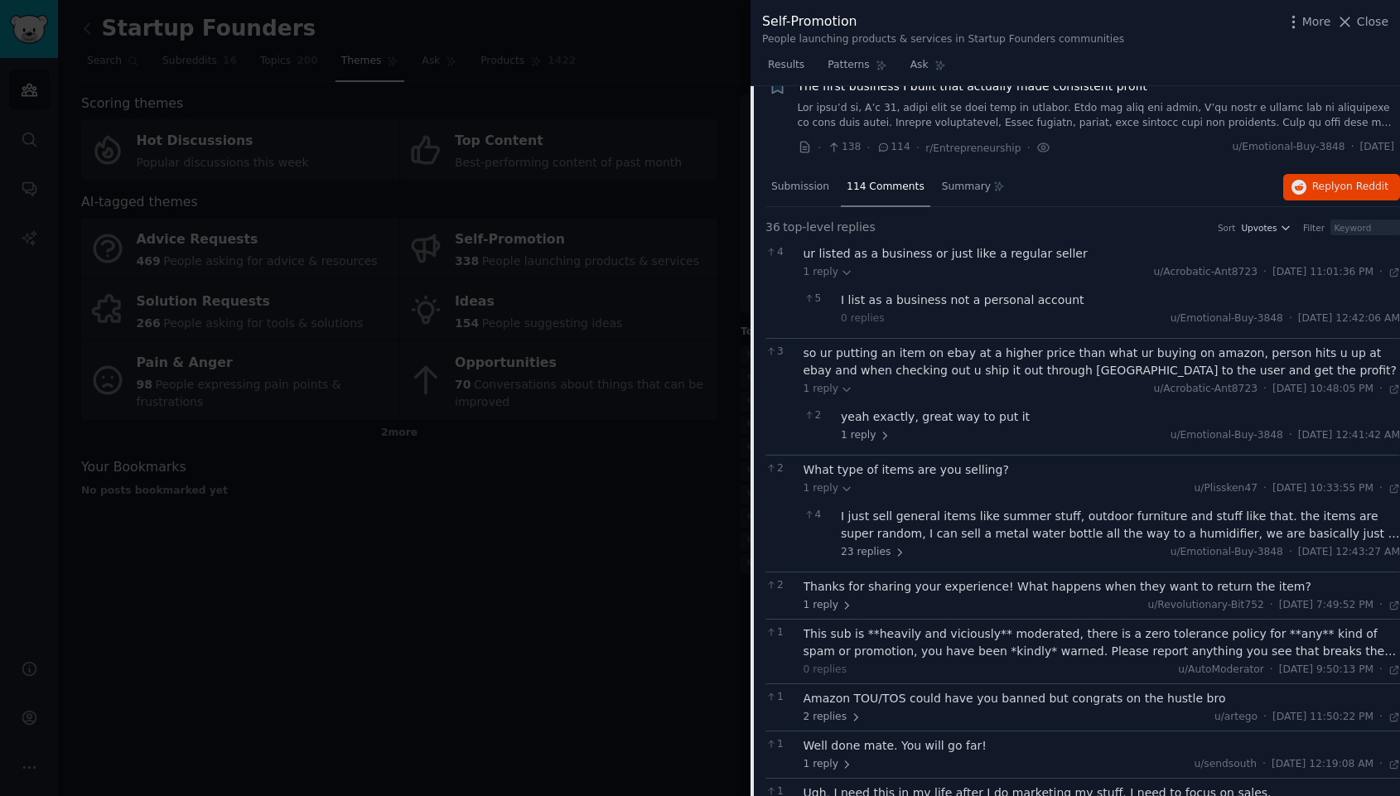
scroll to position [46, 0]
click at [915, 524] on div "I just sell general items like summer stuff, outdoor furniture and stuff like t…" at bounding box center [1120, 524] width 559 height 35
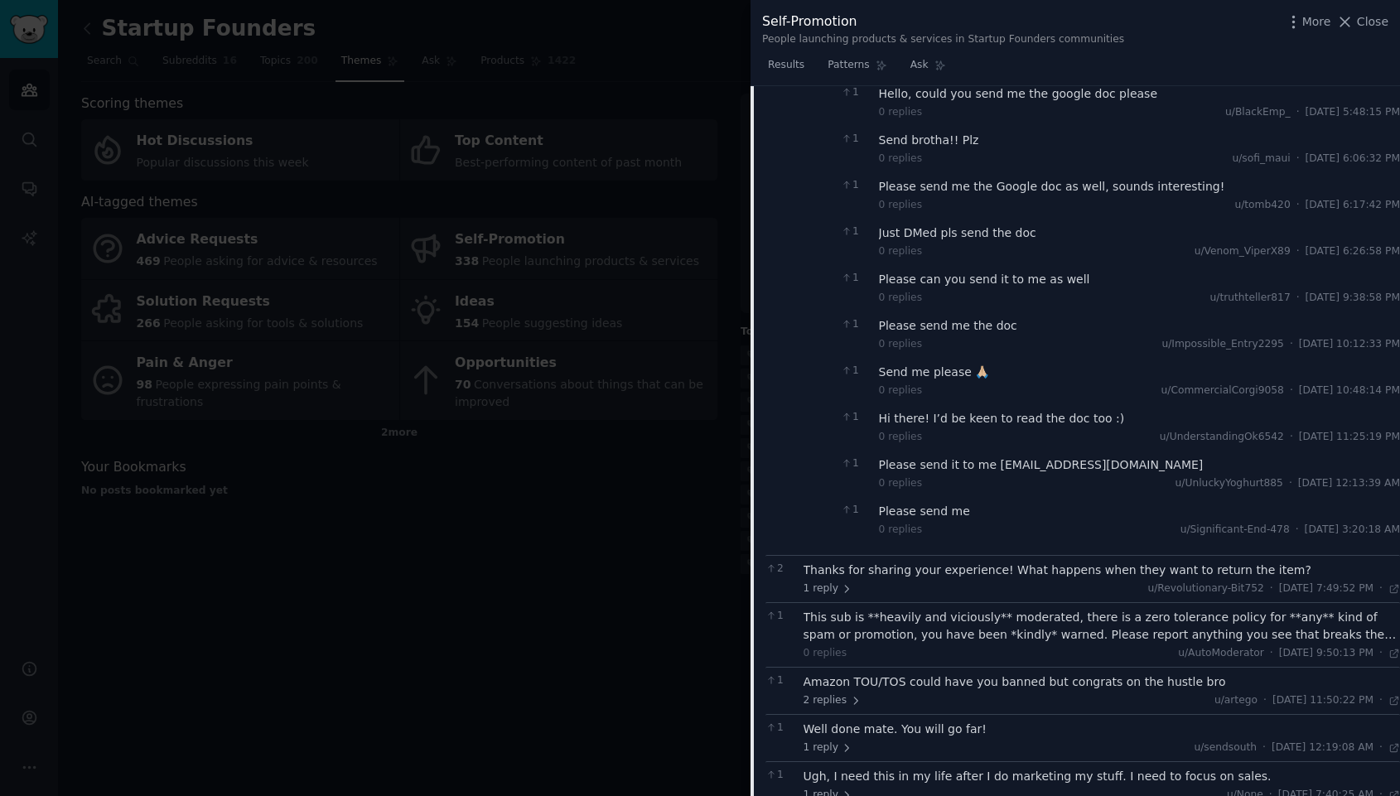
scroll to position [1174, 0]
click at [933, 589] on div "1 reply u/Revolutionary-Bit752 · [DATE] 7:49:52 PM Sat 8/9/2025 ·" at bounding box center [1102, 585] width 597 height 15
click at [939, 562] on div "Thanks for sharing your experience! What happens when they want to return the i…" at bounding box center [1102, 566] width 597 height 17
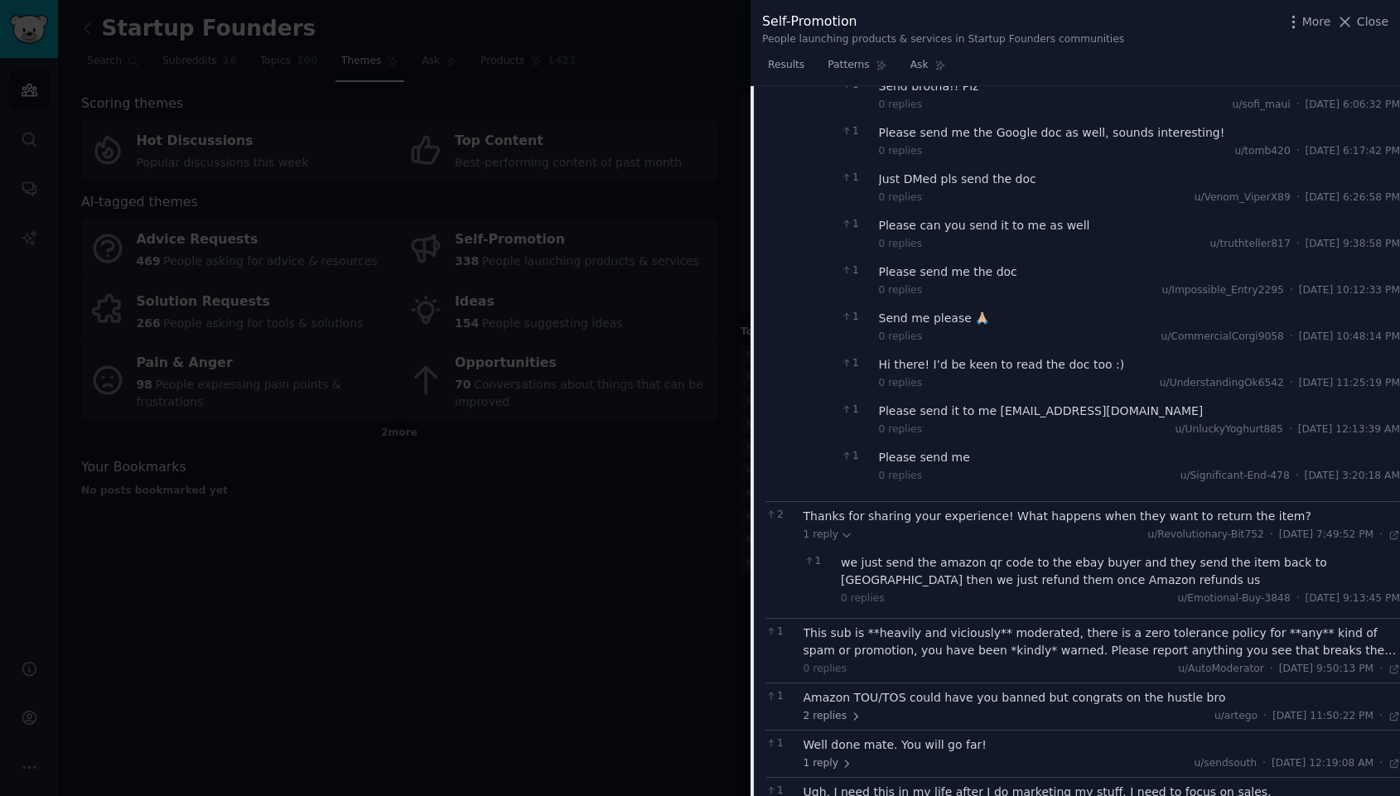
scroll to position [1229, 0]
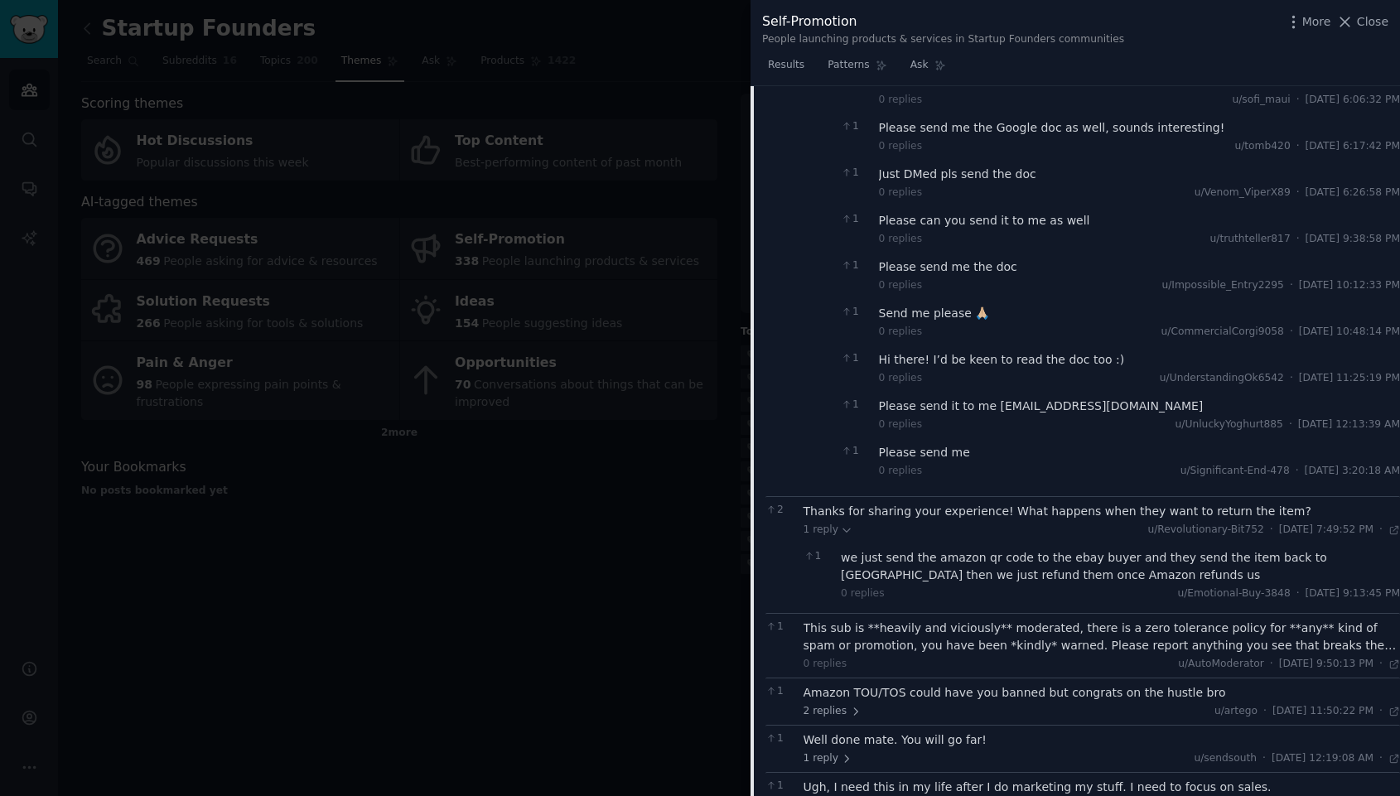
click at [1000, 646] on div "This sub is **heavily and viciously** moderated, there is a zero tolerance poli…" at bounding box center [1102, 637] width 597 height 35
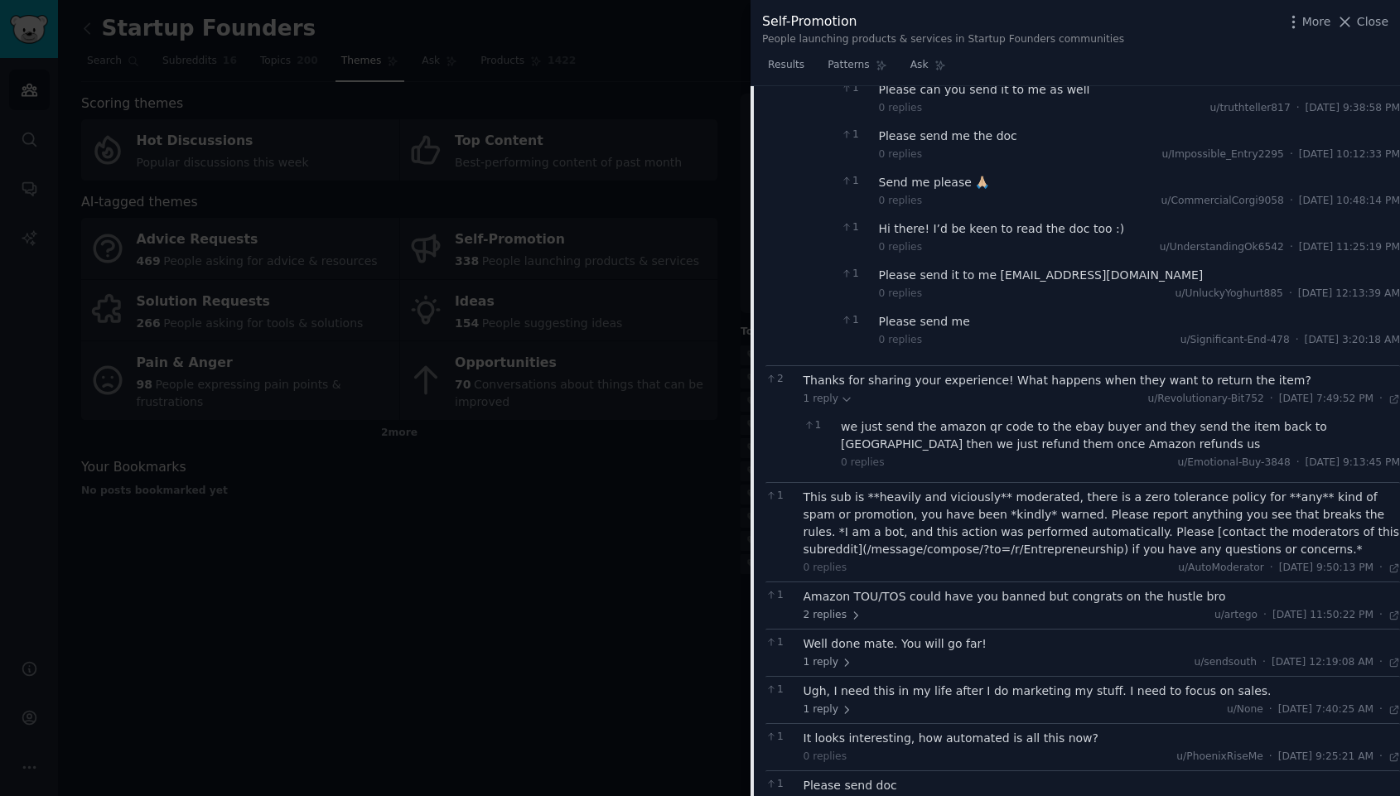
scroll to position [1374, 0]
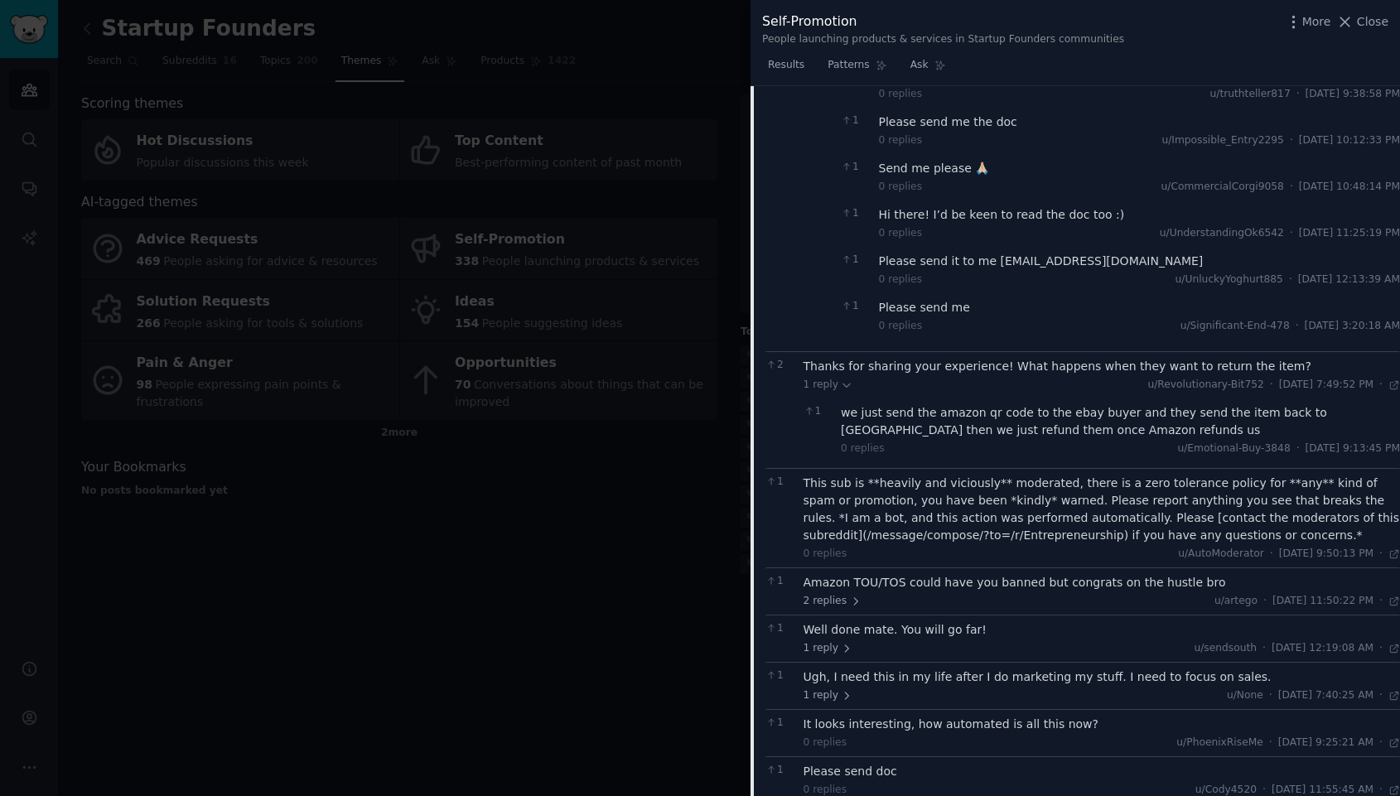
click at [993, 585] on div "Amazon TOU/TOS could have you banned but congrats on the hustle bro" at bounding box center [1102, 582] width 597 height 17
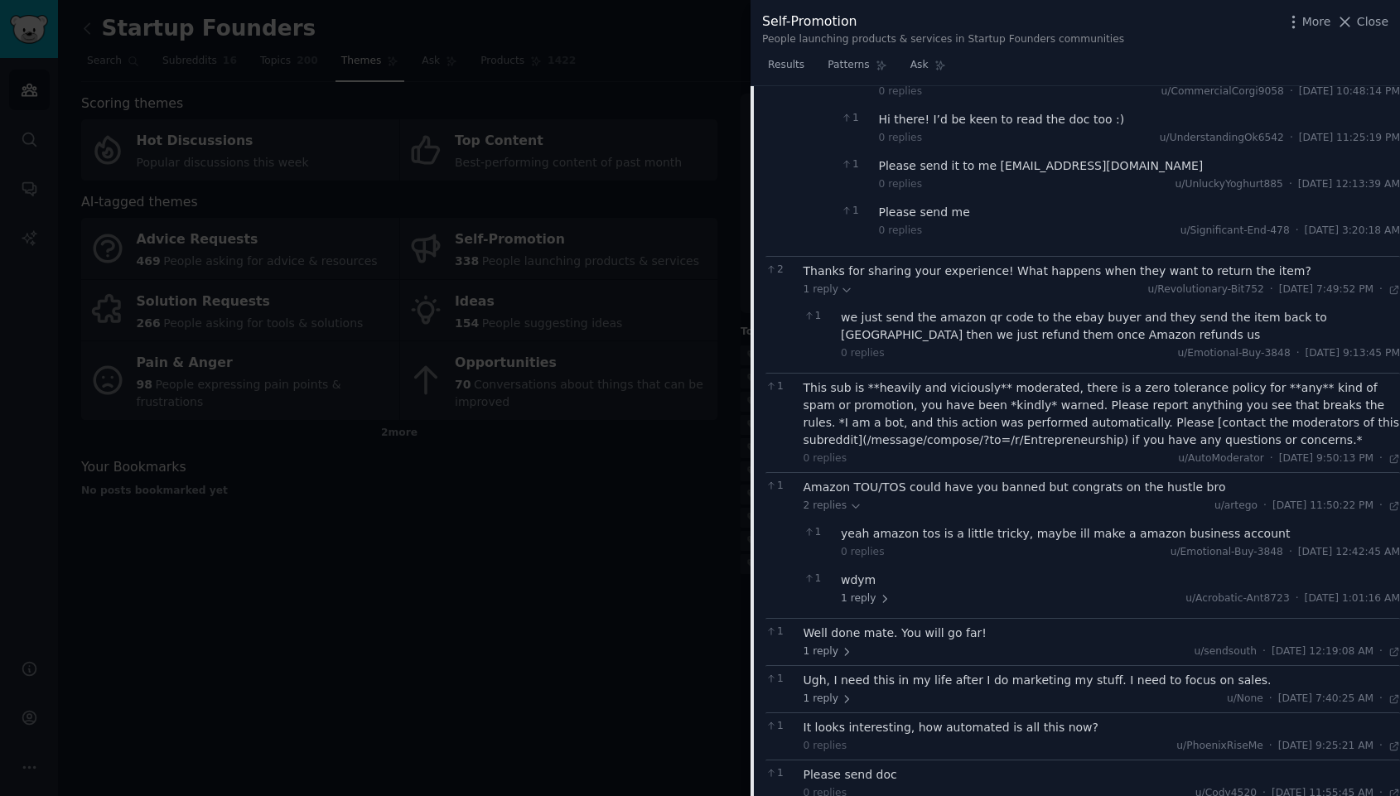
scroll to position [1480, 0]
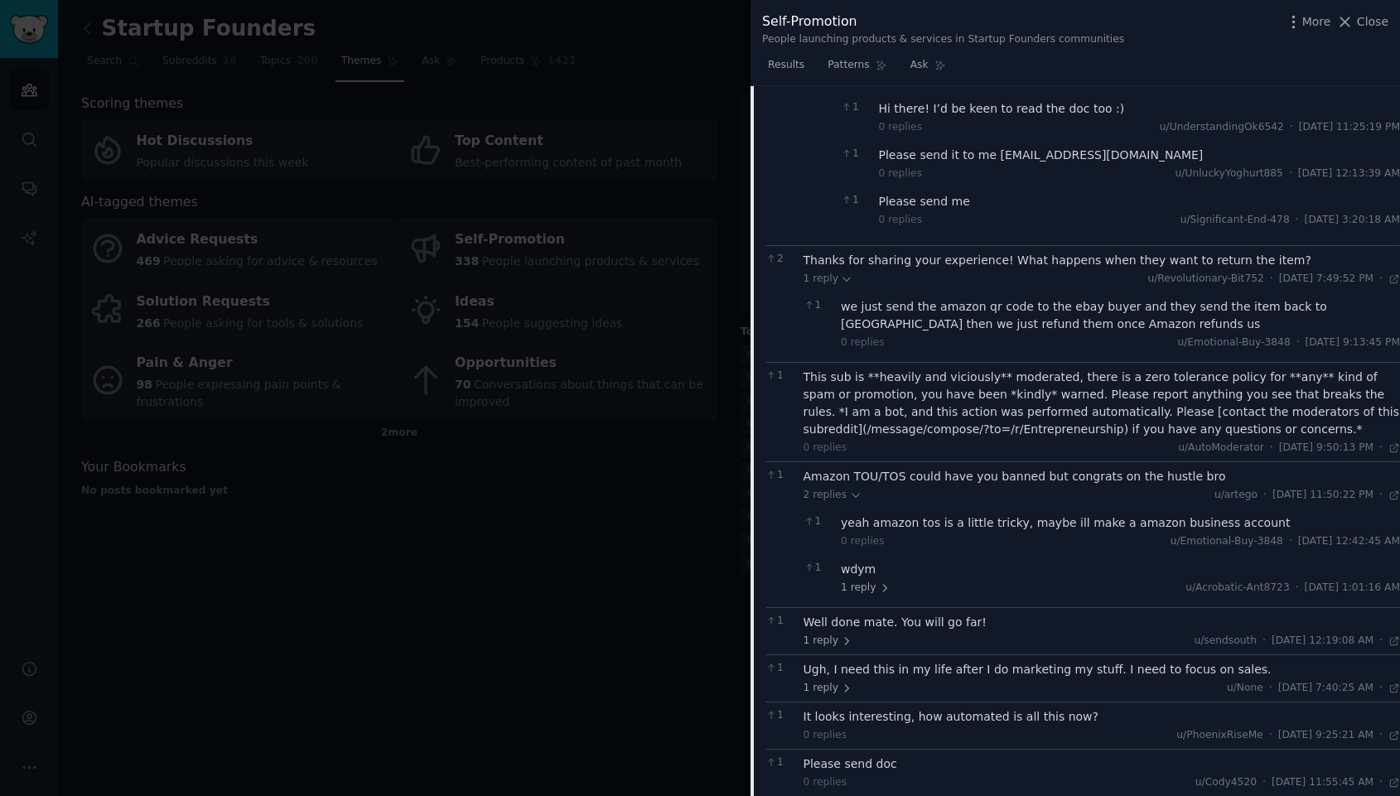
click at [935, 621] on div "Well done mate. You will go far!" at bounding box center [1102, 622] width 597 height 17
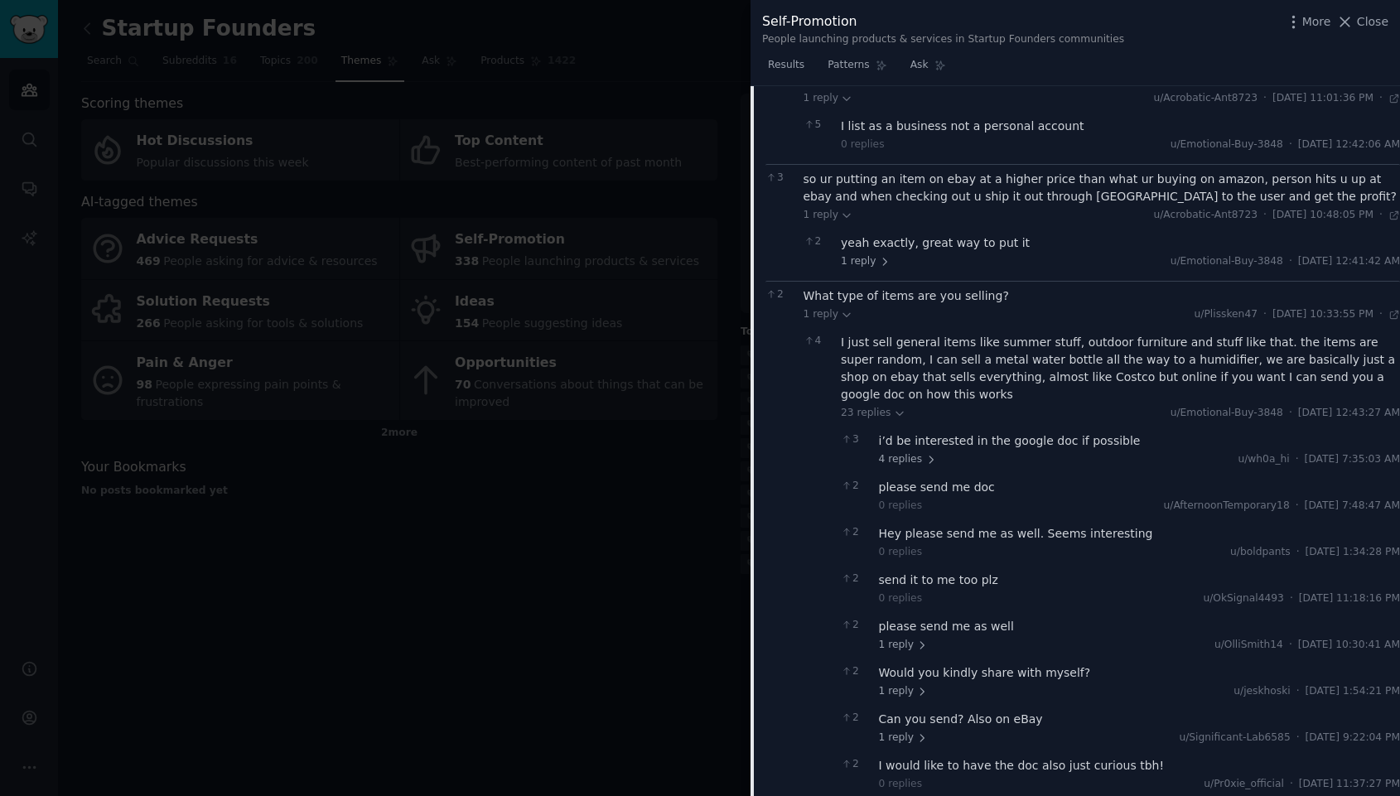
scroll to position [0, 0]
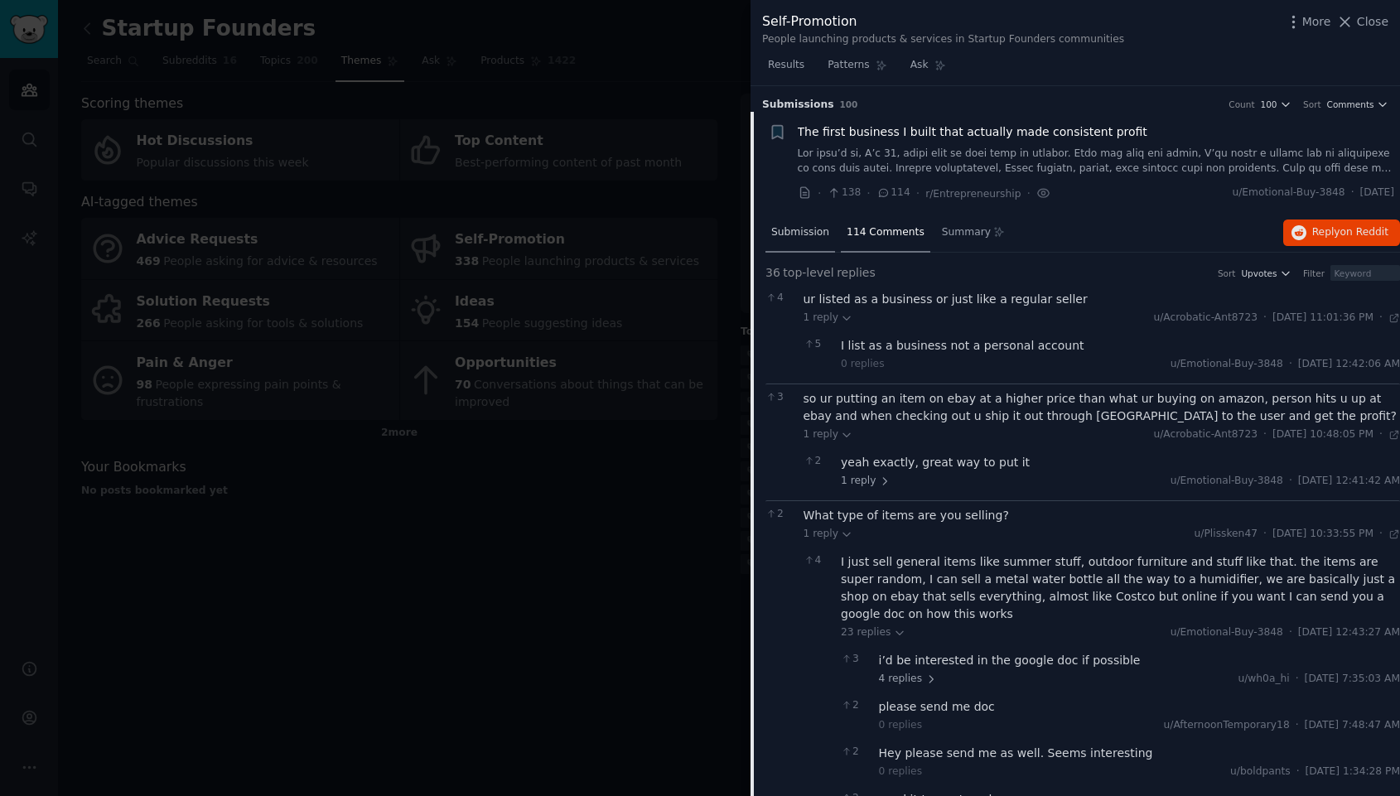
click at [803, 221] on div "Submission" at bounding box center [801, 234] width 70 height 40
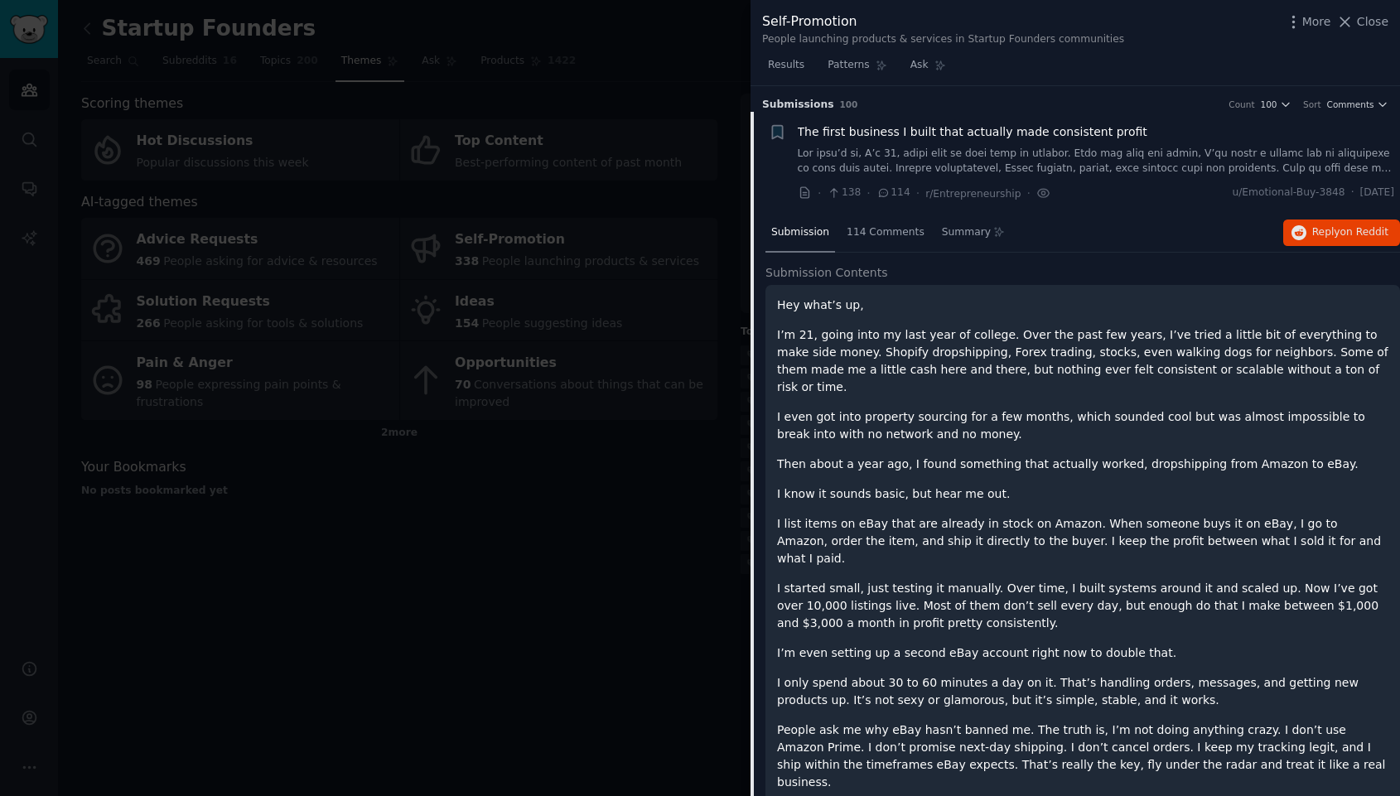
click at [825, 108] on h3 "Submission s 100 Count 100 Sort Comments" at bounding box center [1075, 105] width 626 height 15
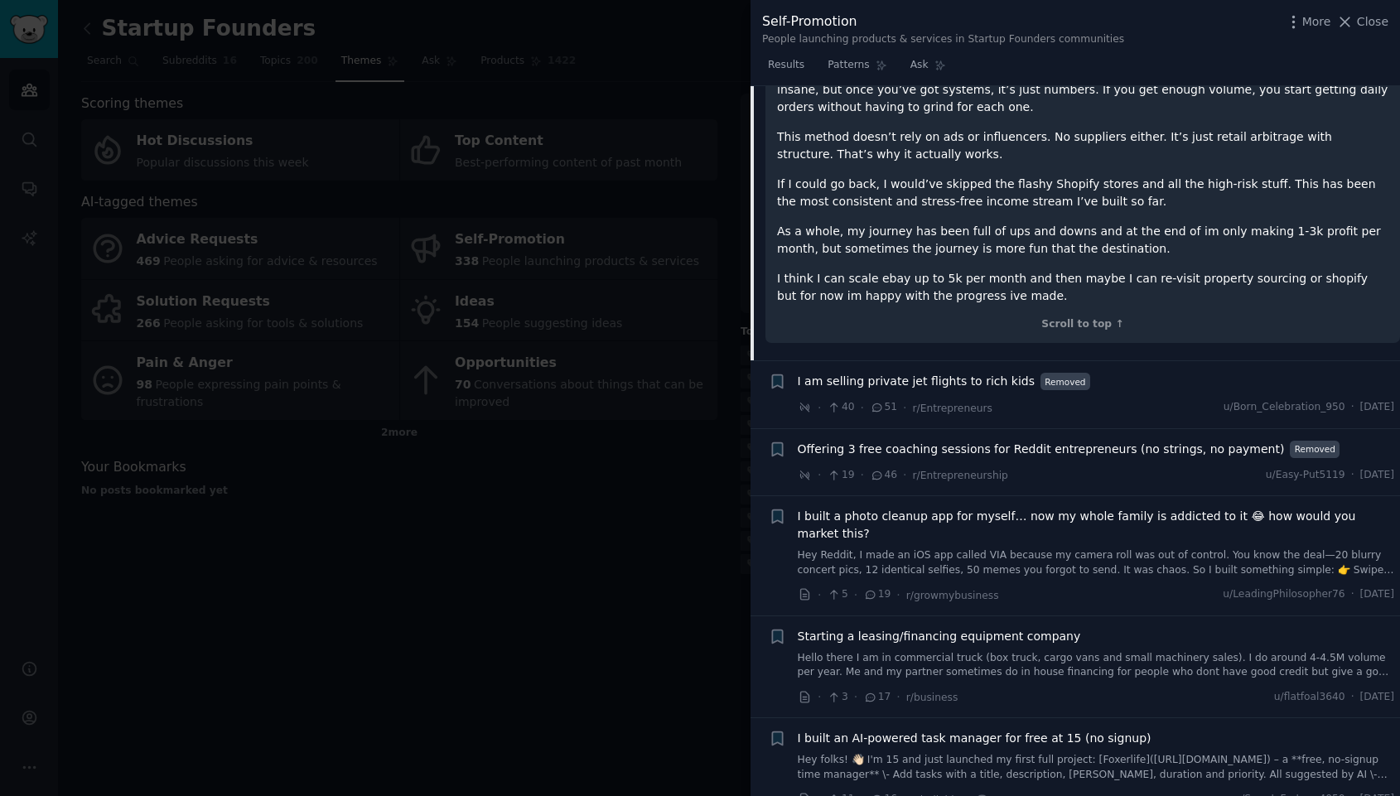
scroll to position [746, 0]
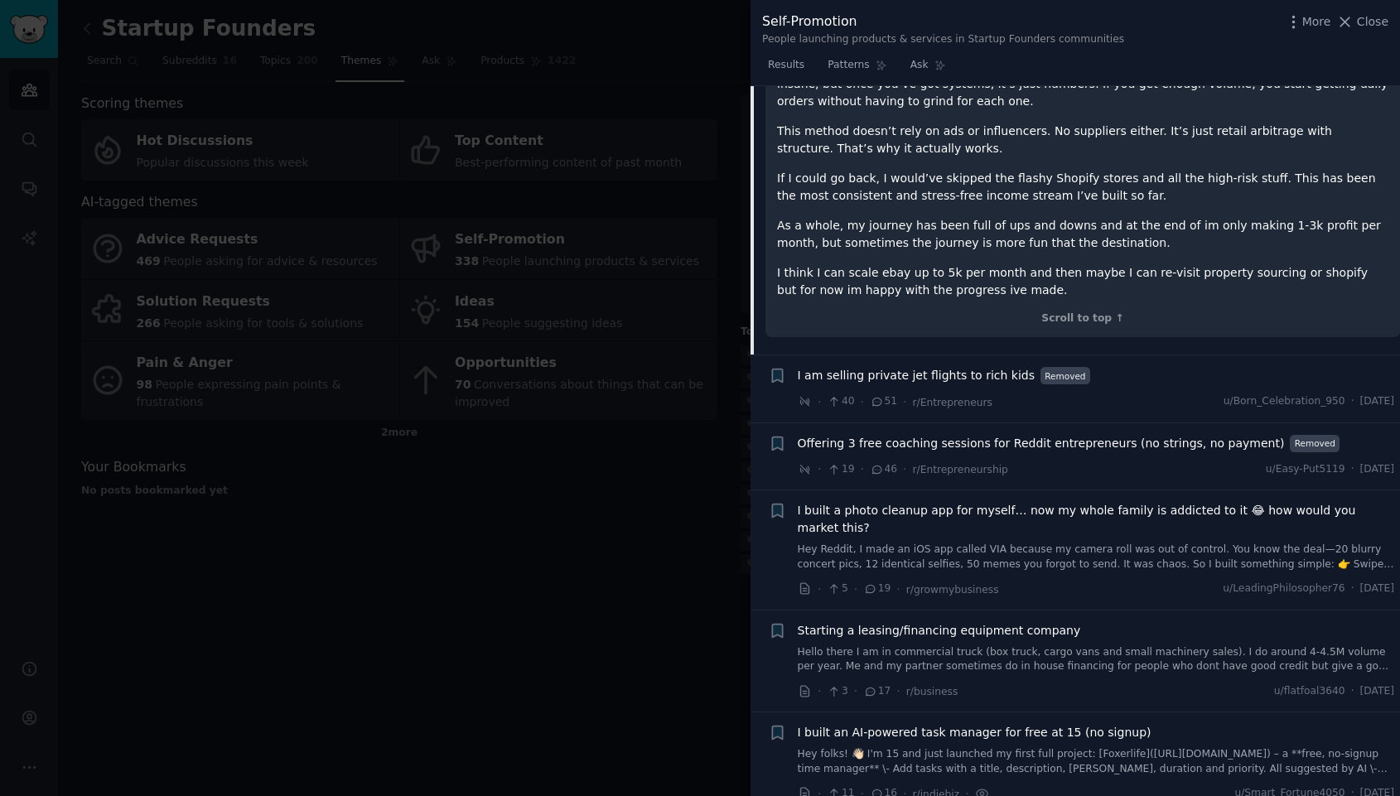
click at [914, 367] on span "I am selling private jet flights to rich kids" at bounding box center [916, 375] width 237 height 17
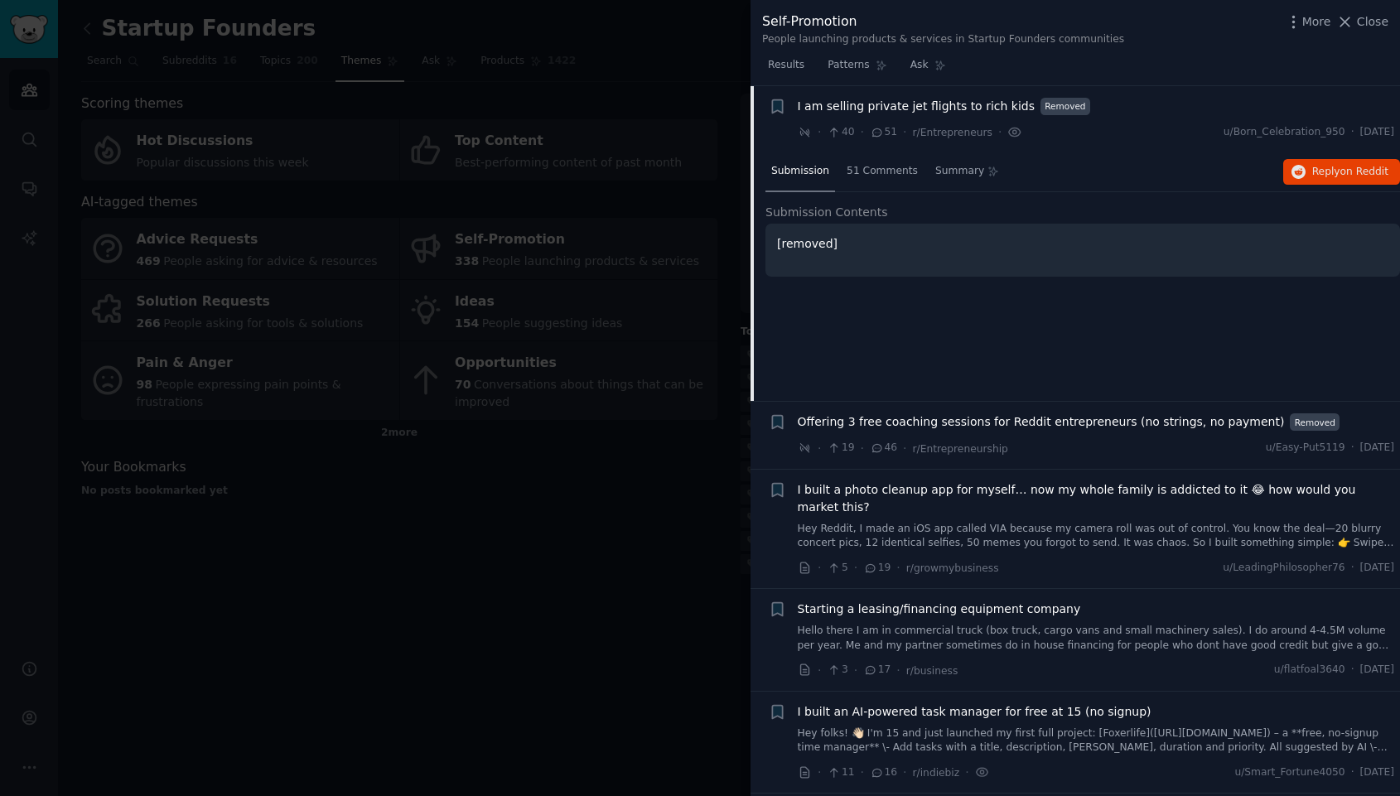
scroll to position [128, 0]
click at [1149, 491] on span "I built a photo cleanup app for myself… now my whole family is addicted to it 😂…" at bounding box center [1096, 498] width 597 height 35
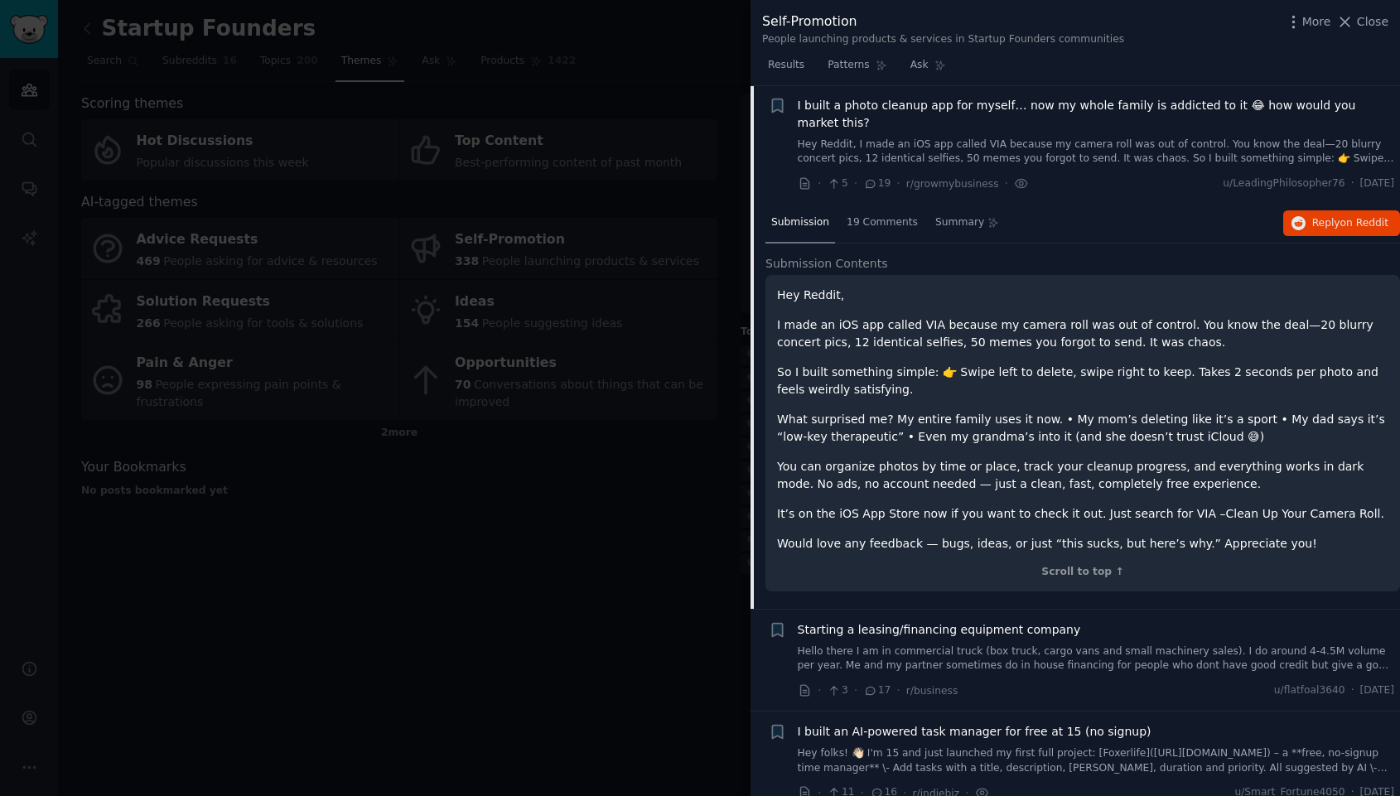
scroll to position [267, 0]
click at [868, 215] on div "19 Comments" at bounding box center [882, 221] width 83 height 40
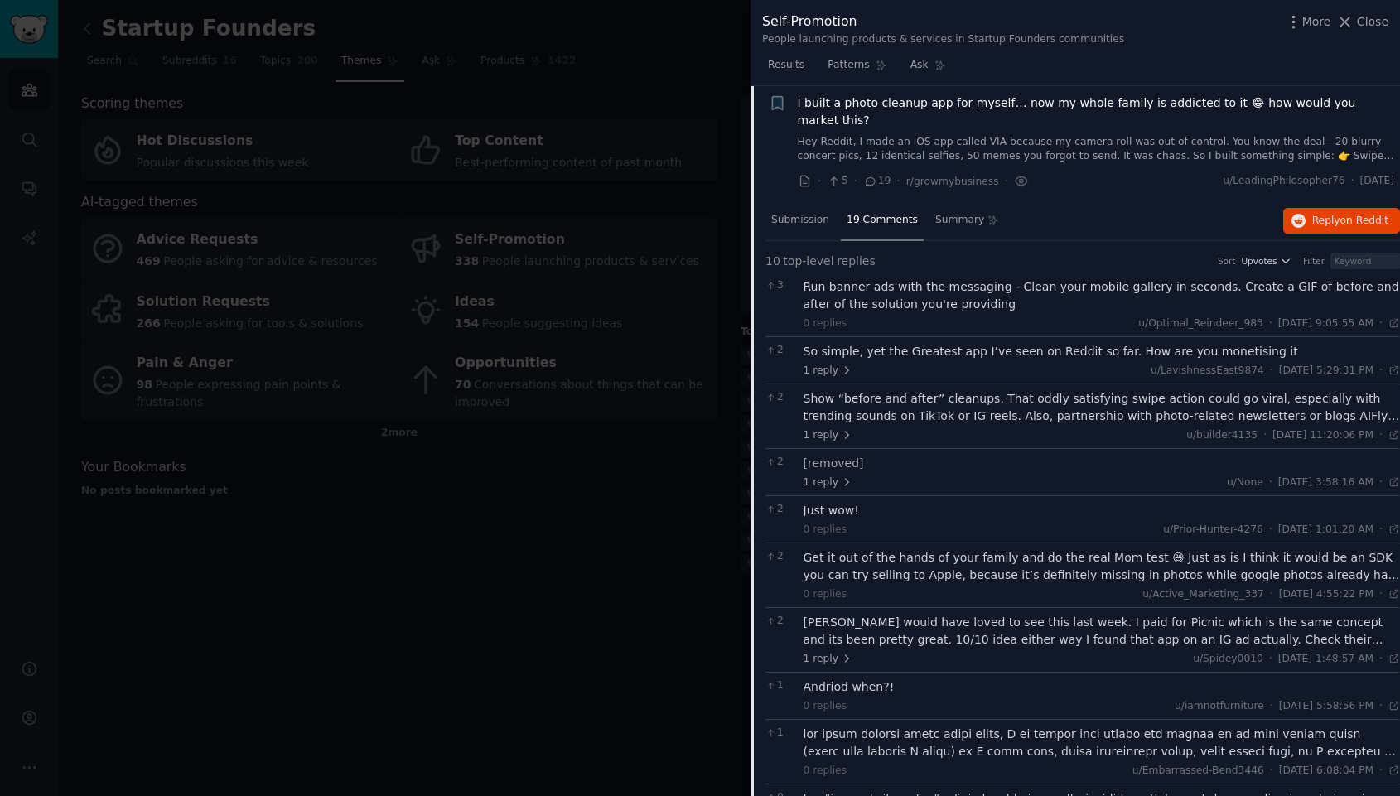
click at [920, 343] on div "So simple, yet the Greatest app I’ve seen on Reddit so far. How are you monetis…" at bounding box center [1102, 351] width 597 height 17
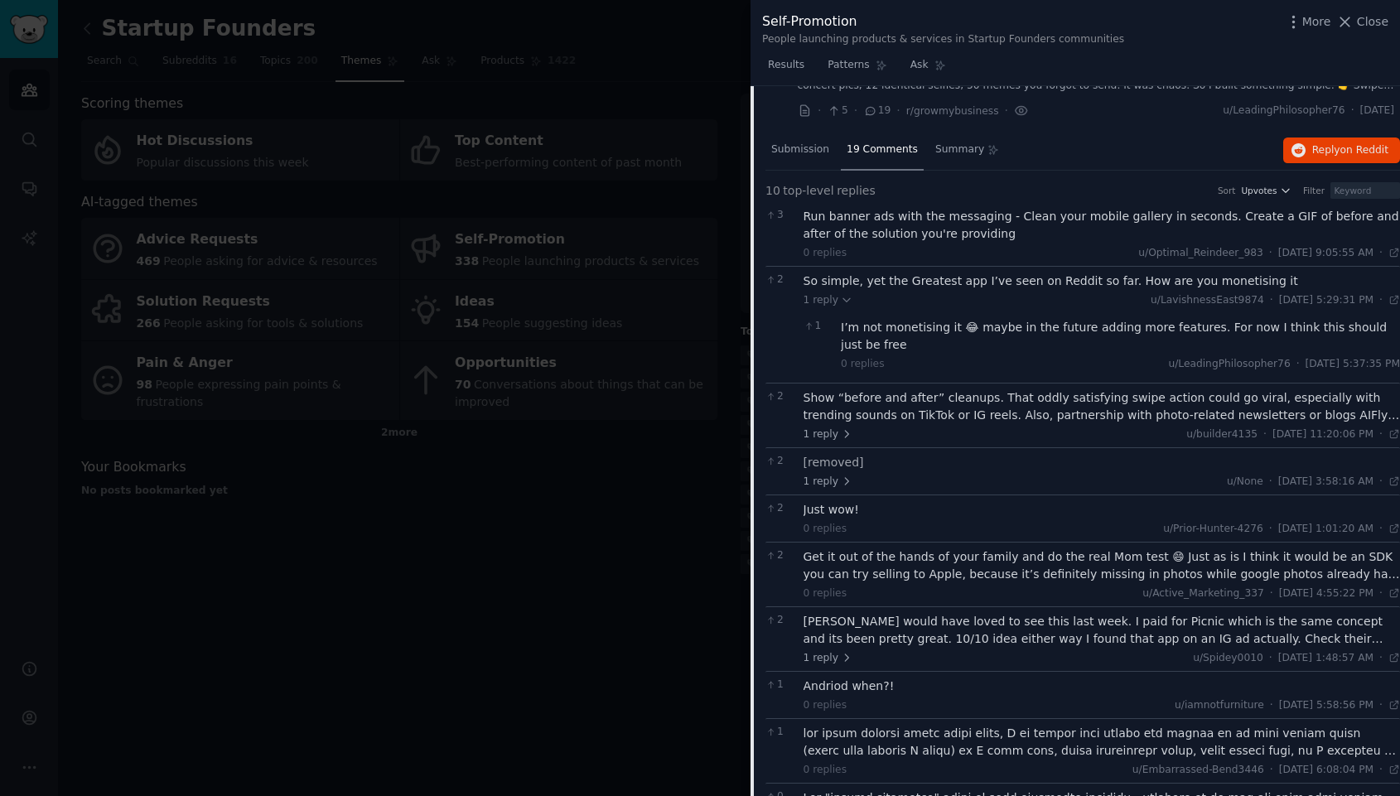
scroll to position [0, 0]
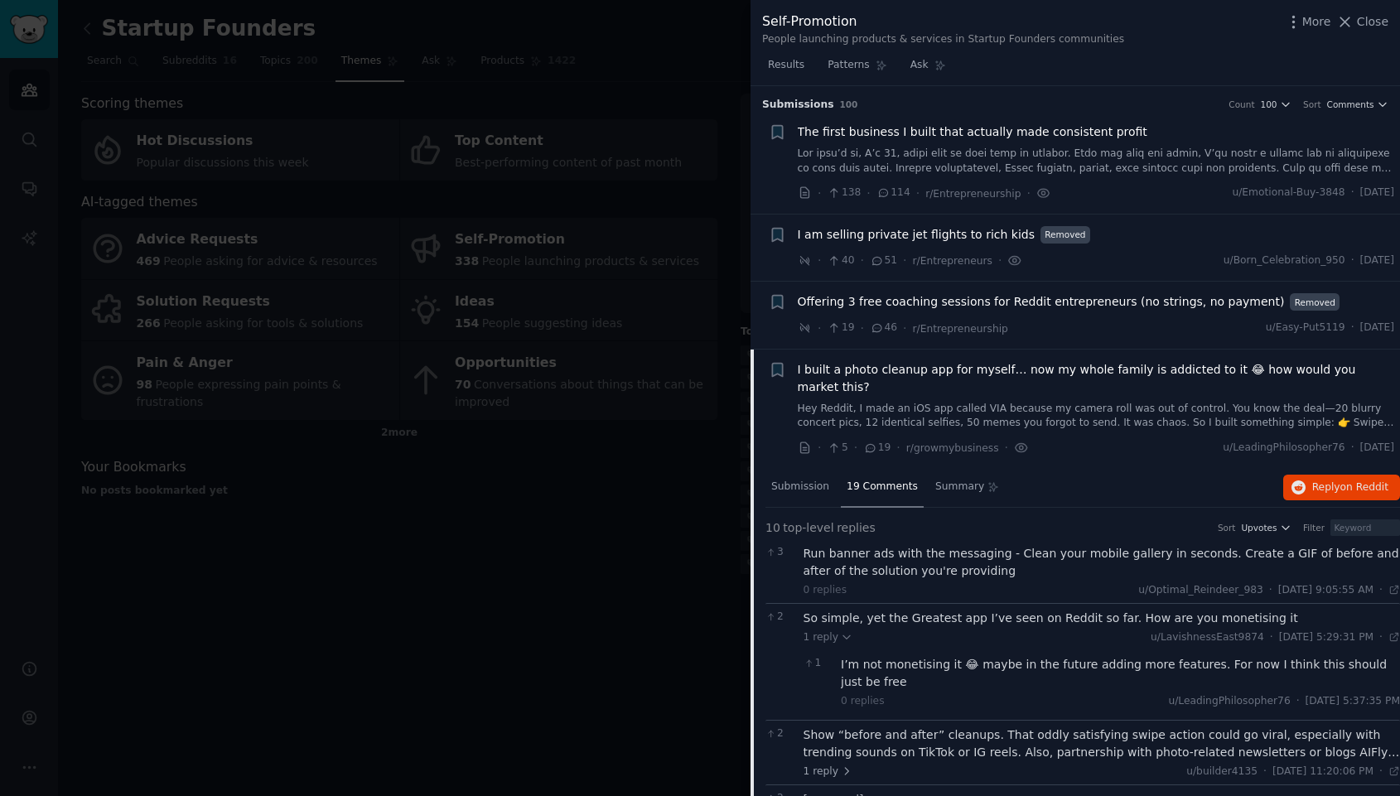
click at [722, 511] on div at bounding box center [700, 398] width 1400 height 796
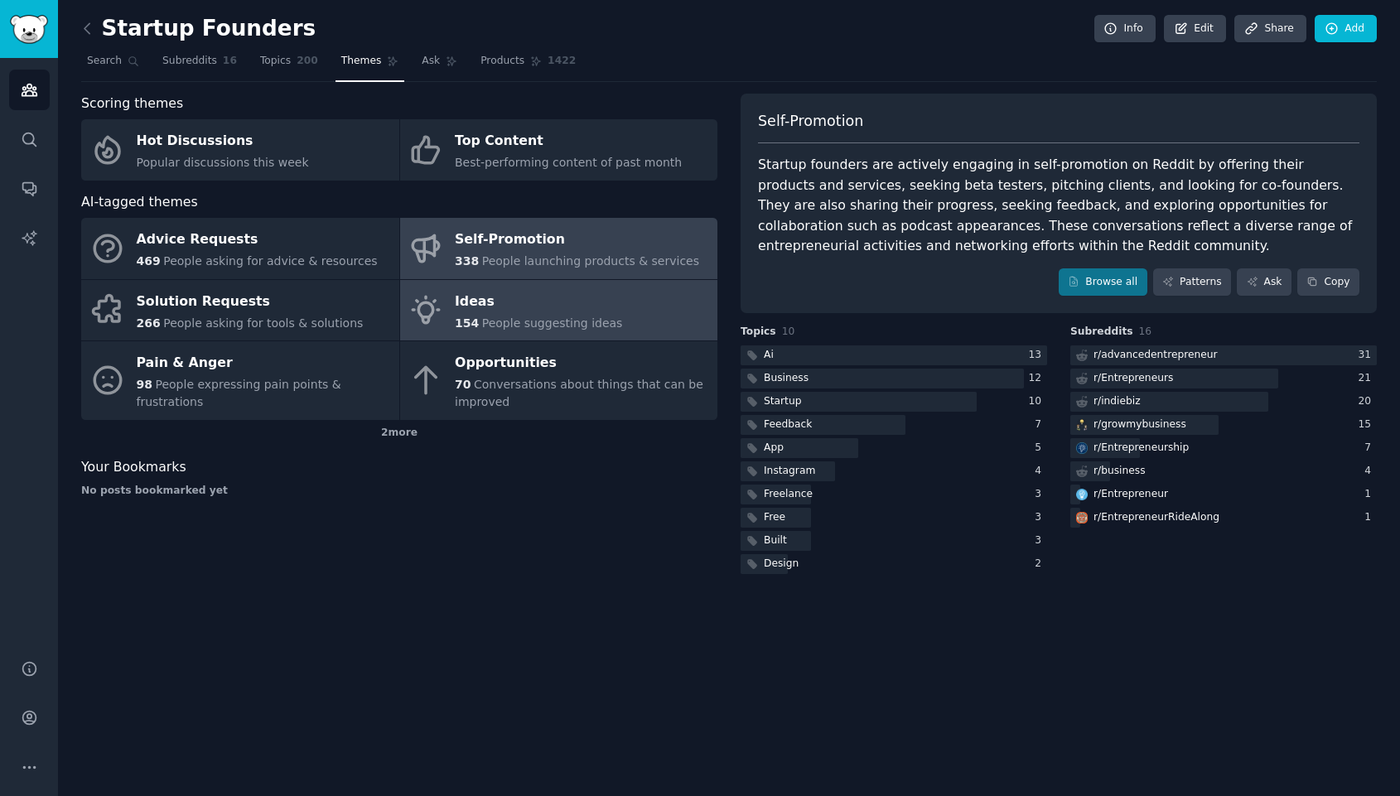
click at [612, 308] on link "Ideas 154 People suggesting ideas" at bounding box center [559, 310] width 318 height 61
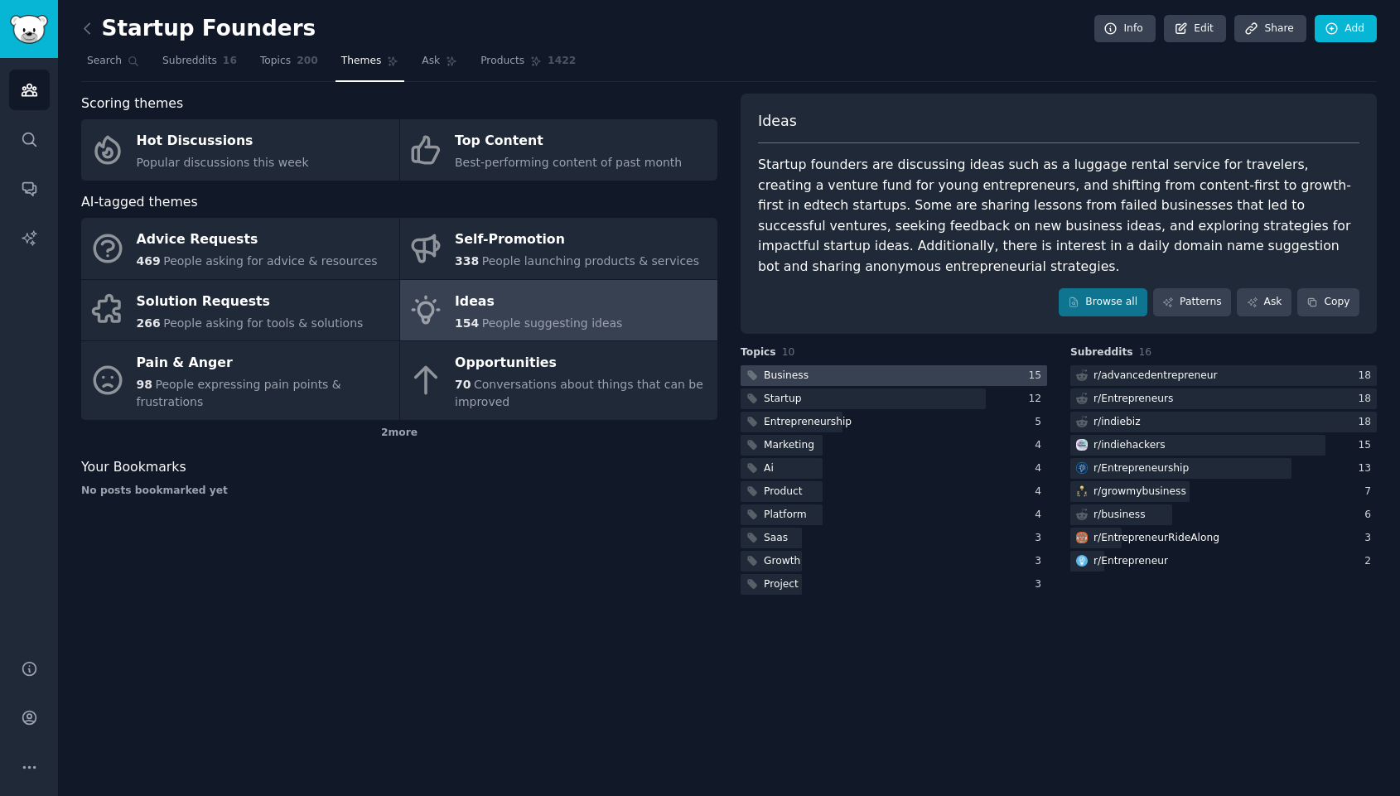
click at [834, 374] on div at bounding box center [894, 375] width 307 height 21
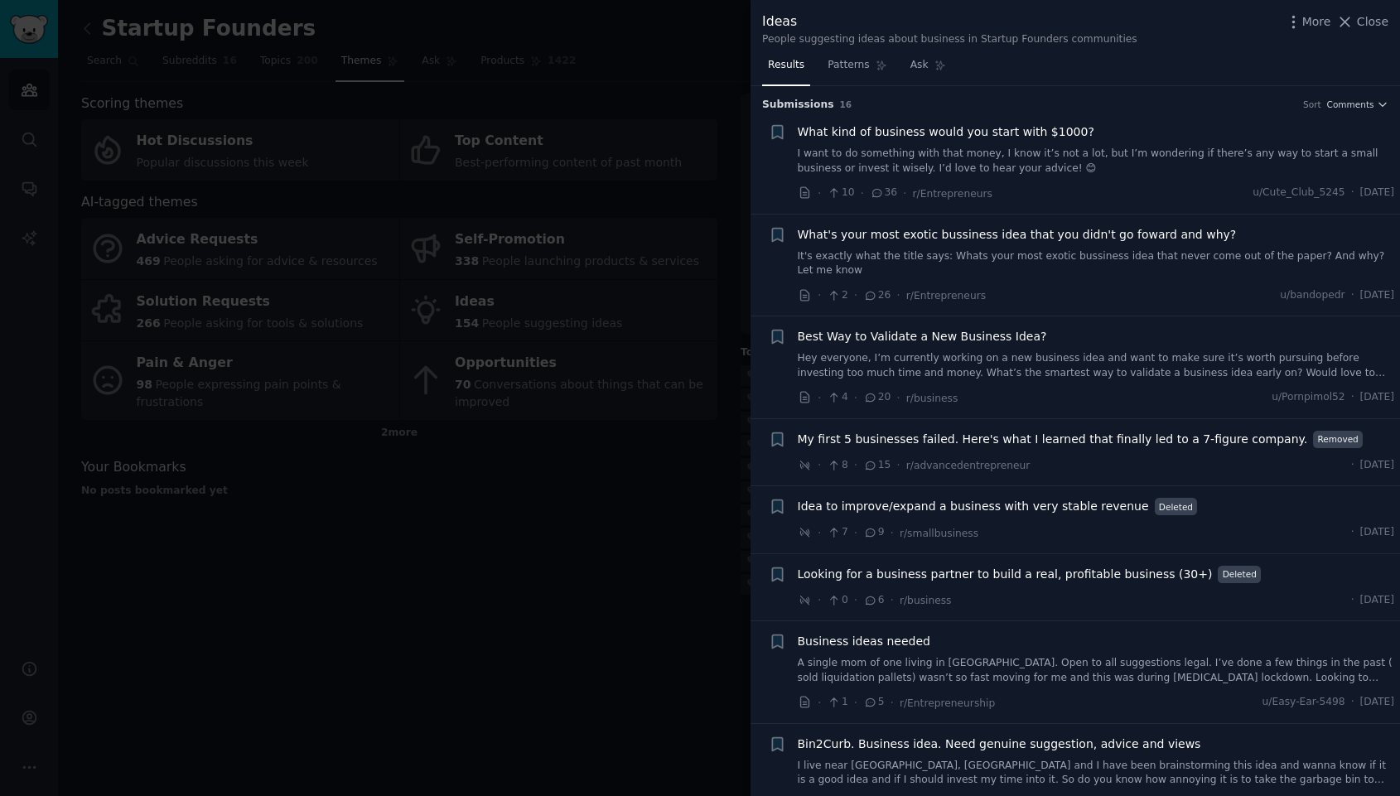
click at [956, 130] on span "What kind of business would you start with $1000?" at bounding box center [946, 131] width 297 height 17
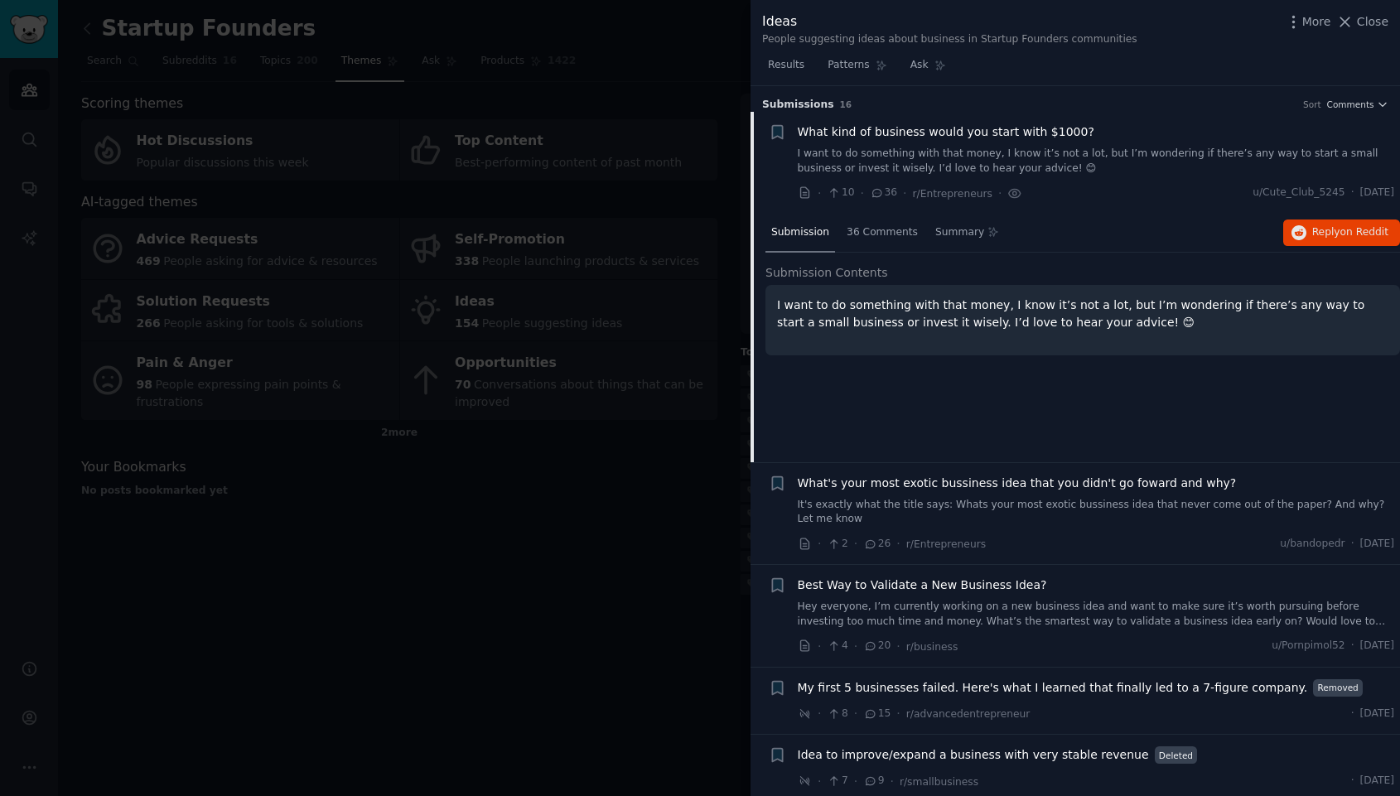
scroll to position [26, 0]
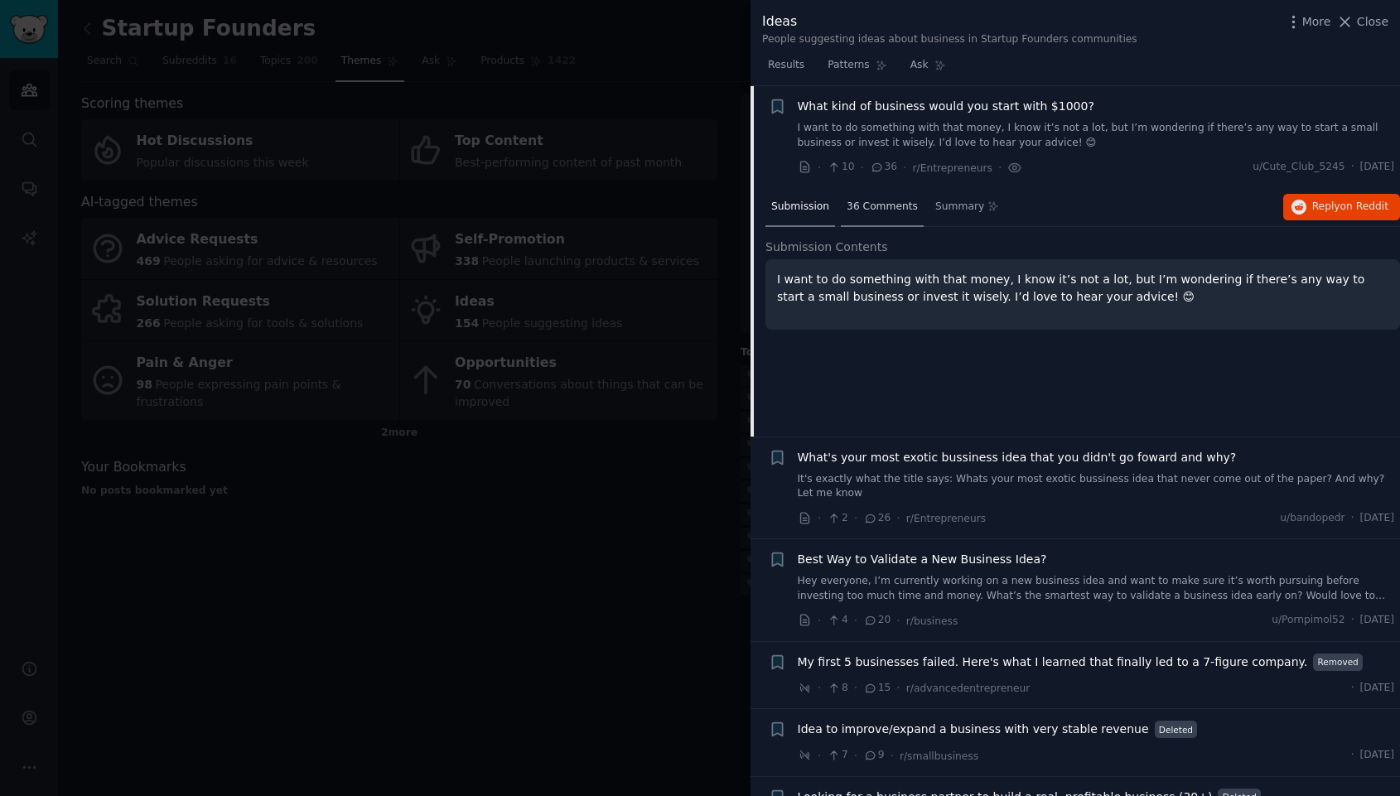
click at [884, 200] on span "36 Comments" at bounding box center [882, 207] width 71 height 15
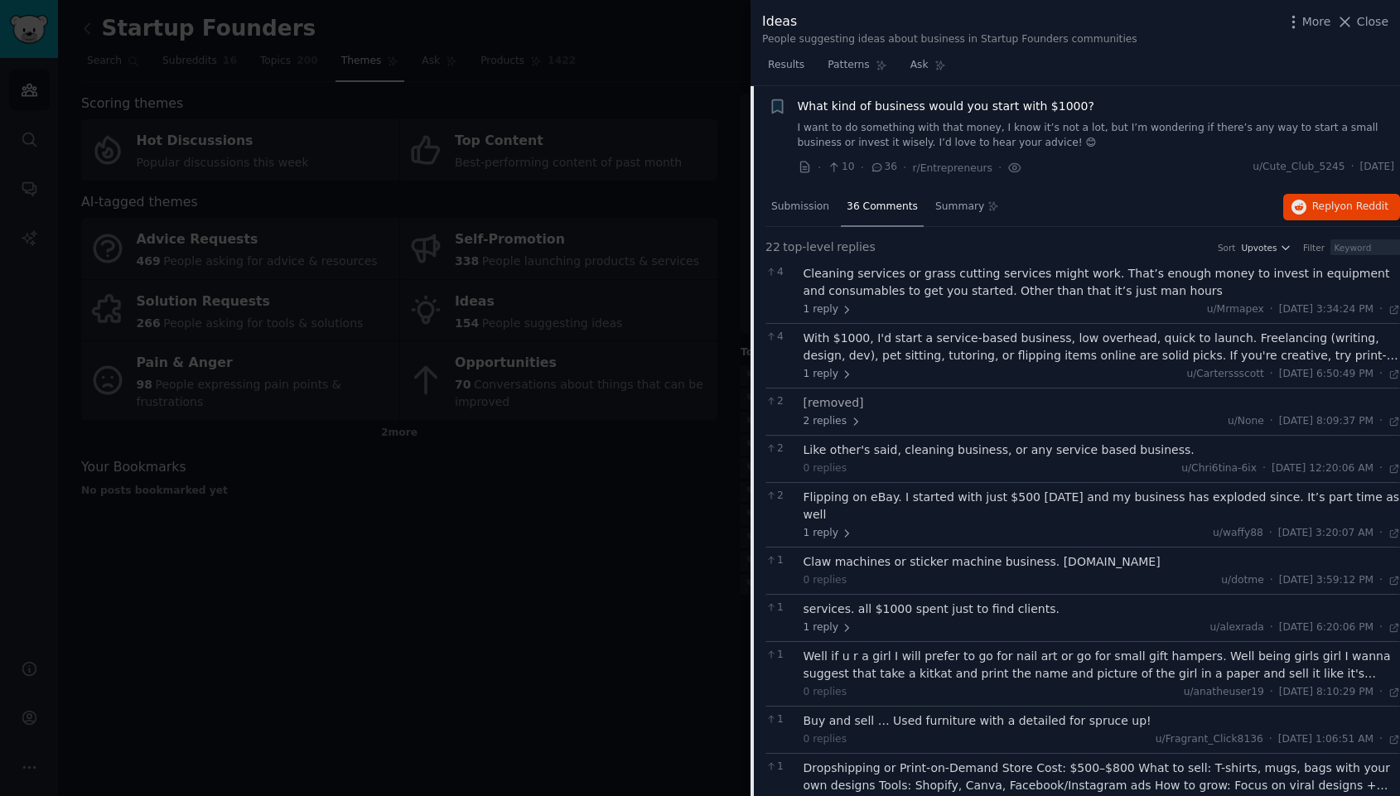
click at [1042, 355] on div "With $1000, I'd start a service-based business, low overhead, quick to launch. …" at bounding box center [1102, 347] width 597 height 35
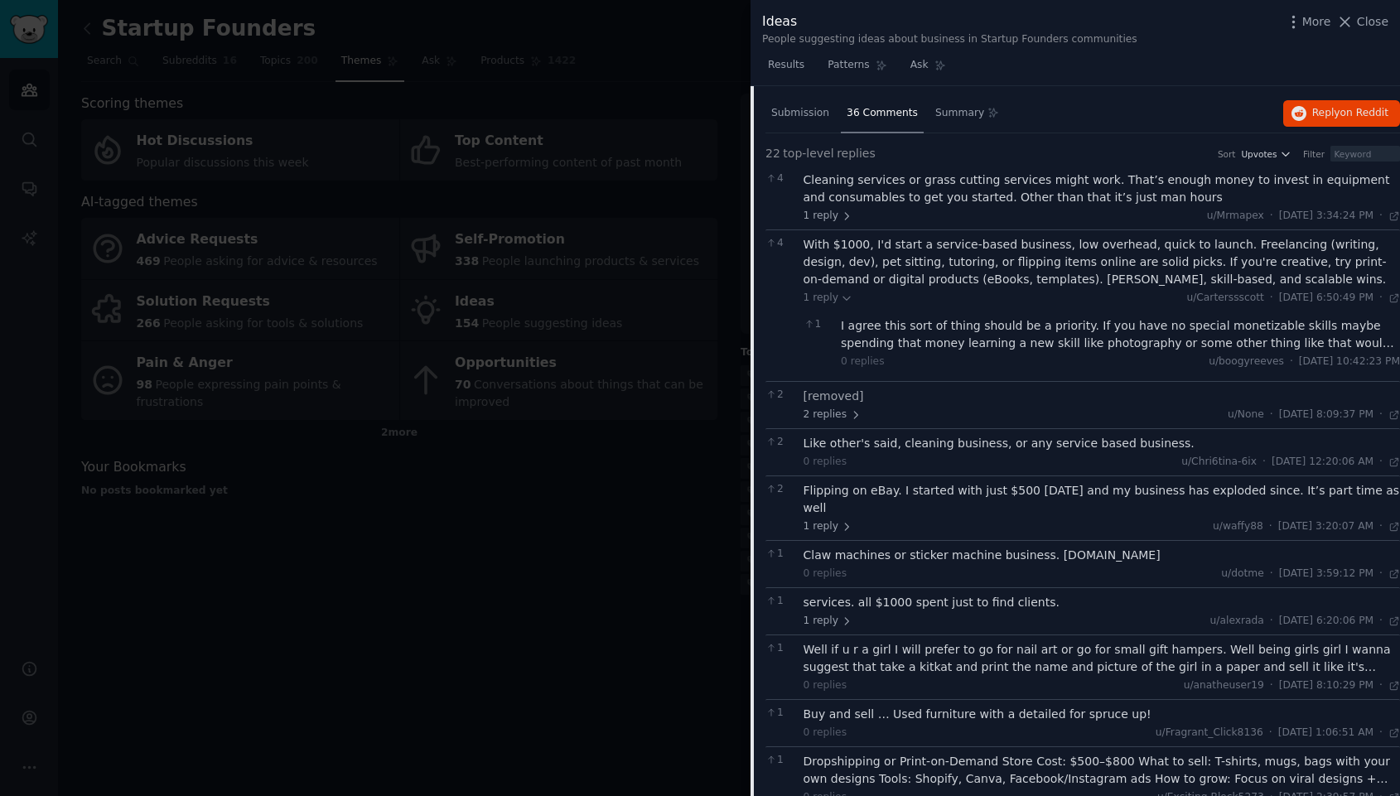
scroll to position [124, 0]
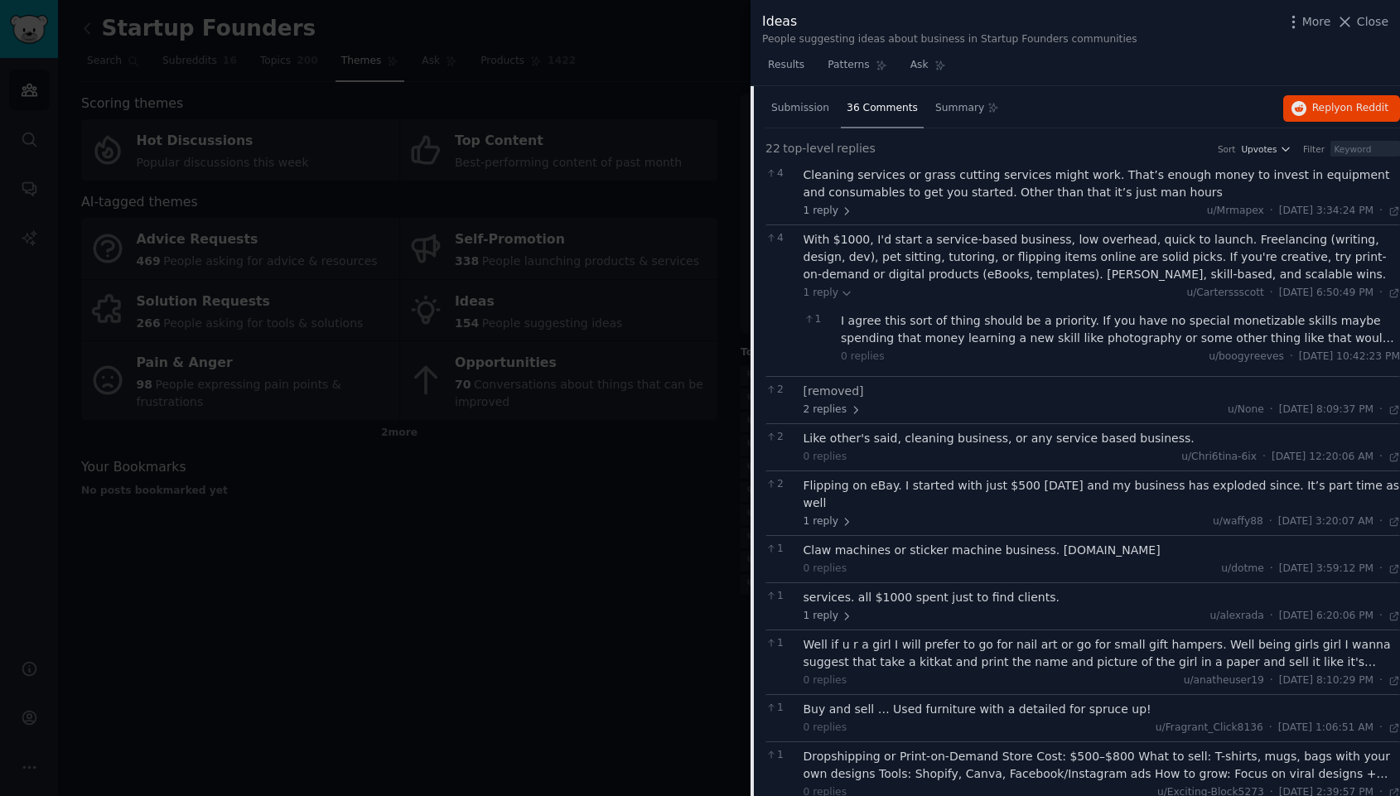
click at [1053, 549] on div "Claw machines or sticker machine business. [DOMAIN_NAME]" at bounding box center [1102, 550] width 597 height 17
drag, startPoint x: 1044, startPoint y: 549, endPoint x: 1158, endPoint y: 544, distance: 114.4
click at [1158, 544] on div "Claw machines or sticker machine business. [DOMAIN_NAME]" at bounding box center [1102, 550] width 597 height 17
copy div "[DOMAIN_NAME]"
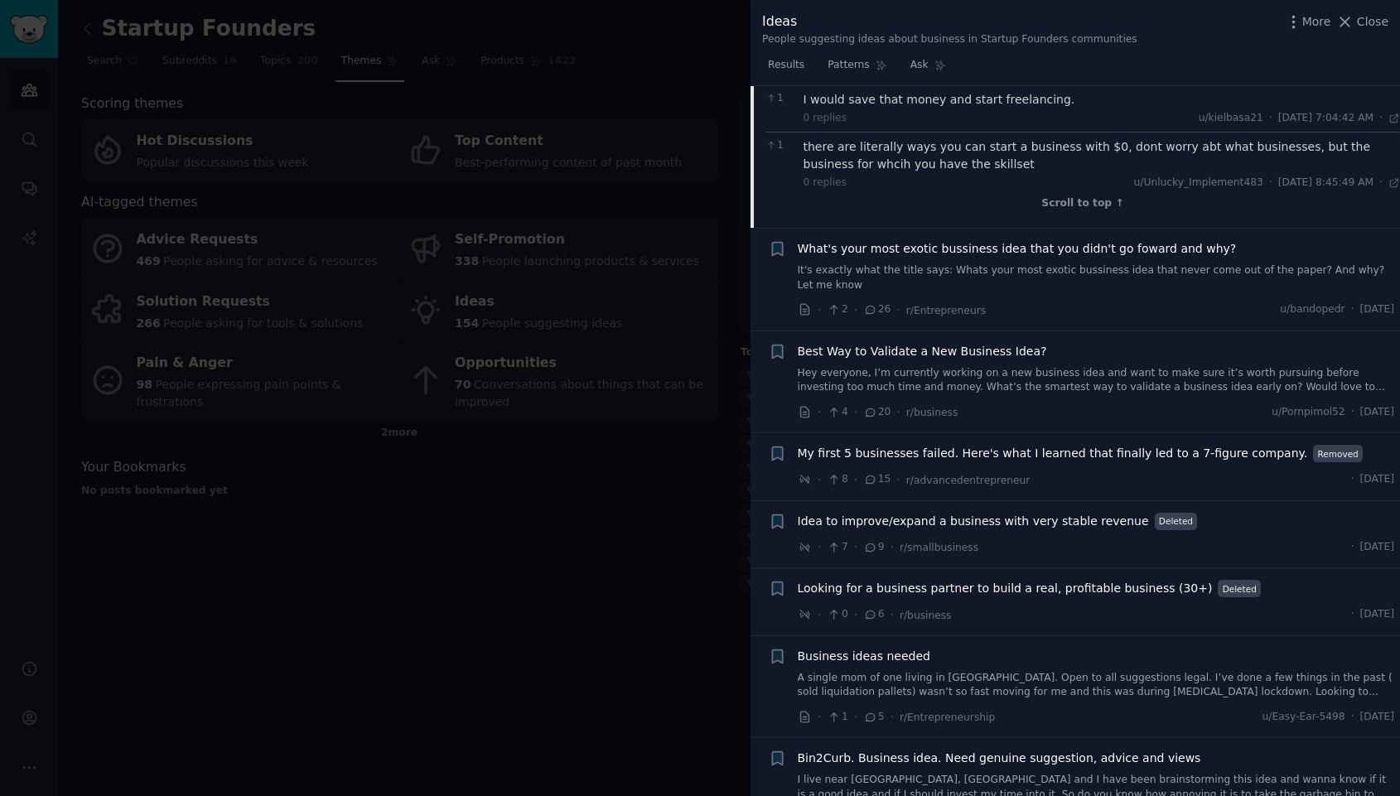
scroll to position [1410, 0]
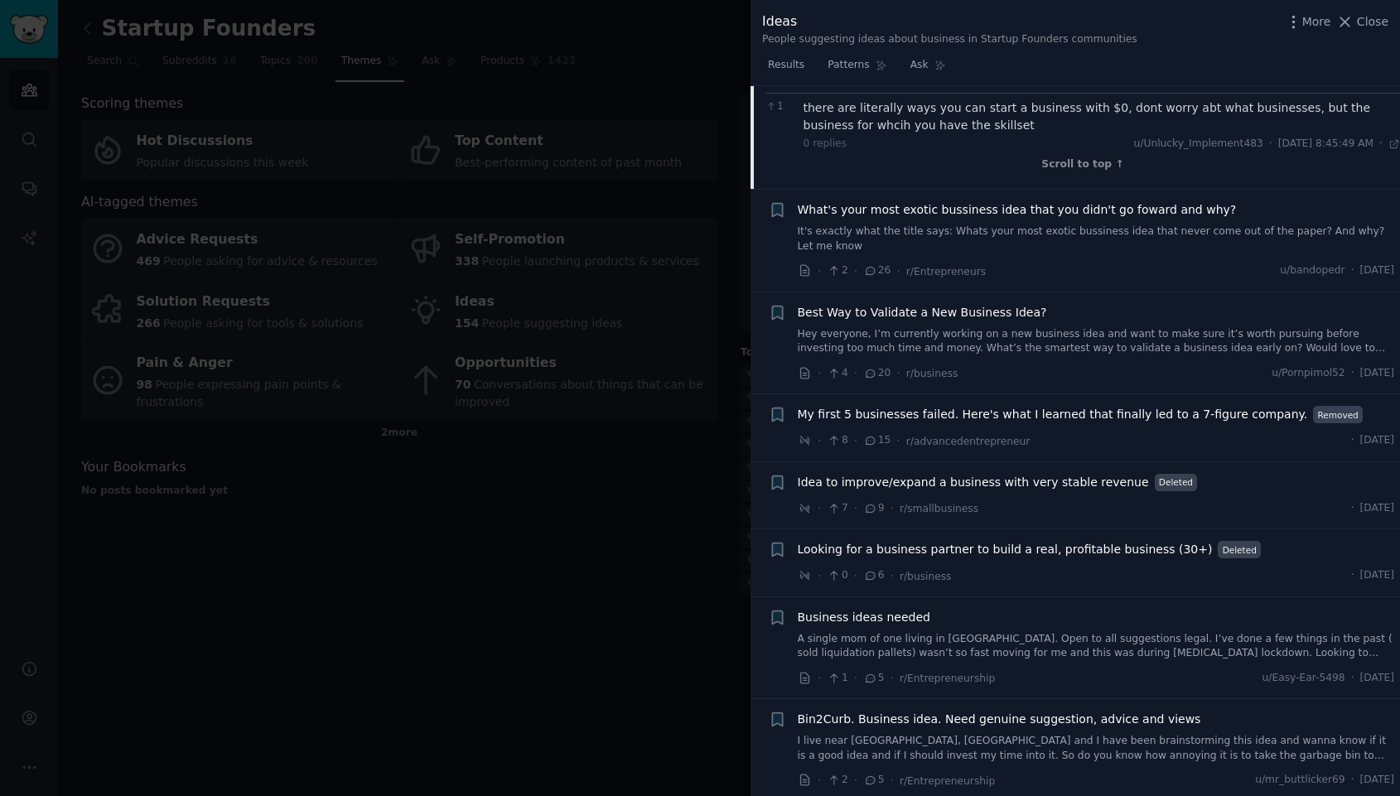
click at [1141, 208] on span "What's your most exotic bussiness idea that you didn't go foward and why?" at bounding box center [1017, 209] width 439 height 17
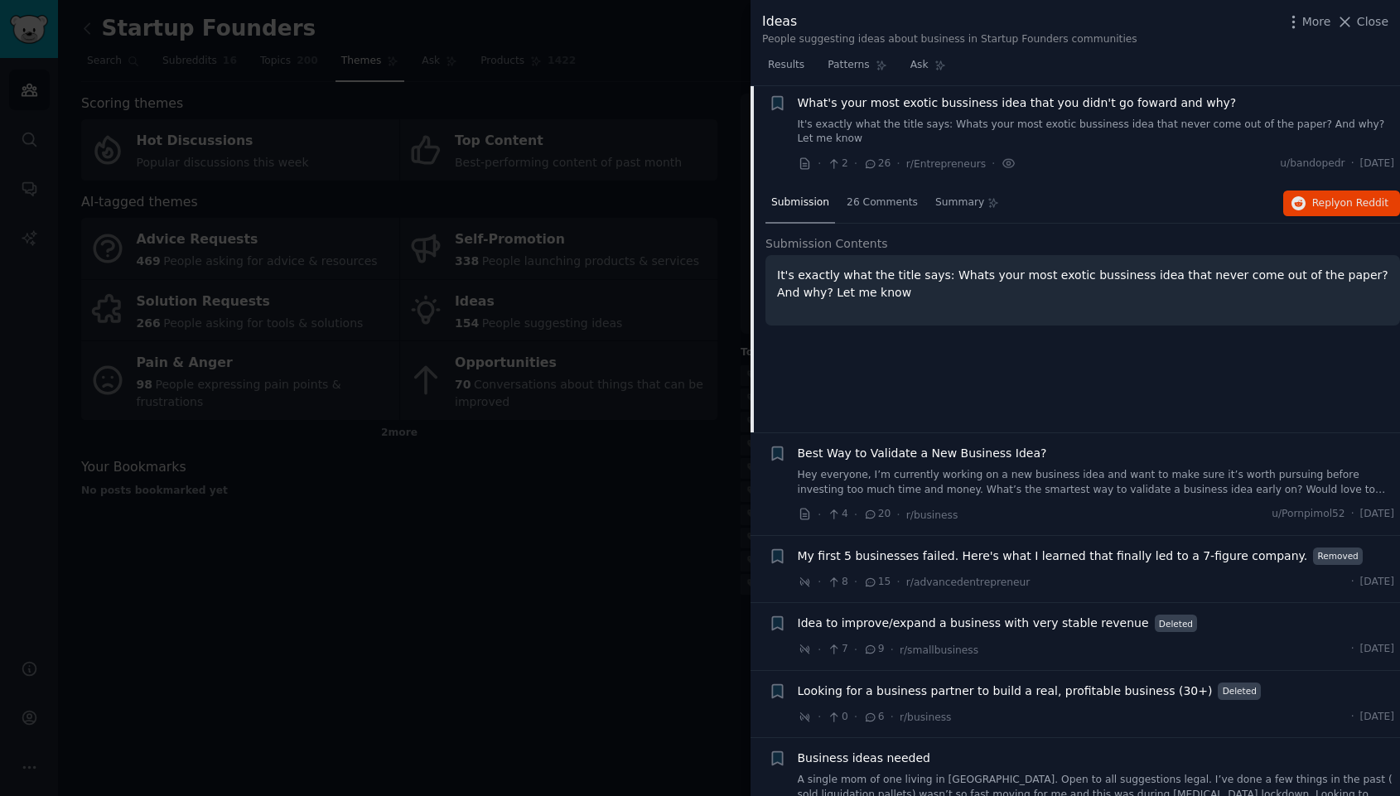
scroll to position [128, 0]
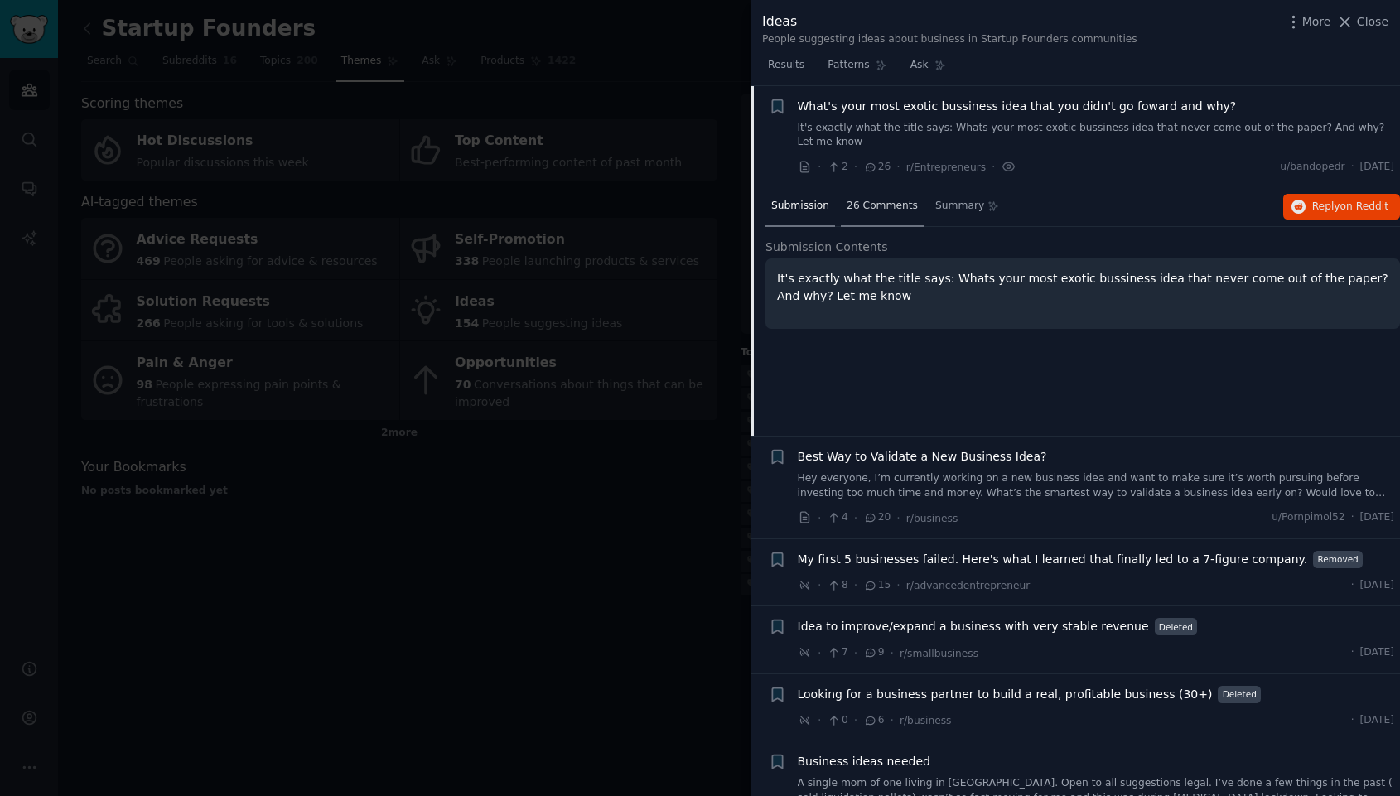
click at [887, 203] on span "26 Comments" at bounding box center [882, 206] width 71 height 15
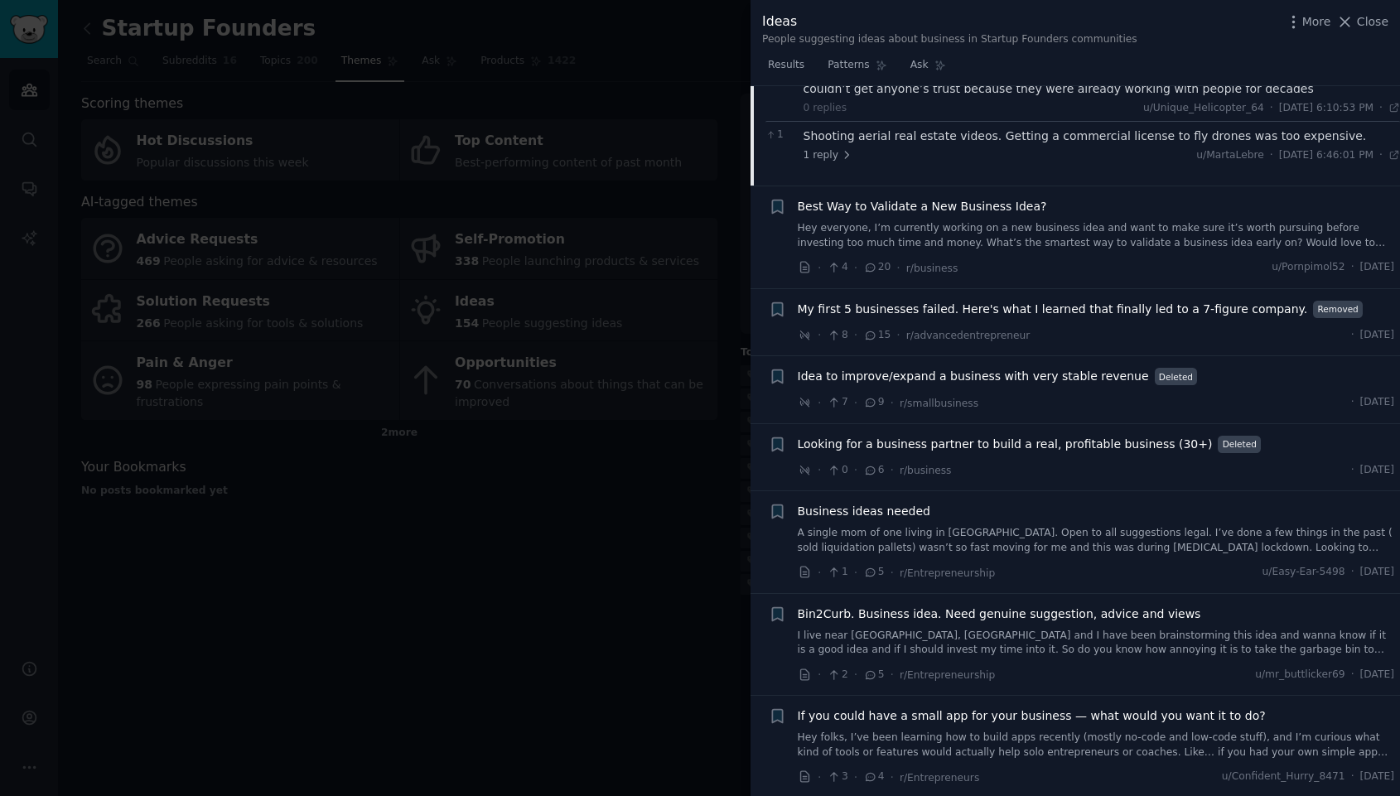
scroll to position [650, 0]
click at [559, 489] on div at bounding box center [700, 398] width 1400 height 796
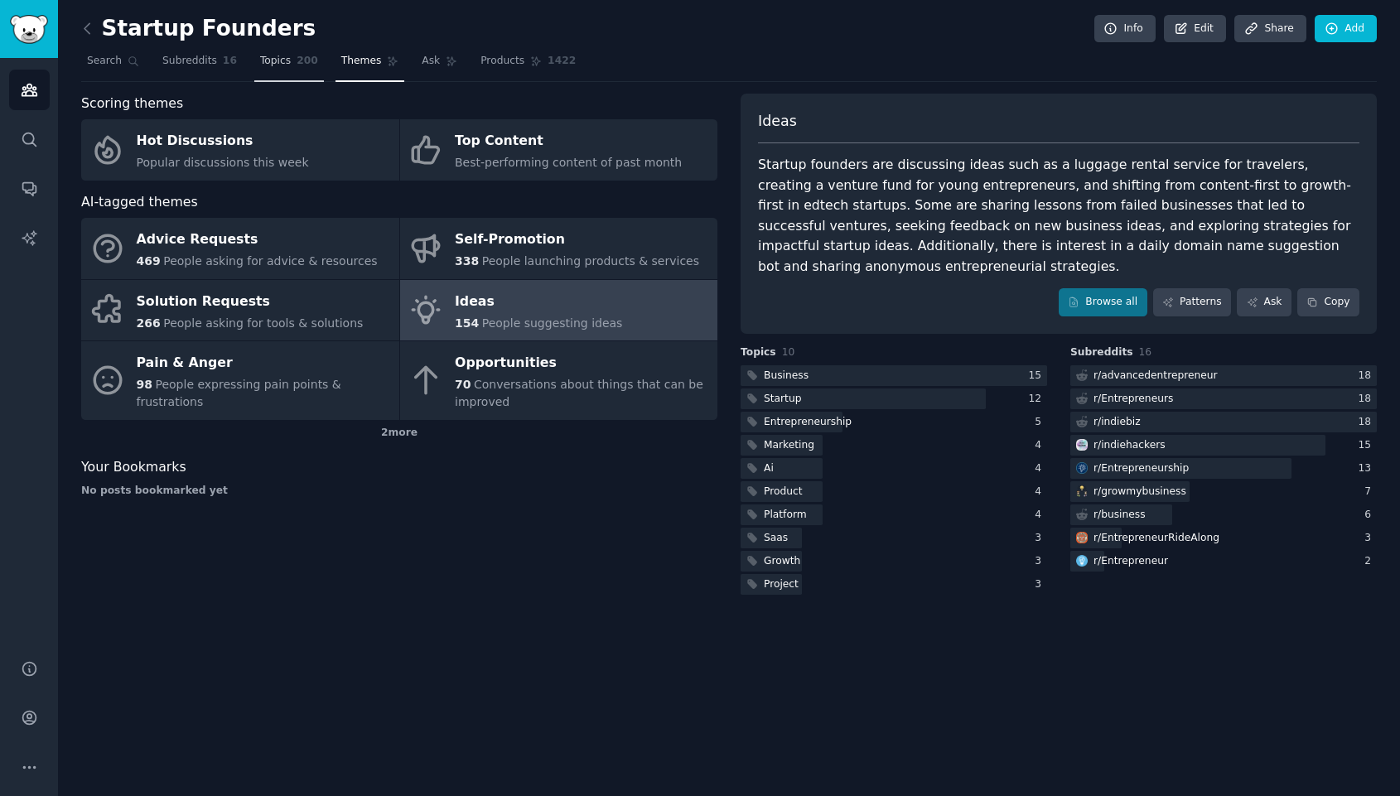
click at [260, 63] on span "Topics" at bounding box center [275, 61] width 31 height 15
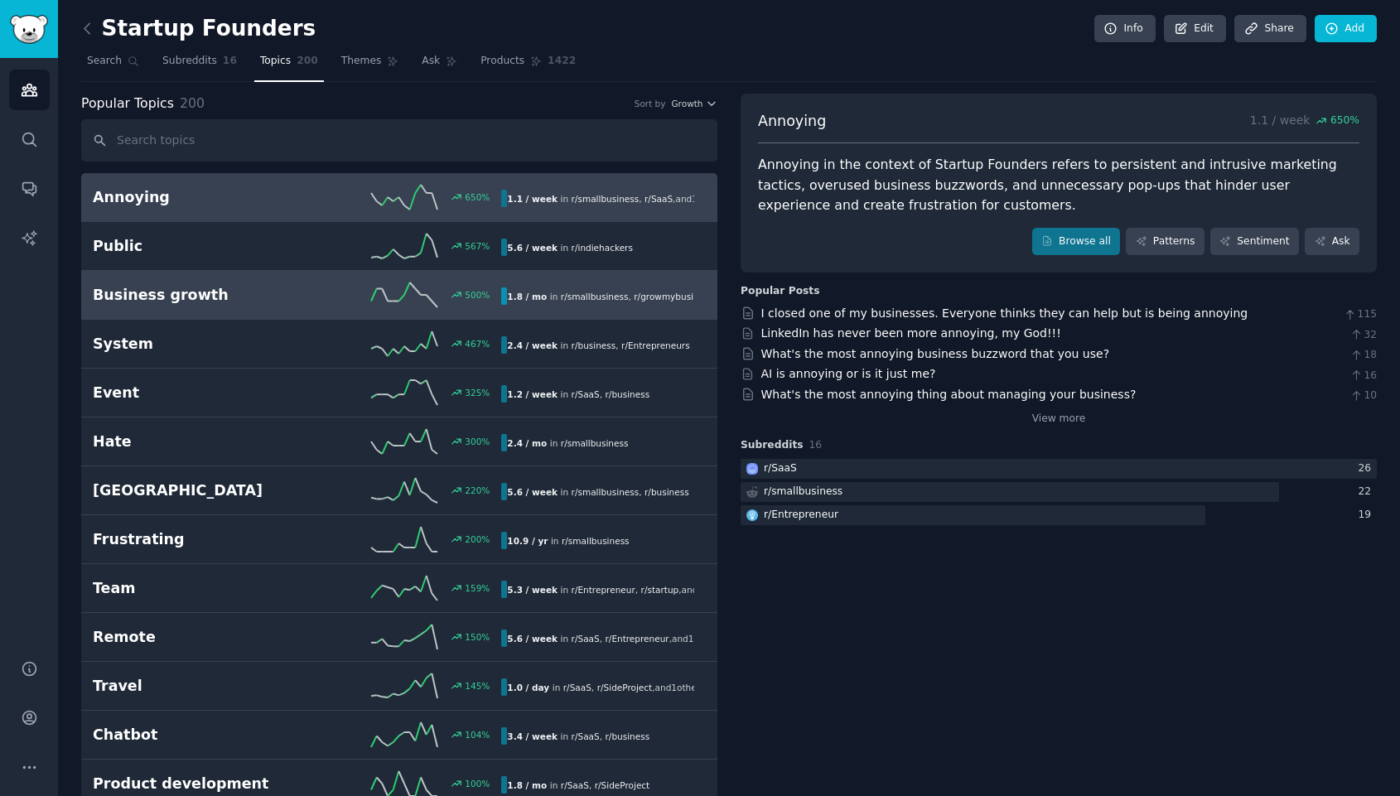
scroll to position [12, 0]
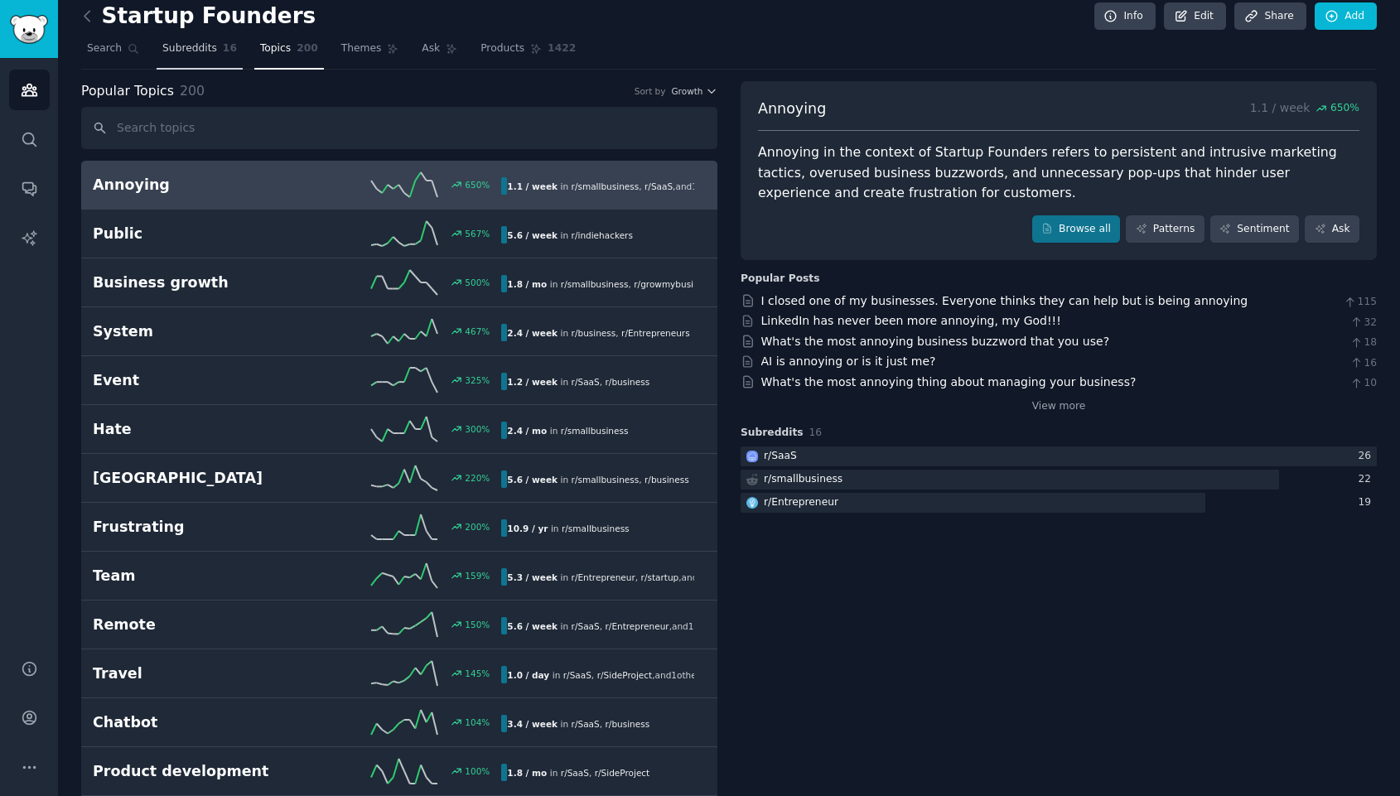
click at [178, 62] on link "Subreddits 16" at bounding box center [200, 53] width 86 height 34
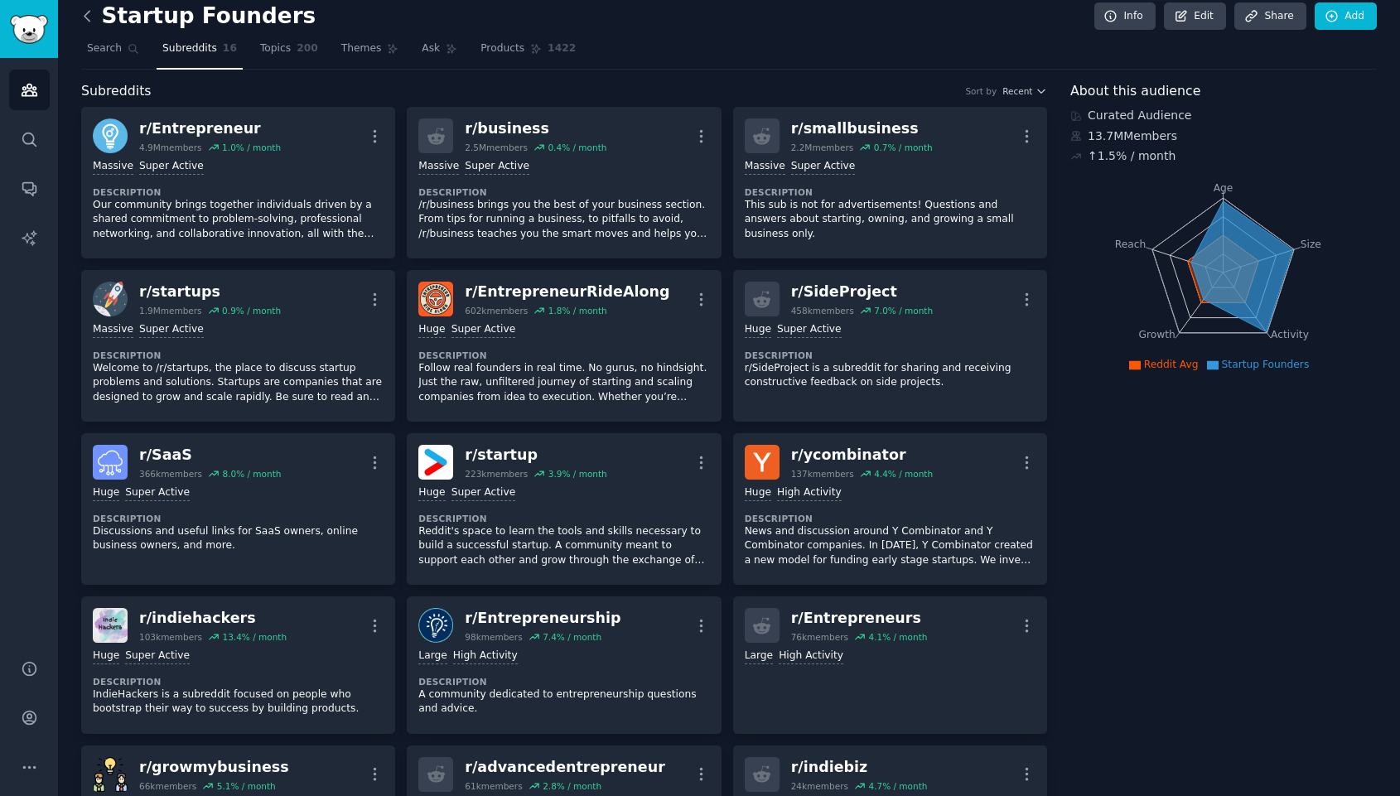
click at [90, 20] on icon at bounding box center [87, 15] width 17 height 17
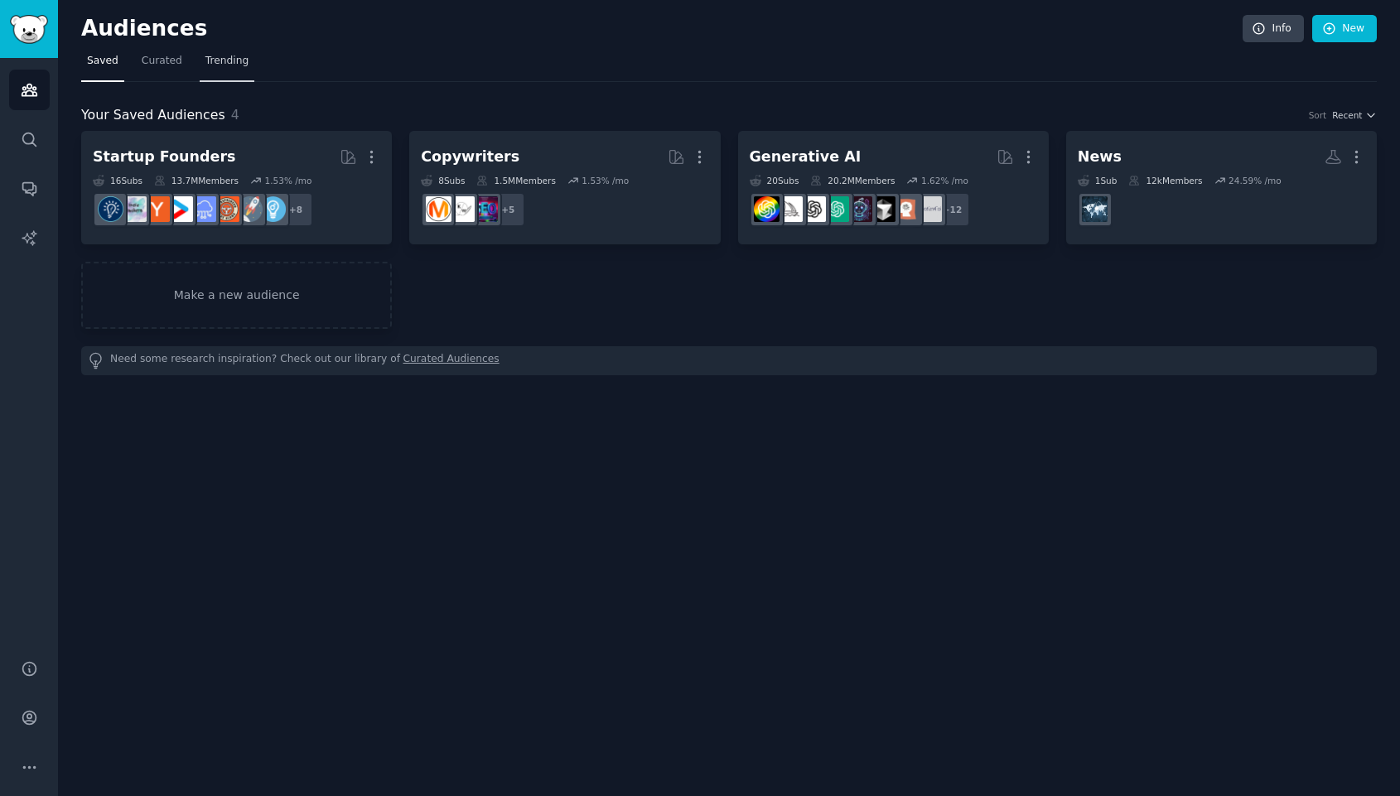
click at [226, 56] on span "Trending" at bounding box center [227, 61] width 43 height 15
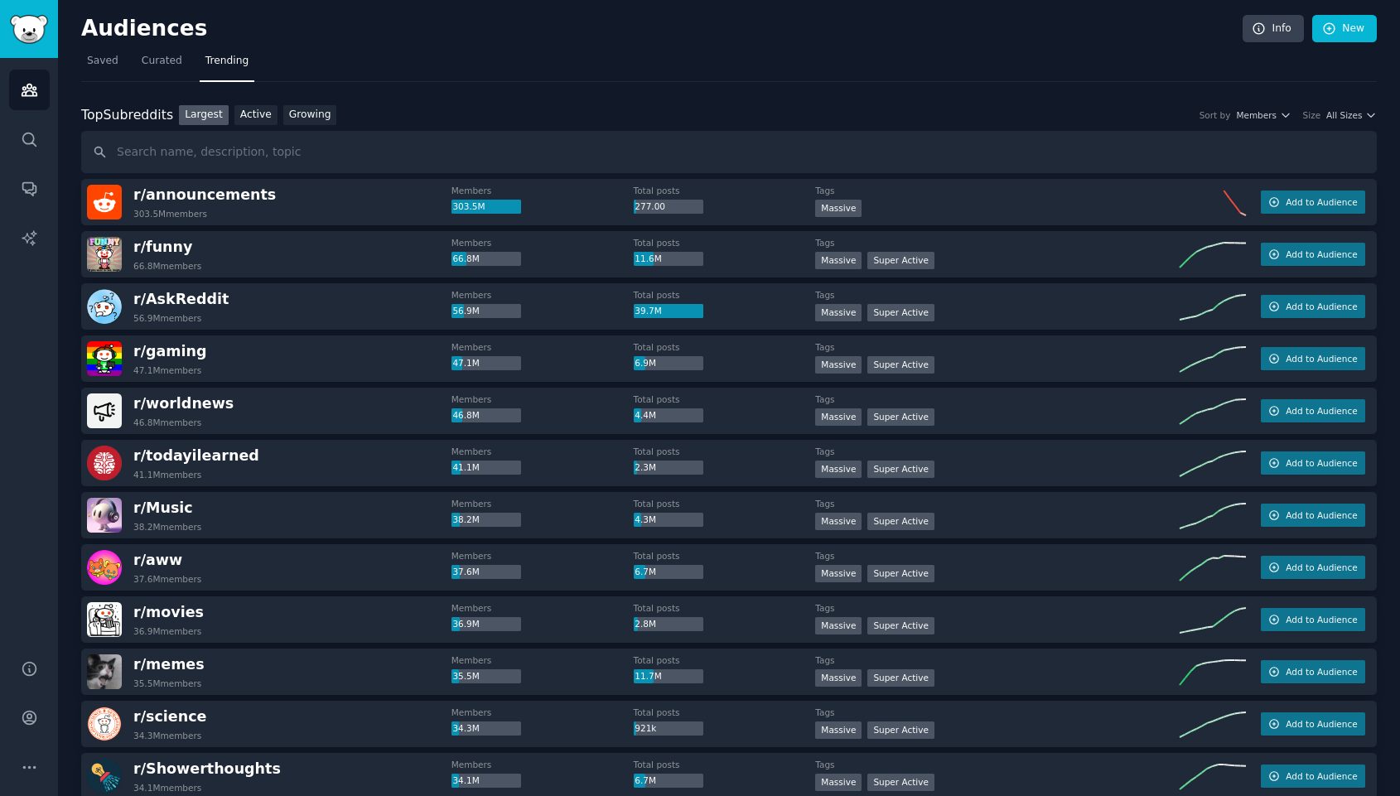
click at [1362, 108] on div "Top Subreddits Top Subreddits Largest Active Growing Sort by Members Size All S…" at bounding box center [729, 115] width 1296 height 21
click at [1356, 117] on span "All Sizes" at bounding box center [1345, 115] width 36 height 12
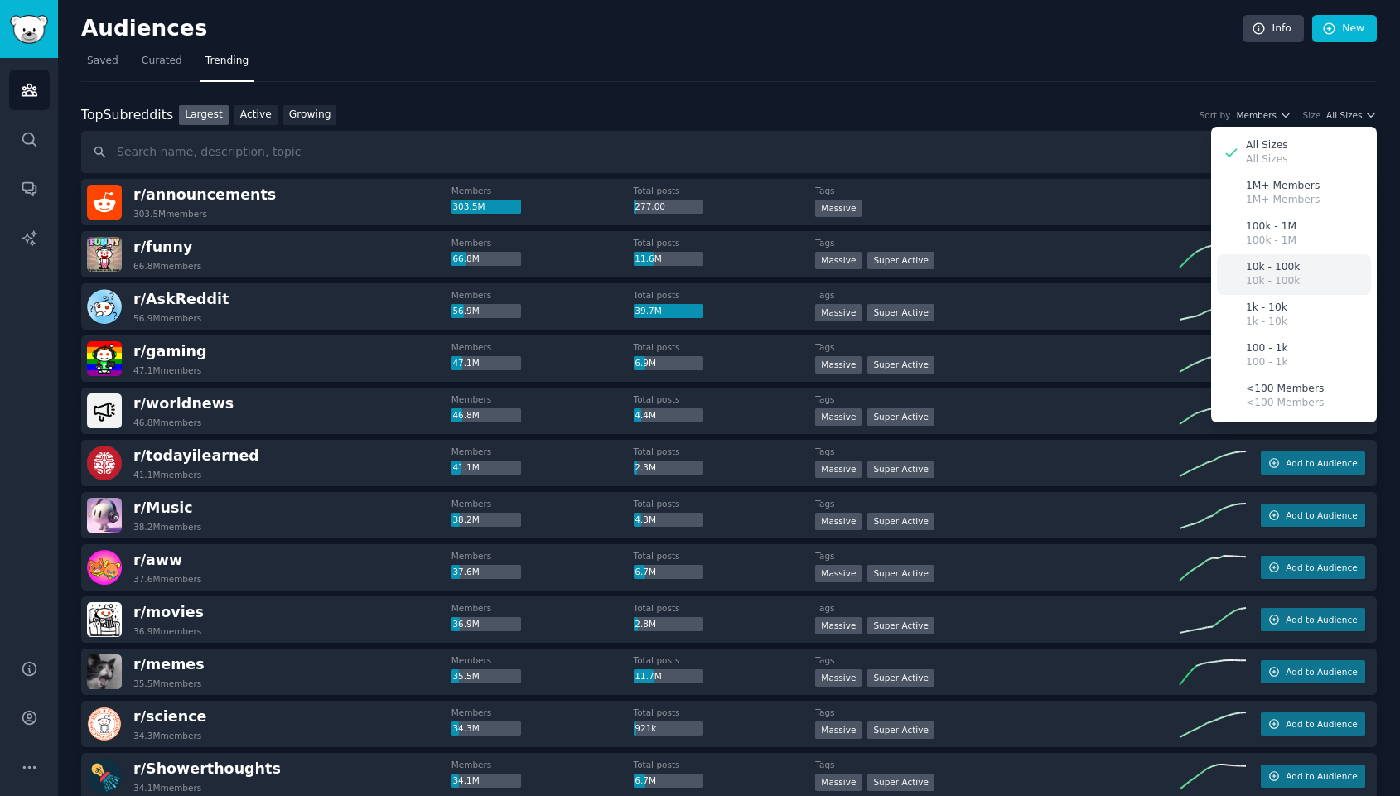
click at [1321, 269] on div "10k - 100k 10k - 100k" at bounding box center [1294, 274] width 154 height 41
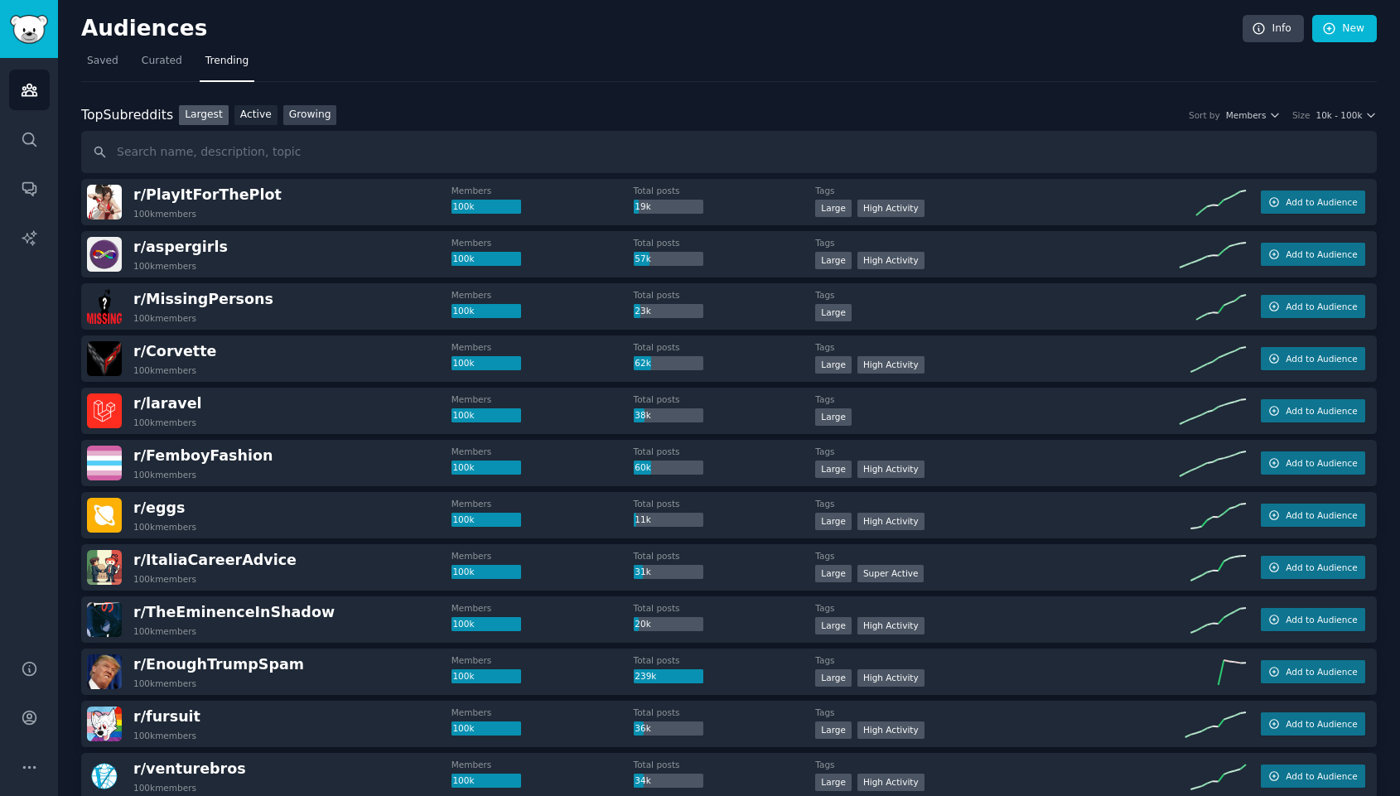
click at [313, 109] on link "Growing" at bounding box center [310, 115] width 54 height 21
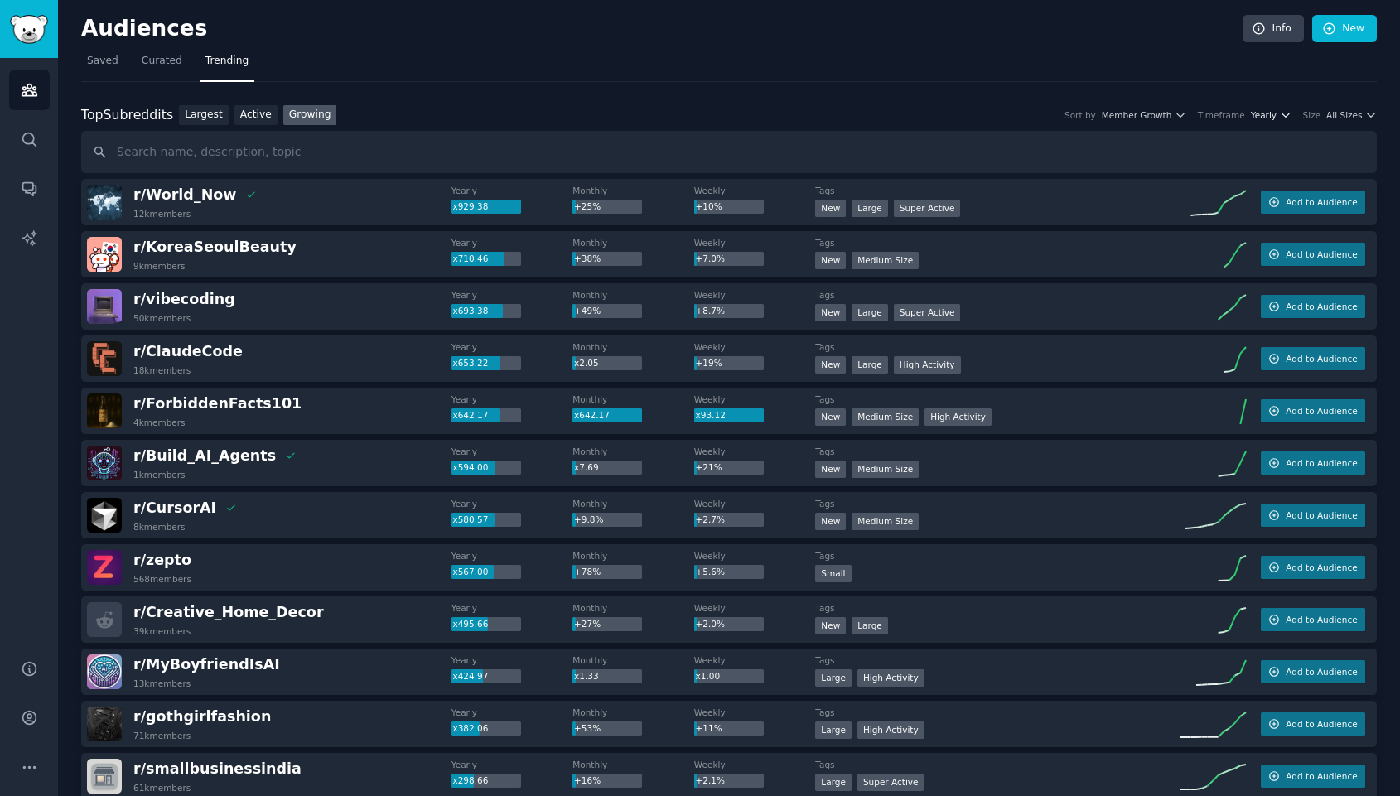
click at [1274, 110] on button "Yearly" at bounding box center [1271, 115] width 41 height 12
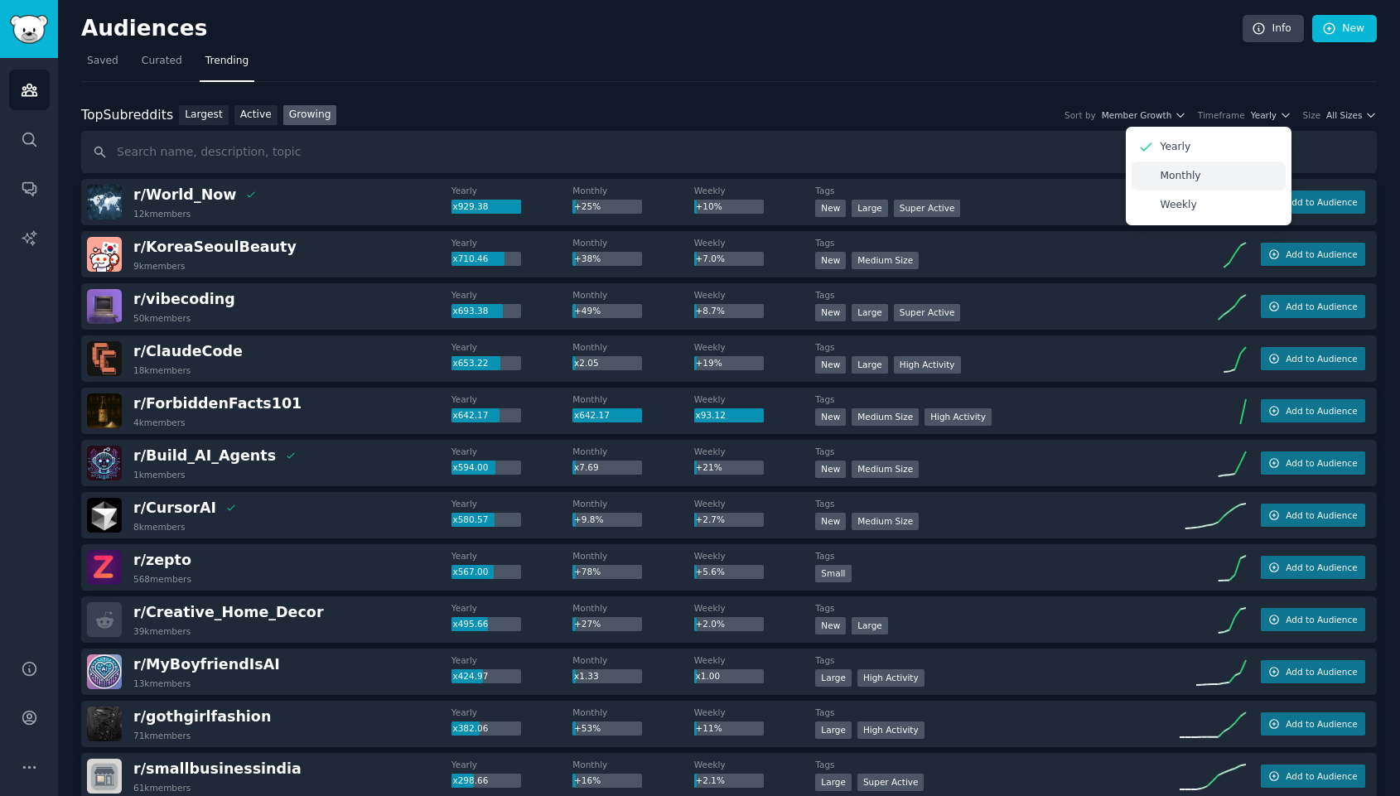
click at [1207, 172] on div "Monthly" at bounding box center [1209, 176] width 154 height 29
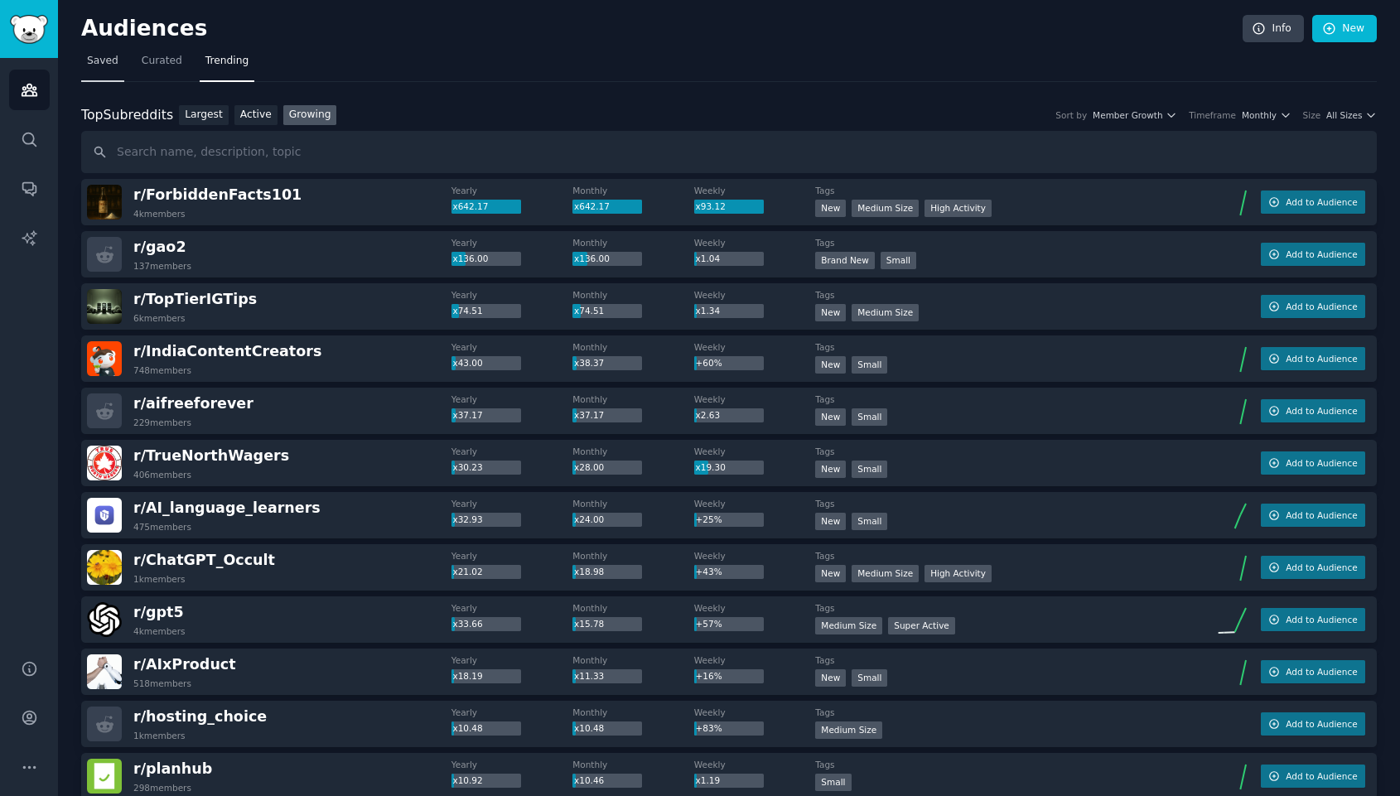
click at [102, 65] on span "Saved" at bounding box center [102, 61] width 31 height 15
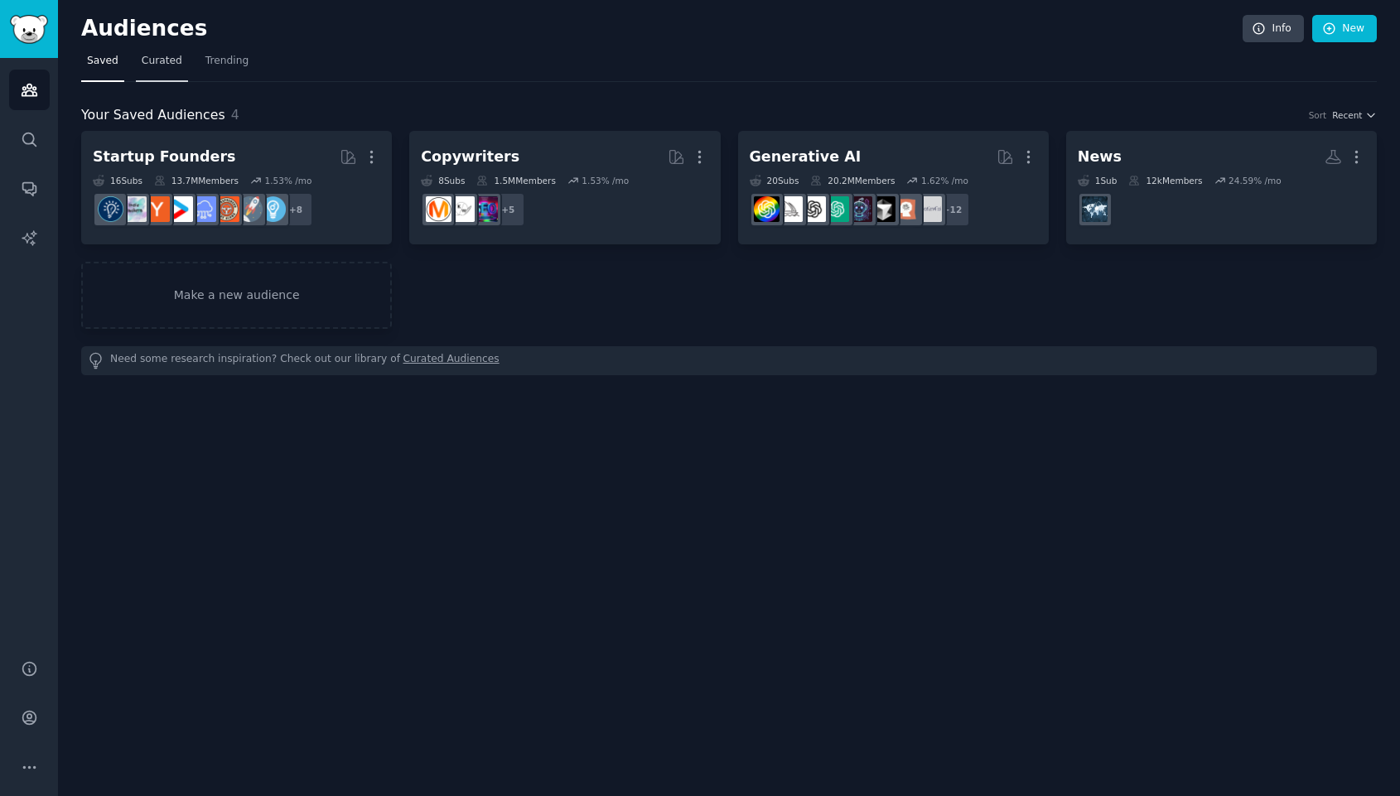
click at [149, 62] on span "Curated" at bounding box center [162, 61] width 41 height 15
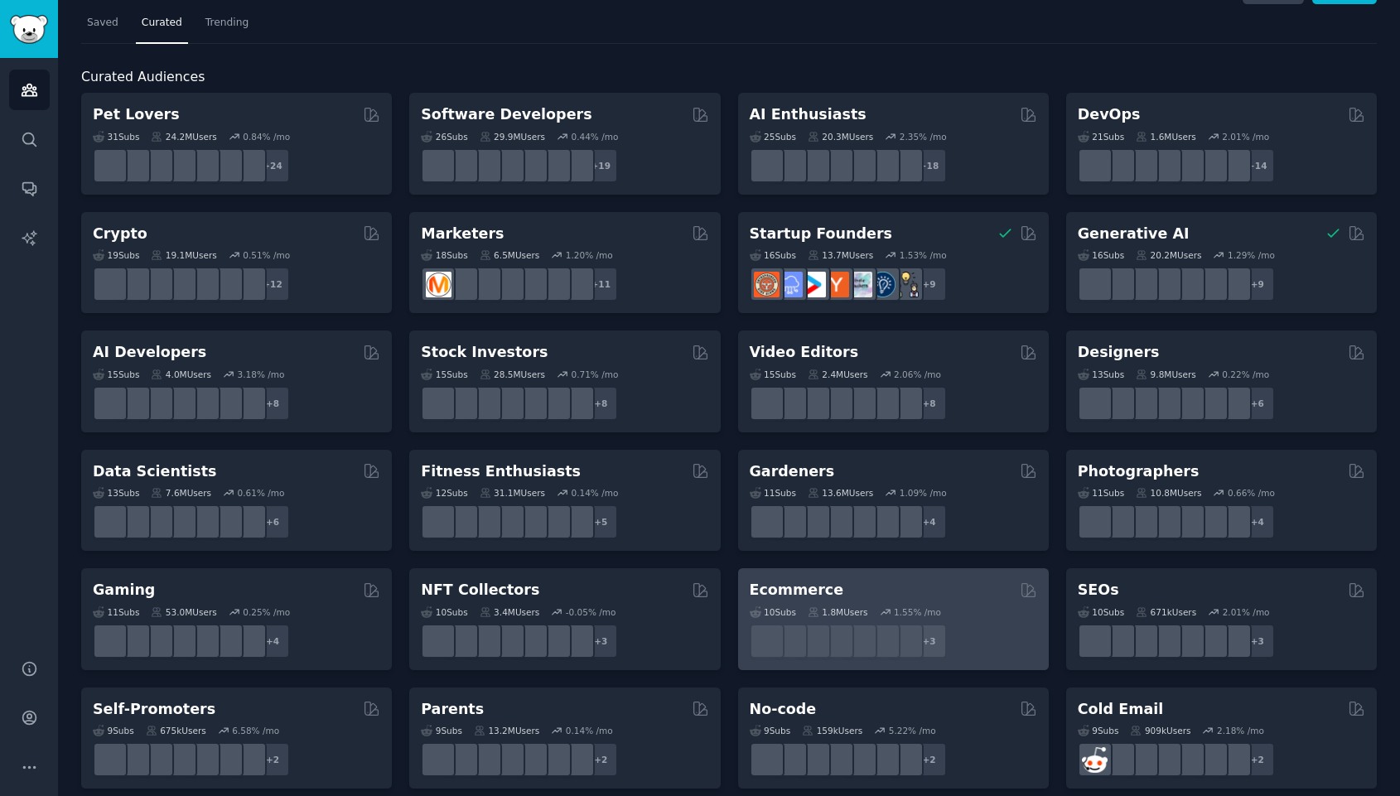
scroll to position [40, 0]
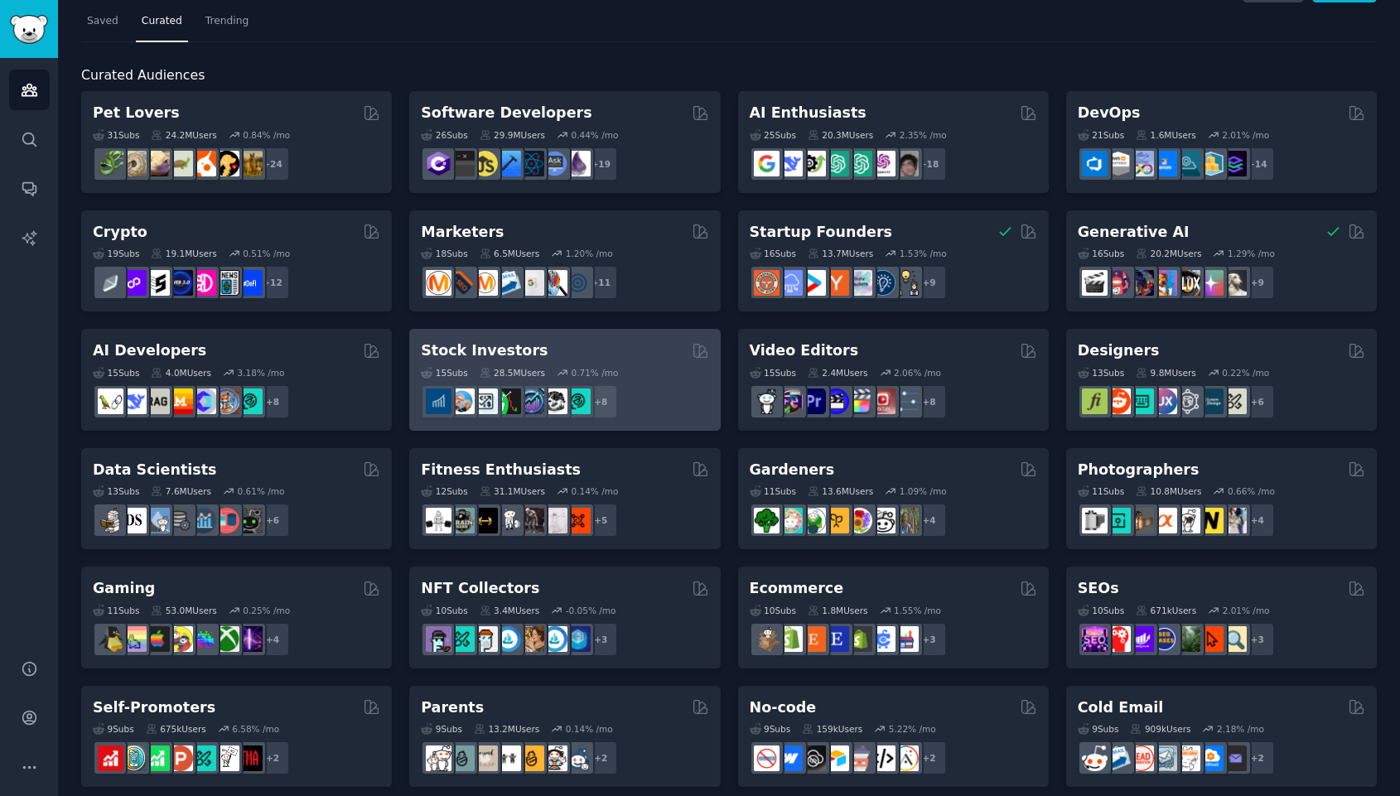
click at [488, 348] on h2 "Stock Investors" at bounding box center [484, 351] width 127 height 21
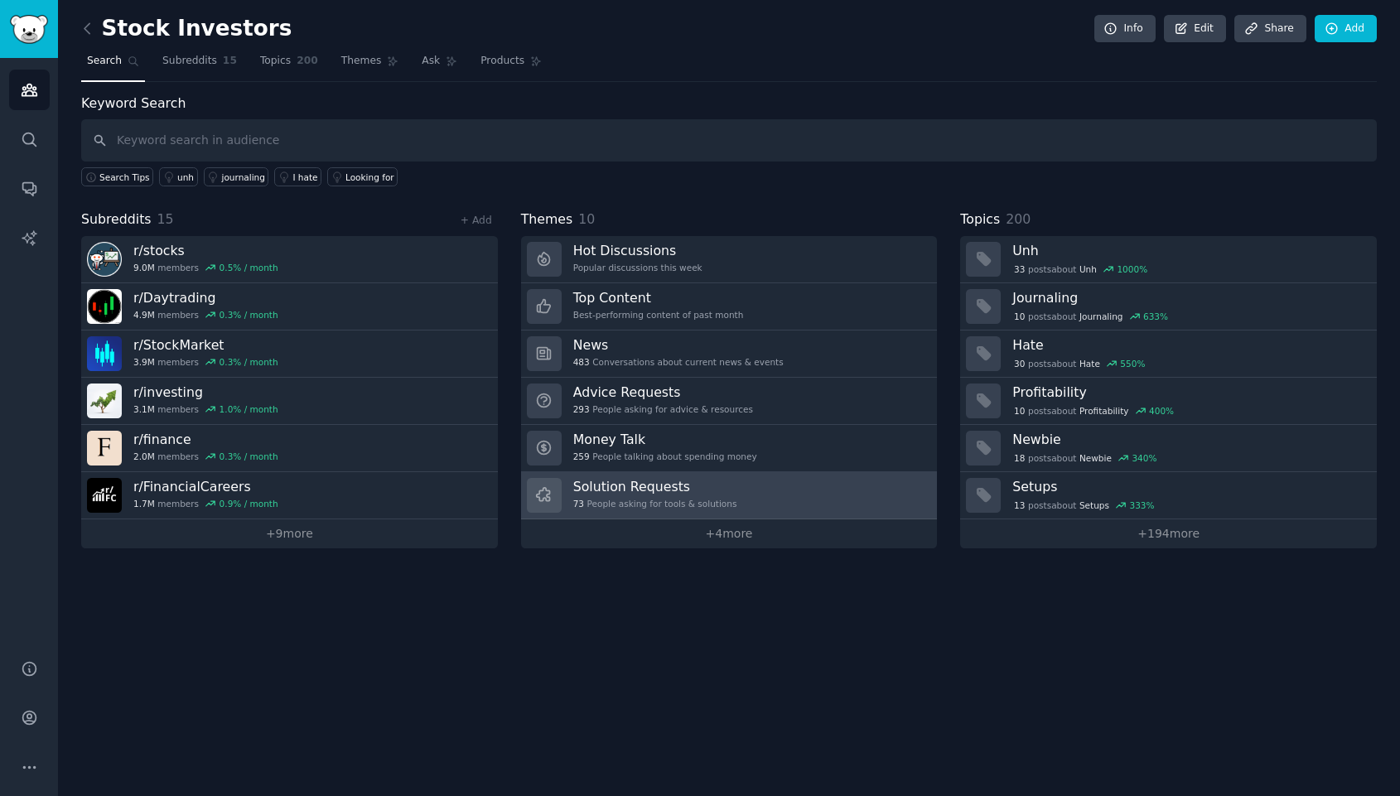
click at [739, 492] on link "Solution Requests 73 People asking for tools & solutions" at bounding box center [729, 495] width 417 height 47
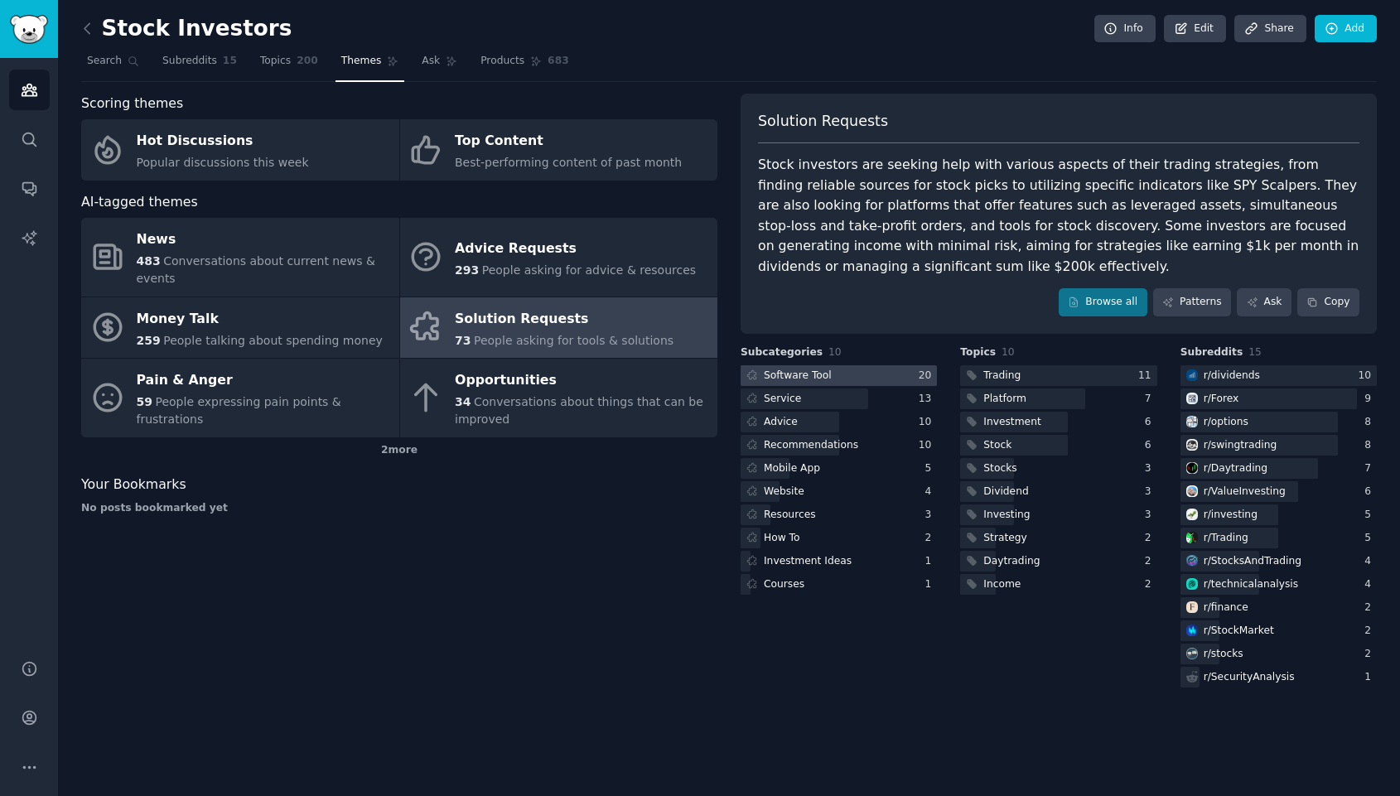
click at [886, 367] on div at bounding box center [839, 375] width 196 height 21
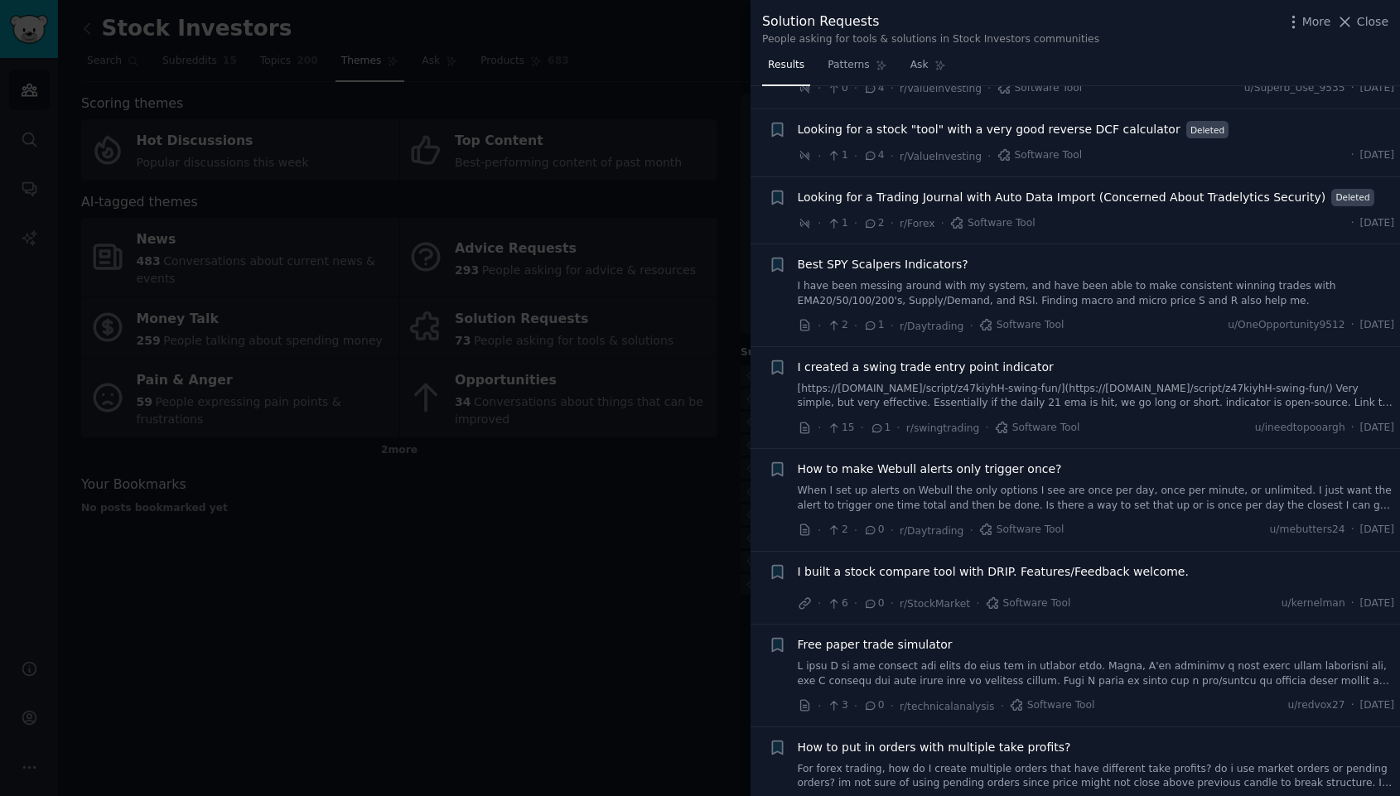
scroll to position [1165, 0]
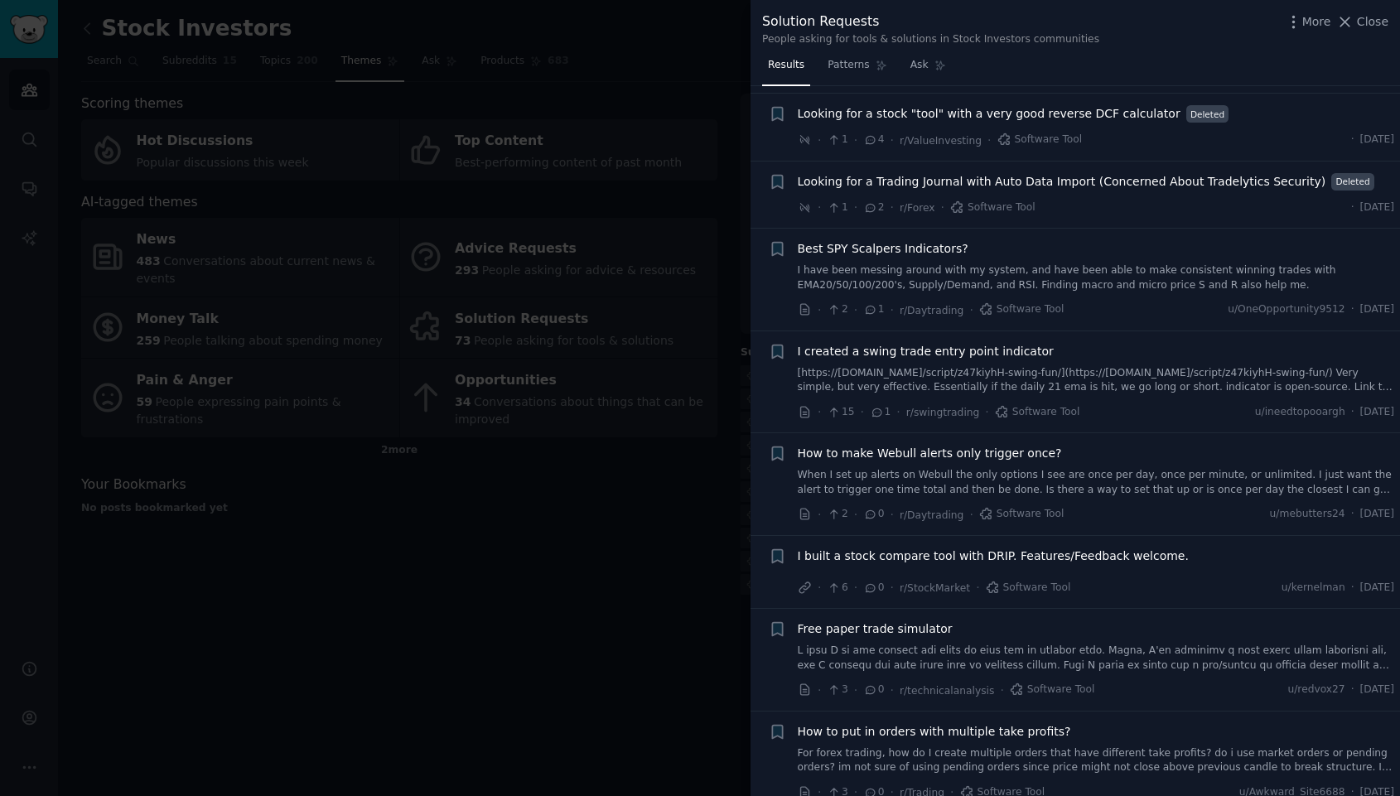
click at [649, 501] on div at bounding box center [700, 398] width 1400 height 796
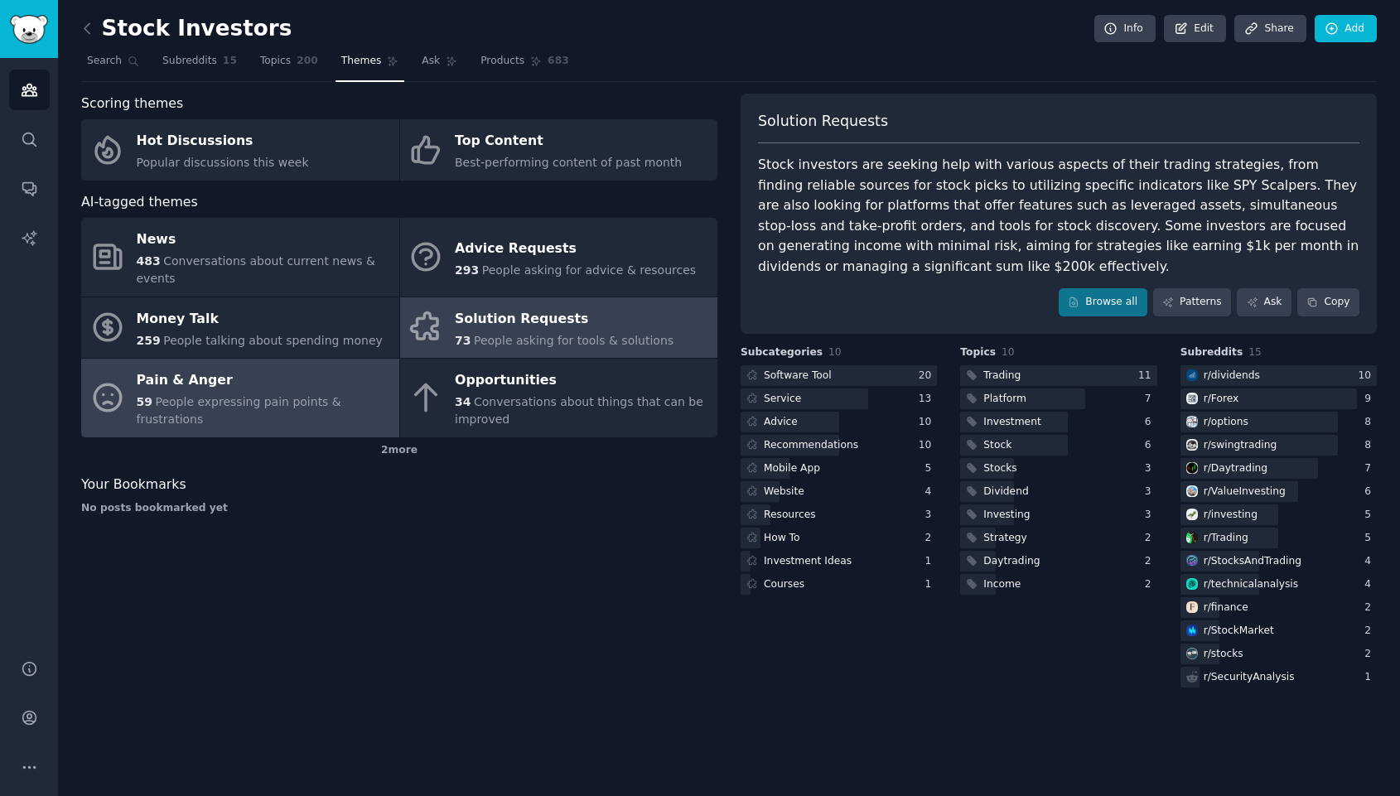
click at [318, 409] on span "People expressing pain points & frustrations" at bounding box center [239, 410] width 205 height 31
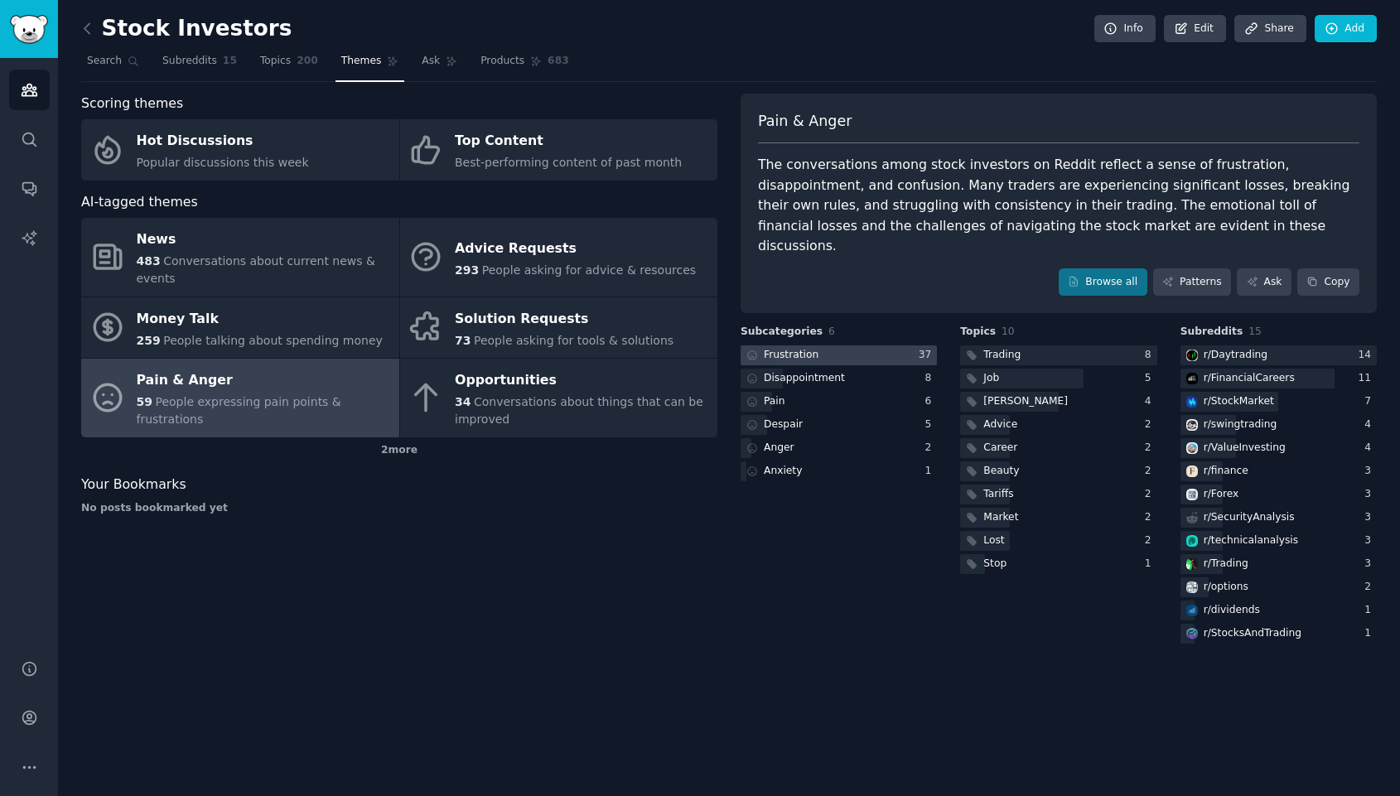
click at [843, 346] on div at bounding box center [839, 356] width 196 height 21
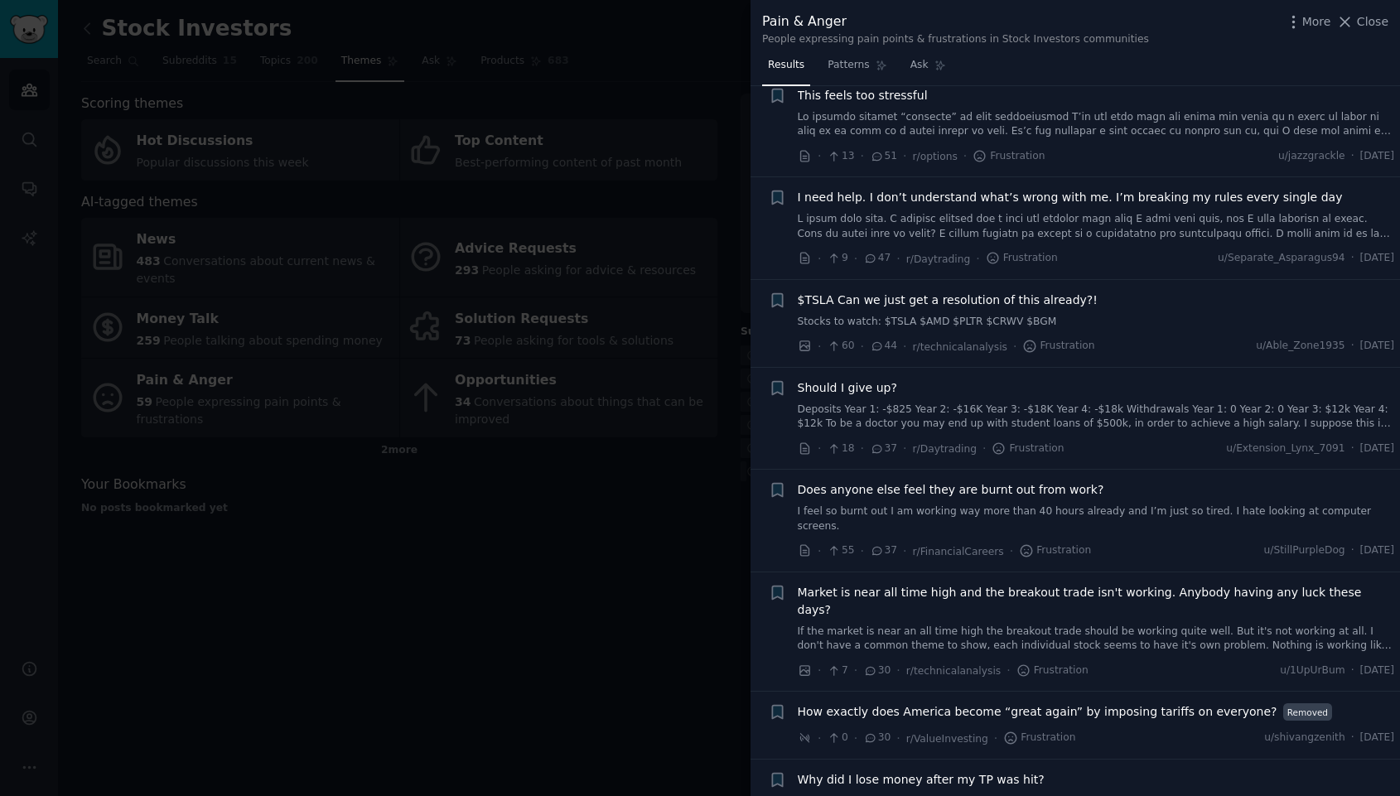
scroll to position [757, 0]
click at [480, 534] on div at bounding box center [700, 398] width 1400 height 796
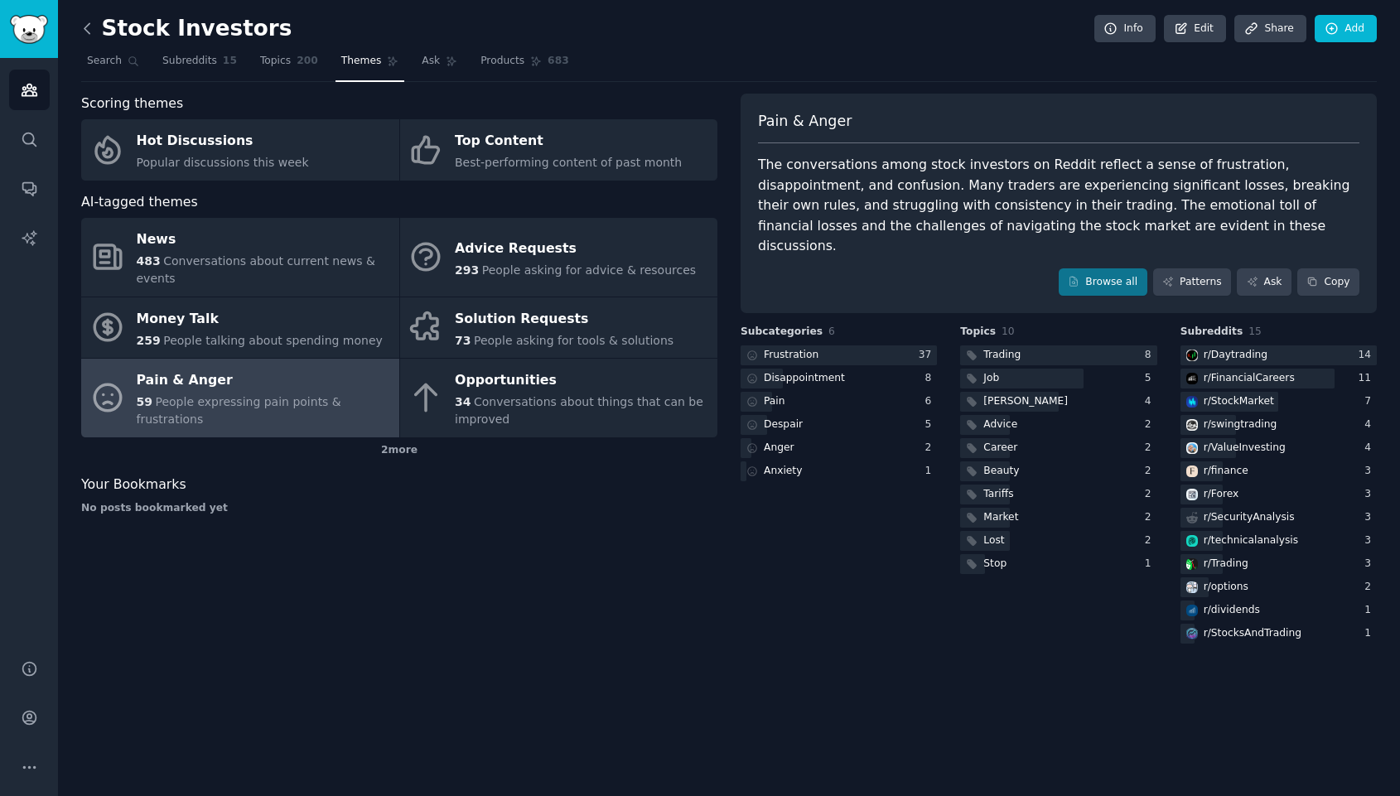
click at [89, 26] on icon at bounding box center [87, 28] width 17 height 17
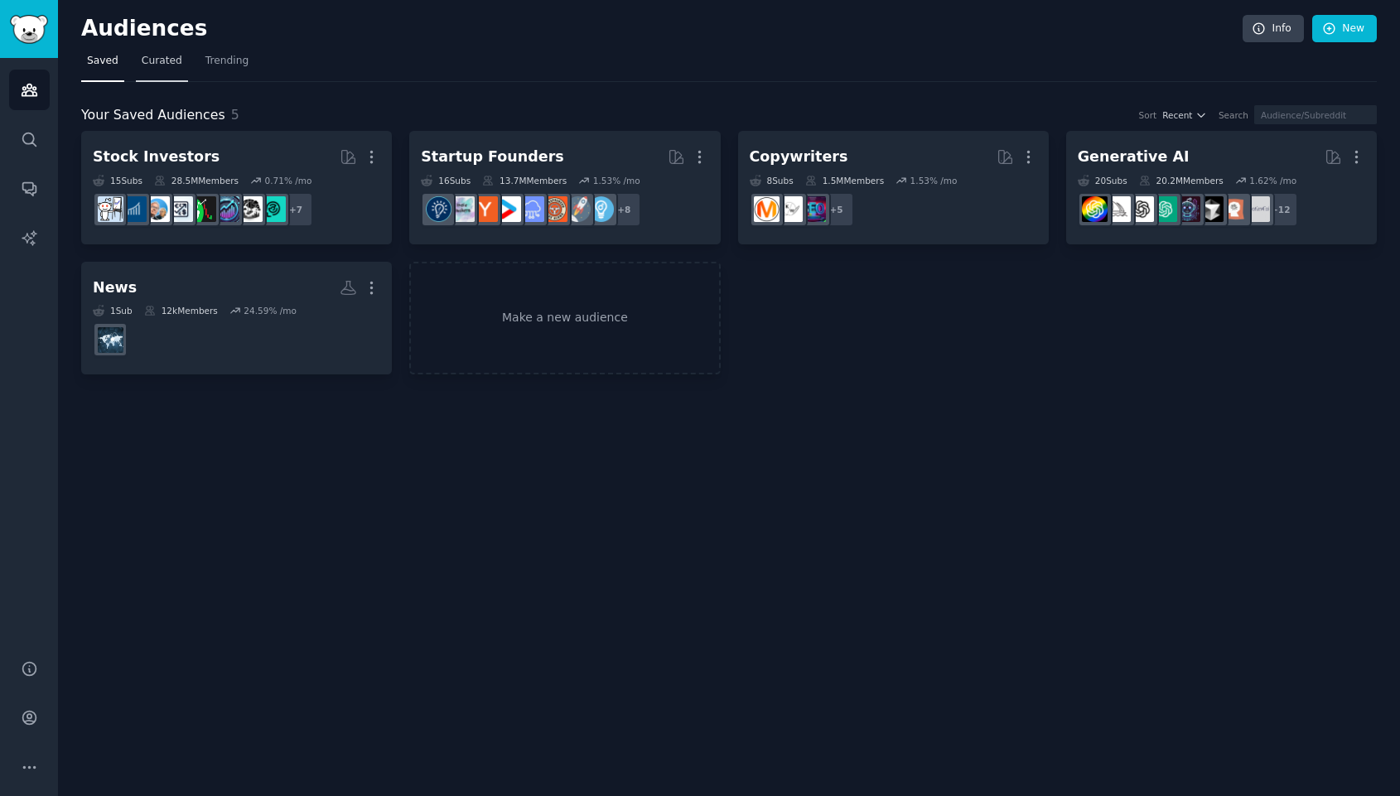
click at [172, 49] on link "Curated" at bounding box center [162, 65] width 52 height 34
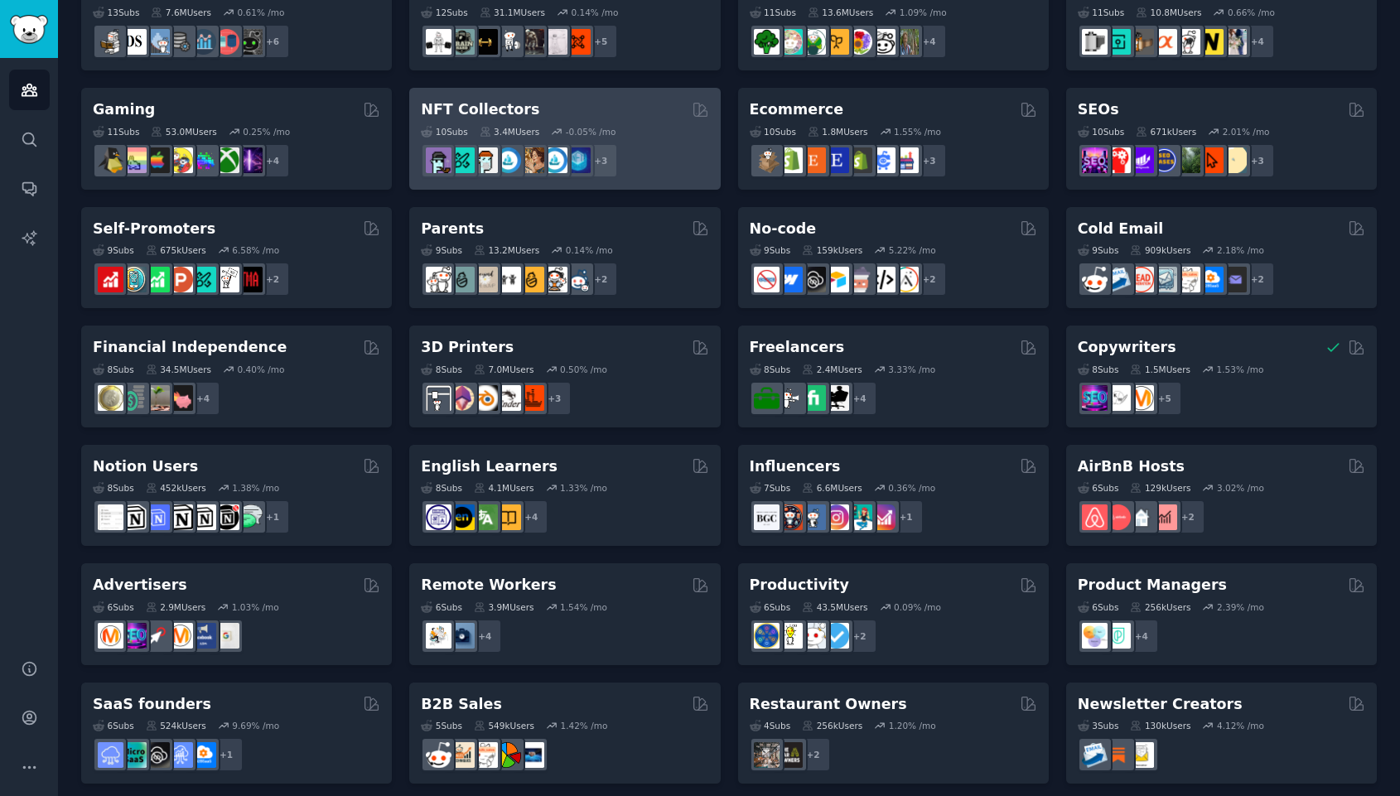
scroll to position [530, 0]
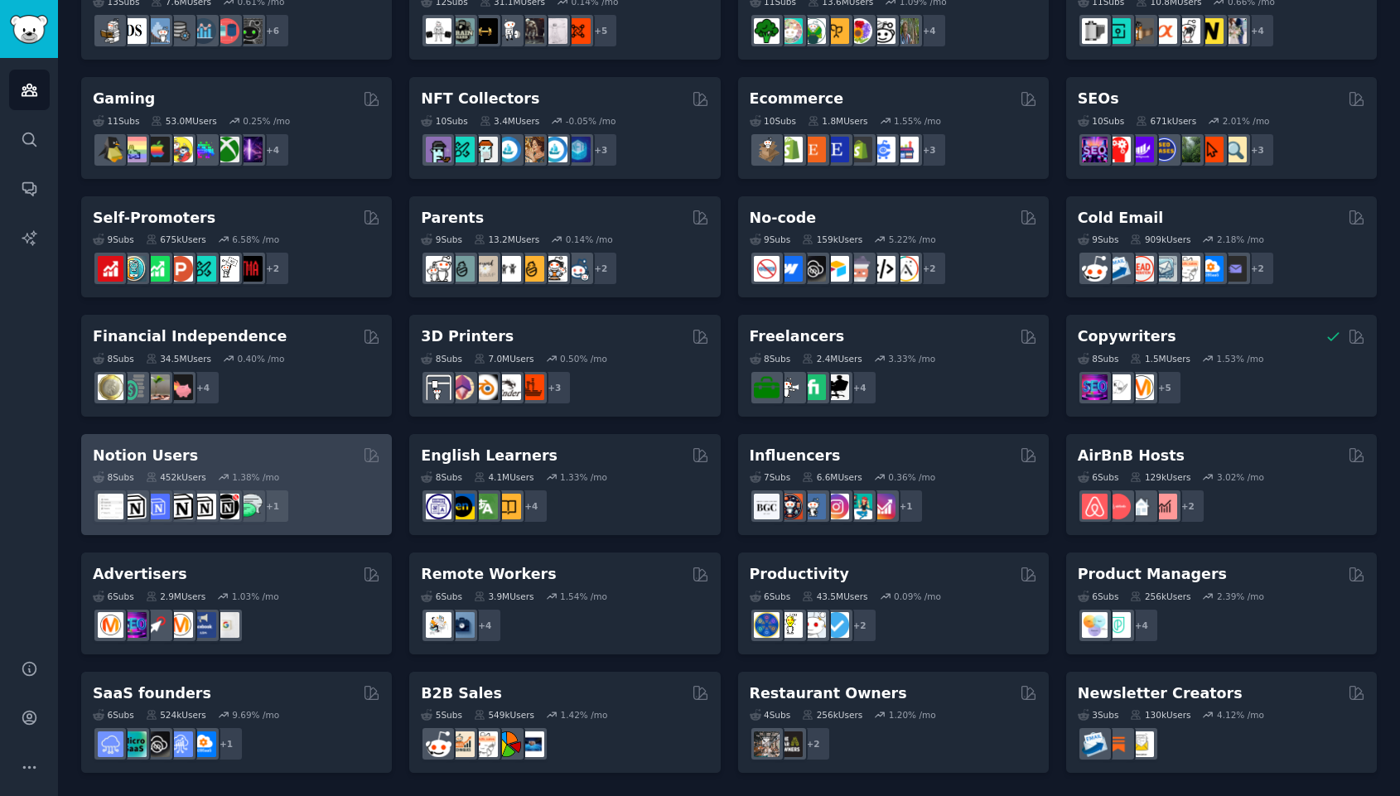
click at [134, 455] on h2 "Notion Users" at bounding box center [145, 456] width 105 height 21
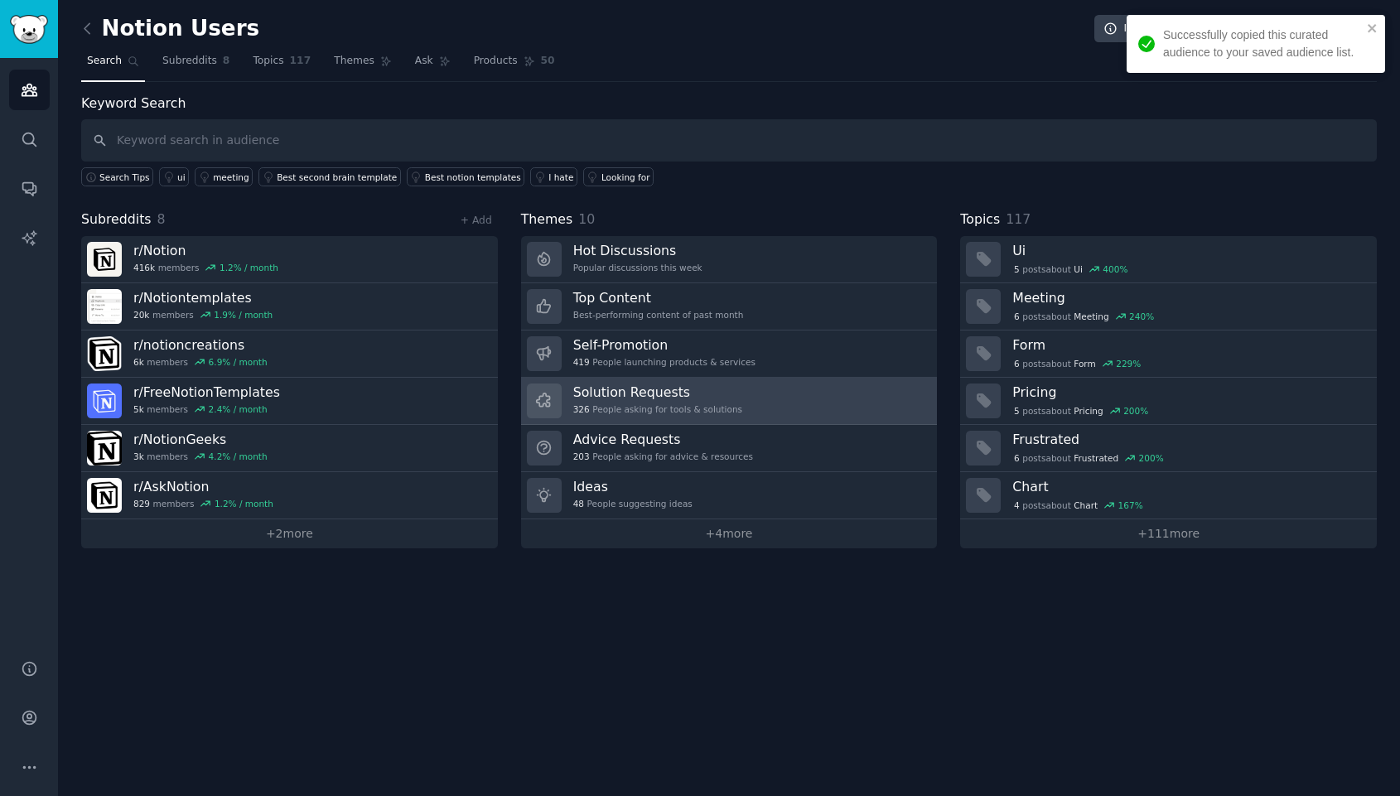
click at [712, 394] on h3 "Solution Requests" at bounding box center [657, 392] width 169 height 17
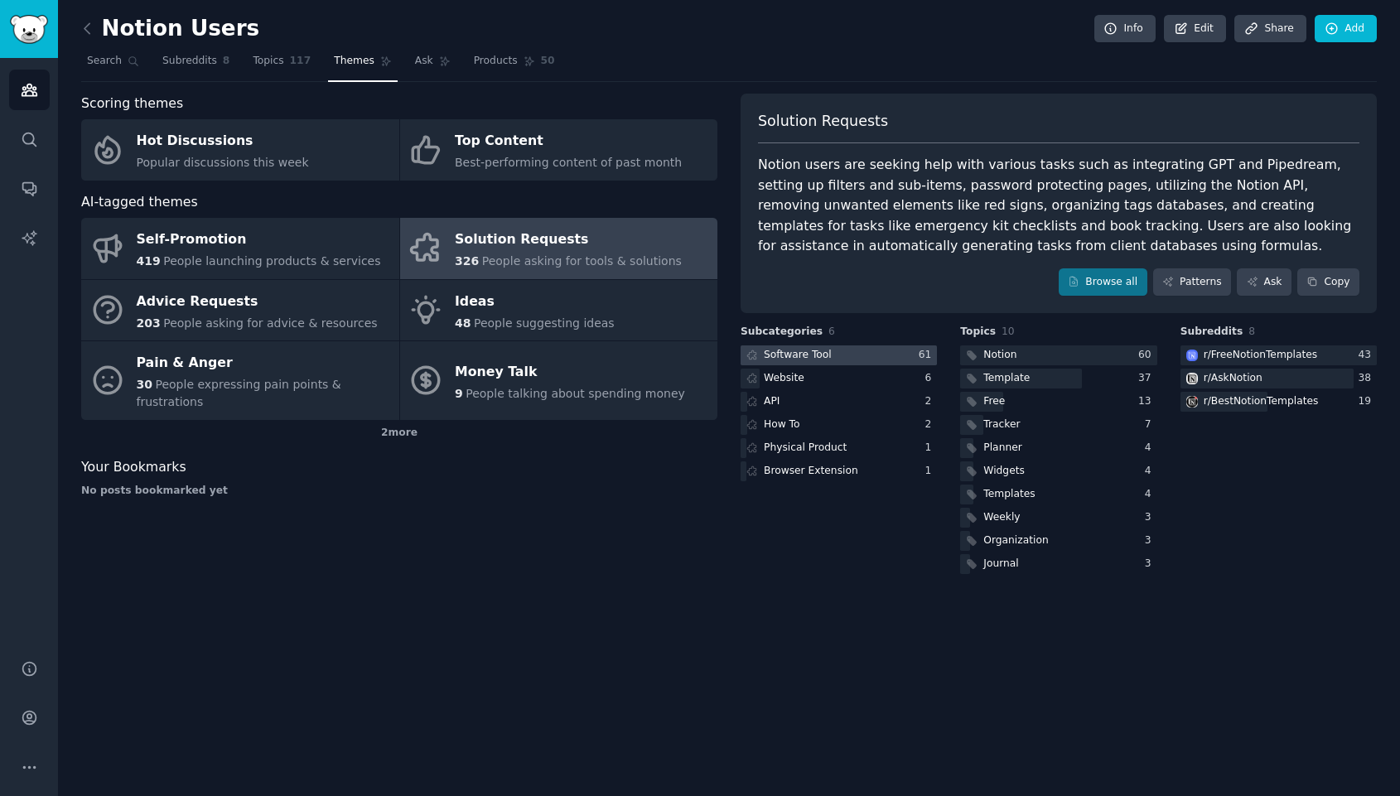
click at [817, 360] on div "Software Tool" at bounding box center [798, 355] width 68 height 15
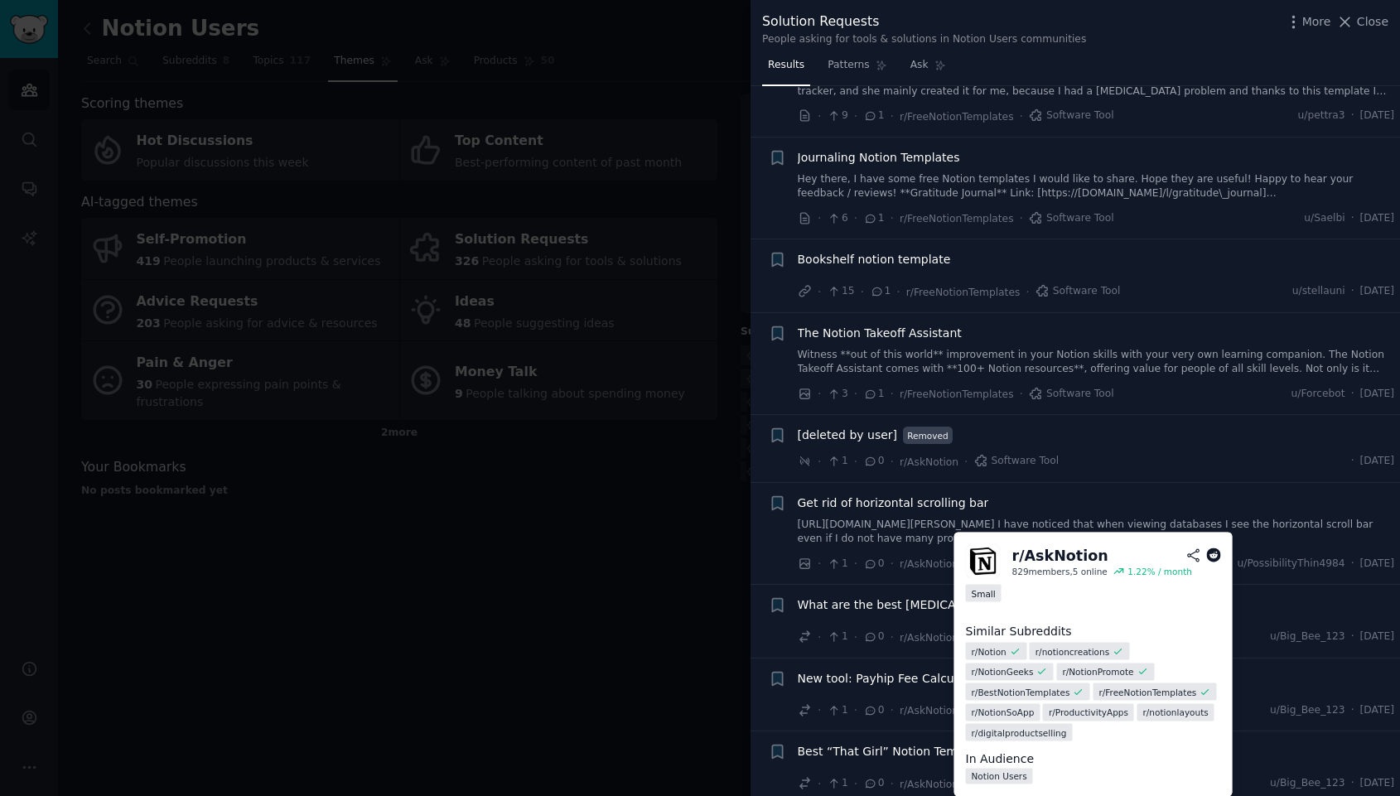
scroll to position [1822, 0]
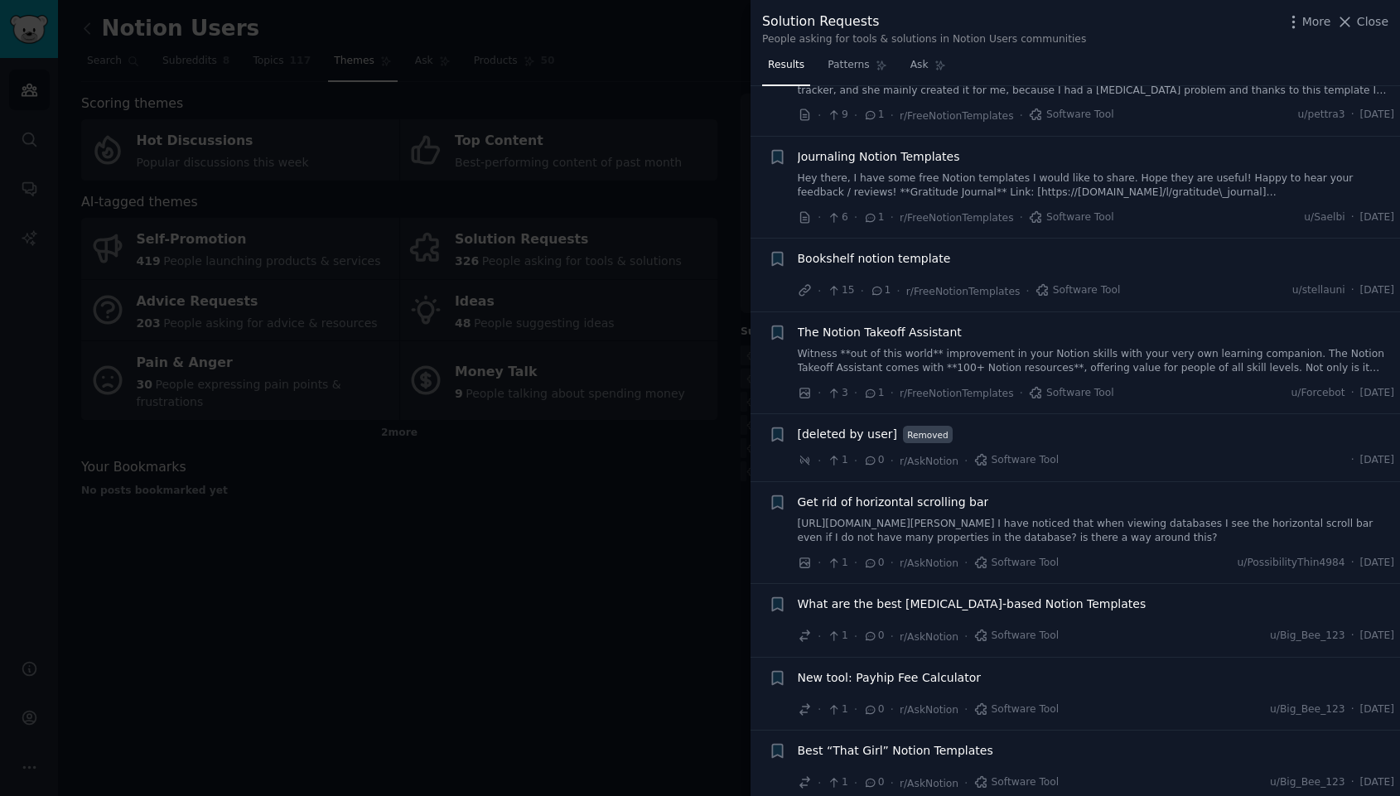
click at [621, 602] on div at bounding box center [700, 398] width 1400 height 796
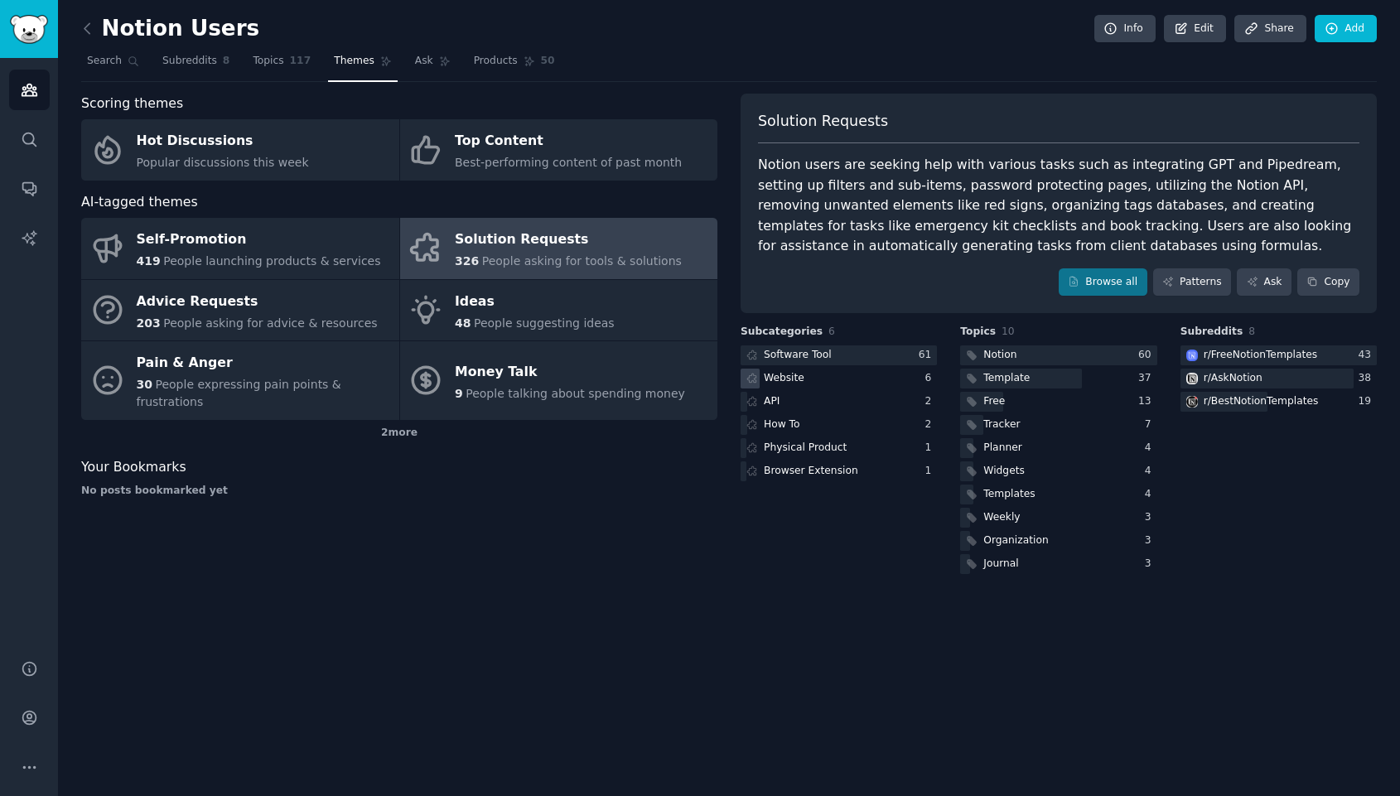
click at [797, 378] on div "Website" at bounding box center [784, 378] width 41 height 15
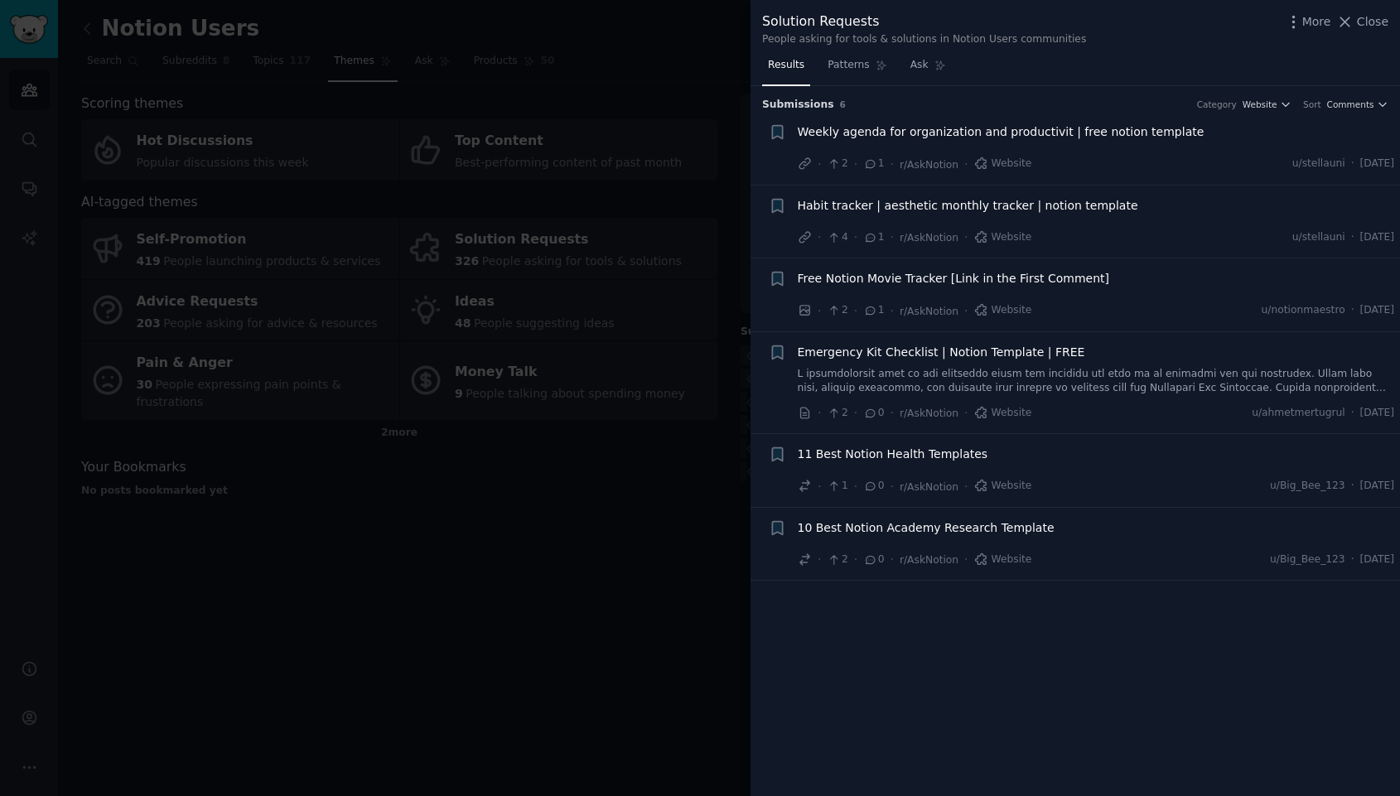
click at [621, 502] on div at bounding box center [700, 398] width 1400 height 796
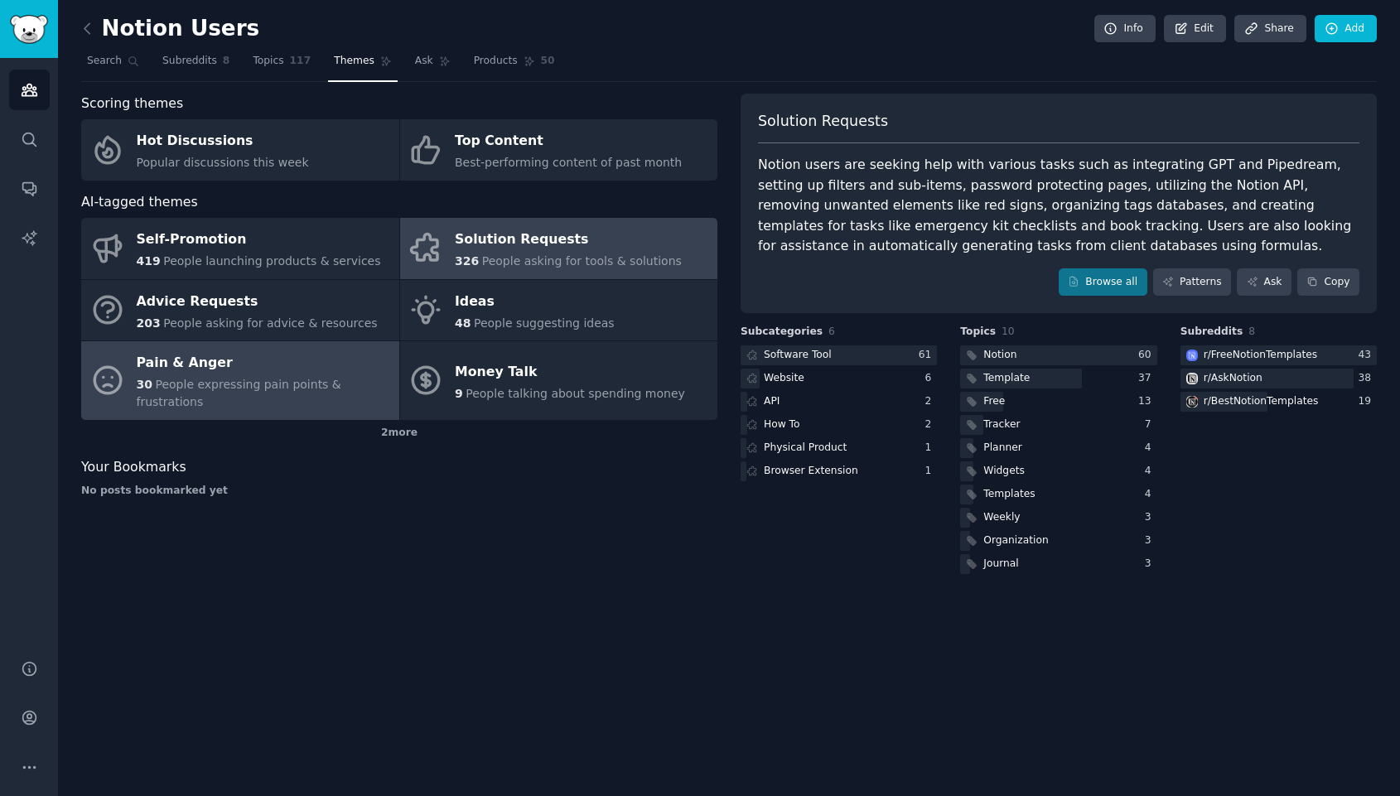
click at [212, 393] on div "30 People expressing pain points & frustrations" at bounding box center [264, 393] width 254 height 35
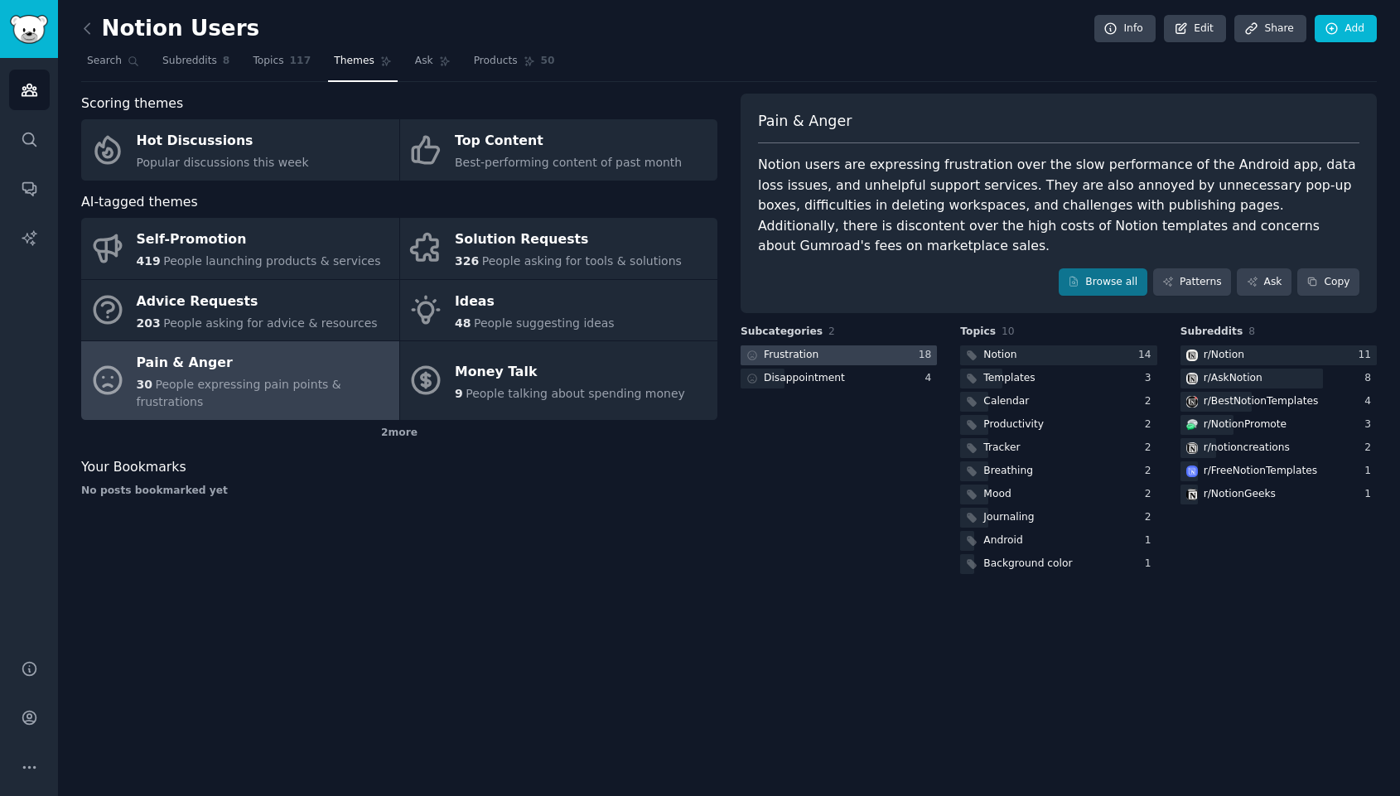
click at [812, 355] on div "Frustration" at bounding box center [791, 355] width 55 height 15
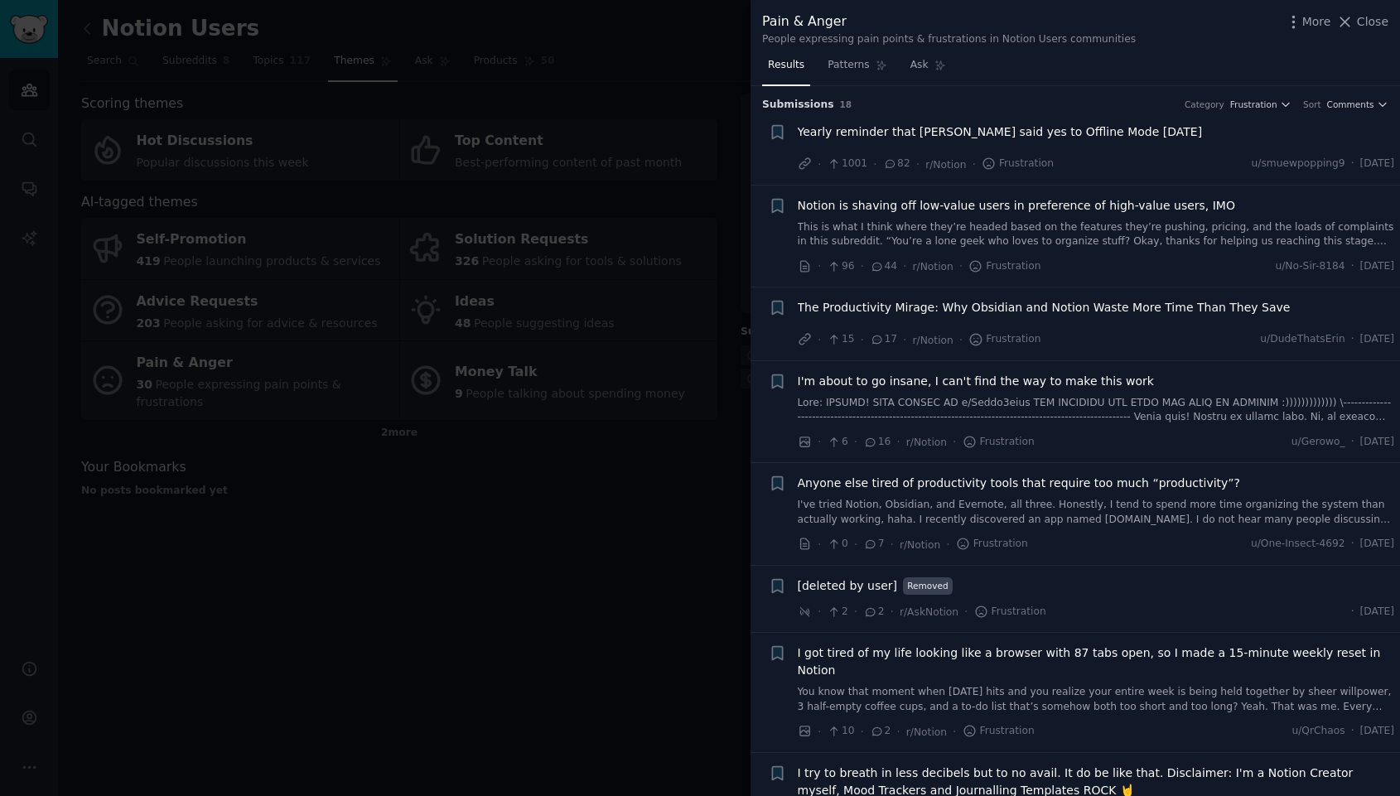
click at [970, 306] on span "The Productivity Mirage: Why Obsidian and Notion Waste More Time Than They Save" at bounding box center [1044, 307] width 493 height 17
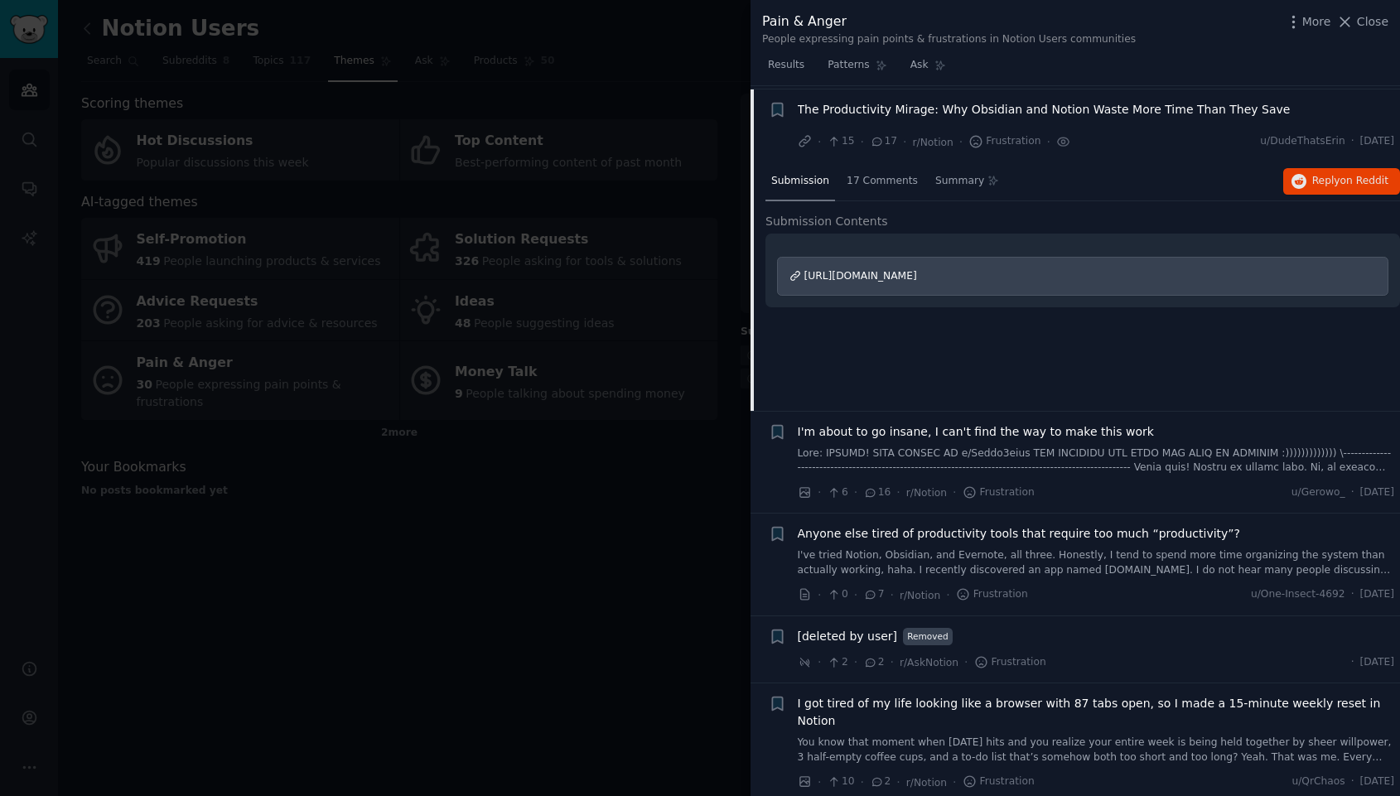
scroll to position [201, 0]
click at [917, 276] on span "[URL][DOMAIN_NAME]" at bounding box center [861, 273] width 113 height 12
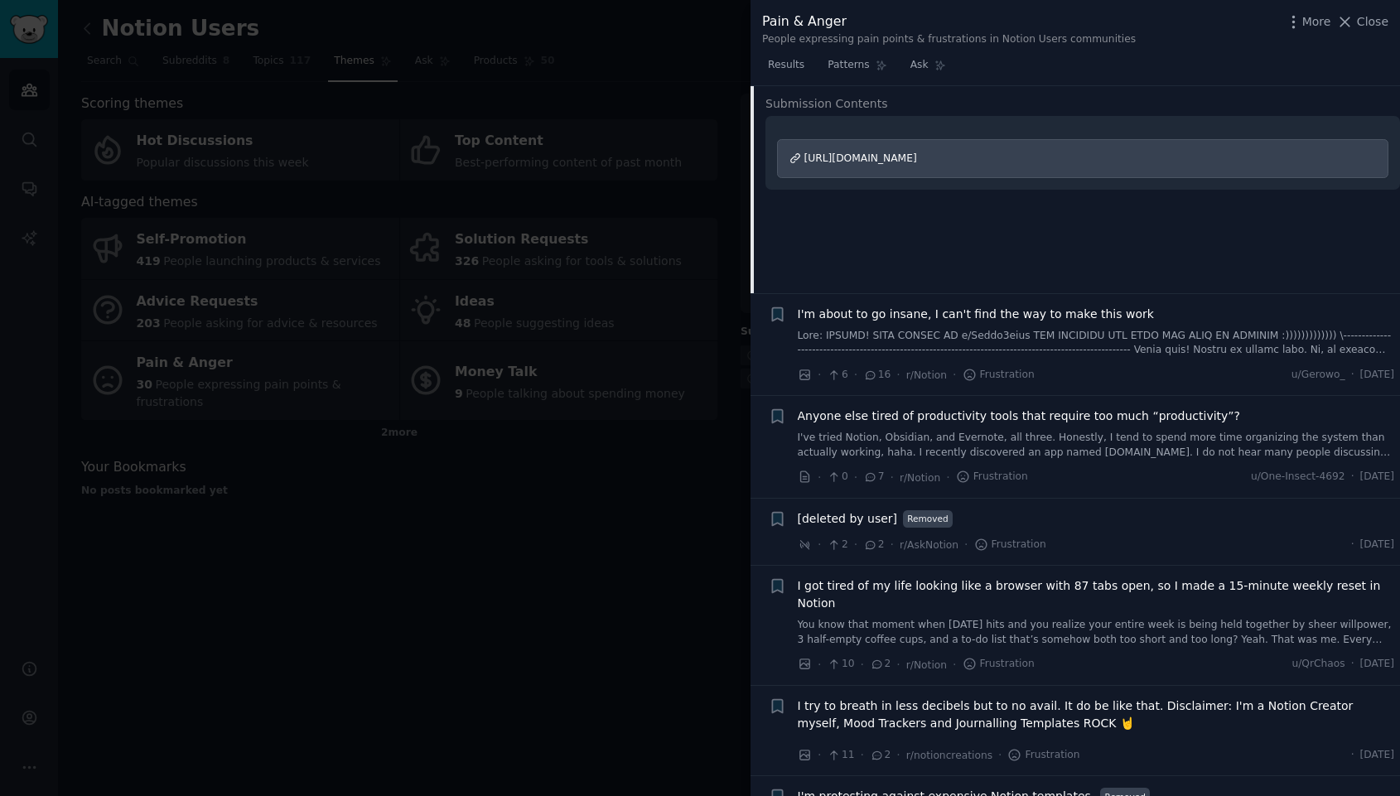
scroll to position [322, 0]
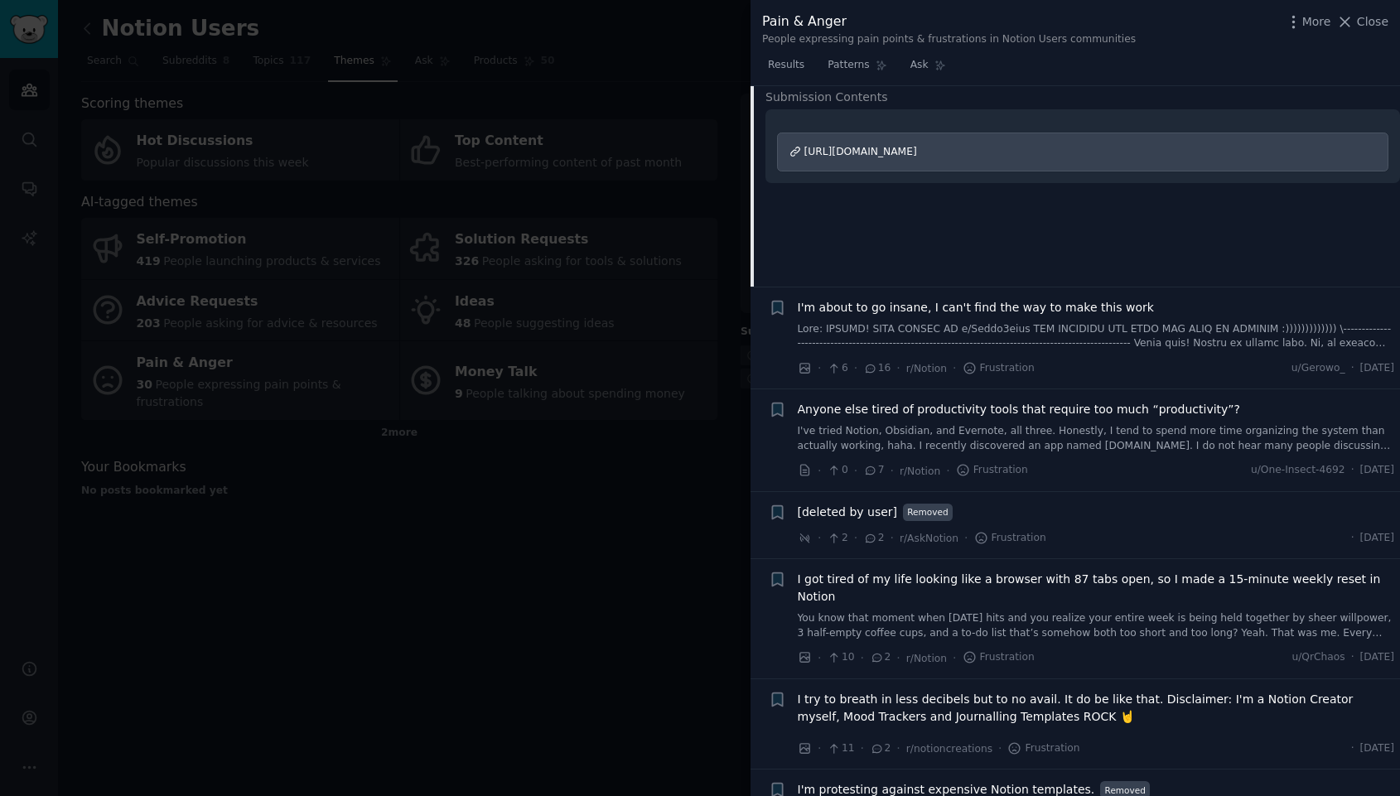
click at [112, 28] on div at bounding box center [700, 398] width 1400 height 796
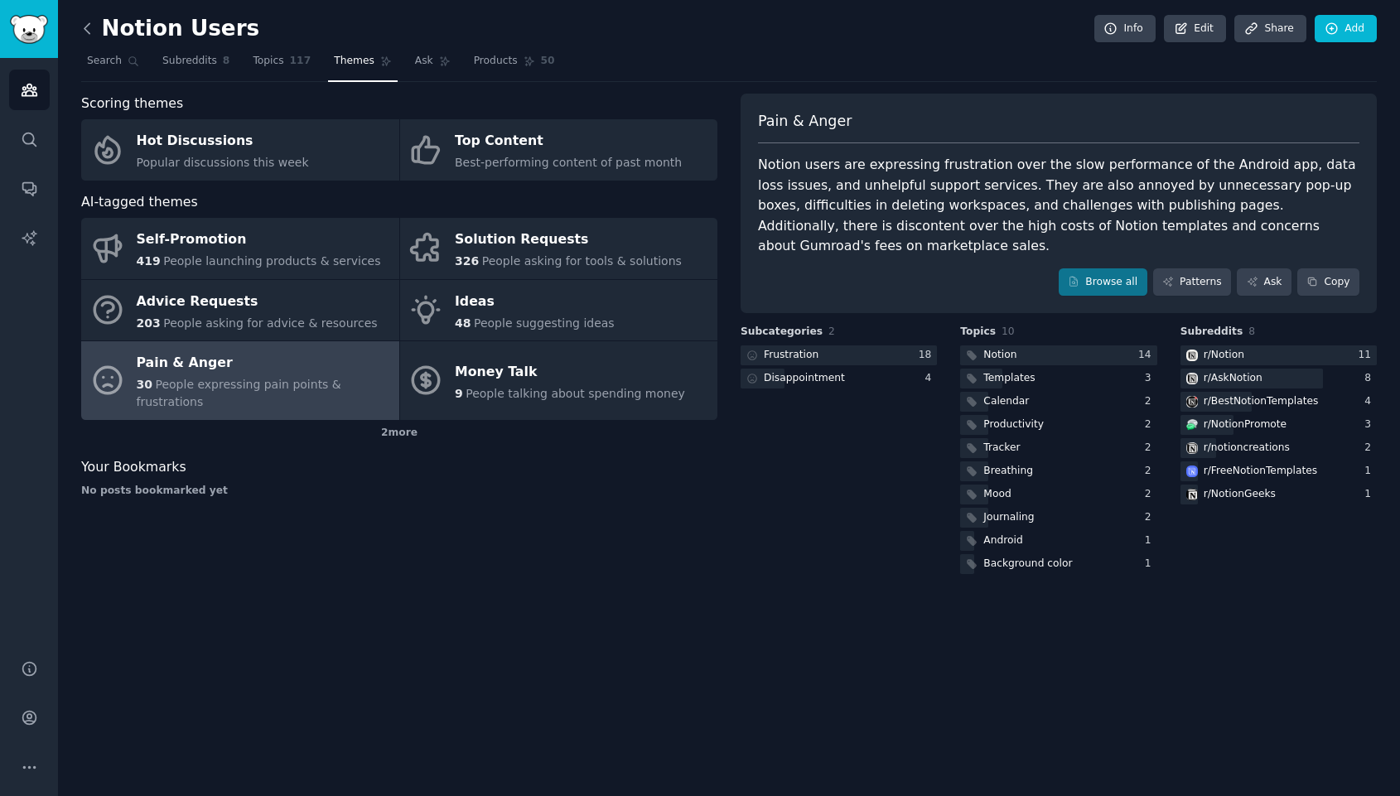
click at [80, 29] on icon at bounding box center [87, 28] width 17 height 17
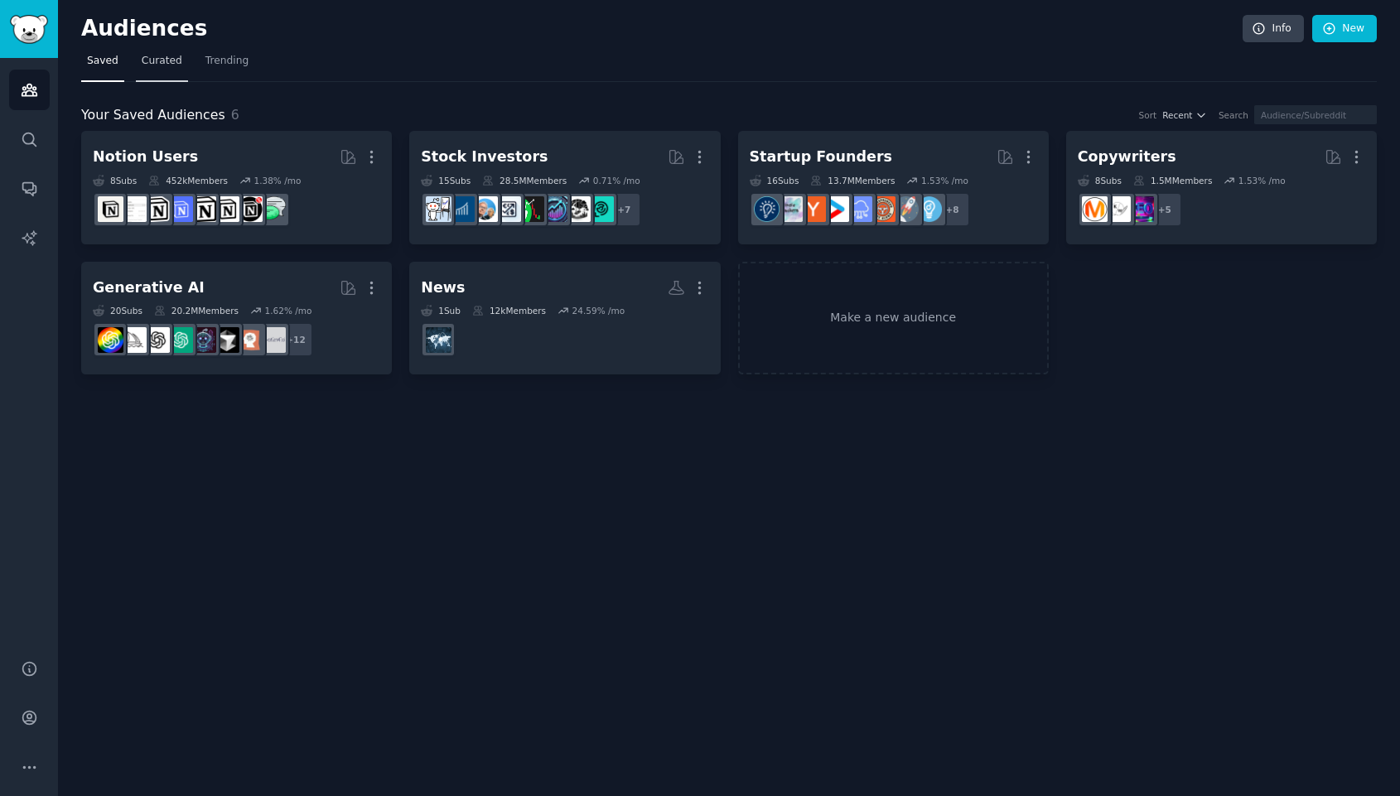
click at [165, 60] on span "Curated" at bounding box center [162, 61] width 41 height 15
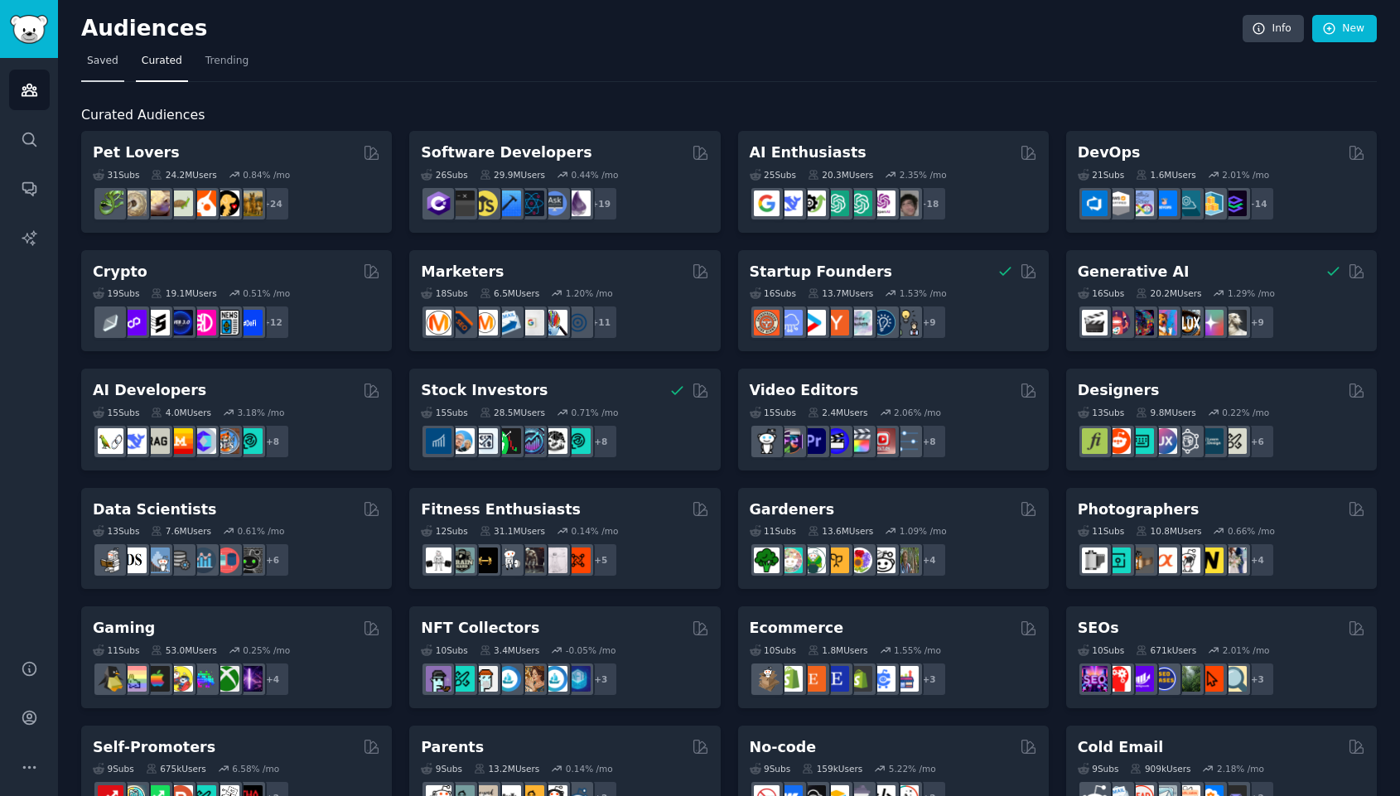
click at [105, 68] on span "Saved" at bounding box center [102, 61] width 31 height 15
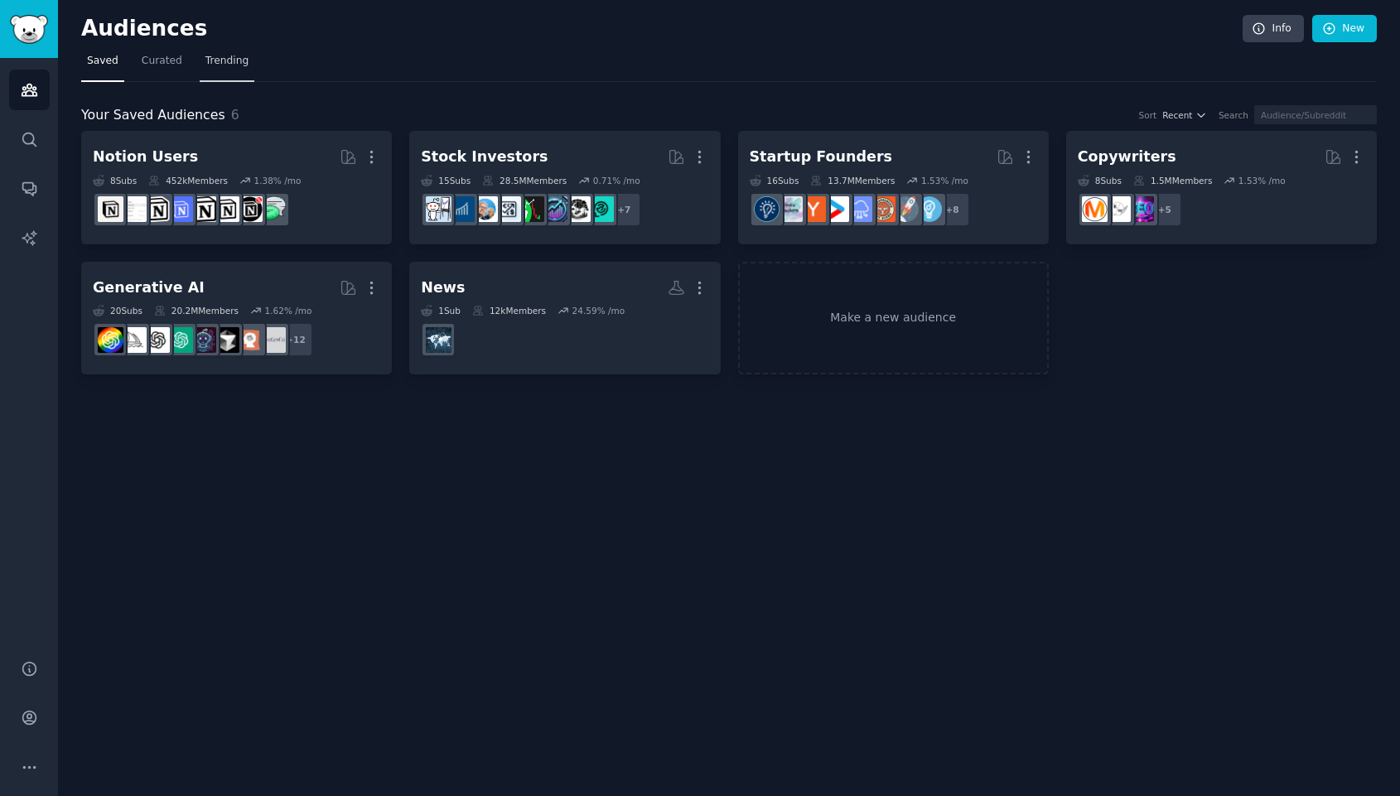
click at [211, 57] on span "Trending" at bounding box center [227, 61] width 43 height 15
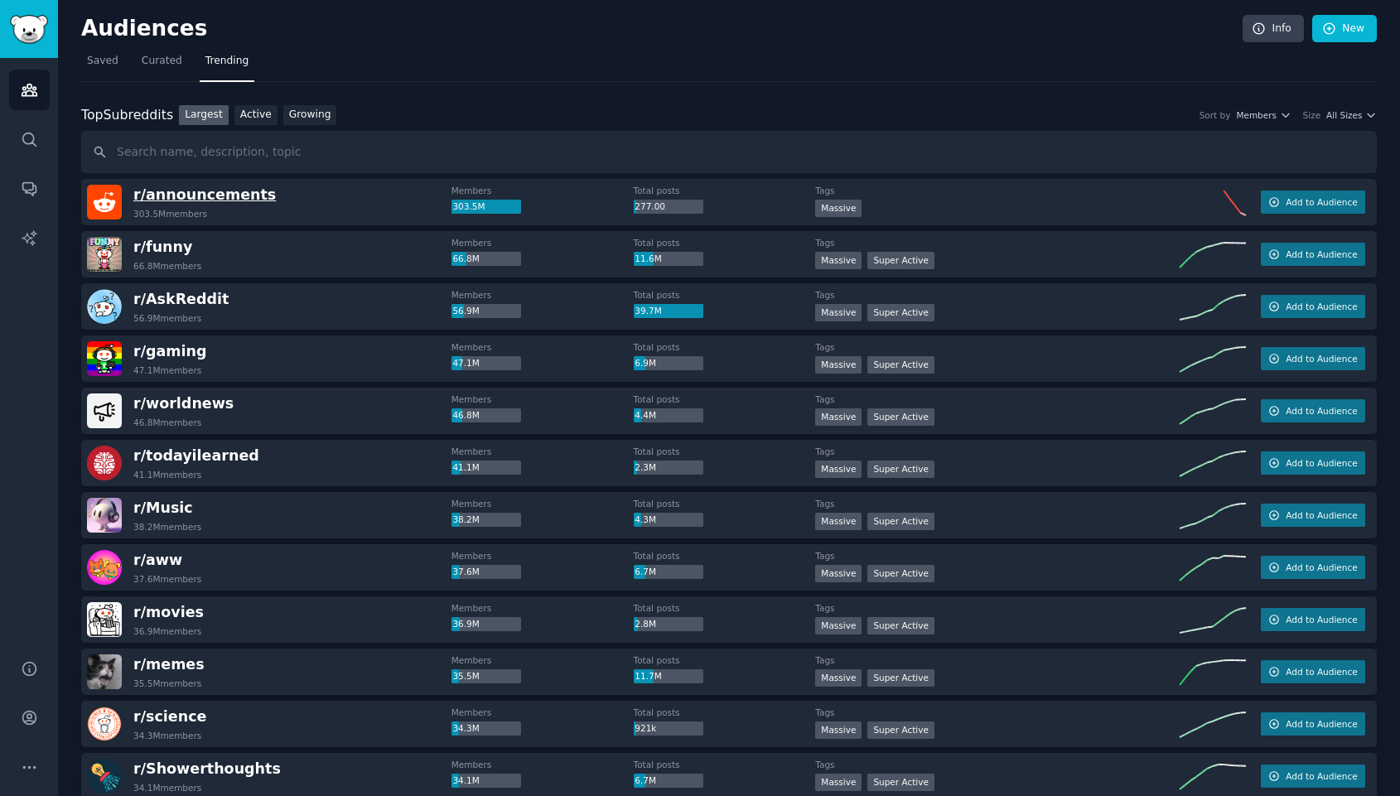
click at [217, 200] on span "r/ announcements" at bounding box center [204, 194] width 143 height 17
click at [312, 138] on input "text" at bounding box center [729, 152] width 1296 height 42
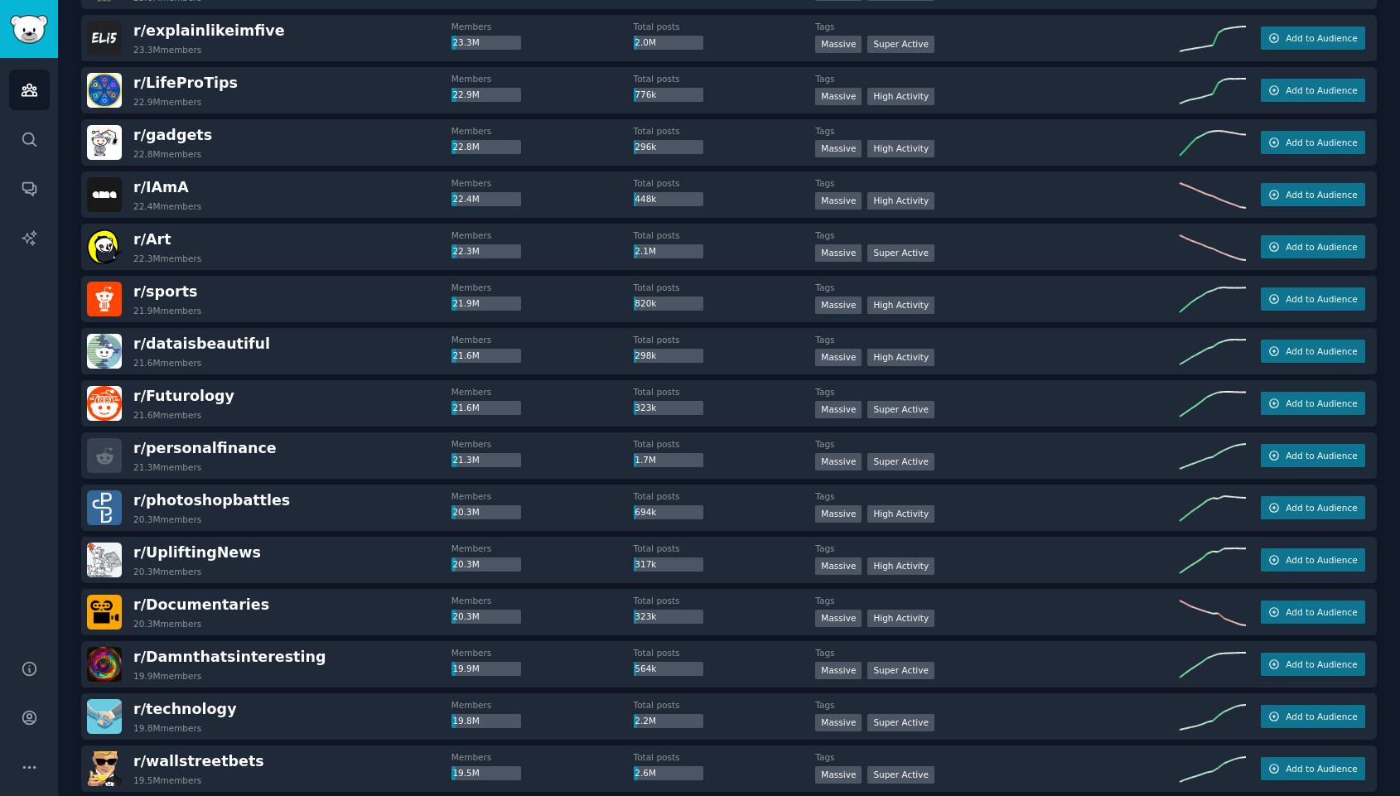
scroll to position [1366, 0]
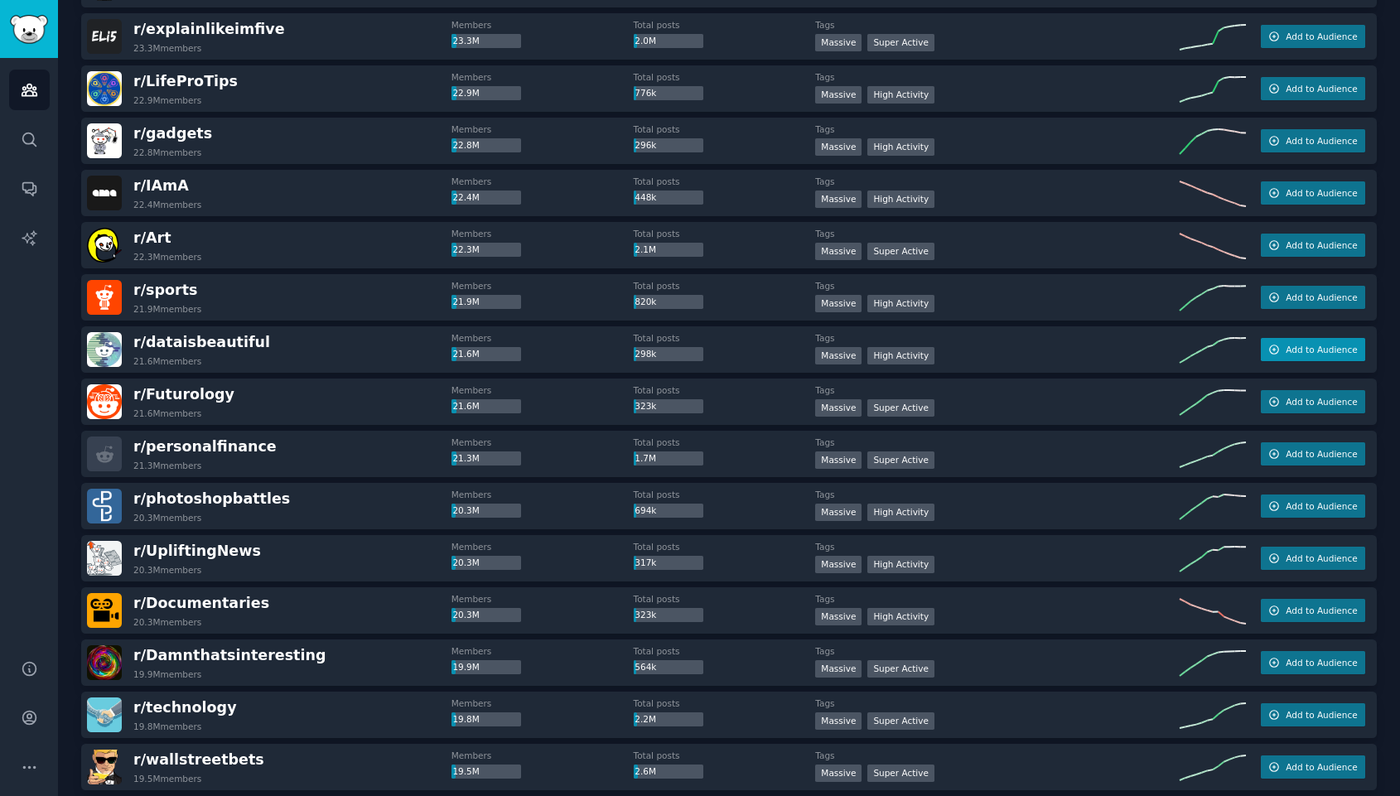
click at [1295, 351] on span "Add to Audience" at bounding box center [1321, 350] width 71 height 12
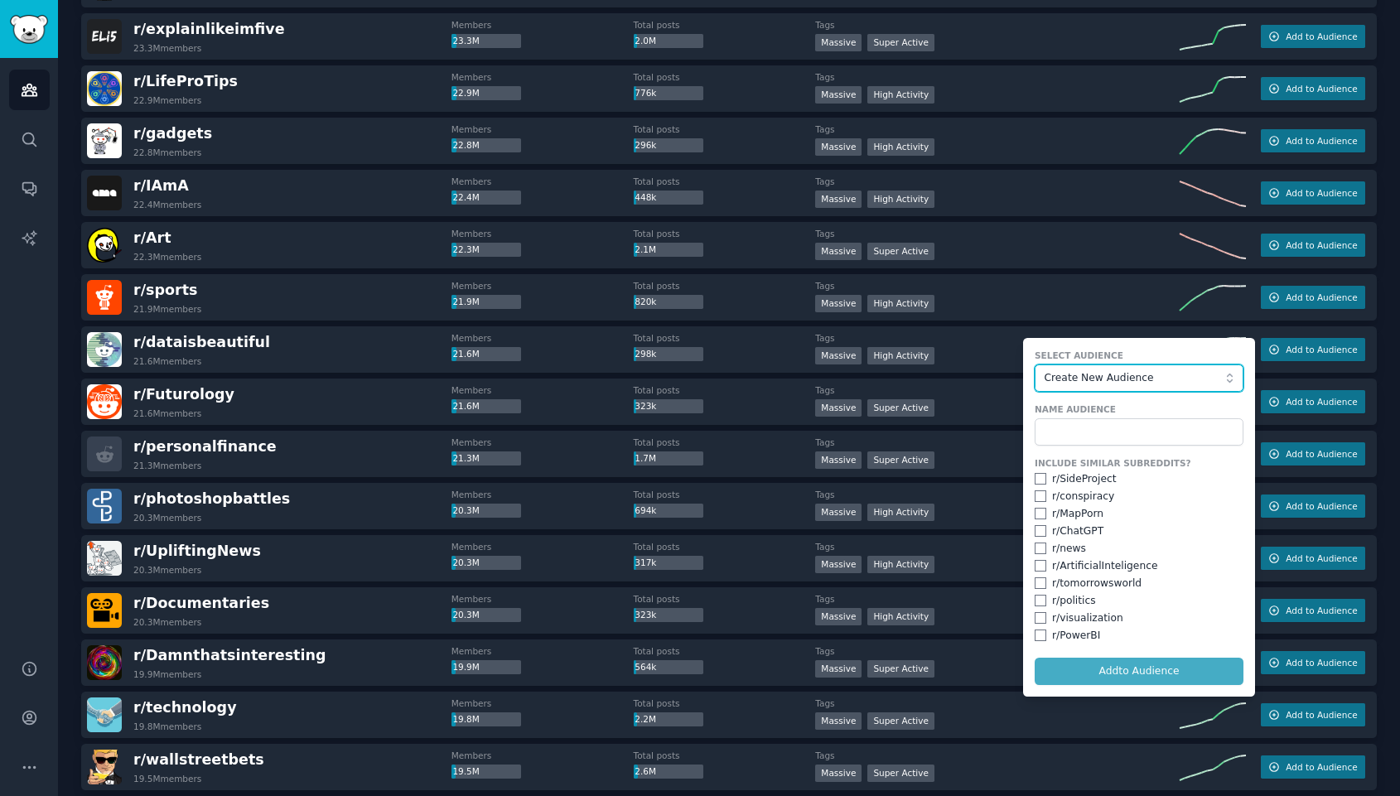
click at [1129, 372] on span "Create New Audience" at bounding box center [1135, 378] width 181 height 15
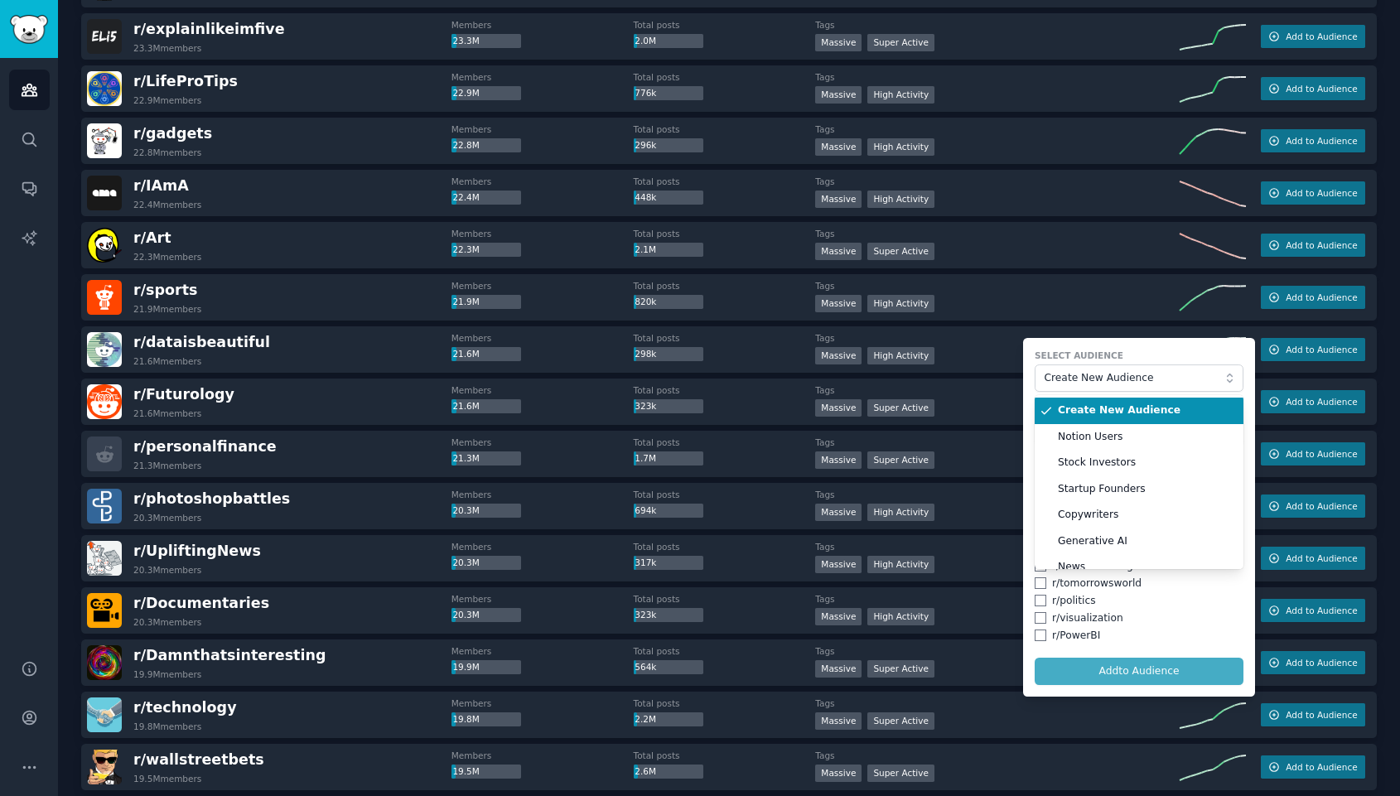
click at [1107, 413] on span "Create New Audience" at bounding box center [1145, 411] width 174 height 15
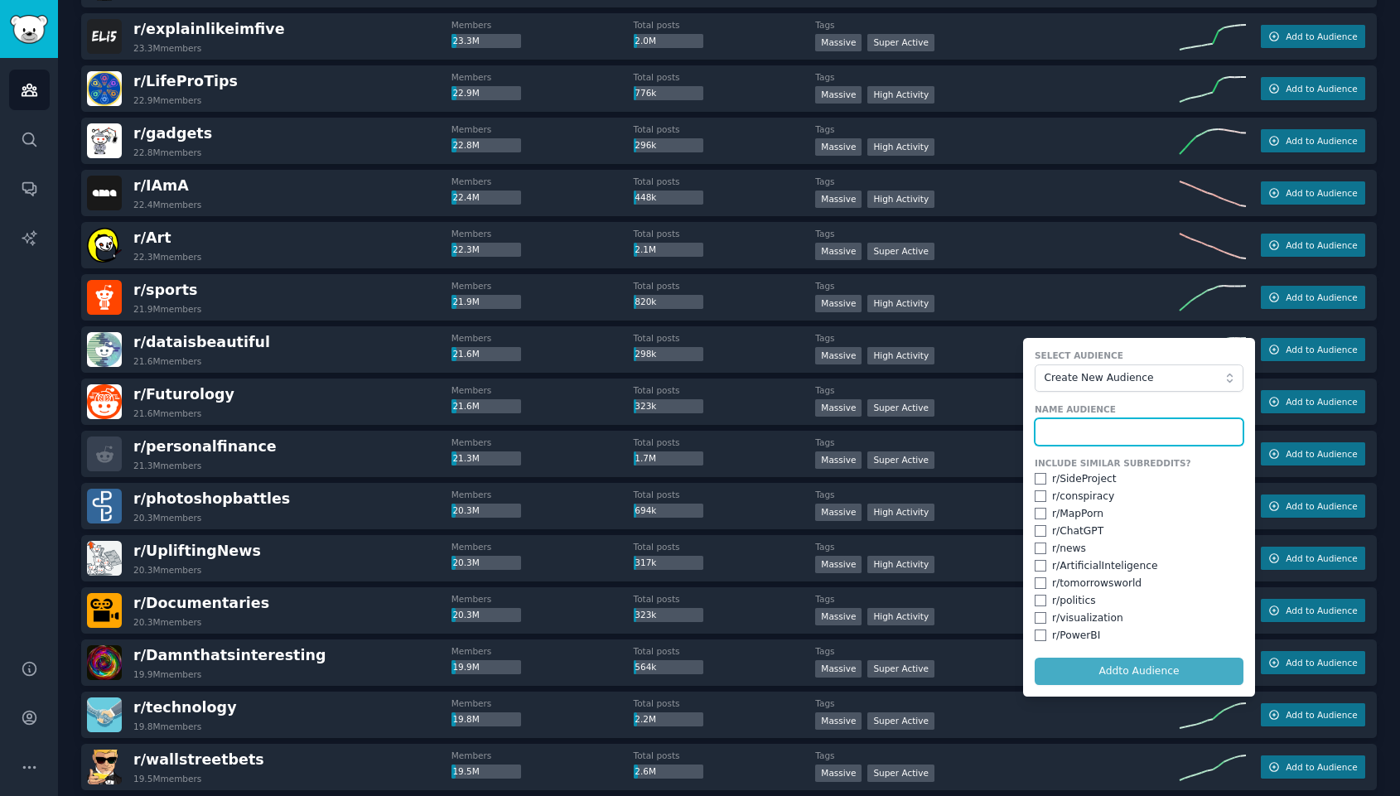
click at [1087, 434] on input "text" at bounding box center [1139, 432] width 209 height 28
type input "Data"
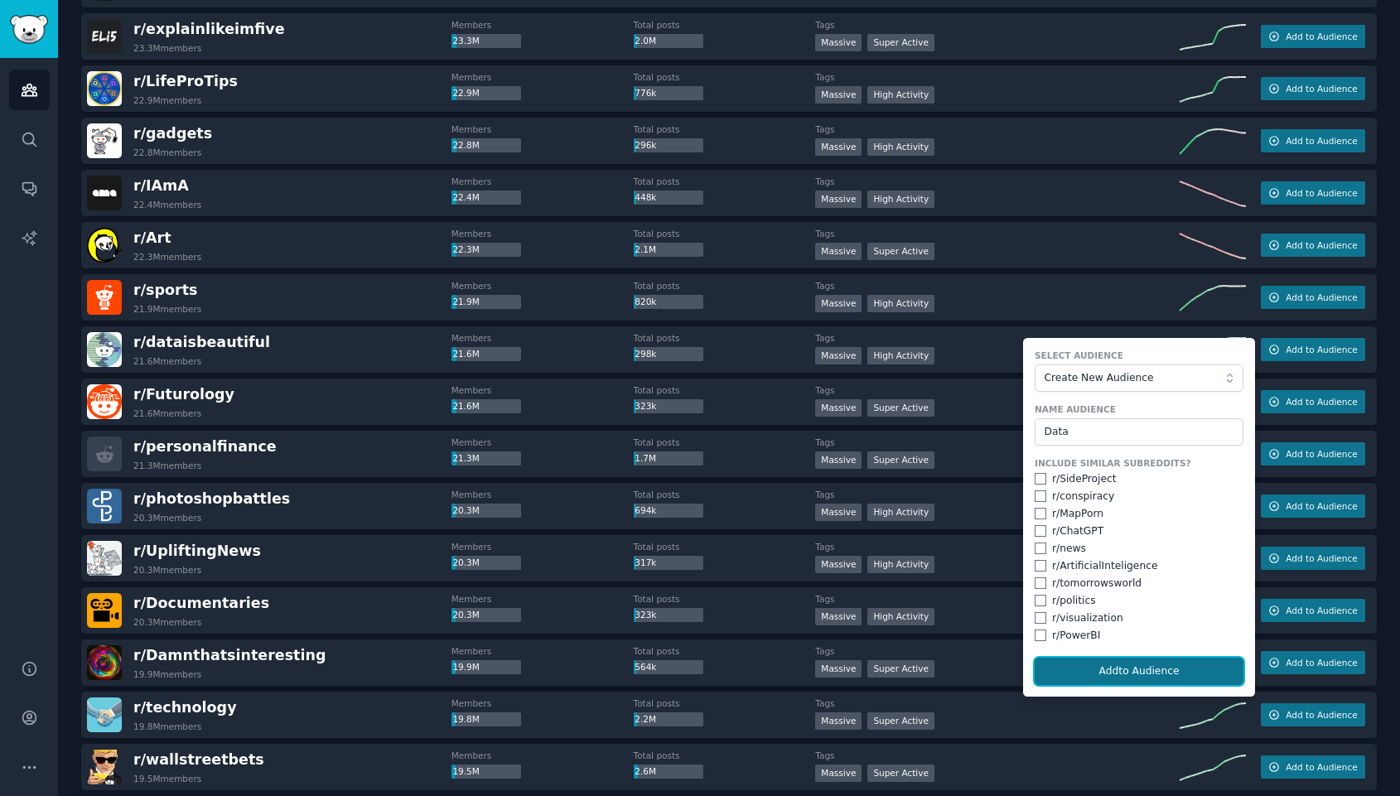
click at [1102, 670] on button "Add to Audience" at bounding box center [1139, 672] width 209 height 28
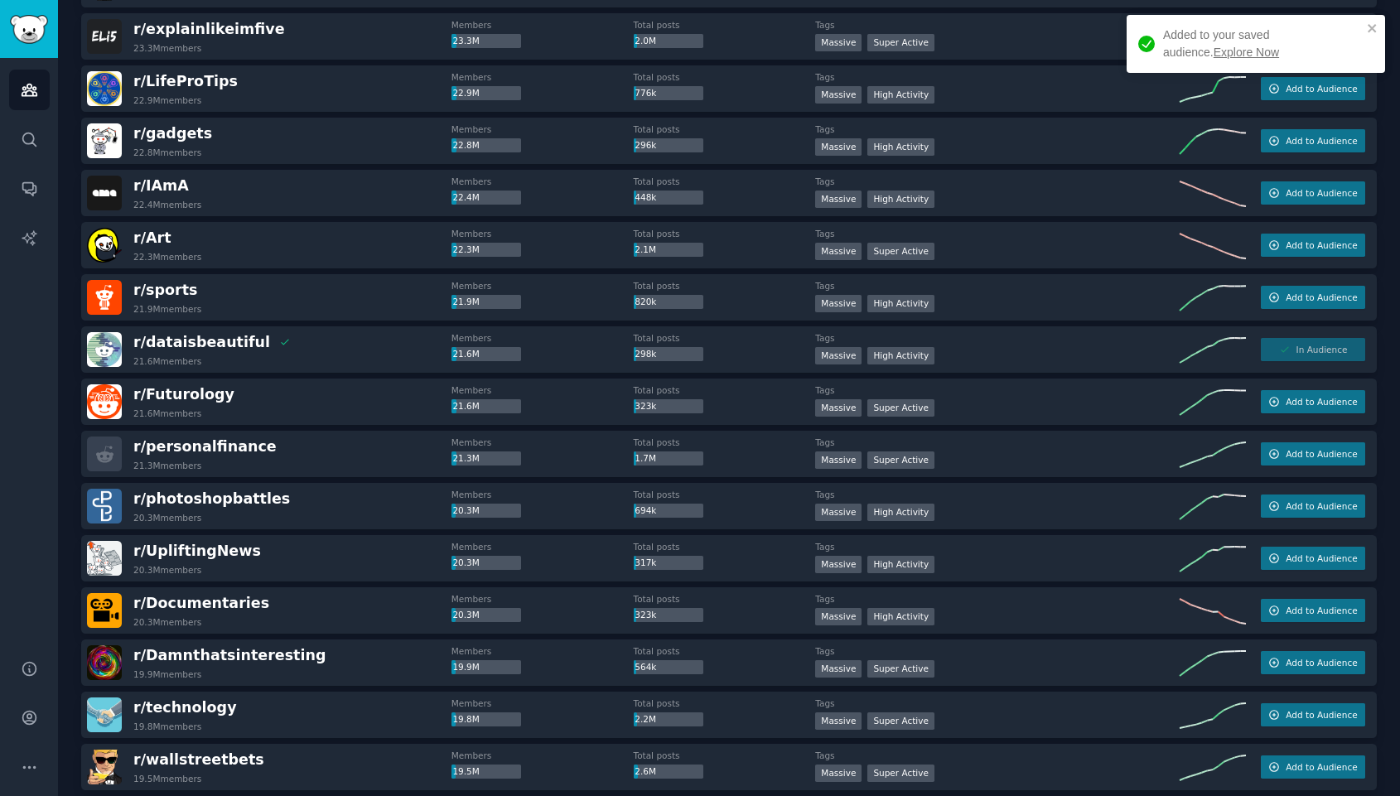
click at [1214, 51] on link "Explore Now" at bounding box center [1246, 52] width 65 height 13
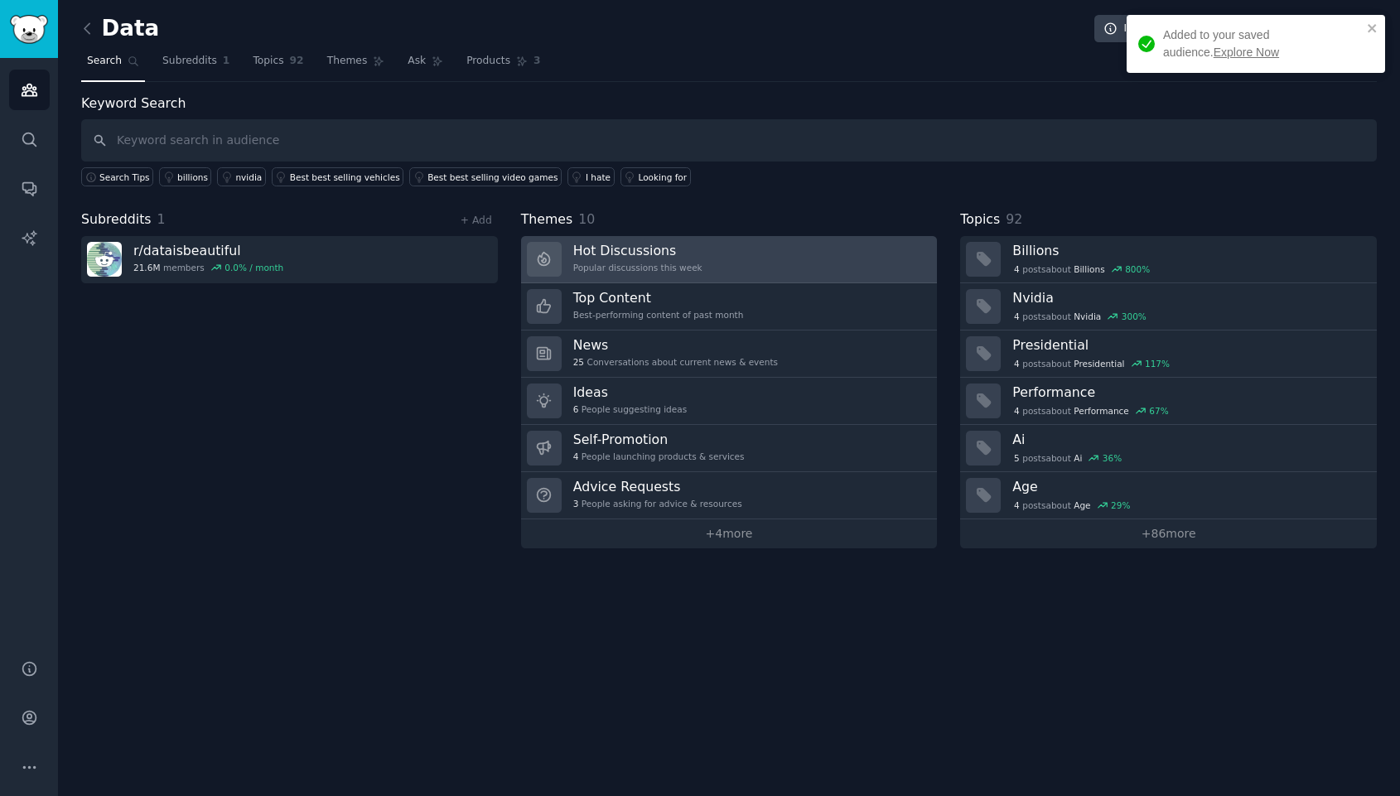
click at [686, 256] on h3 "Hot Discussions" at bounding box center [637, 250] width 129 height 17
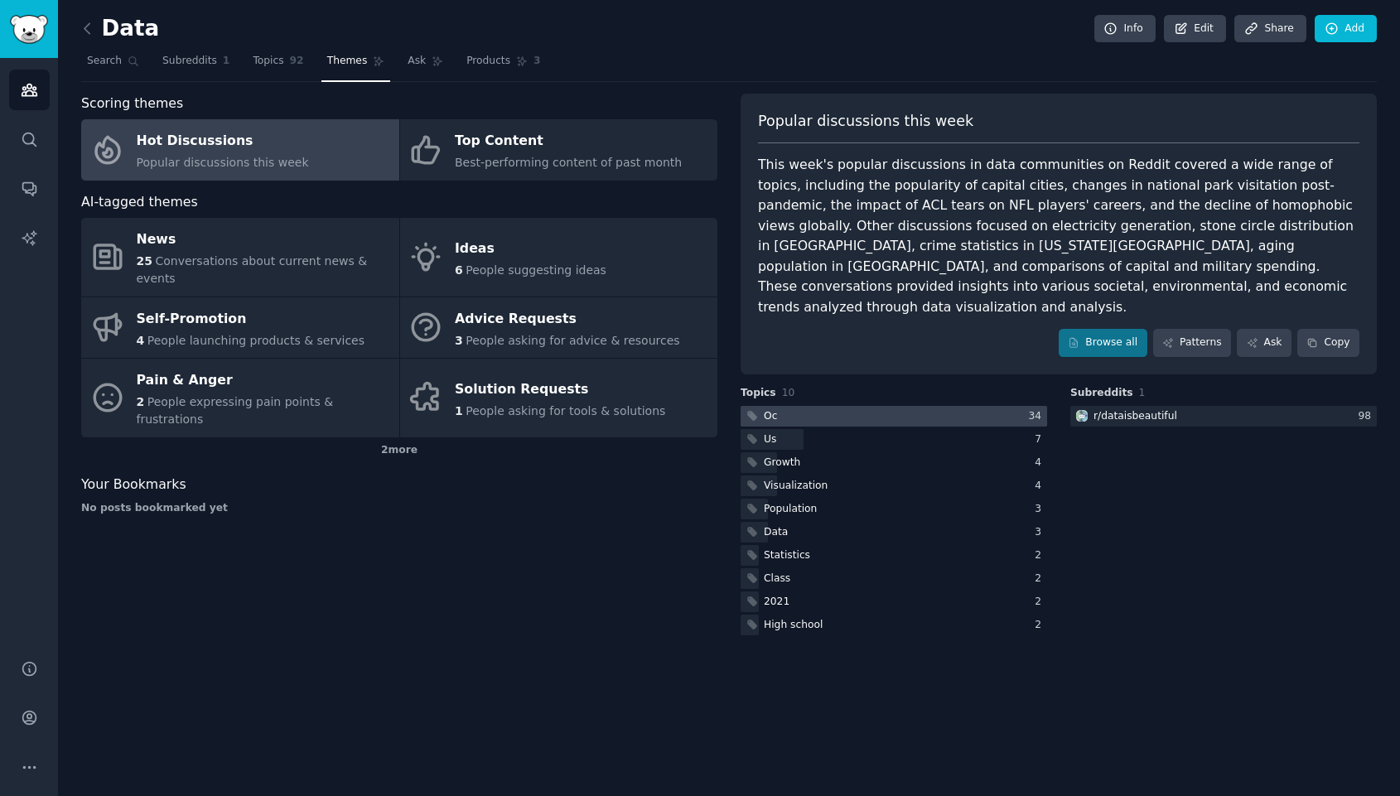
click at [804, 406] on div at bounding box center [894, 416] width 307 height 21
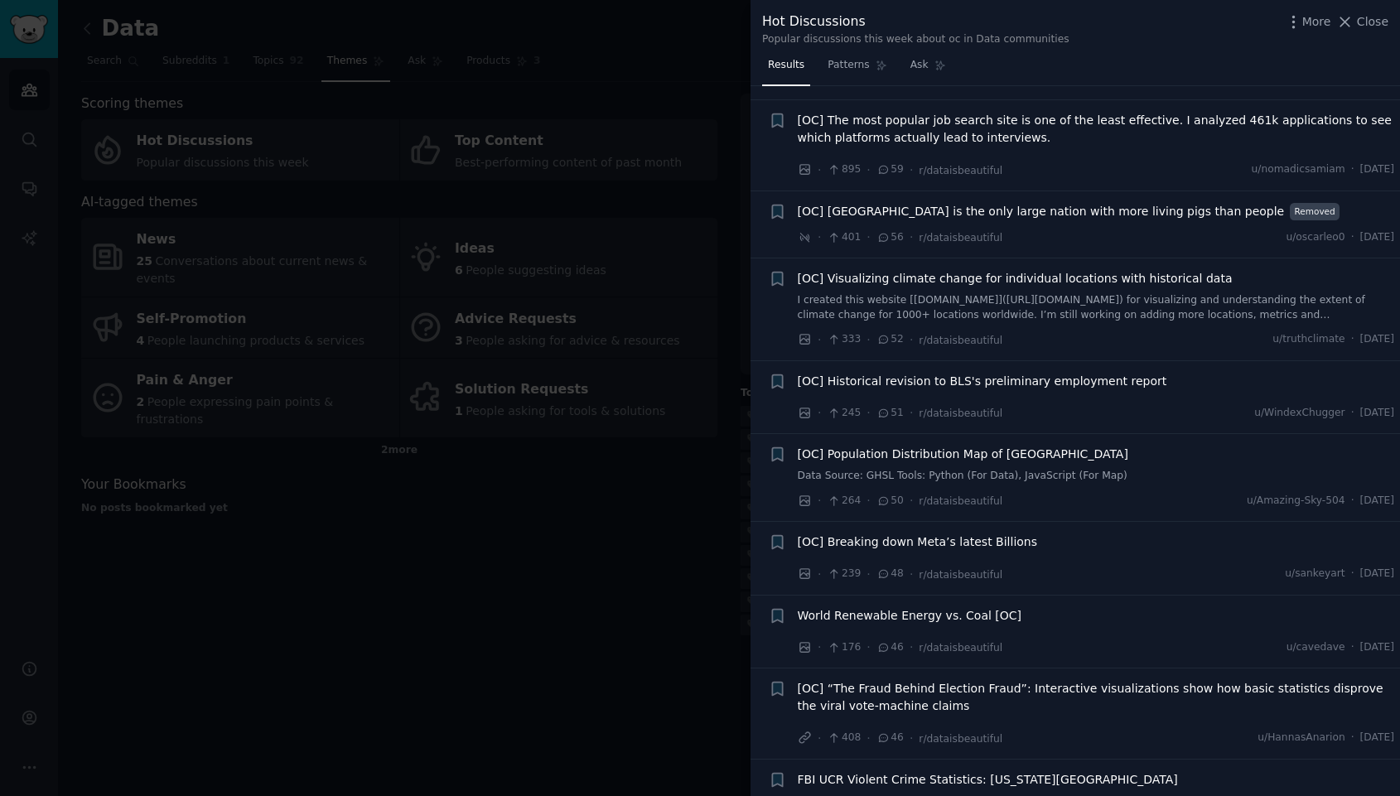
scroll to position [3503, 0]
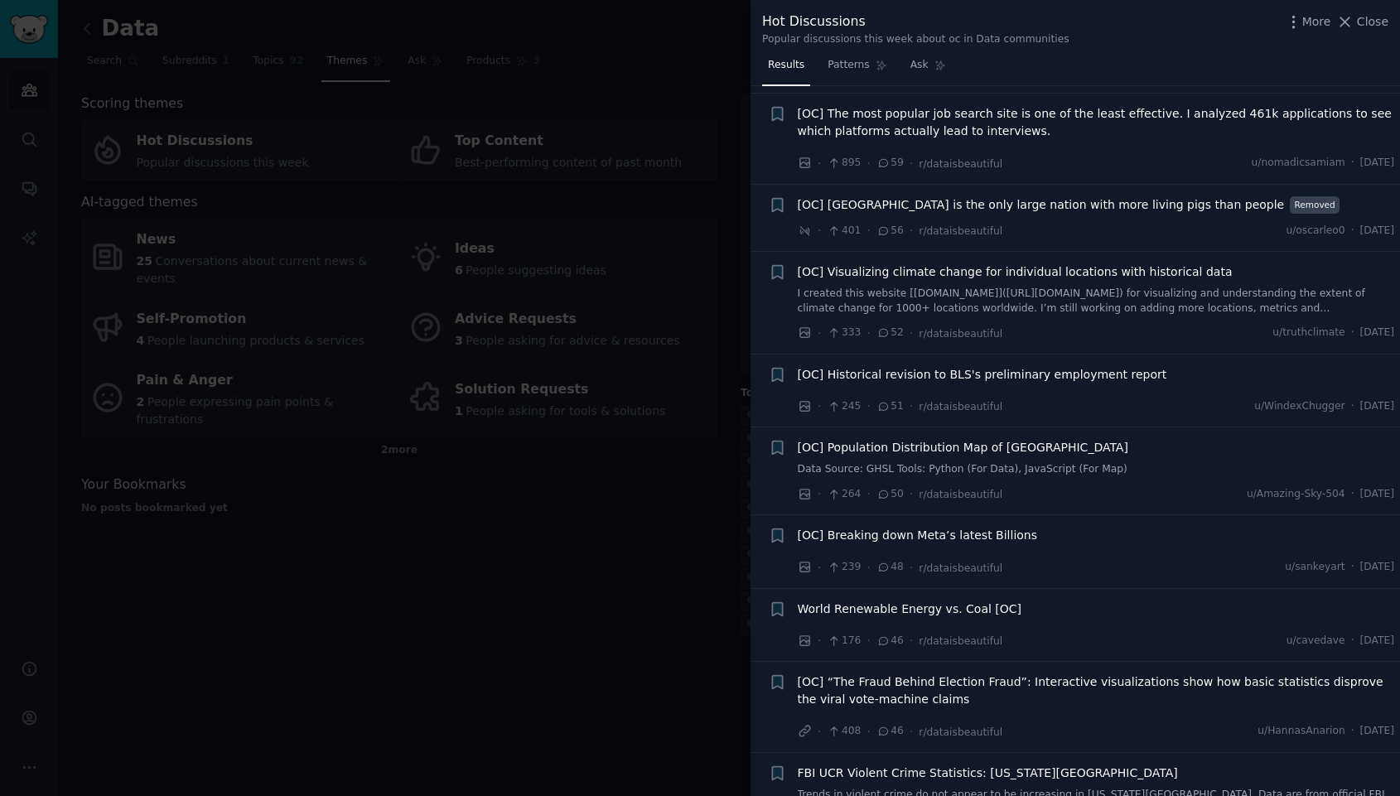
click at [375, 297] on div at bounding box center [700, 398] width 1400 height 796
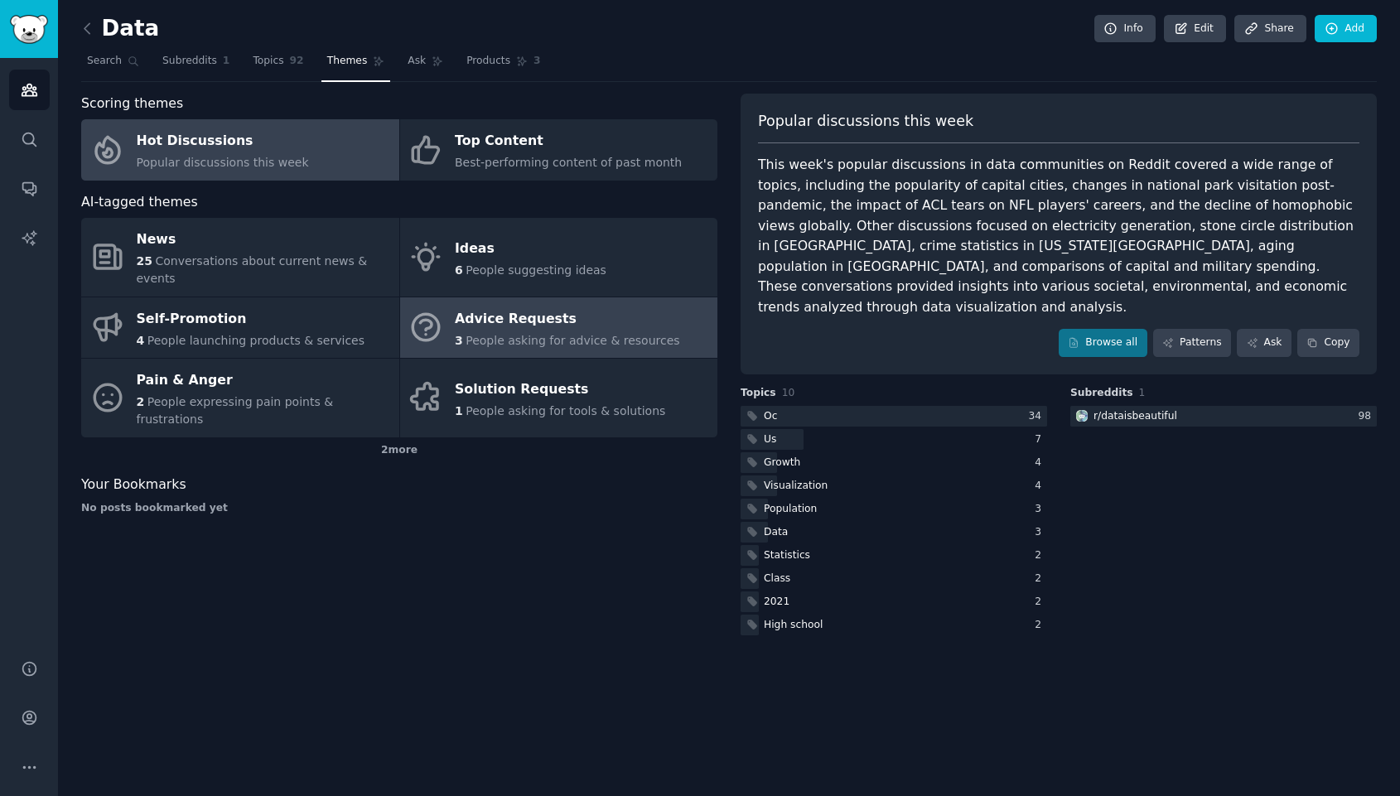
click at [465, 306] on div "Advice Requests" at bounding box center [567, 319] width 225 height 27
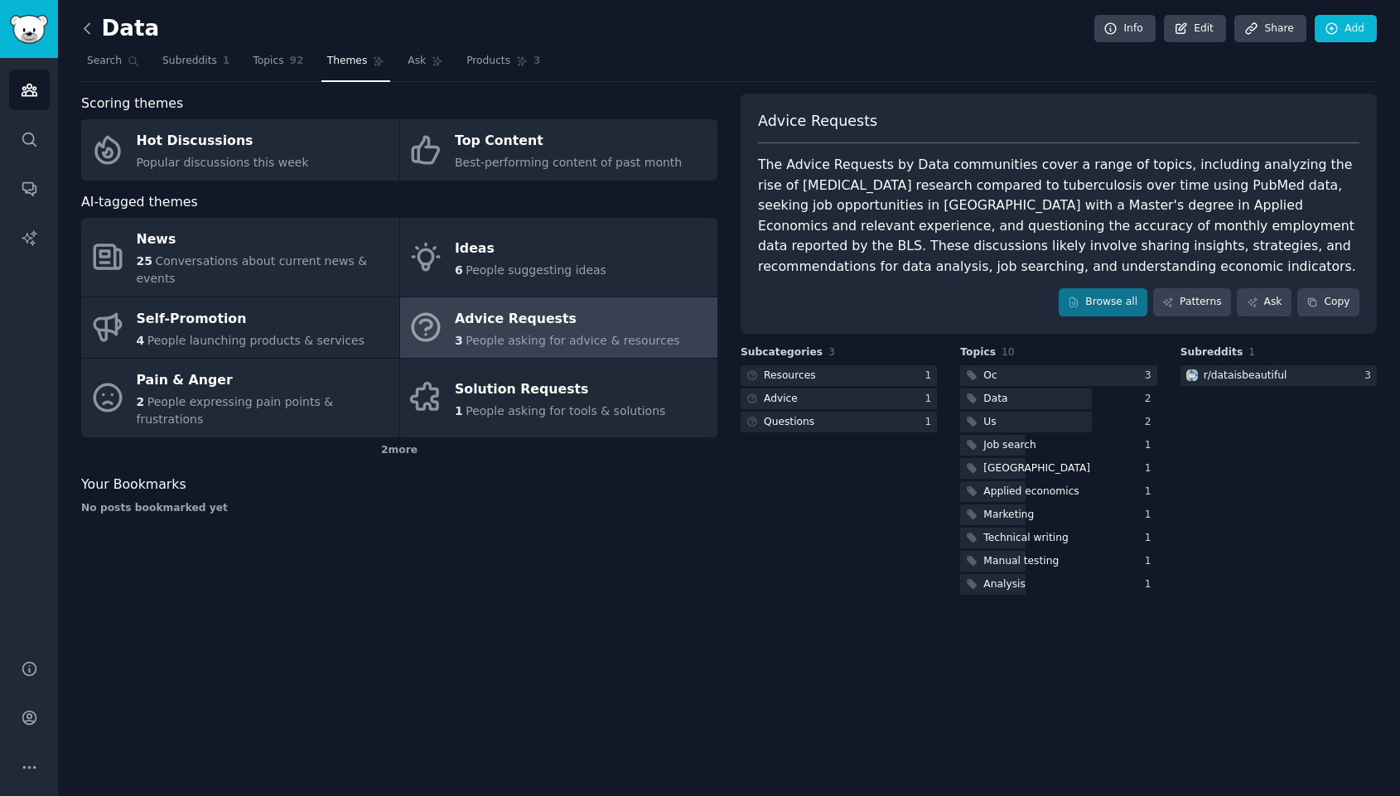
click at [86, 24] on icon at bounding box center [87, 28] width 17 height 17
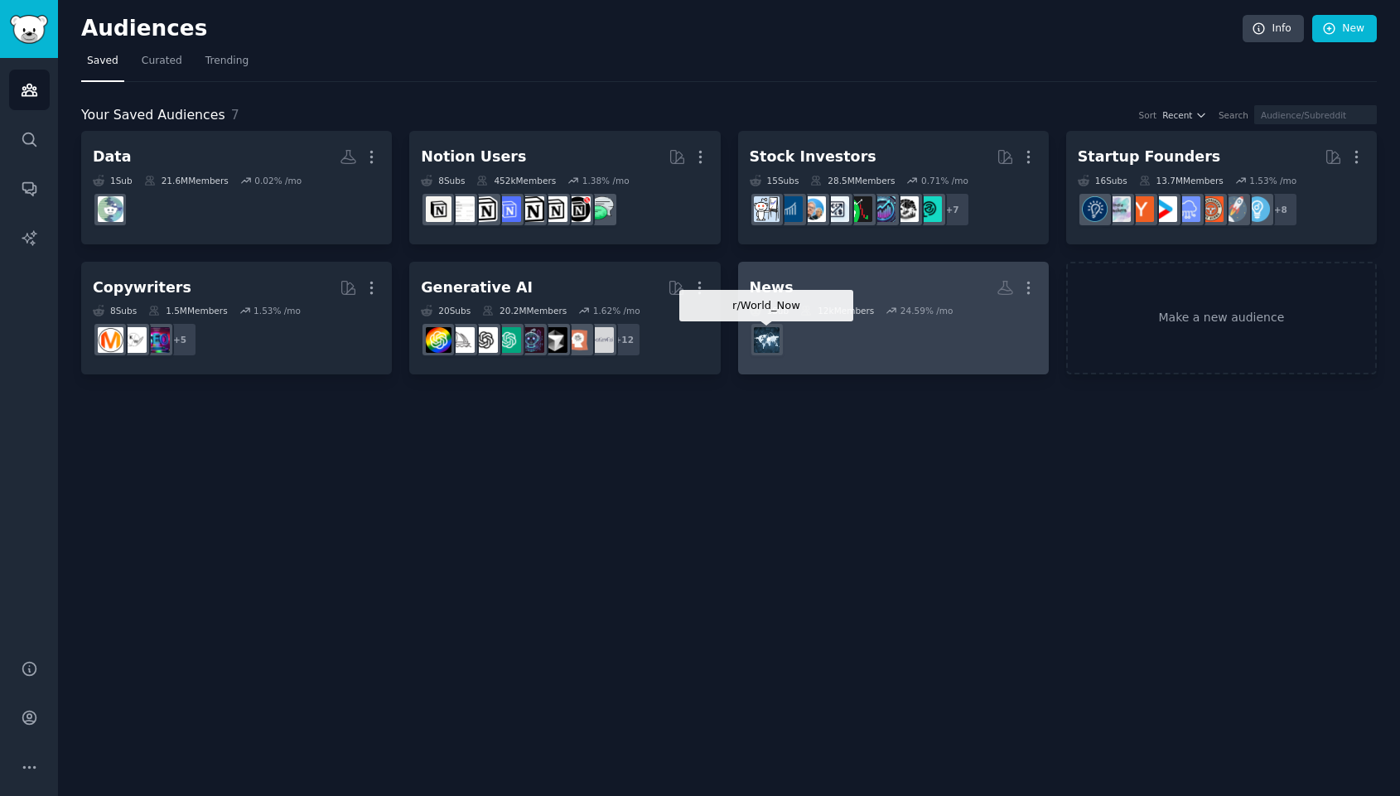
click at [780, 350] on div at bounding box center [767, 339] width 35 height 35
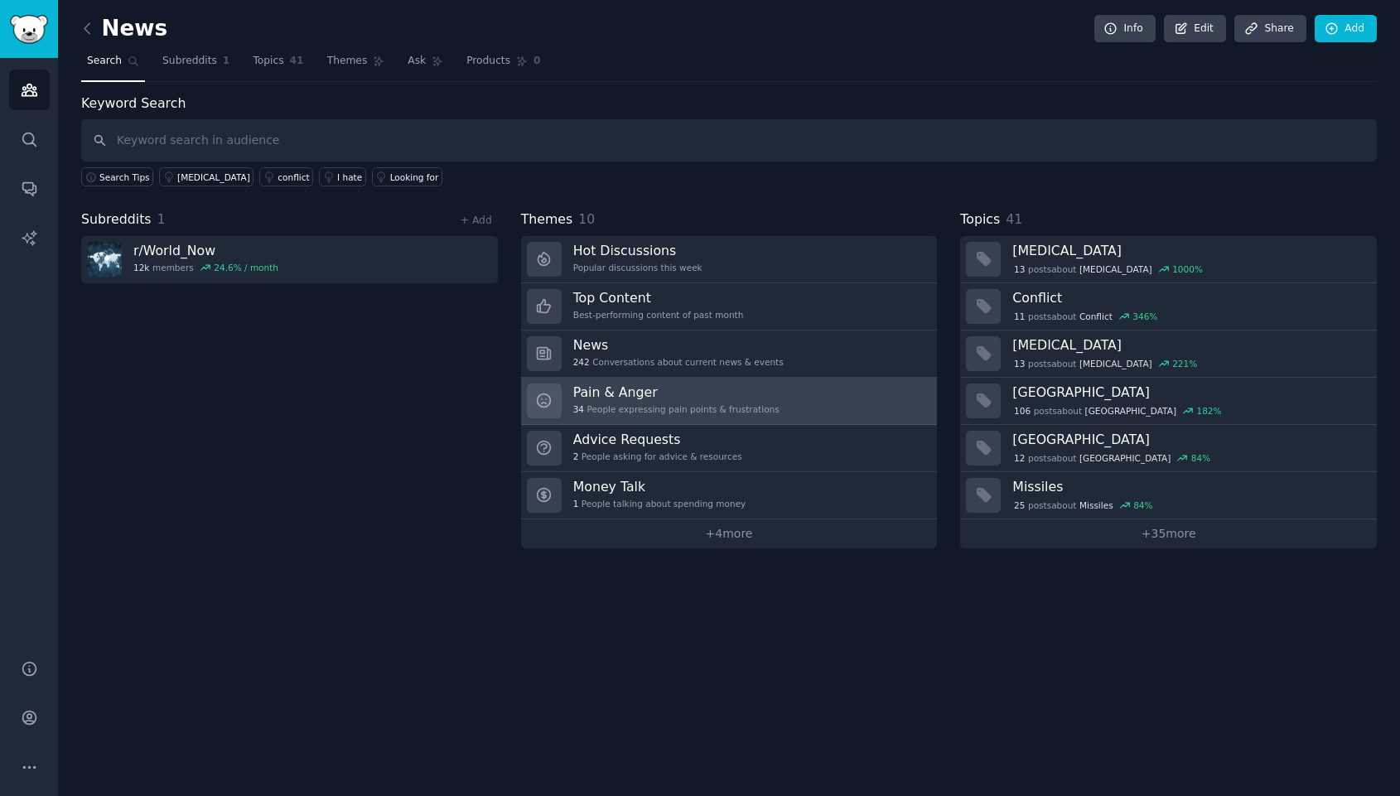
click at [668, 397] on h3 "Pain & Anger" at bounding box center [676, 392] width 206 height 17
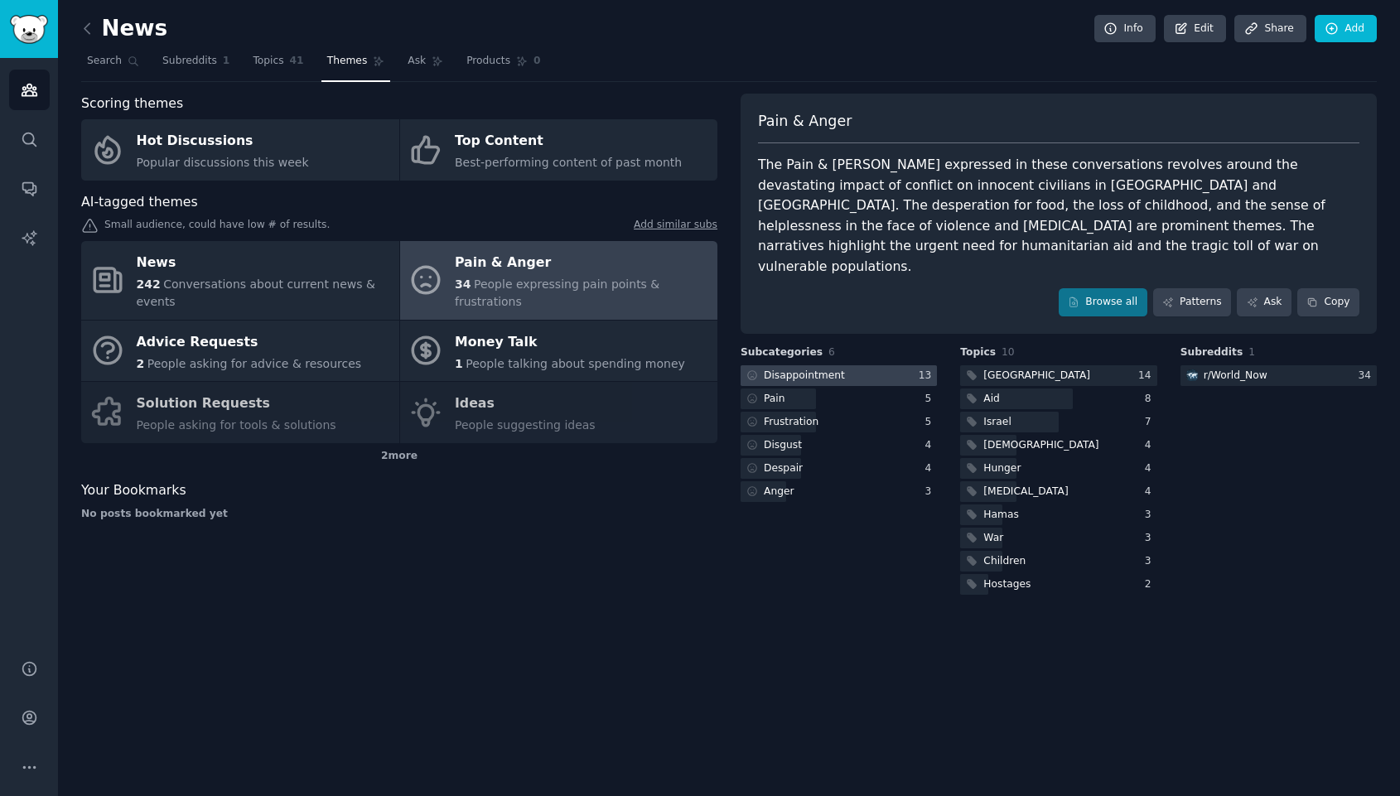
click at [837, 369] on div "Disappointment" at bounding box center [804, 376] width 81 height 15
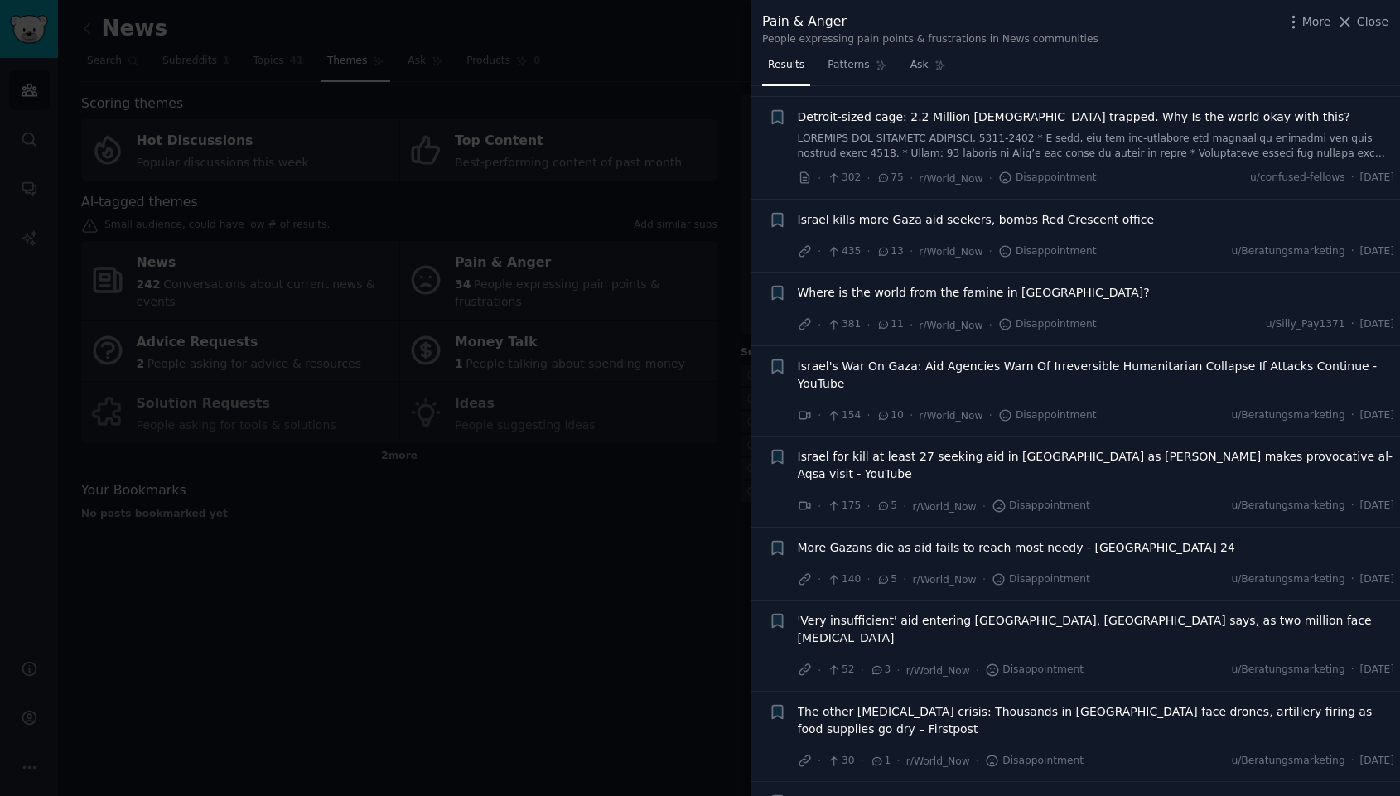
scroll to position [344, 0]
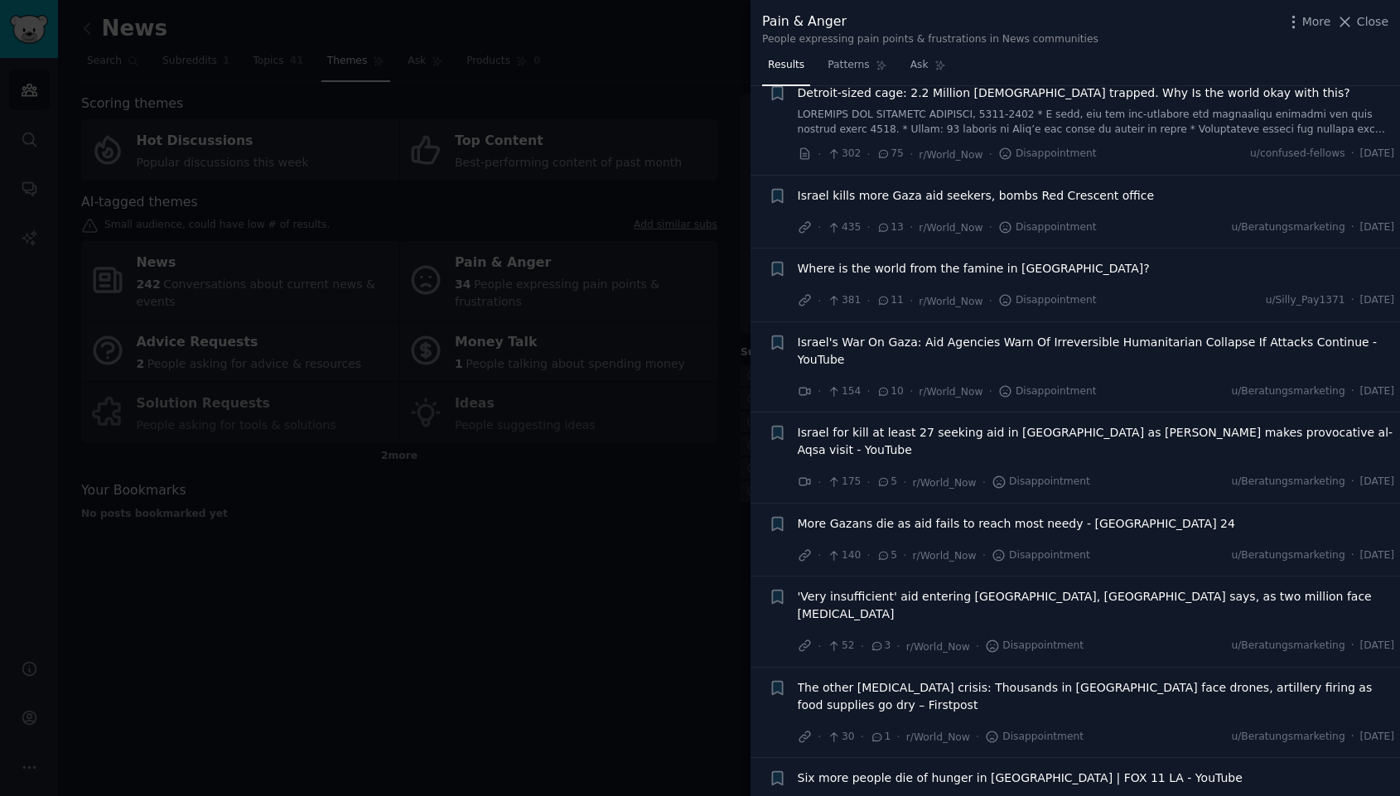
click at [617, 597] on div at bounding box center [700, 398] width 1400 height 796
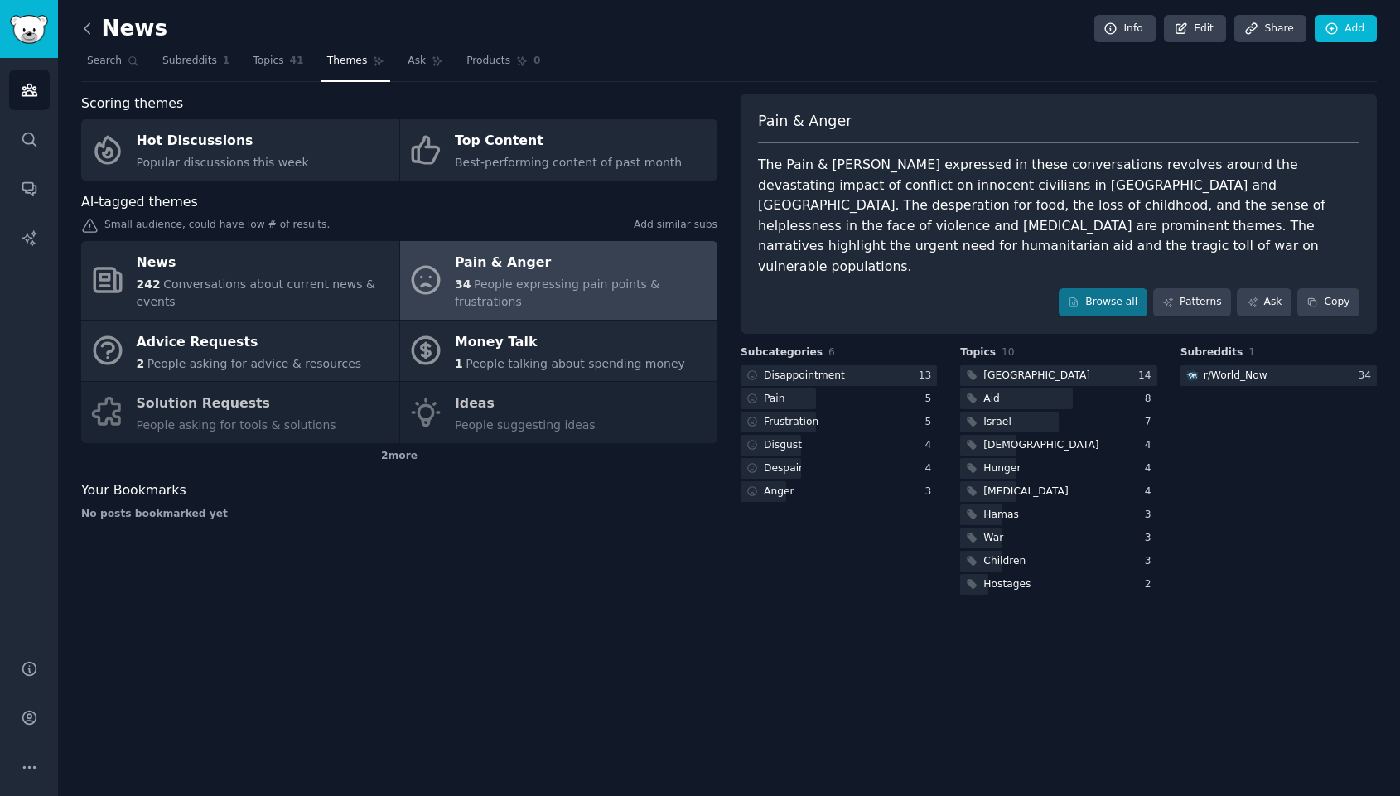
click at [89, 28] on icon at bounding box center [87, 28] width 17 height 17
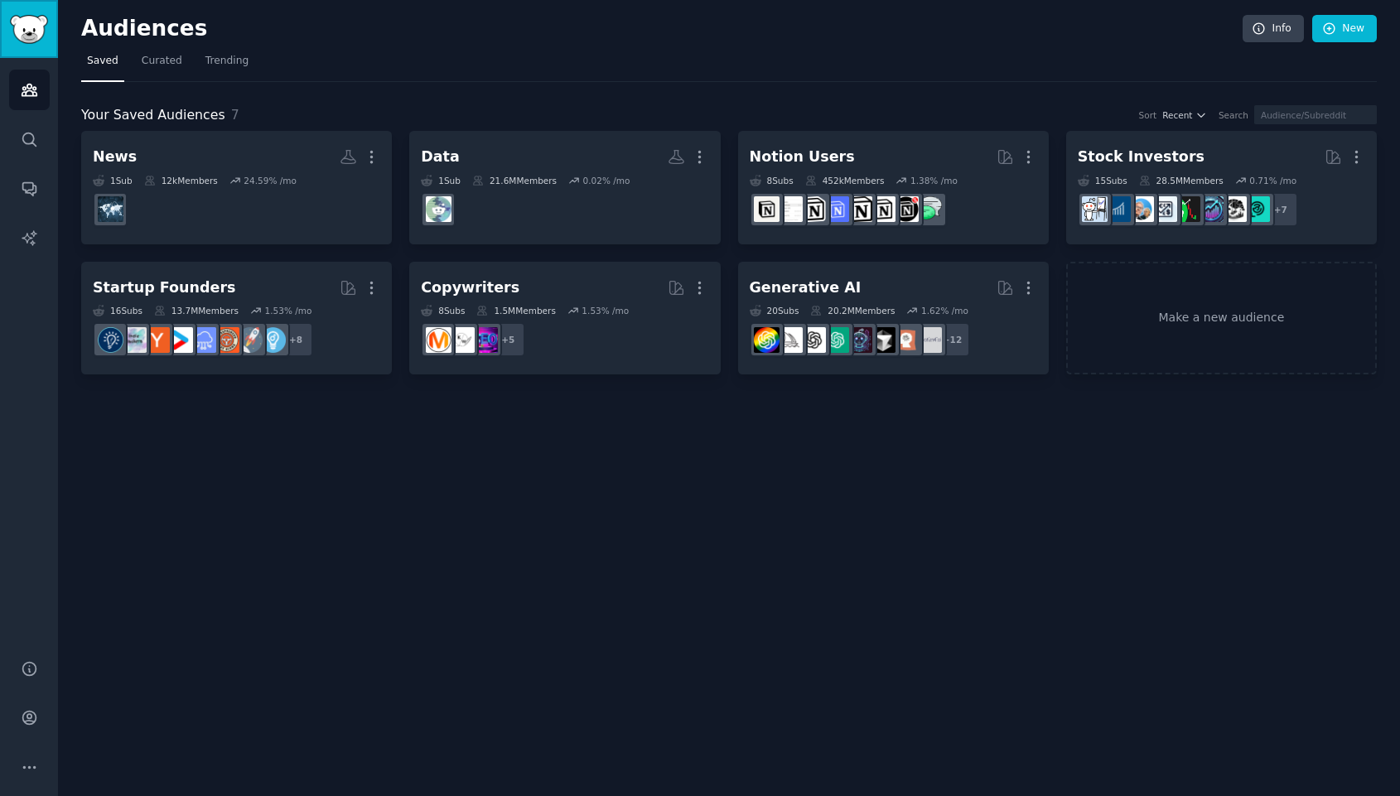
click at [30, 31] on img "Sidebar" at bounding box center [29, 29] width 38 height 29
